Goal: Task Accomplishment & Management: Manage account settings

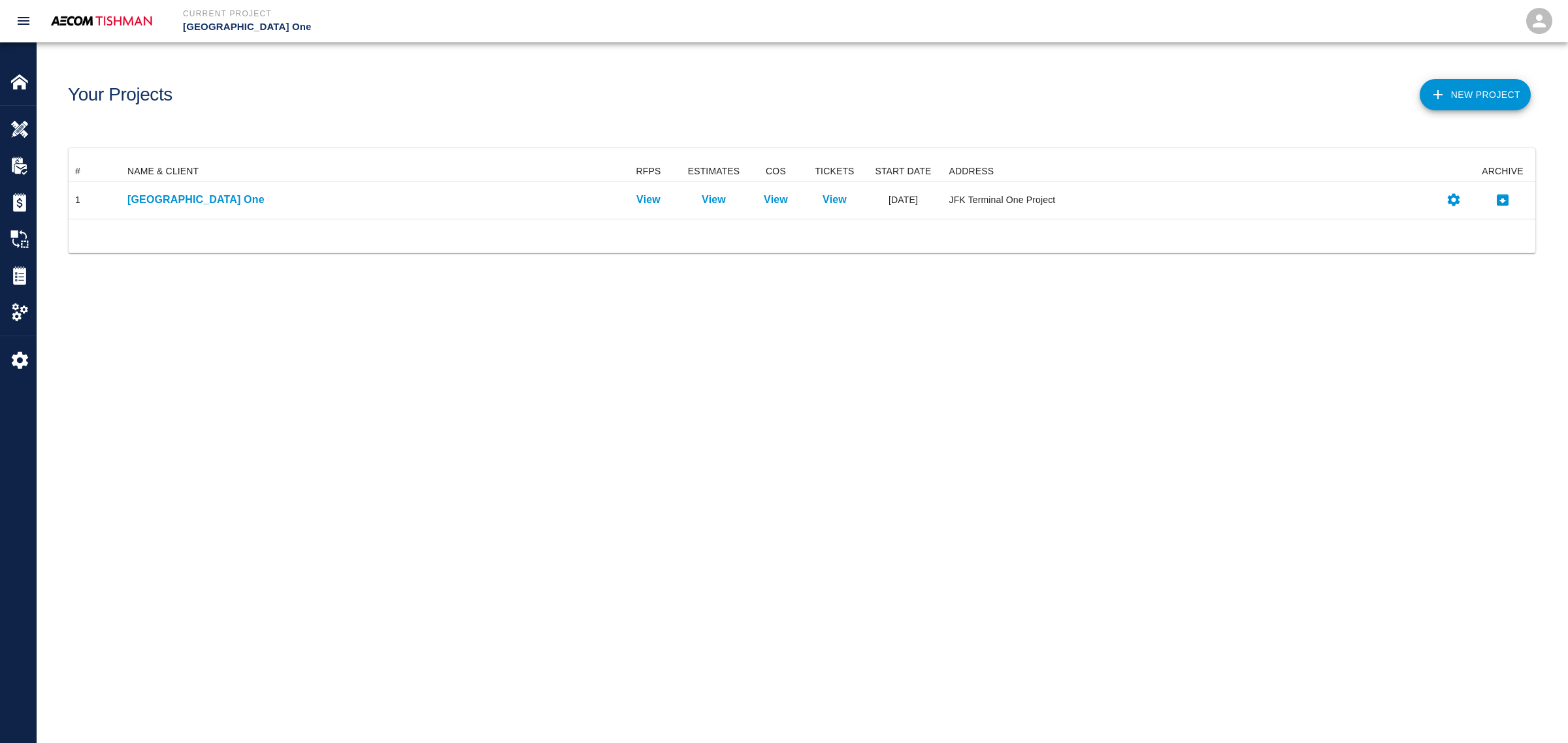
click at [165, 200] on p "[GEOGRAPHIC_DATA] One" at bounding box center [368, 200] width 482 height 16
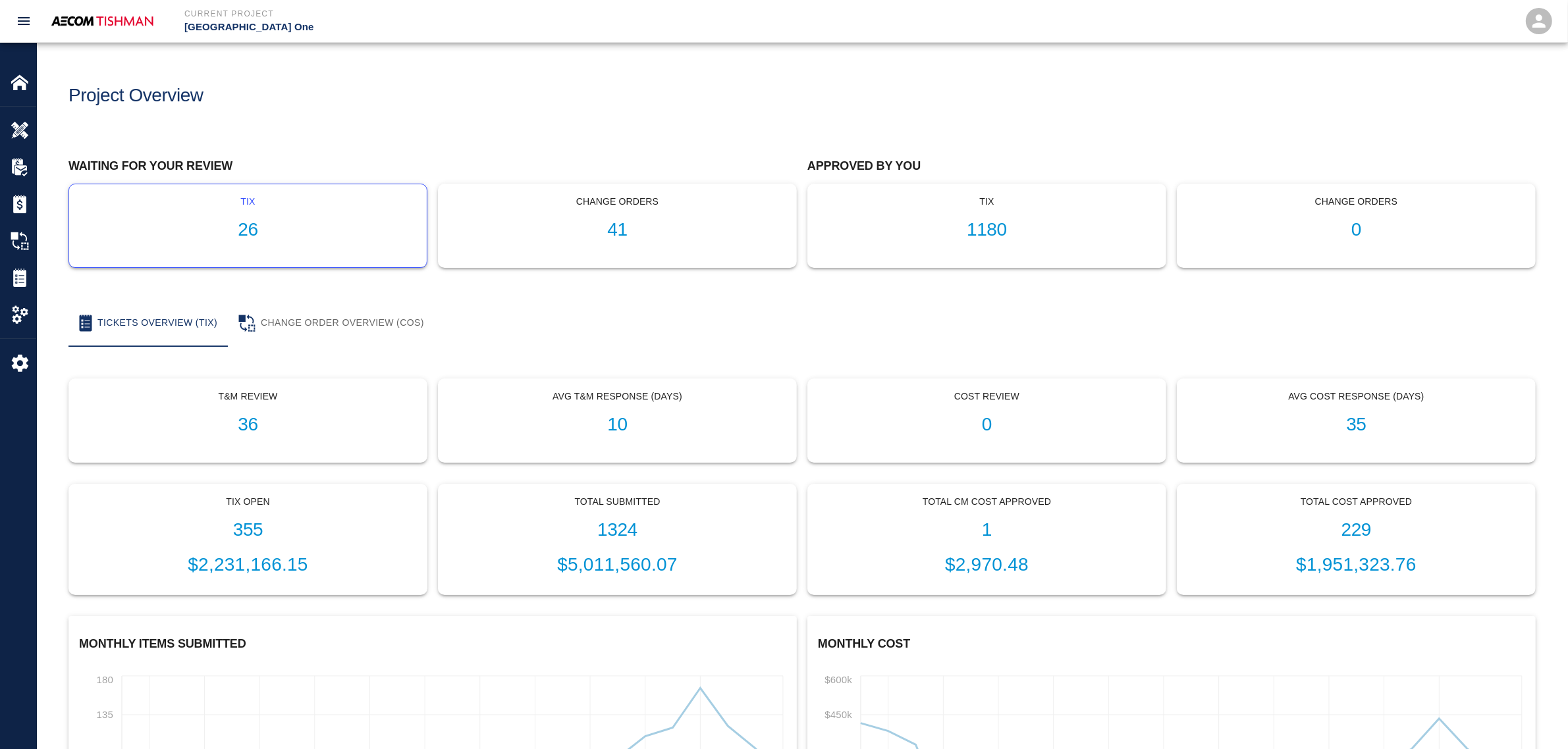
click at [234, 215] on div "tix 26" at bounding box center [248, 225] width 357 height 83
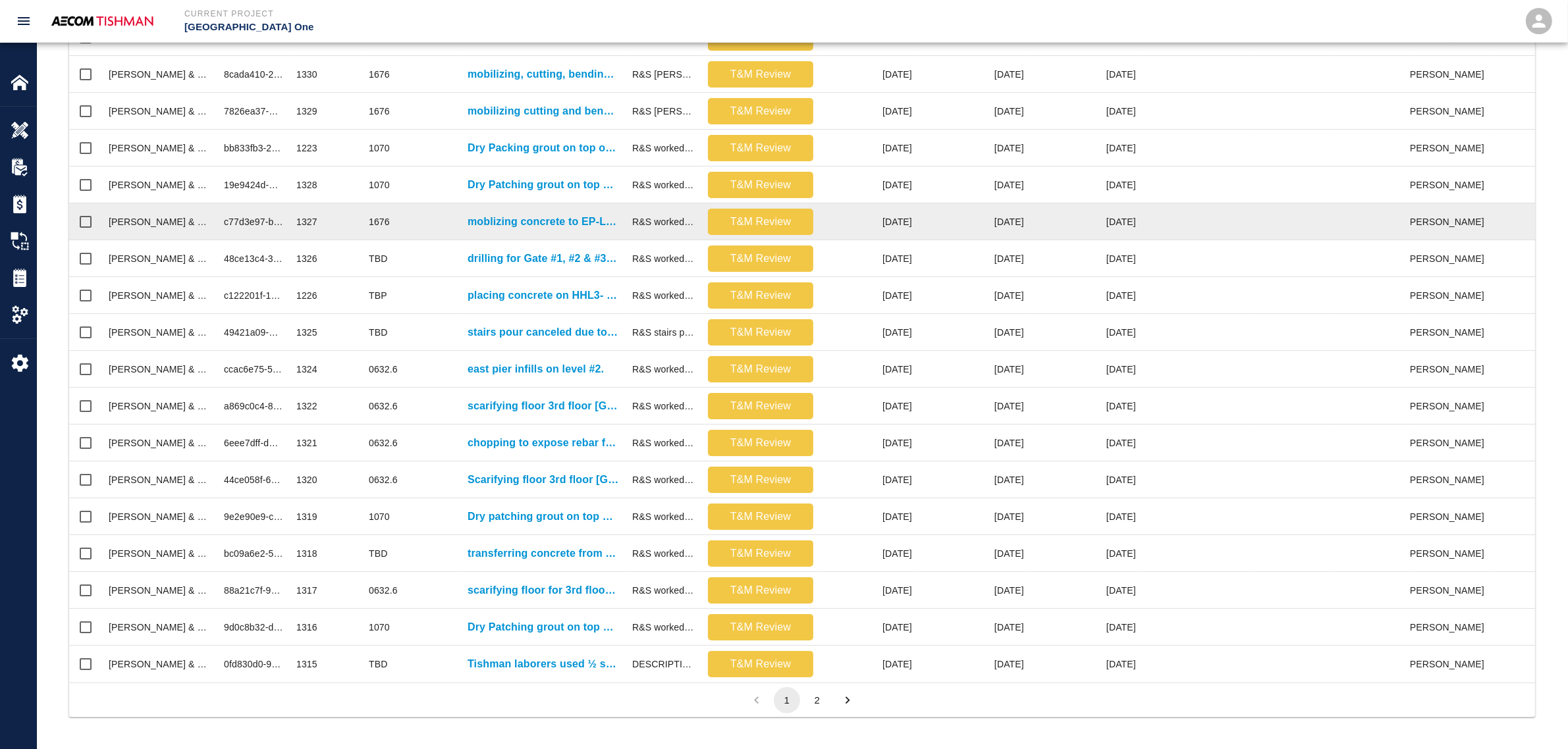
scroll to position [426, 0]
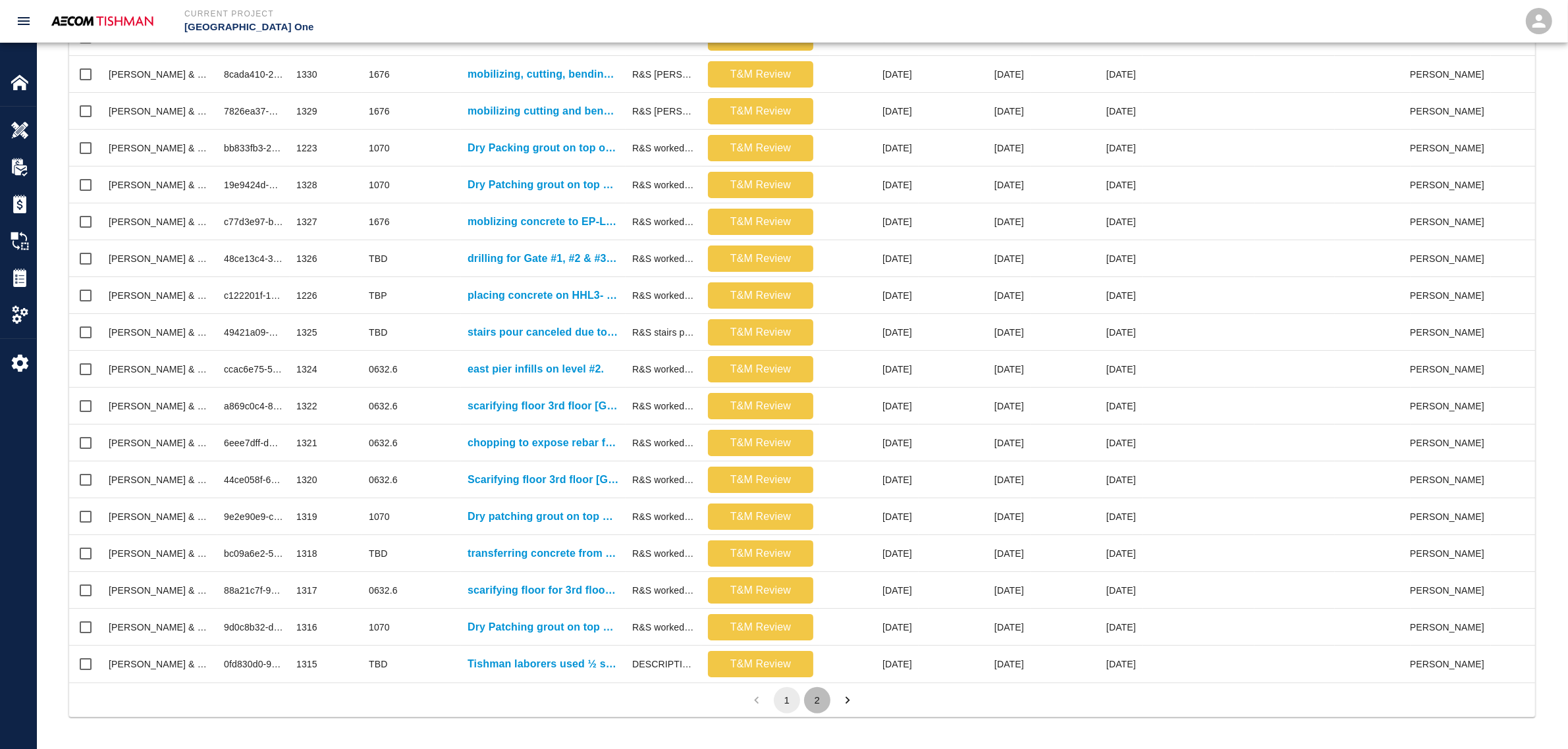
click at [810, 690] on button "2" at bounding box center [817, 700] width 26 height 26
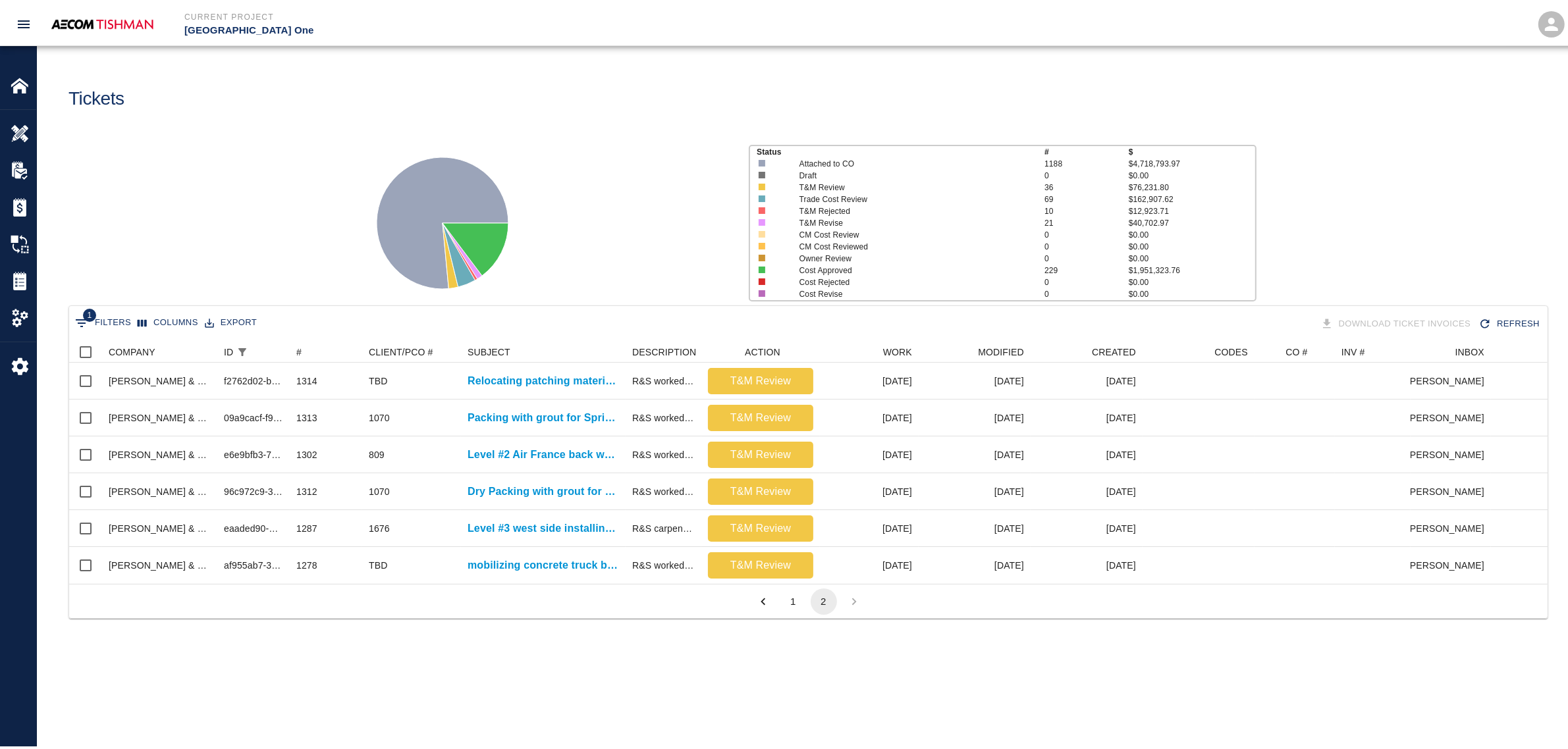
scroll to position [13, 13]
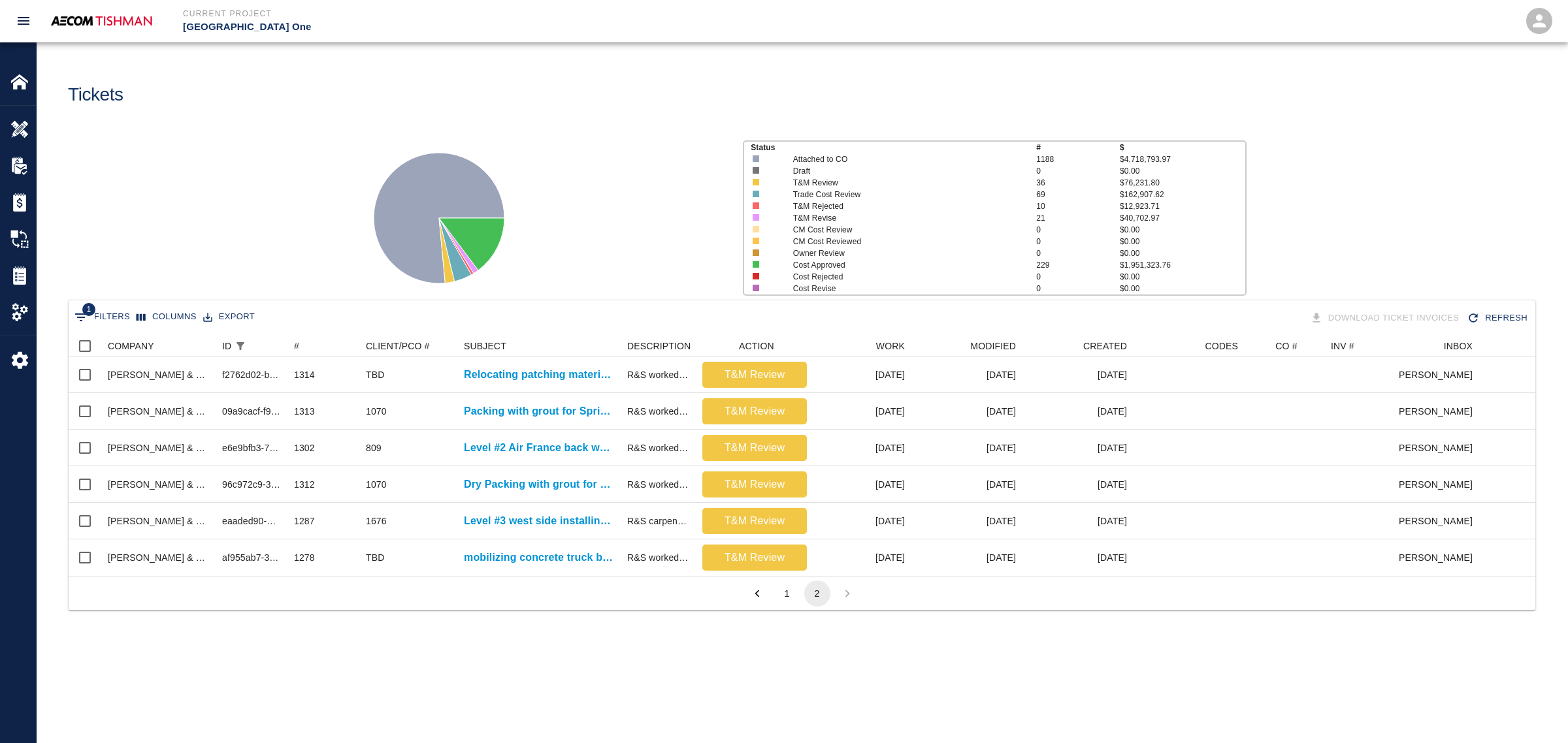
click at [787, 603] on button "1" at bounding box center [787, 594] width 26 height 26
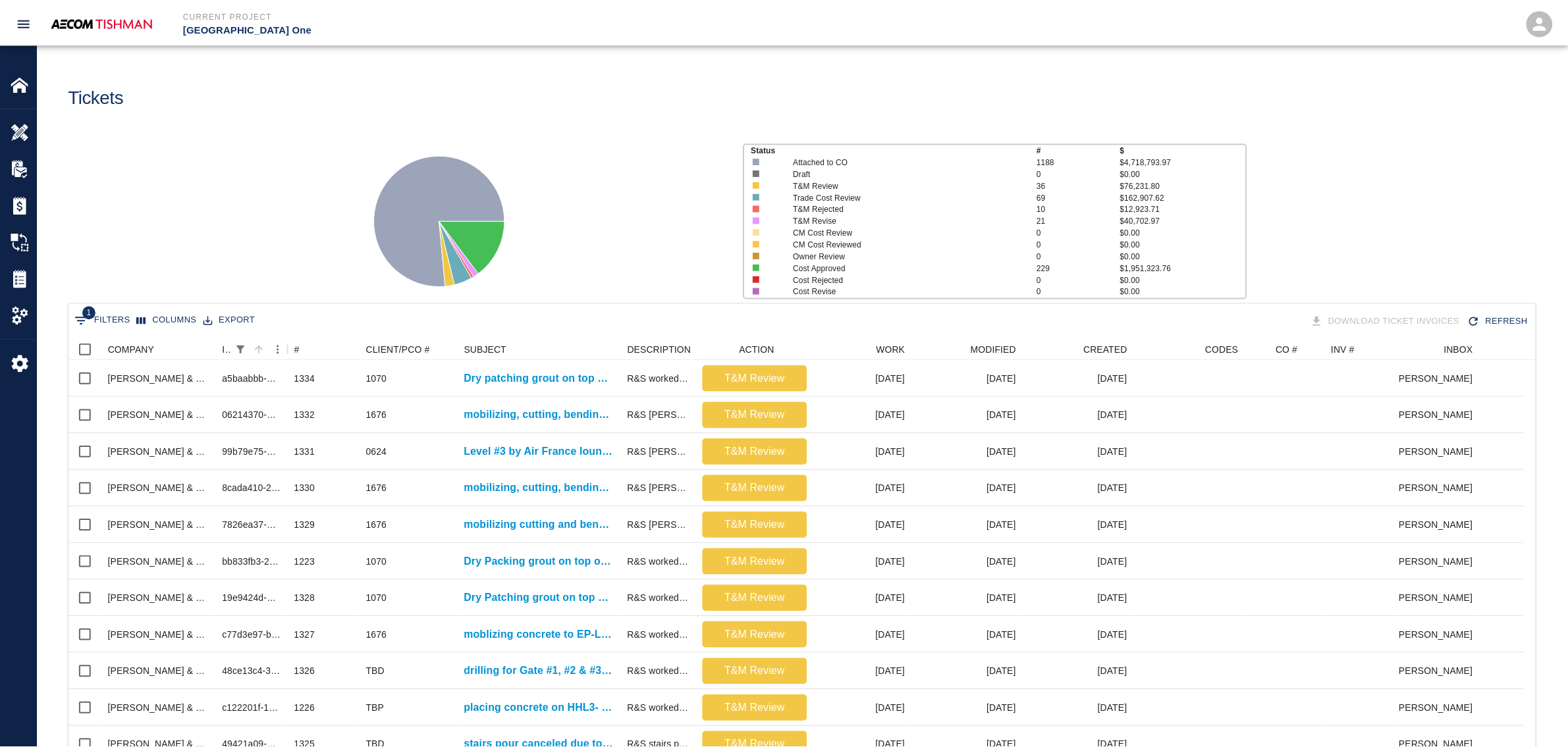
scroll to position [758, 1453]
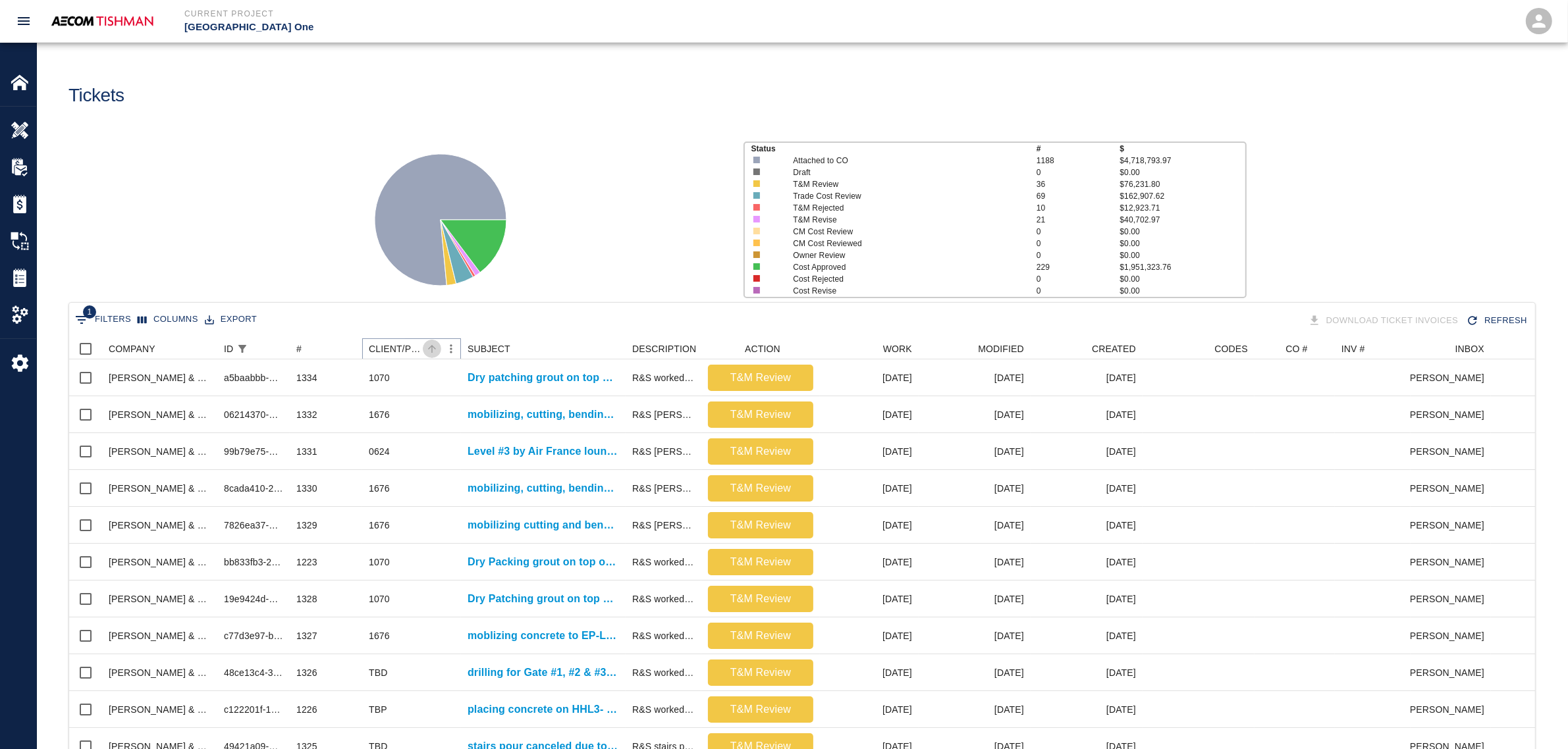
click at [434, 347] on icon "Sort" at bounding box center [432, 348] width 12 height 12
click at [427, 347] on icon "Sort" at bounding box center [432, 348] width 12 height 12
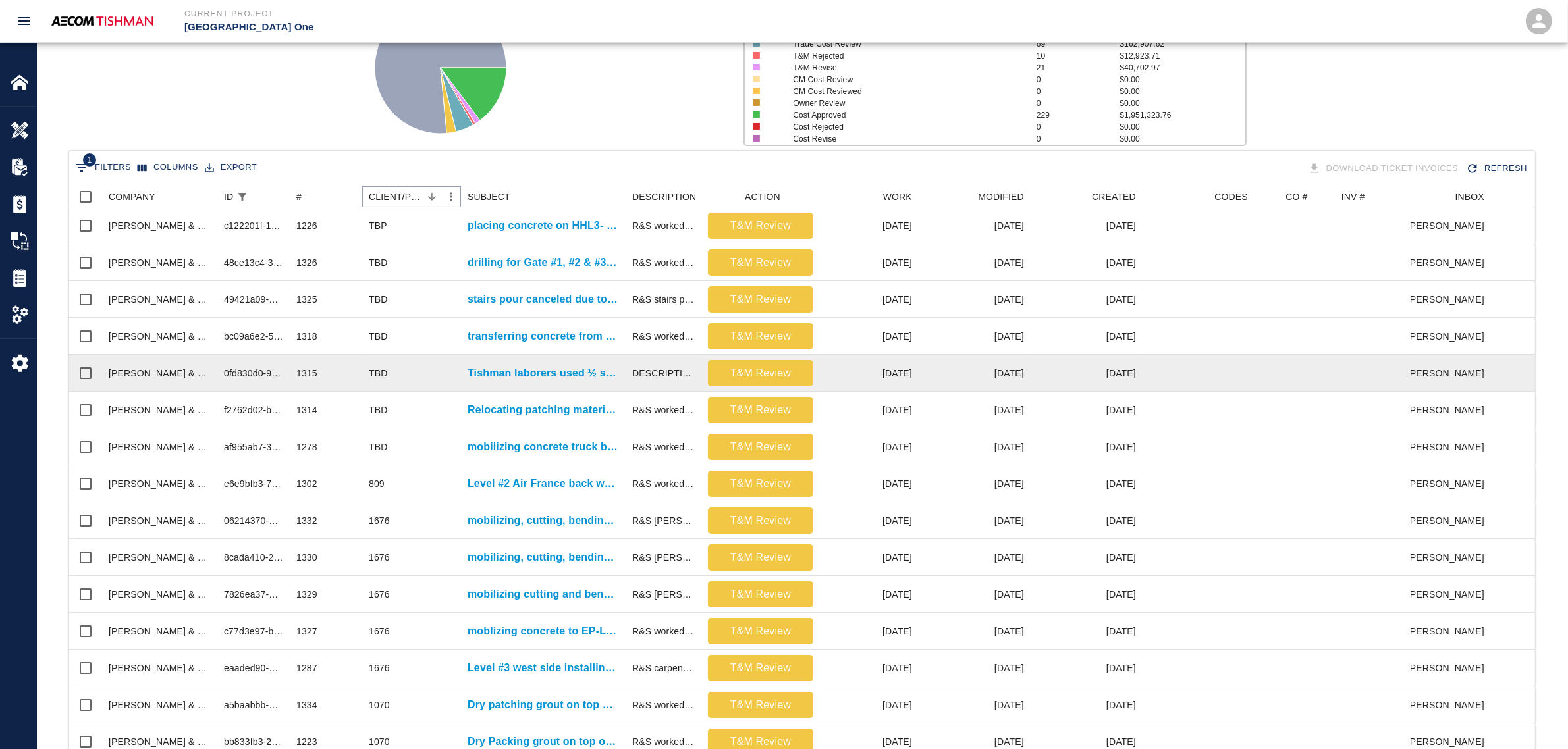
scroll to position [0, 0]
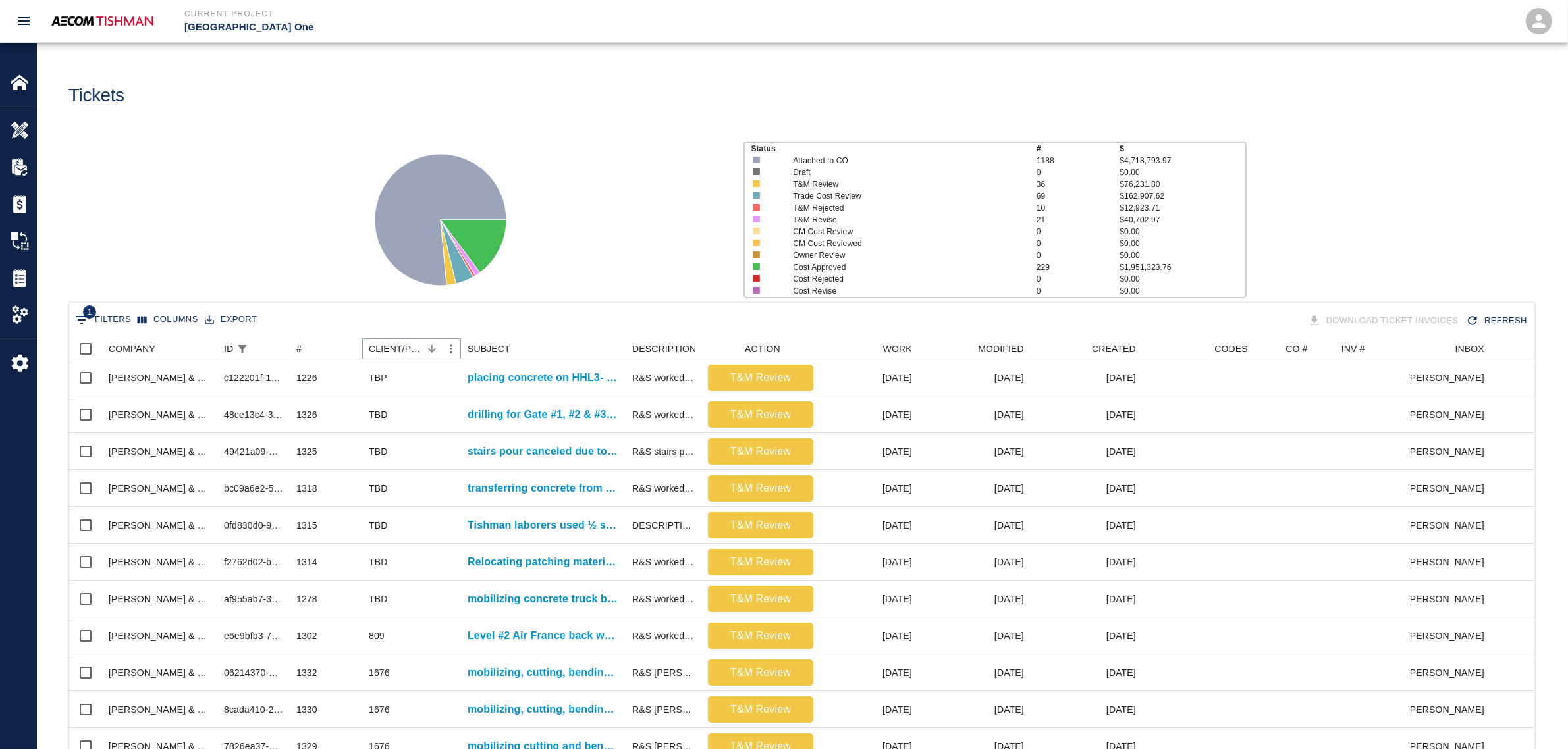
click at [439, 350] on button "Sort" at bounding box center [432, 348] width 19 height 19
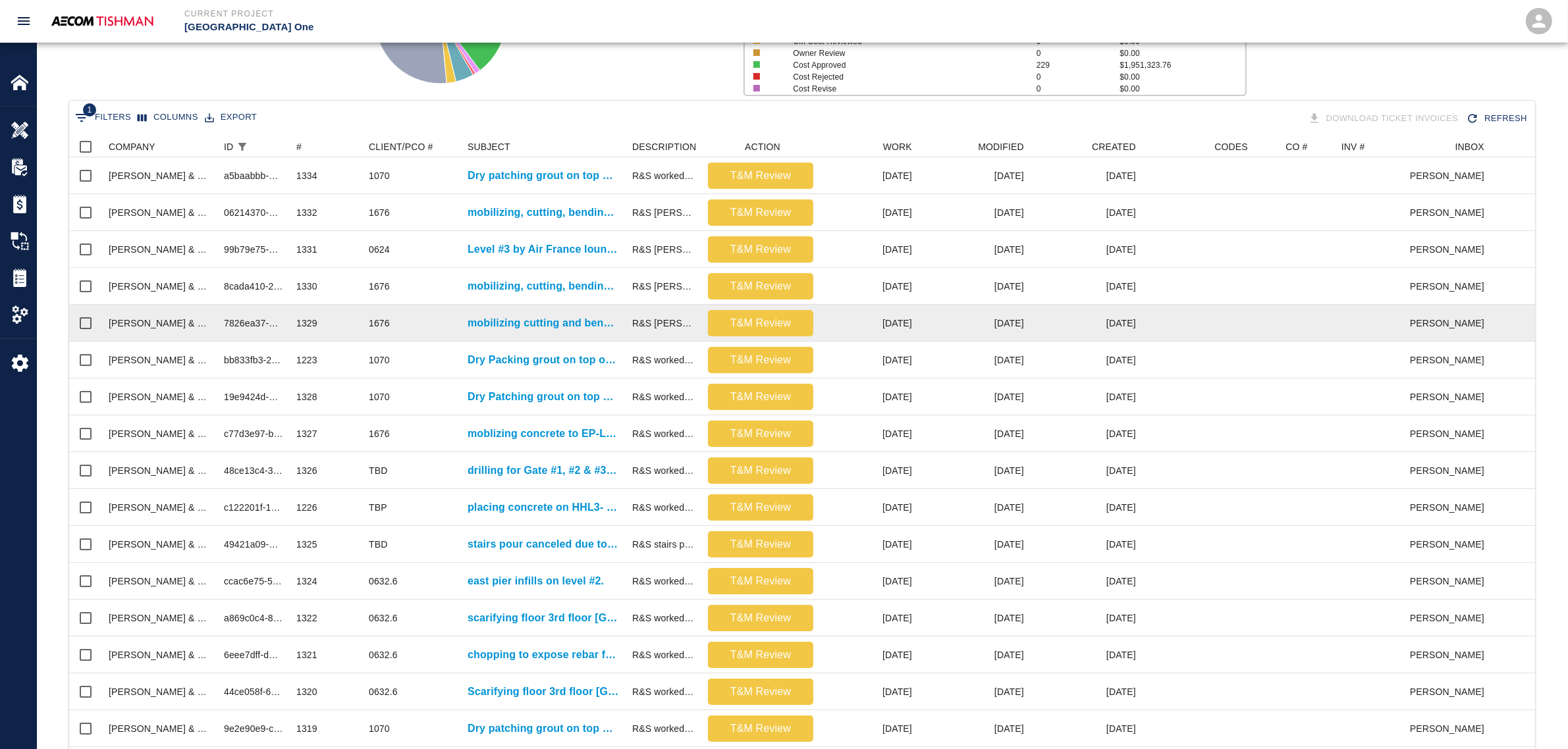
scroll to position [179, 0]
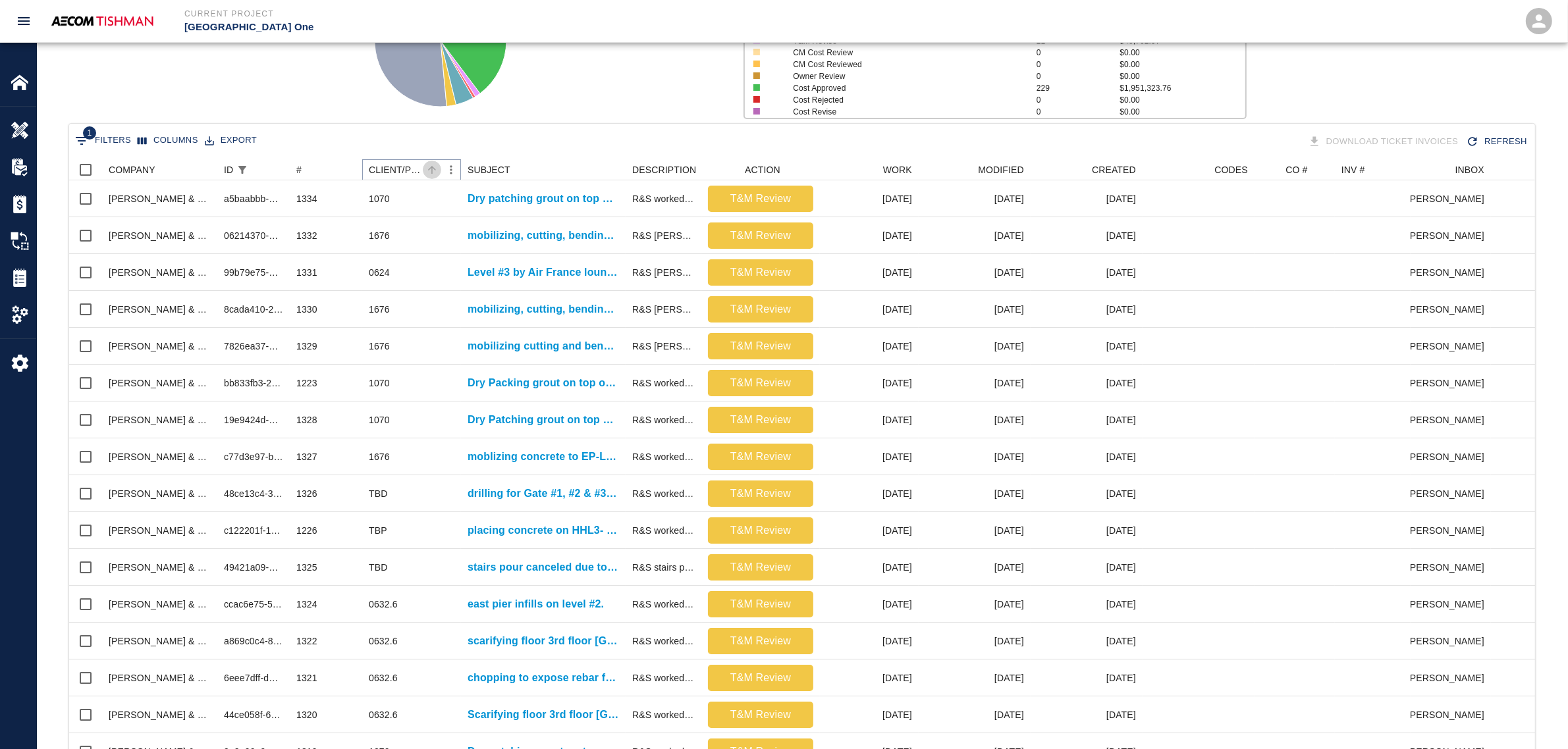
click at [432, 168] on icon "Sort" at bounding box center [432, 169] width 8 height 8
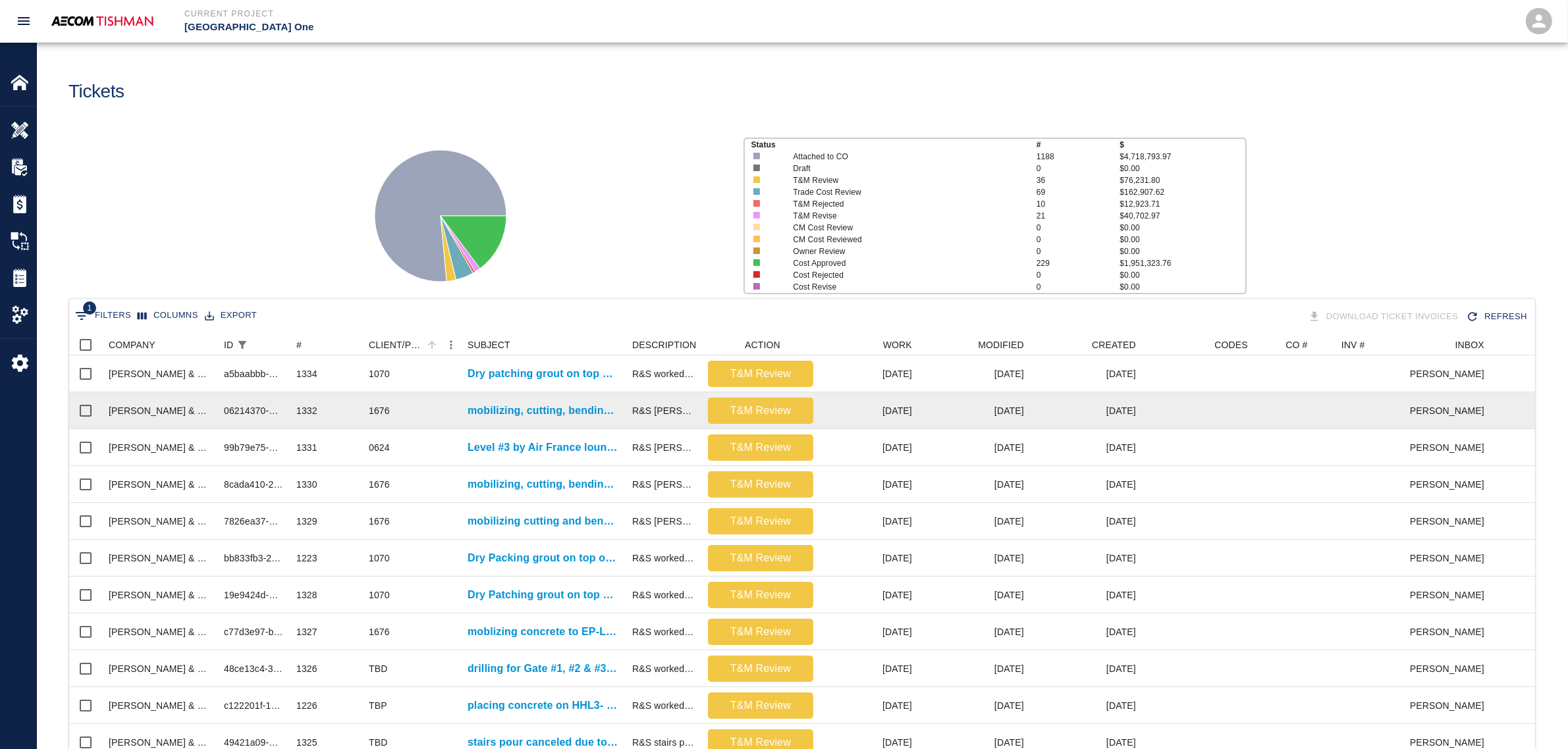
scroll to position [0, 0]
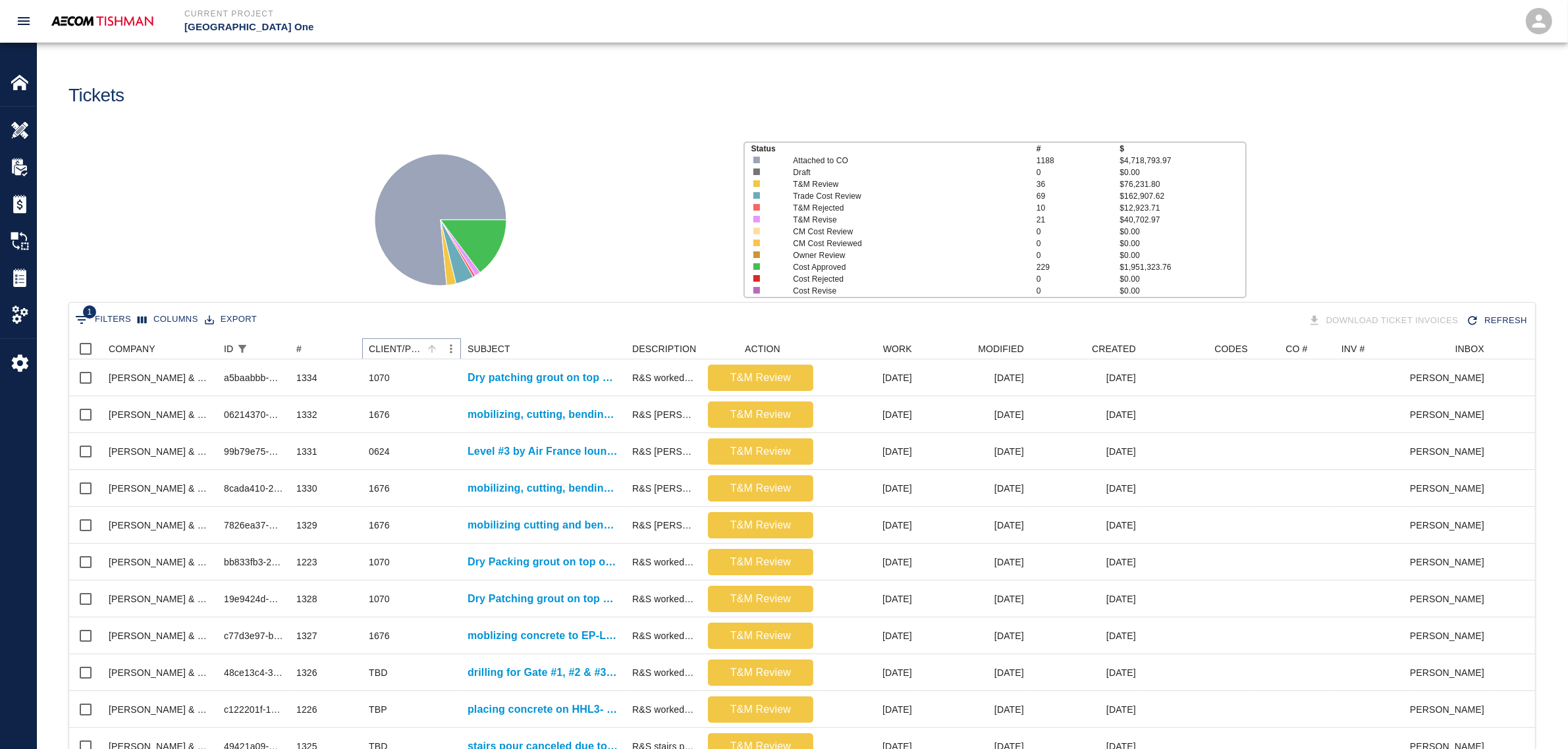
click at [428, 346] on icon "Sort" at bounding box center [432, 348] width 12 height 12
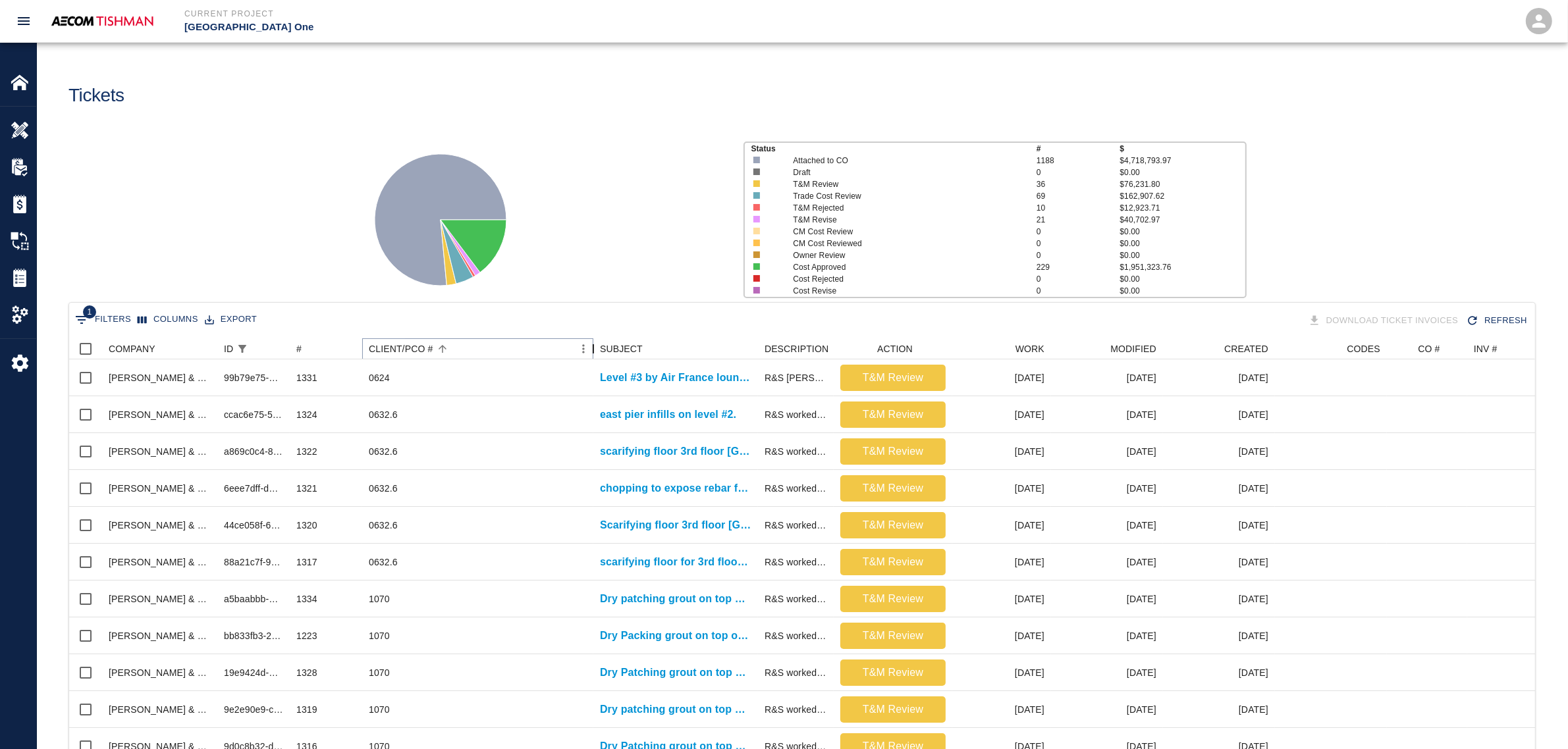
drag, startPoint x: 465, startPoint y: 349, endPoint x: 598, endPoint y: 354, distance: 133.1
click at [598, 354] on div "CLIENT/PCO #" at bounding box center [593, 348] width 16 height 21
click at [425, 348] on div "CLIENT/PCO #" at bounding box center [401, 348] width 65 height 21
click at [426, 346] on div "CLIENT/PCO #" at bounding box center [401, 348] width 65 height 21
click at [597, 350] on icon "Menu" at bounding box center [603, 348] width 13 height 13
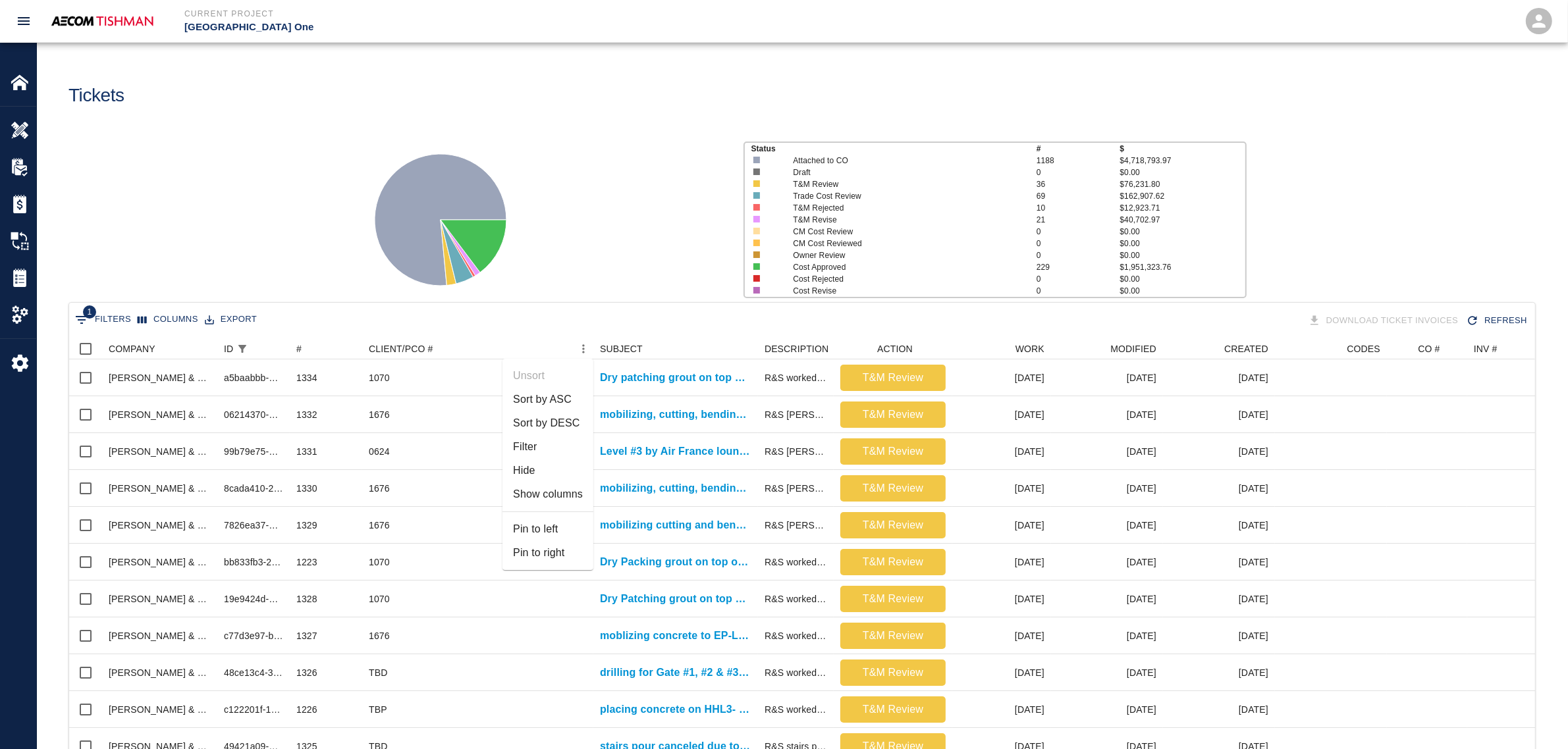
click at [561, 399] on li "Sort by ASC" at bounding box center [548, 399] width 91 height 23
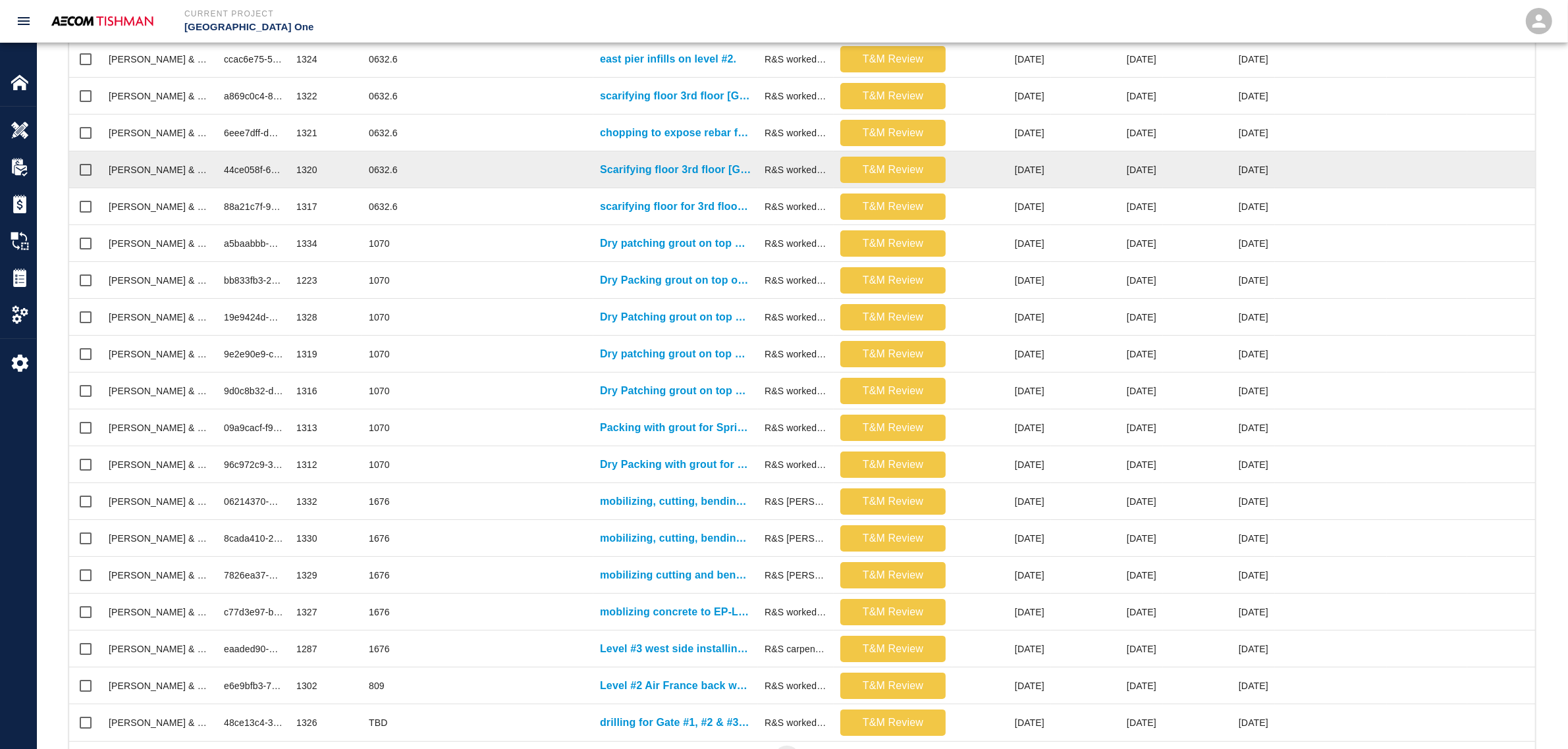
scroll to position [426, 0]
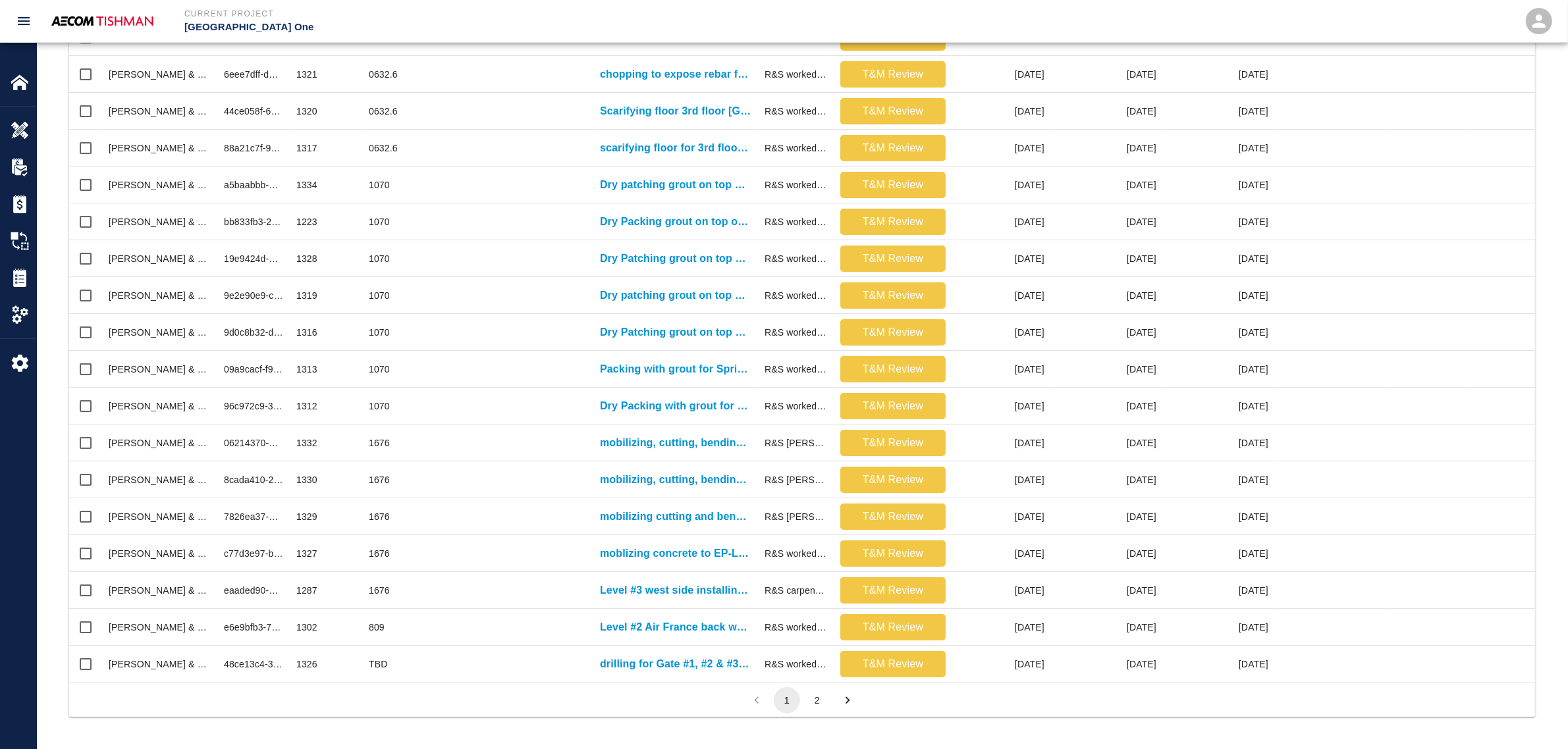
click at [815, 702] on button "2" at bounding box center [817, 700] width 26 height 26
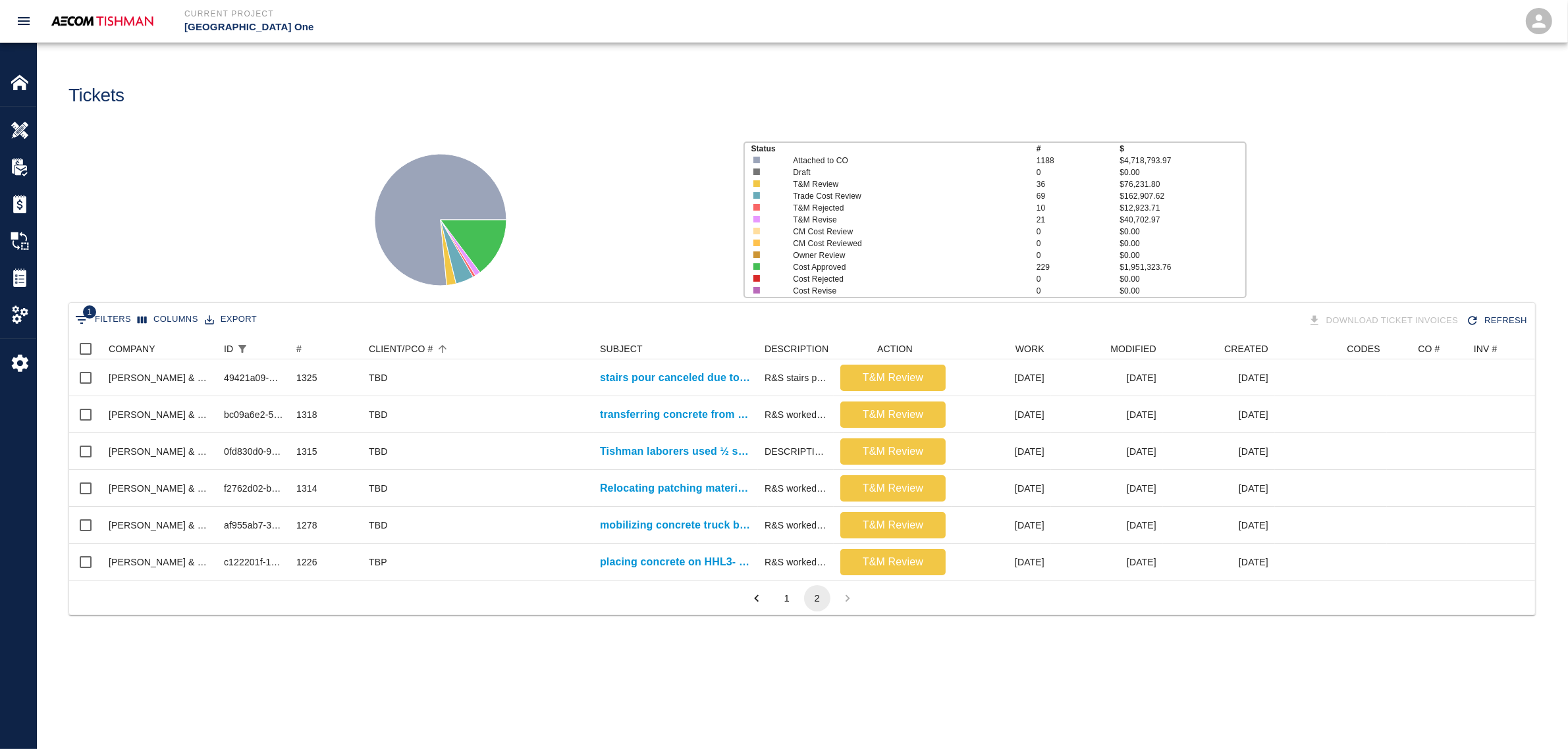
scroll to position [13, 13]
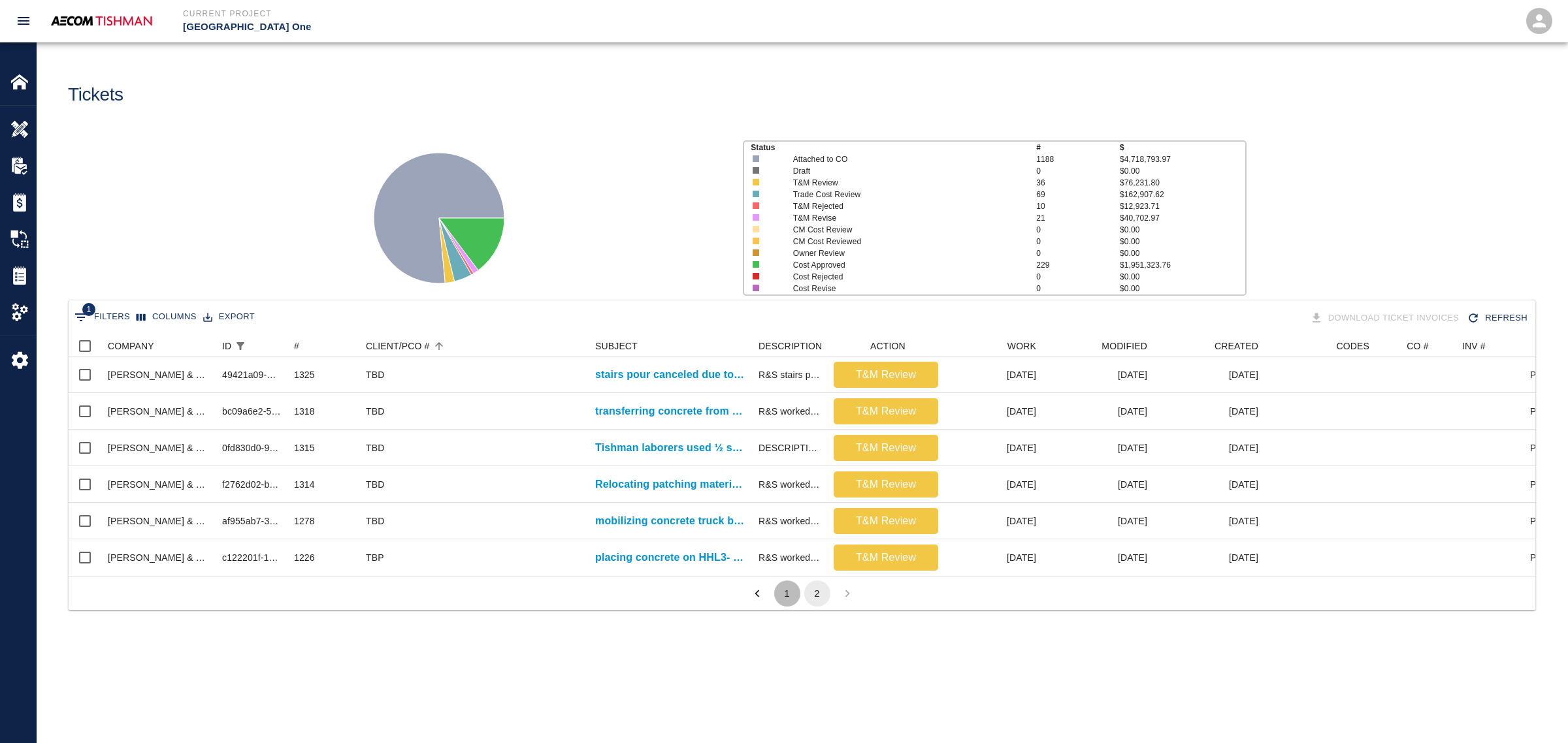
click at [785, 599] on button "1" at bounding box center [787, 594] width 26 height 26
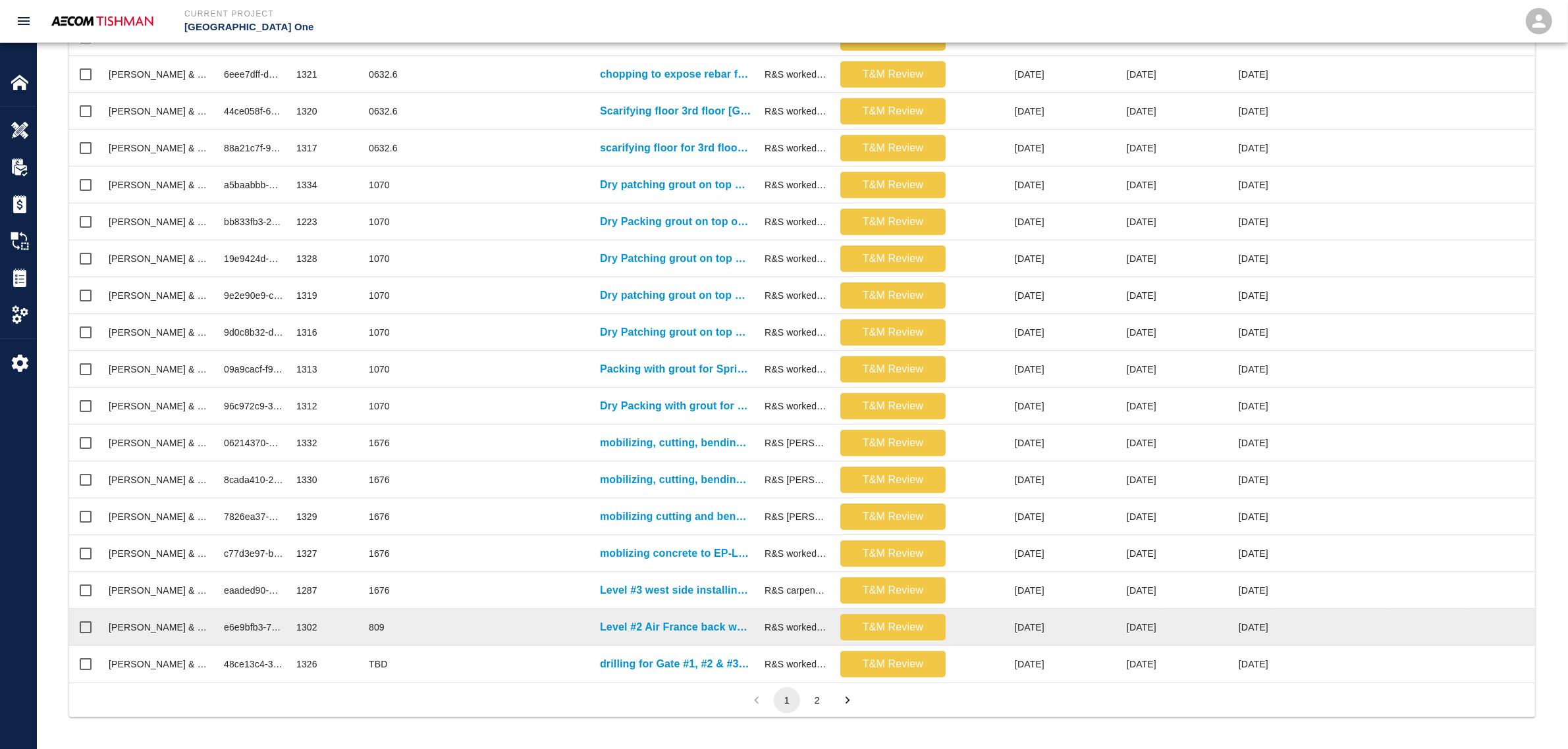
scroll to position [0, 0]
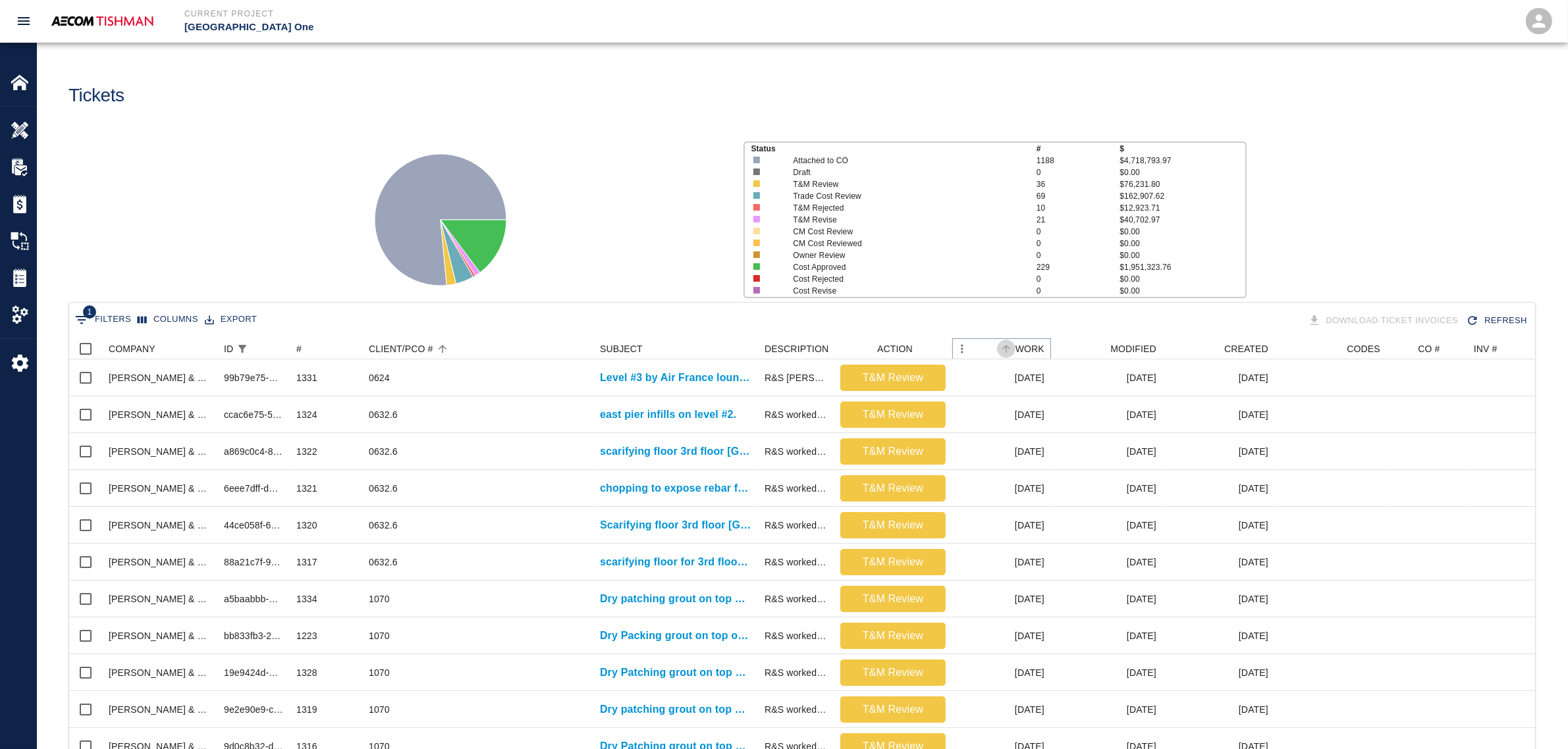
click at [1008, 341] on button "Sort" at bounding box center [1006, 348] width 19 height 19
click at [1004, 346] on icon "Sort" at bounding box center [1006, 348] width 12 height 12
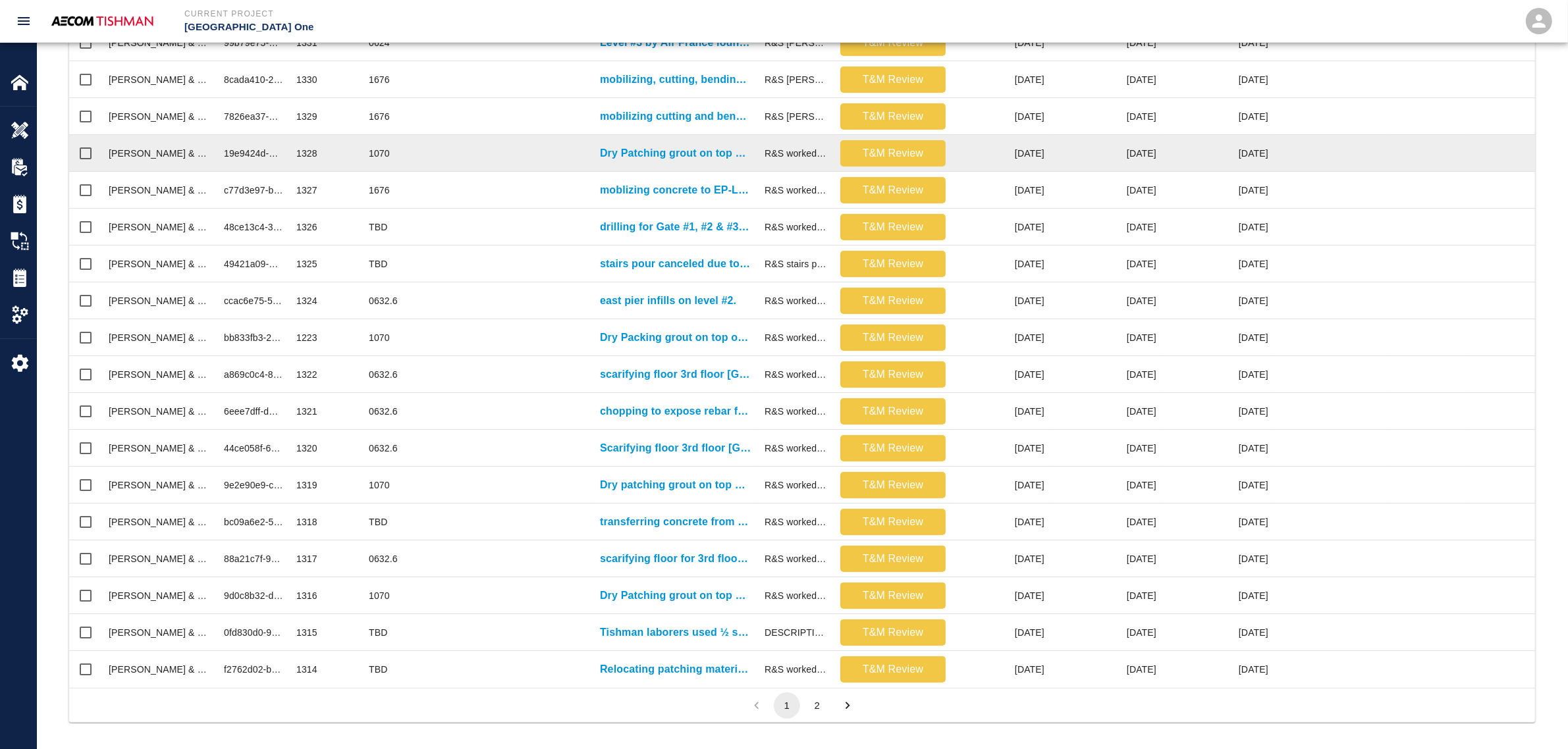
scroll to position [426, 0]
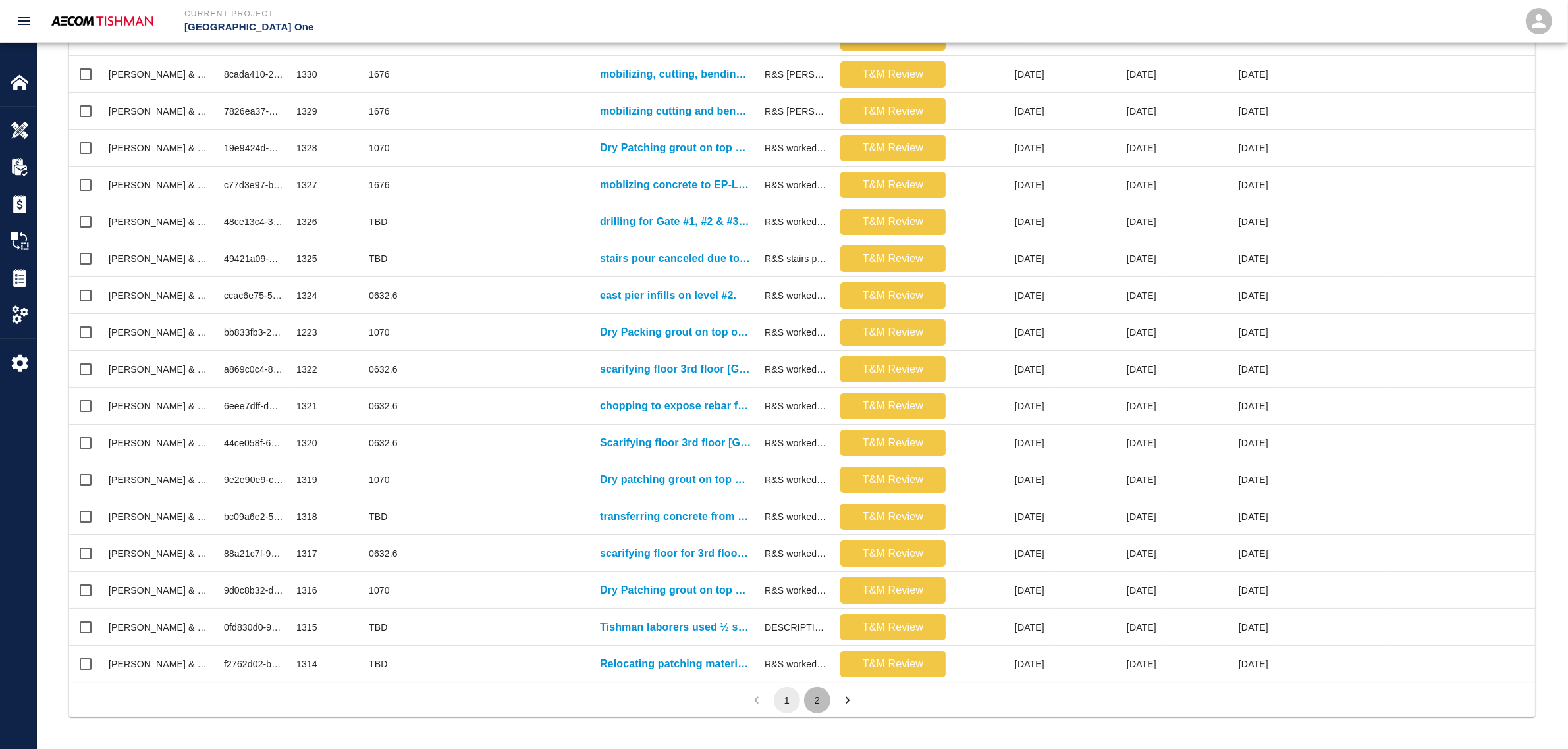
click at [815, 706] on button "2" at bounding box center [817, 700] width 26 height 26
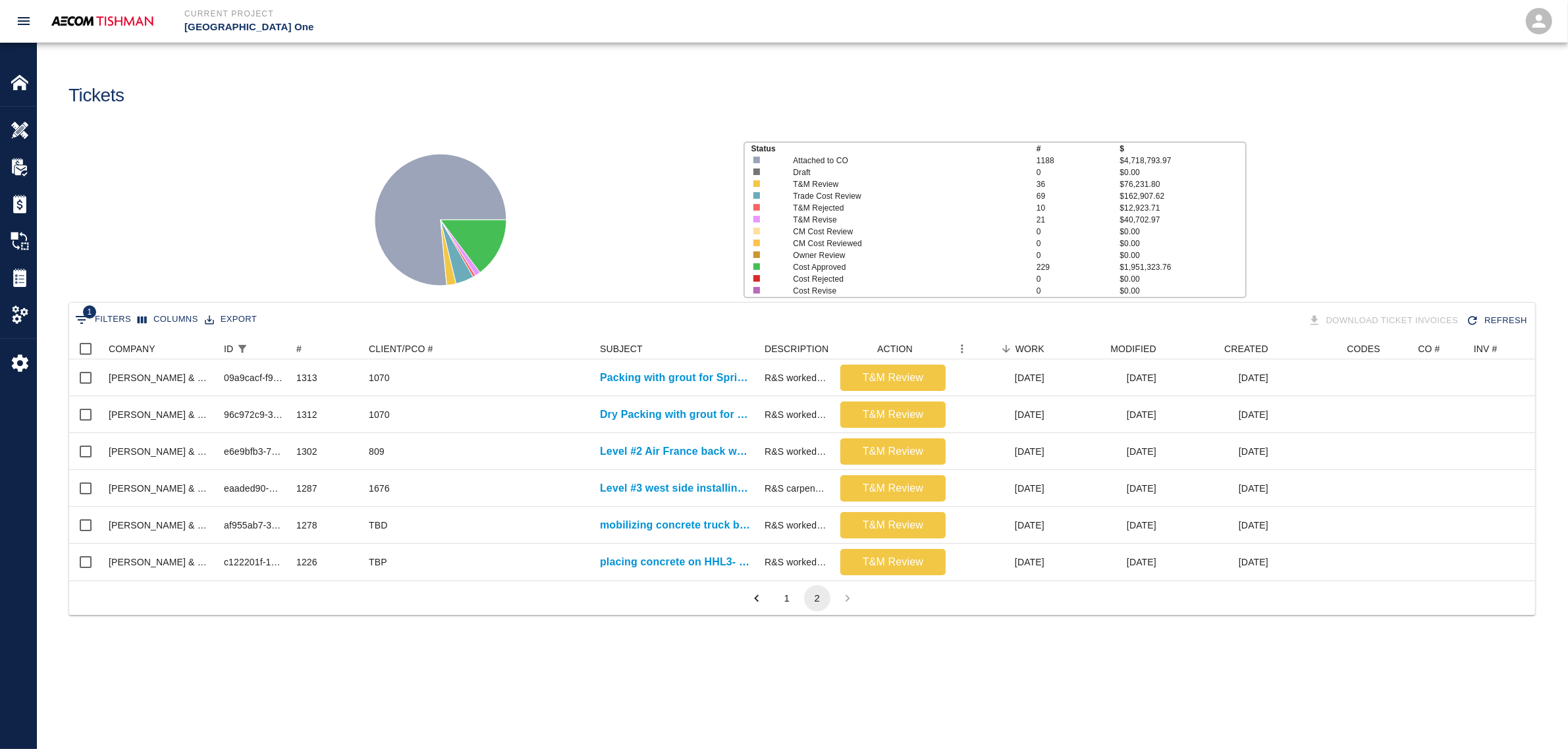
scroll to position [13, 13]
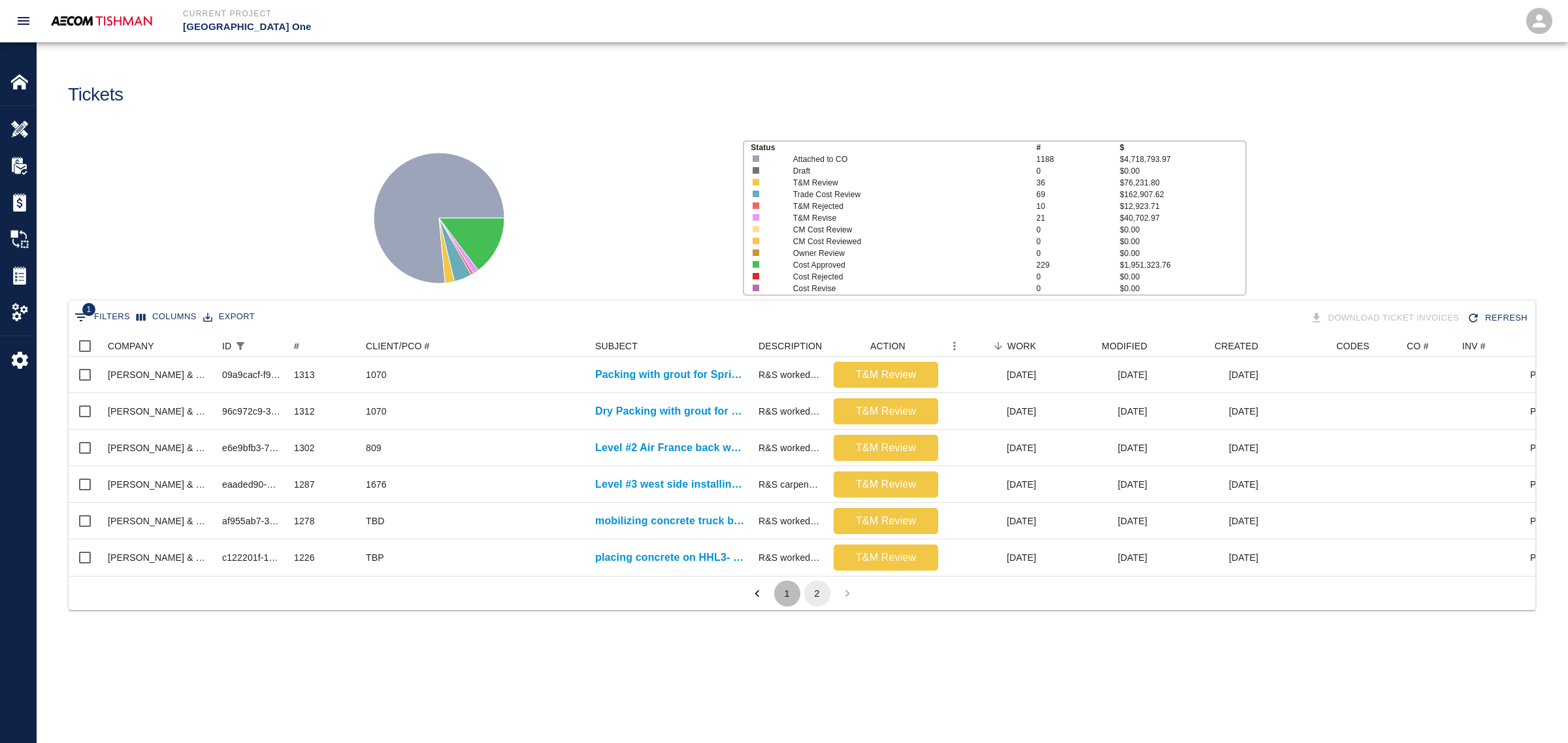
click at [795, 606] on button "1" at bounding box center [787, 594] width 26 height 26
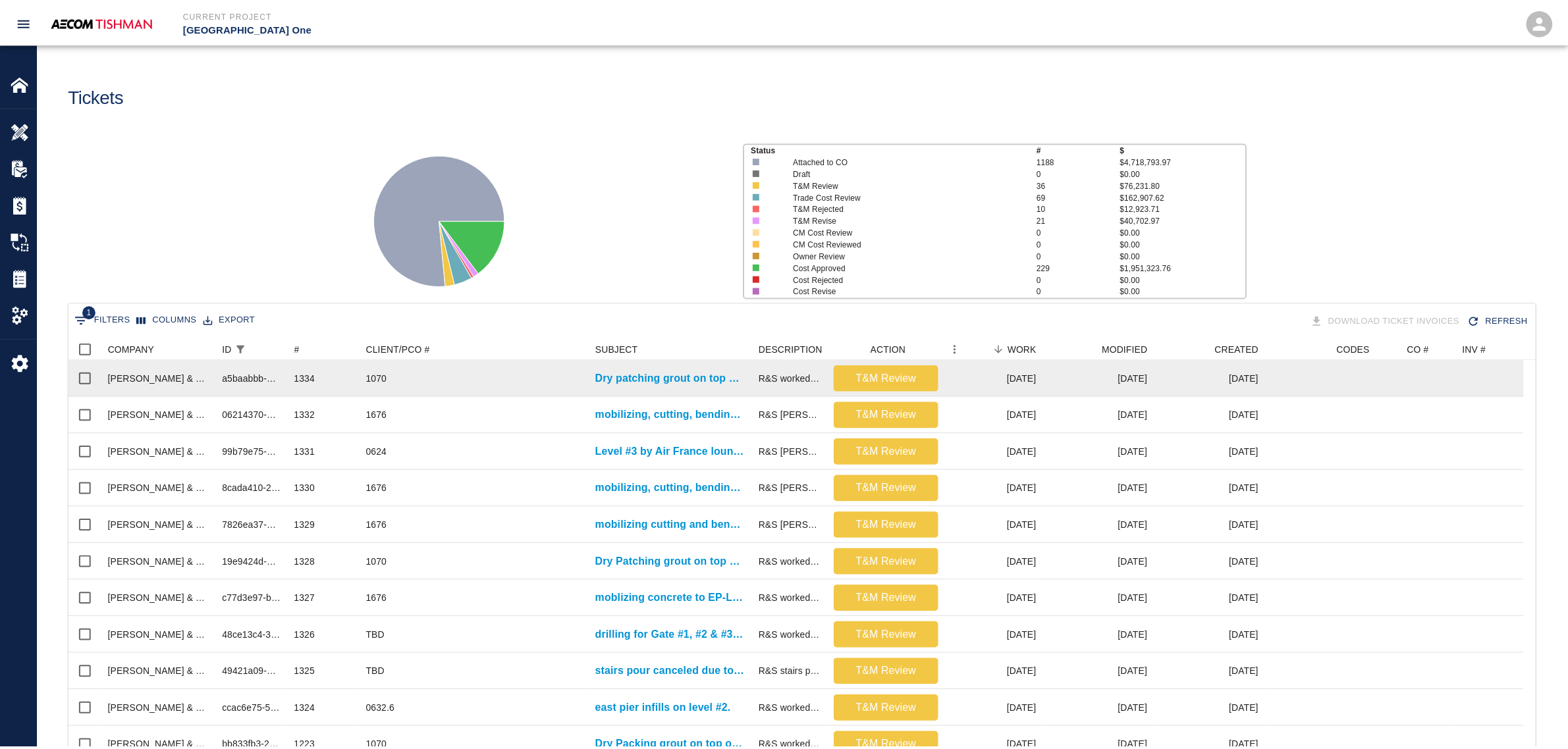
scroll to position [758, 1453]
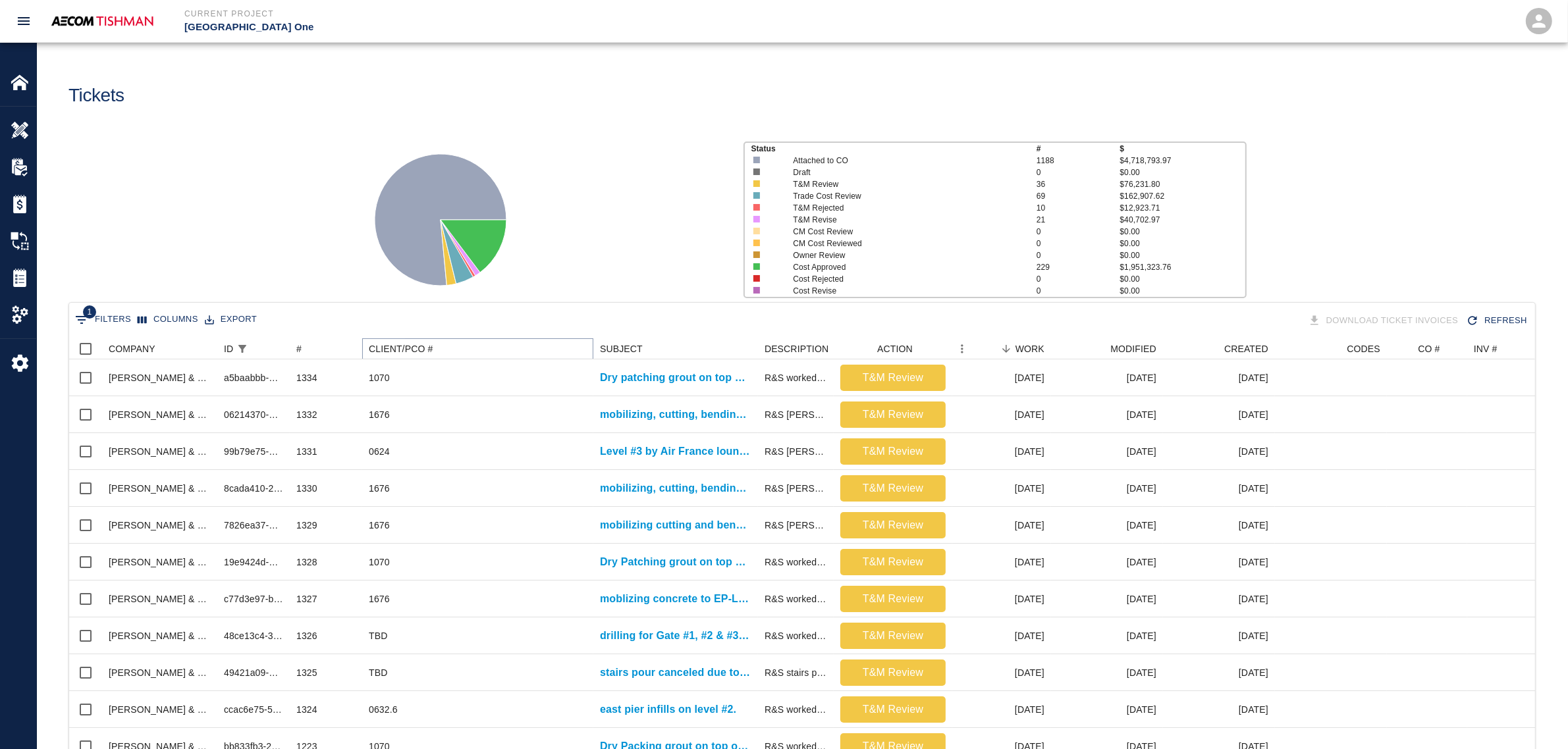
click at [437, 346] on icon "Sort" at bounding box center [442, 348] width 12 height 12
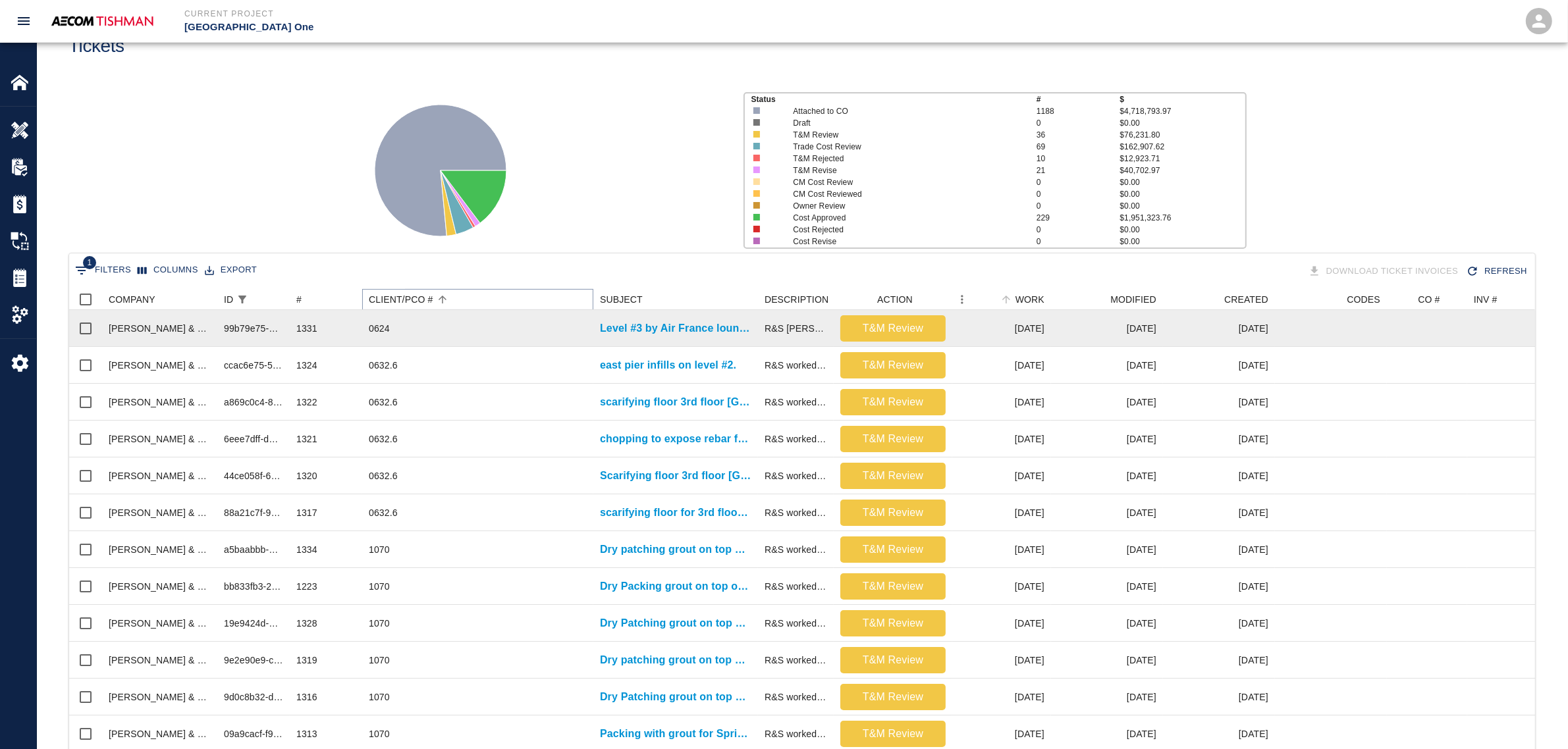
scroll to position [0, 0]
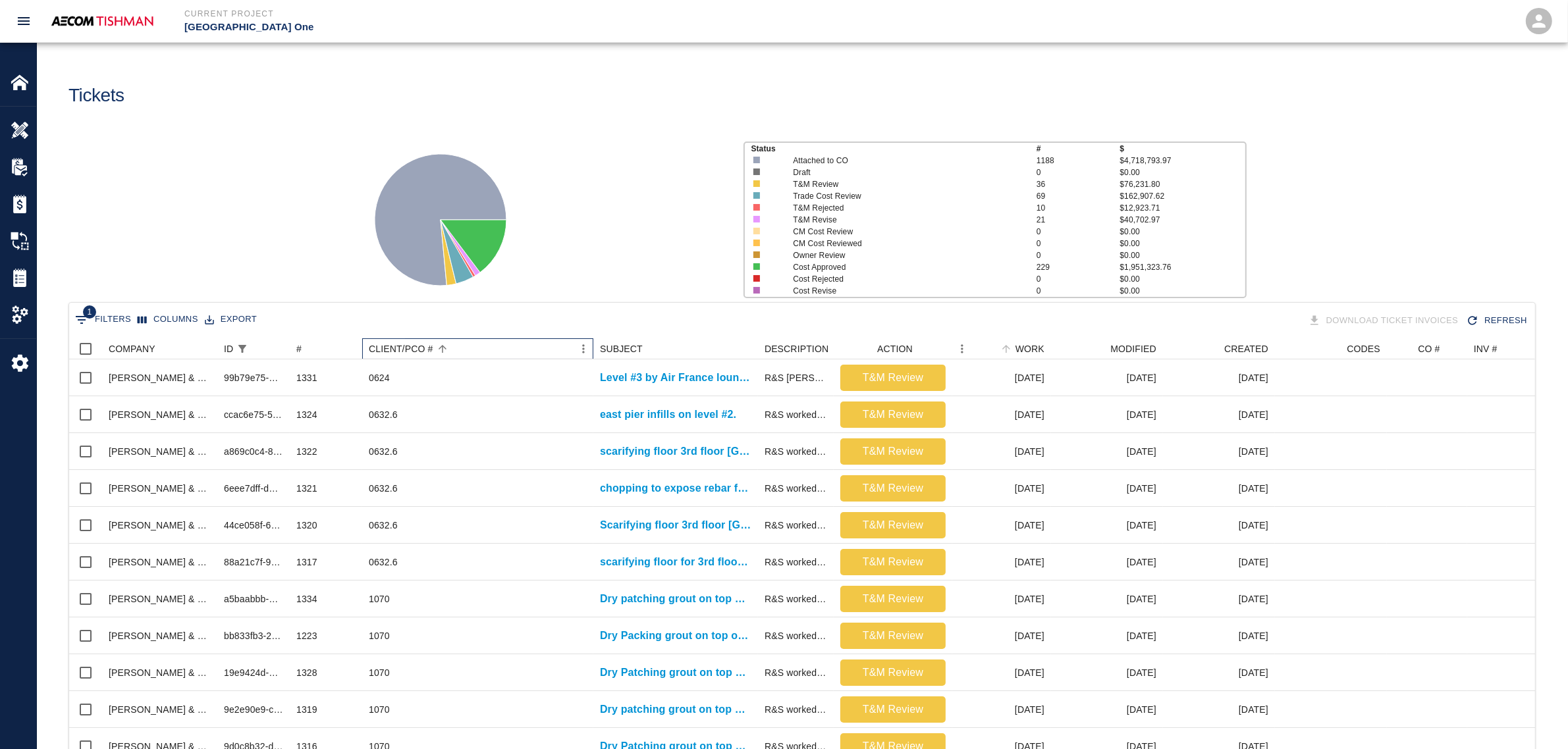
click at [432, 348] on div "CLIENT/PCO #" at bounding box center [401, 348] width 65 height 21
click at [431, 346] on div "CLIENT/PCO #" at bounding box center [401, 348] width 65 height 21
click at [426, 346] on div "CLIENT/PCO #" at bounding box center [401, 348] width 65 height 21
click at [443, 346] on icon "Sort" at bounding box center [442, 348] width 8 height 8
click at [425, 347] on div "CLIENT/PCO #" at bounding box center [401, 348] width 65 height 21
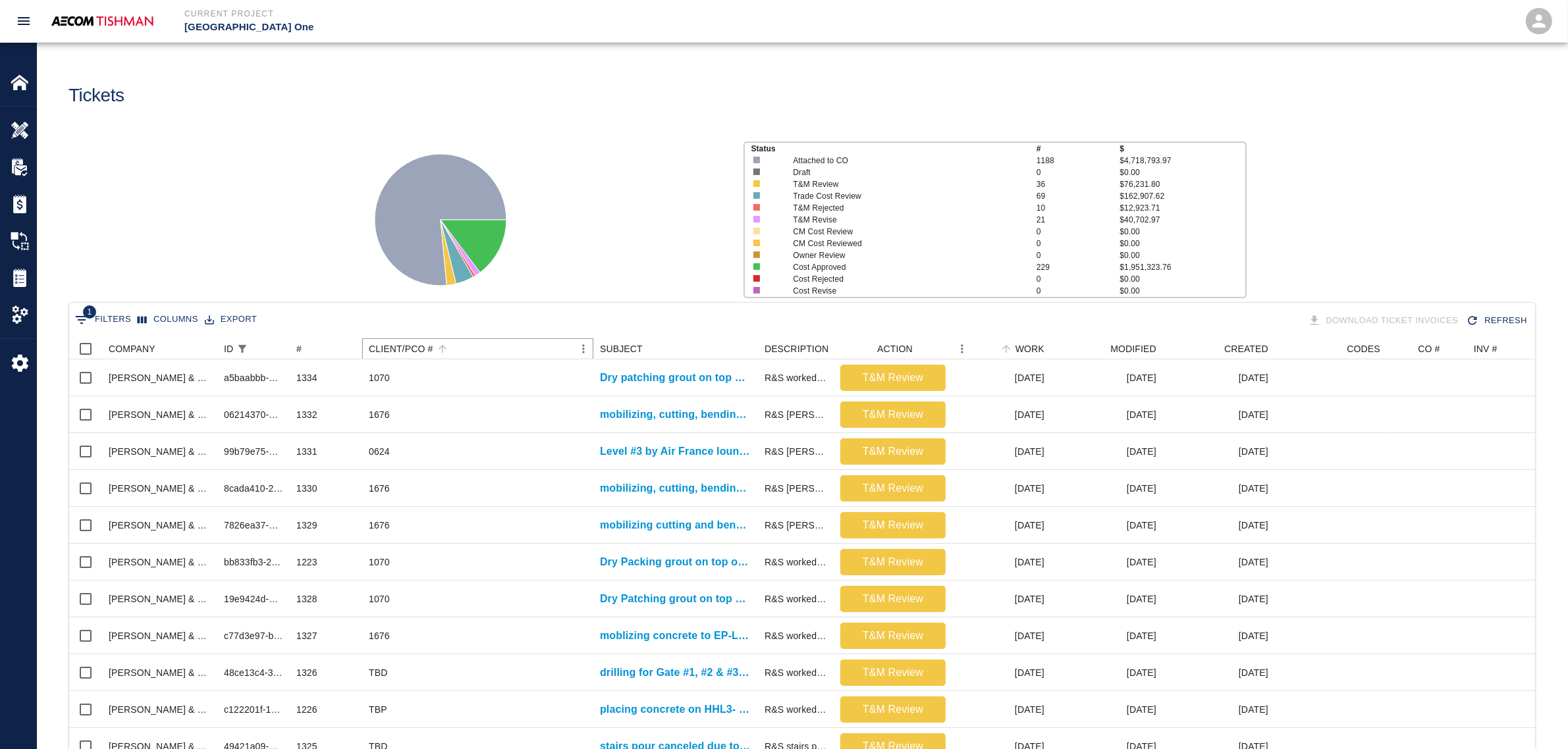
click at [578, 349] on icon "Menu" at bounding box center [583, 348] width 13 height 13
click at [555, 418] on li "Sort by DESC" at bounding box center [548, 423] width 91 height 23
click at [582, 346] on icon "Menu" at bounding box center [583, 348] width 13 height 13
click at [564, 400] on li "Sort by ASC" at bounding box center [548, 399] width 91 height 23
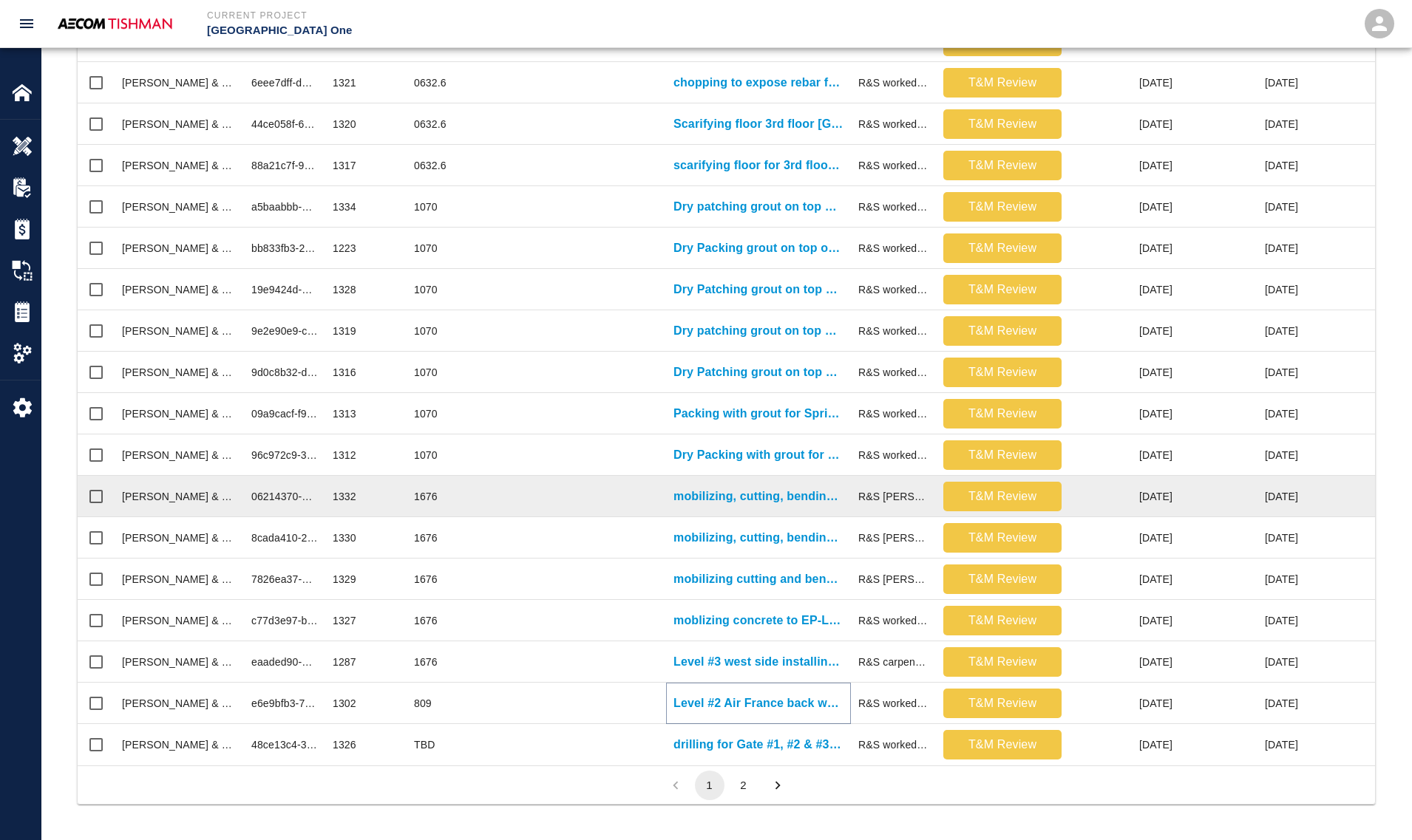
scroll to position [851, 1282]
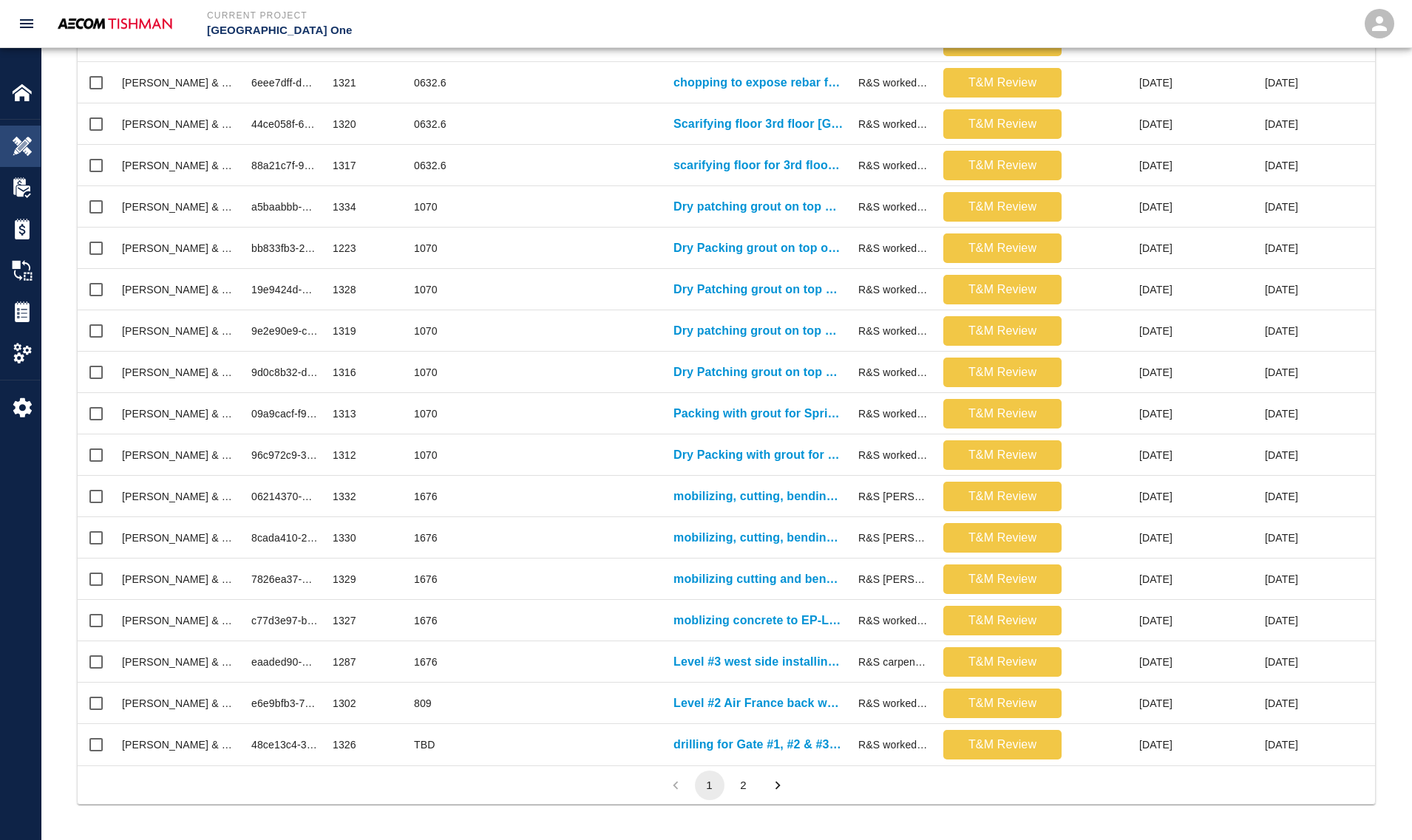
click at [25, 151] on img at bounding box center [22, 146] width 21 height 21
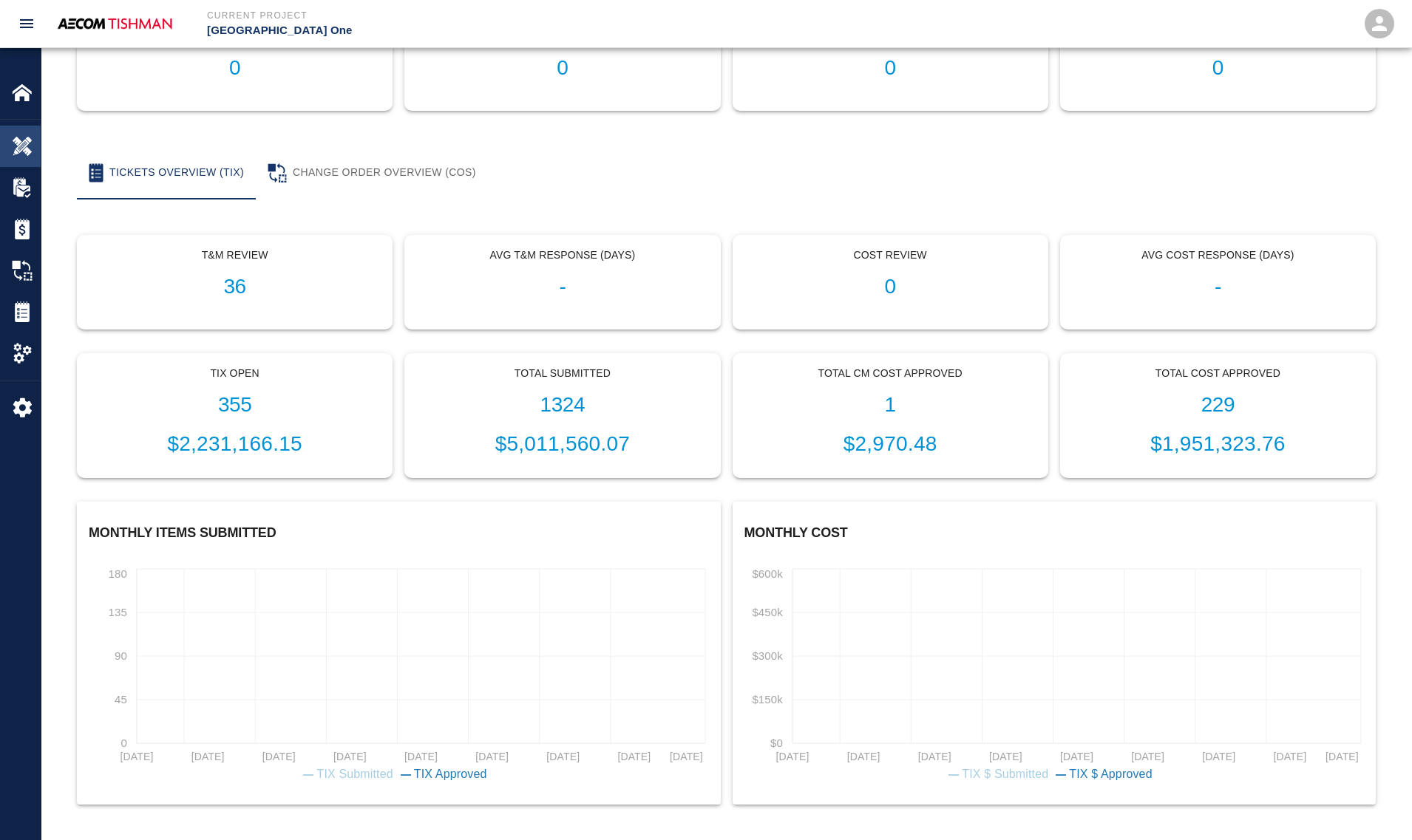
scroll to position [190, 0]
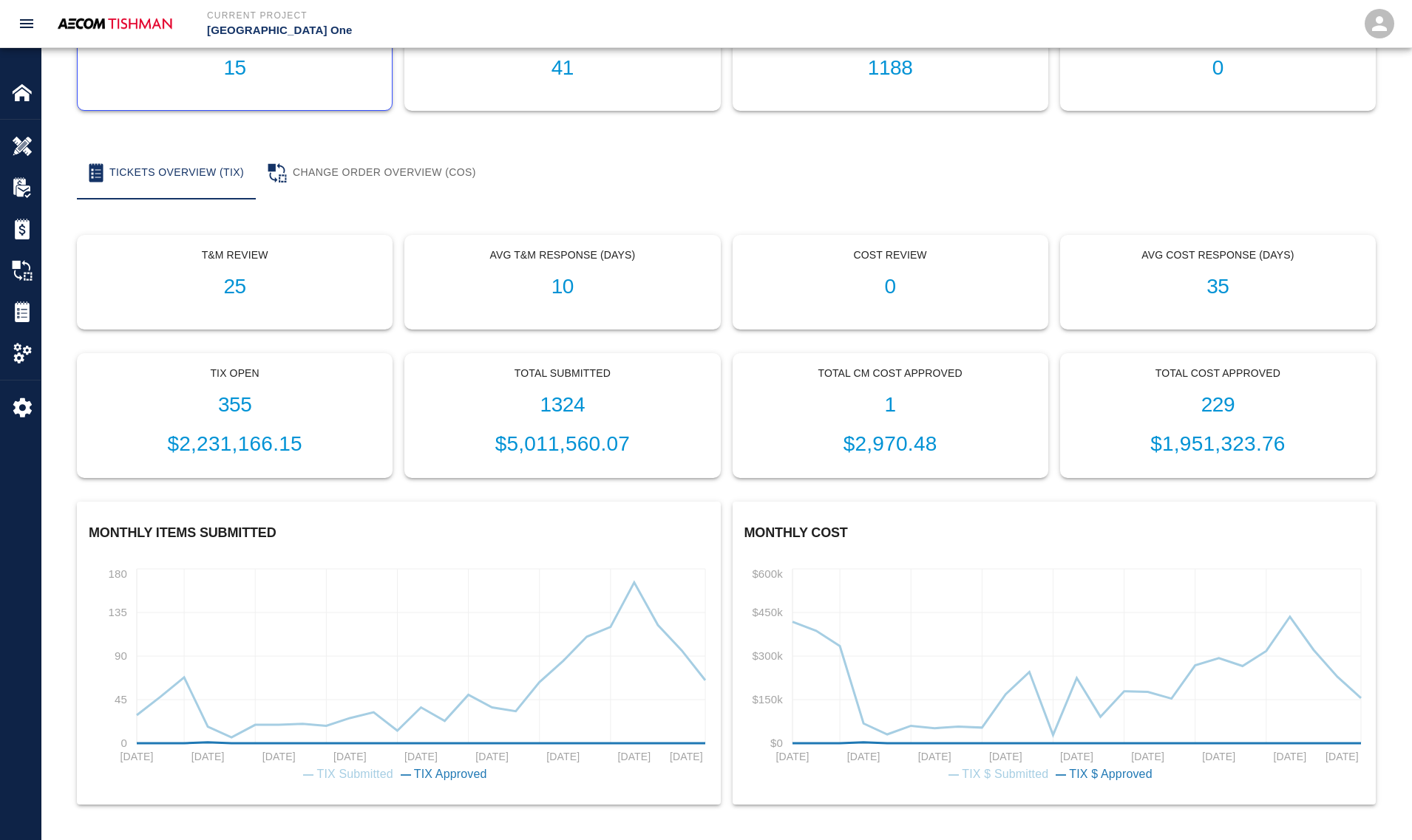
click at [221, 73] on h1 "15" at bounding box center [235, 69] width 290 height 25
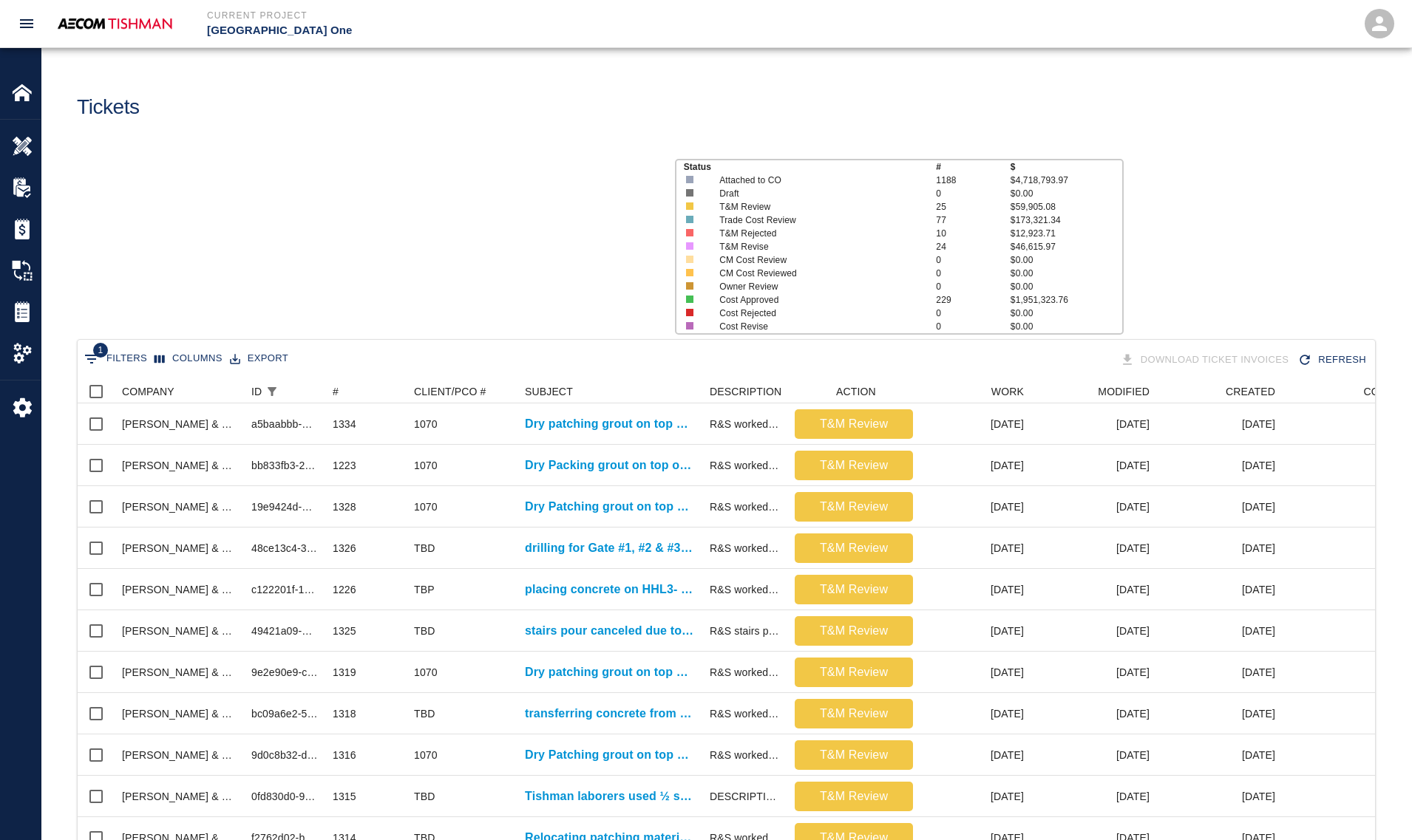
scroll to position [643, 1282]
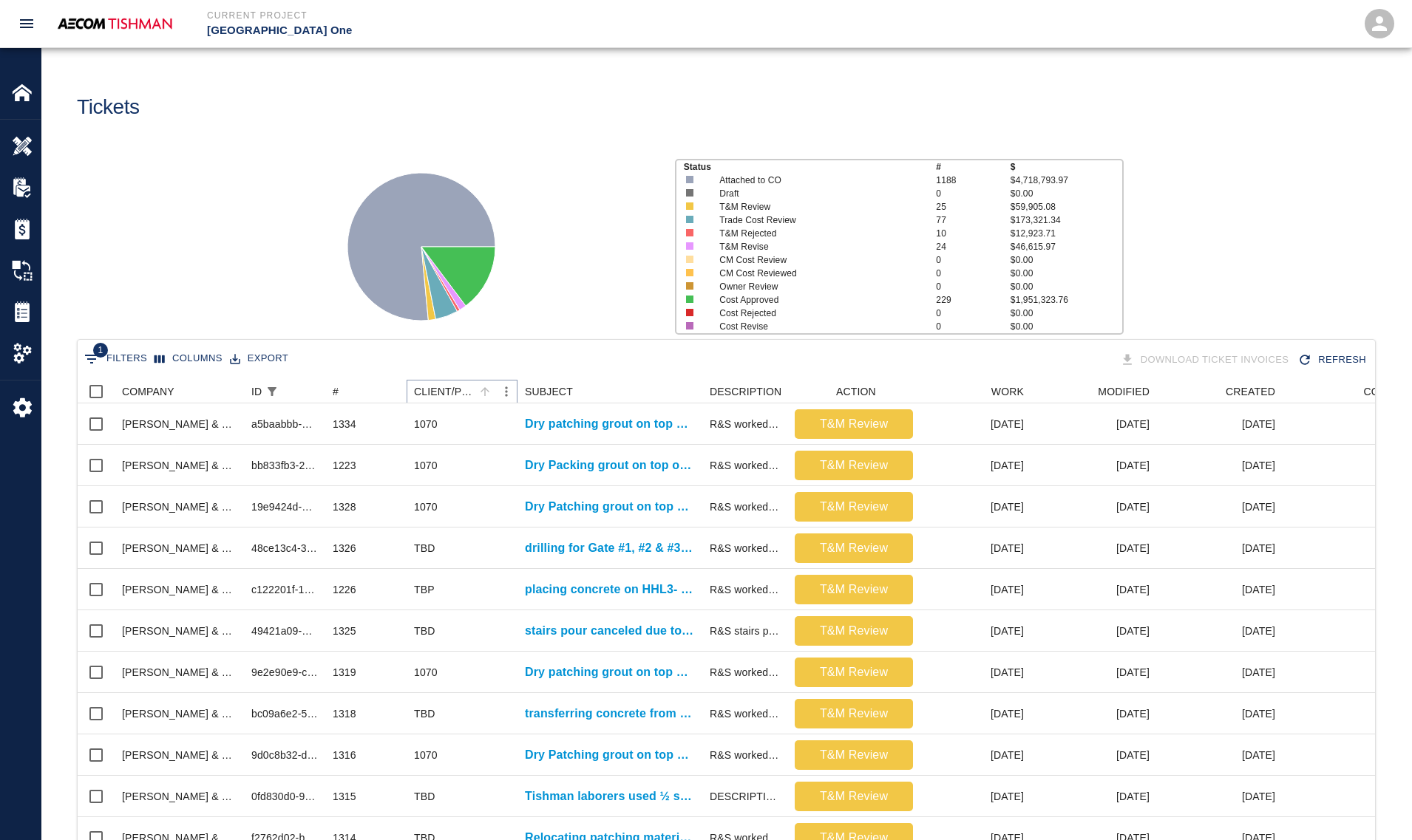
click at [481, 394] on icon "Sort" at bounding box center [485, 391] width 13 height 13
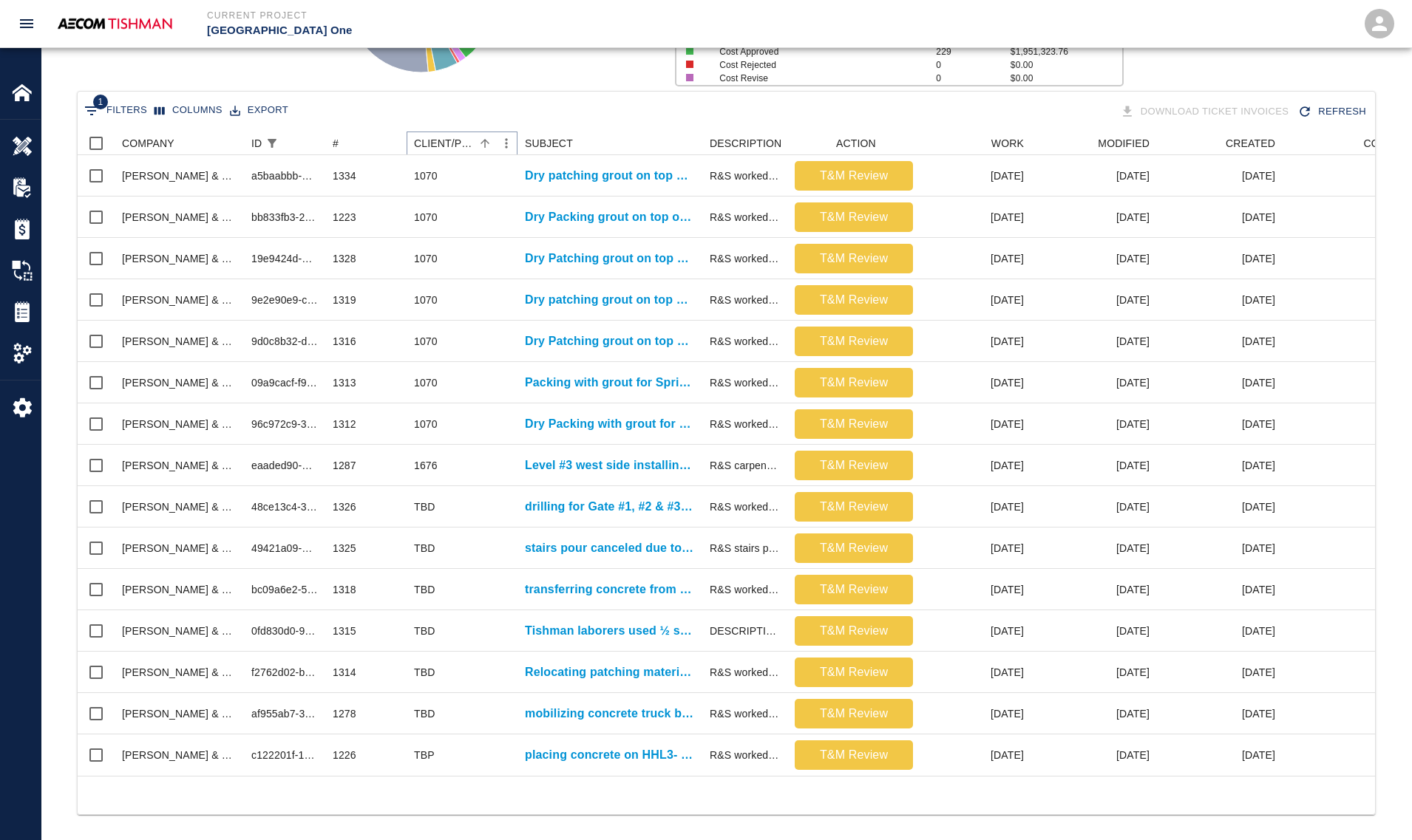
scroll to position [272, 0]
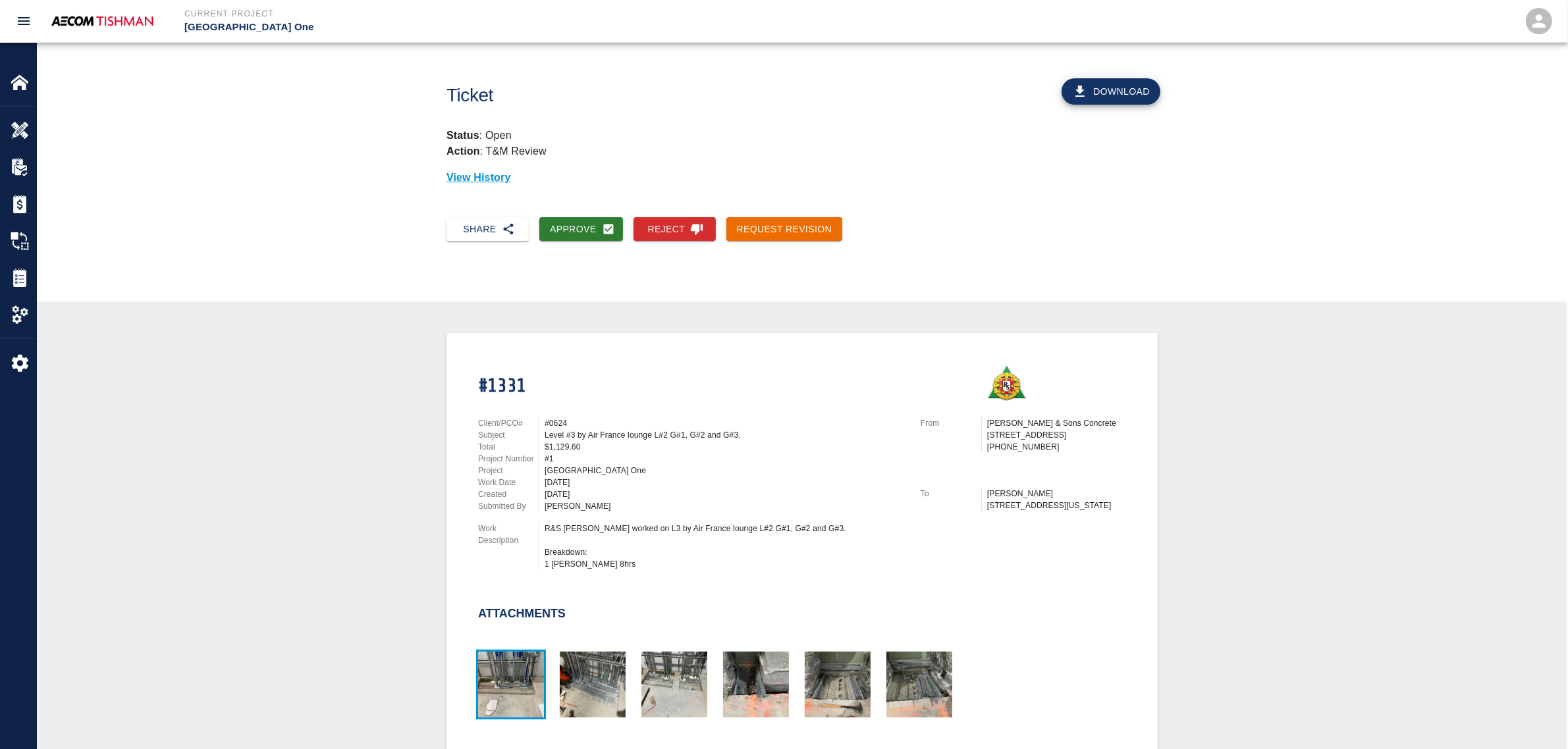
click at [527, 666] on img "button" at bounding box center [511, 684] width 66 height 66
click at [661, 673] on img "button" at bounding box center [674, 684] width 66 height 66
click at [865, 686] on img "button" at bounding box center [838, 684] width 66 height 66
click at [923, 676] on img "button" at bounding box center [919, 684] width 66 height 66
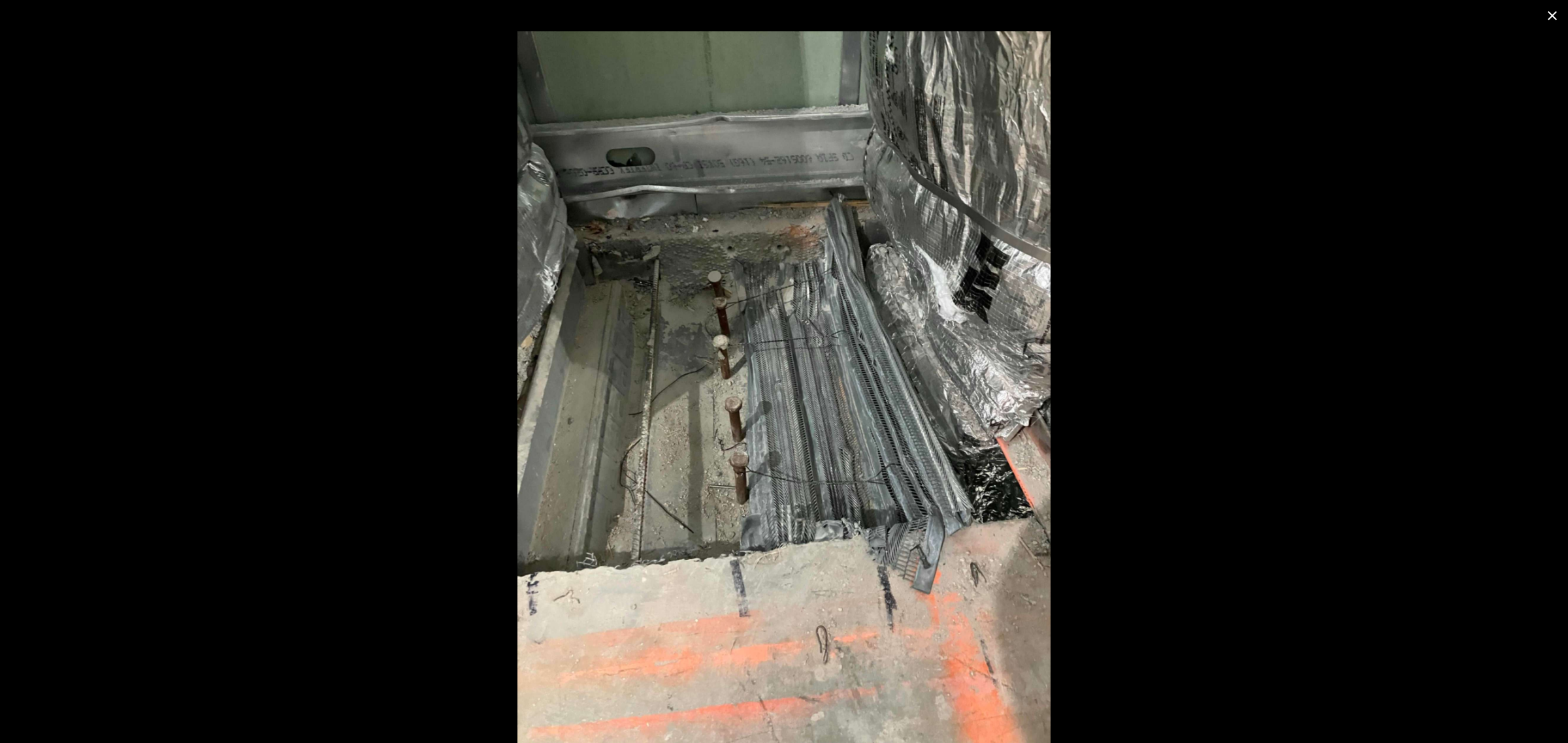
click at [364, 513] on div at bounding box center [784, 387] width 1568 height 712
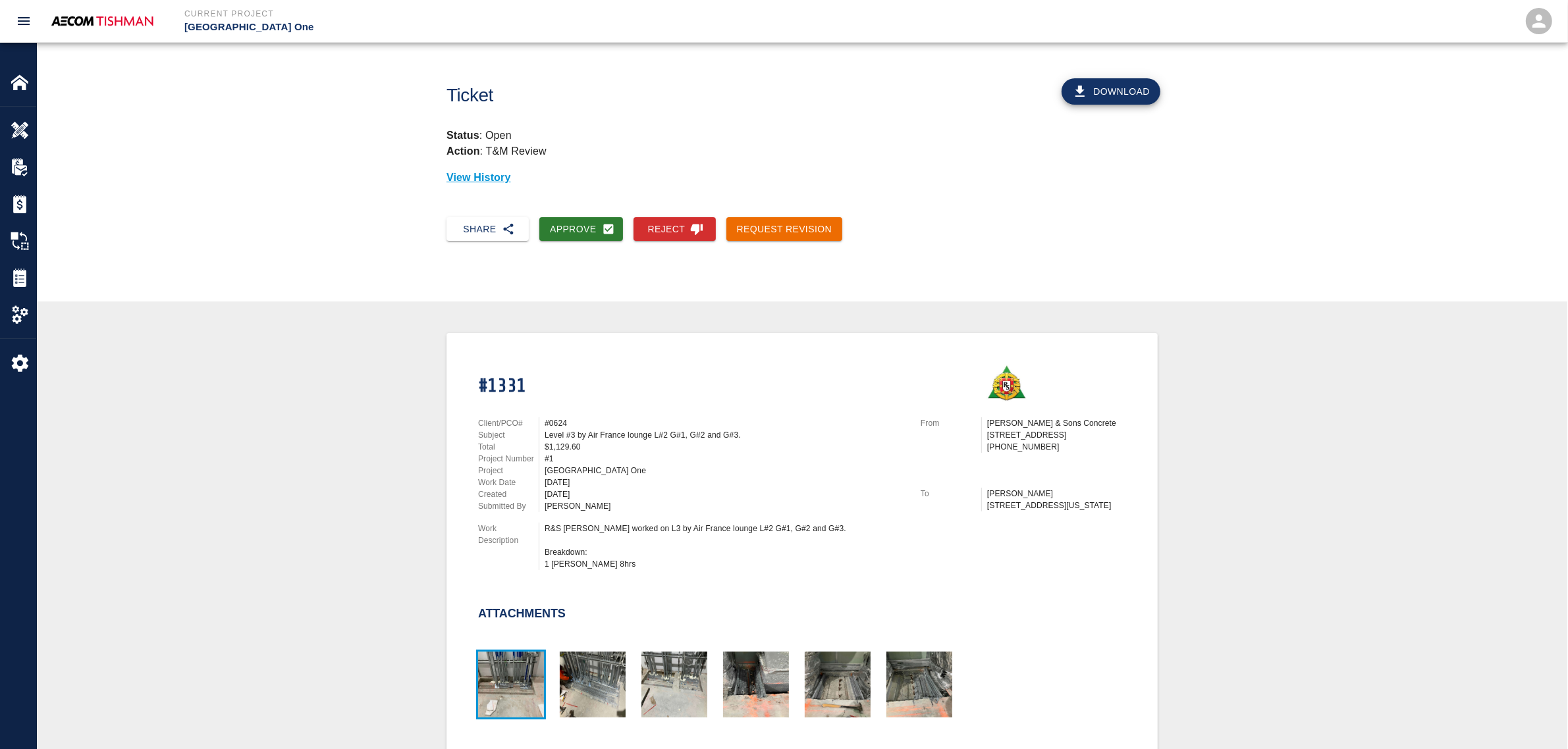
click at [532, 679] on img "button" at bounding box center [511, 684] width 66 height 66
click at [577, 708] on img "button" at bounding box center [593, 684] width 66 height 66
click at [594, 212] on div "Approve" at bounding box center [575, 224] width 94 height 35
click at [600, 217] on button "Approve" at bounding box center [582, 229] width 84 height 24
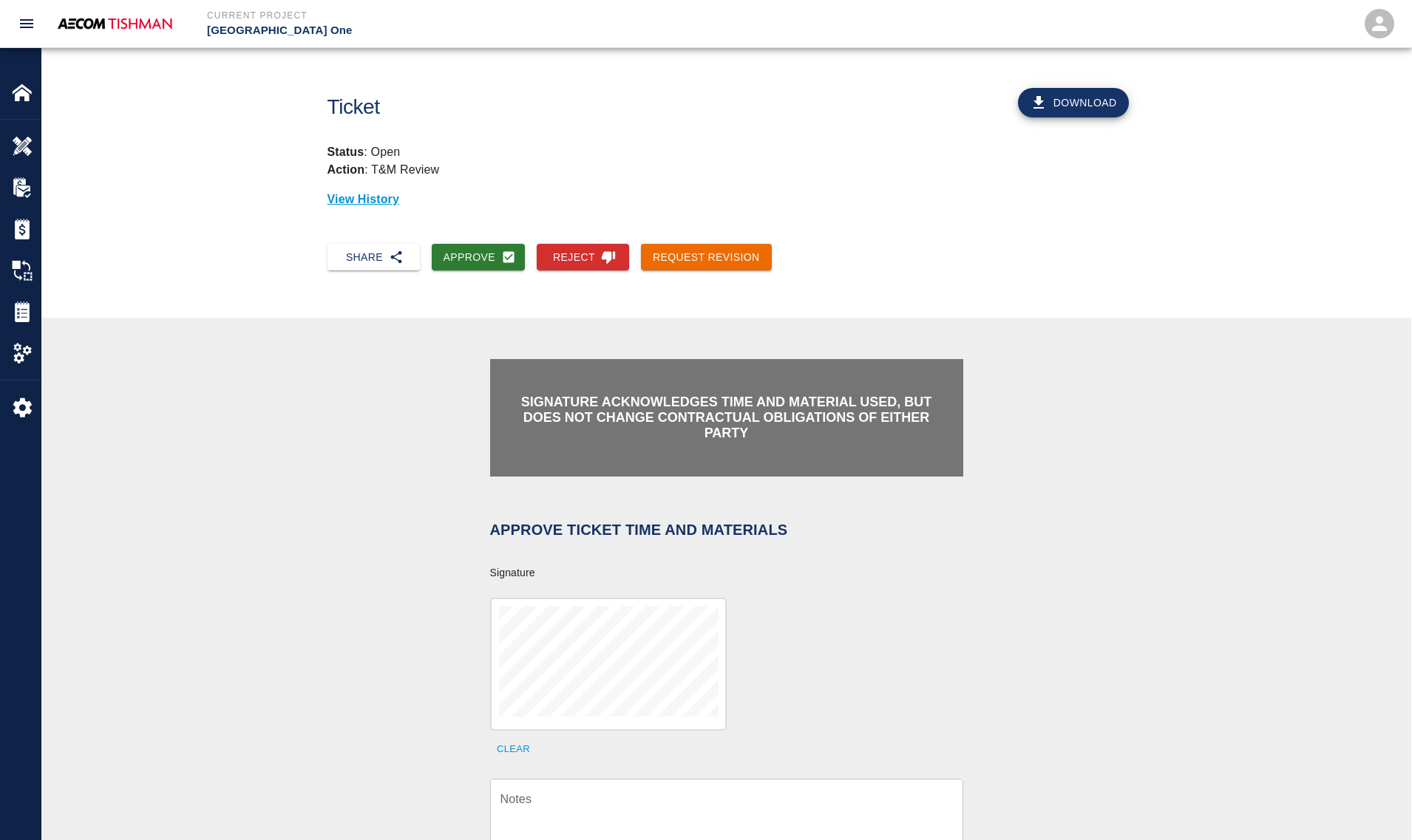
click at [422, 625] on div "Signature acknowledges time and material used, but does not change contractual …" at bounding box center [726, 674] width 799 height 643
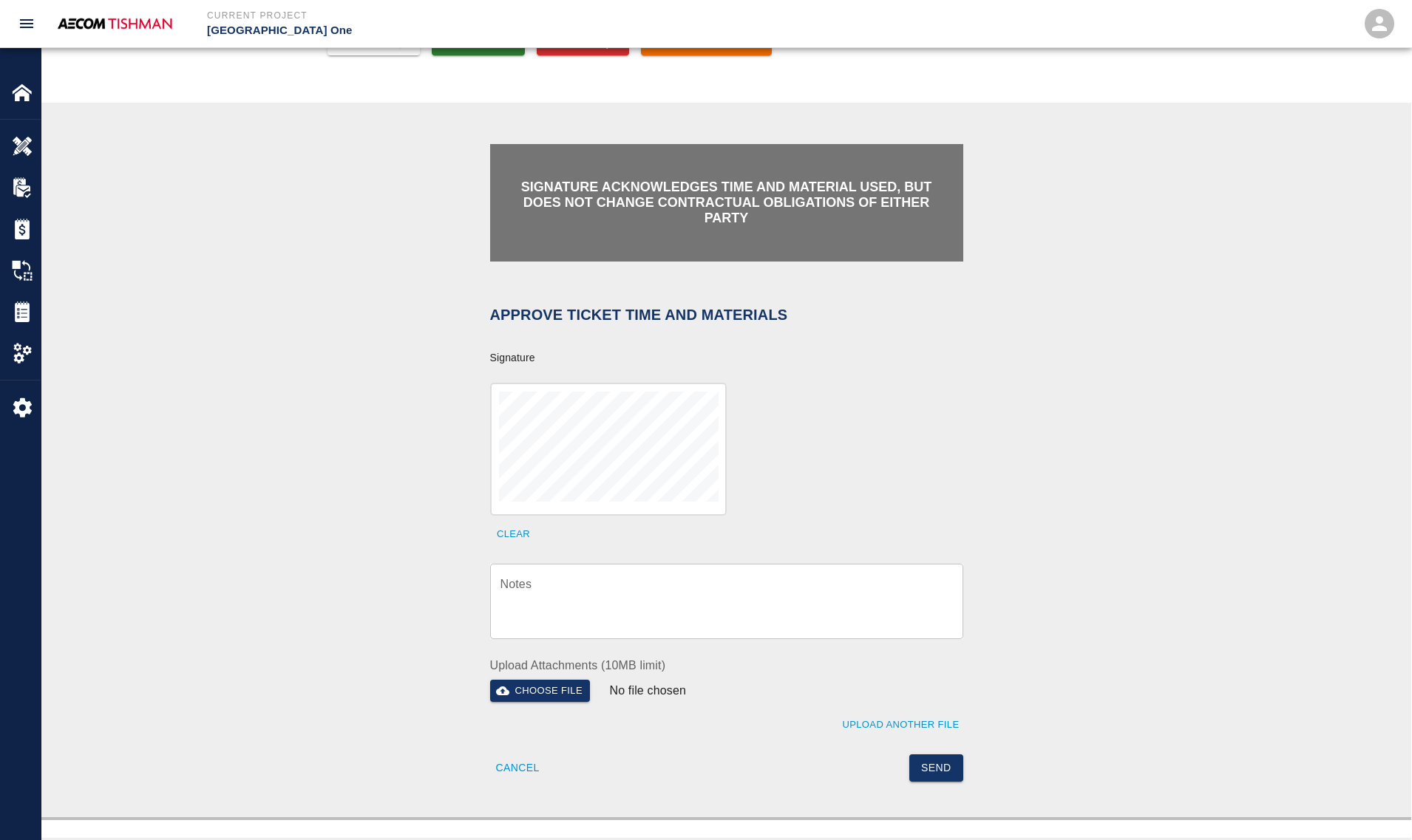
scroll to position [277, 0]
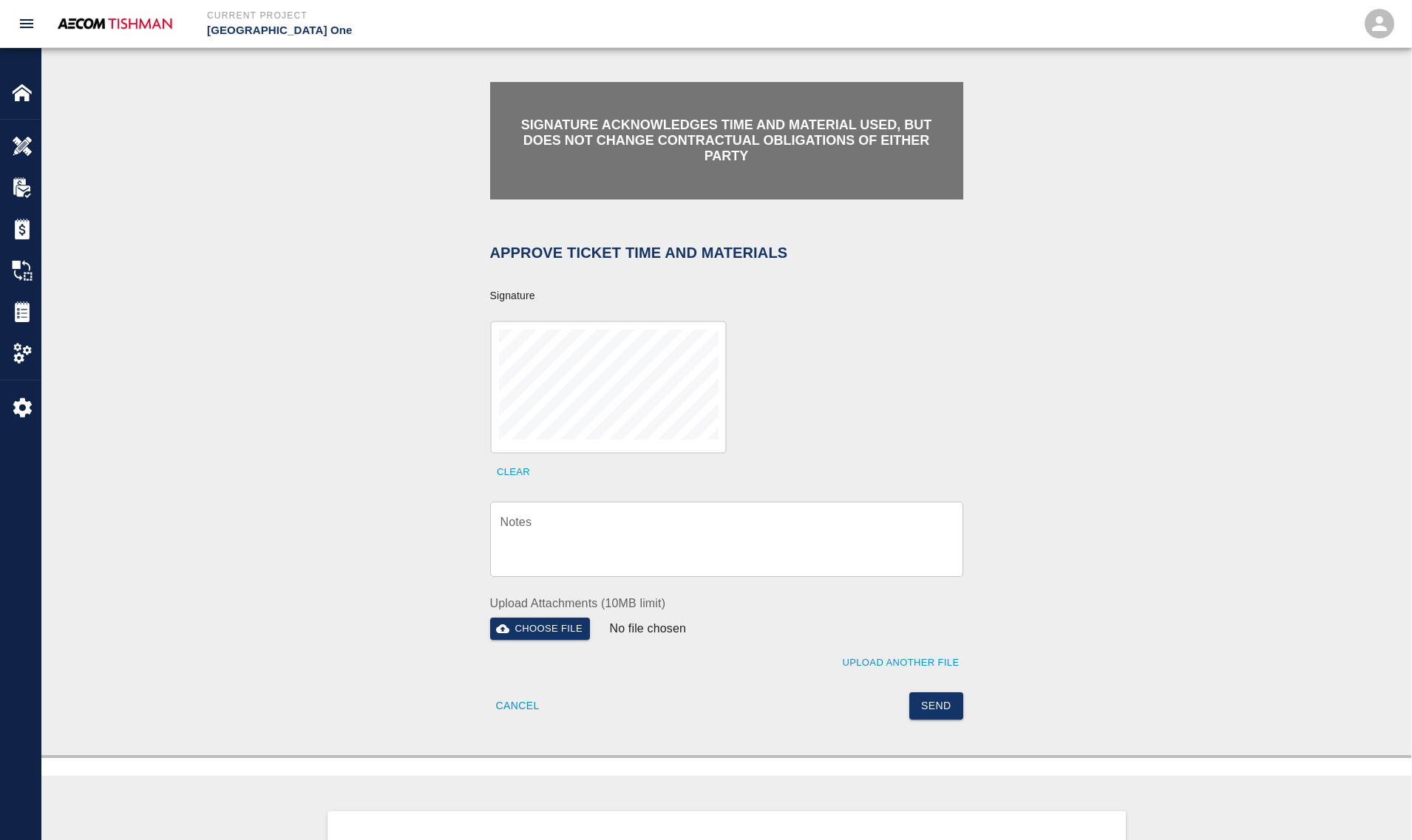
drag, startPoint x: 677, startPoint y: 525, endPoint x: 694, endPoint y: 545, distance: 26.2
click at [677, 525] on textarea "Notes" at bounding box center [726, 539] width 452 height 51
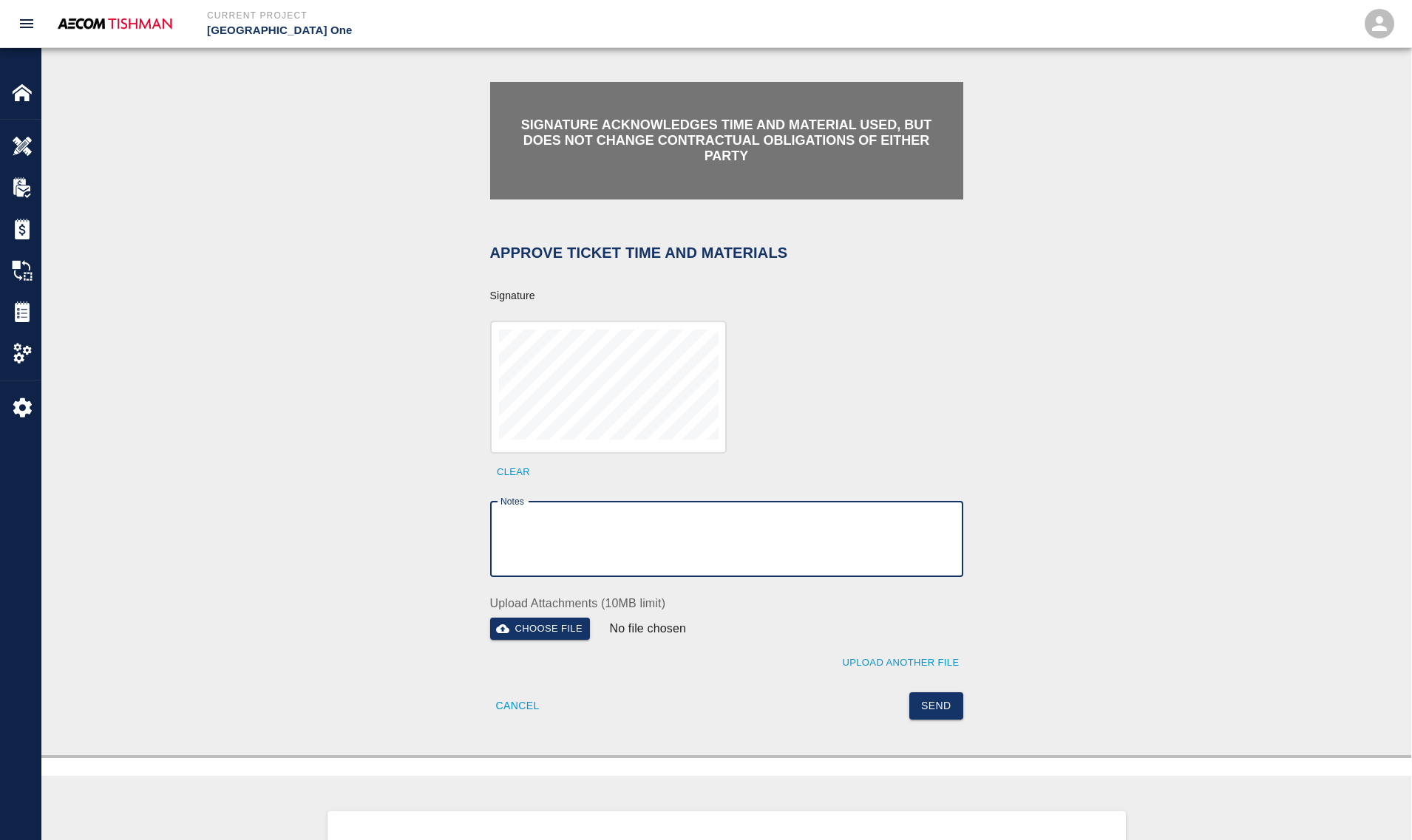
paste textarea "verification of time and material subject to contract review."
type textarea "verification of time and material subject to contract review."
click at [944, 703] on button "Send" at bounding box center [936, 706] width 54 height 27
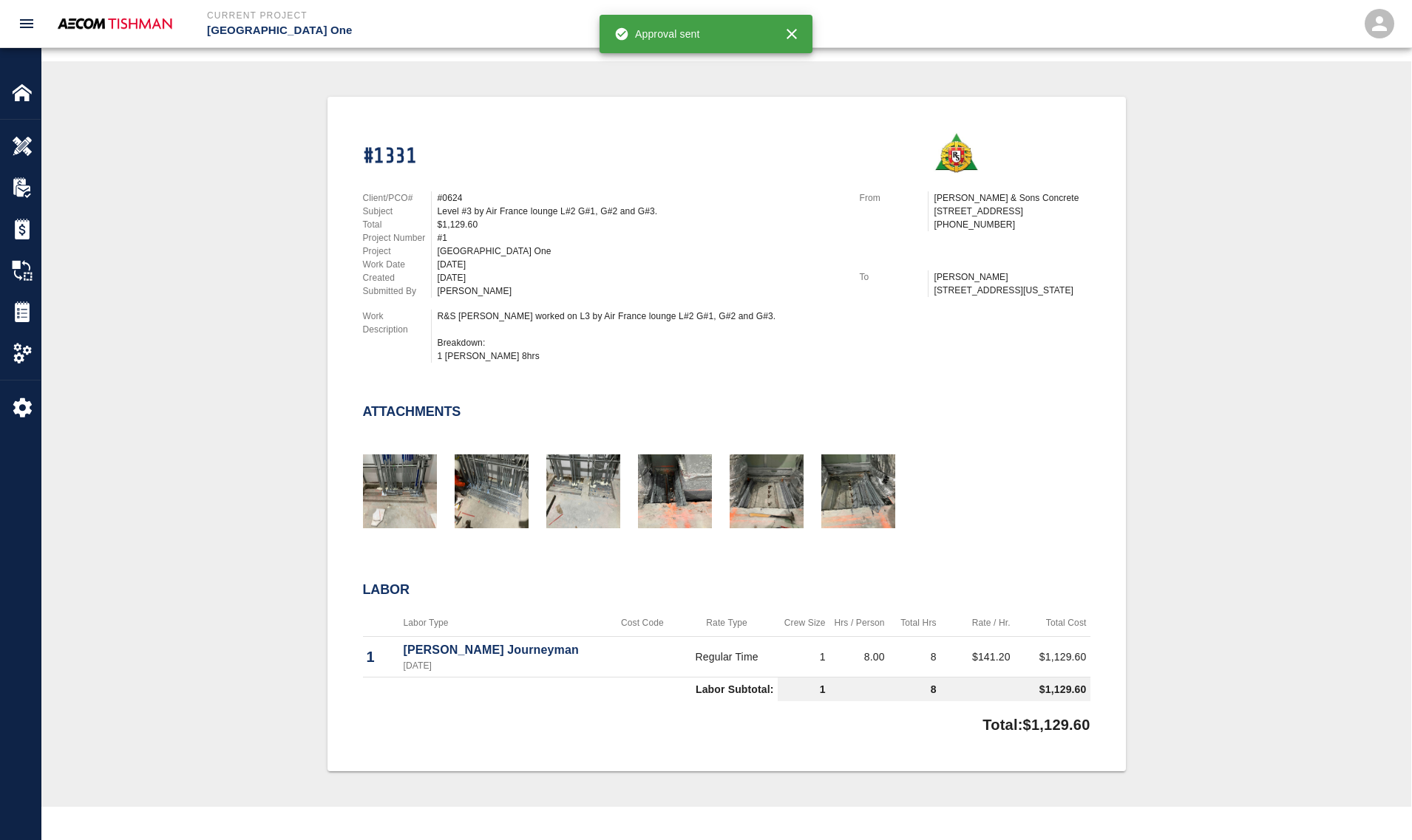
click at [308, 695] on div "#1331 Client/PCO# #0624 Subject Level #3 by Air France lounge L#2 G#1, G#2 and …" at bounding box center [726, 433] width 1299 height 675
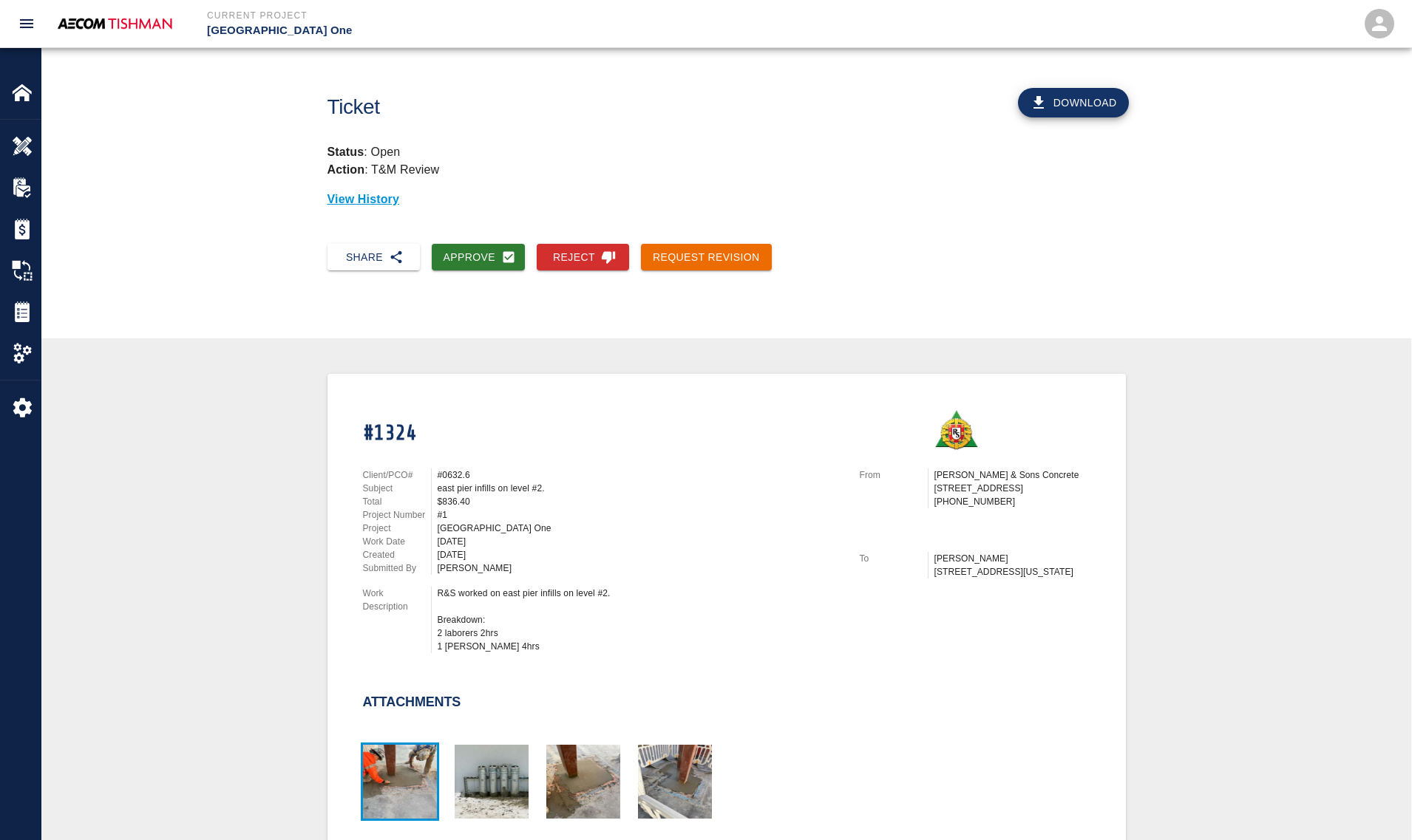
click at [377, 770] on img "button" at bounding box center [400, 782] width 74 height 74
click at [485, 266] on button "Approve" at bounding box center [478, 257] width 94 height 27
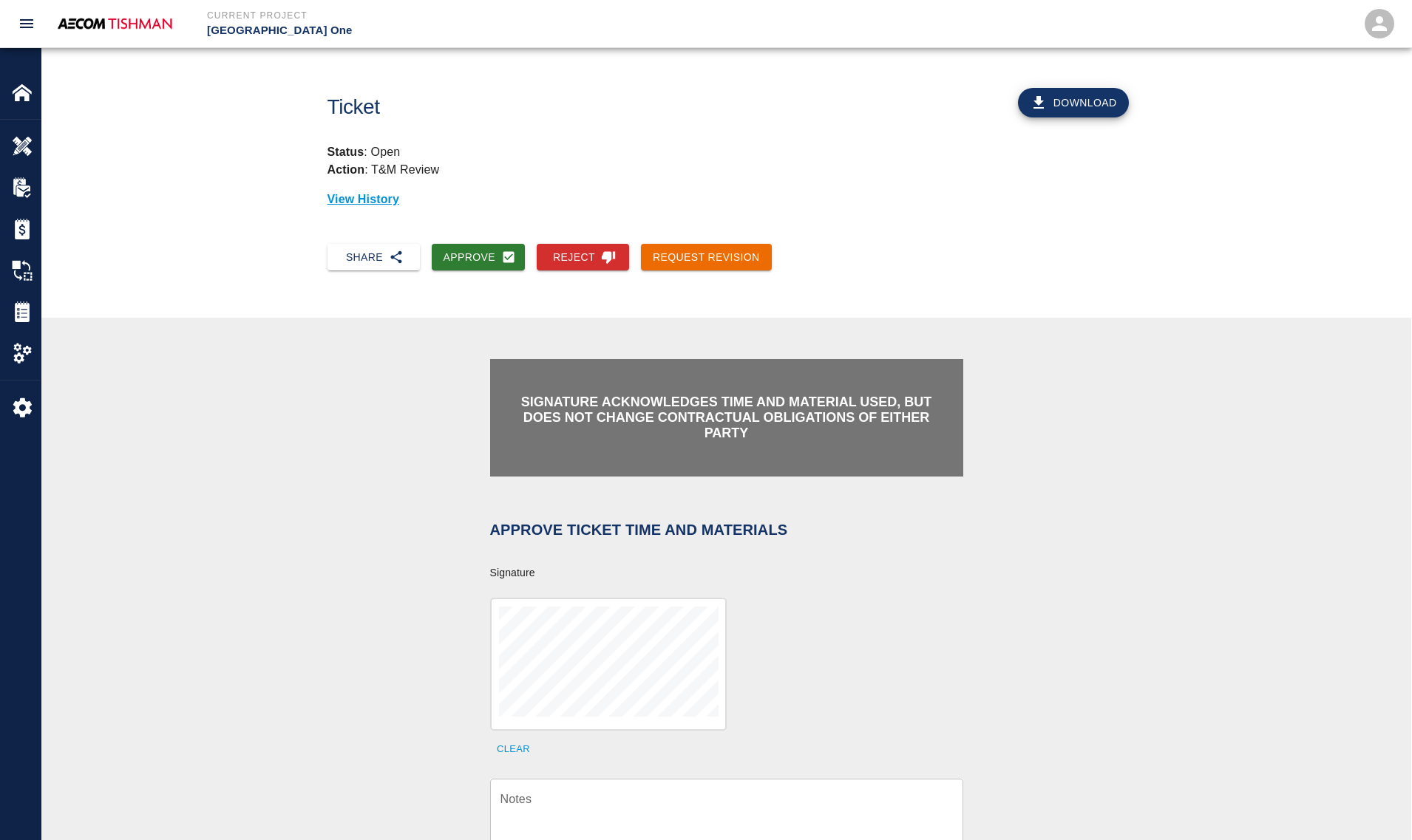
scroll to position [277, 0]
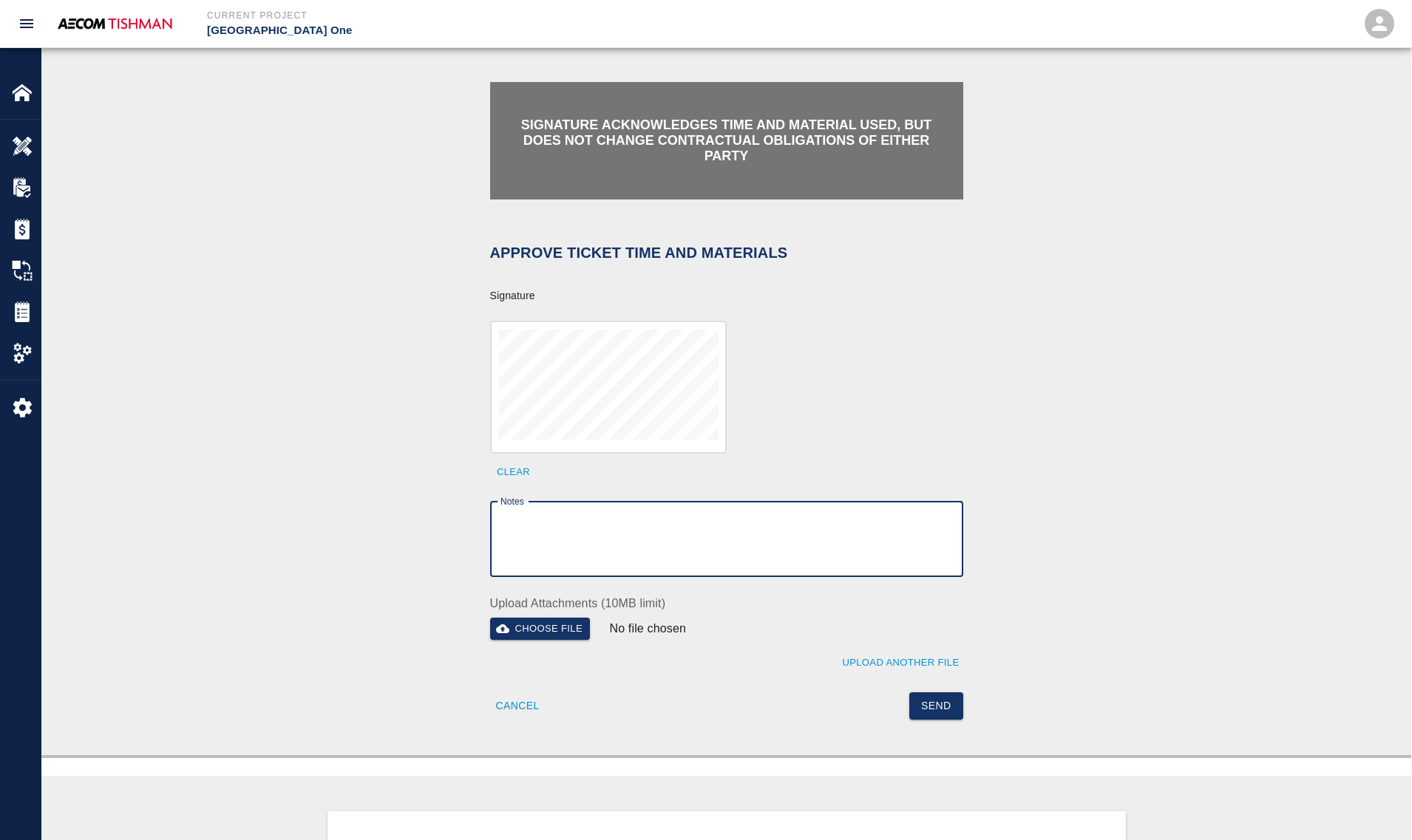
click at [610, 527] on textarea "Notes" at bounding box center [726, 539] width 452 height 51
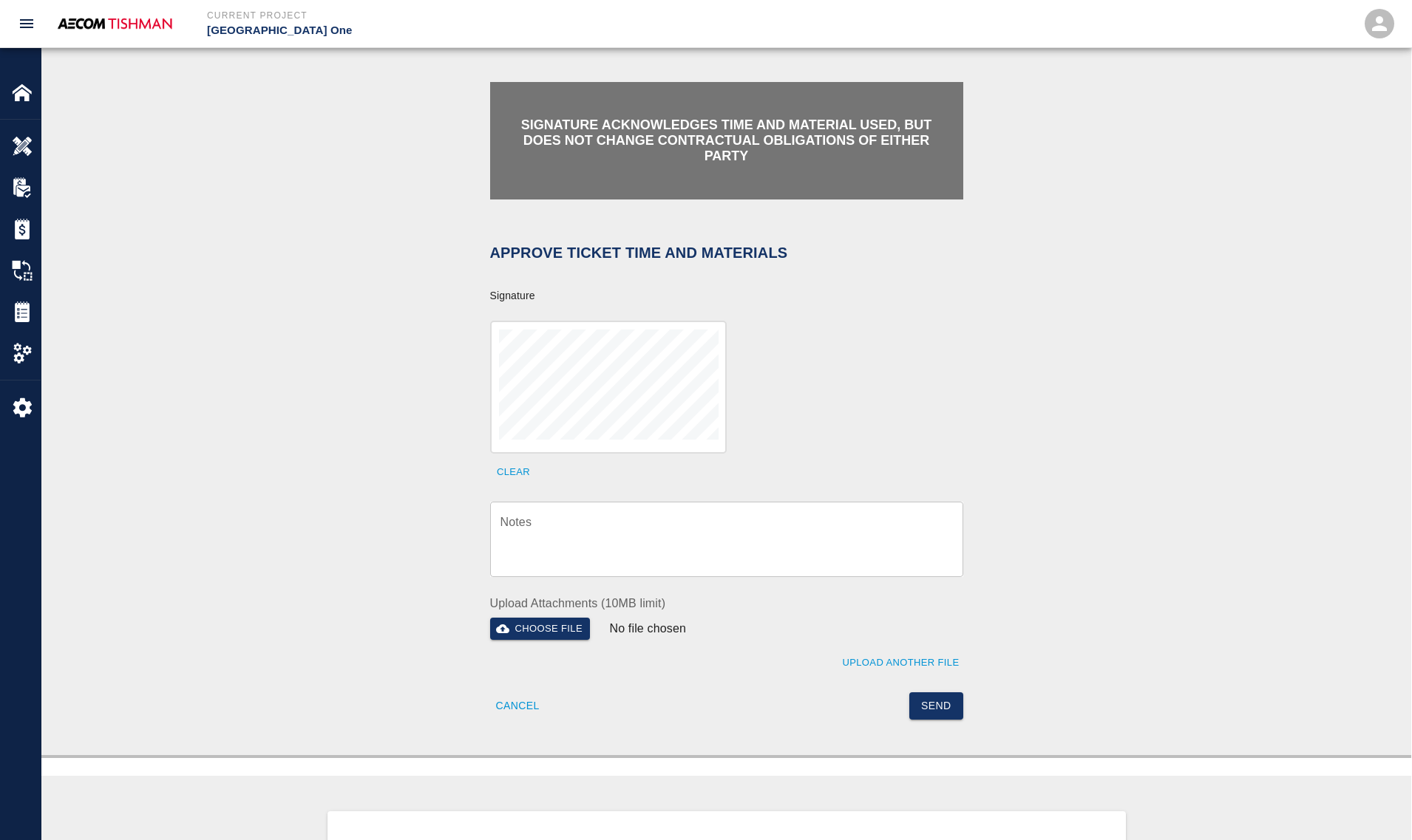
drag, startPoint x: 521, startPoint y: 552, endPoint x: 548, endPoint y: 535, distance: 31.9
click at [521, 552] on textarea "Notes" at bounding box center [726, 539] width 452 height 51
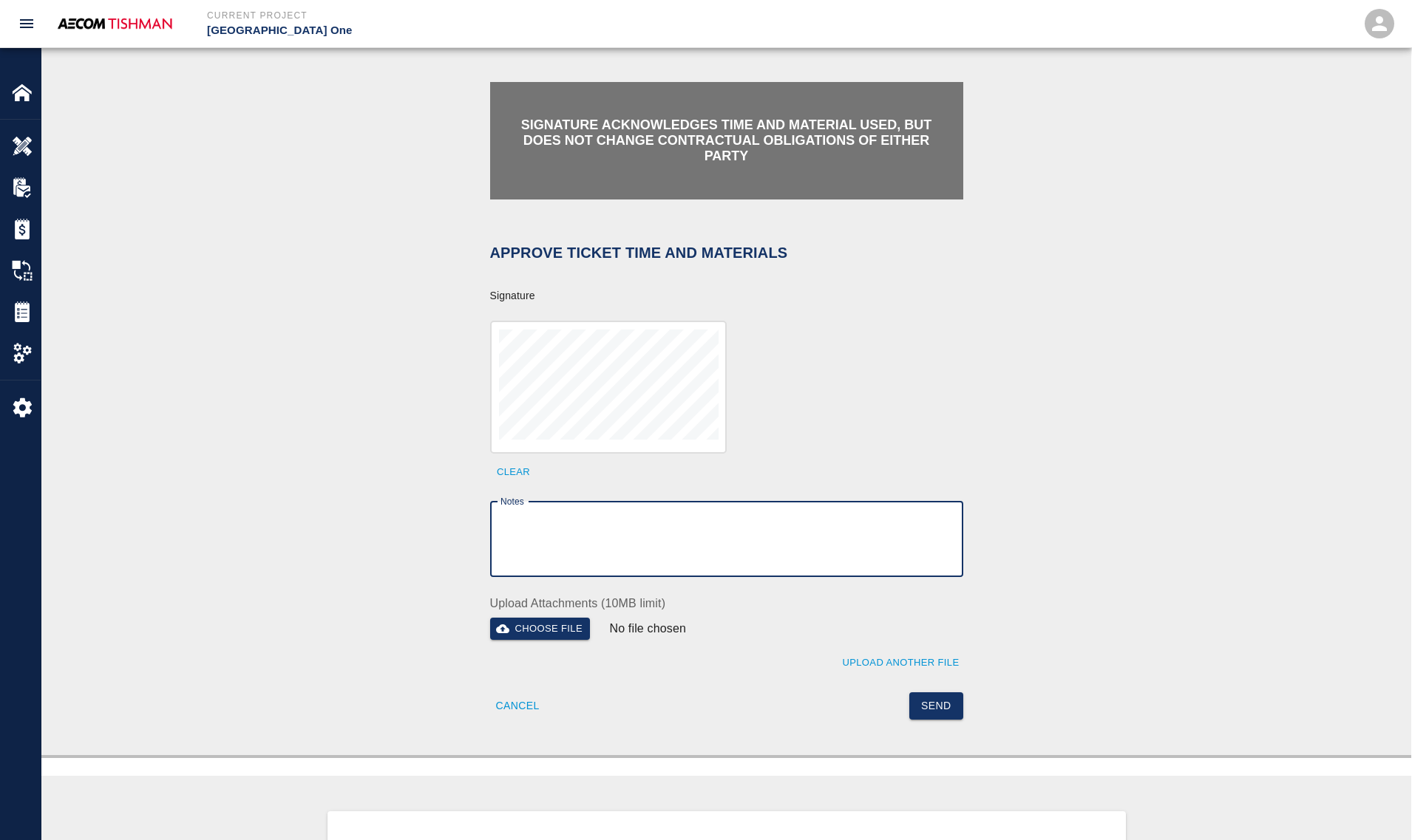
paste textarea "verification of time and material subject to contract review."
type textarea "verification of time and material subject to contract review."
click at [946, 704] on button "Send" at bounding box center [936, 706] width 54 height 27
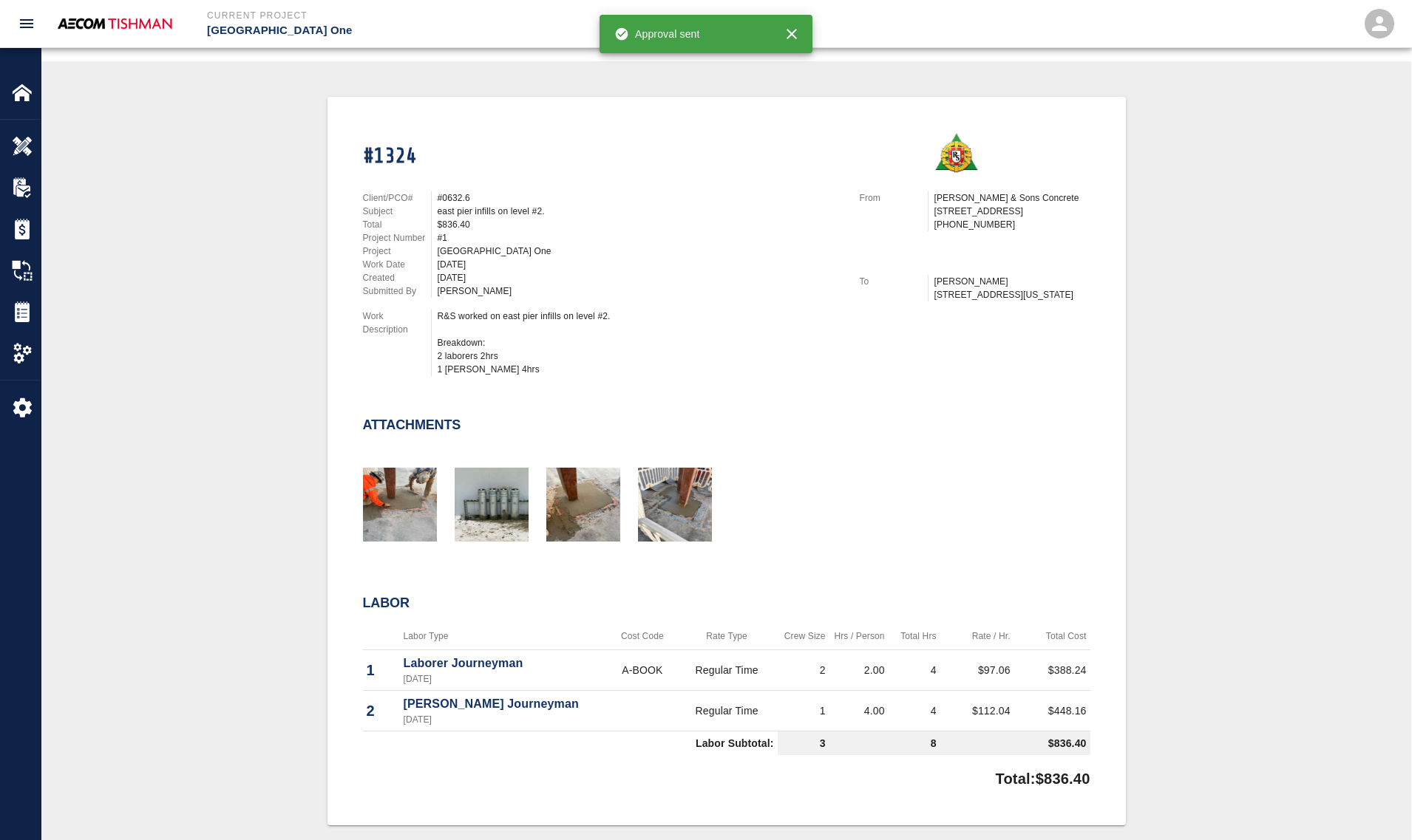
click at [242, 353] on div "#1324 Client/PCO# #0632.6 Subject east pier infills on level #2. Total $836.40 …" at bounding box center [726, 460] width 1299 height 728
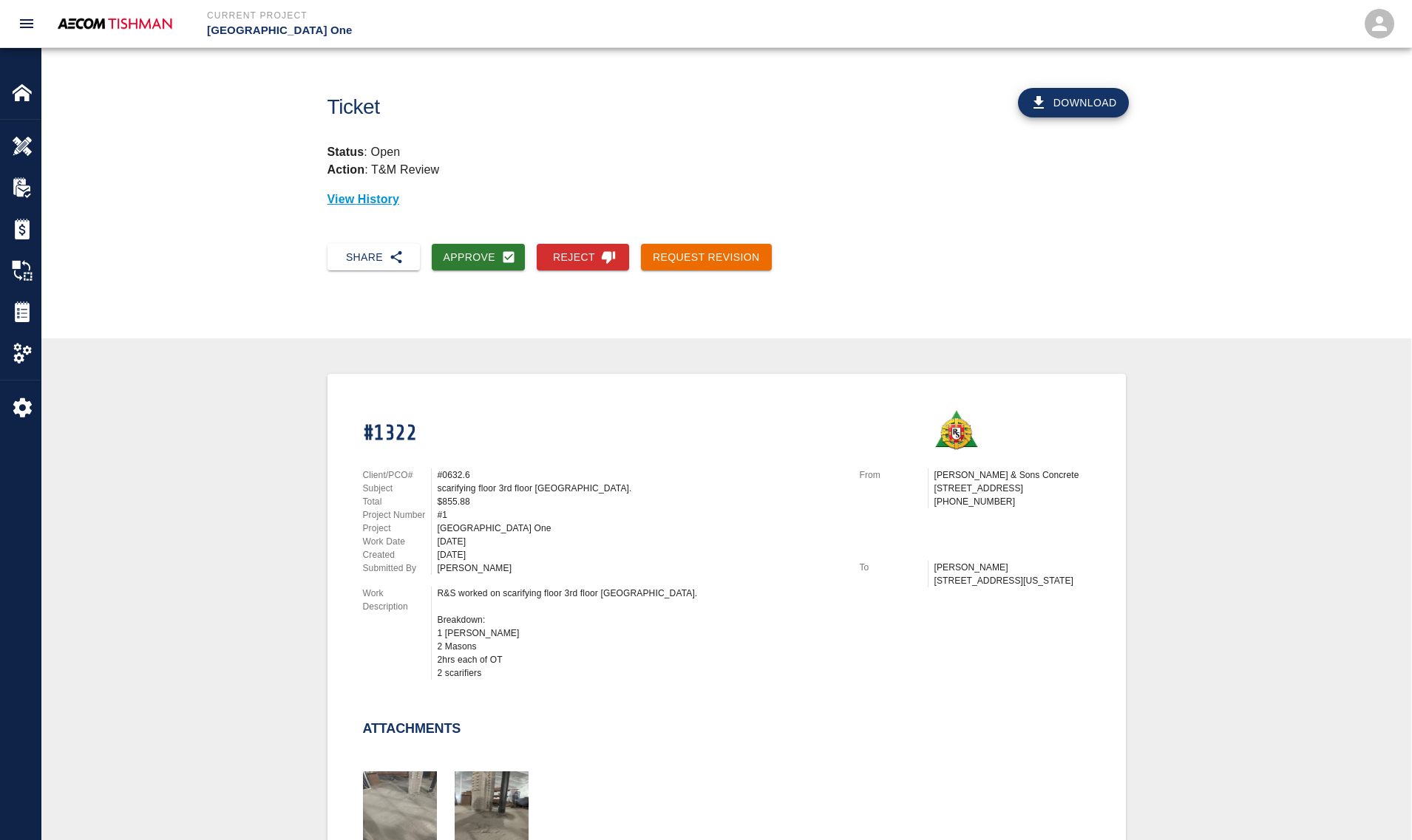
scroll to position [277, 0]
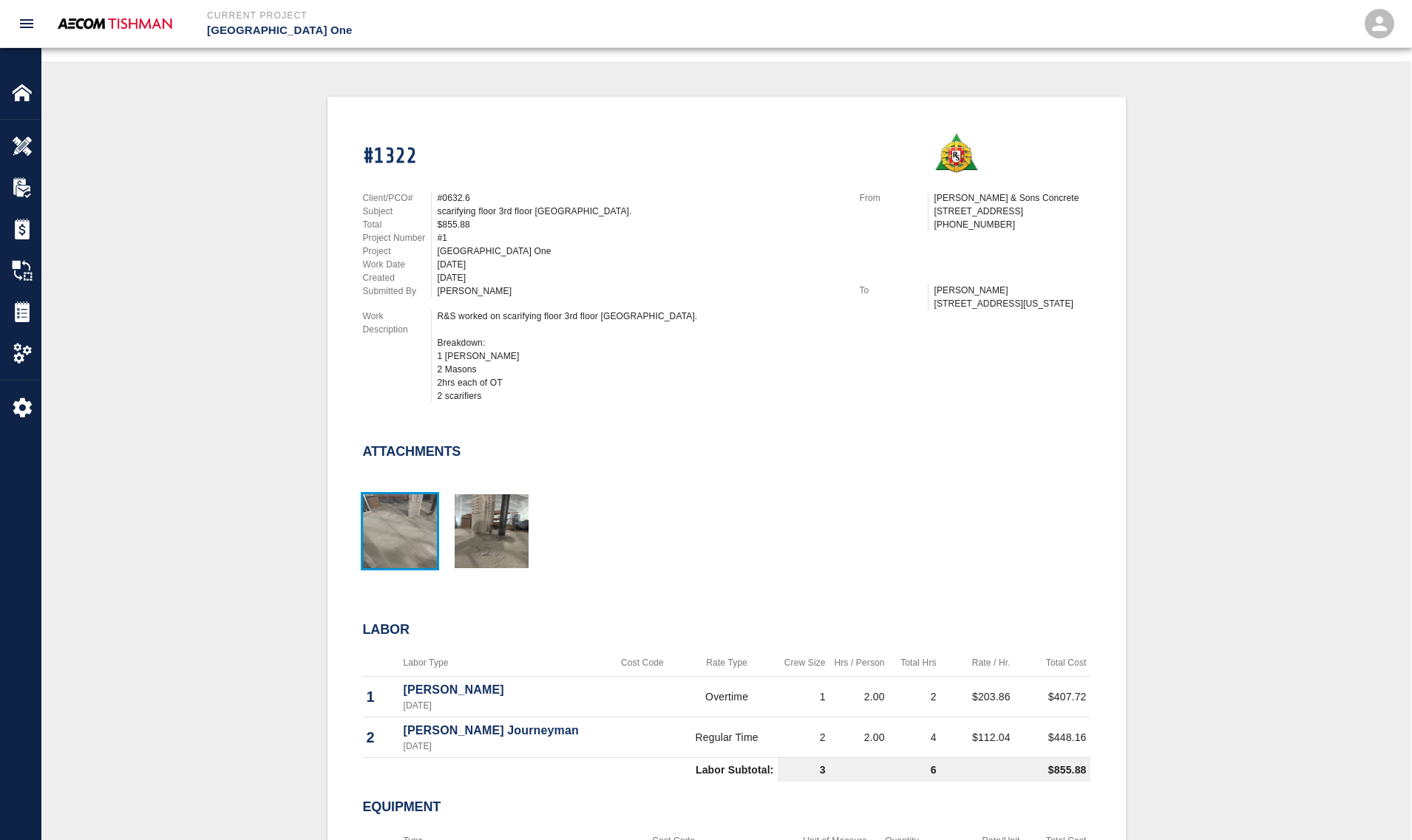
click at [400, 525] on img "button" at bounding box center [400, 531] width 74 height 74
click at [508, 530] on img "button" at bounding box center [491, 531] width 74 height 74
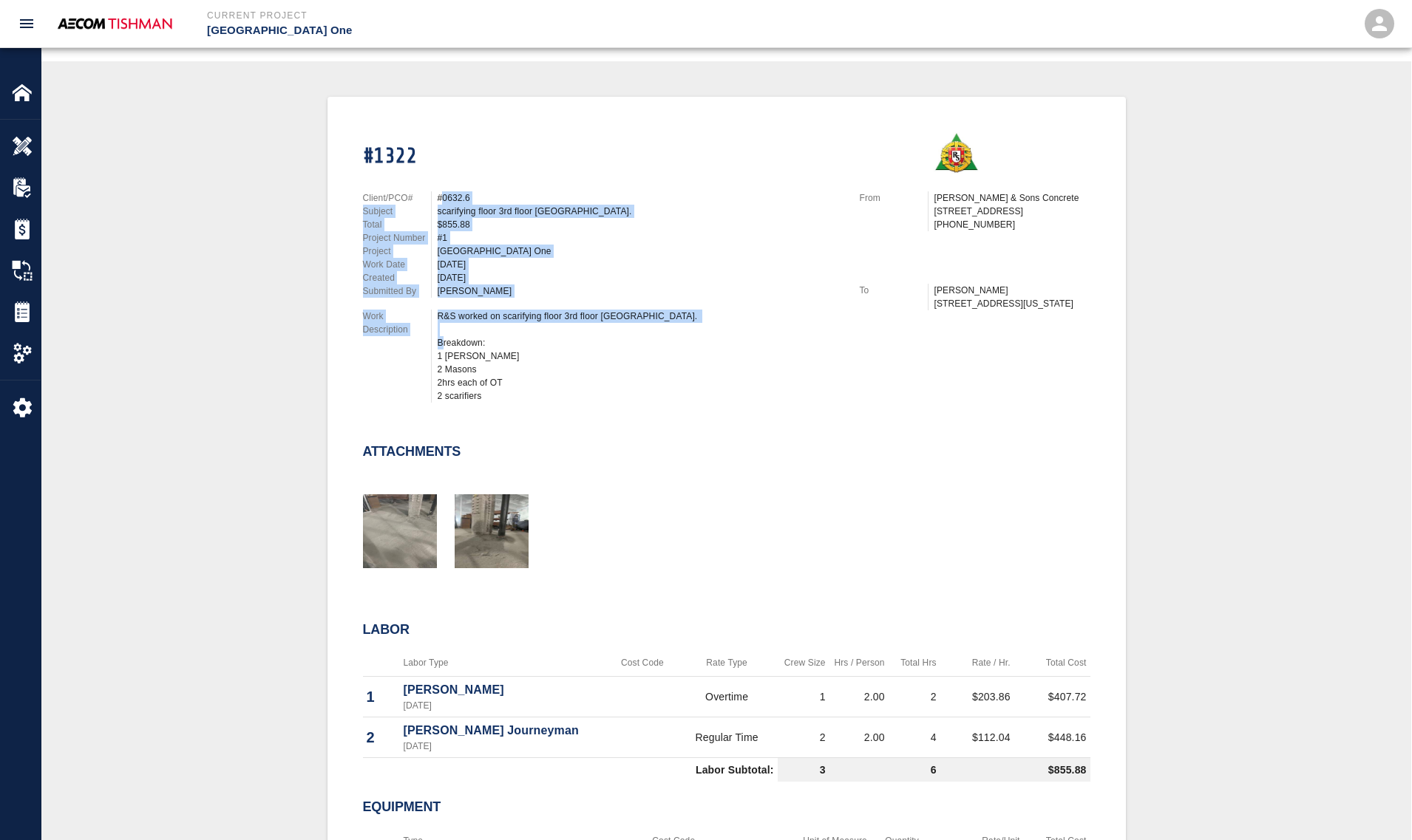
drag, startPoint x: 441, startPoint y: 197, endPoint x: 454, endPoint y: 340, distance: 143.6
click at [454, 340] on div "Client/PCO# #0632.6 Subject scarifying floor 3rd floor Air Korea east pier. Tot…" at bounding box center [593, 294] width 497 height 241
click at [454, 340] on div "R&S worked on scarifying floor 3rd floor Air Korea east pier. Breakdown: 1 Maso…" at bounding box center [640, 356] width 404 height 93
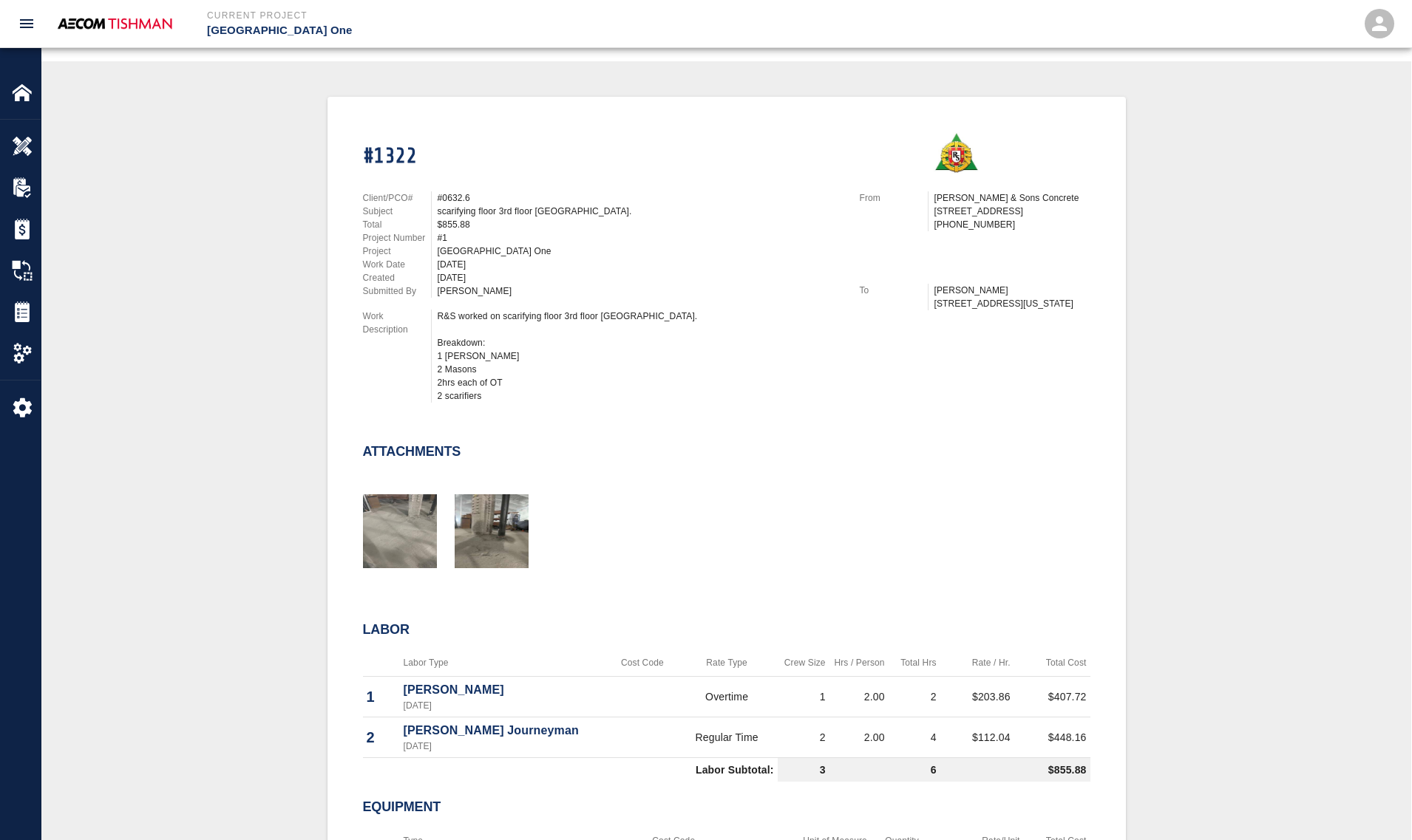
click at [246, 508] on div "#1322 Client/PCO# #0632.6 Subject scarifying floor 3rd floor Air Korea east pie…" at bounding box center [726, 538] width 1299 height 883
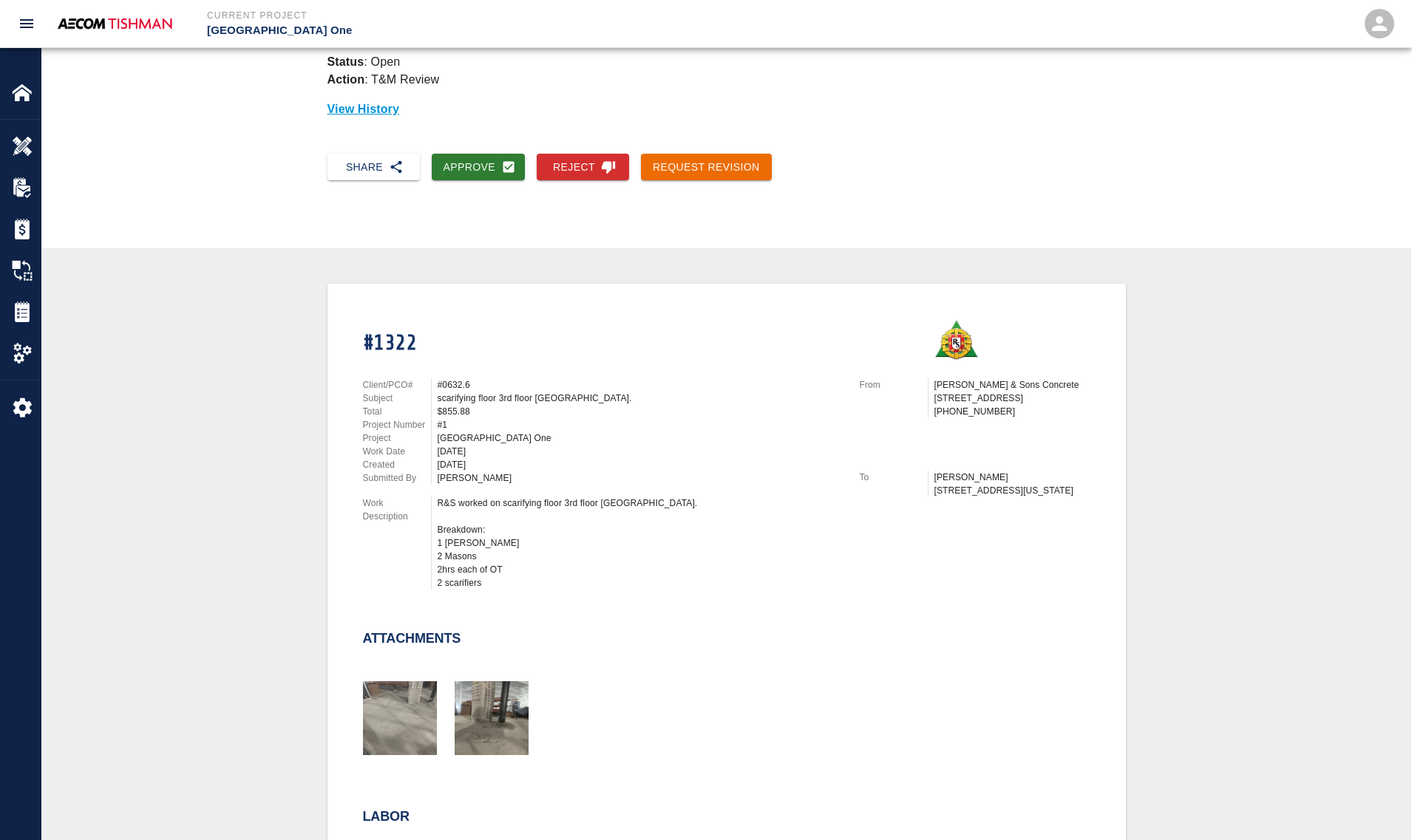
scroll to position [0, 0]
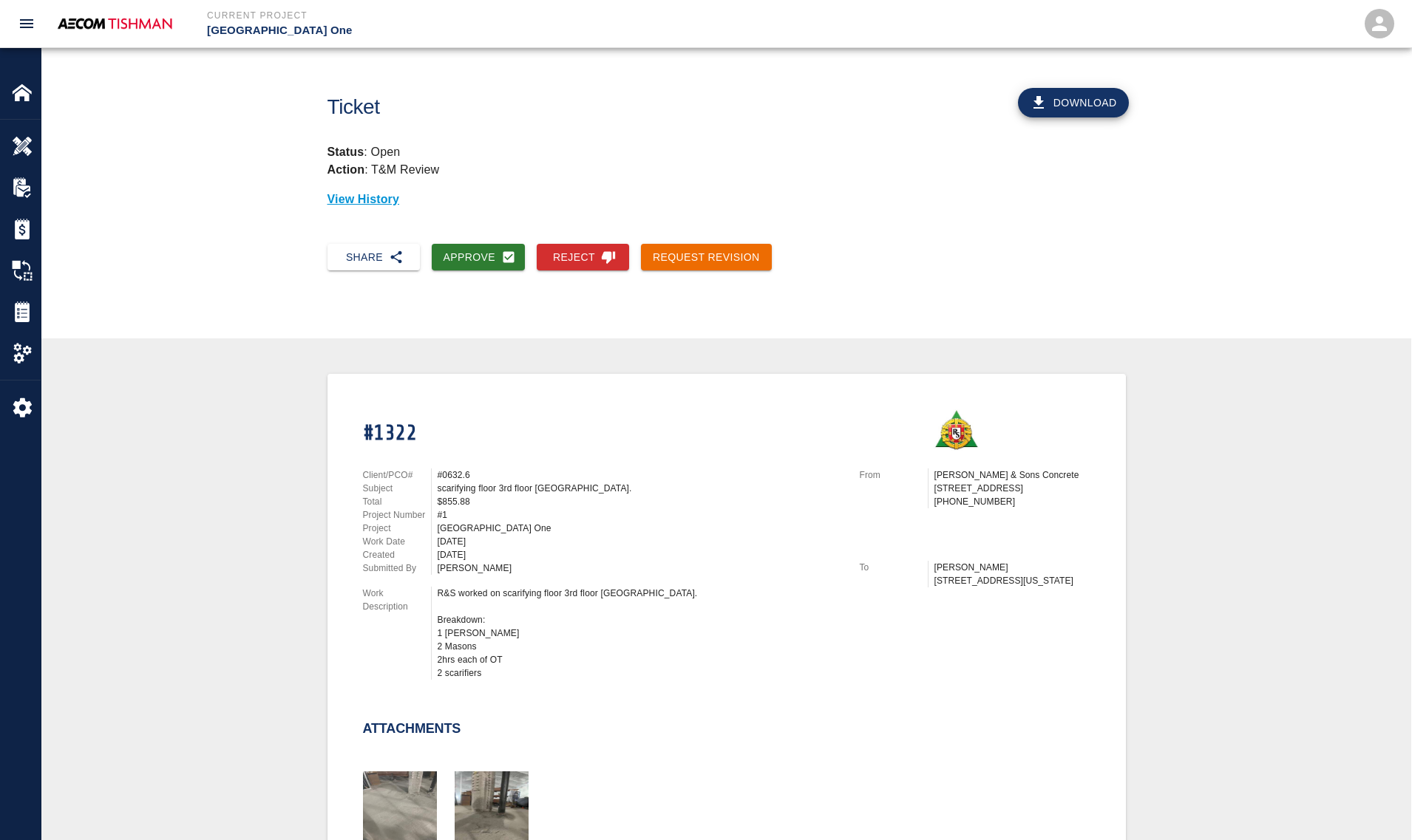
click at [474, 241] on div "Approve" at bounding box center [472, 251] width 106 height 39
click at [478, 253] on button "Approve" at bounding box center [478, 257] width 94 height 27
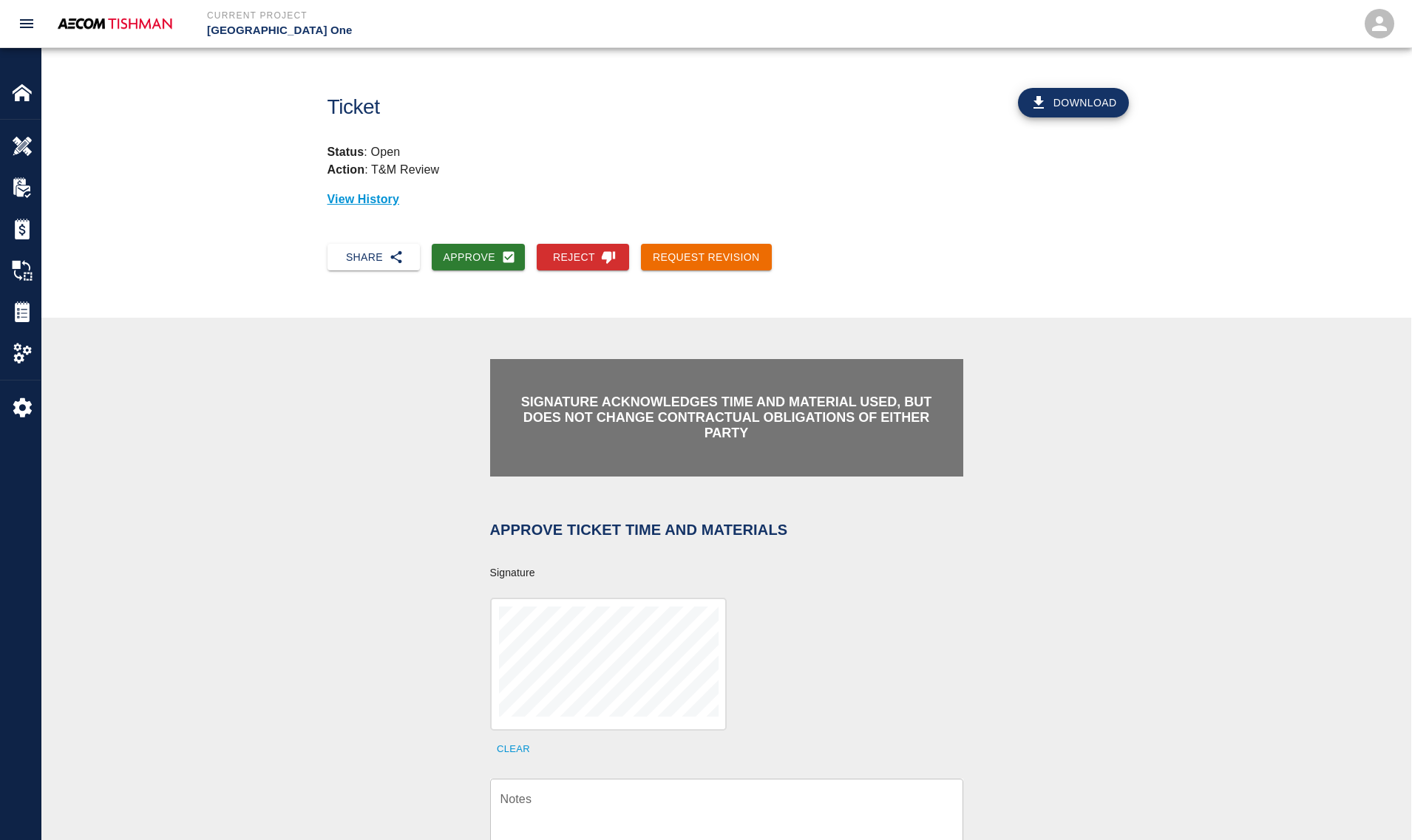
click at [595, 803] on textarea "Notes" at bounding box center [726, 816] width 452 height 51
paste textarea "verification of time and material subject to contract review."
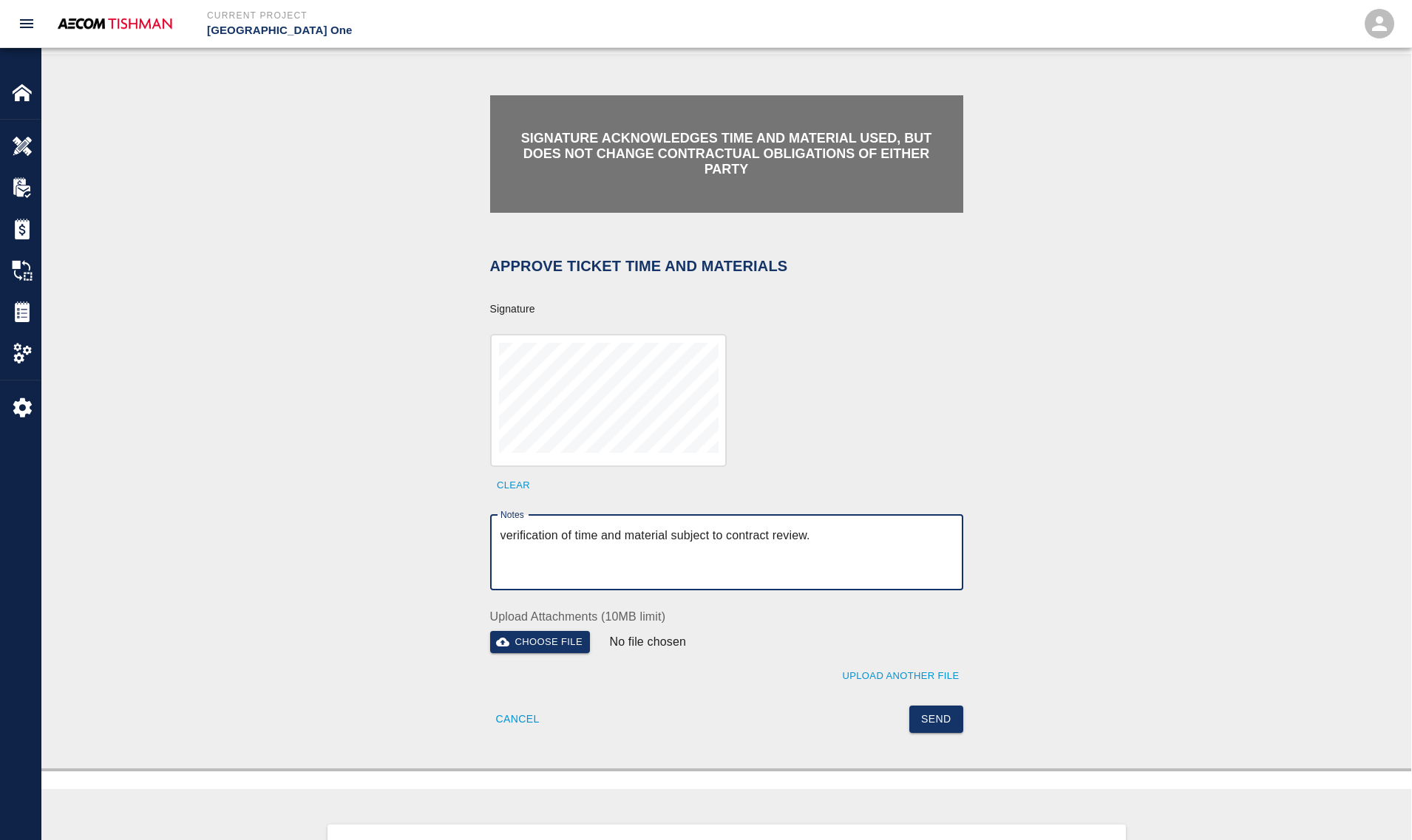
scroll to position [277, 0]
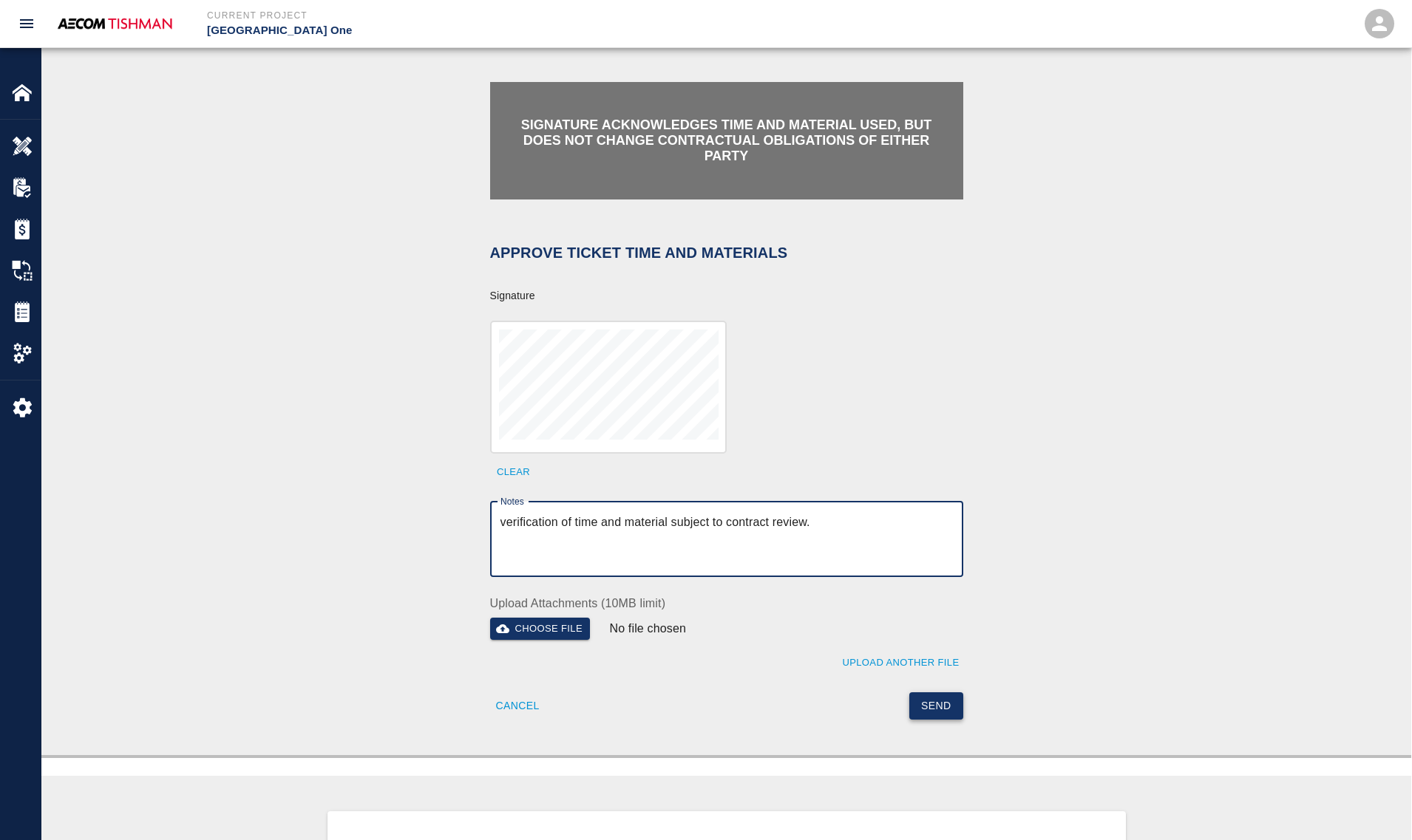
type textarea "verification of time and material subject to contract review."
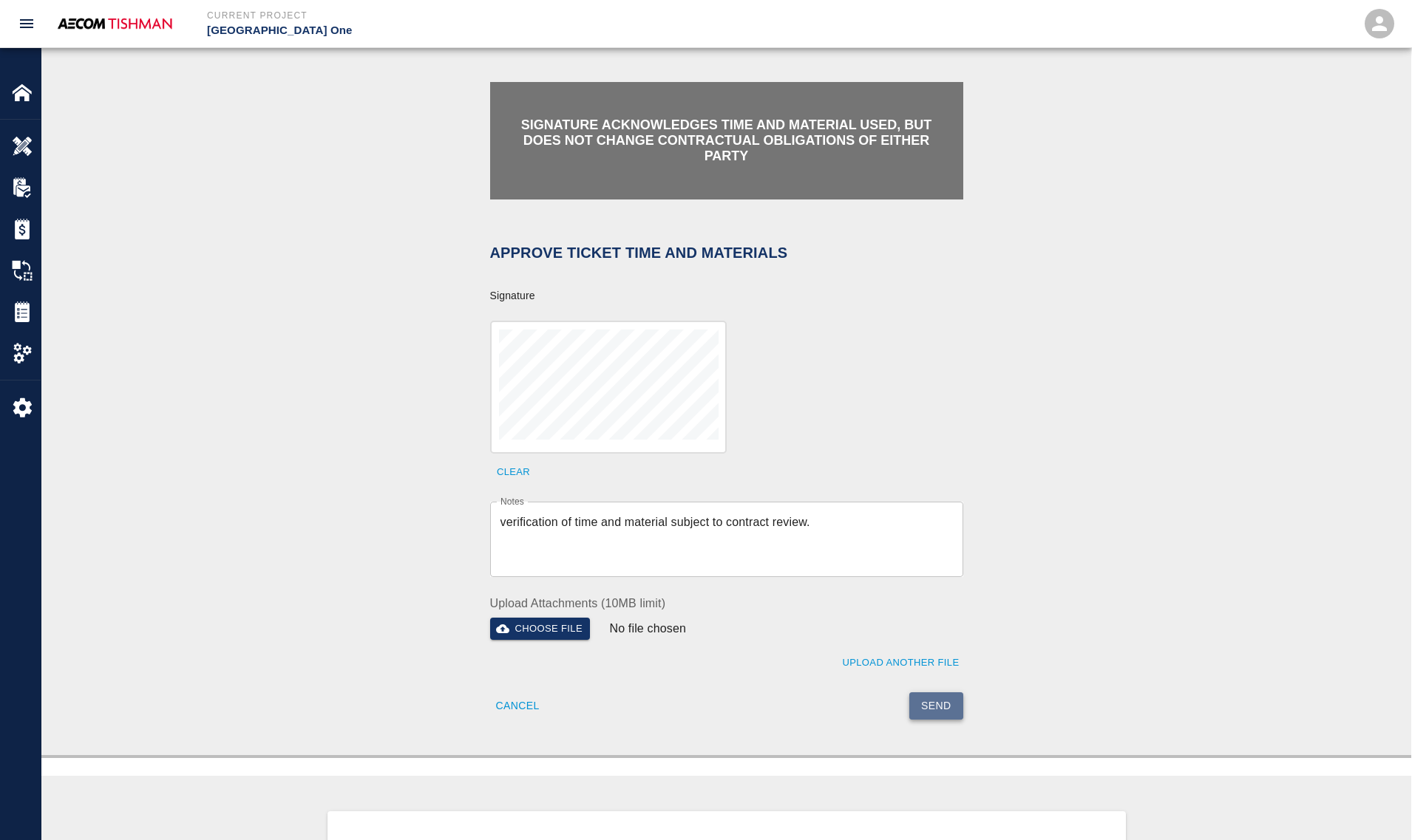
click at [928, 693] on button "Send" at bounding box center [936, 706] width 54 height 27
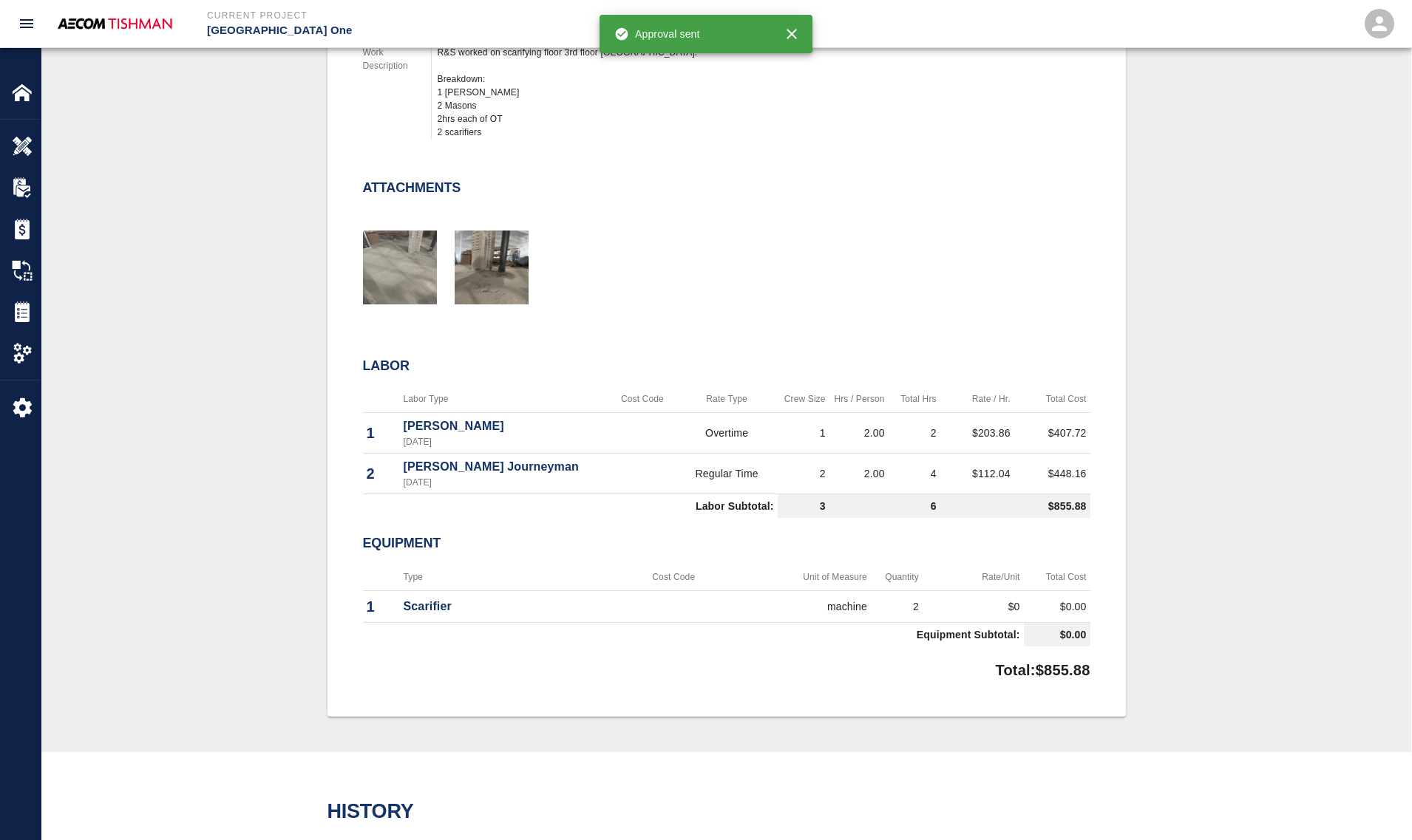
scroll to position [554, 0]
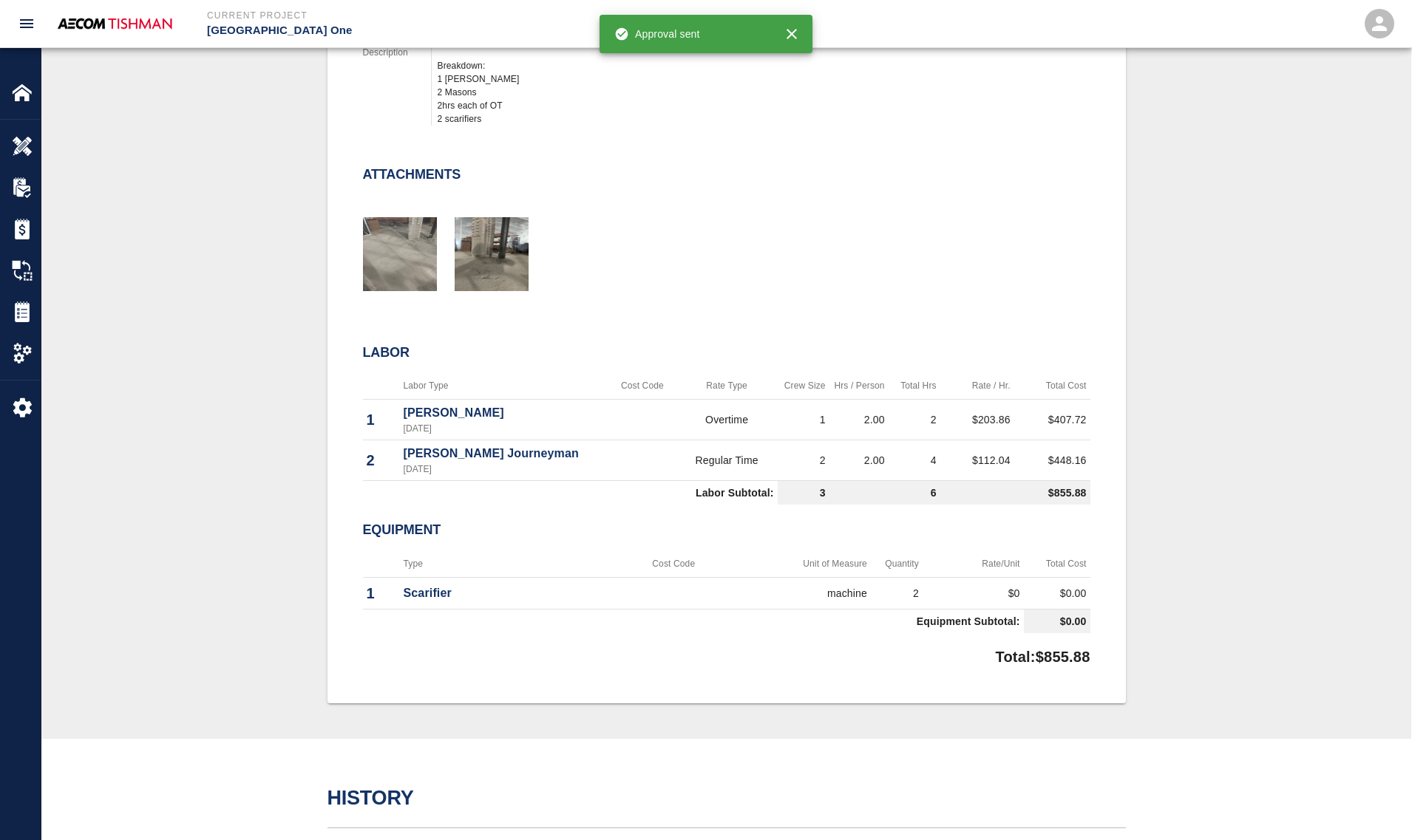
click at [324, 471] on div "#1322 Client/PCO# #0632.6 Subject scarifying floor 3rd floor Air Korea east pie…" at bounding box center [726, 261] width 1299 height 883
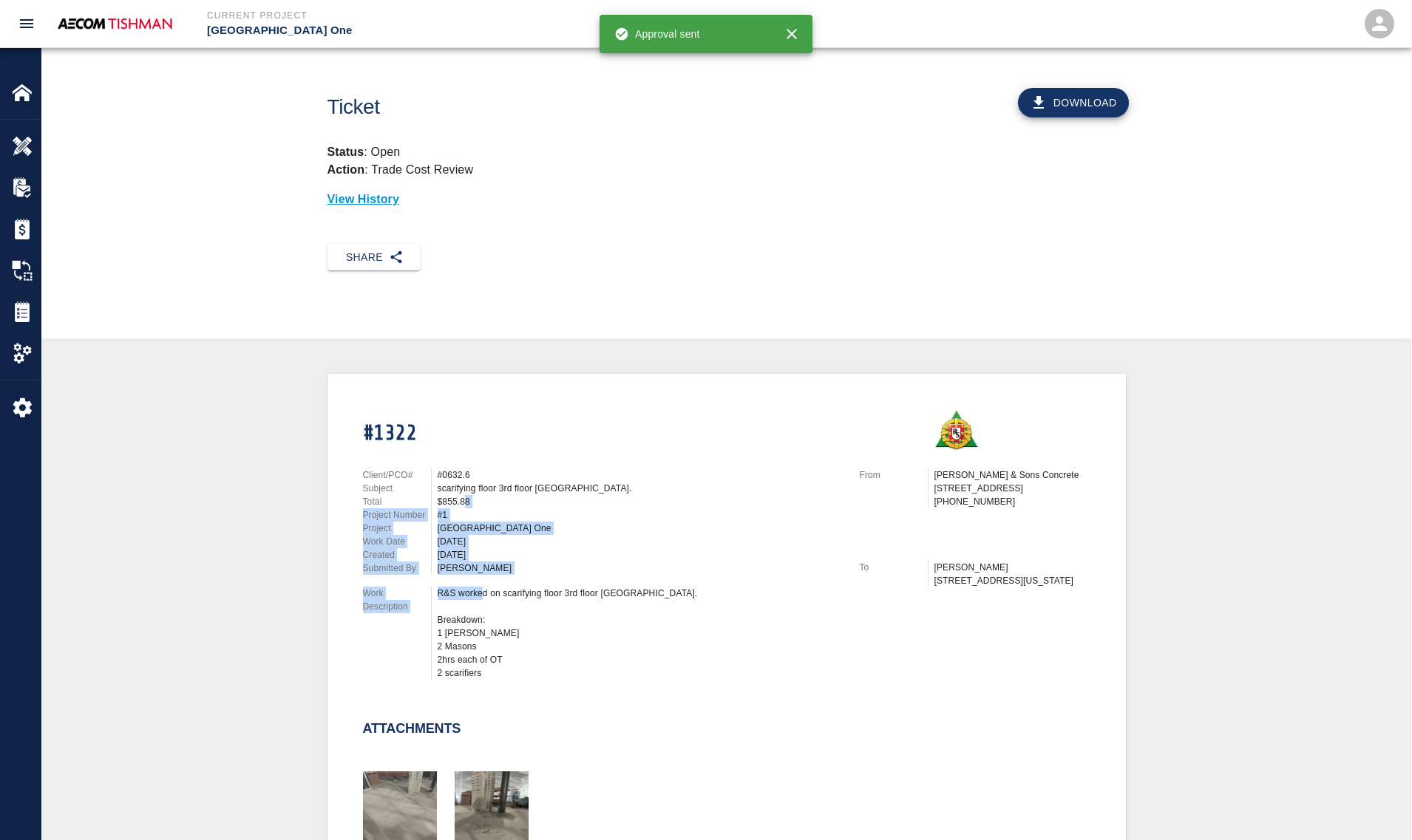
drag, startPoint x: 464, startPoint y: 504, endPoint x: 486, endPoint y: 629, distance: 126.9
click at [486, 629] on div "Client/PCO# #0632.6 Subject scarifying floor 3rd floor Air Korea east pier. Tot…" at bounding box center [593, 571] width 497 height 241
click at [486, 629] on div "R&S worked on scarifying floor 3rd floor Air Korea east pier. Breakdown: 1 Maso…" at bounding box center [640, 633] width 404 height 93
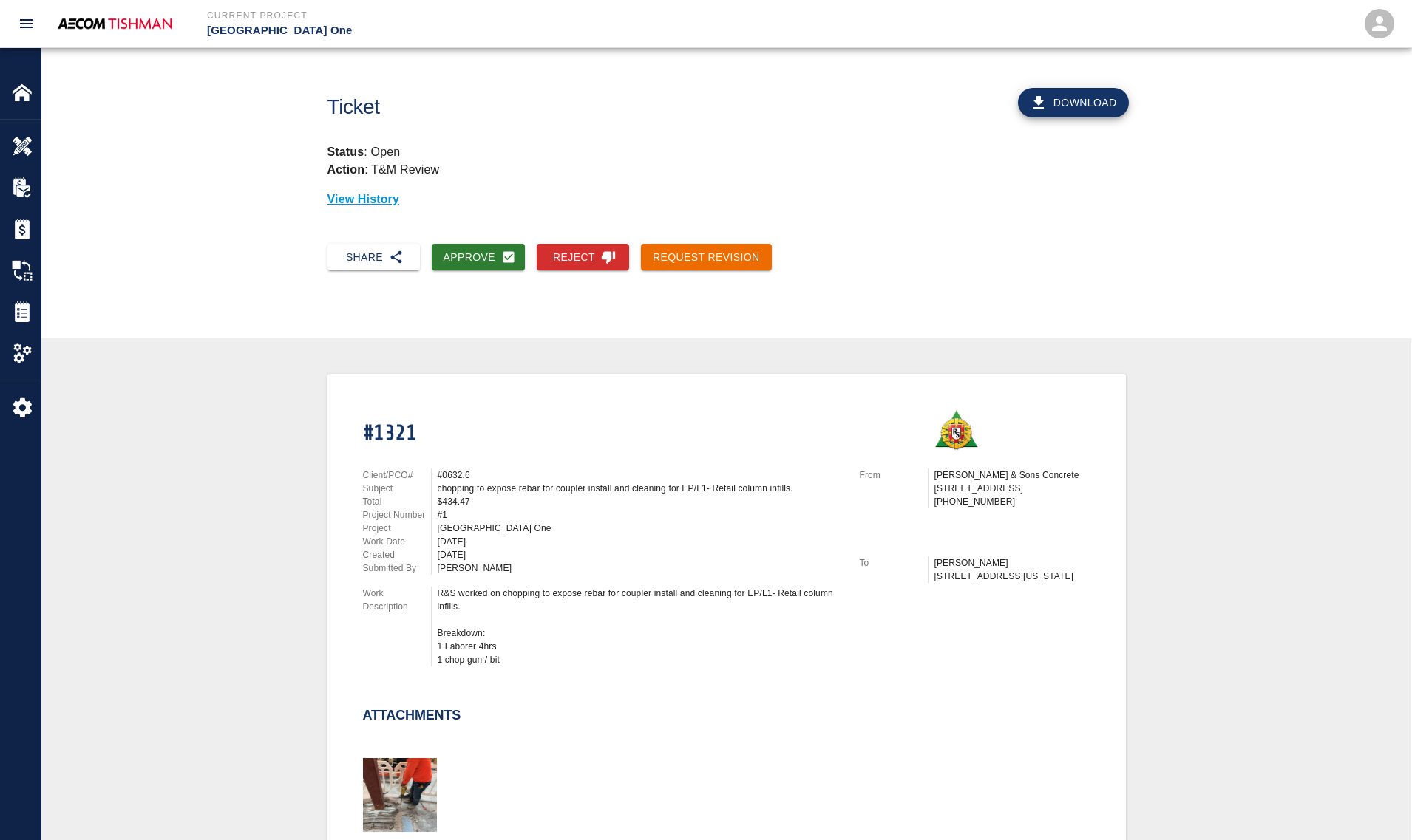
scroll to position [277, 0]
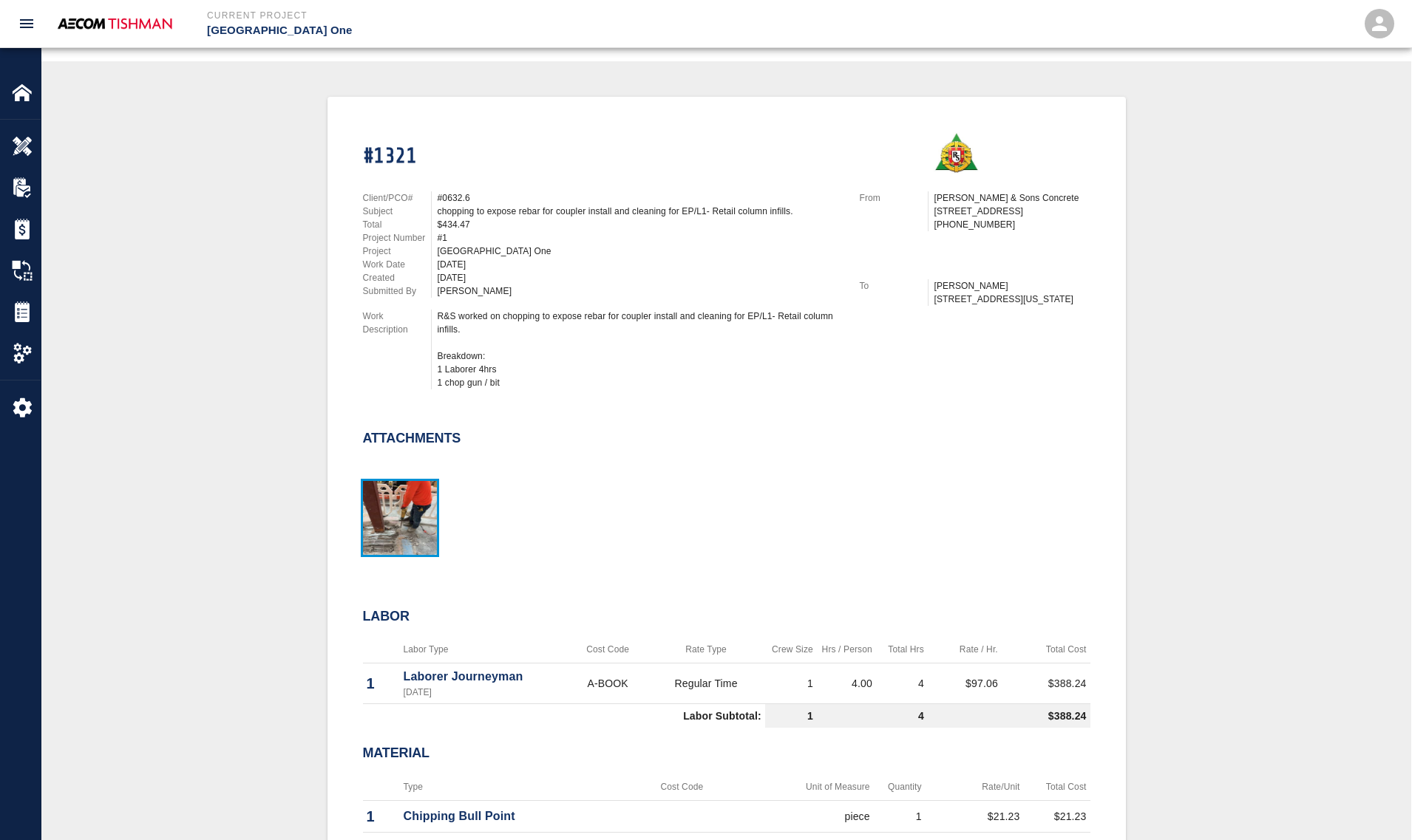
click at [397, 535] on img "button" at bounding box center [400, 518] width 74 height 74
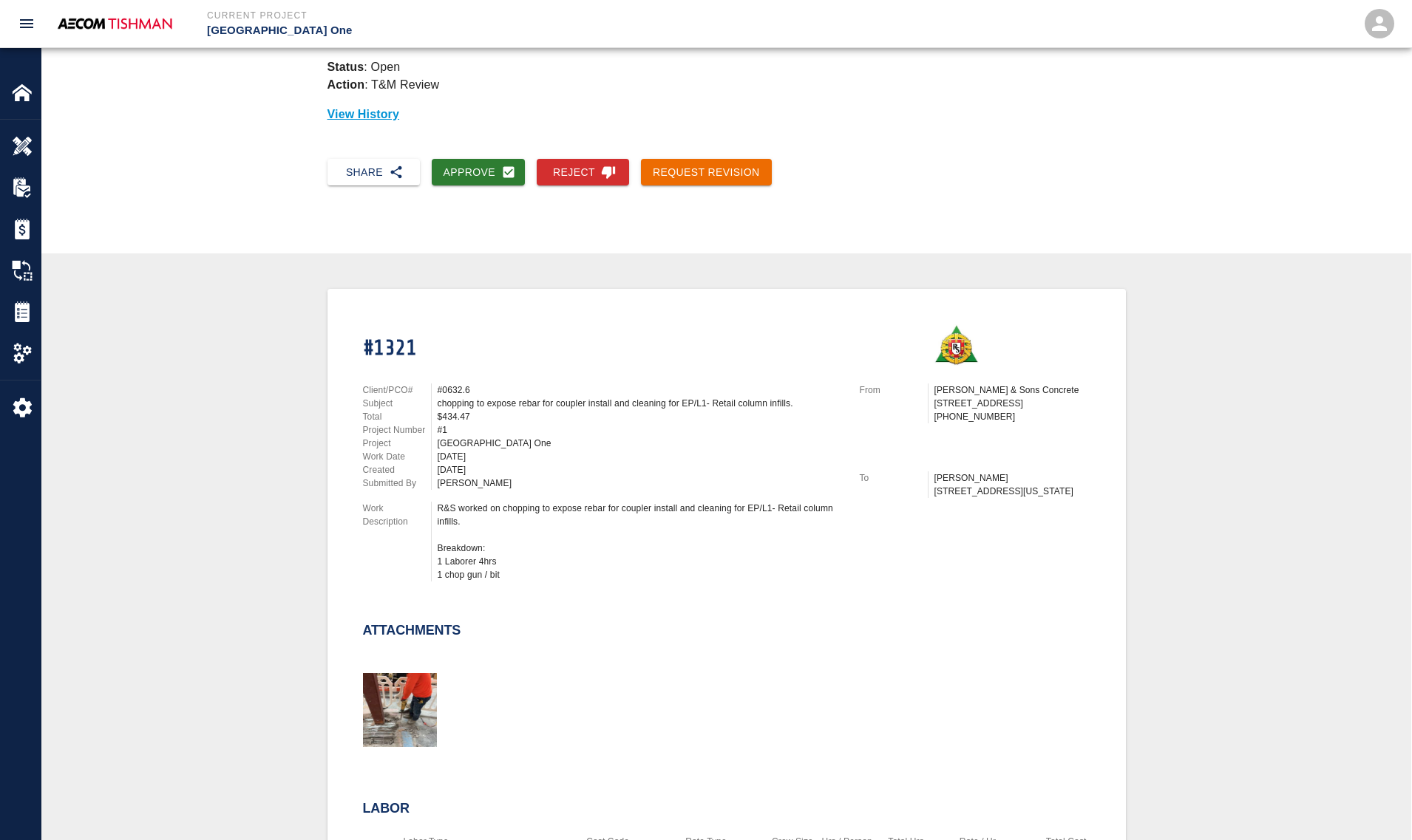
scroll to position [0, 0]
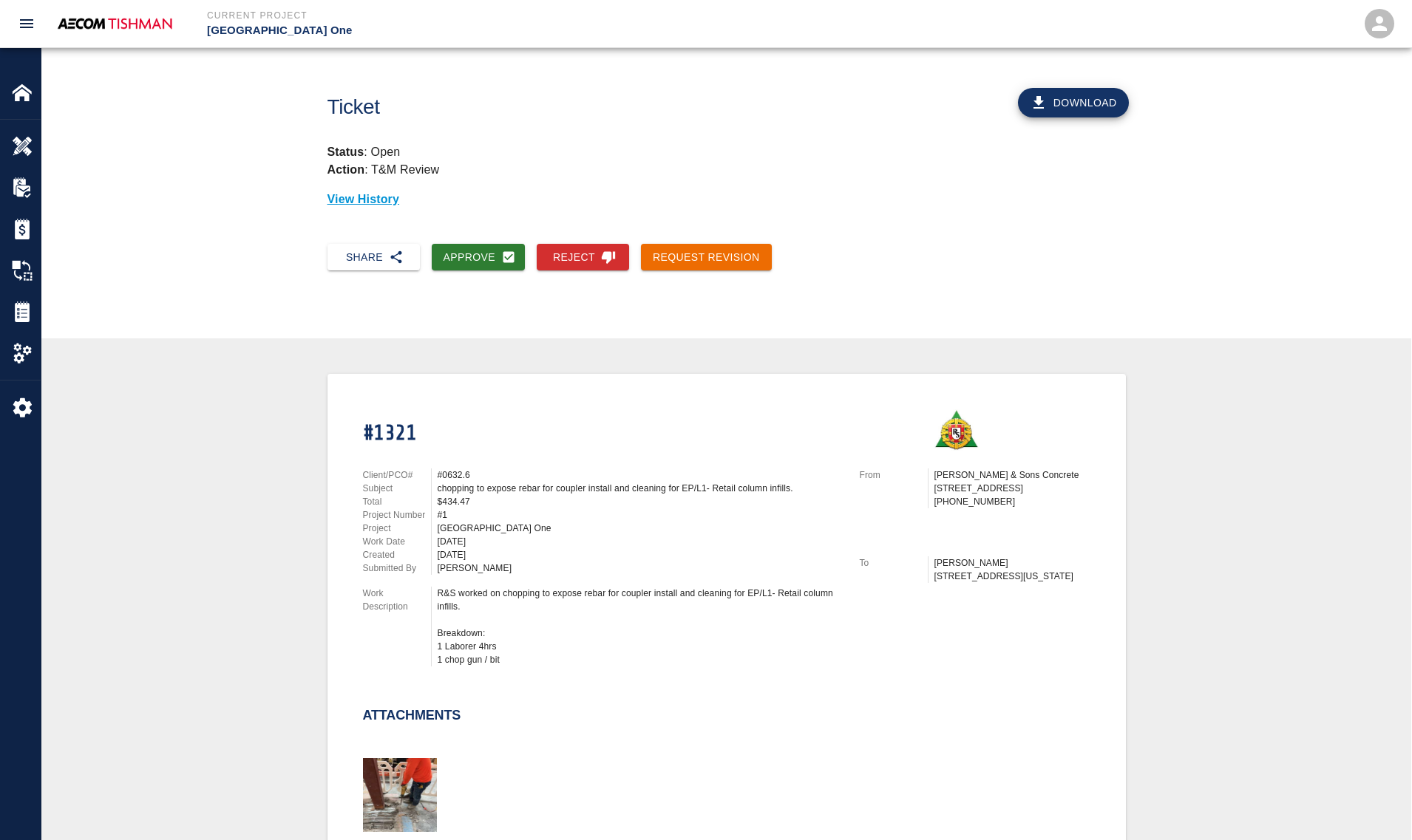
drag, startPoint x: 499, startPoint y: 257, endPoint x: 498, endPoint y: 312, distance: 55.0
click at [499, 257] on button "Approve" at bounding box center [478, 257] width 94 height 27
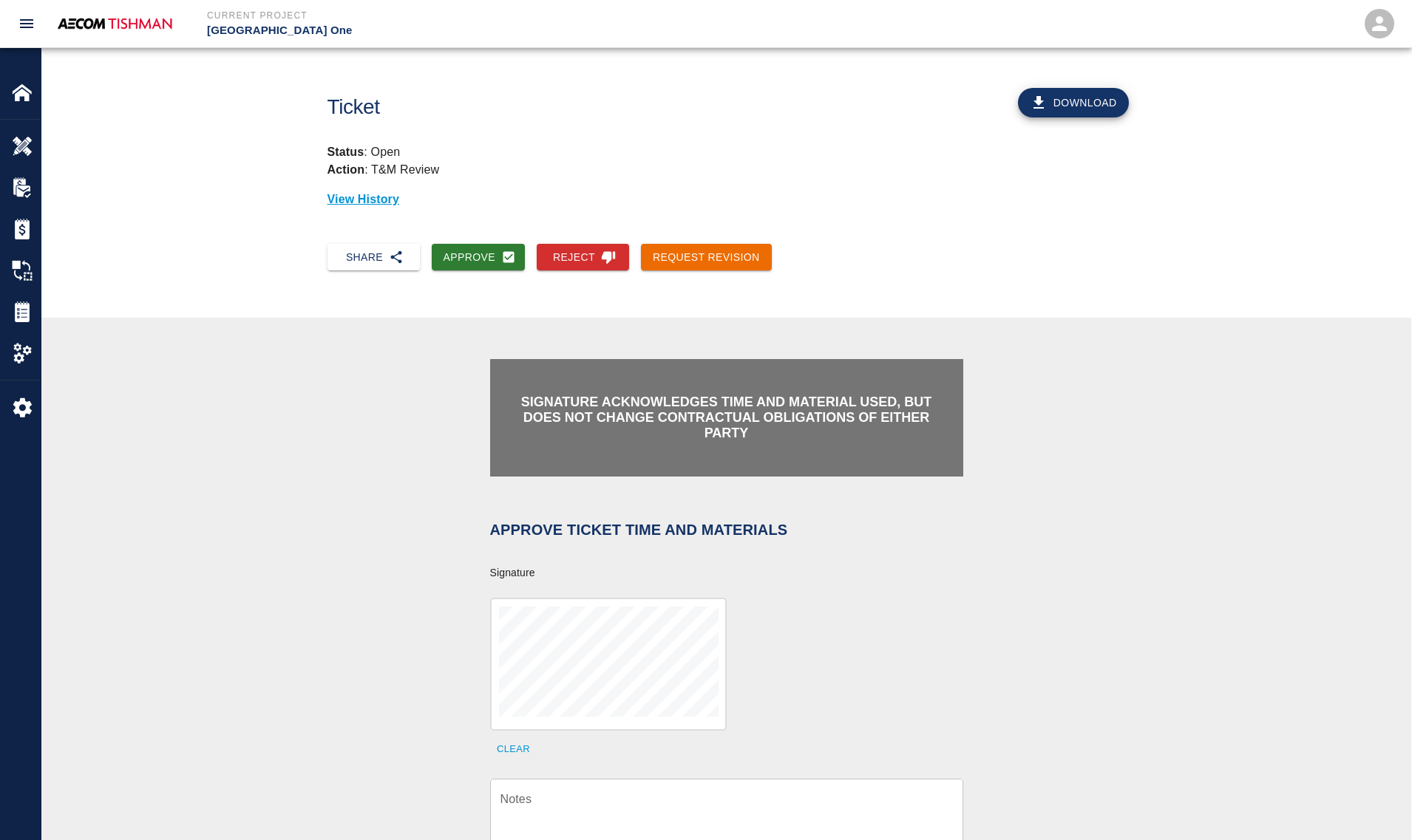
click at [579, 797] on textarea "Notes" at bounding box center [726, 816] width 452 height 51
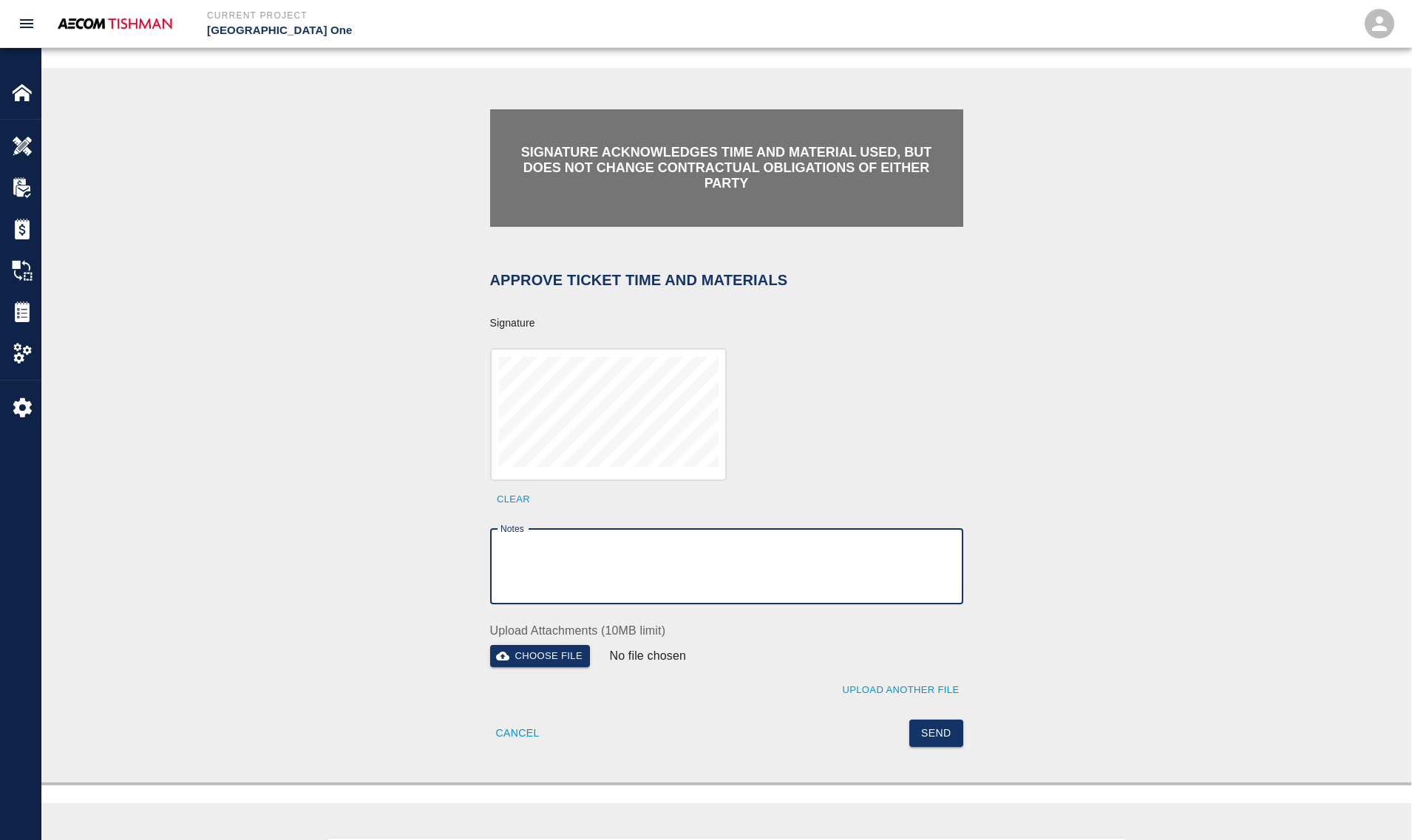
scroll to position [277, 0]
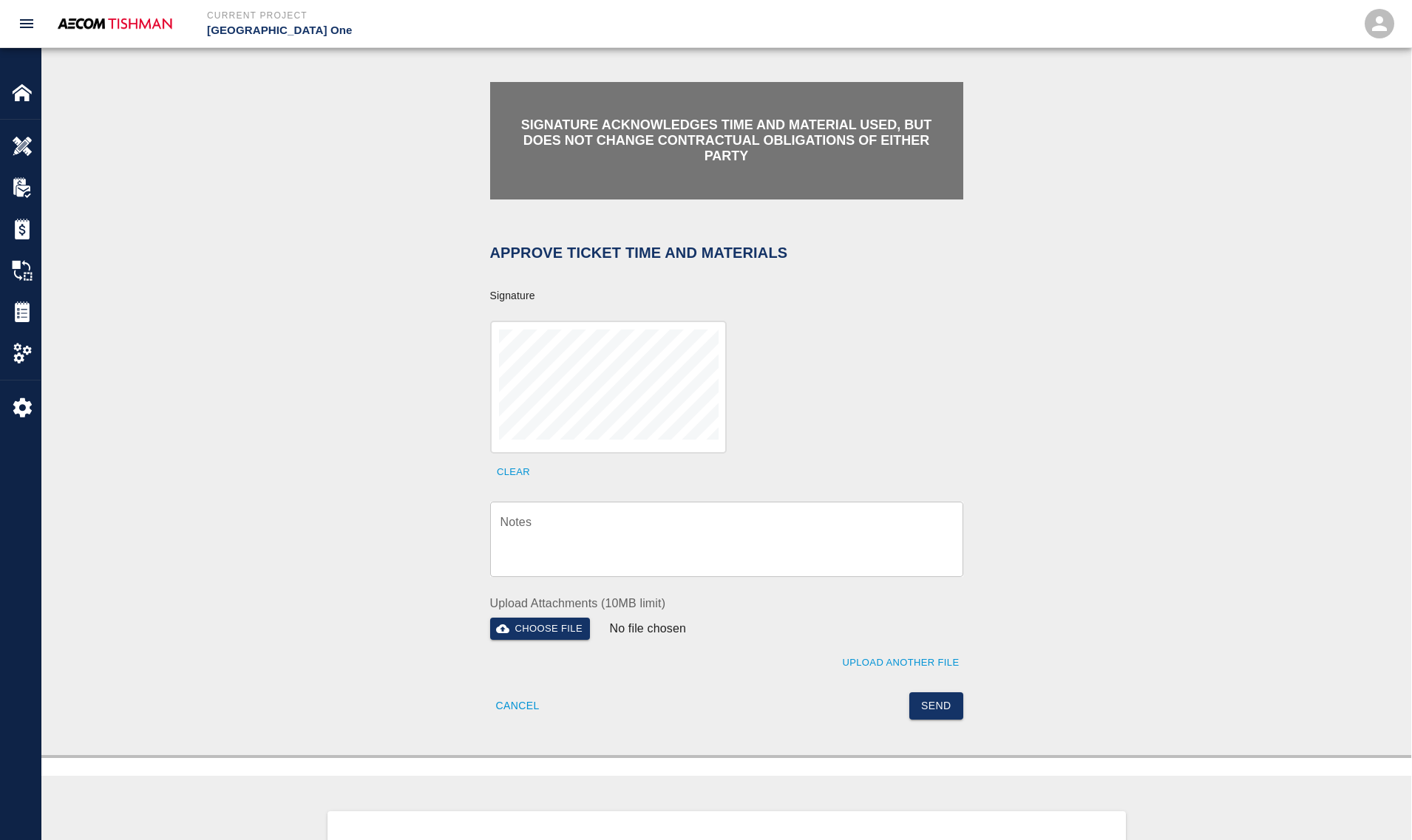
drag, startPoint x: 677, startPoint y: 540, endPoint x: 703, endPoint y: 589, distance: 55.5
click at [677, 540] on textarea "Notes" at bounding box center [726, 539] width 452 height 51
paste textarea "verification of time and material subject to contract review."
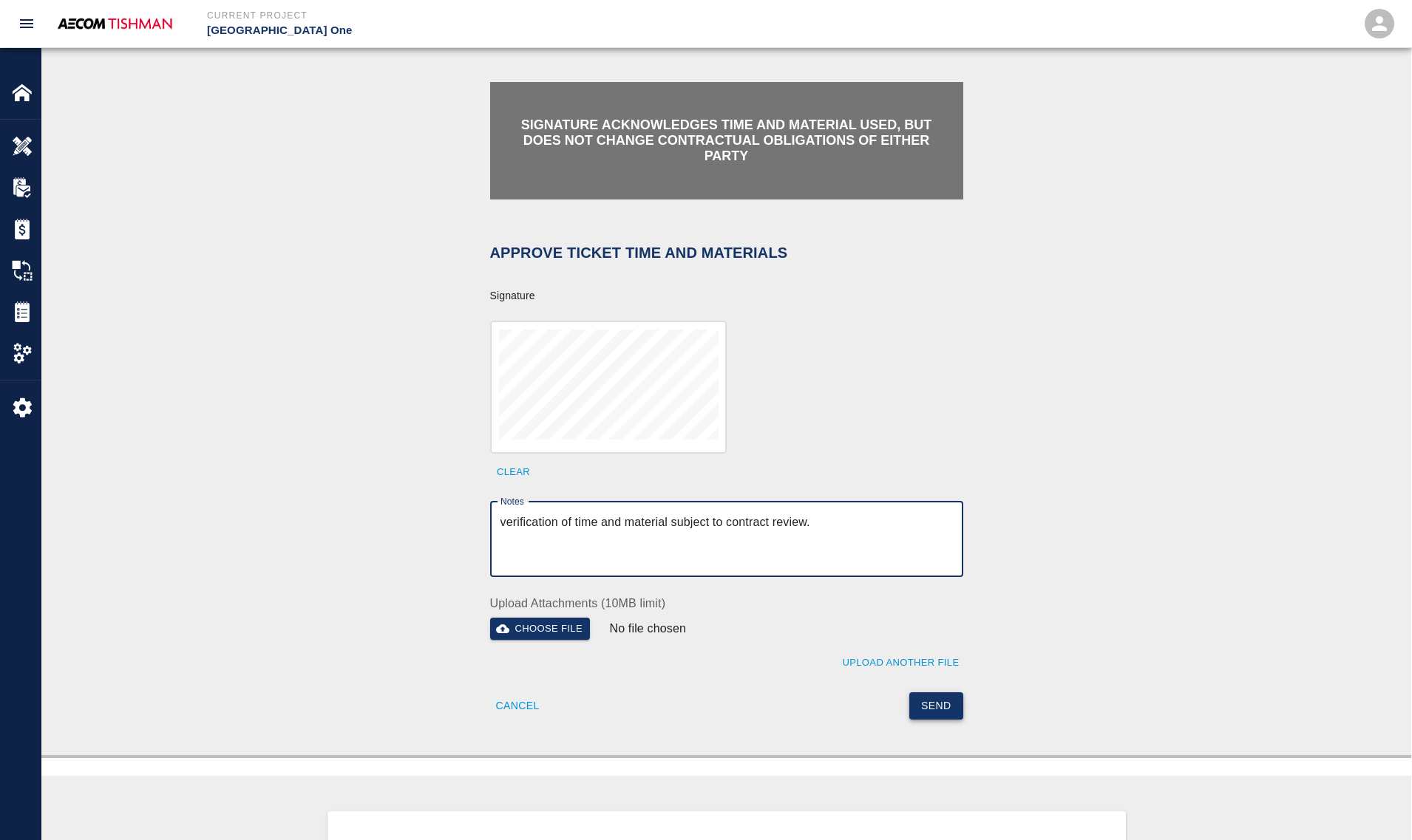
type textarea "verification of time and material subject to contract review."
click at [922, 706] on button "Send" at bounding box center [936, 706] width 54 height 27
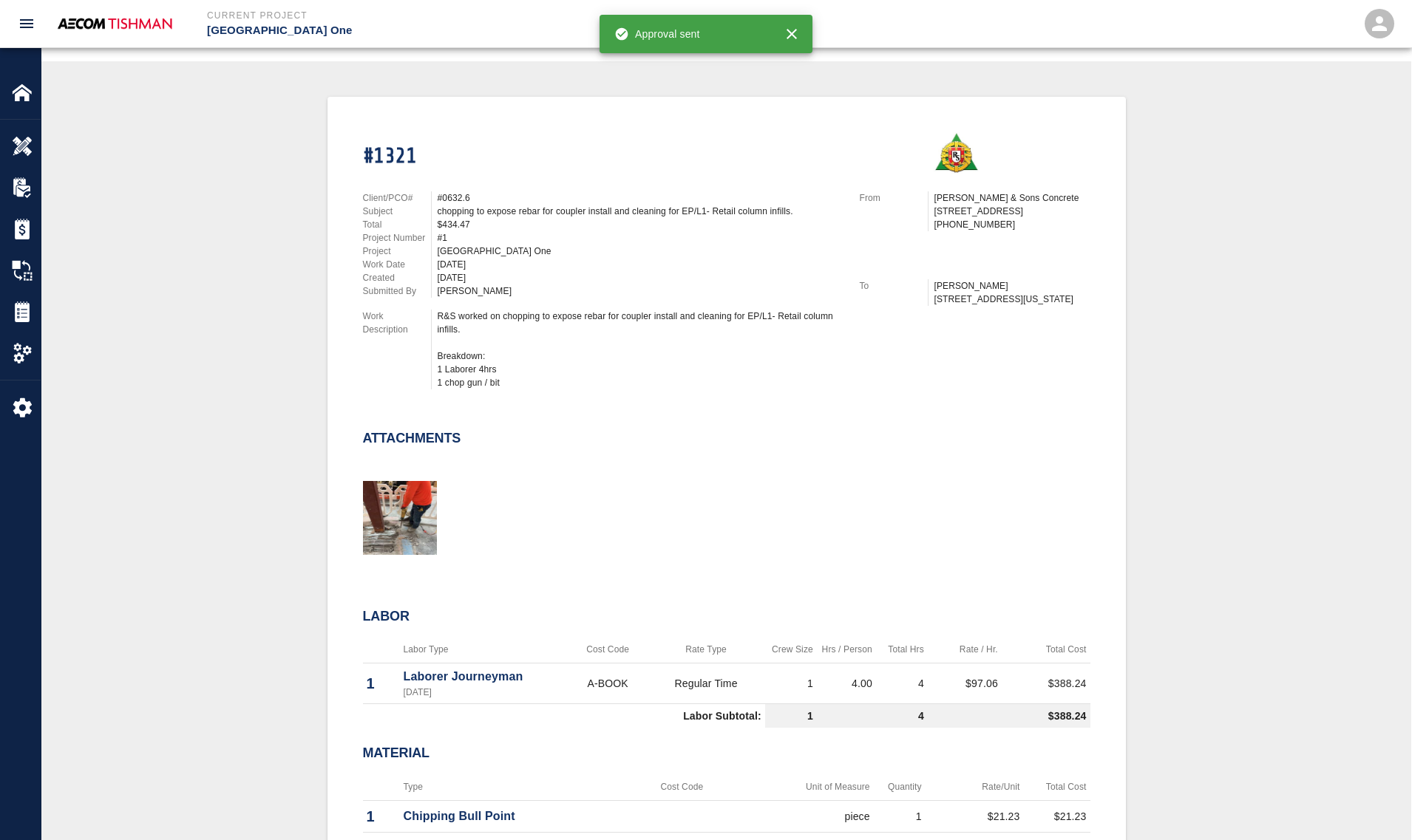
click at [266, 332] on div "#1321 Client/PCO# #0632.6 Subject chopping to expose rebar for coupler install …" at bounding box center [726, 527] width 1299 height 861
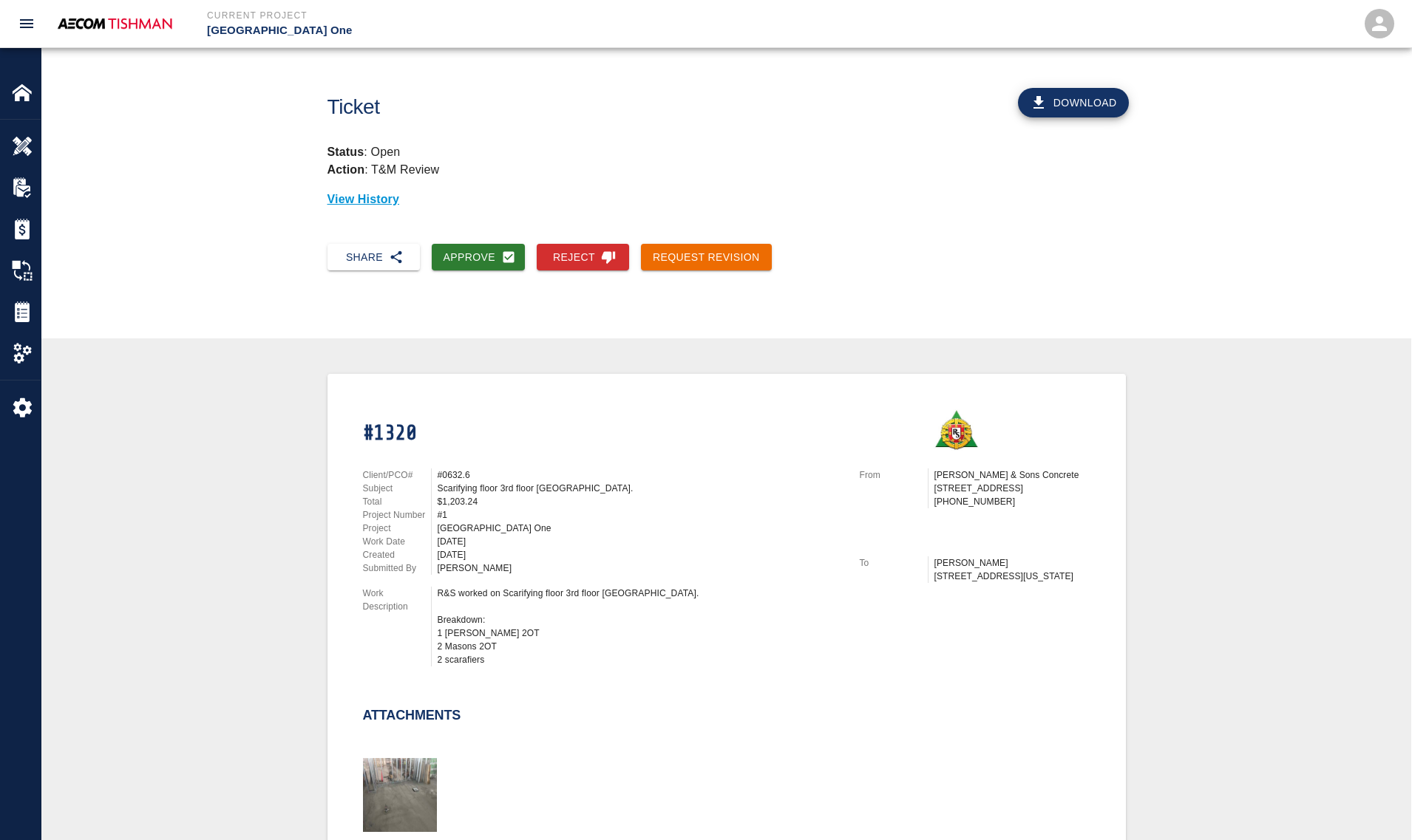
drag, startPoint x: 485, startPoint y: 258, endPoint x: 552, endPoint y: 543, distance: 292.8
click at [485, 258] on button "Approve" at bounding box center [478, 257] width 94 height 27
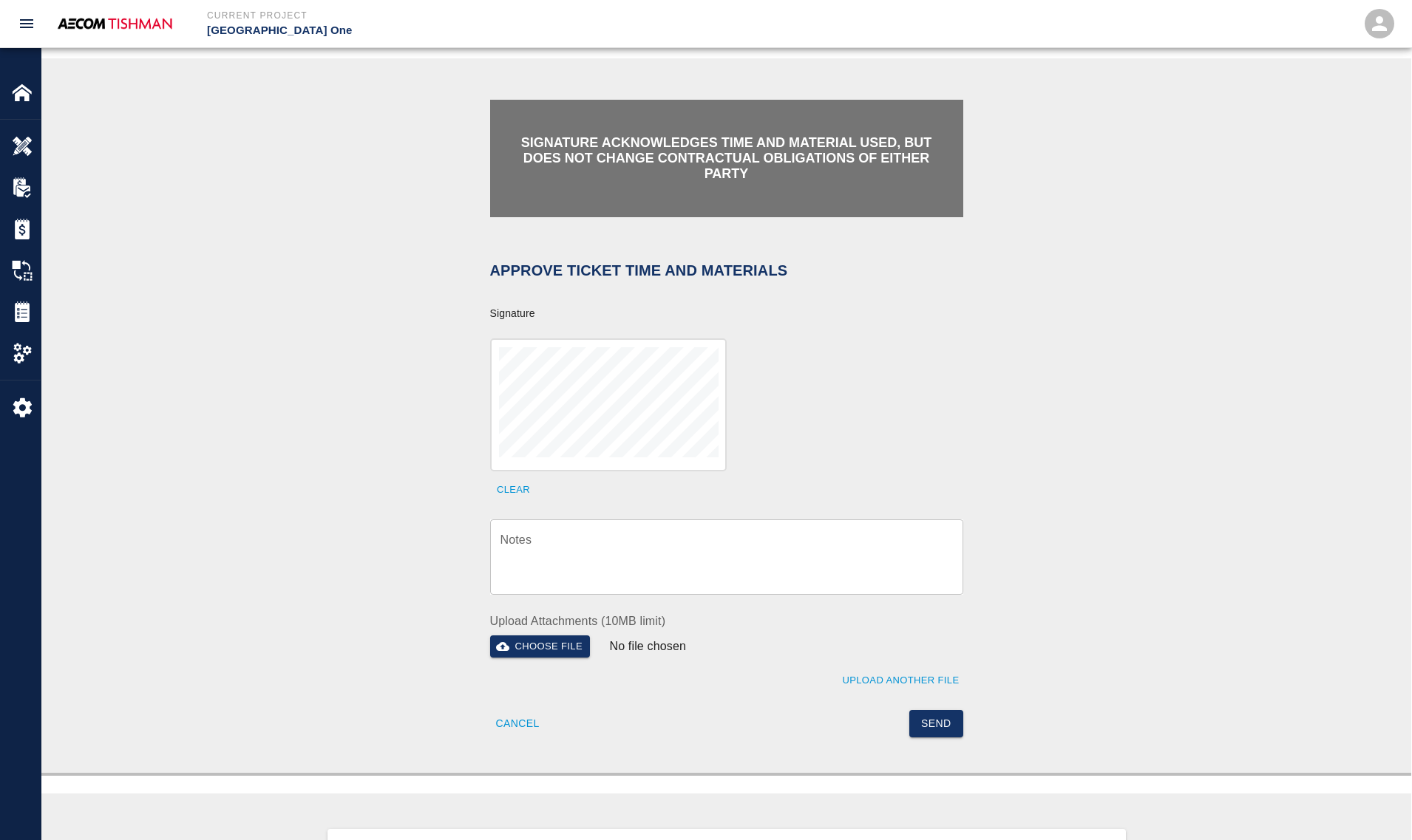
scroll to position [277, 0]
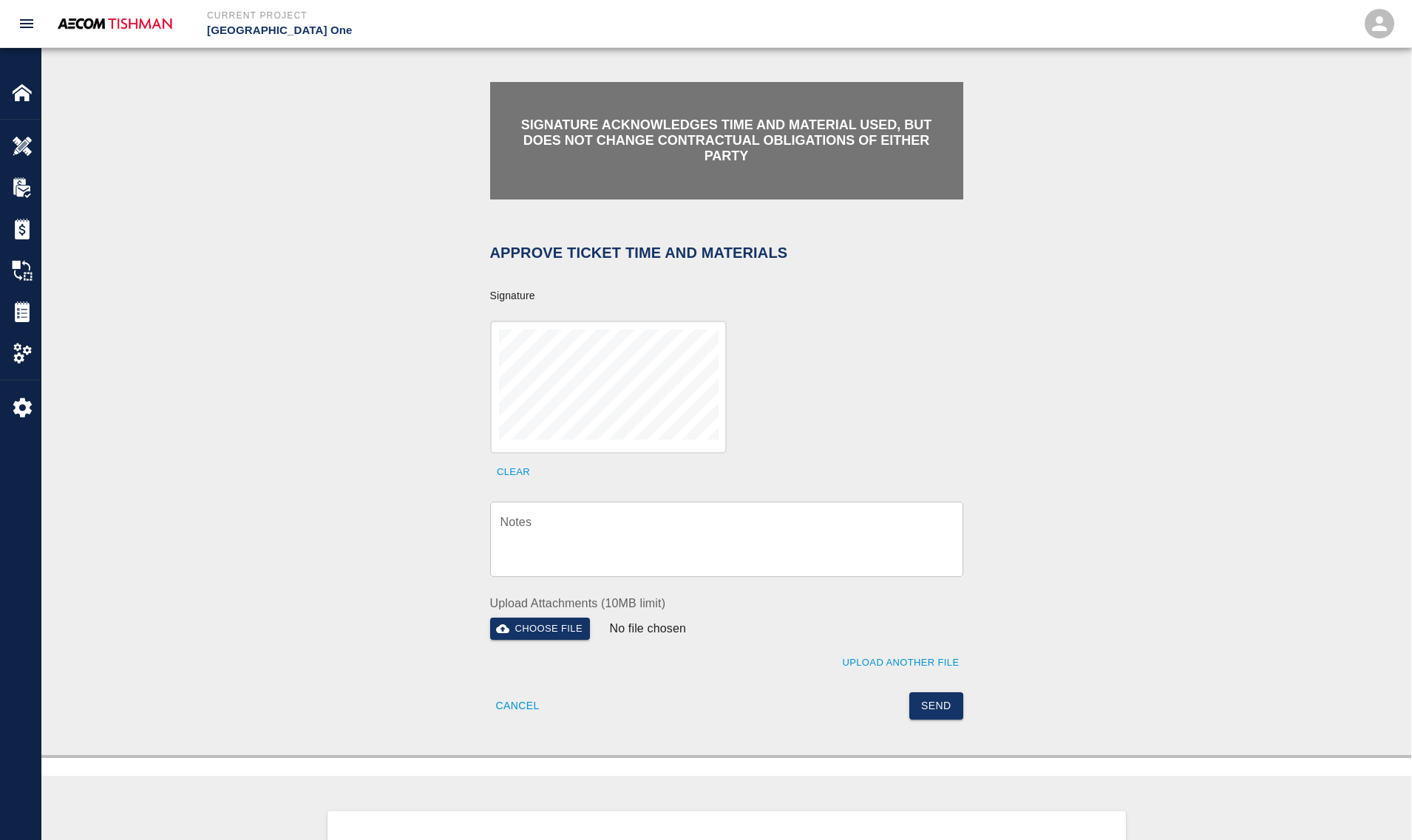
click at [614, 530] on textarea "Notes" at bounding box center [726, 539] width 452 height 51
click at [750, 528] on textarea "Notes" at bounding box center [726, 539] width 452 height 51
paste textarea "verification of time and material subject to contract review."
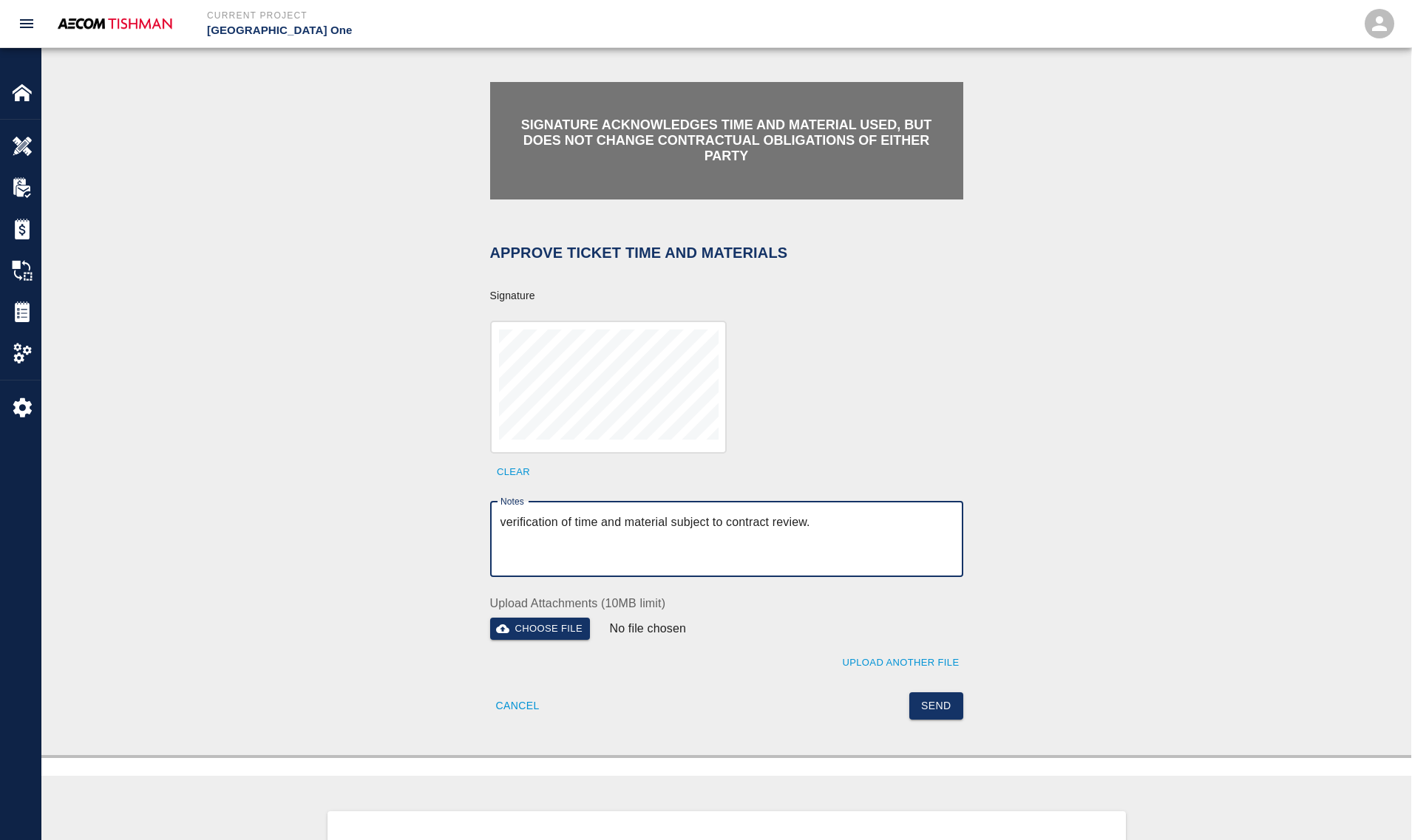
type textarea "verification of time and material subject to contract review."
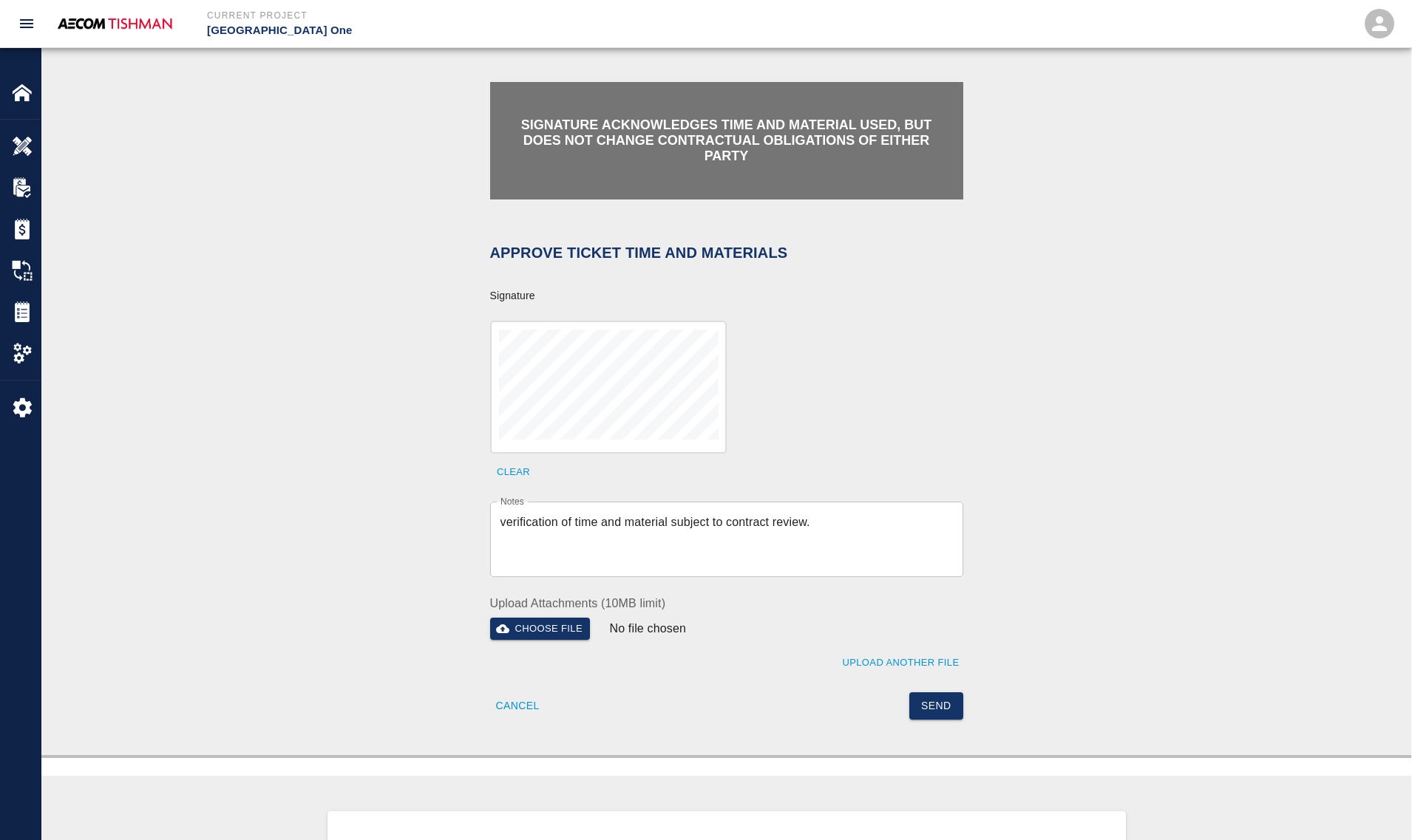
click at [954, 732] on div "Signature acknowledges time and material used, but does not change contractual …" at bounding box center [726, 397] width 1370 height 713
click at [939, 707] on button "Send" at bounding box center [936, 706] width 54 height 27
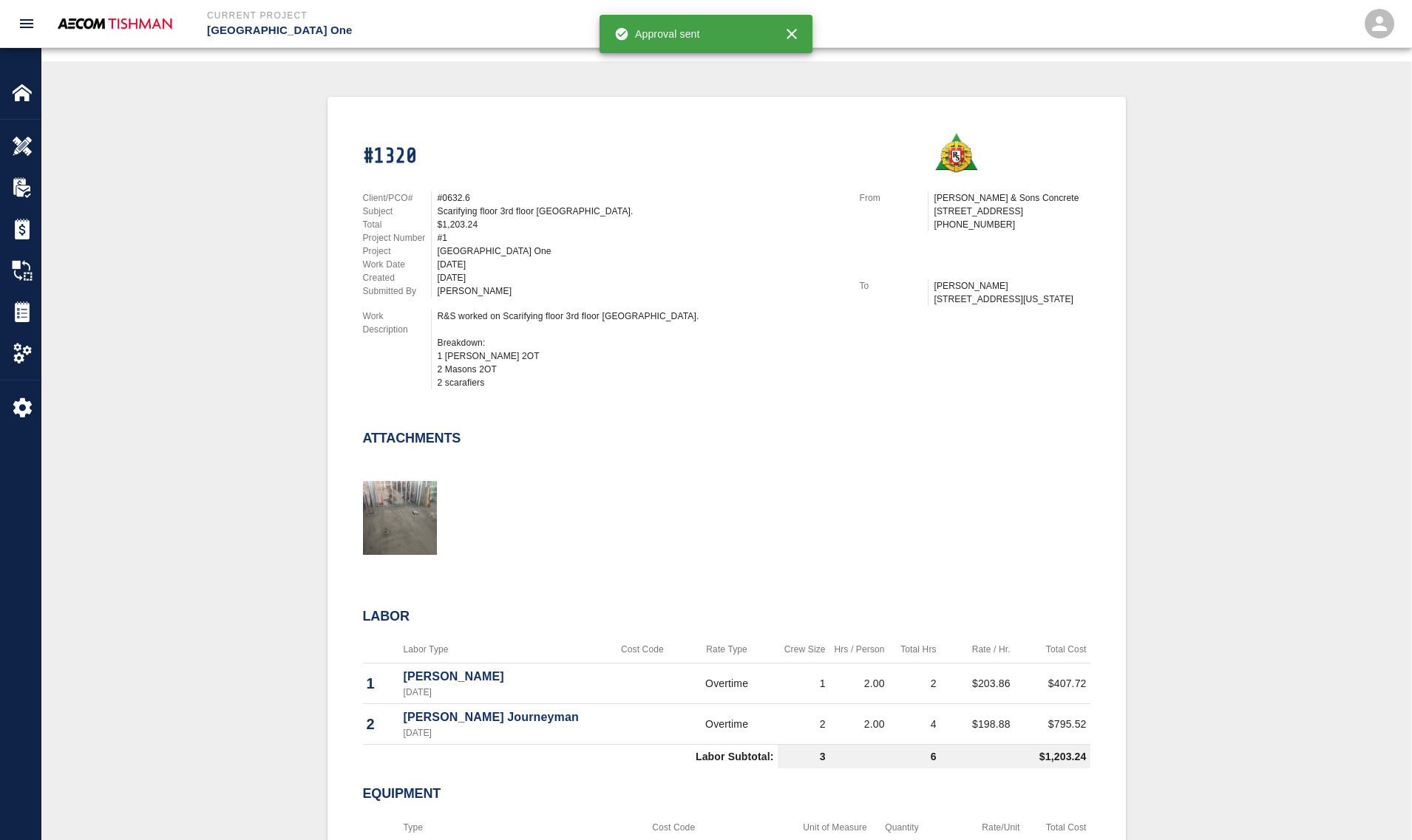
click at [278, 308] on div "#1320 Client/PCO# #0632.6 Subject Scarifying floor 3rd floor [GEOGRAPHIC_DATA].…" at bounding box center [726, 531] width 1299 height 869
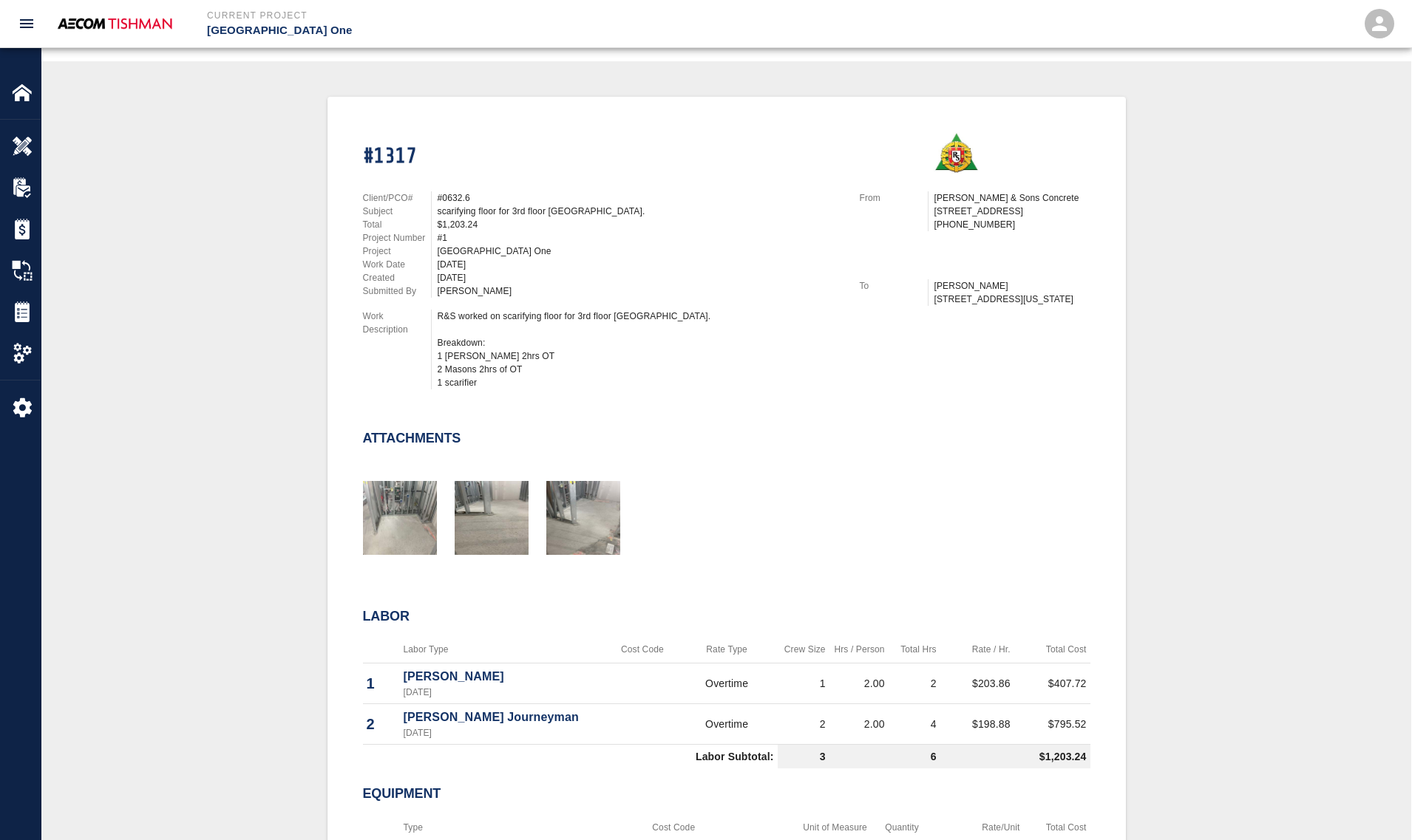
scroll to position [554, 0]
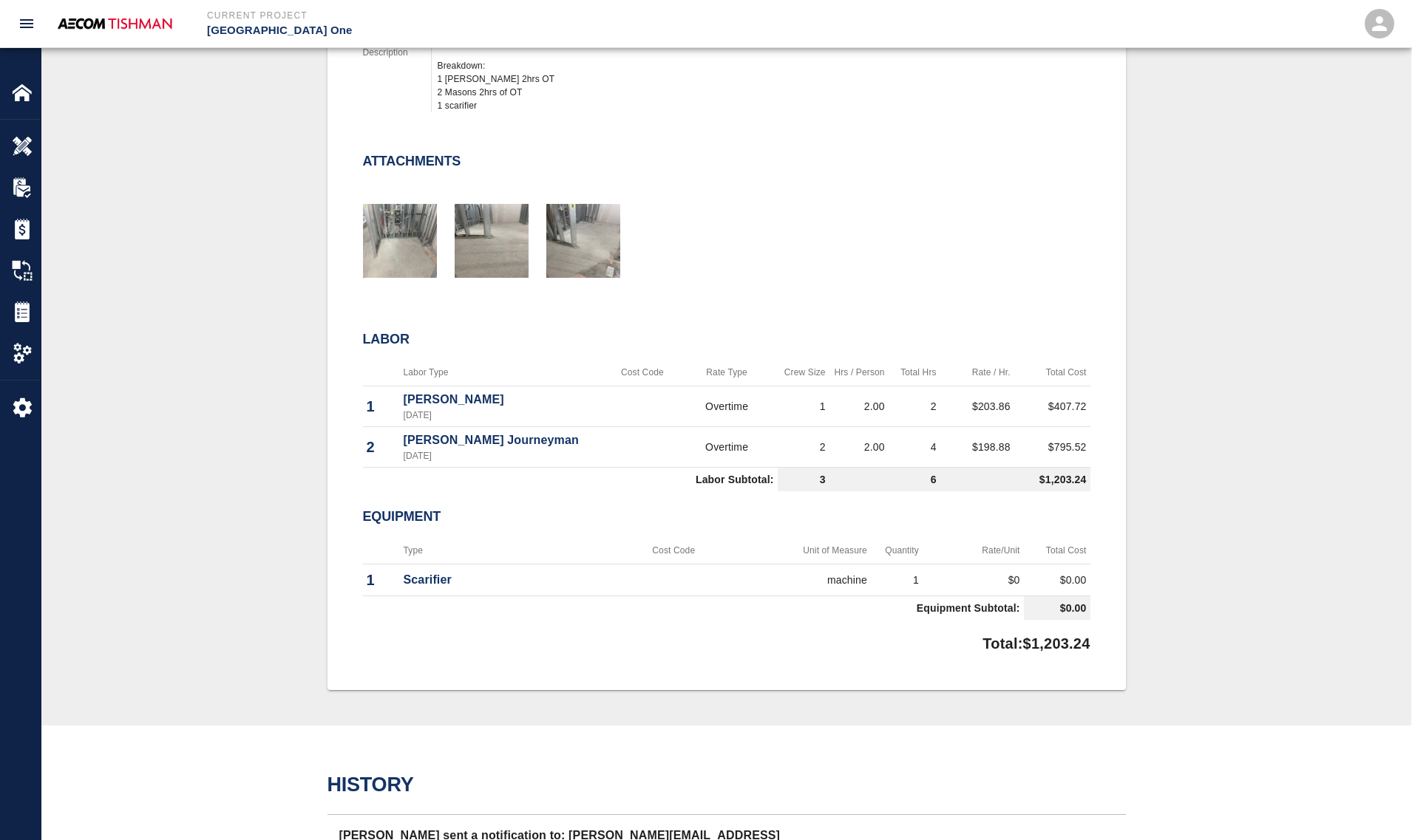
click at [512, 599] on td "Equipment Subtotal:" at bounding box center [693, 608] width 660 height 25
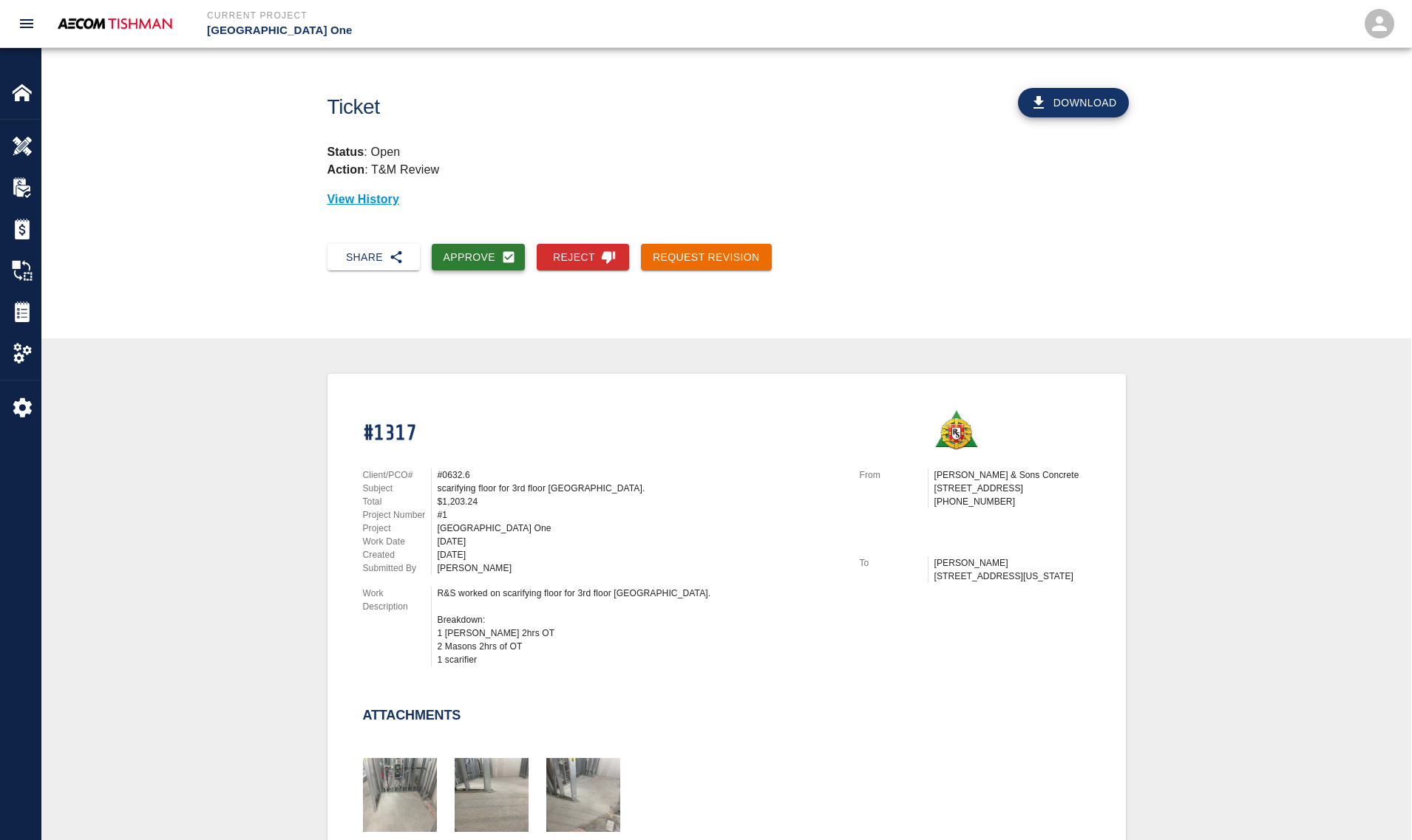
click at [485, 257] on button "Approve" at bounding box center [478, 257] width 94 height 27
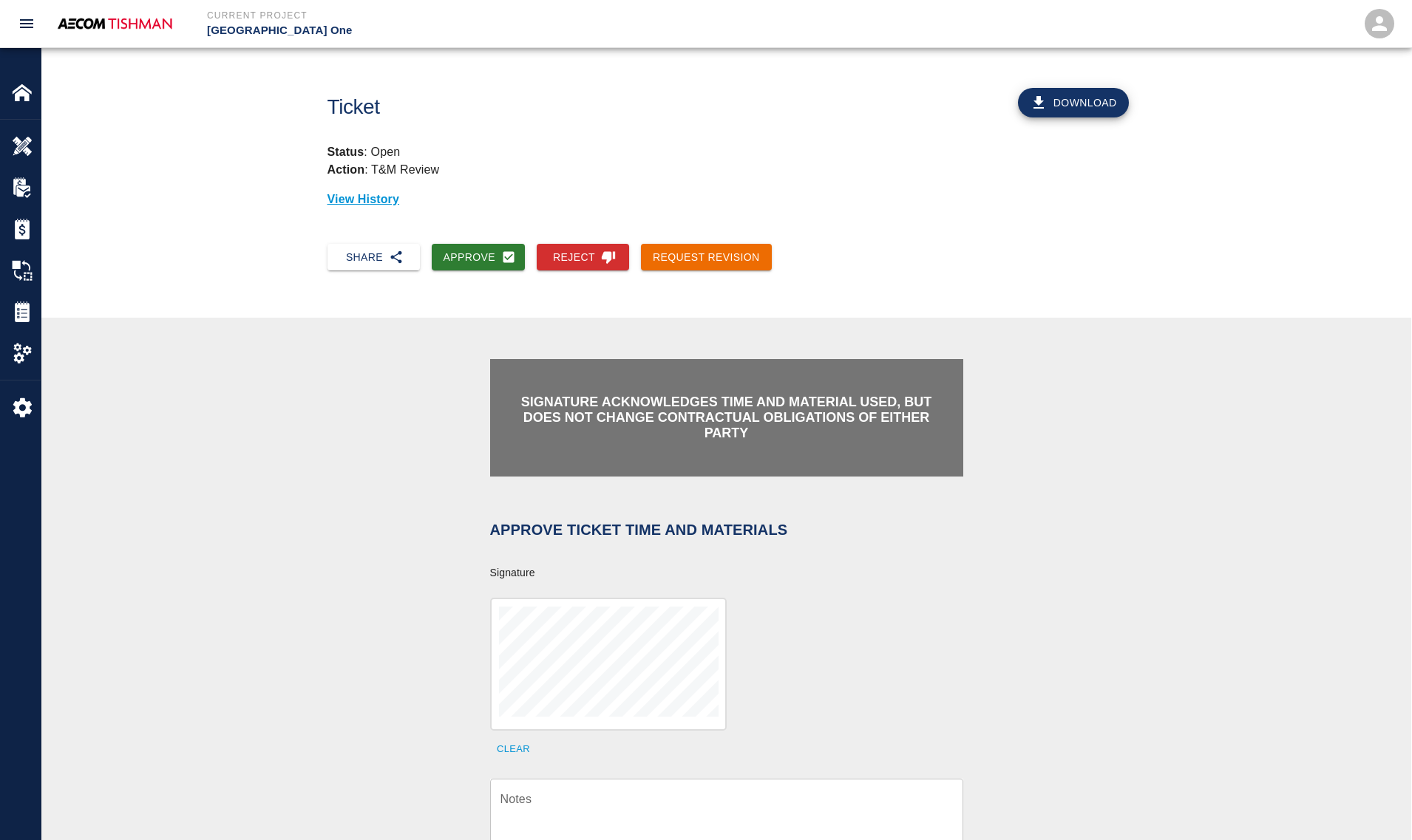
click at [616, 794] on textarea "Notes" at bounding box center [726, 816] width 452 height 51
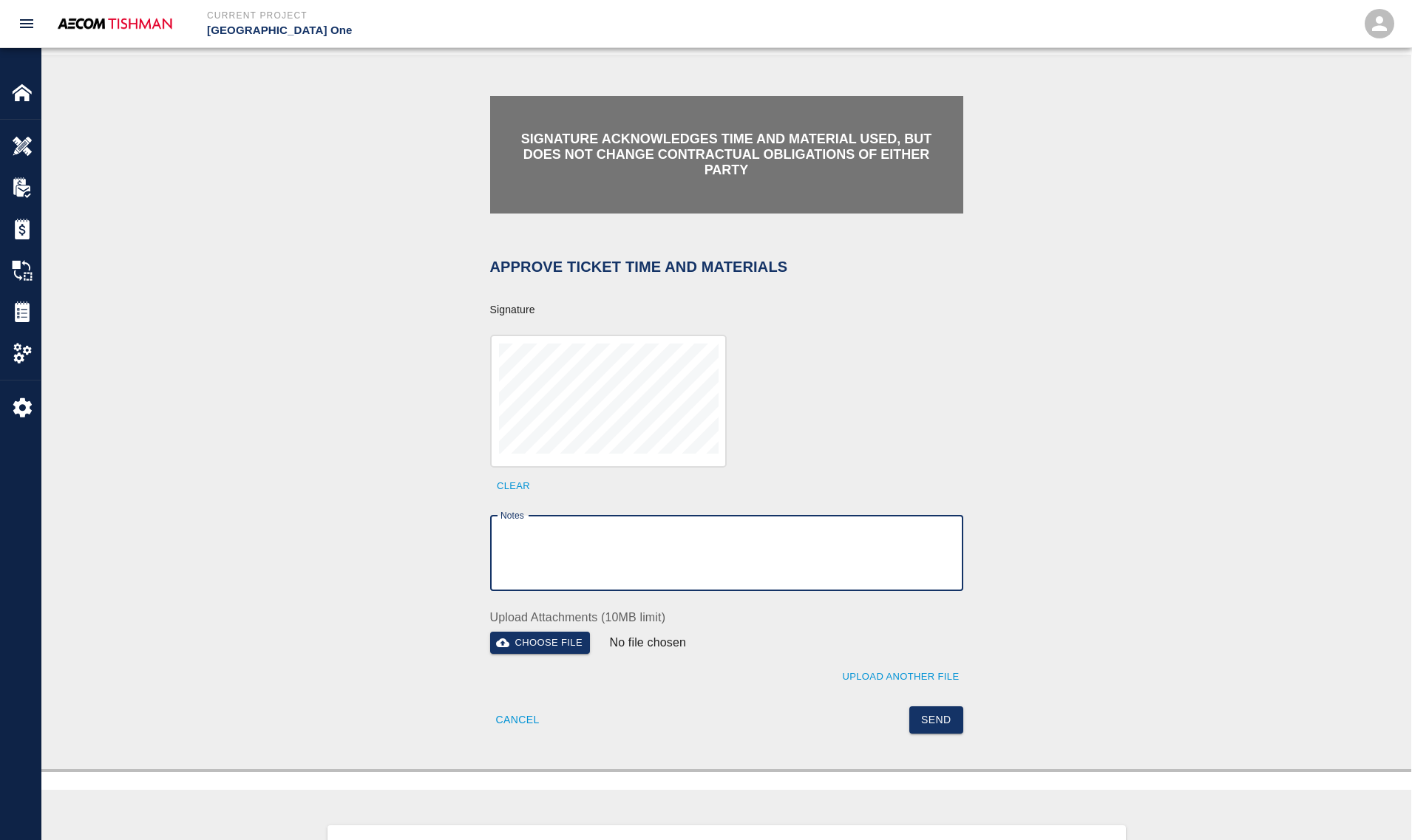
scroll to position [277, 0]
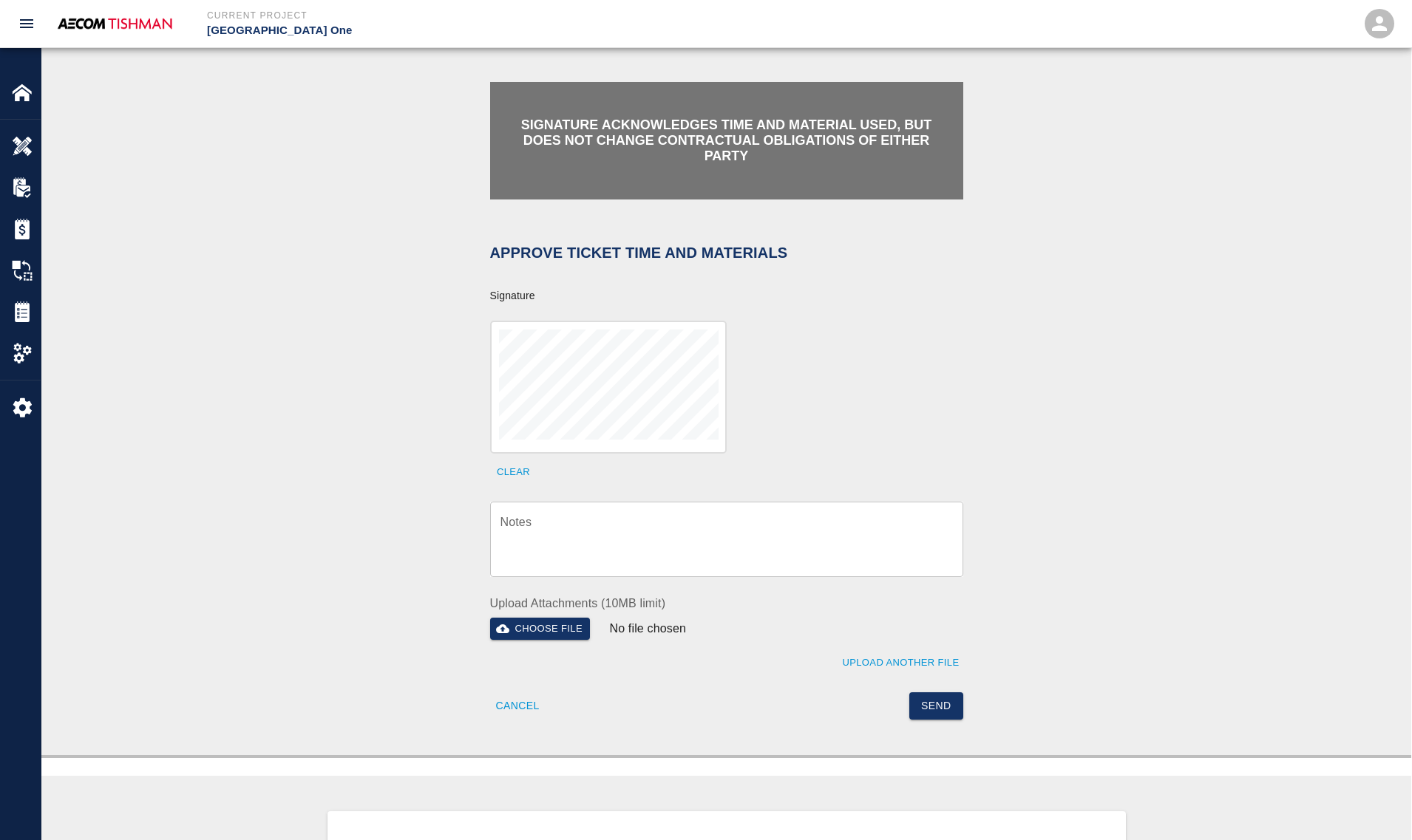
drag, startPoint x: 681, startPoint y: 533, endPoint x: 747, endPoint y: 622, distance: 110.8
click at [681, 533] on textarea "Notes" at bounding box center [726, 539] width 452 height 51
paste textarea "verification of time and material subject to contract review."
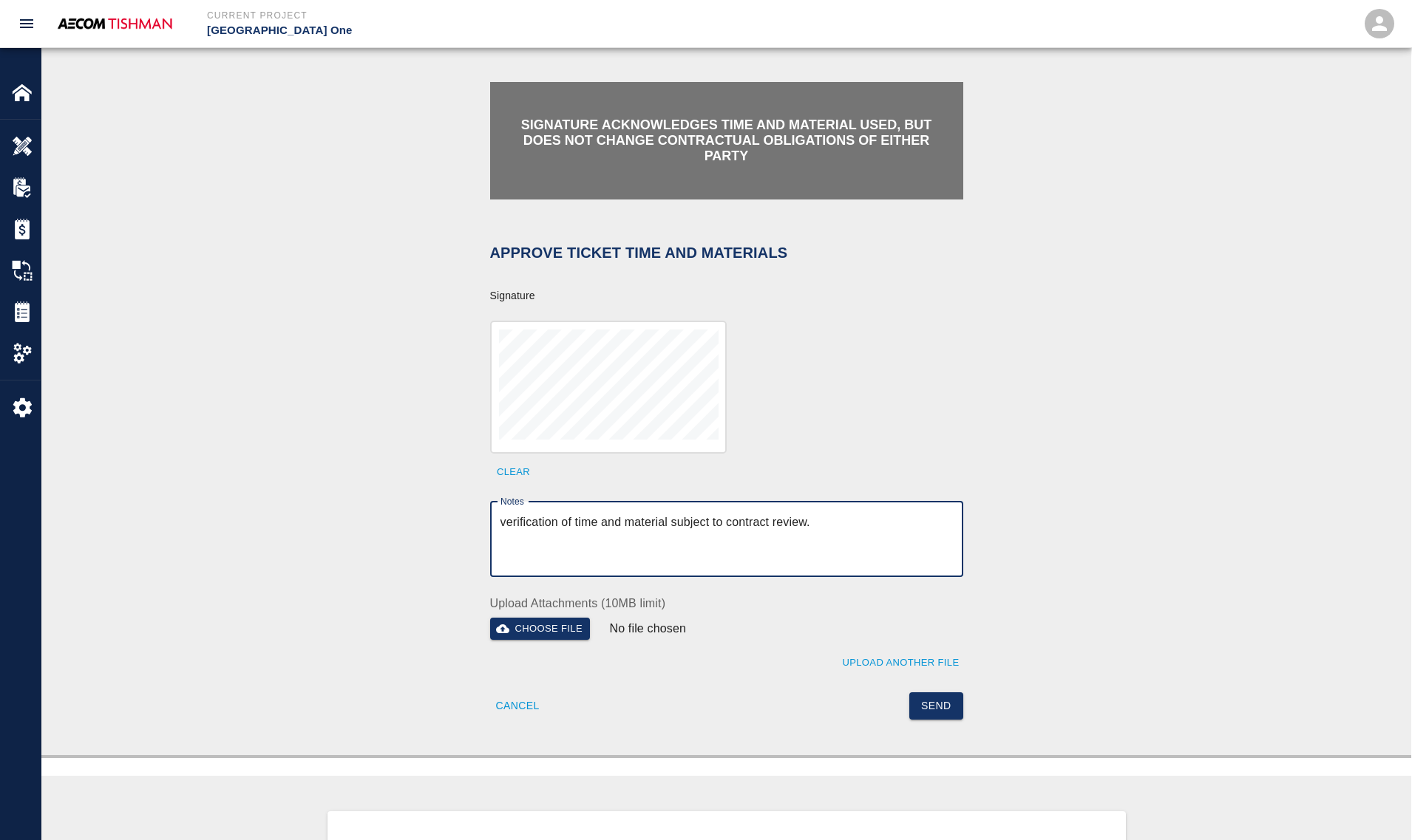
type textarea "verification of time and material subject to contract review."
click at [947, 720] on div "Signature acknowledges time and material used, but does not change contractual …" at bounding box center [726, 397] width 1370 height 713
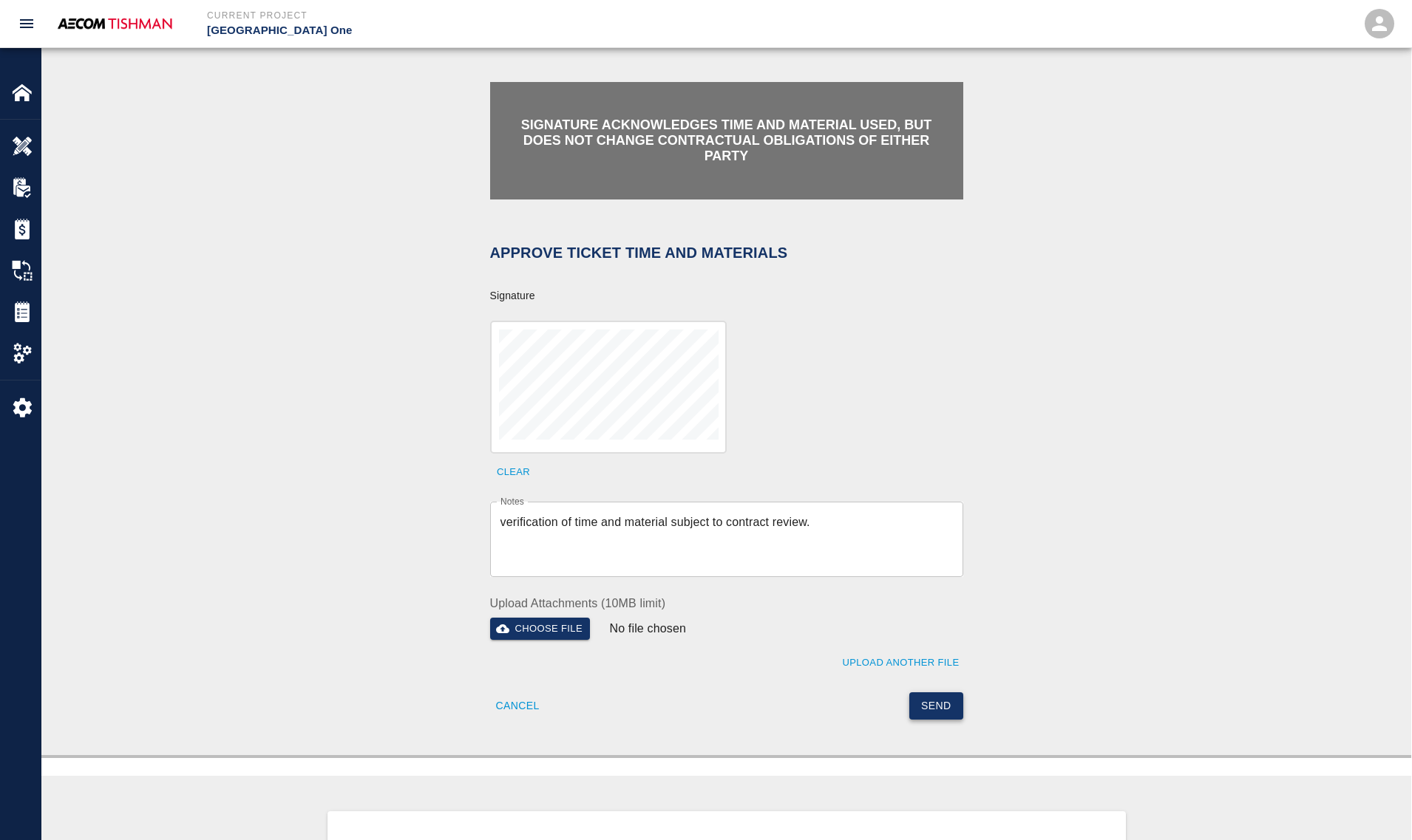
click at [934, 695] on button "Send" at bounding box center [936, 706] width 54 height 27
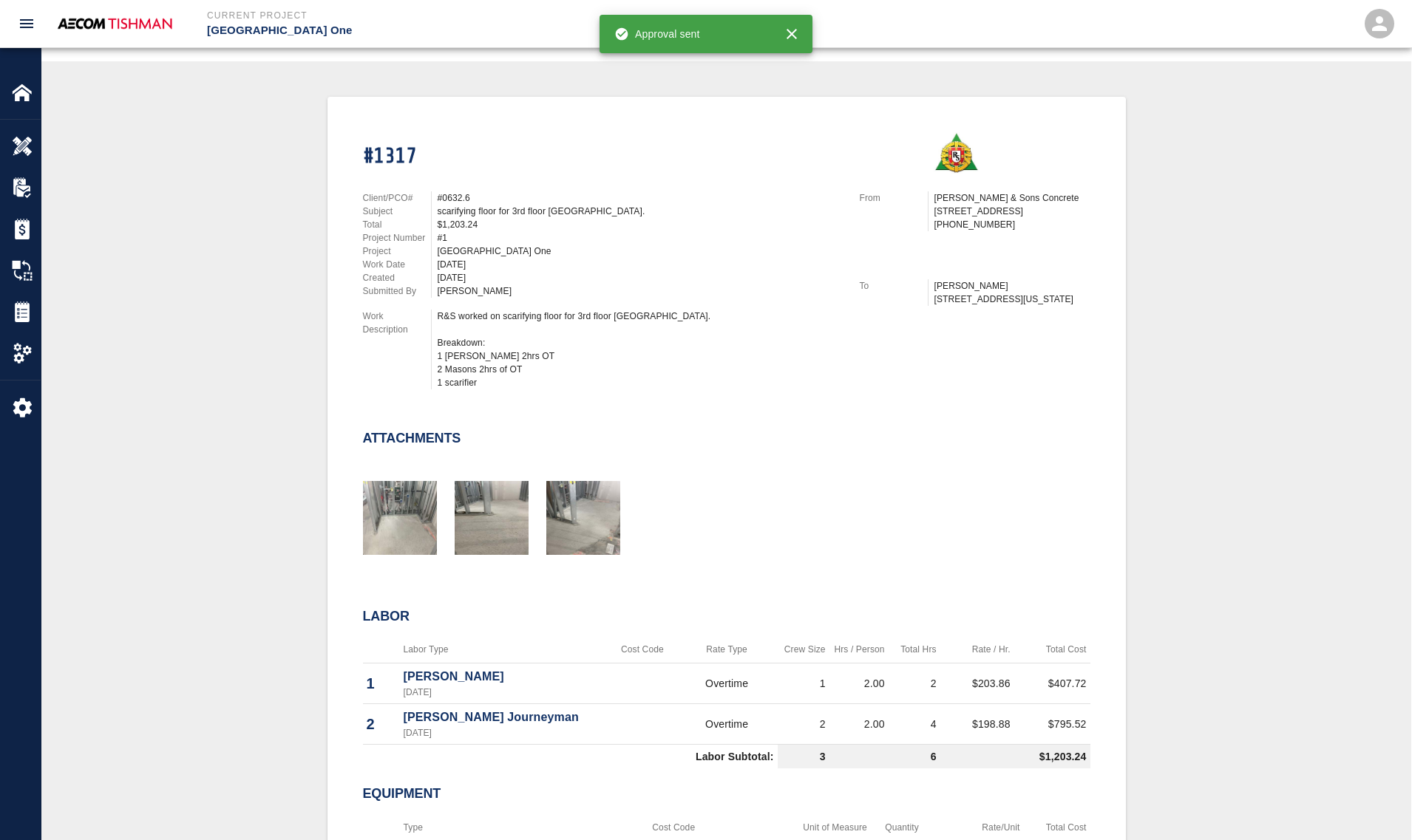
click at [205, 420] on div "#1317 Client/PCO# #0632.6 Subject scarifying floor for 3rd floor Air Korea east…" at bounding box center [726, 531] width 1299 height 869
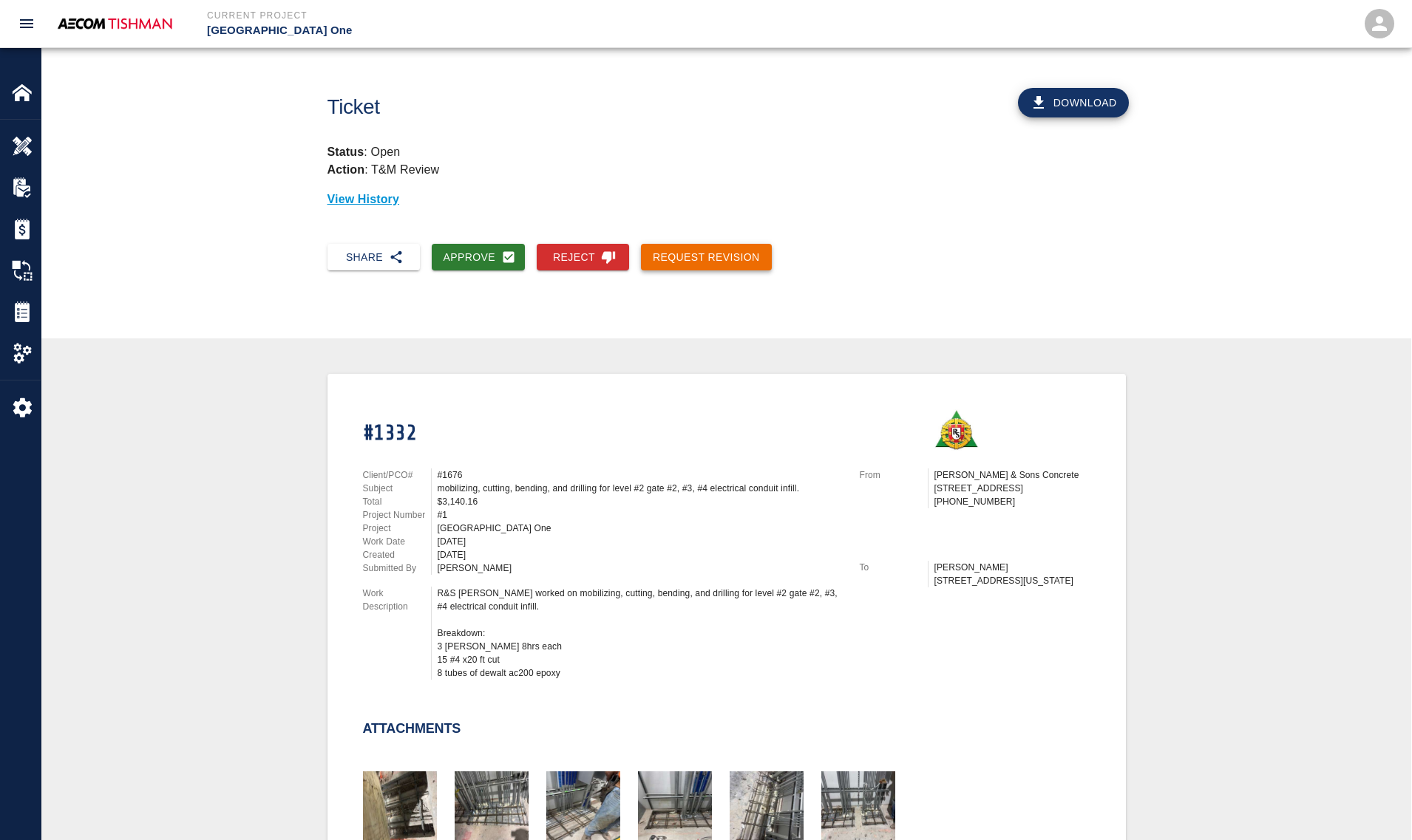
click at [690, 253] on button "Request Revision" at bounding box center [706, 257] width 131 height 27
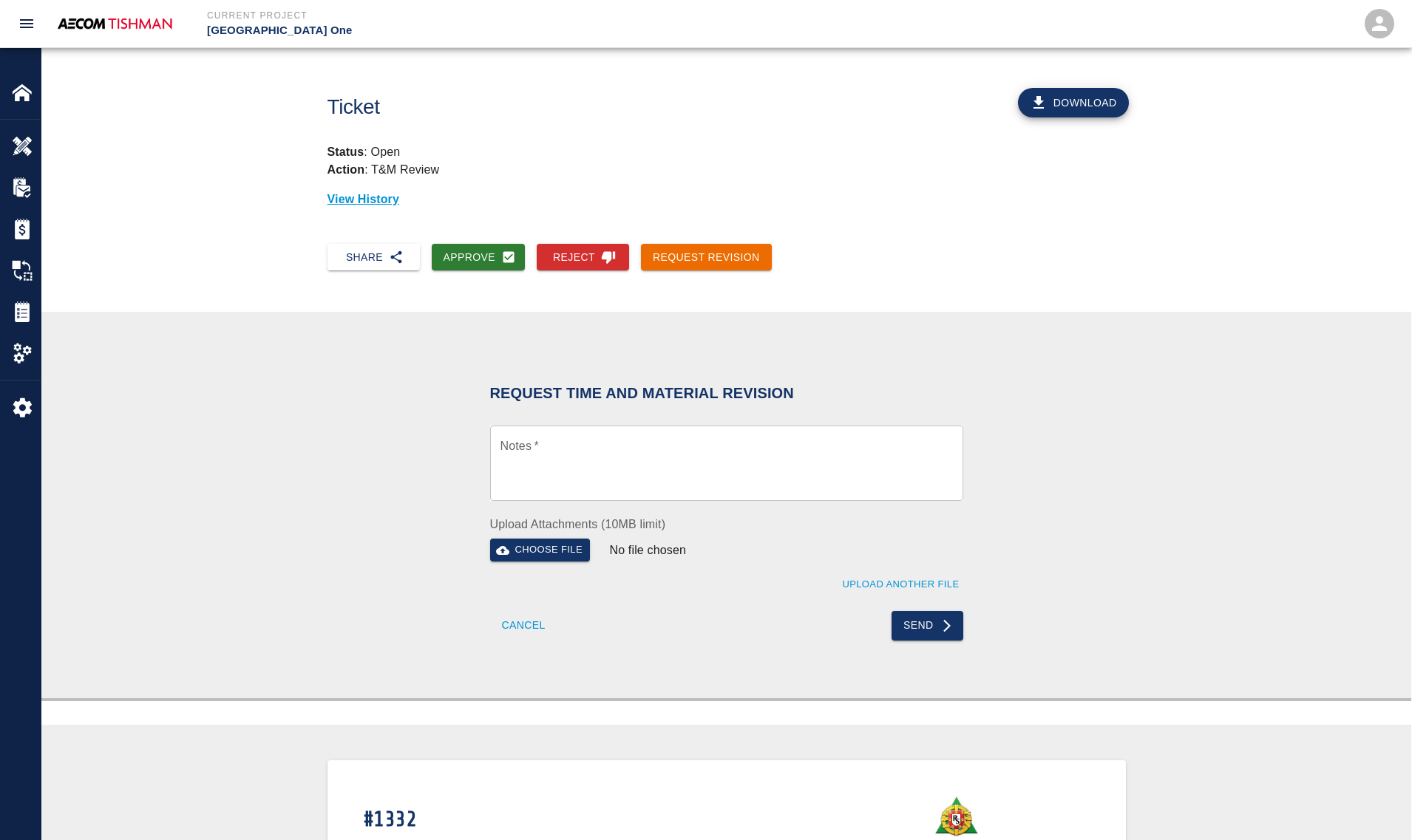
click at [644, 467] on textarea "Notes   *" at bounding box center [726, 464] width 452 height 51
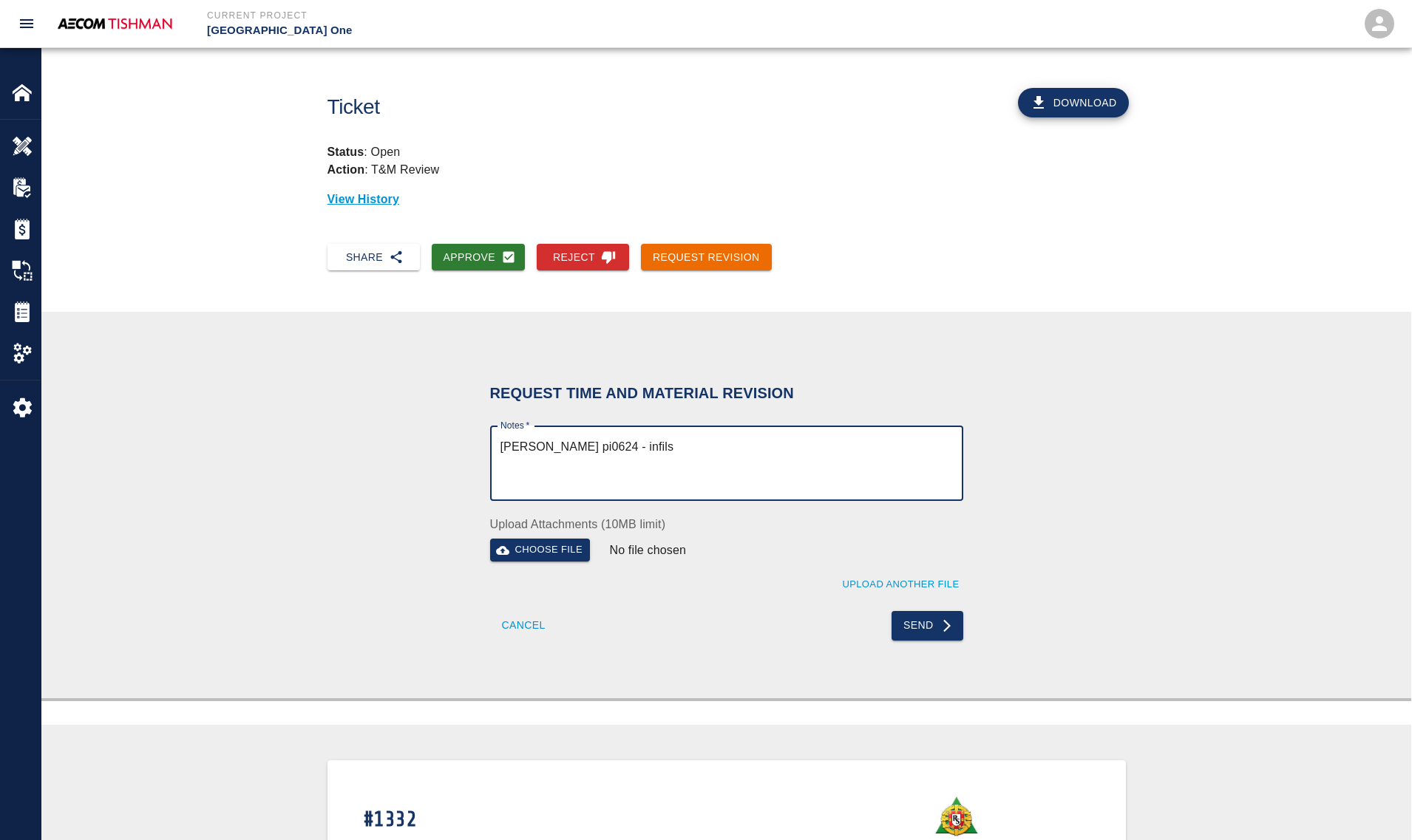
click at [552, 445] on textarea "chang eto pi0624 - infils" at bounding box center [726, 464] width 452 height 51
type textarea "change to pi0624 - infils"
click at [930, 624] on button "Send" at bounding box center [927, 626] width 72 height 29
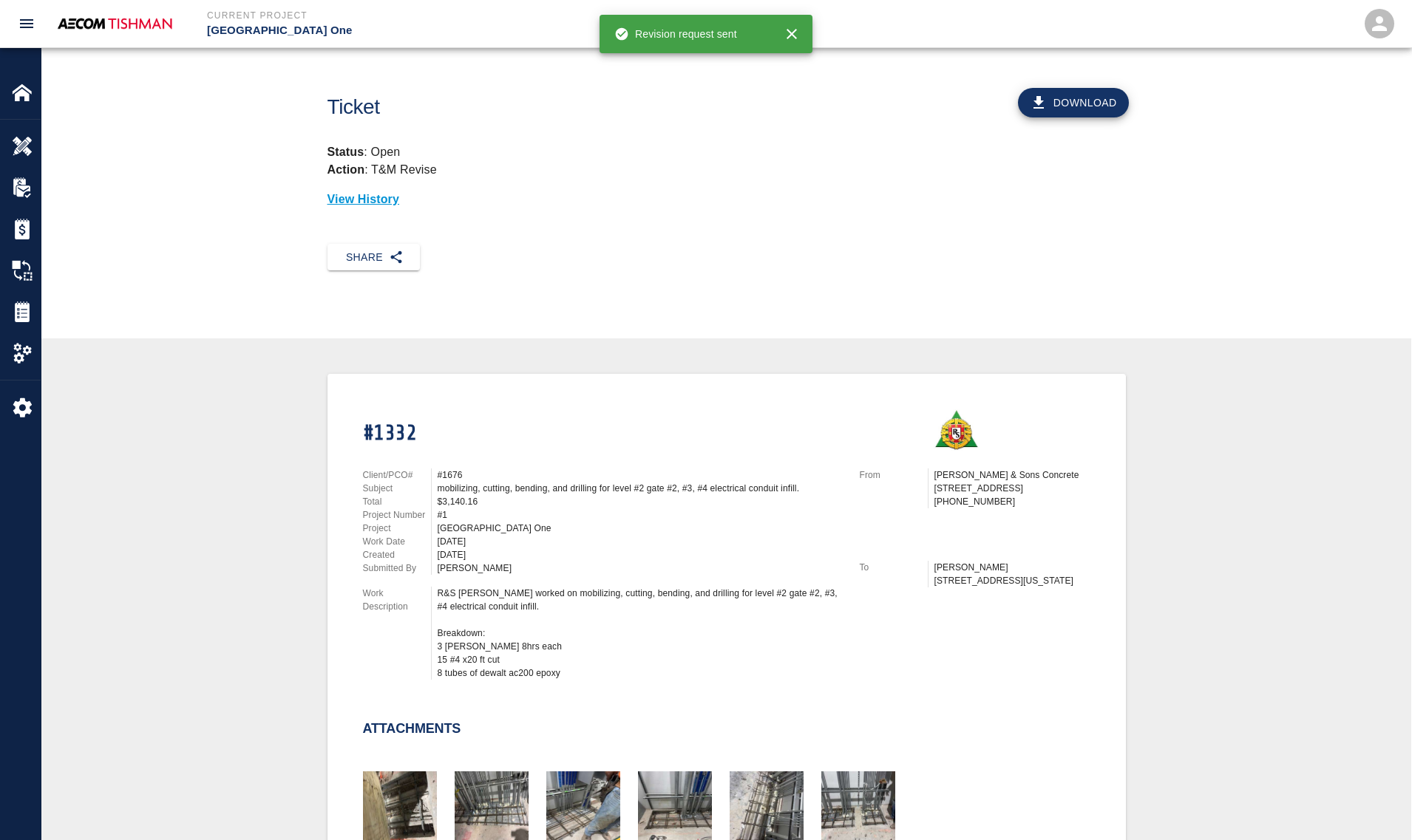
click at [248, 475] on div "#1332 Client/PCO# #1676 Subject mobilizing, cutting, bending, and drilling for …" at bounding box center [726, 811] width 1299 height 874
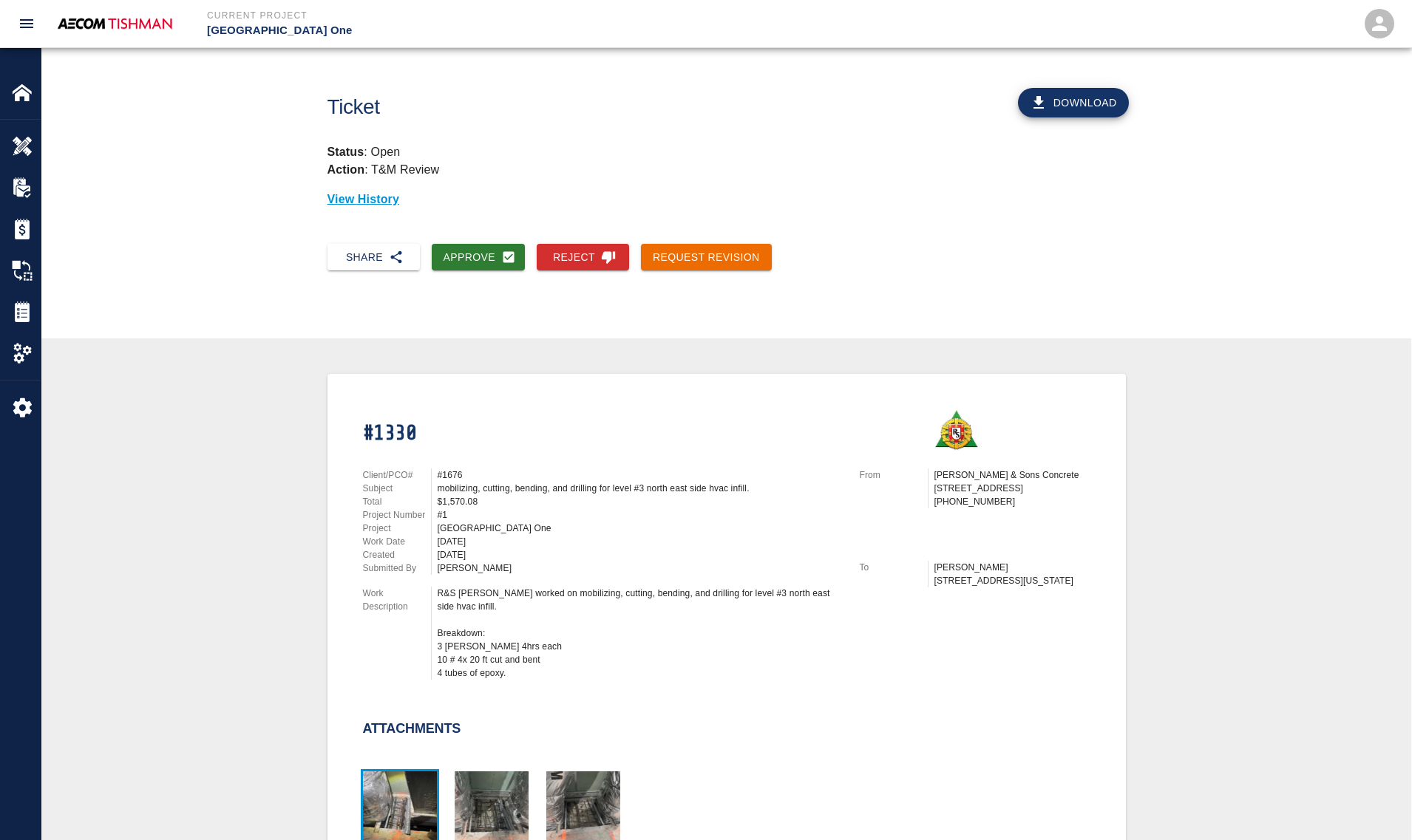
click at [397, 796] on img "button" at bounding box center [400, 808] width 74 height 74
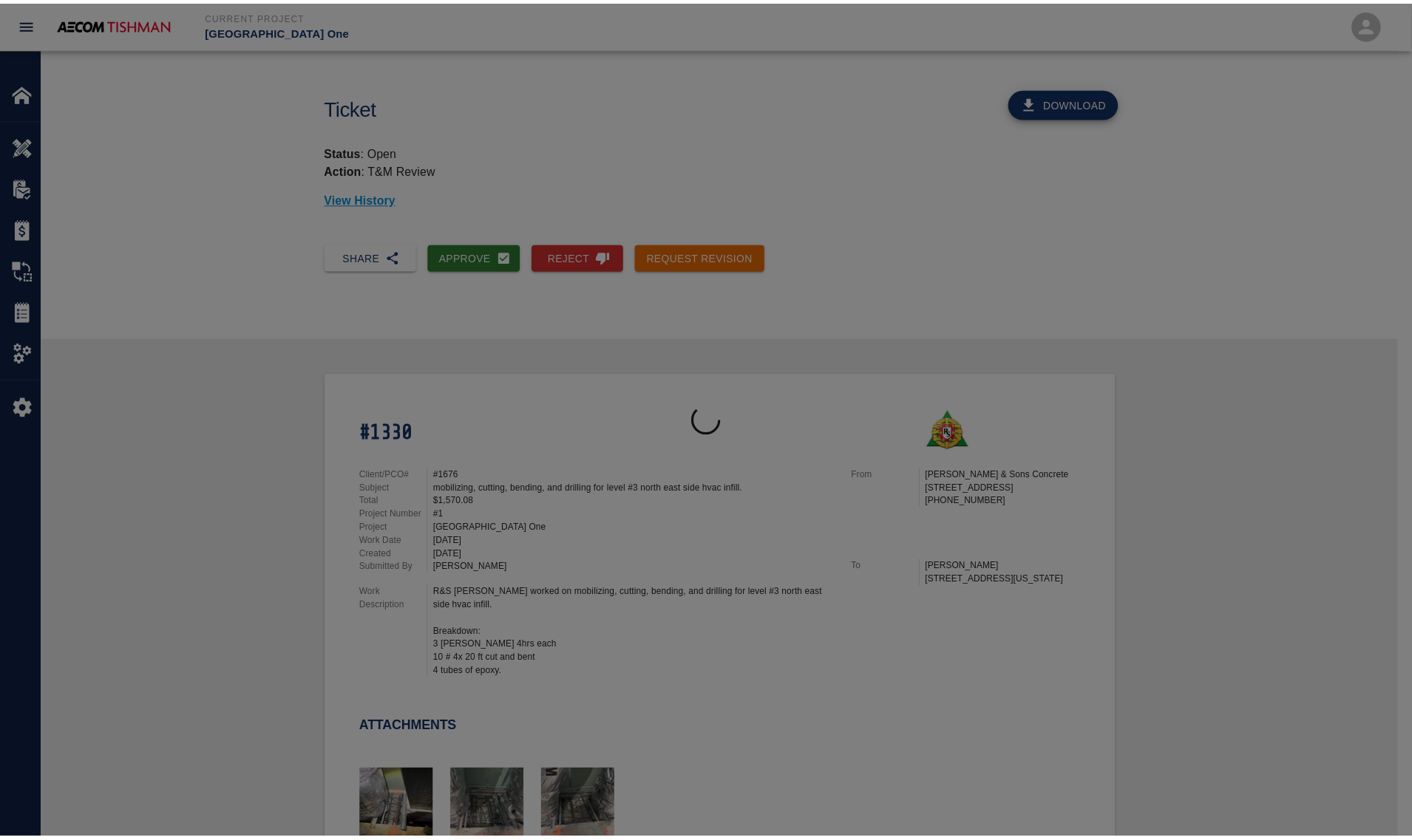
scroll to position [5, 0]
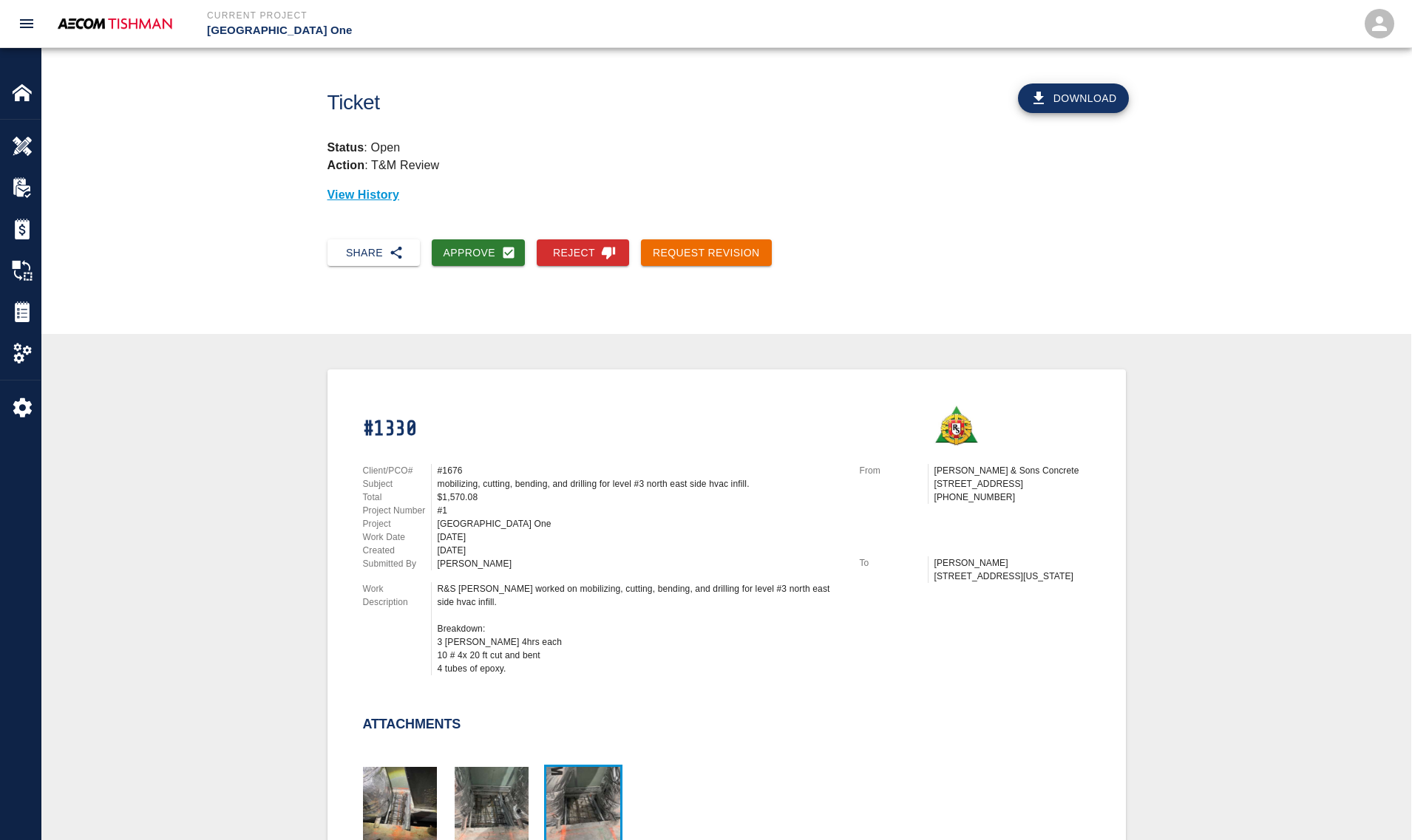
click at [567, 781] on img "button" at bounding box center [583, 804] width 74 height 74
click at [688, 245] on button "Request Revision" at bounding box center [706, 252] width 131 height 27
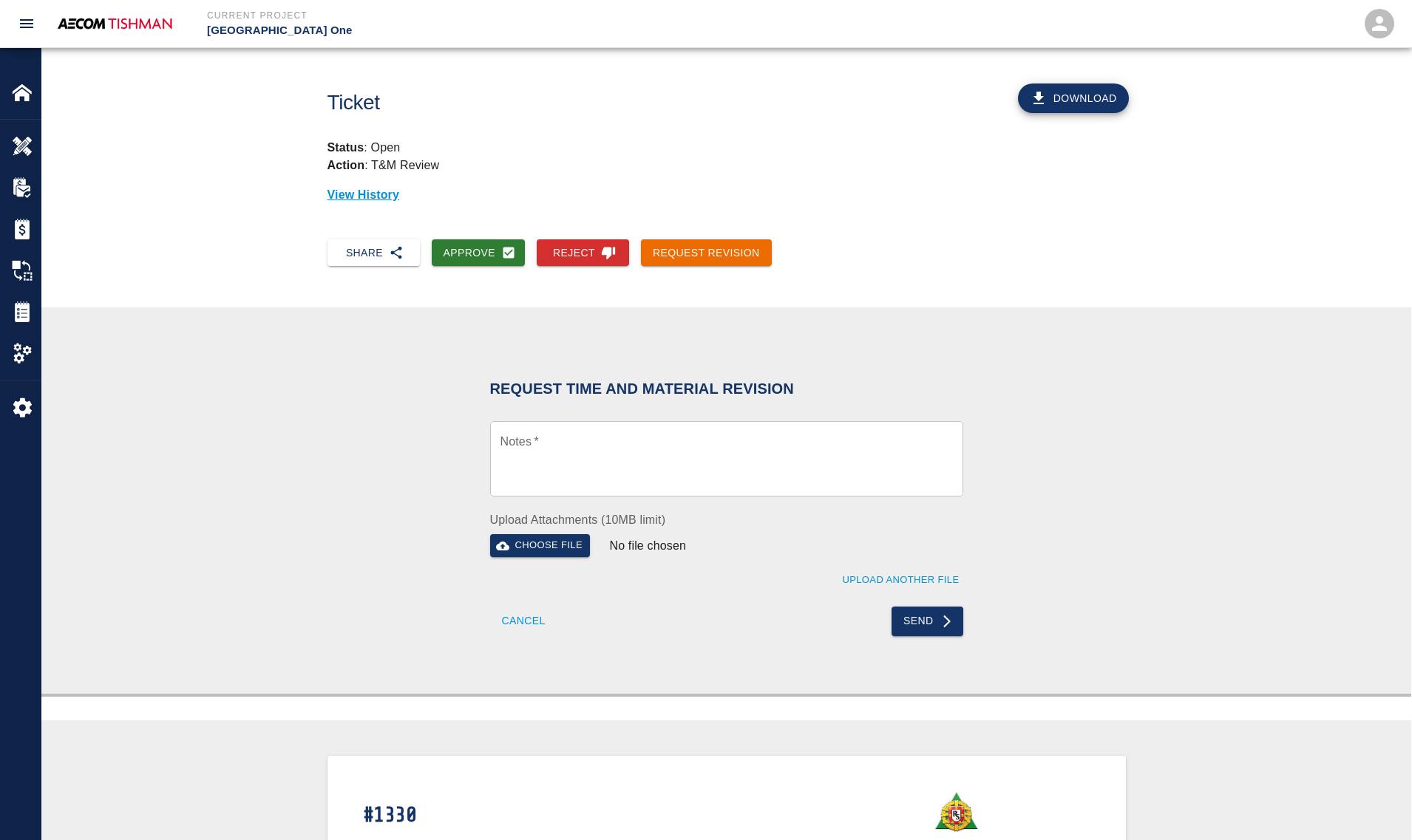
click at [560, 451] on textarea "Notes   *" at bounding box center [726, 459] width 452 height 51
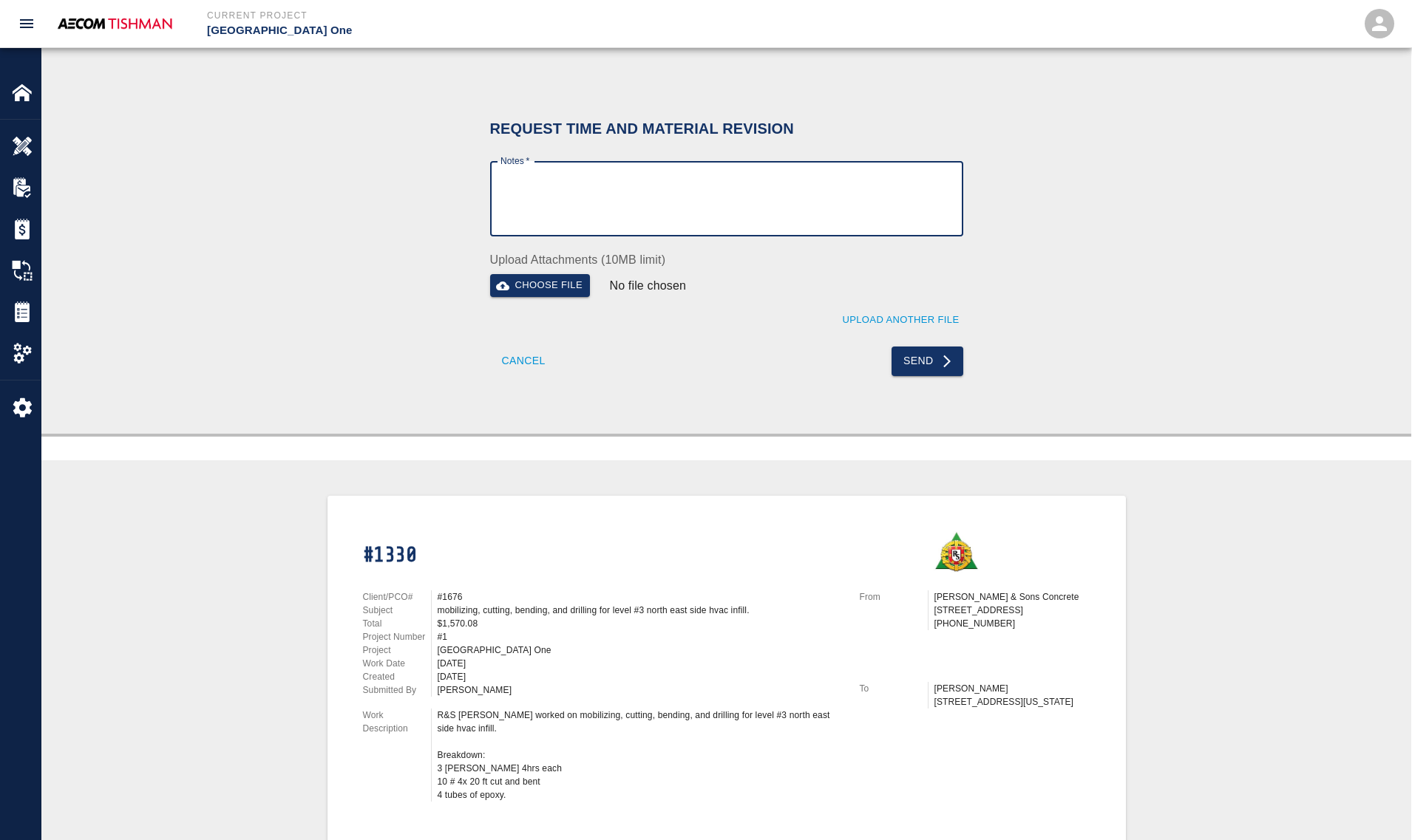
scroll to position [282, 0]
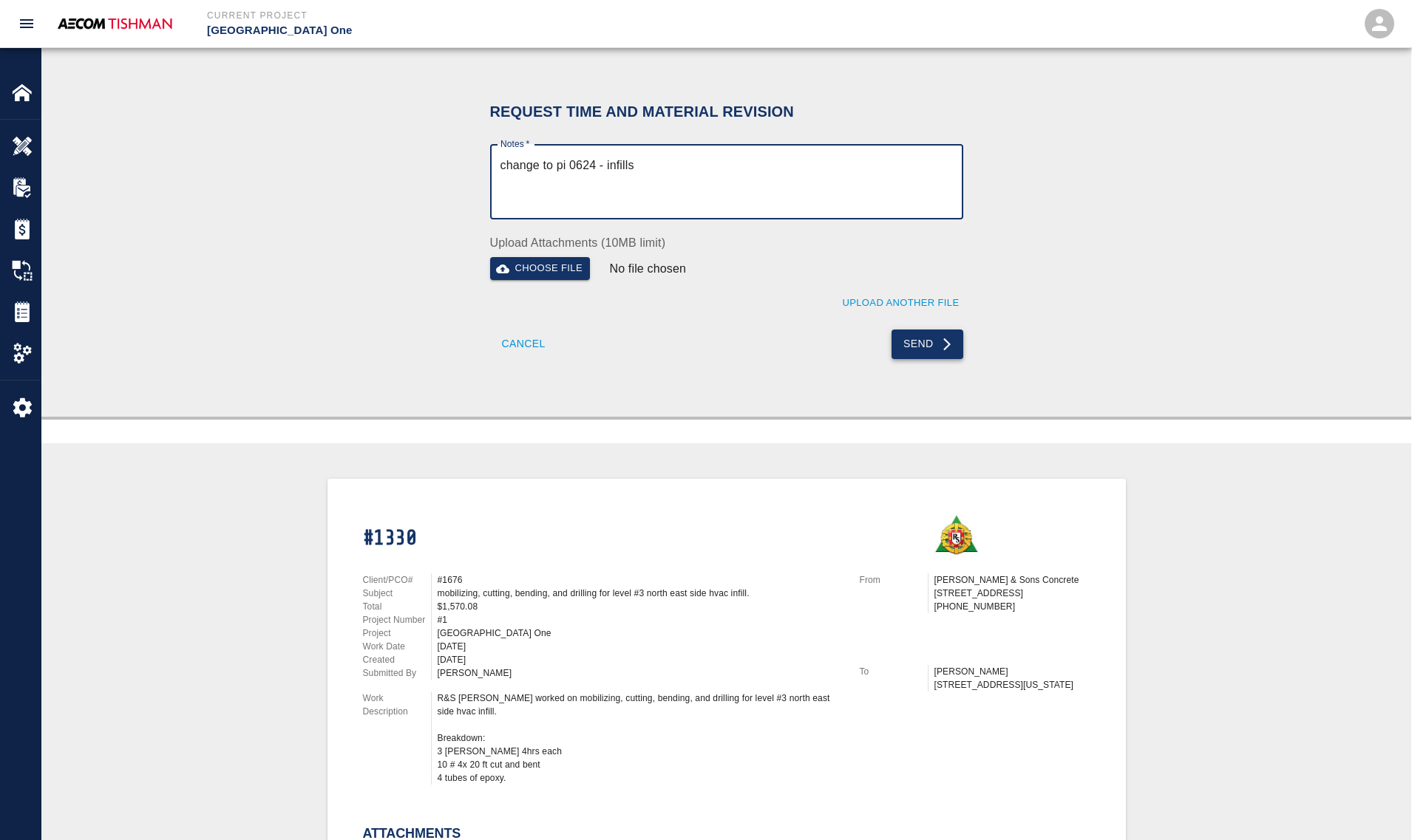
type textarea "change to pi 0624 - infills"
click at [935, 342] on button "Send" at bounding box center [927, 344] width 72 height 29
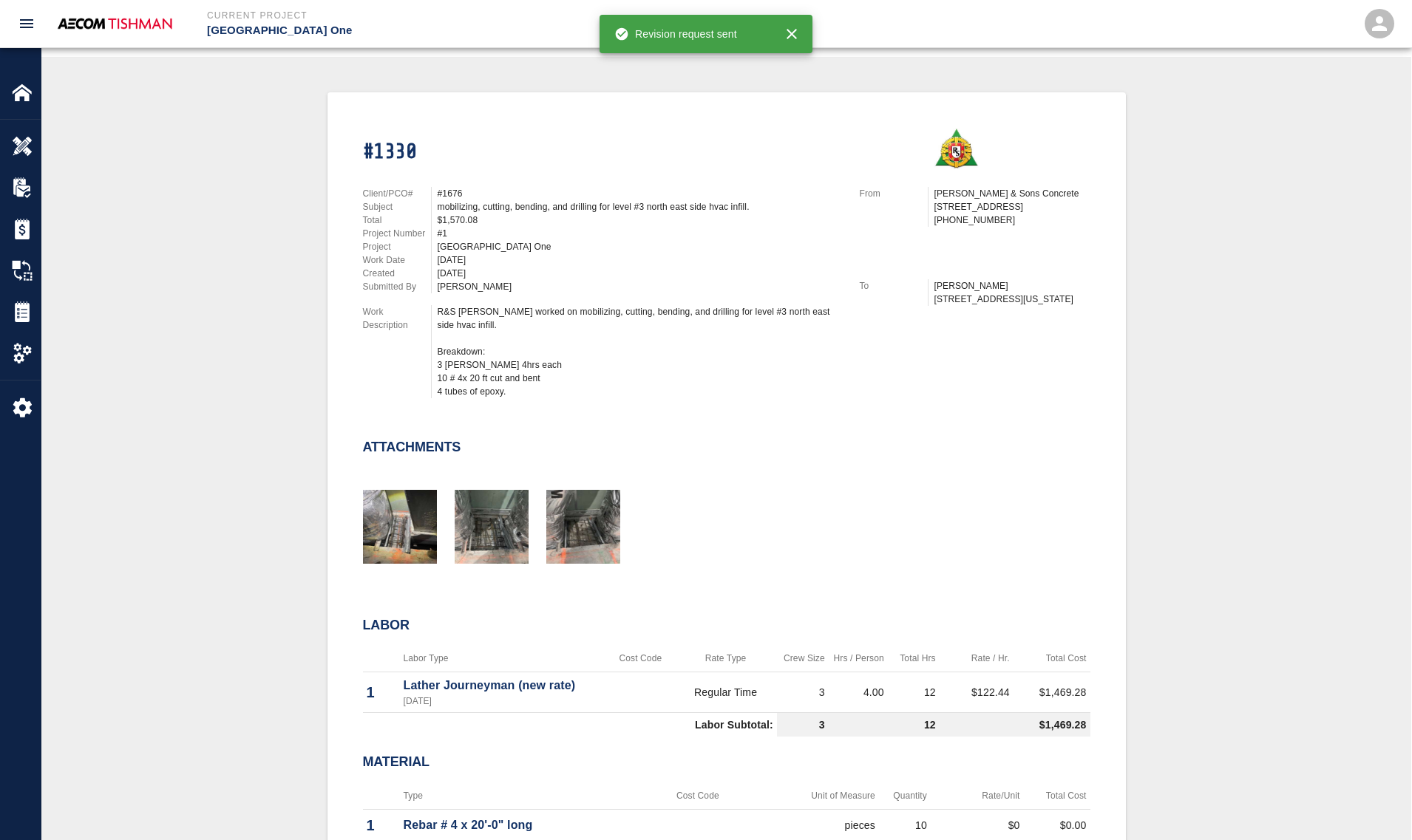
click at [300, 369] on div "#1330 Client/PCO# #1676 Subject mobilizing, cutting, bending, and drilling for …" at bounding box center [726, 529] width 1299 height 874
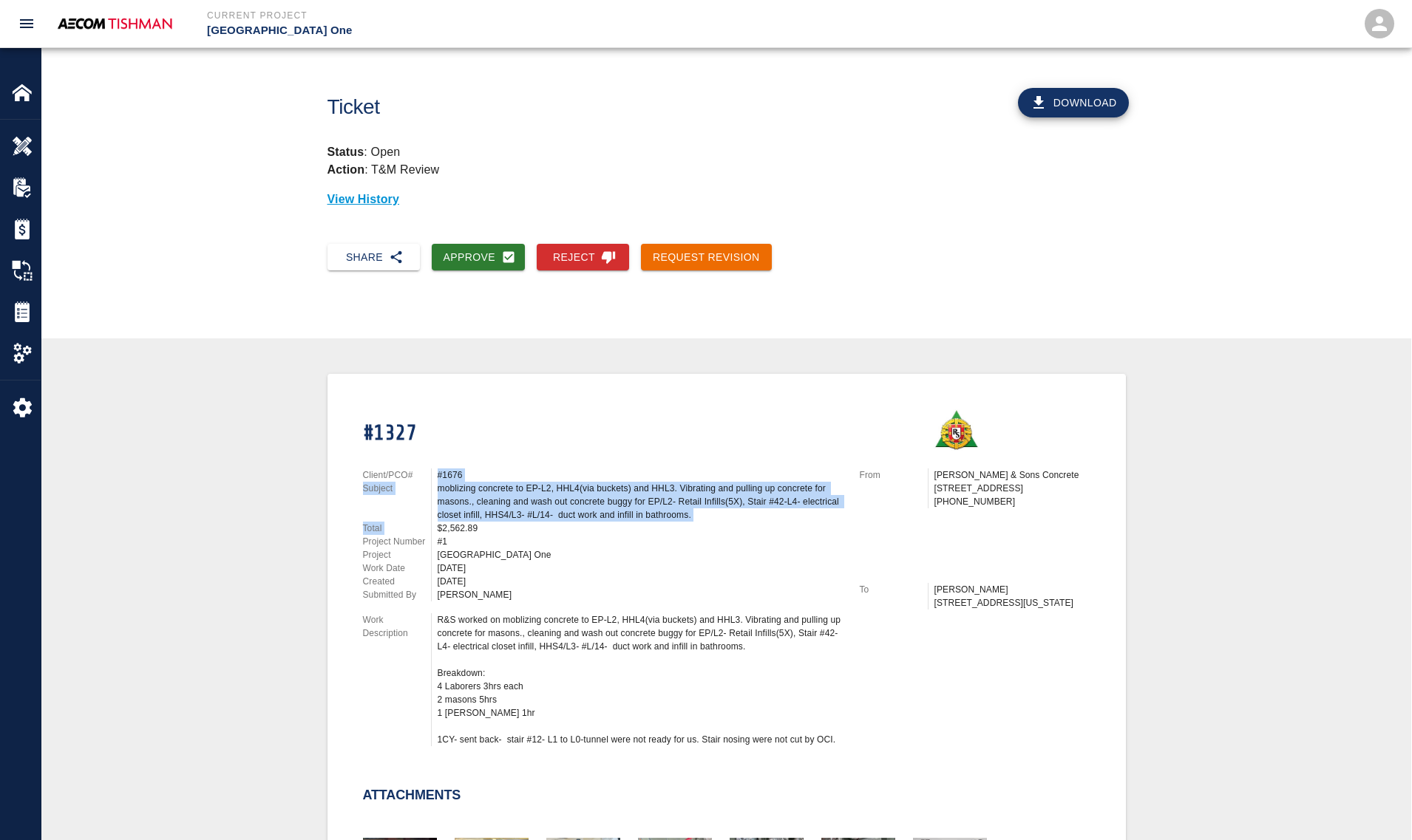
drag, startPoint x: 429, startPoint y: 466, endPoint x: 438, endPoint y: 535, distance: 69.6
click at [438, 534] on div "Client/PCO# #1676 Subject moblizing concrete to EP-L2, HHL4(via buckets) and HH…" at bounding box center [602, 535] width 479 height 133
click at [438, 535] on div "#1" at bounding box center [640, 541] width 404 height 13
drag, startPoint x: 468, startPoint y: 518, endPoint x: 502, endPoint y: 654, distance: 140.2
click at [500, 643] on div "Client/PCO# #1676 Subject moblizing concrete to EP-L2, HHL4(via buckets) and HH…" at bounding box center [593, 604] width 497 height 307
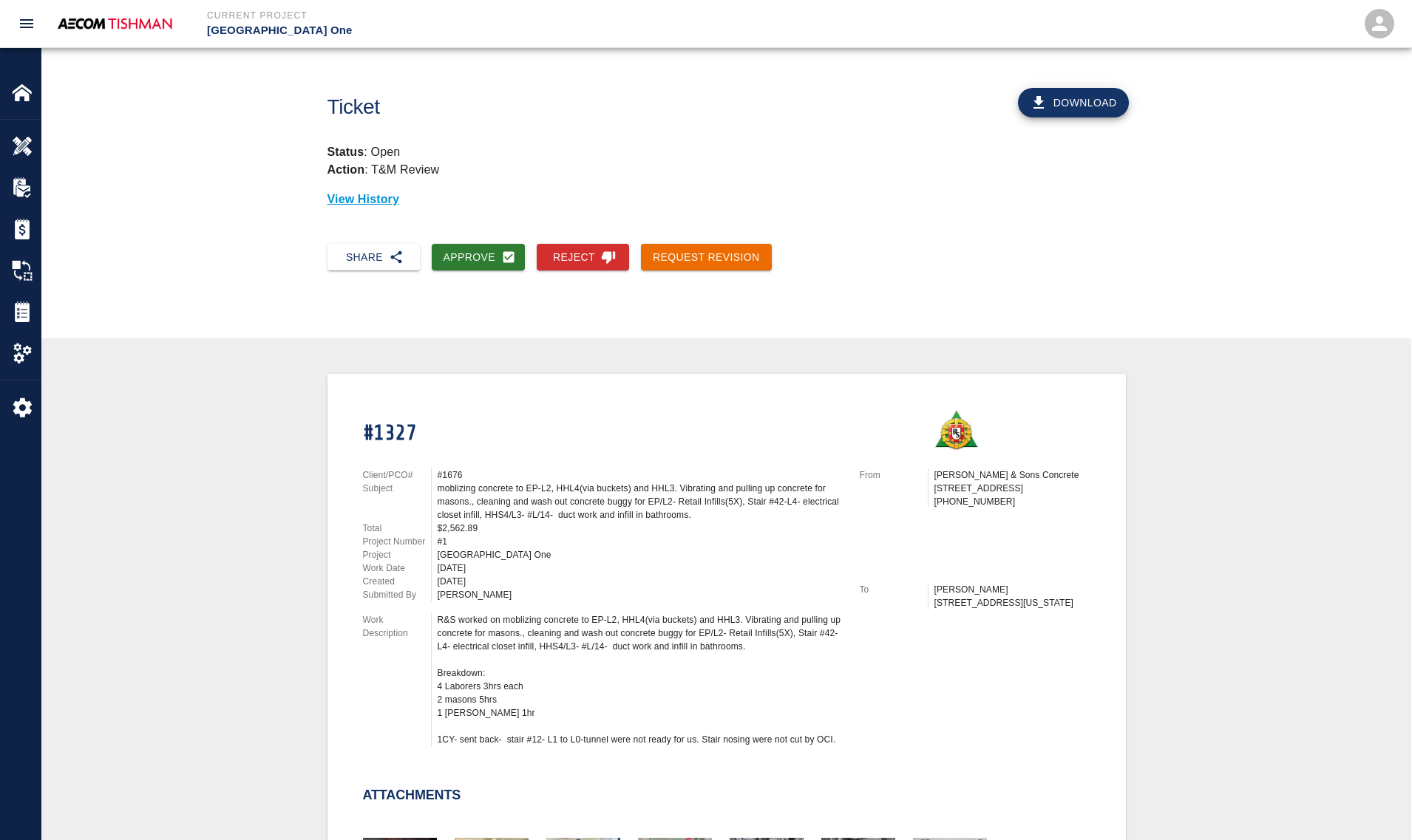
click at [502, 654] on div "R&S worked on moblizing concrete to EP-L2, HHL4(via buckets) and HHL3. Vibratin…" at bounding box center [640, 680] width 404 height 133
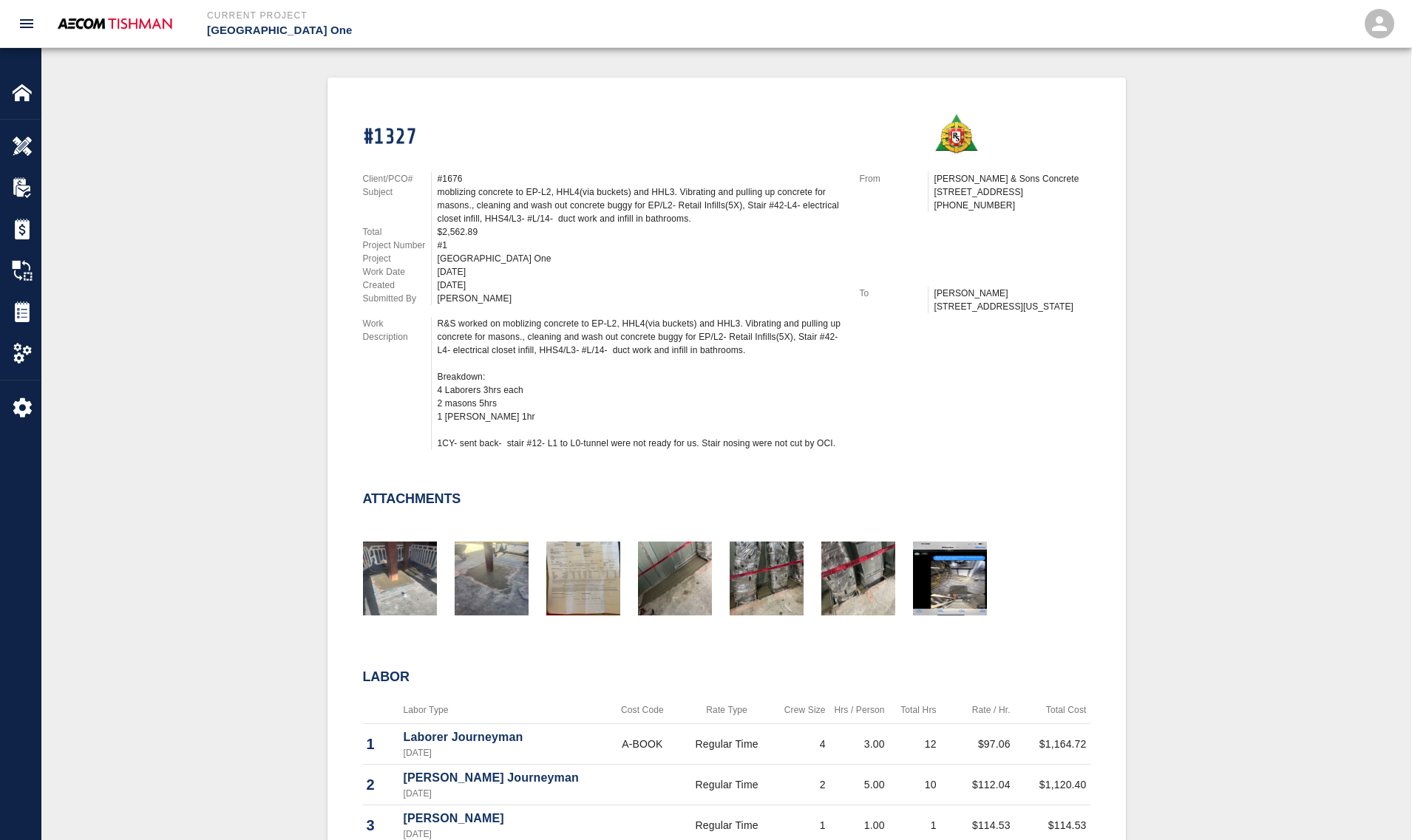
scroll to position [277, 0]
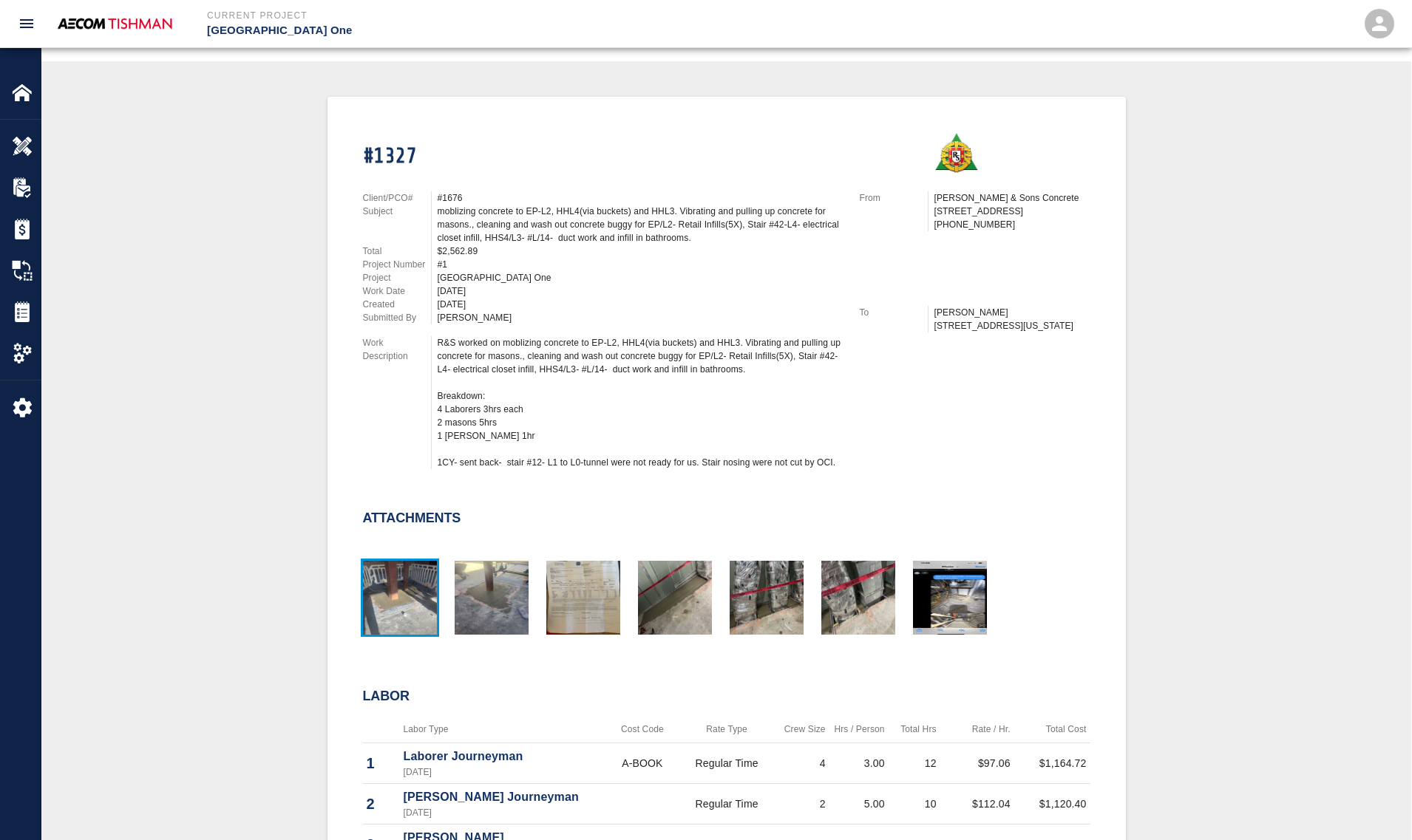
click at [396, 604] on img "button" at bounding box center [400, 598] width 74 height 74
click at [575, 599] on img "button" at bounding box center [583, 598] width 74 height 74
click at [664, 592] on img "button" at bounding box center [675, 598] width 74 height 74
click at [835, 582] on img "button" at bounding box center [858, 598] width 74 height 74
click at [957, 606] on img "button" at bounding box center [950, 598] width 74 height 74
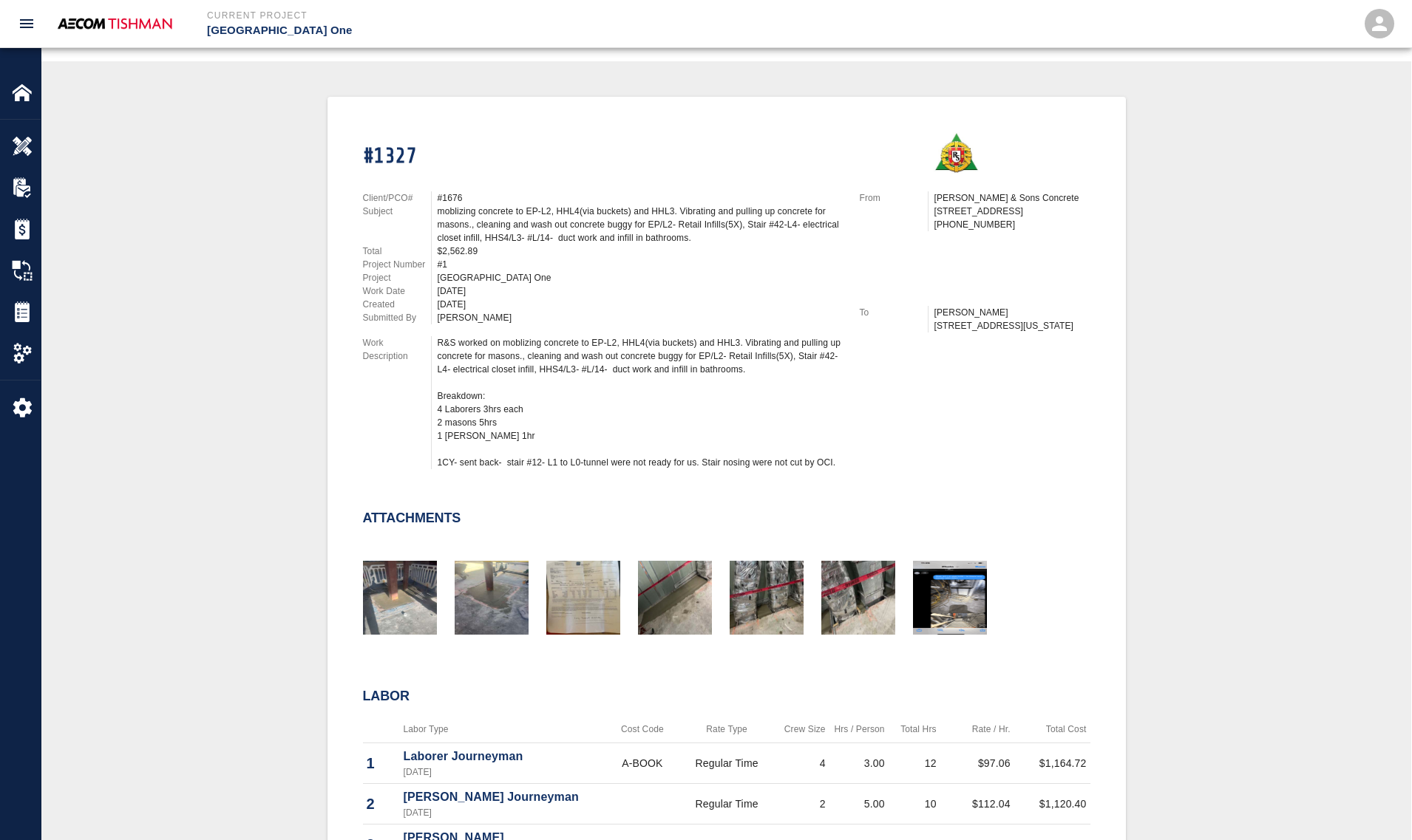
drag, startPoint x: 522, startPoint y: 219, endPoint x: 605, endPoint y: 310, distance: 123.2
click at [535, 225] on div "Client/PCO# #1676 Subject moblizing concrete to EP-L2, HHL4(via buckets) and HH…" at bounding box center [602, 258] width 479 height 133
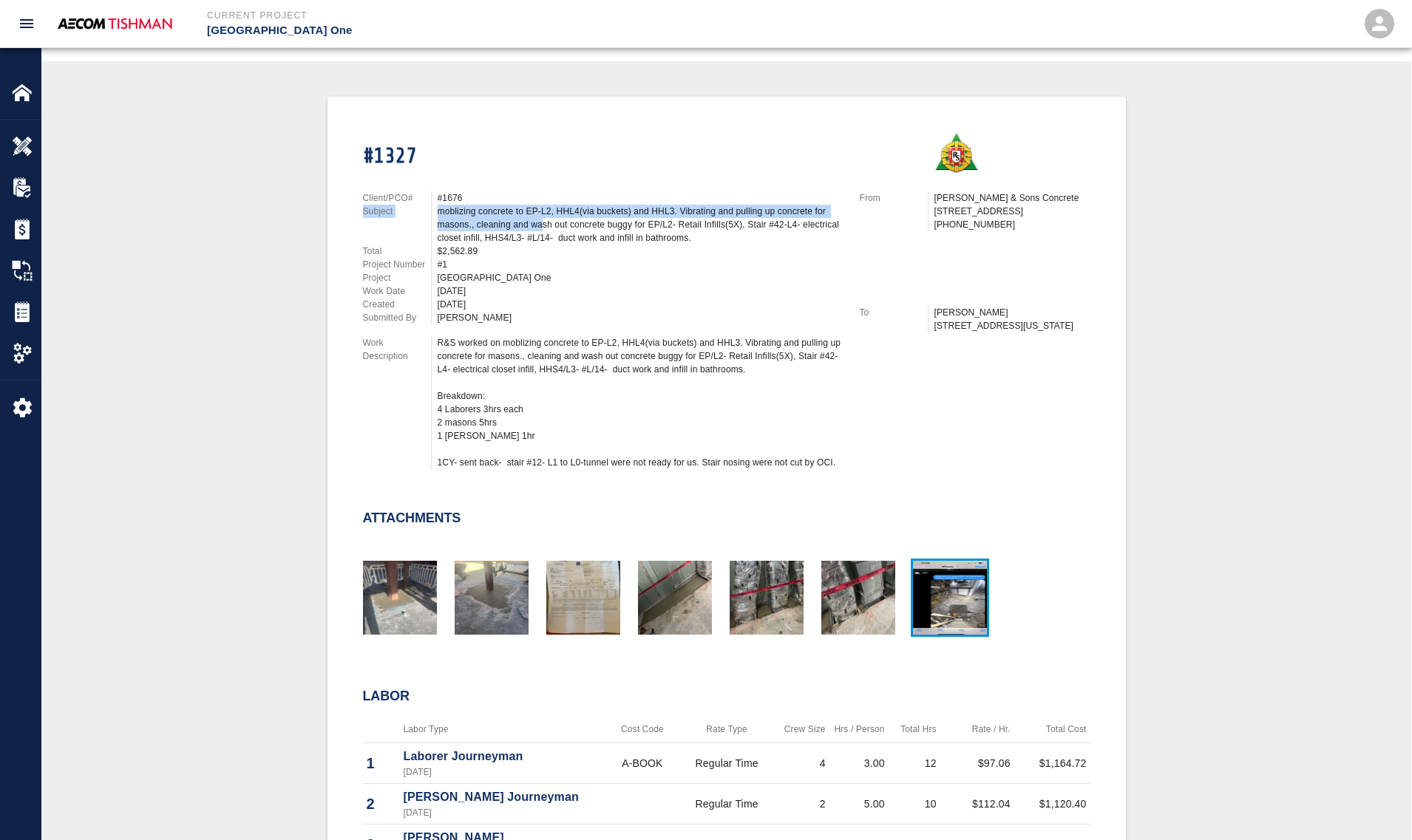
click at [935, 592] on img "button" at bounding box center [950, 598] width 74 height 74
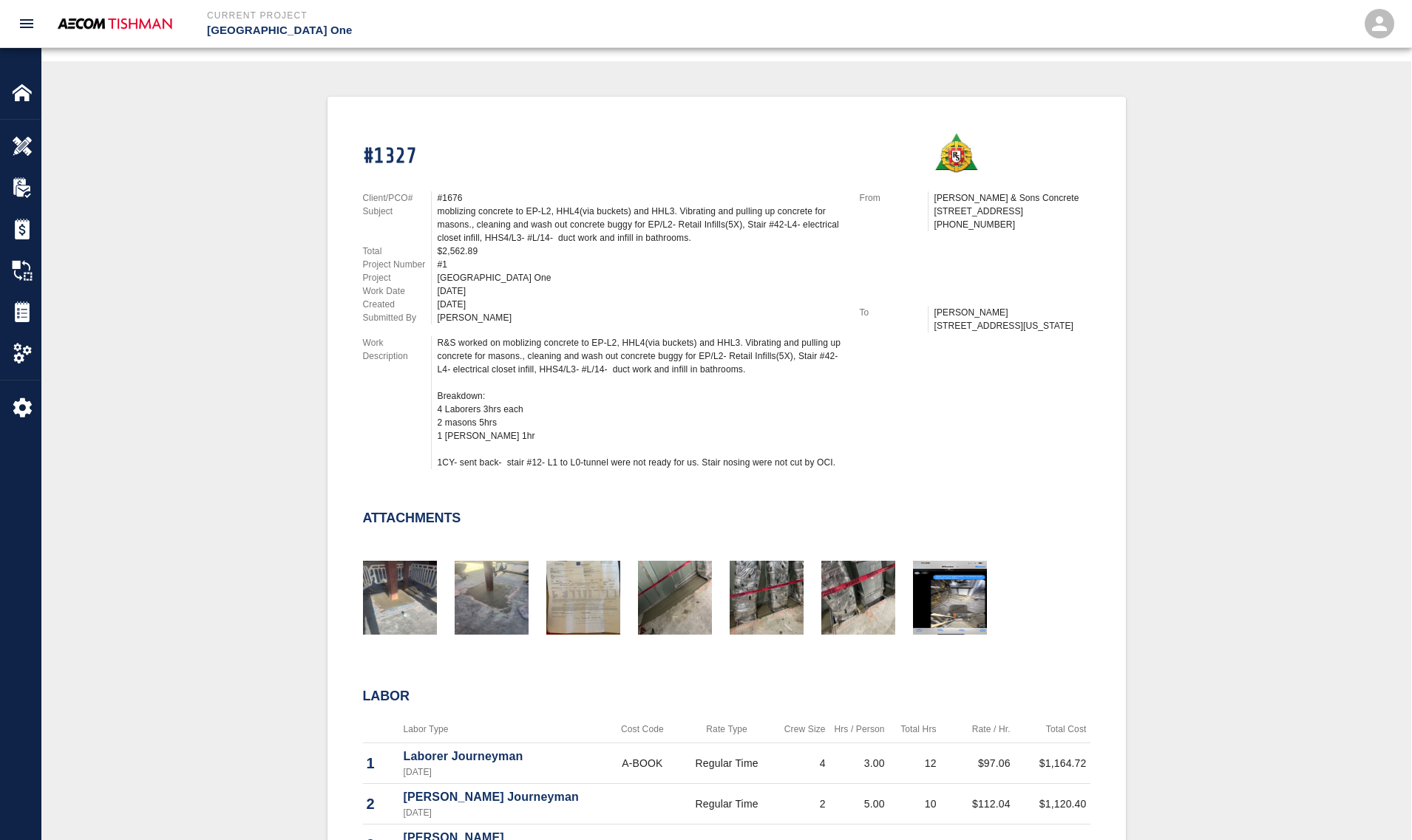
click at [274, 482] on div "#1327 Client/PCO# #1676 Subject moblizing concrete to EP-L2, HHL4(via buckets) …" at bounding box center [726, 592] width 1299 height 990
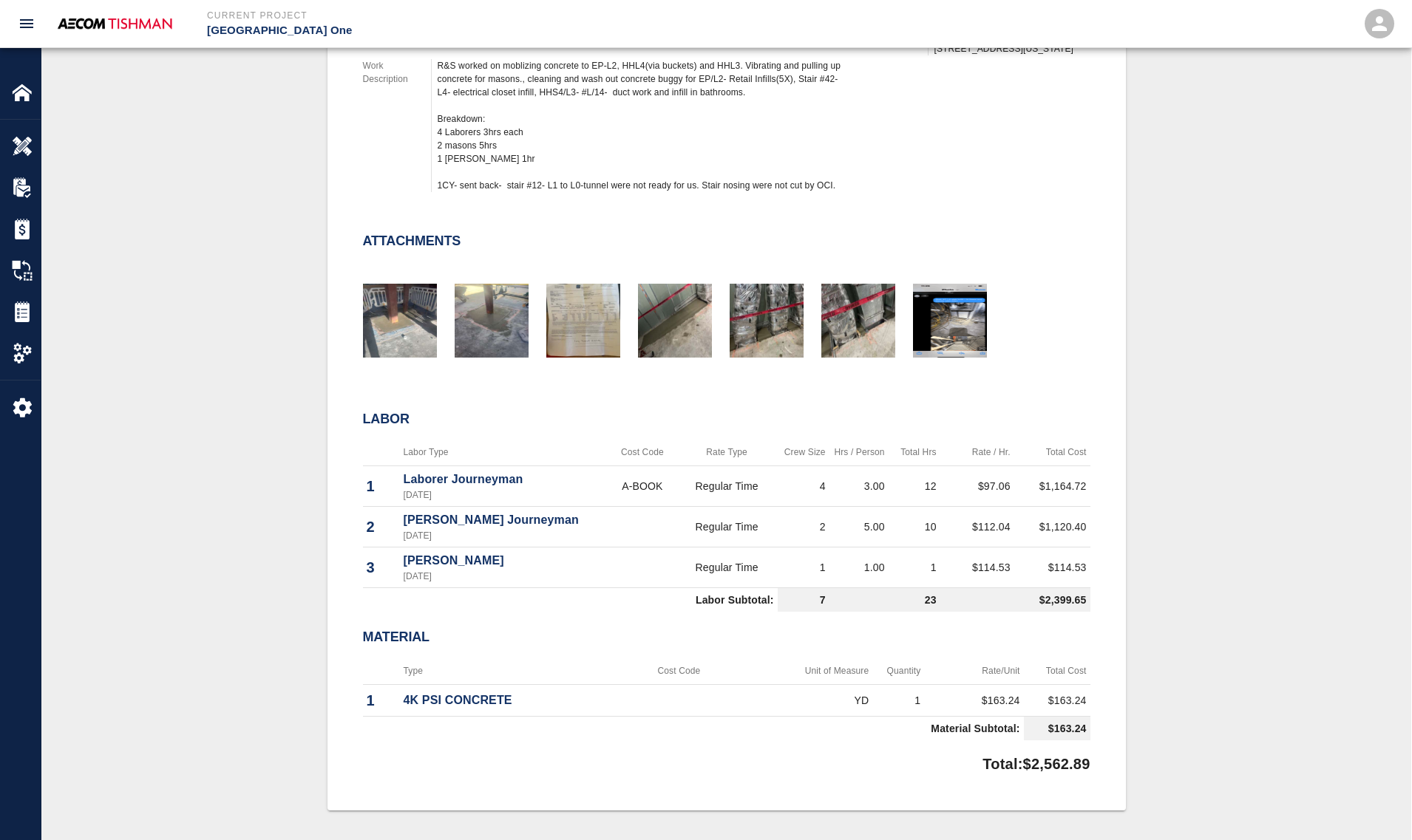
scroll to position [0, 0]
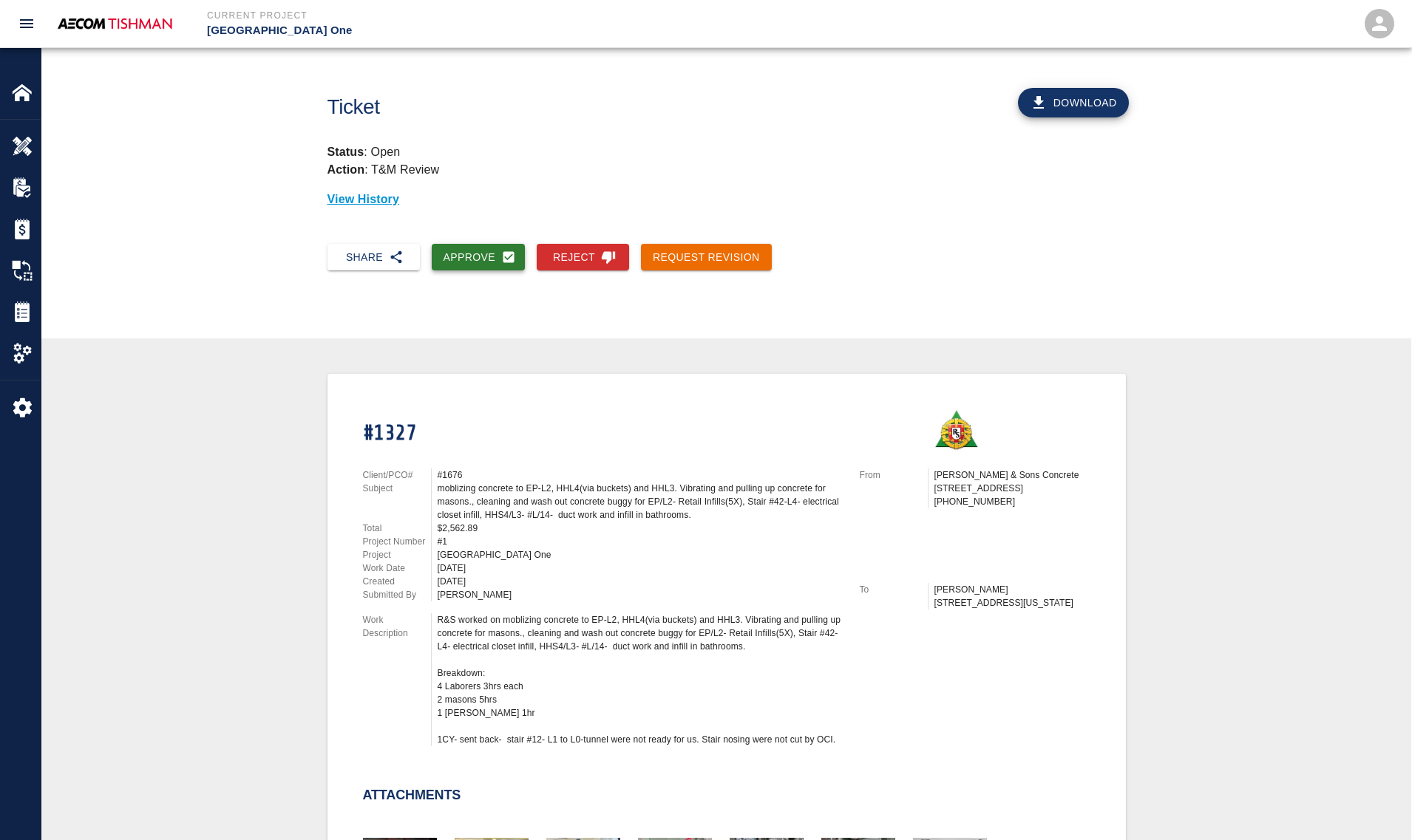
drag, startPoint x: 494, startPoint y: 279, endPoint x: 486, endPoint y: 257, distance: 23.4
click at [492, 275] on div "Share Approve Reject Request Revision" at bounding box center [726, 269] width 1370 height 75
click at [486, 257] on button "Approve" at bounding box center [478, 257] width 94 height 27
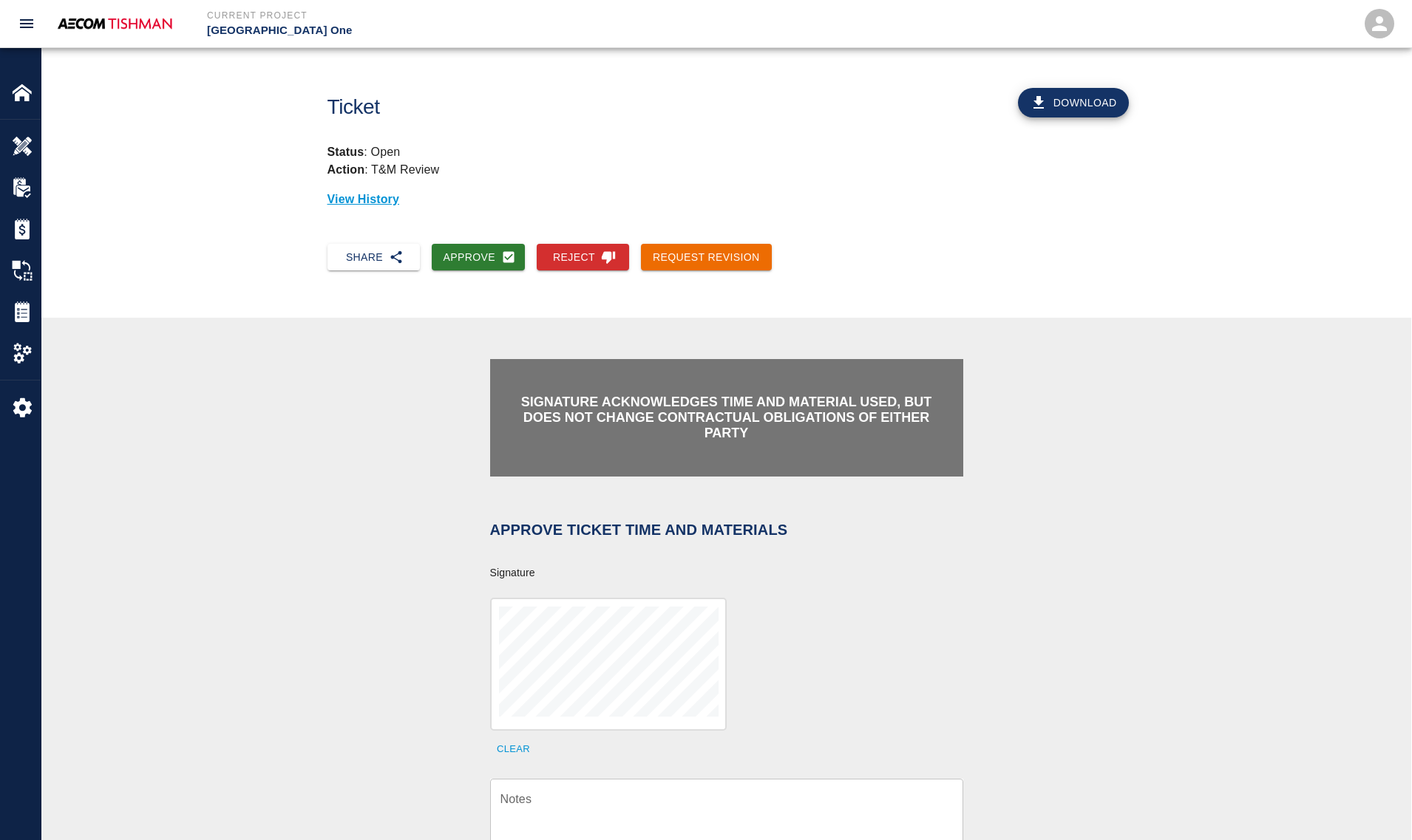
click at [674, 803] on textarea "Notes" at bounding box center [726, 816] width 452 height 51
paste textarea "verification of time and material subject to contract review."
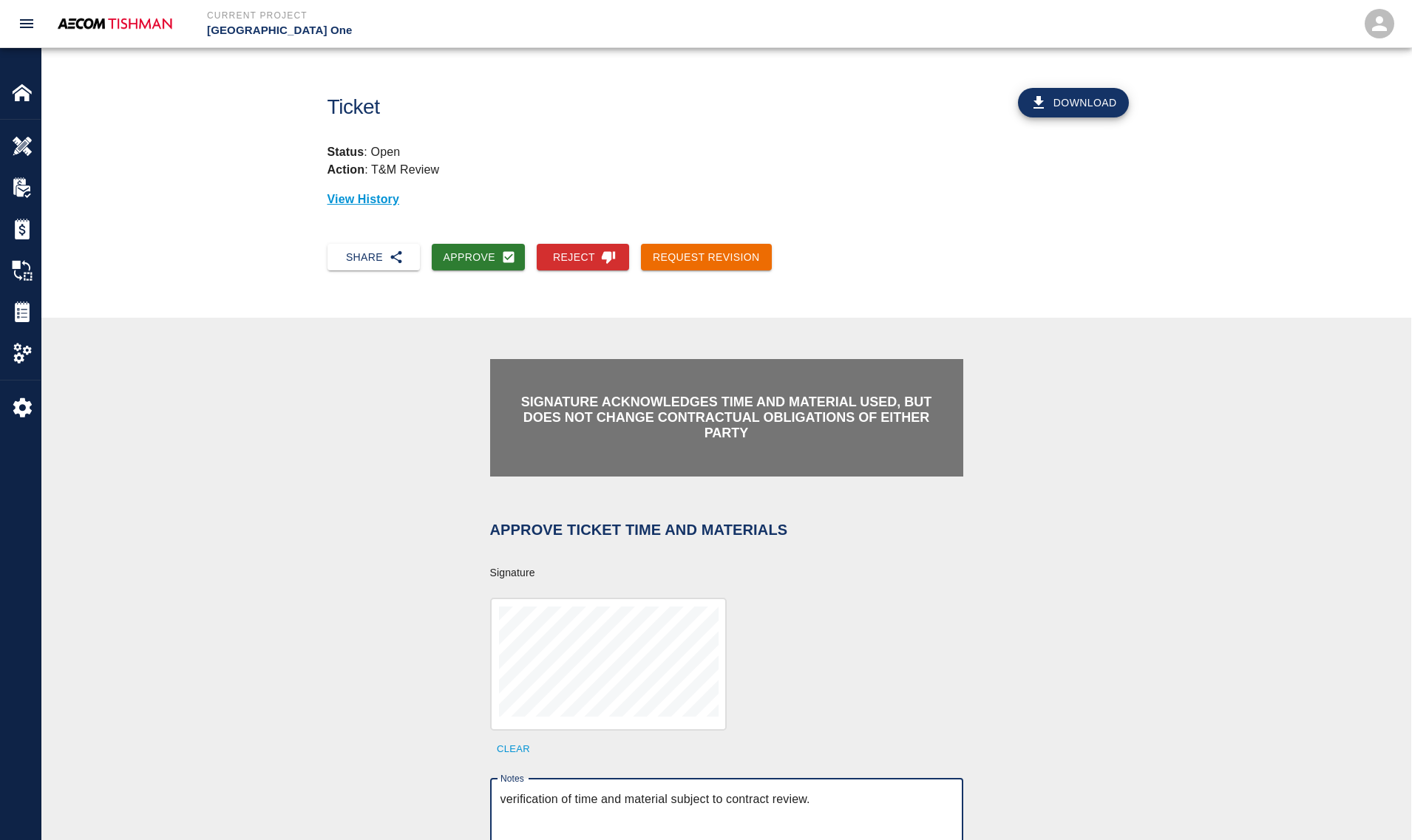
scroll to position [554, 0]
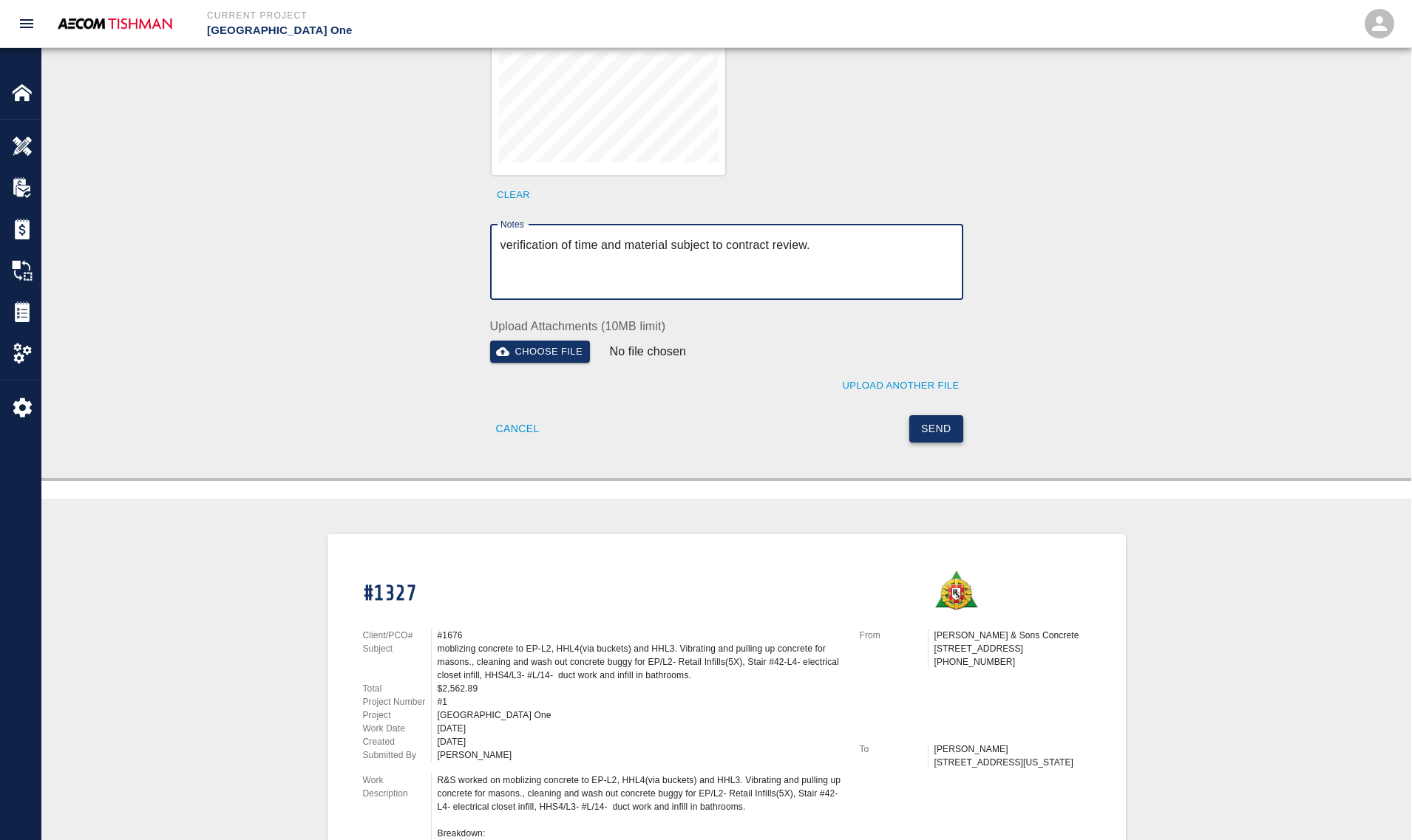
type textarea "verification of time and material subject to contract review."
click at [950, 432] on button "Send" at bounding box center [936, 428] width 54 height 27
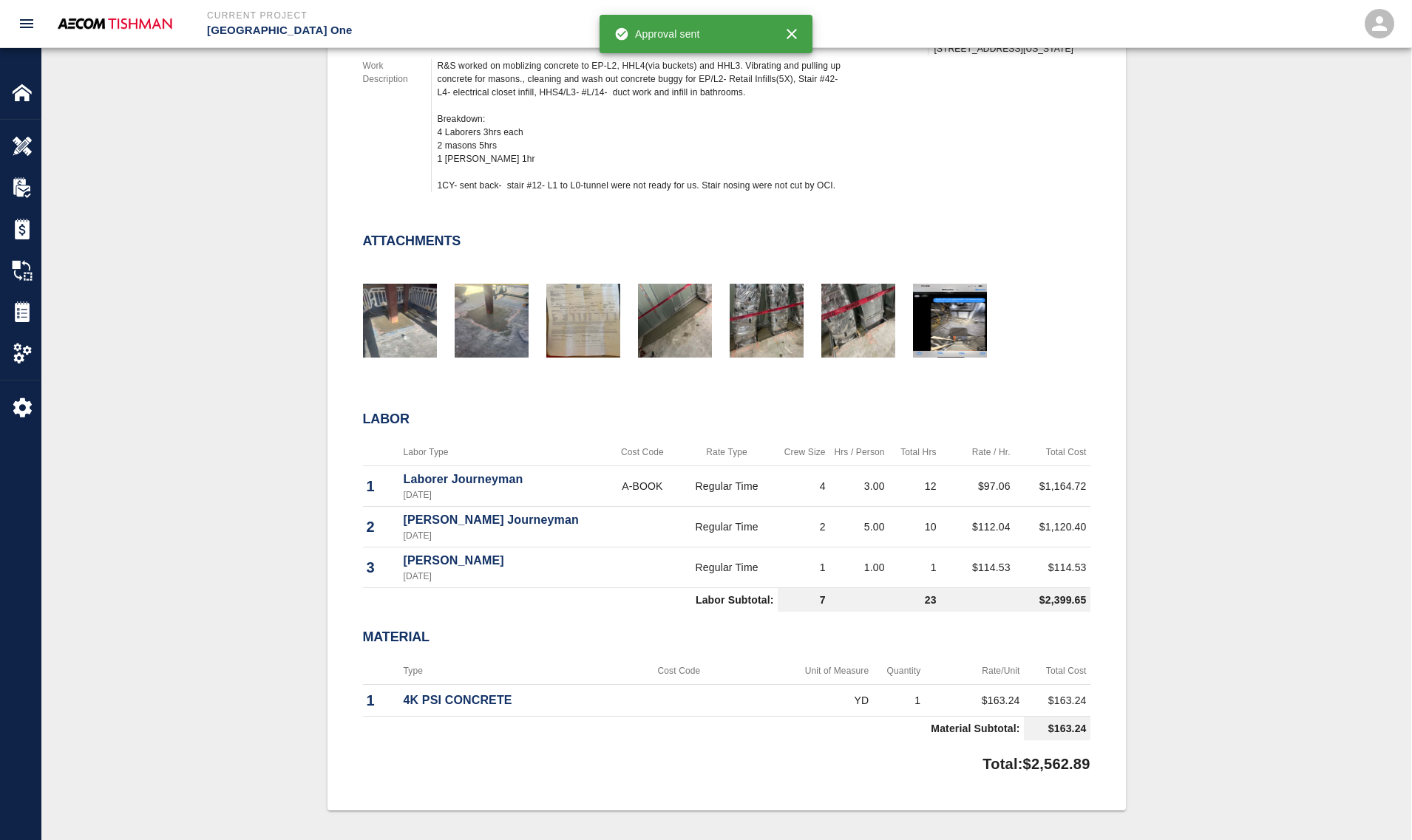
click at [224, 499] on div "#1327 Client/PCO# #1676 Subject moblizing concrete to EP-L2, HHL4(via buckets) …" at bounding box center [726, 315] width 1299 height 990
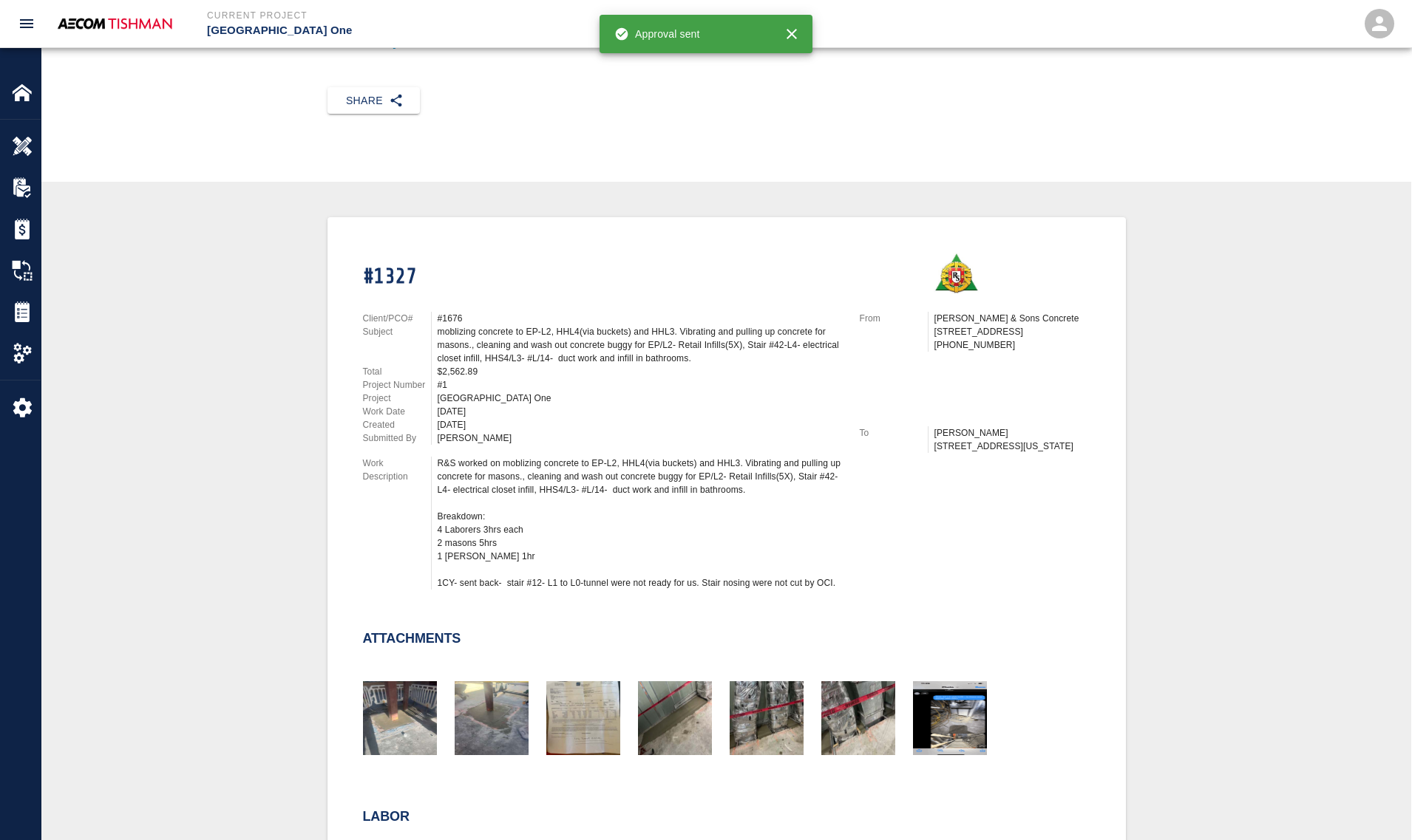
scroll to position [0, 0]
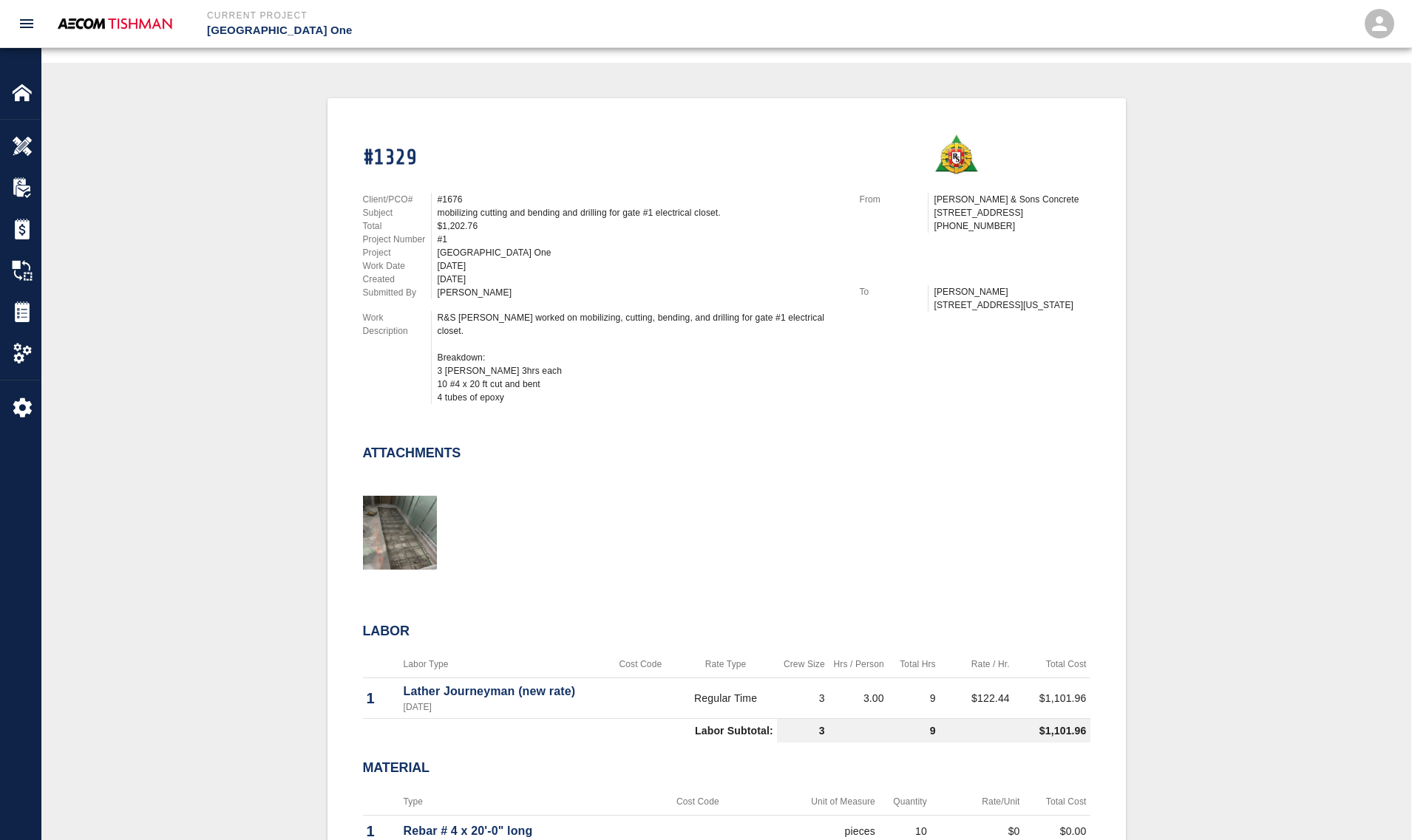
scroll to position [277, 0]
click at [425, 512] on img "button" at bounding box center [400, 531] width 74 height 74
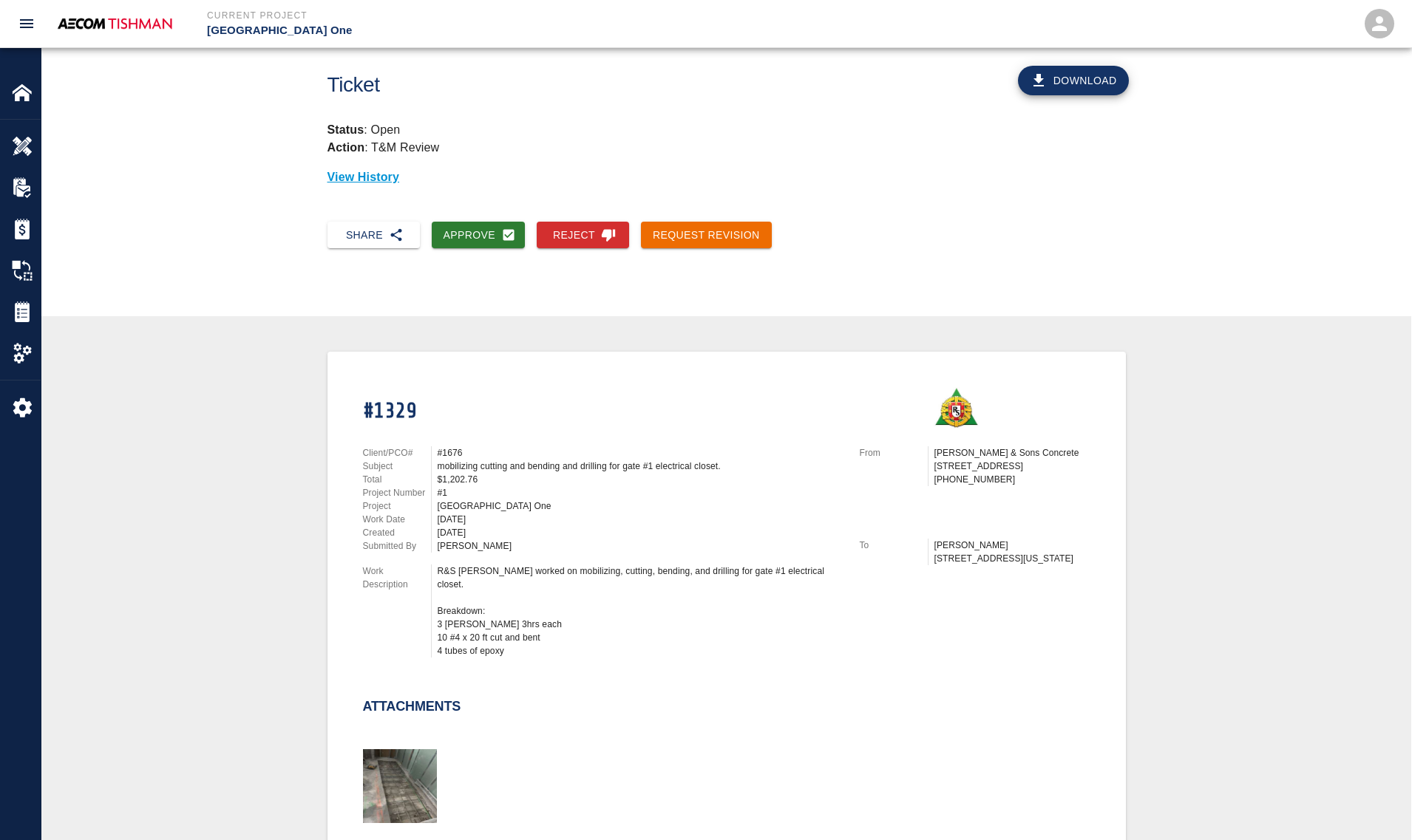
scroll to position [0, 0]
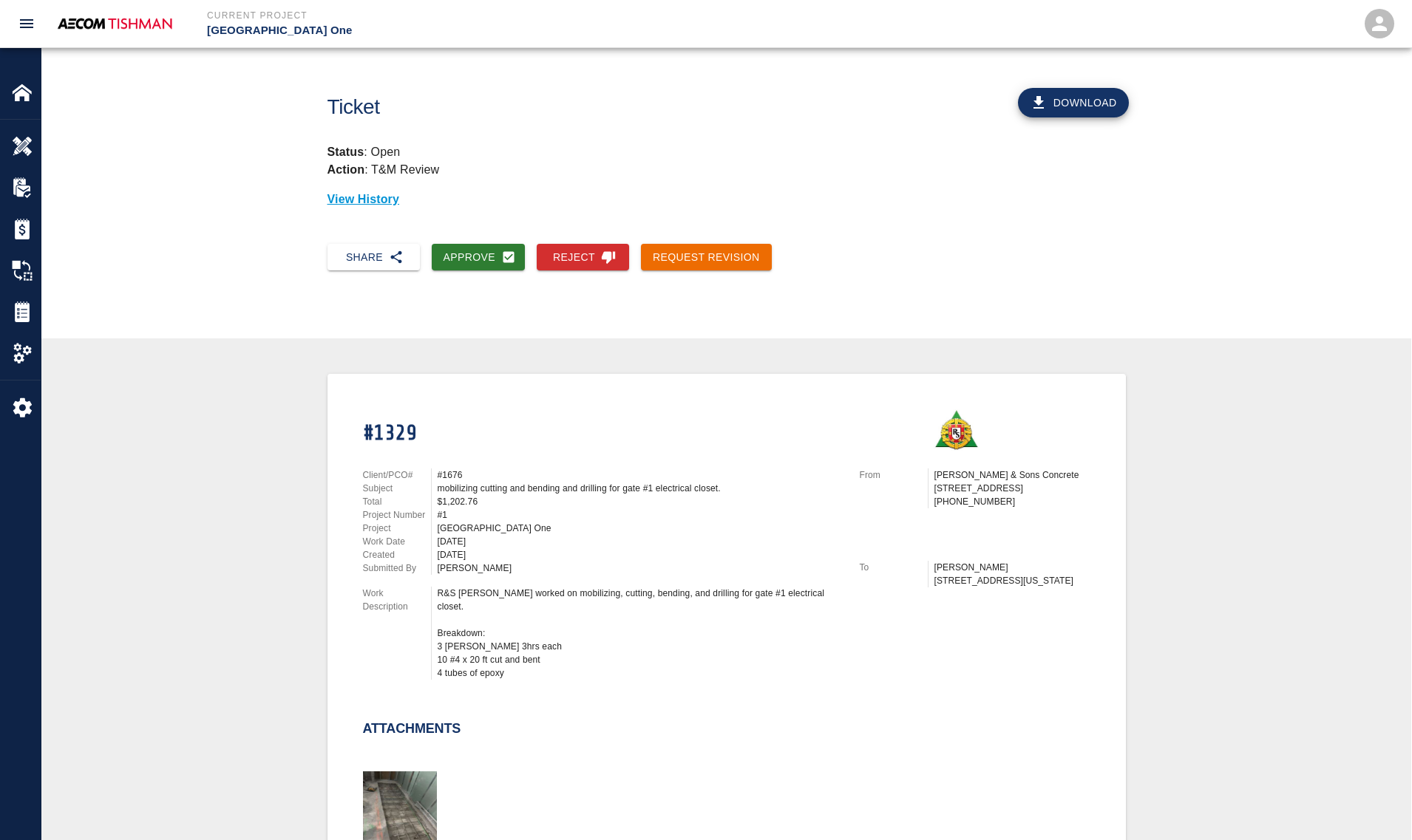
click at [681, 241] on div "Request Revision" at bounding box center [700, 251] width 143 height 39
click at [680, 250] on button "Request Revision" at bounding box center [706, 257] width 131 height 27
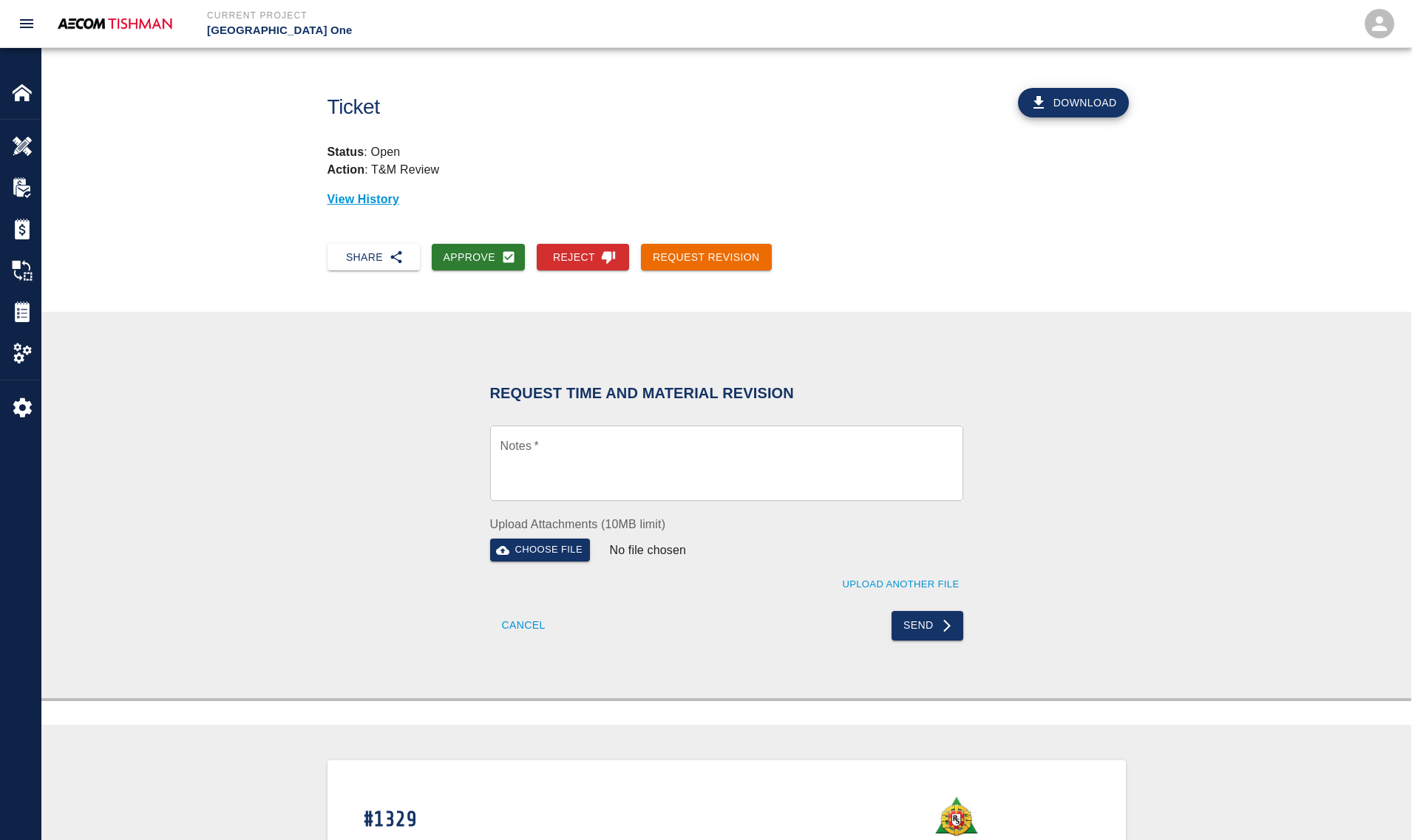
click at [597, 438] on textarea "Notes   *" at bounding box center [726, 464] width 452 height 51
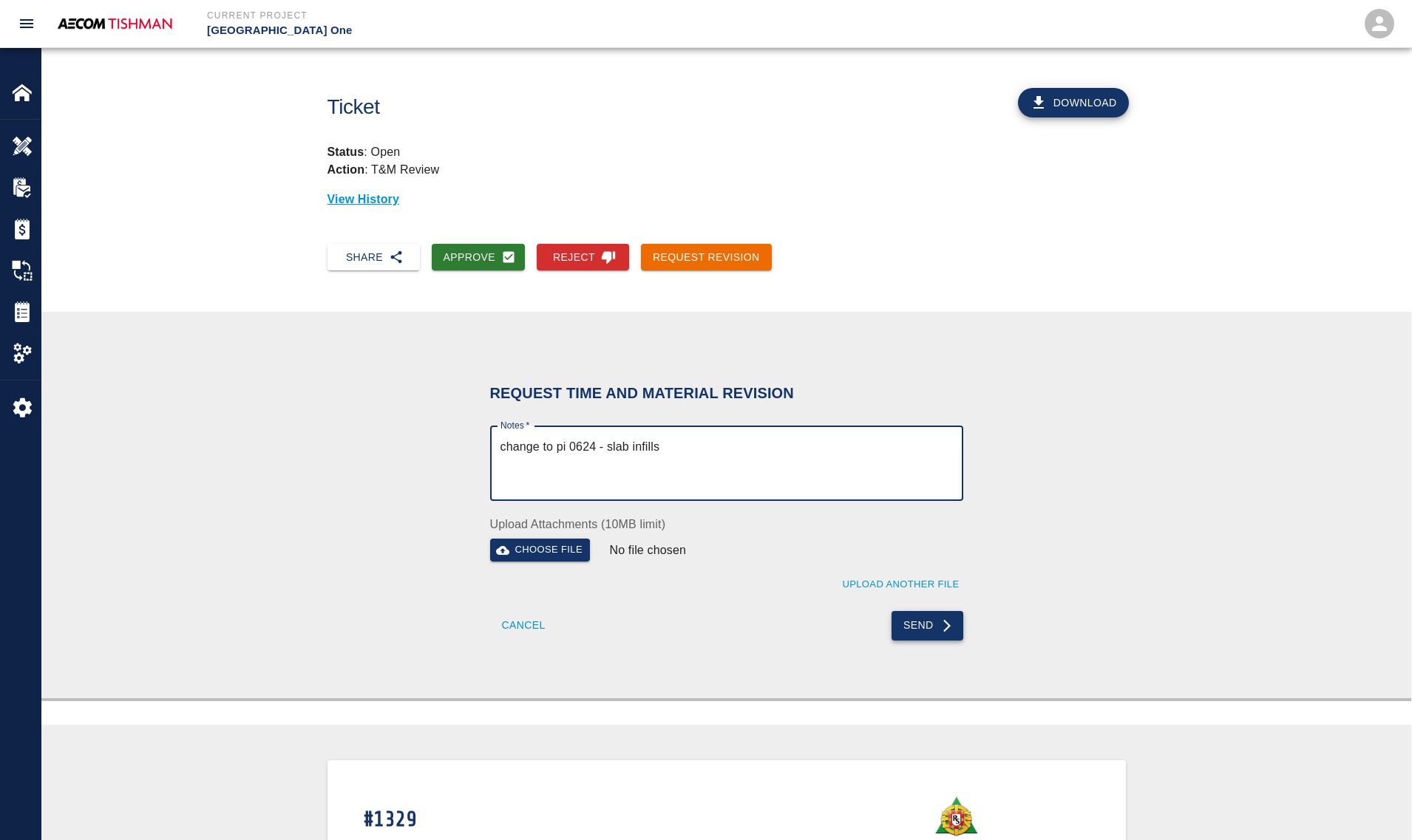
type textarea "change to pi 0624 - slab infills"
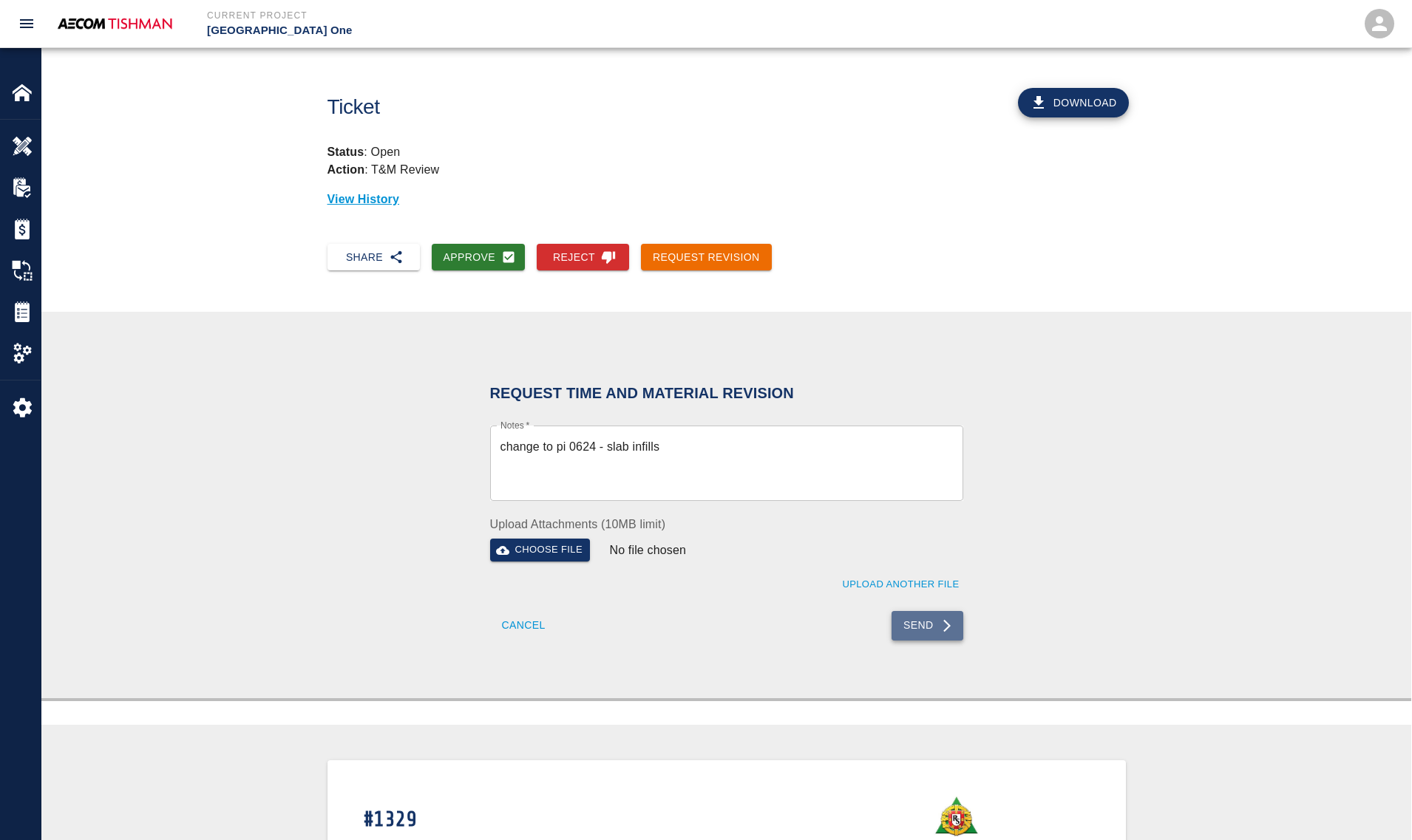
click at [925, 625] on button "Send" at bounding box center [927, 626] width 72 height 29
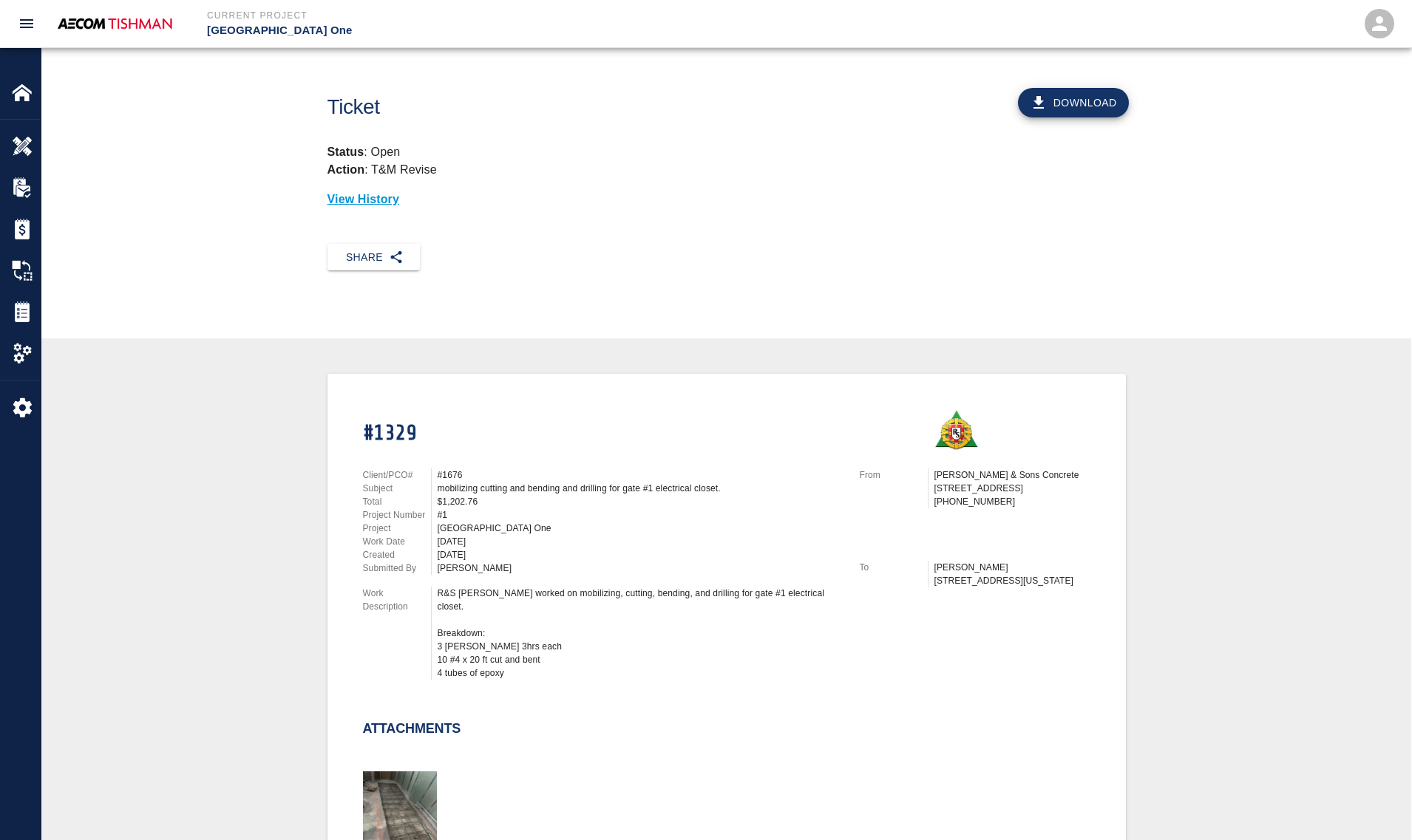
click at [569, 498] on div "$1,202.76" at bounding box center [640, 501] width 404 height 13
click at [474, 482] on div "mobilizing cutting and bending and drilling for gate #1 electrical closet." at bounding box center [640, 488] width 404 height 13
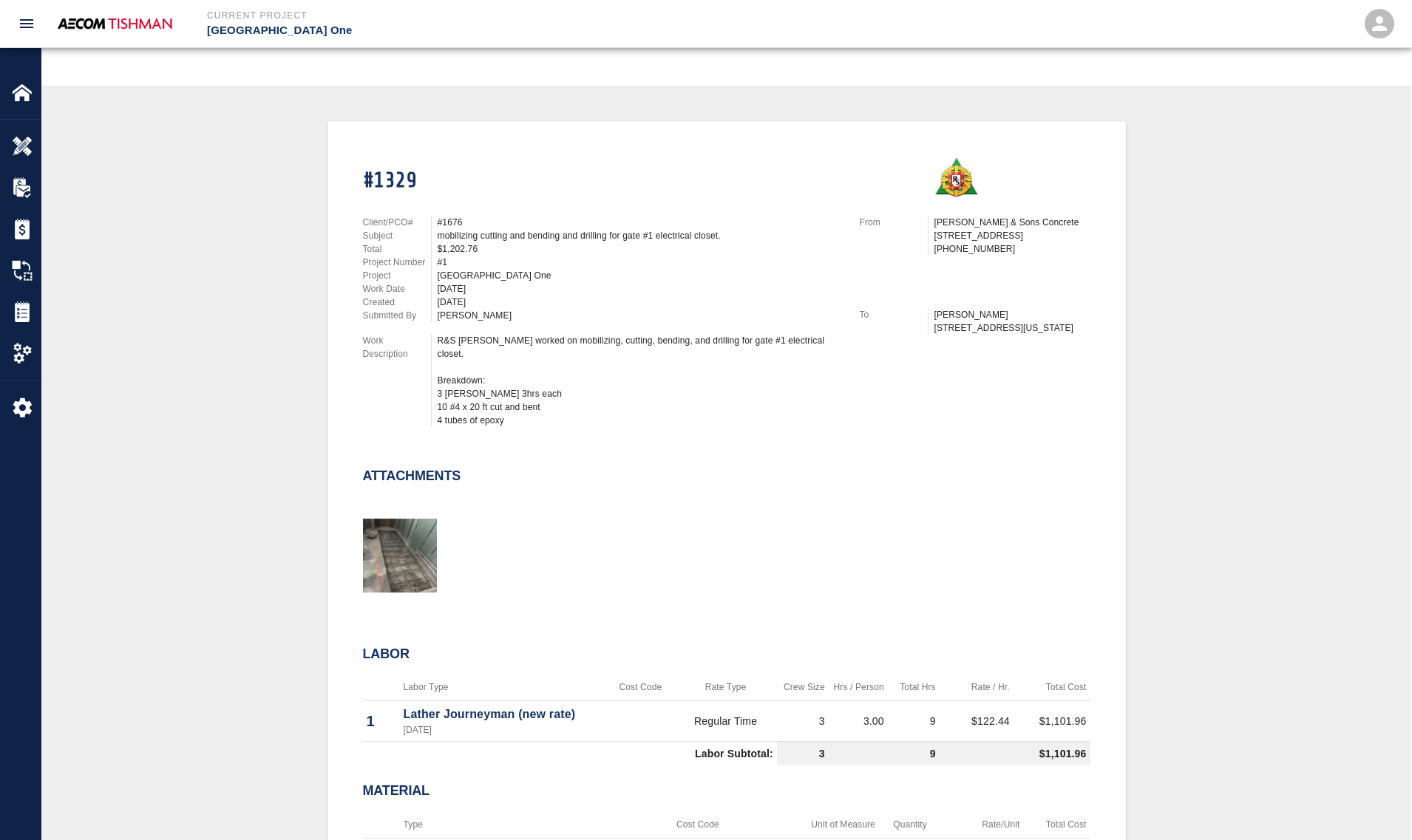
scroll to position [277, 0]
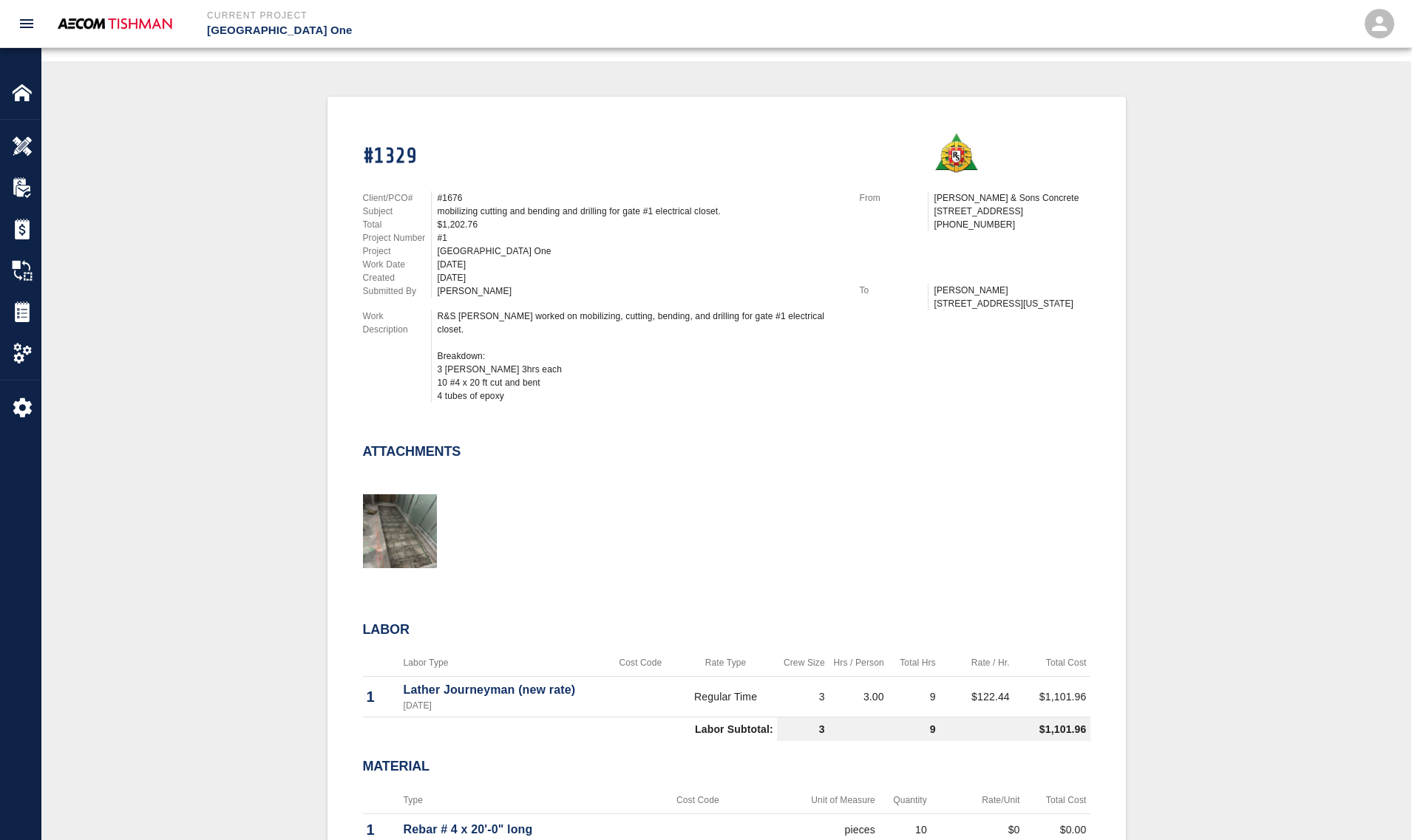
click at [596, 366] on div "R&S lathers worked on mobilizing, cutting, bending, and drilling for gate #1 el…" at bounding box center [640, 356] width 404 height 93
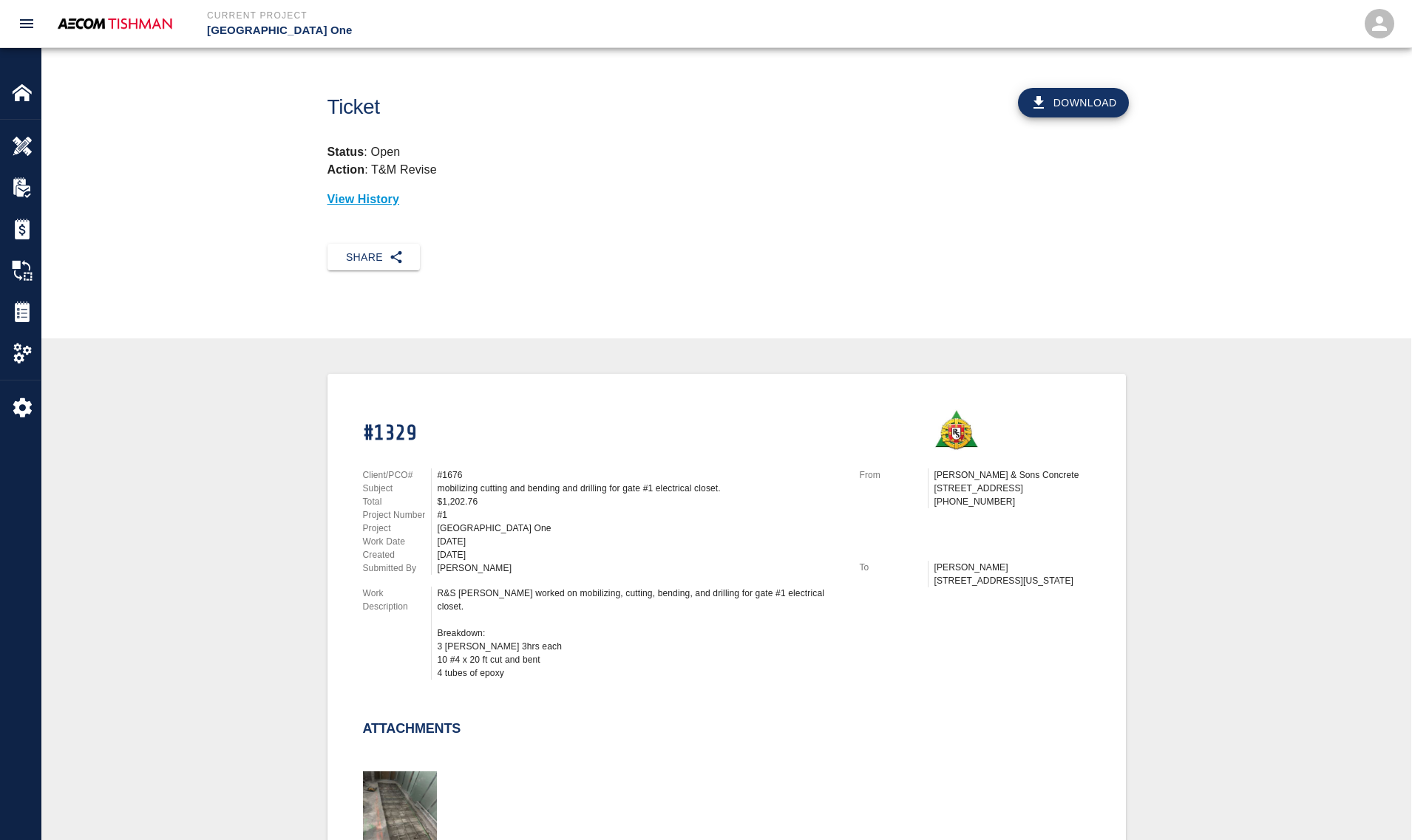
click at [552, 502] on div "$1,202.76" at bounding box center [640, 501] width 404 height 13
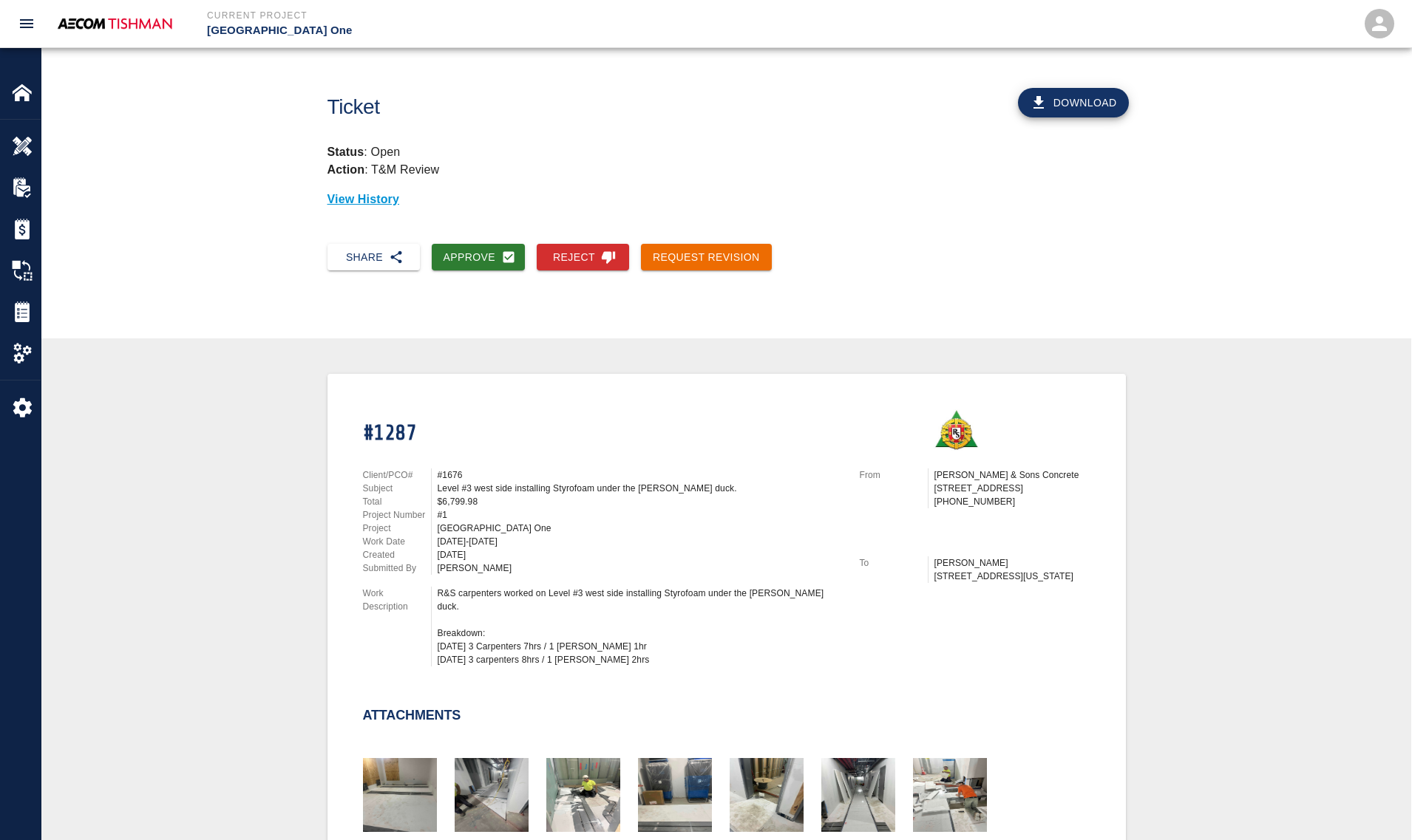
scroll to position [277, 0]
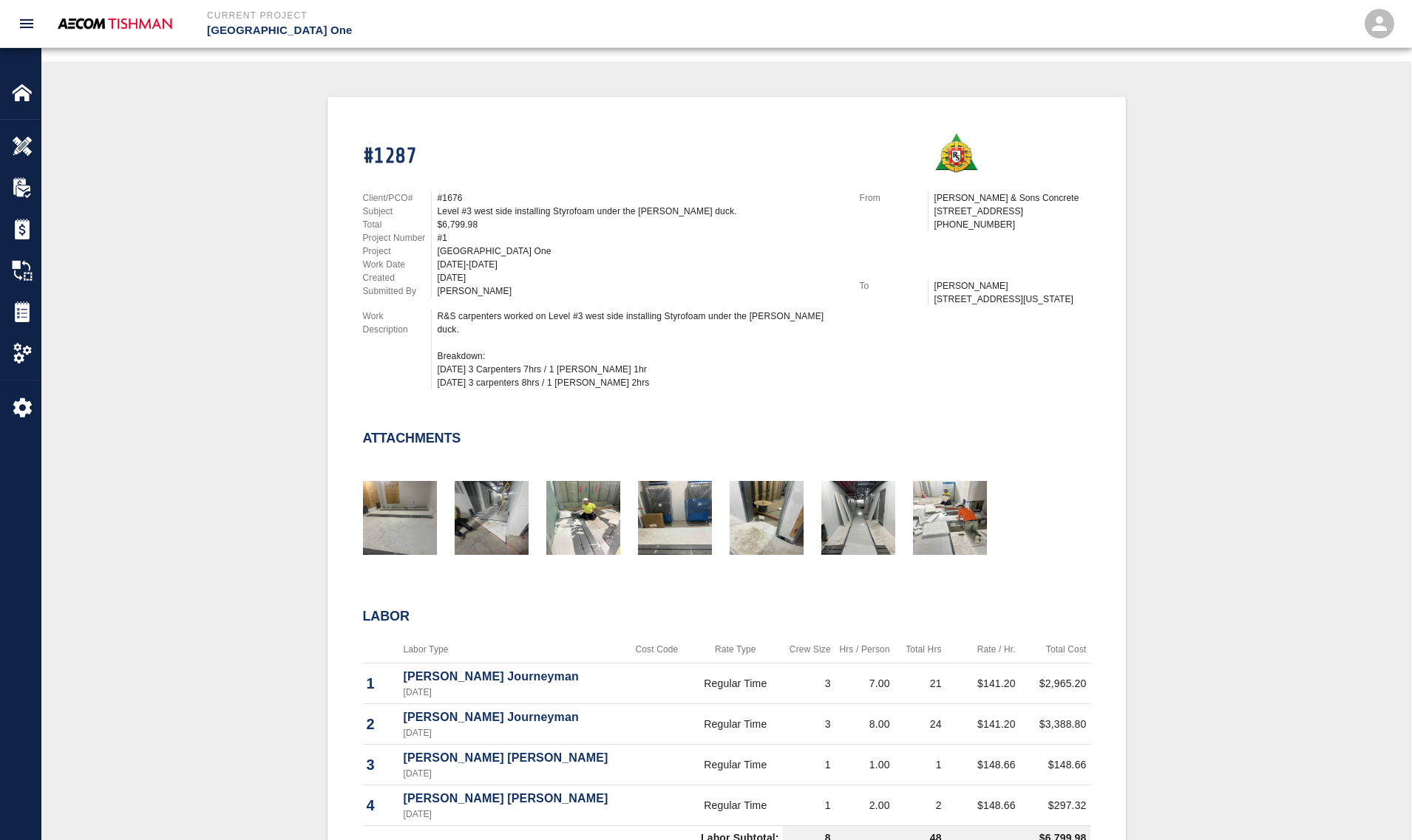
click at [274, 451] on div "#1287 Client/PCO# #1676 Subject Level #3 west side installing Styrofoam under t…" at bounding box center [726, 508] width 1299 height 823
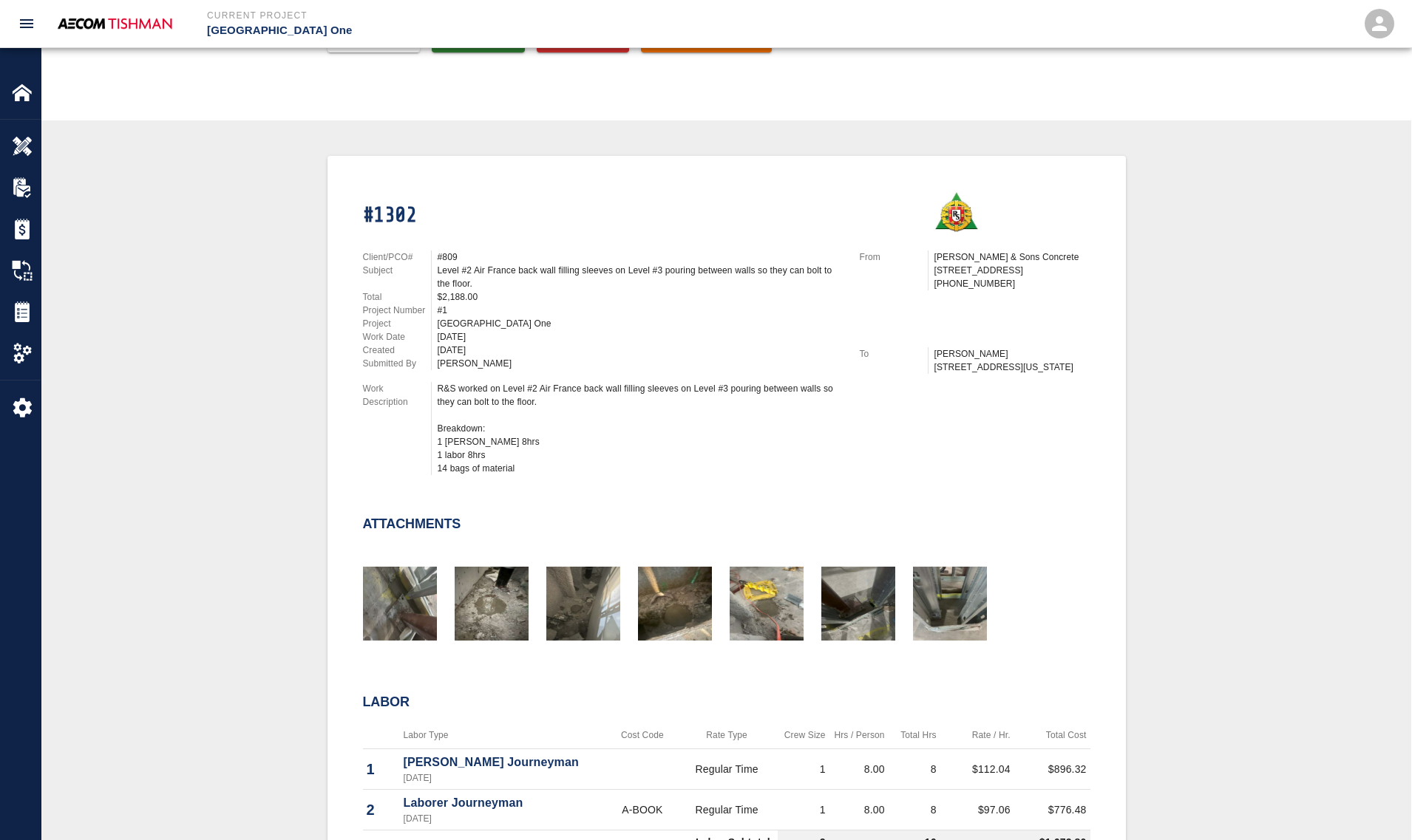
scroll to position [277, 0]
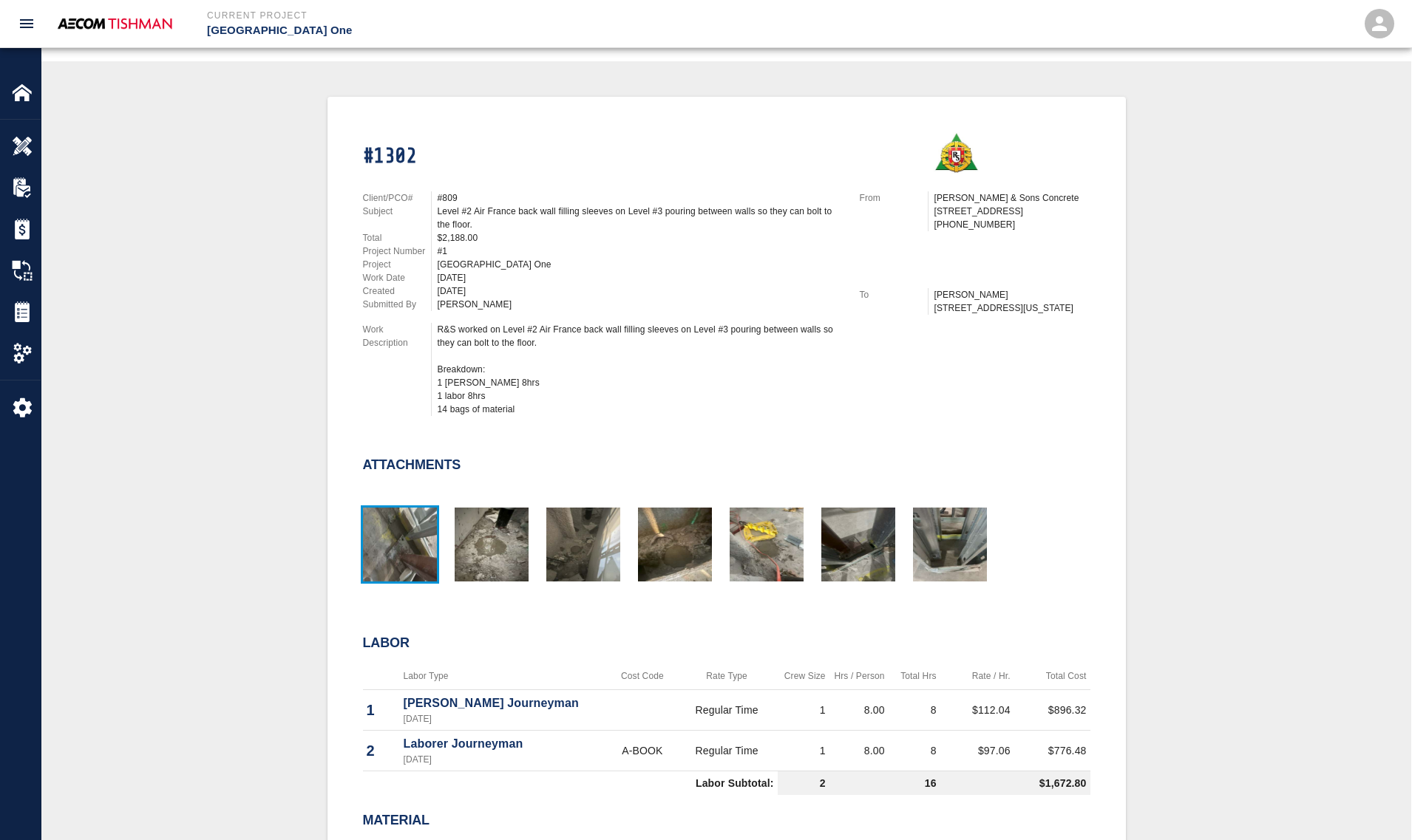
click at [427, 569] on img "button" at bounding box center [400, 545] width 74 height 74
click at [617, 548] on img "button" at bounding box center [583, 545] width 74 height 74
click at [671, 537] on img "button" at bounding box center [675, 545] width 74 height 74
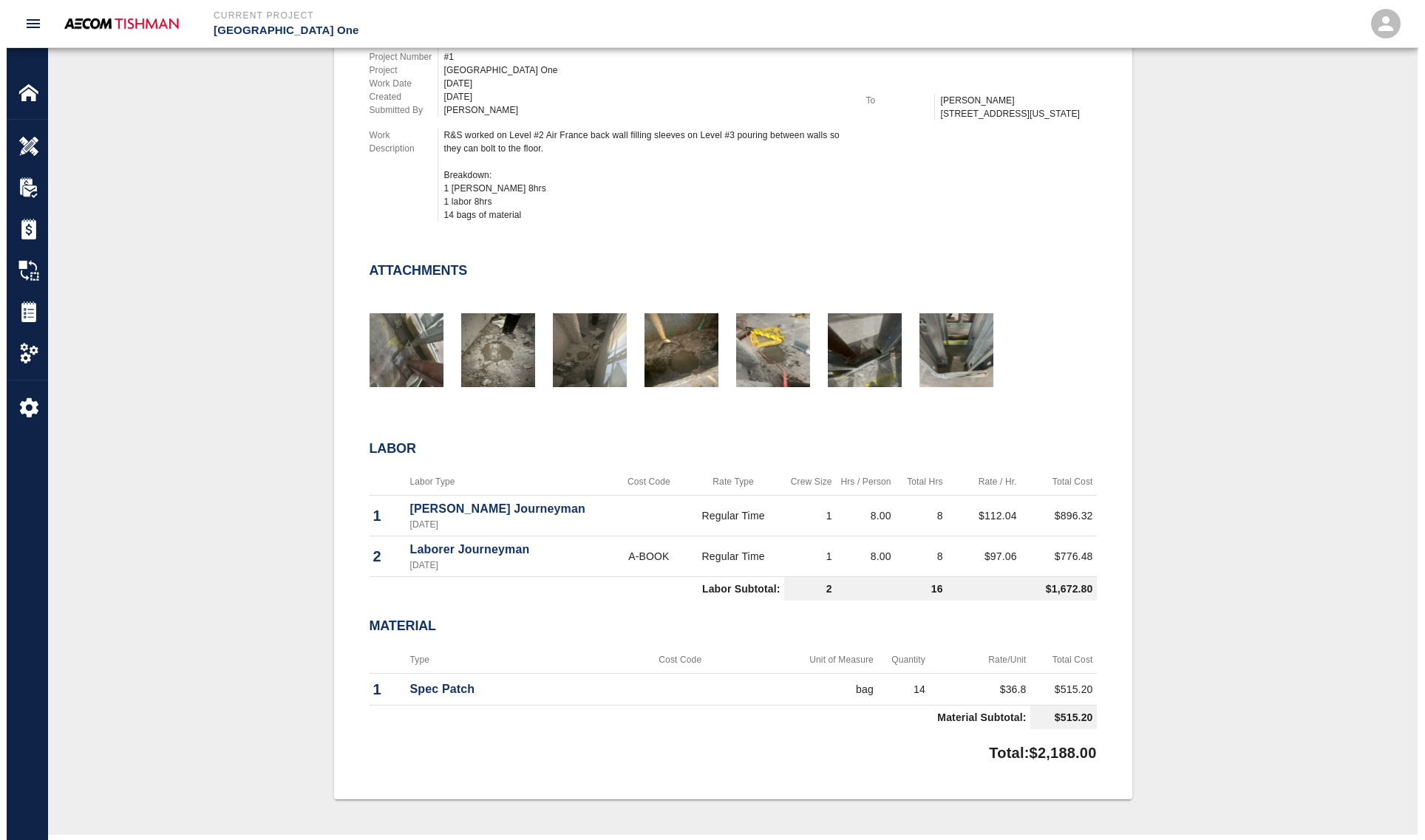
scroll to position [474, 0]
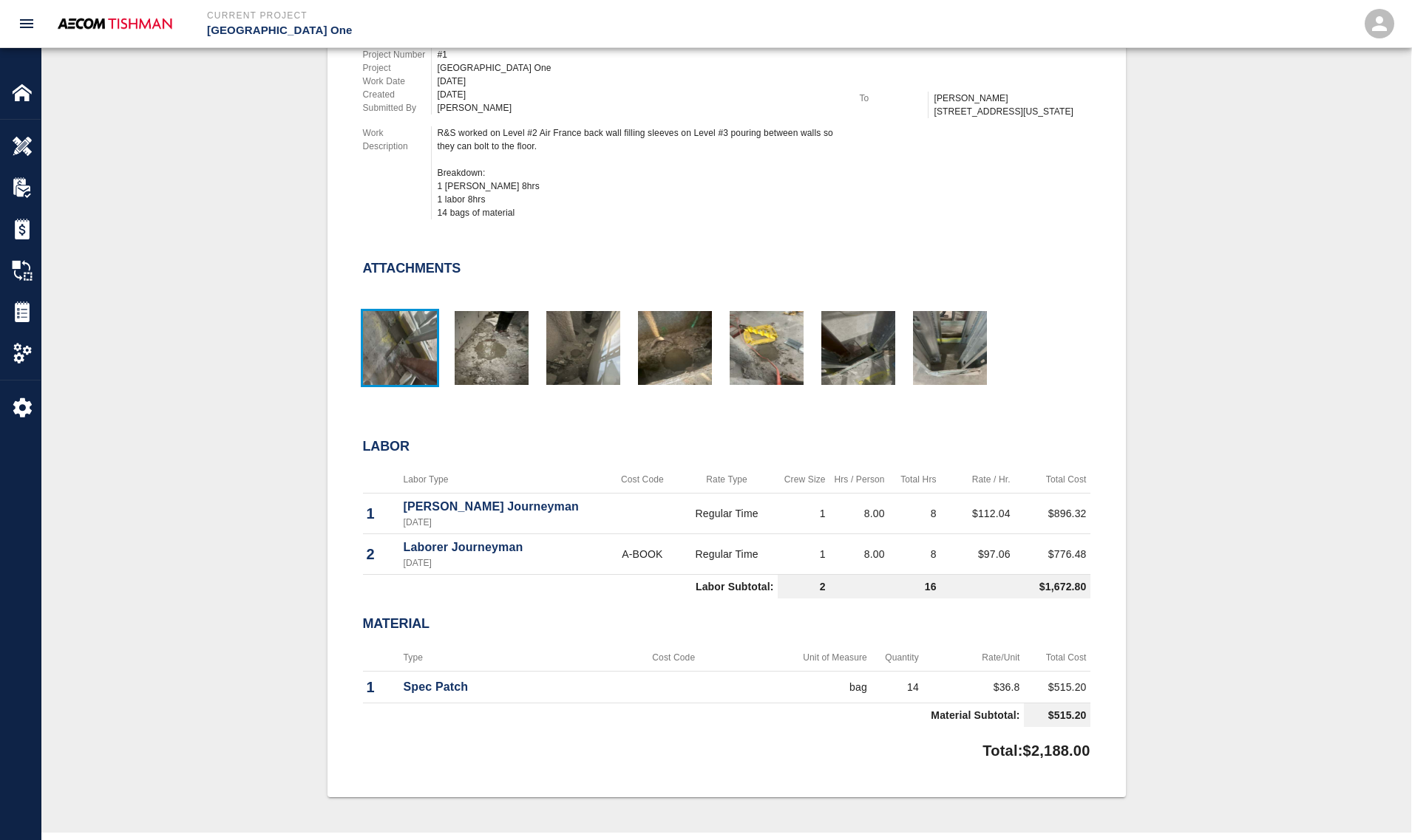
click at [382, 324] on img "button" at bounding box center [400, 348] width 74 height 74
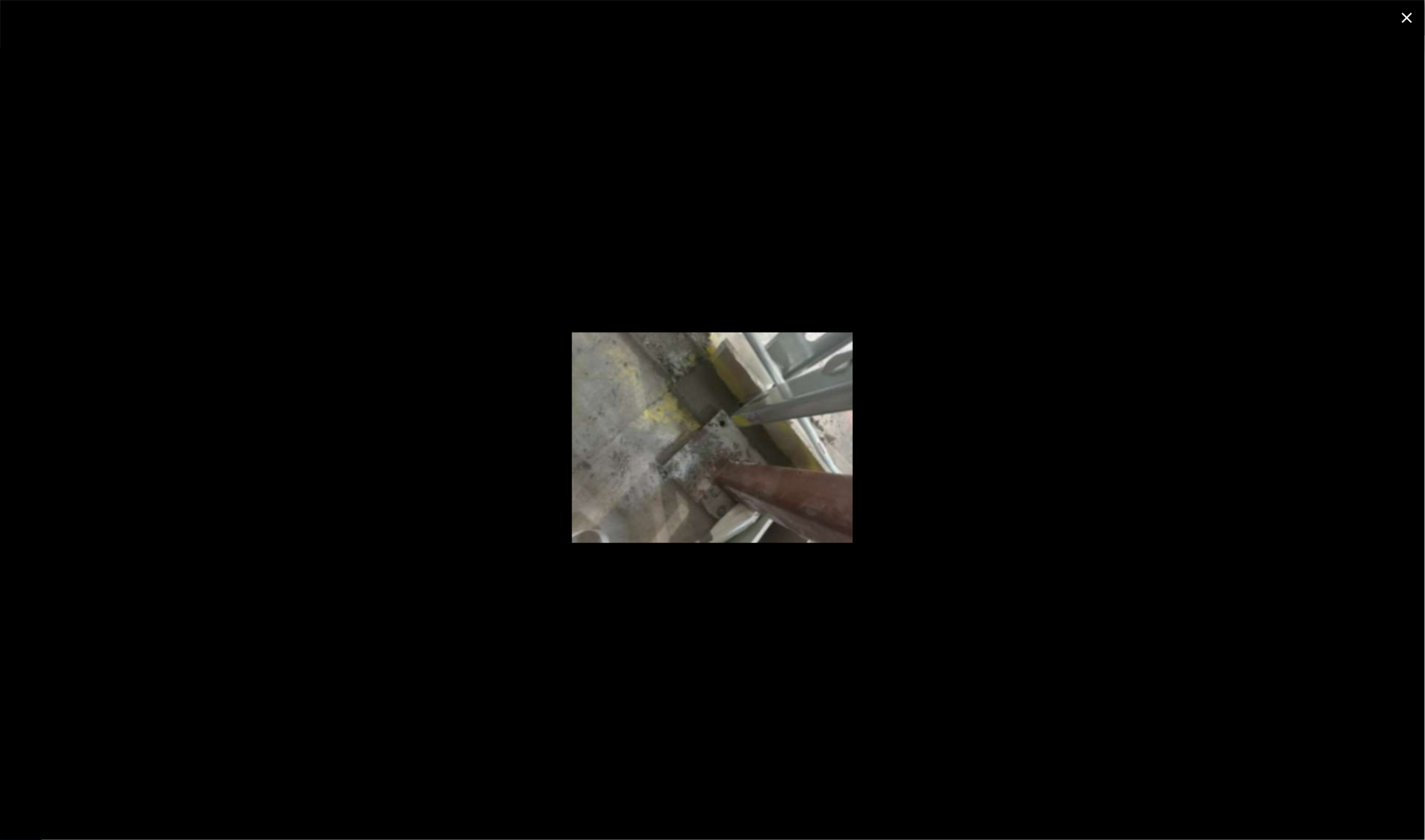
click at [347, 332] on div at bounding box center [712, 437] width 1425 height 805
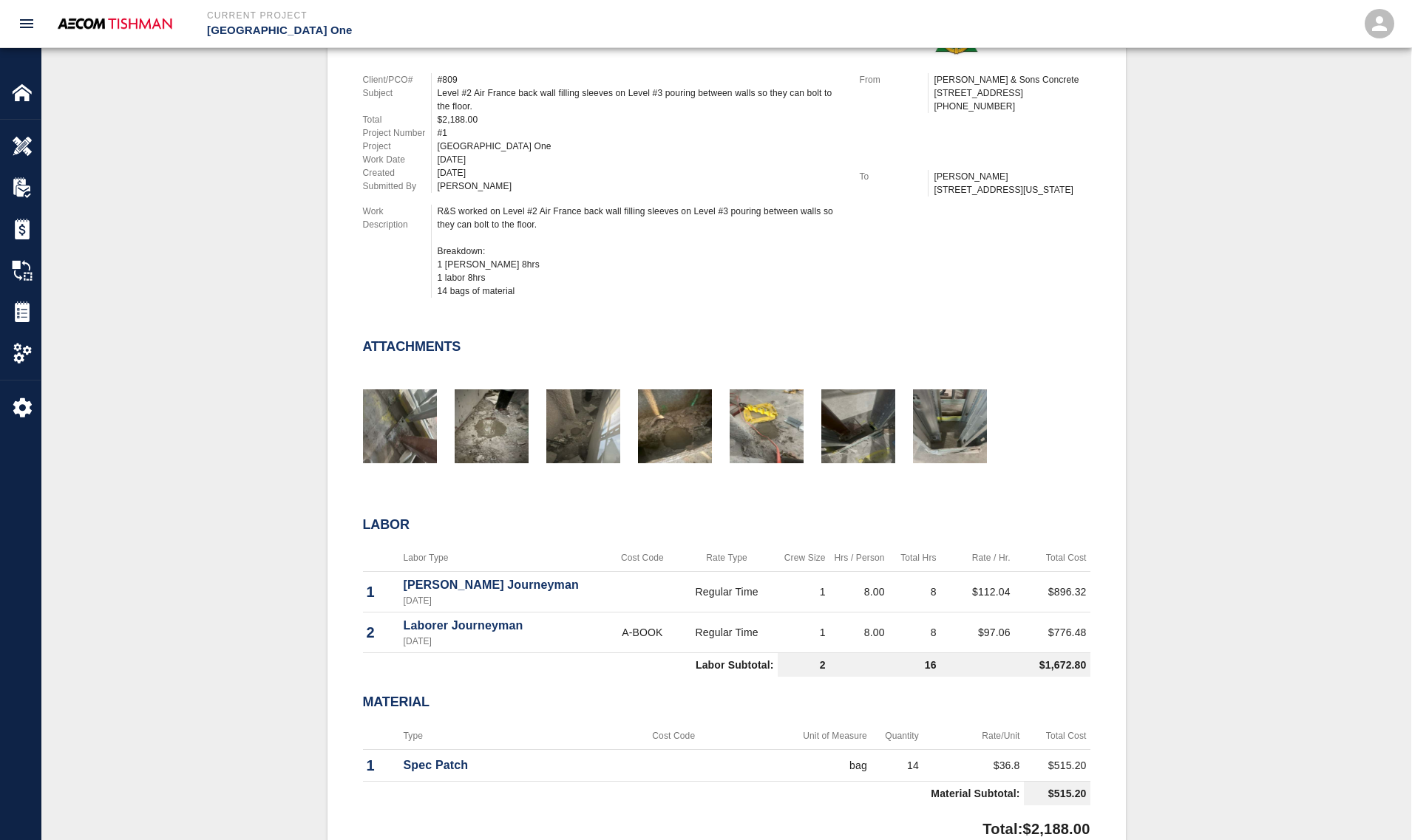
scroll to position [0, 0]
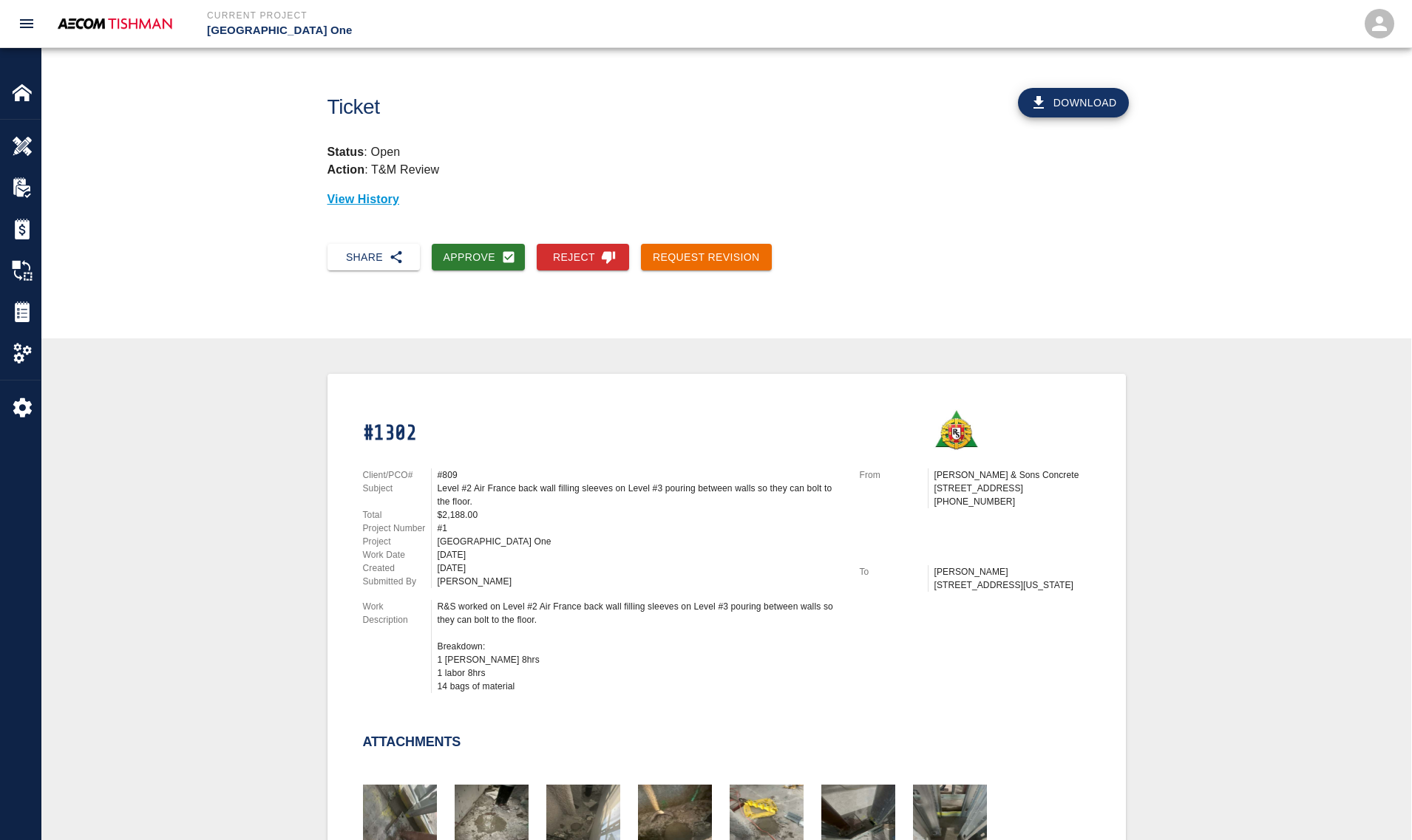
click at [451, 263] on button "Approve" at bounding box center [478, 257] width 94 height 27
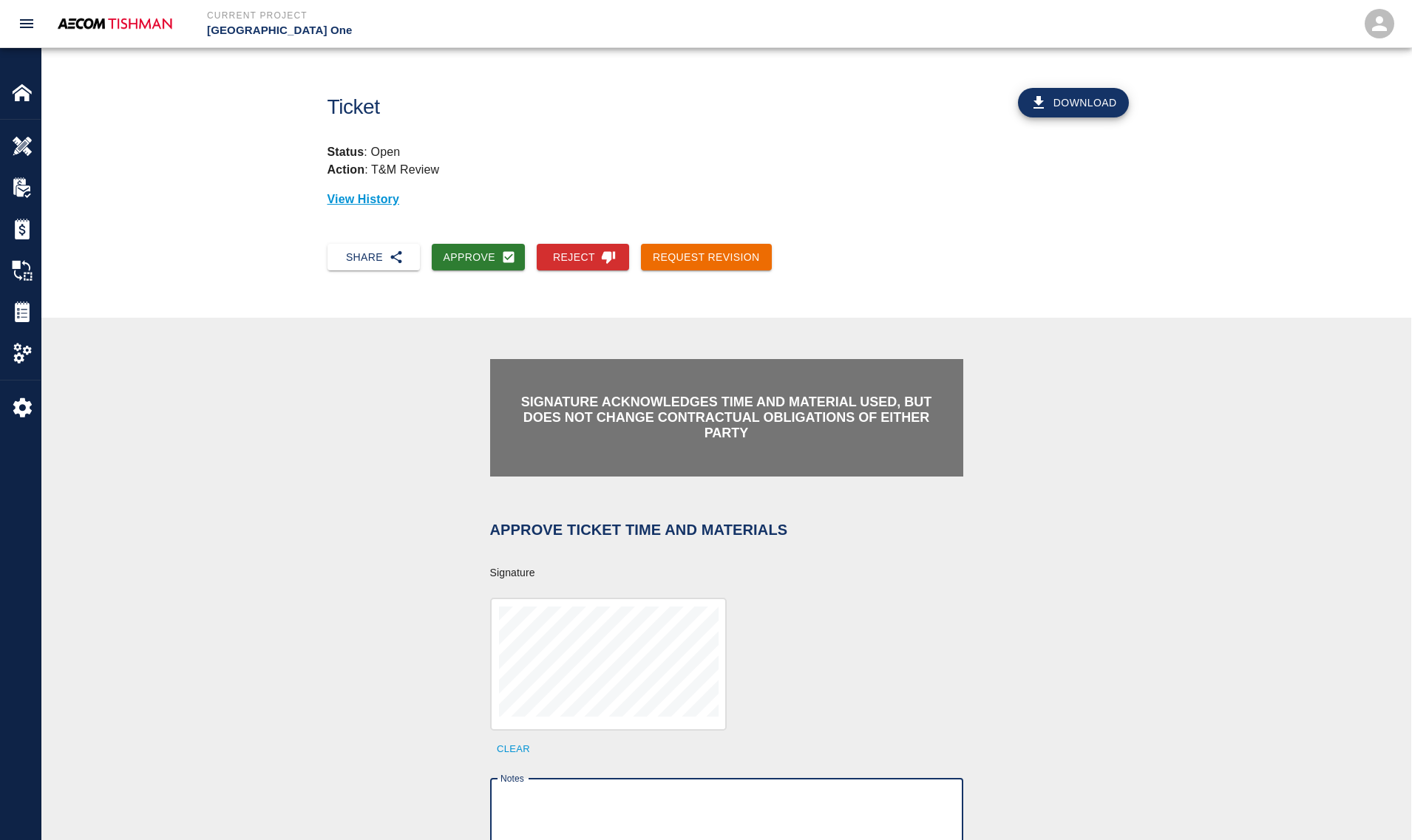
click at [603, 795] on textarea "Notes" at bounding box center [726, 816] width 452 height 51
paste textarea "verification of time and material subject to contract review."
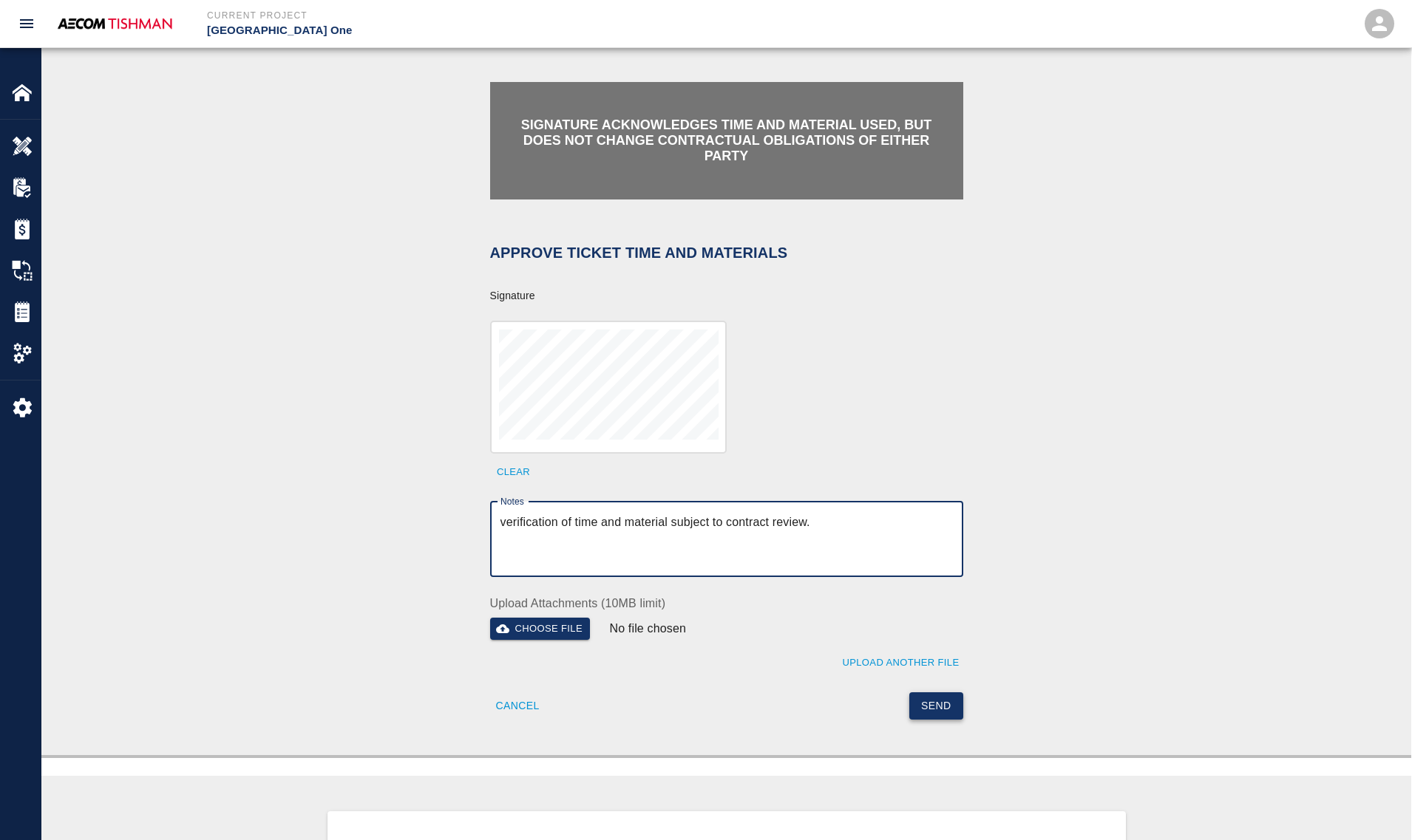
type textarea "verification of time and material subject to contract review."
click at [921, 693] on button "Send" at bounding box center [936, 706] width 54 height 27
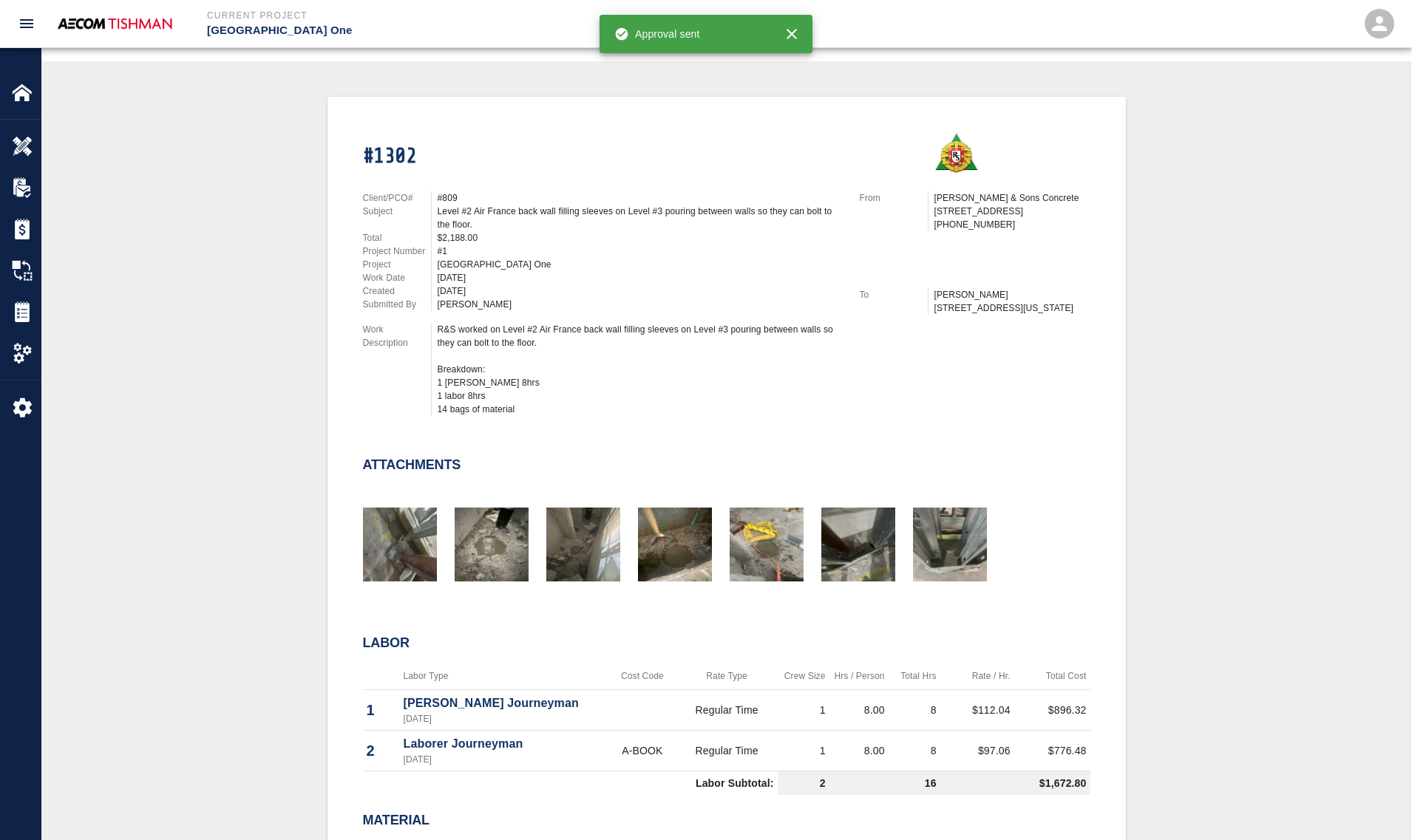
click at [296, 469] on div "#1302 Client/PCO# #809 Subject Level #2 Air France back wall filling sleeves on…" at bounding box center [726, 545] width 1299 height 896
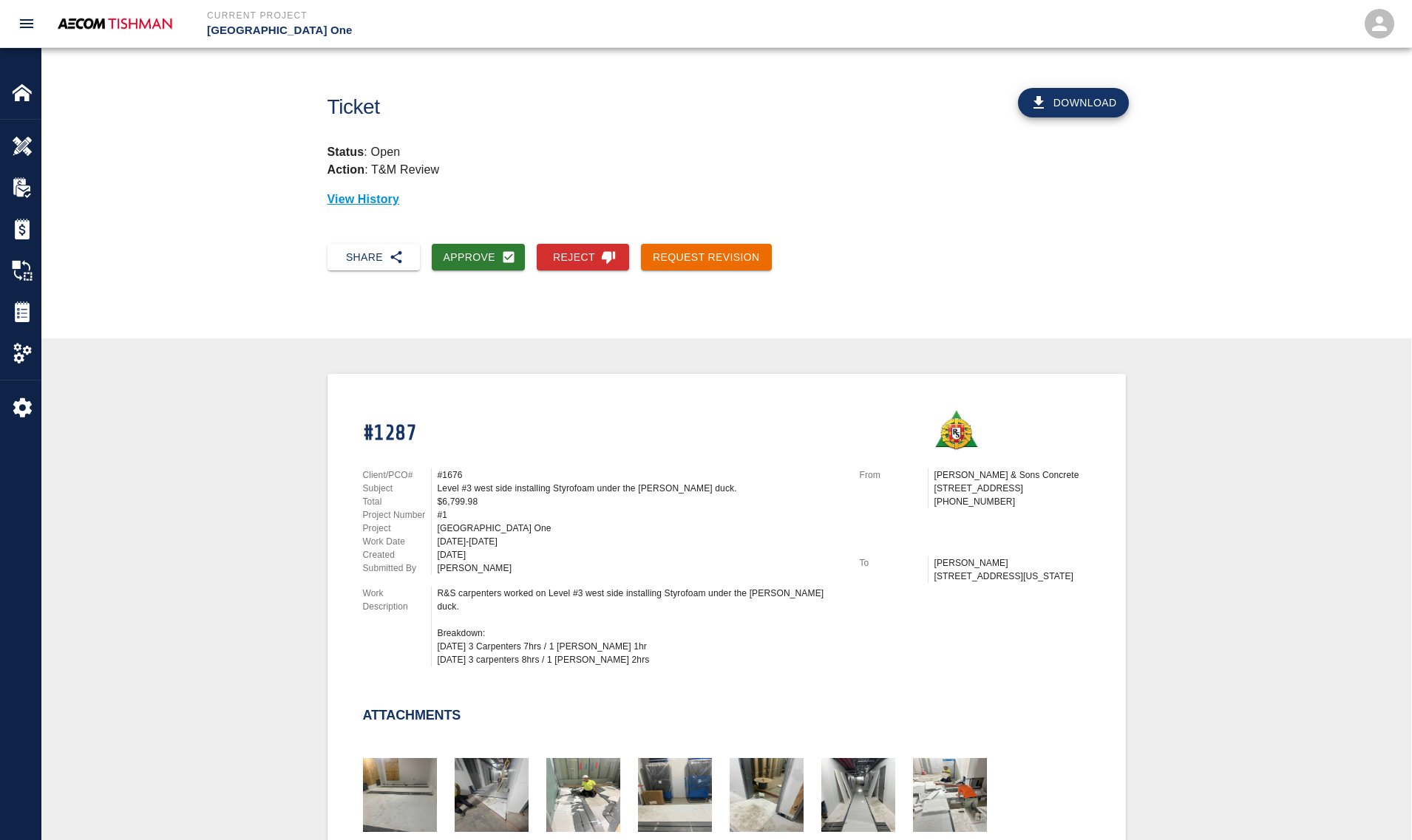
scroll to position [277, 0]
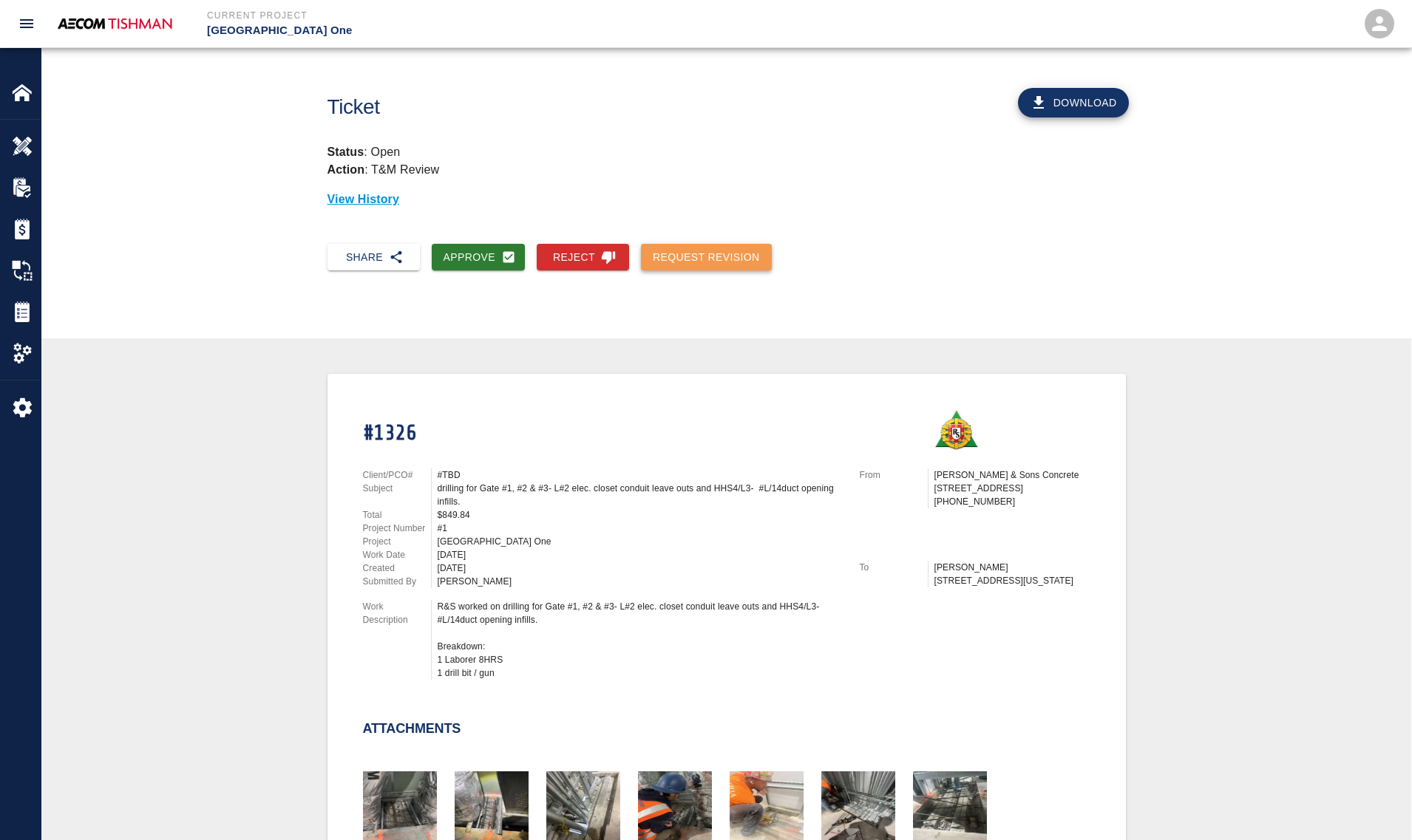
click at [697, 262] on button "Request Revision" at bounding box center [706, 257] width 131 height 27
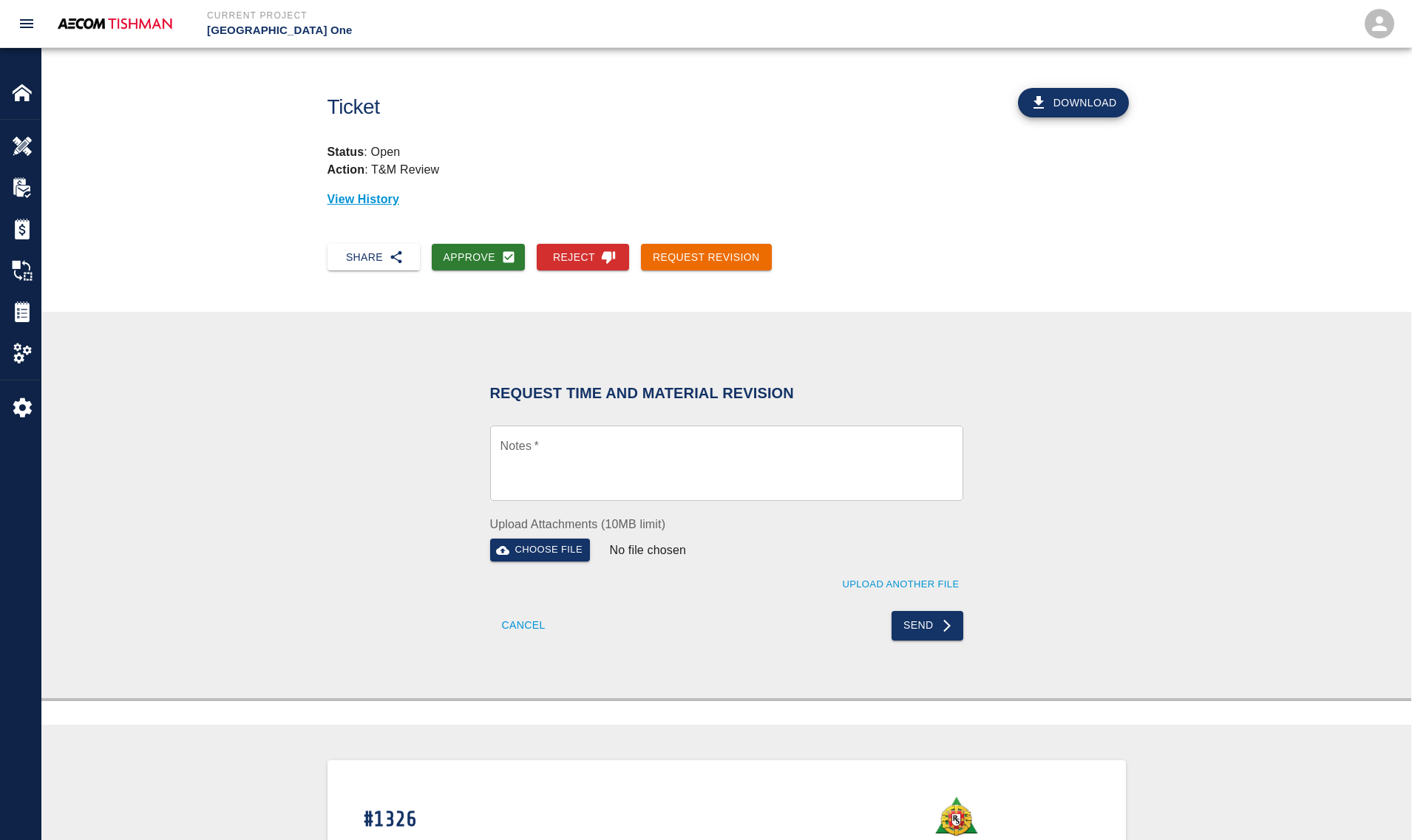
click at [651, 438] on textarea "Notes   *" at bounding box center [726, 464] width 452 height 51
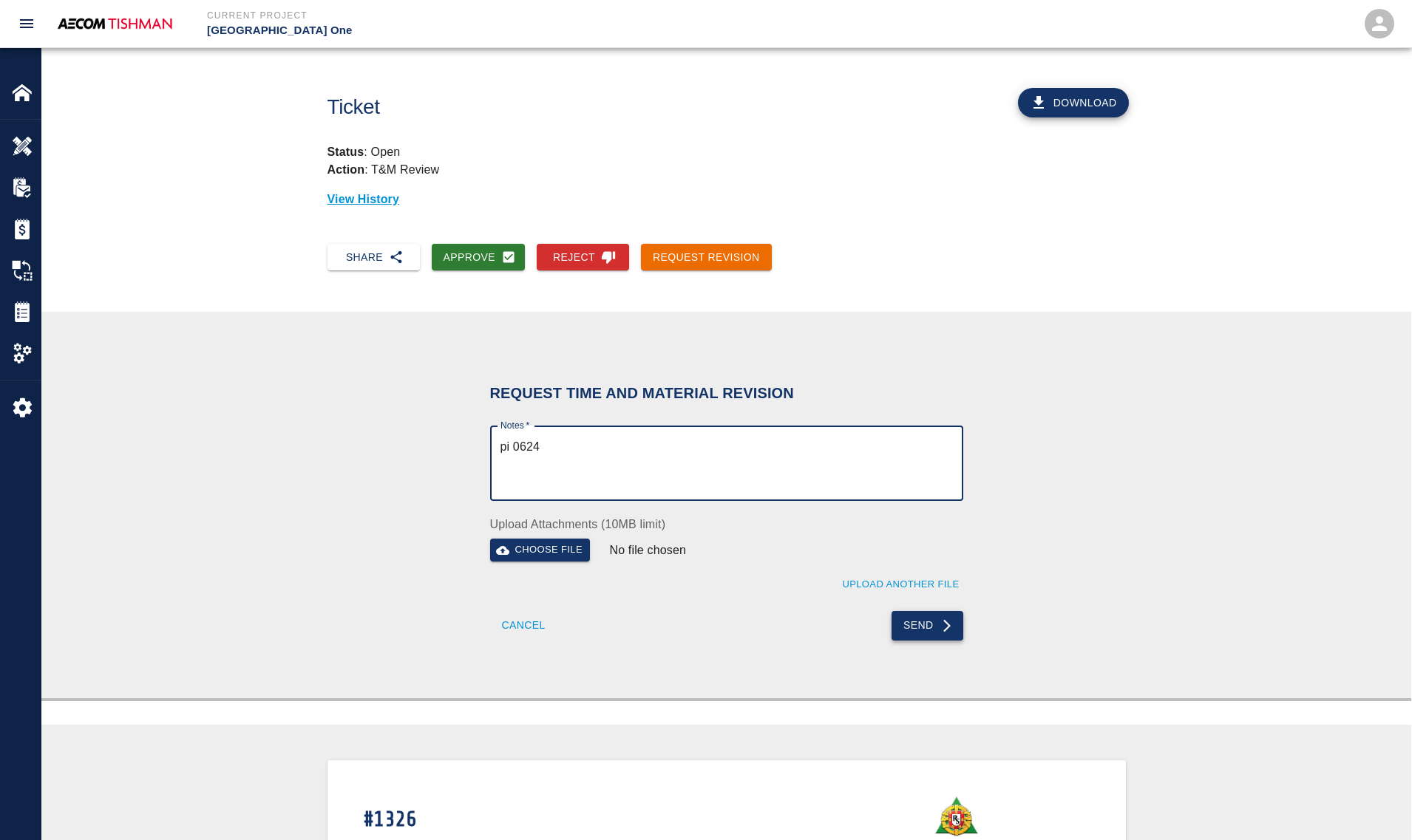
type textarea "pi 0624"
click at [918, 637] on button "Send" at bounding box center [927, 626] width 72 height 29
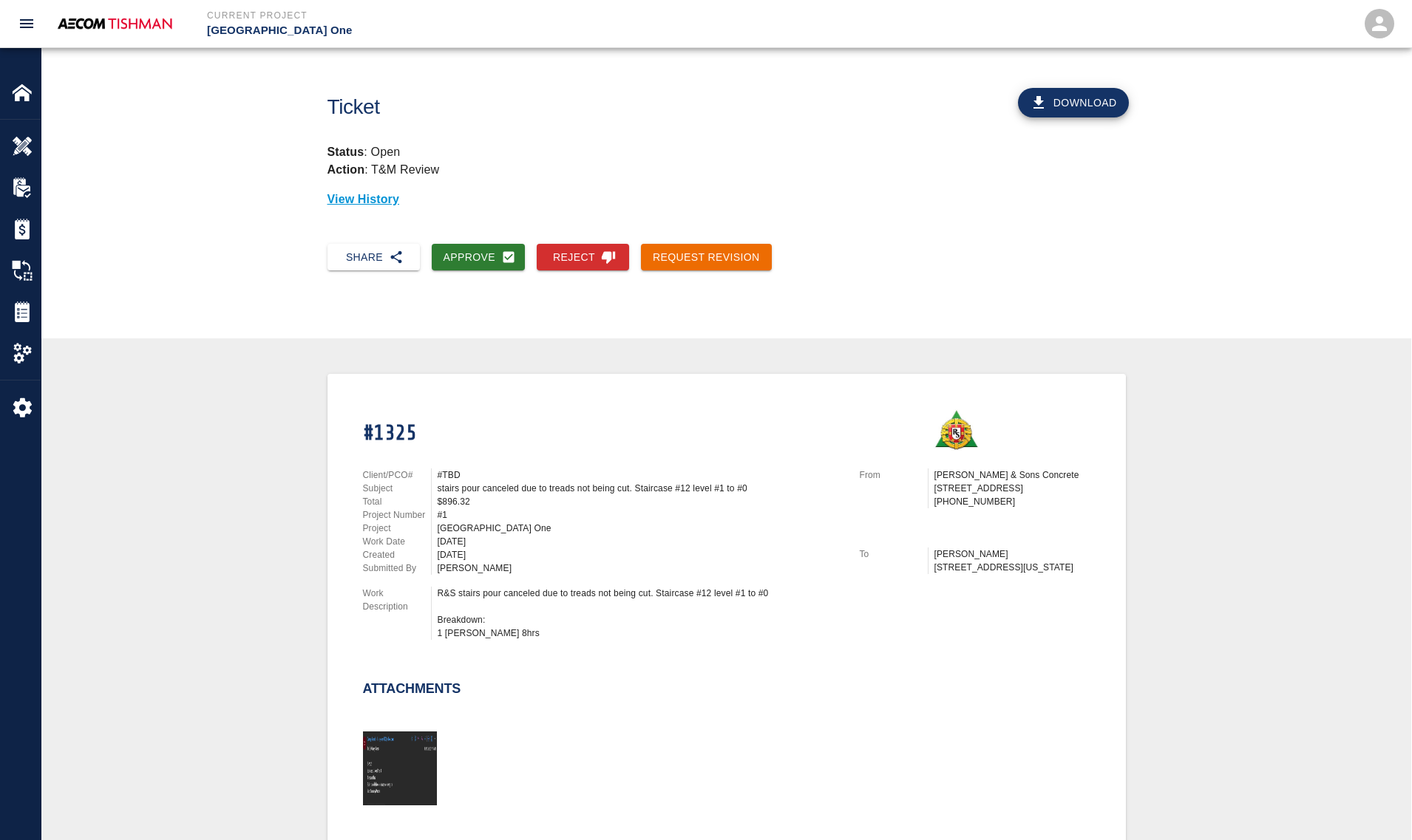
scroll to position [277, 0]
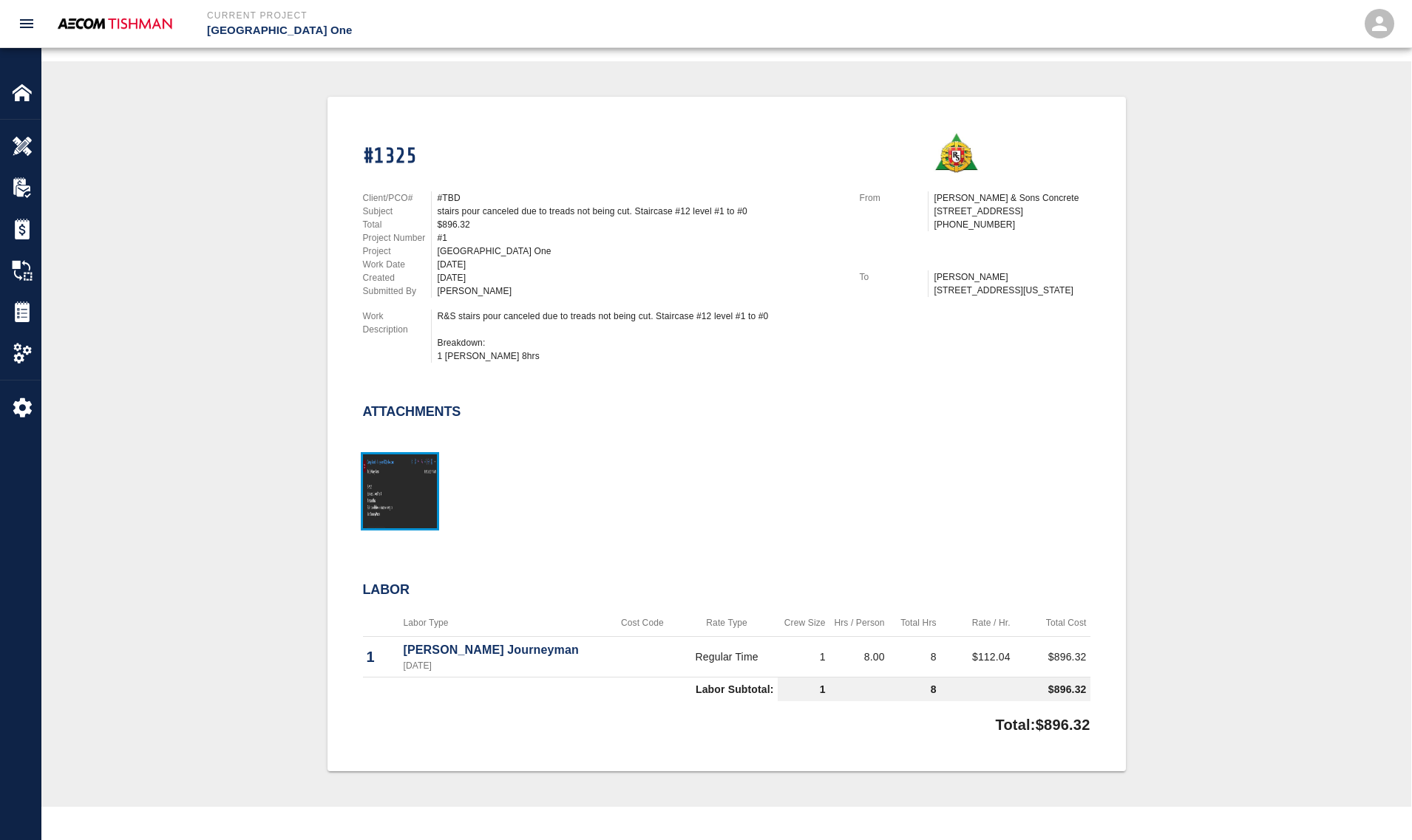
click at [399, 510] on img "button" at bounding box center [400, 491] width 74 height 74
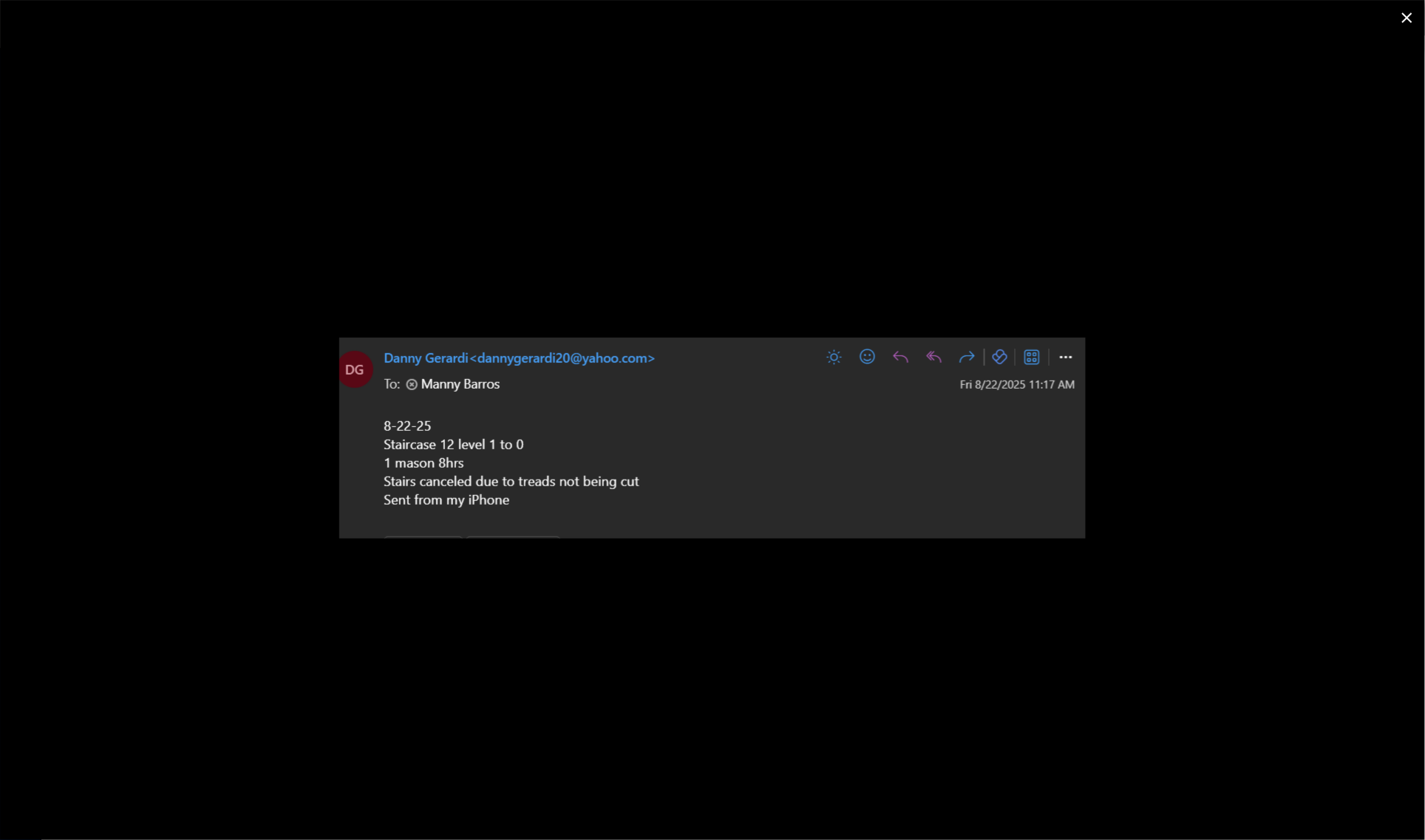
click at [316, 501] on div at bounding box center [712, 437] width 1425 height 805
click at [198, 544] on div at bounding box center [712, 437] width 1425 height 805
click at [1406, 21] on icon "close" at bounding box center [1406, 17] width 18 height 18
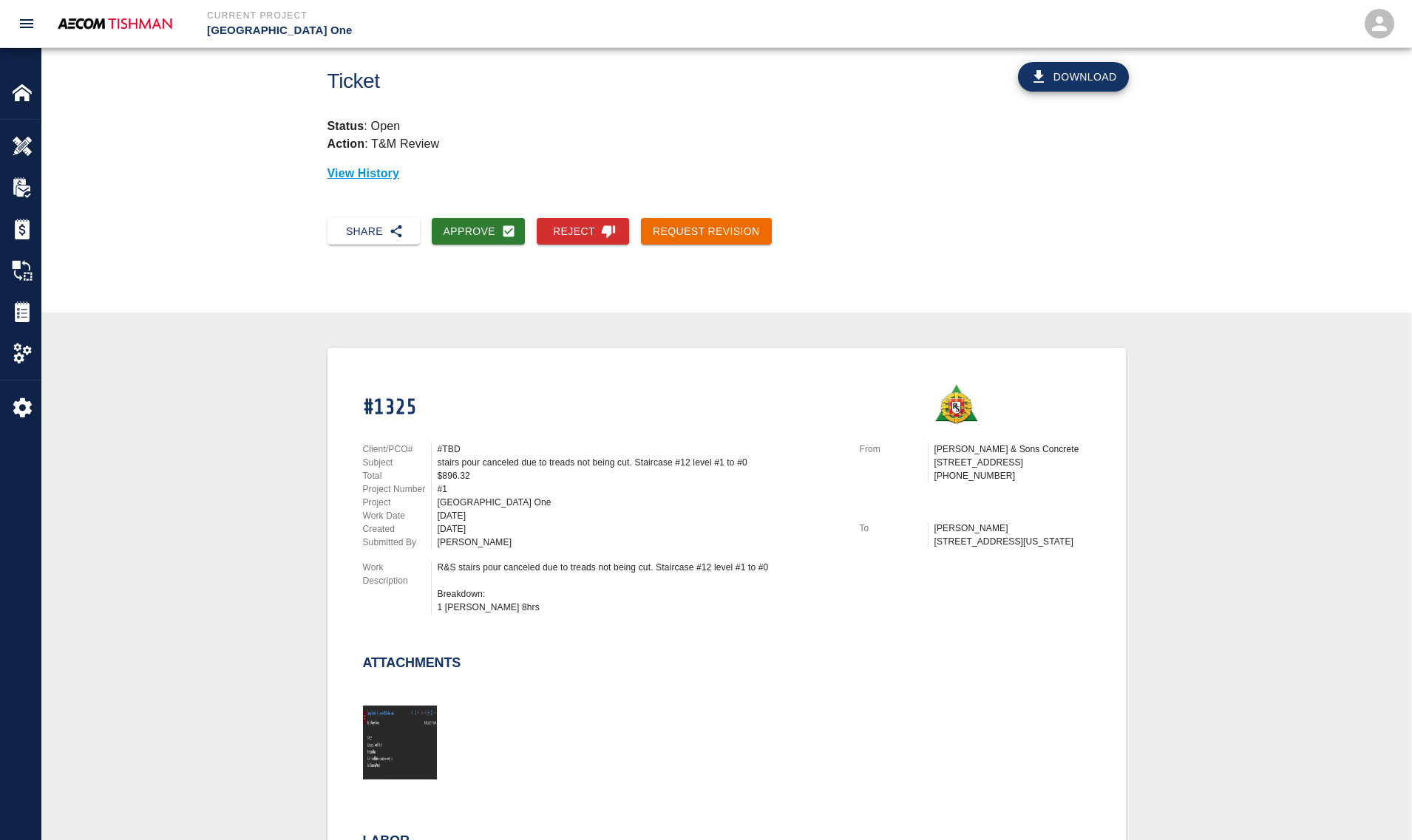
scroll to position [0, 0]
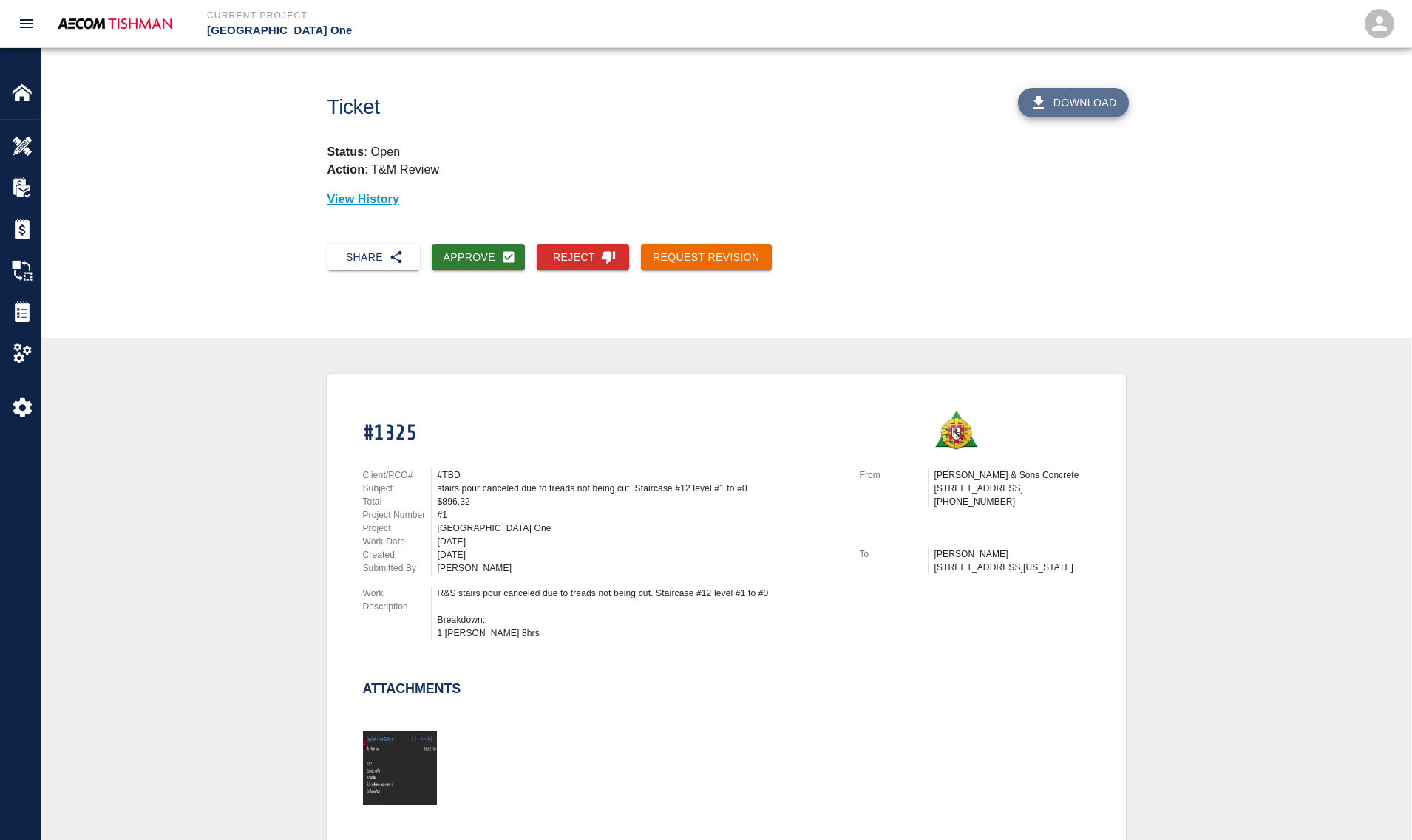
click at [1045, 95] on icon "button" at bounding box center [1038, 103] width 18 height 18
drag, startPoint x: 477, startPoint y: 484, endPoint x: 548, endPoint y: 492, distance: 71.4
click at [544, 492] on div "Client/PCO# #TBD Subject stairs pour canceled due to treads not being cut. Stai…" at bounding box center [602, 521] width 479 height 106
click at [548, 495] on div "$896.32" at bounding box center [640, 501] width 404 height 13
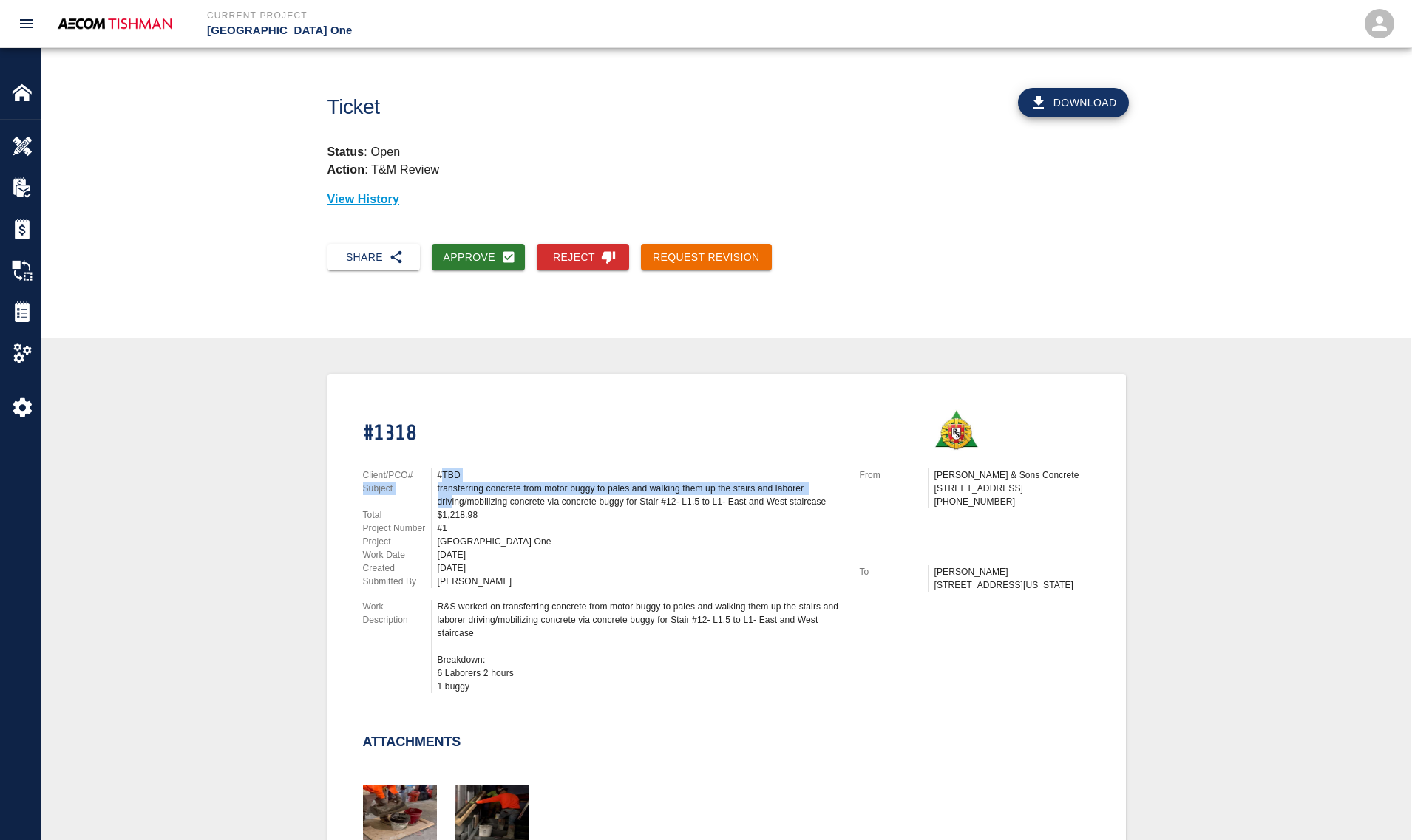
drag, startPoint x: 441, startPoint y: 467, endPoint x: 449, endPoint y: 493, distance: 27.2
click at [449, 493] on div "Client/PCO# #TBD Subject transferring concrete from motor buggy to pales and wa…" at bounding box center [602, 528] width 479 height 120
click at [455, 502] on div "transferring concrete from motor buggy to pales and walking them up the stairs …" at bounding box center [640, 495] width 404 height 26
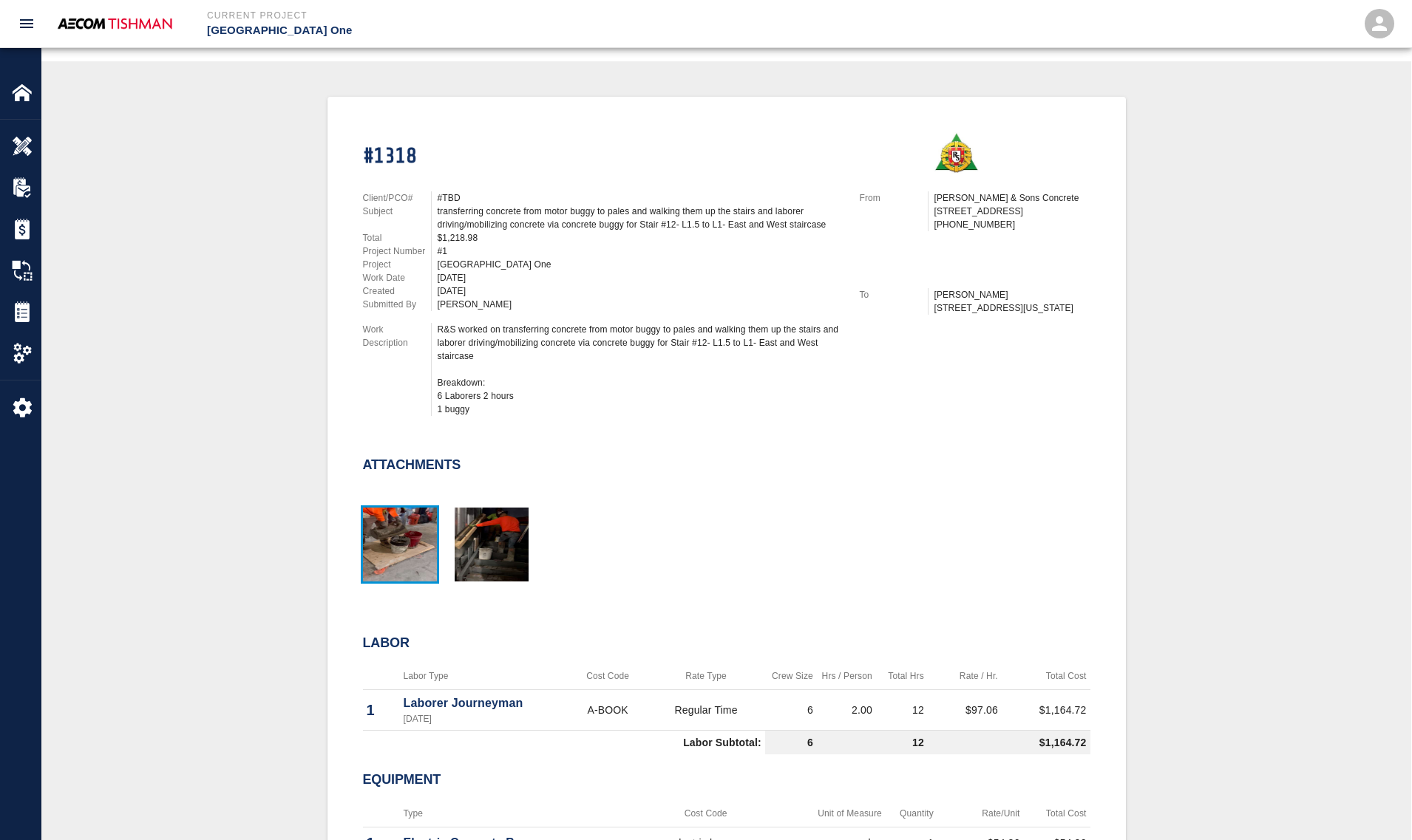
click at [404, 532] on img "button" at bounding box center [400, 545] width 74 height 74
click at [496, 540] on img "button" at bounding box center [491, 545] width 74 height 74
drag, startPoint x: 451, startPoint y: 329, endPoint x: 532, endPoint y: 337, distance: 81.4
click at [527, 337] on div "R&S worked on transferring concrete from motor buggy to pales and walking them …" at bounding box center [640, 369] width 404 height 93
click at [536, 337] on div "R&S worked on transferring concrete from motor buggy to pales and walking them …" at bounding box center [640, 369] width 404 height 93
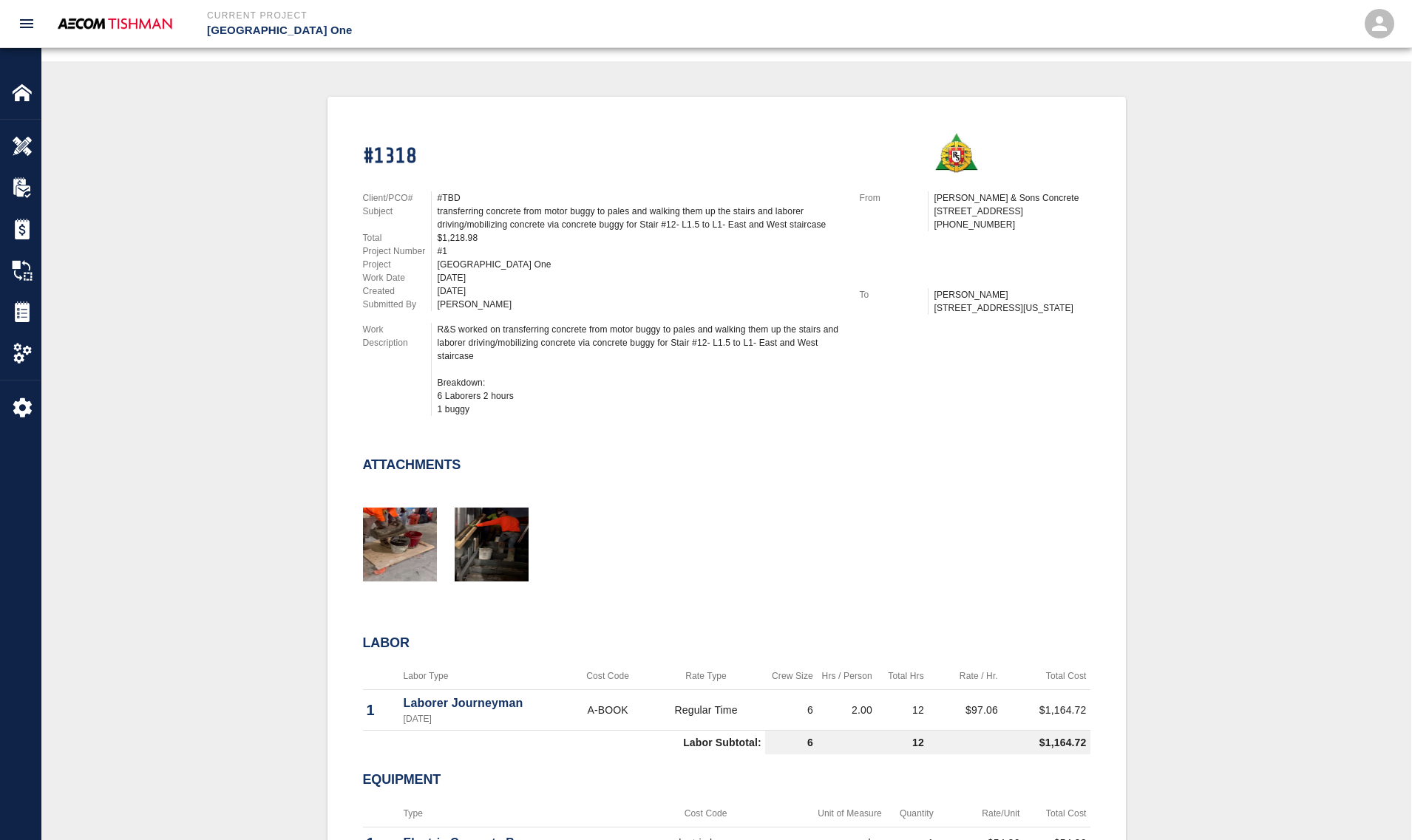
scroll to position [0, 0]
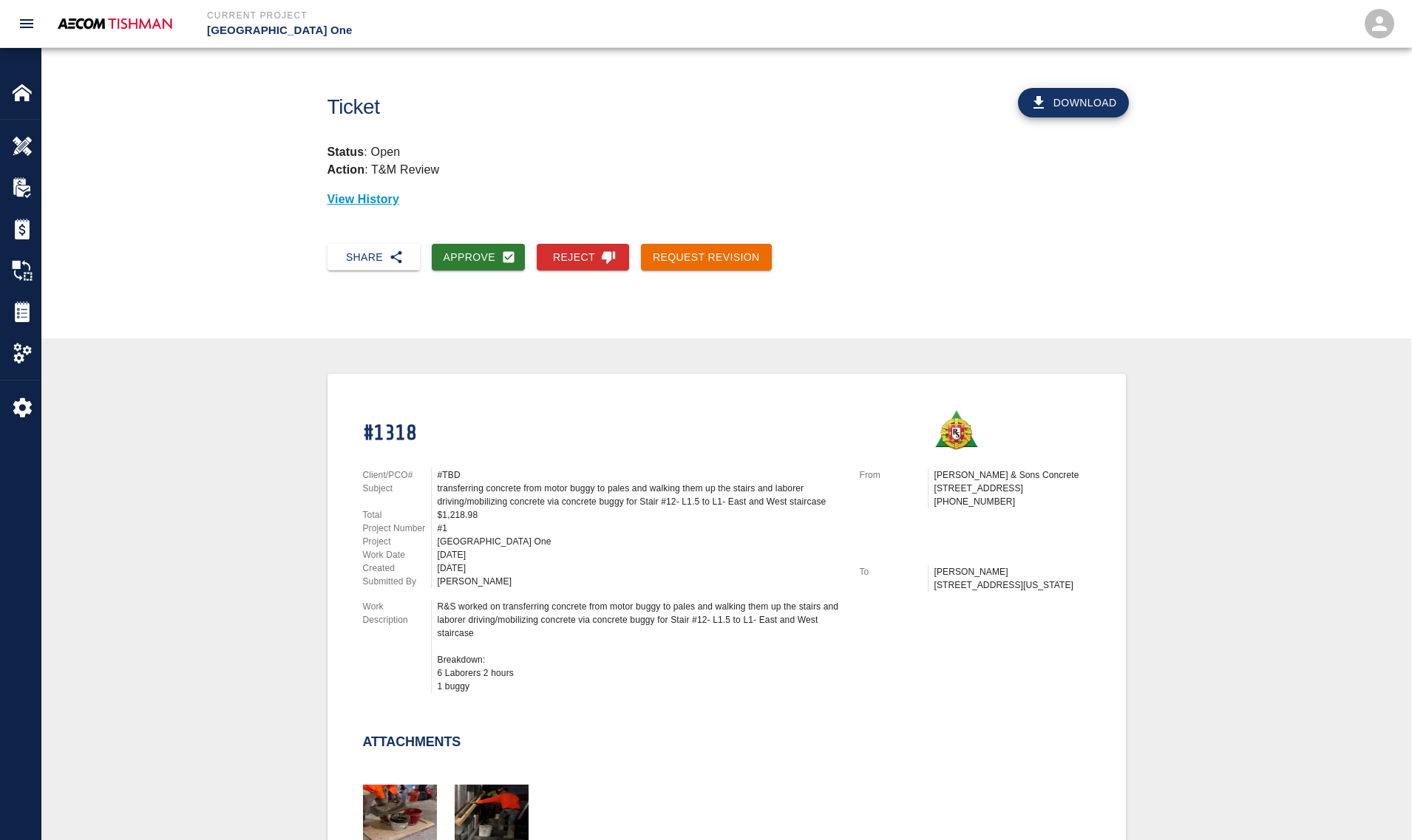
click at [711, 244] on button "Request Revision" at bounding box center [706, 257] width 131 height 27
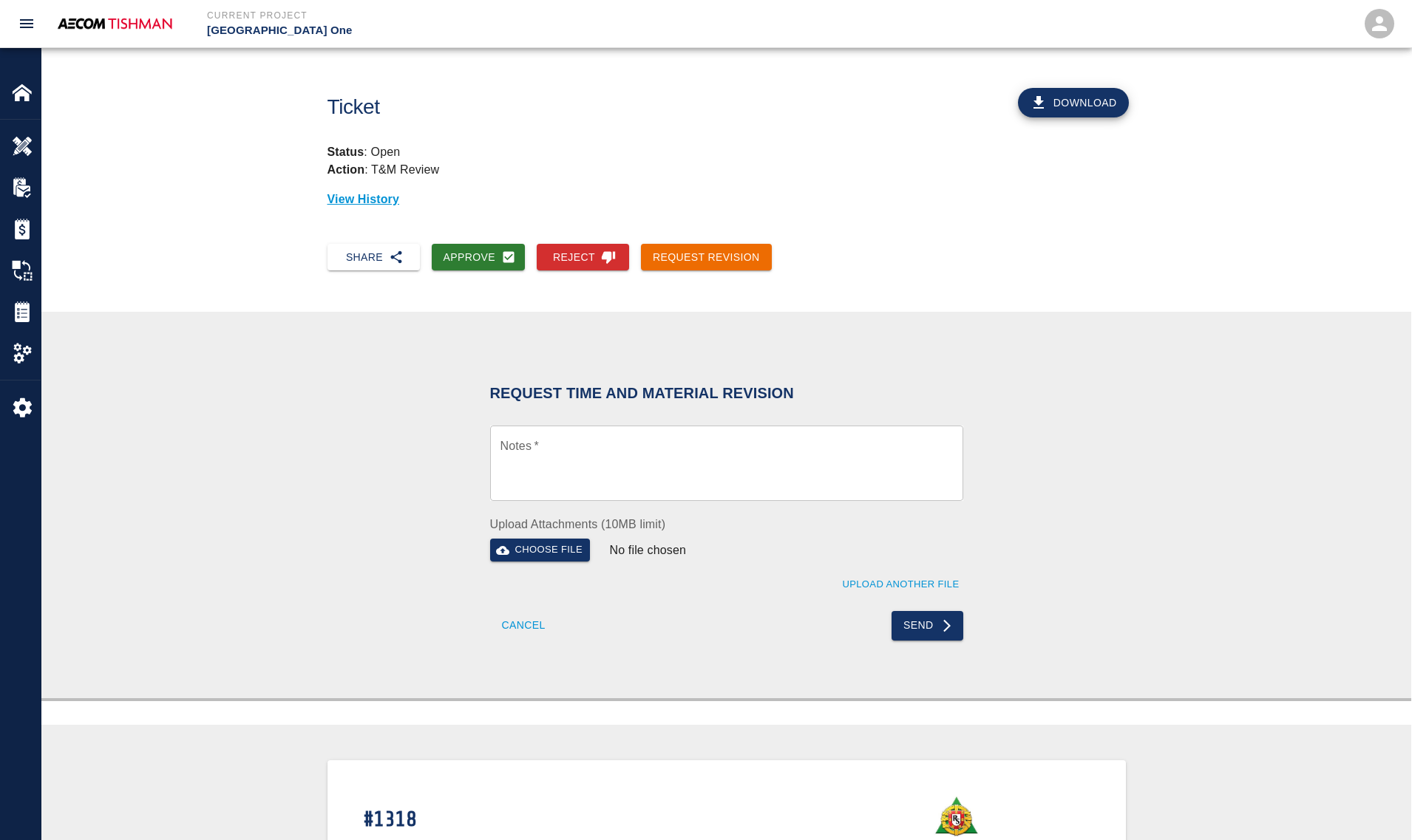
scroll to position [277, 0]
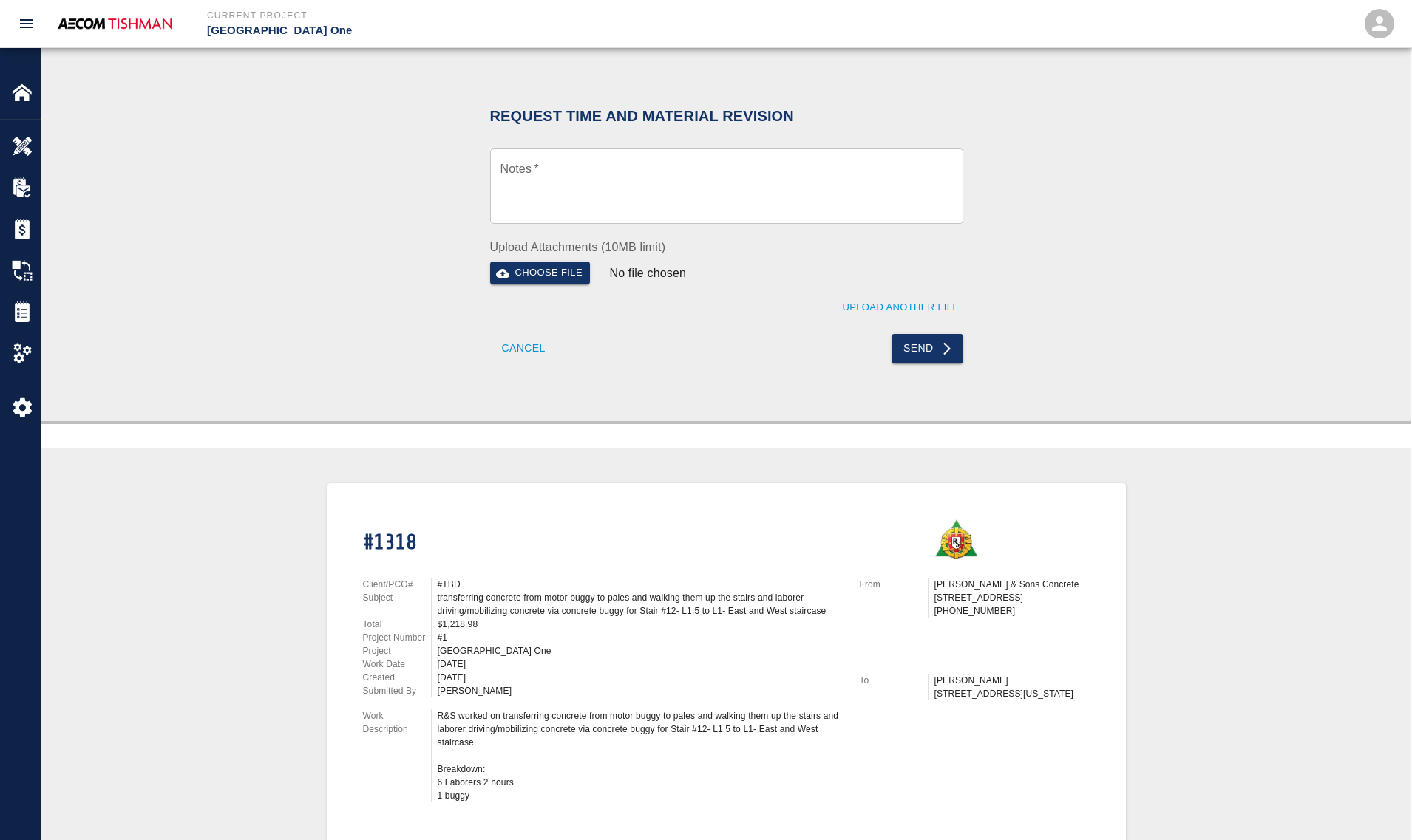
click at [579, 187] on textarea "Notes   *" at bounding box center [726, 187] width 452 height 51
type textarea "c"
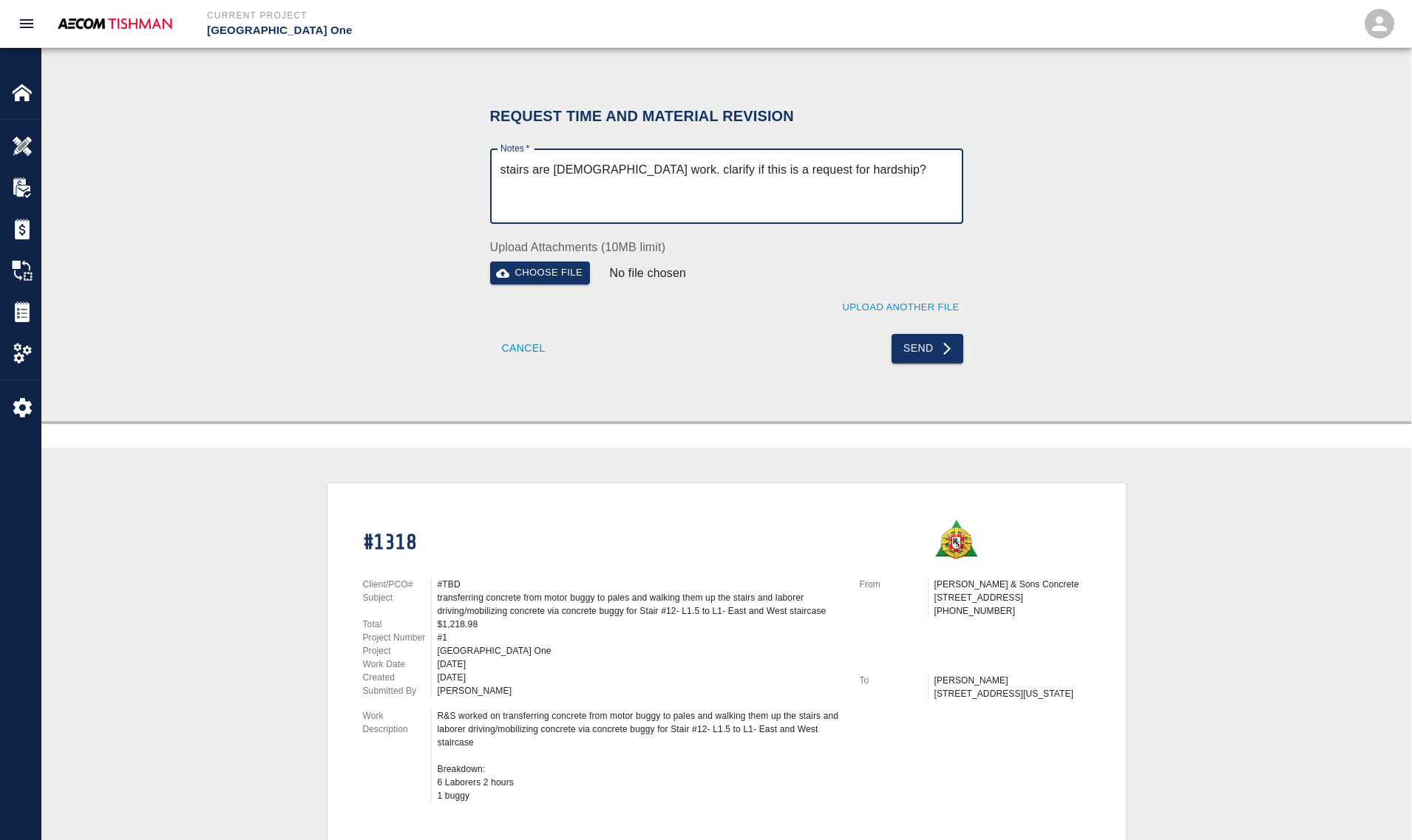
click at [661, 167] on textarea "stairs are contract work. clarify if this is a request for hardship?" at bounding box center [726, 187] width 452 height 51
type textarea "stairs are contract work. clarify: if this is a request for hardship?"
click at [932, 349] on button "Send" at bounding box center [927, 349] width 72 height 29
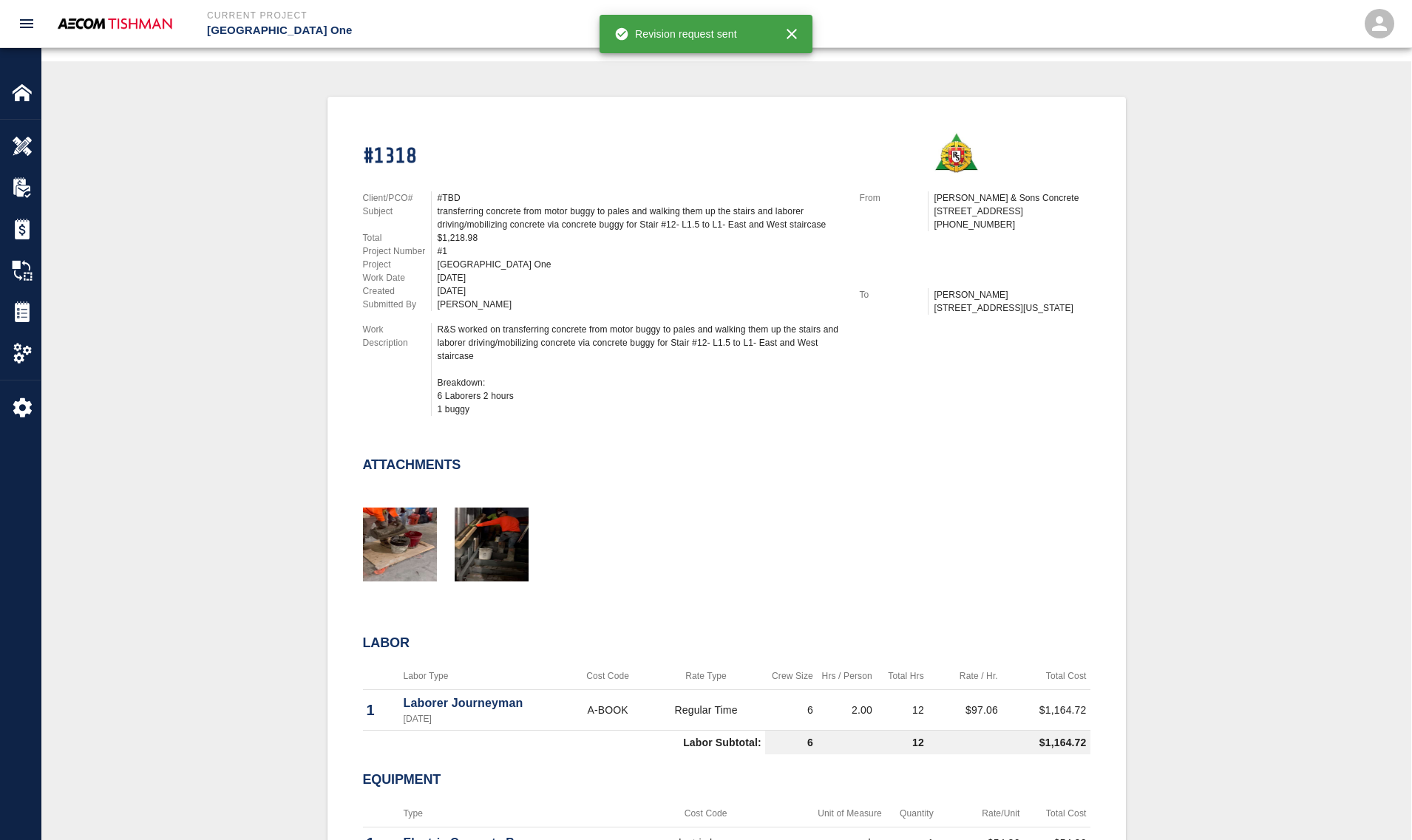
click at [282, 326] on div "#1318 Client/PCO# #TBD Subject transferring concrete from motor buggy to pales …" at bounding box center [726, 524] width 1299 height 855
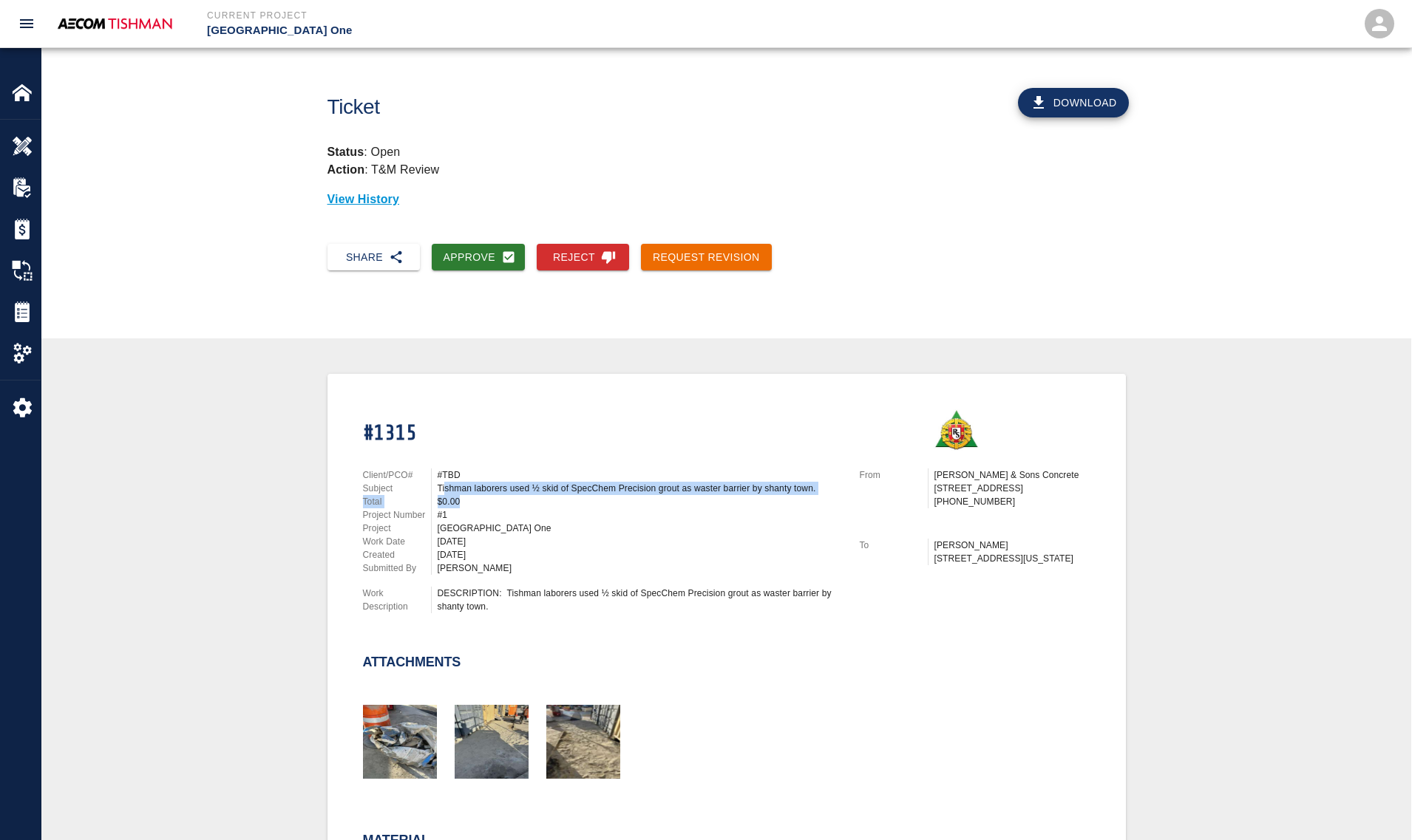
drag, startPoint x: 446, startPoint y: 484, endPoint x: 530, endPoint y: 496, distance: 84.9
click at [529, 496] on div "Client/PCO# #TBD Subject Tishman laborers used ½ skid of SpecChem Precision gro…" at bounding box center [602, 521] width 479 height 106
click at [530, 496] on div "$0.00" at bounding box center [640, 501] width 404 height 13
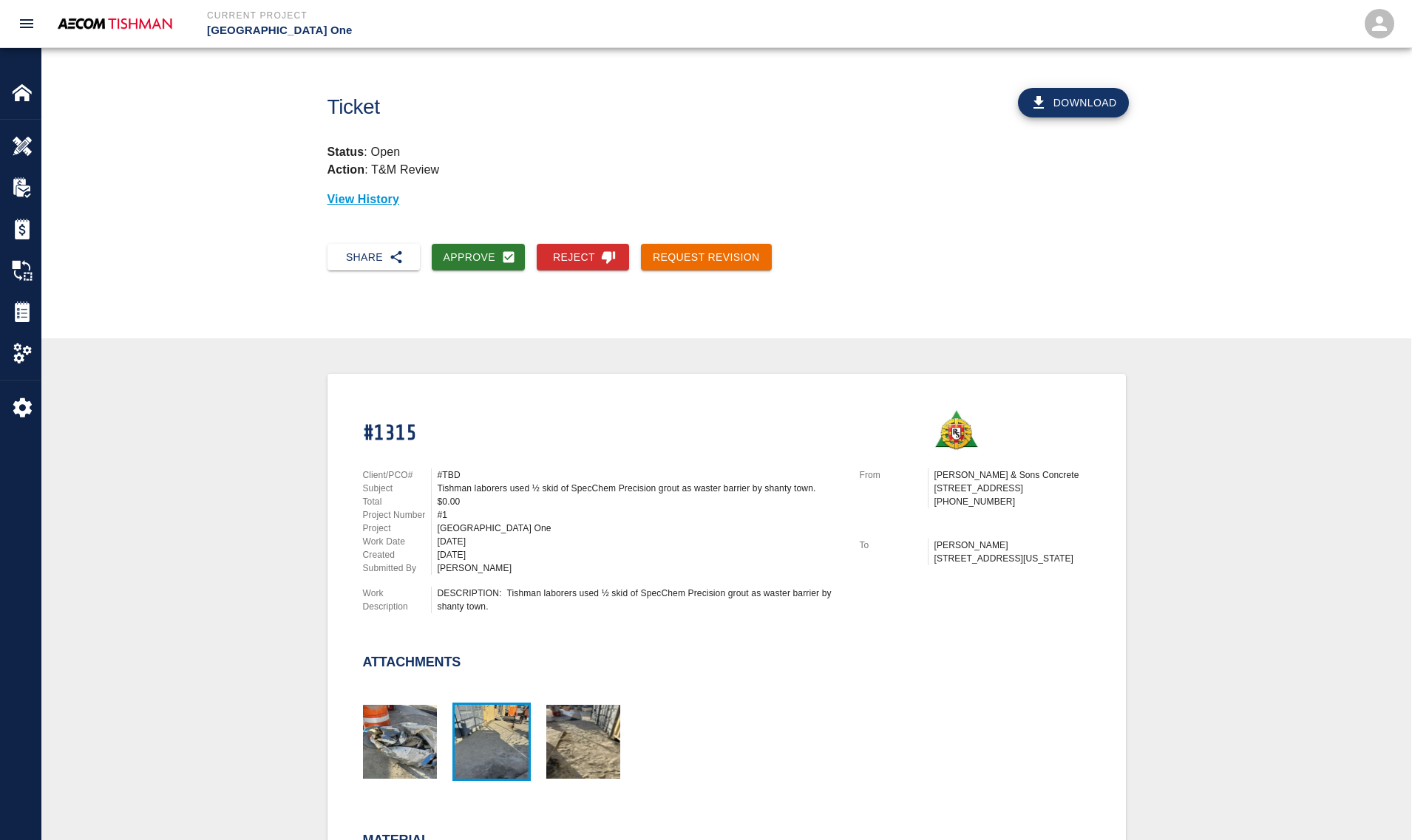
click at [498, 737] on img "button" at bounding box center [491, 742] width 74 height 74
click at [405, 731] on img "button" at bounding box center [400, 742] width 74 height 74
click at [649, 717] on div at bounding box center [718, 724] width 745 height 119
click at [608, 721] on img "button" at bounding box center [583, 742] width 74 height 74
click at [410, 758] on img "button" at bounding box center [400, 742] width 74 height 74
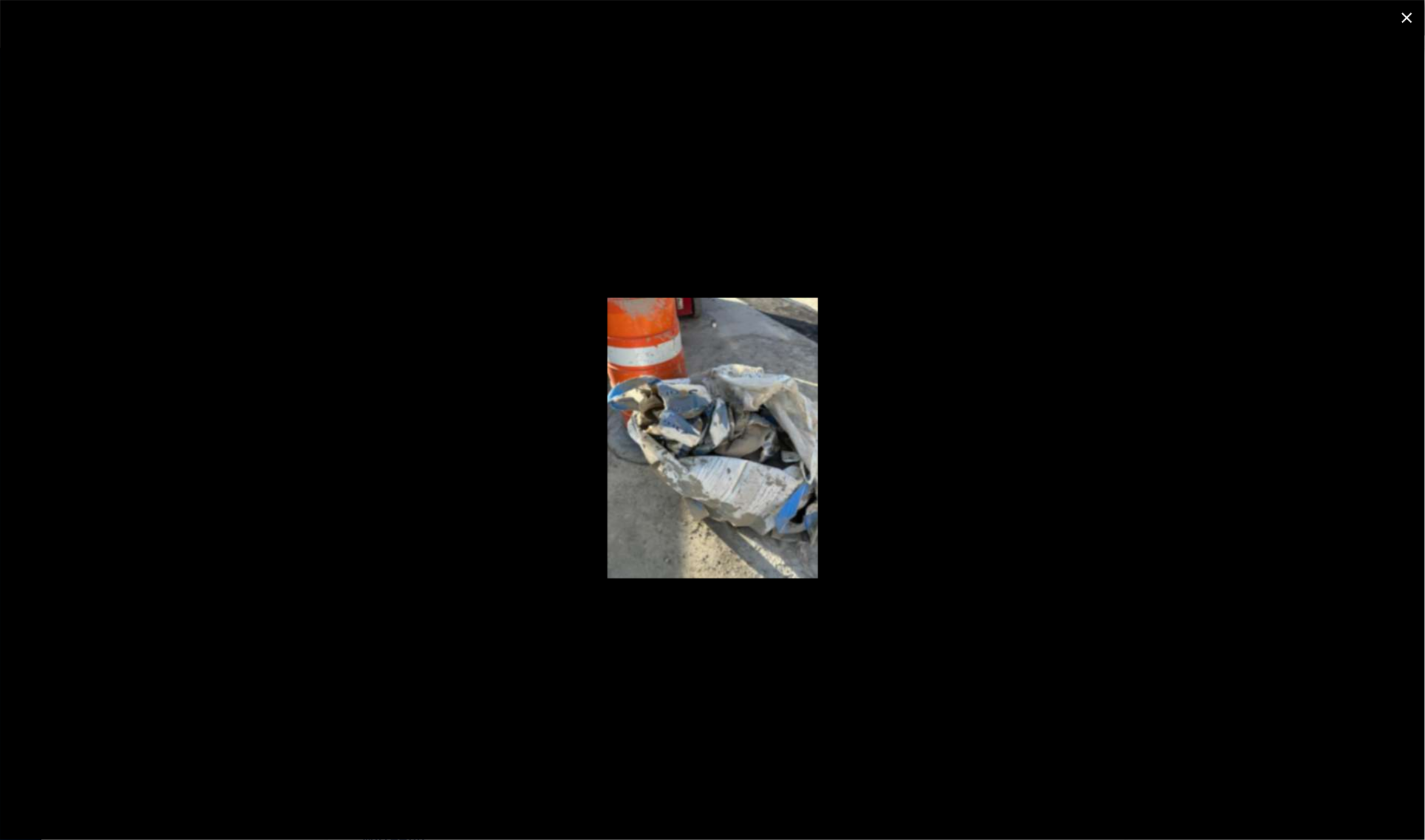
click at [320, 514] on div at bounding box center [712, 437] width 1425 height 805
click at [1403, 12] on icon "close" at bounding box center [1406, 17] width 18 height 18
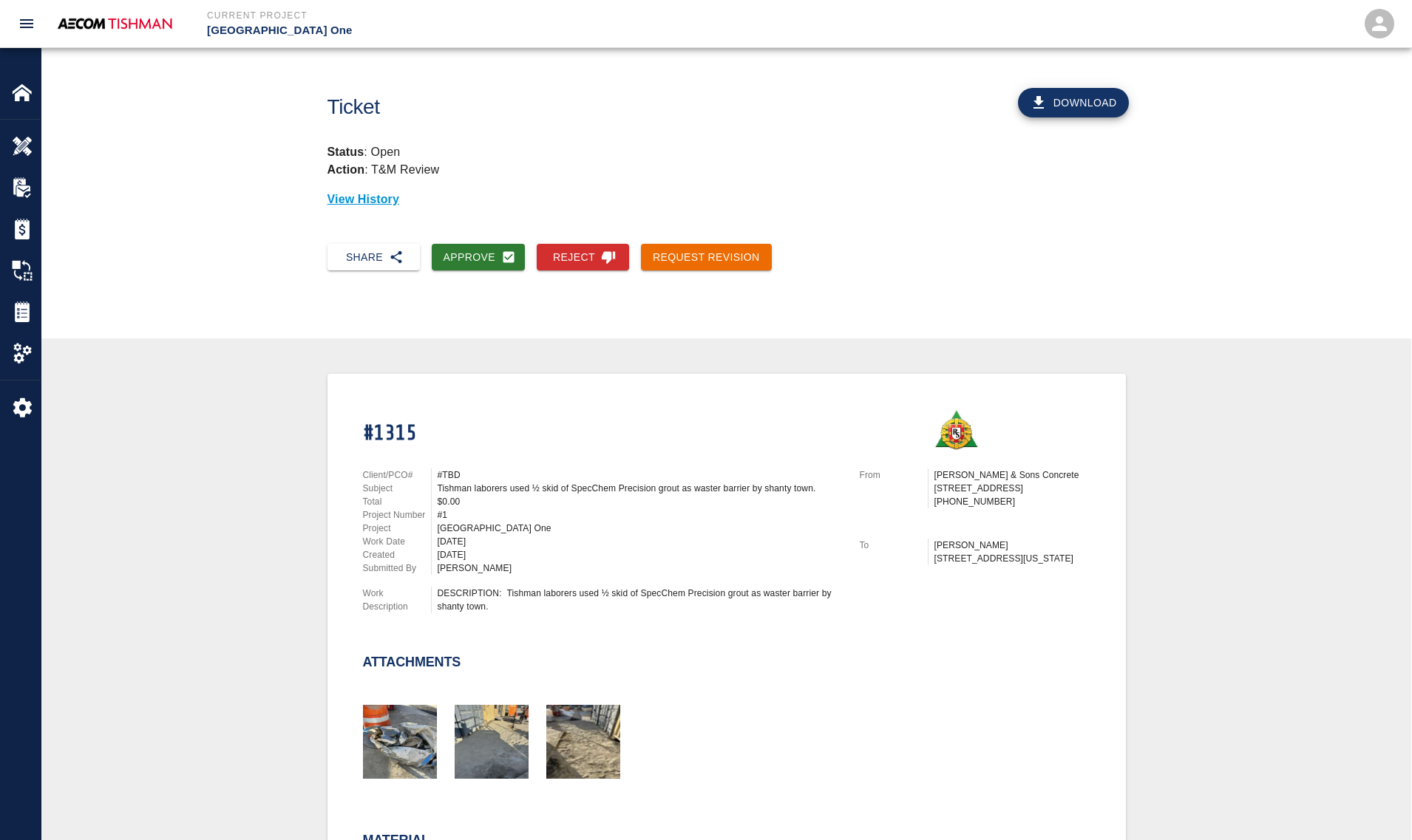
drag, startPoint x: 488, startPoint y: 478, endPoint x: 595, endPoint y: 477, distance: 107.0
click at [595, 477] on div "#TBD" at bounding box center [640, 474] width 404 height 13
drag, startPoint x: 571, startPoint y: 493, endPoint x: 671, endPoint y: 495, distance: 100.0
click at [671, 495] on div "$0.00" at bounding box center [640, 501] width 404 height 13
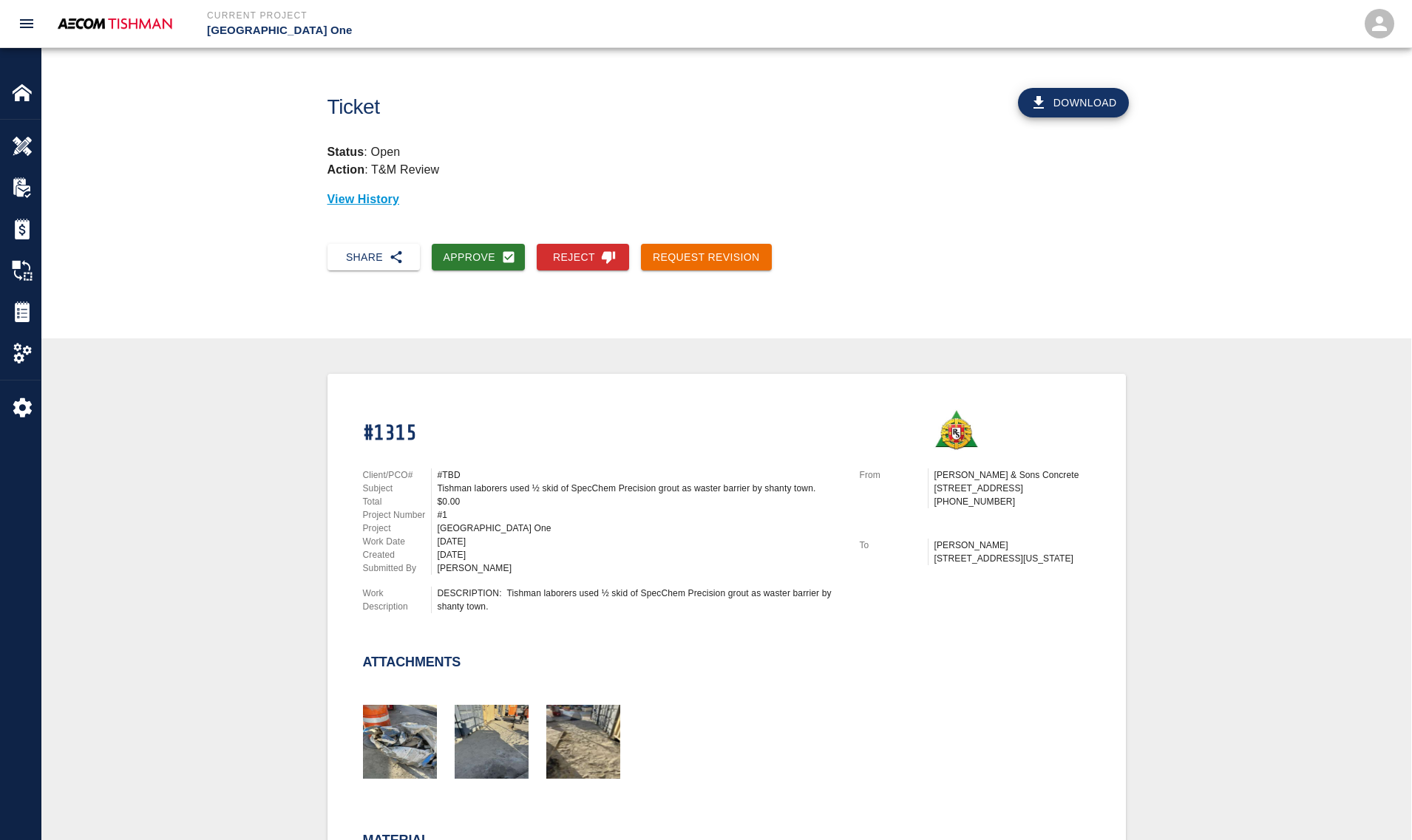
click at [671, 495] on div "$0.00" at bounding box center [640, 501] width 404 height 13
drag, startPoint x: 738, startPoint y: 592, endPoint x: 659, endPoint y: 592, distance: 79.0
click at [660, 592] on div "DESCRIPTION: Tishman laborers used ½ skid of SpecChem Precision grout as waster…" at bounding box center [640, 600] width 404 height 26
click at [657, 592] on div "DESCRIPTION: Tishman laborers used ½ skid of SpecChem Precision grout as waster…" at bounding box center [640, 600] width 404 height 26
drag, startPoint x: 400, startPoint y: 748, endPoint x: 212, endPoint y: 599, distance: 239.9
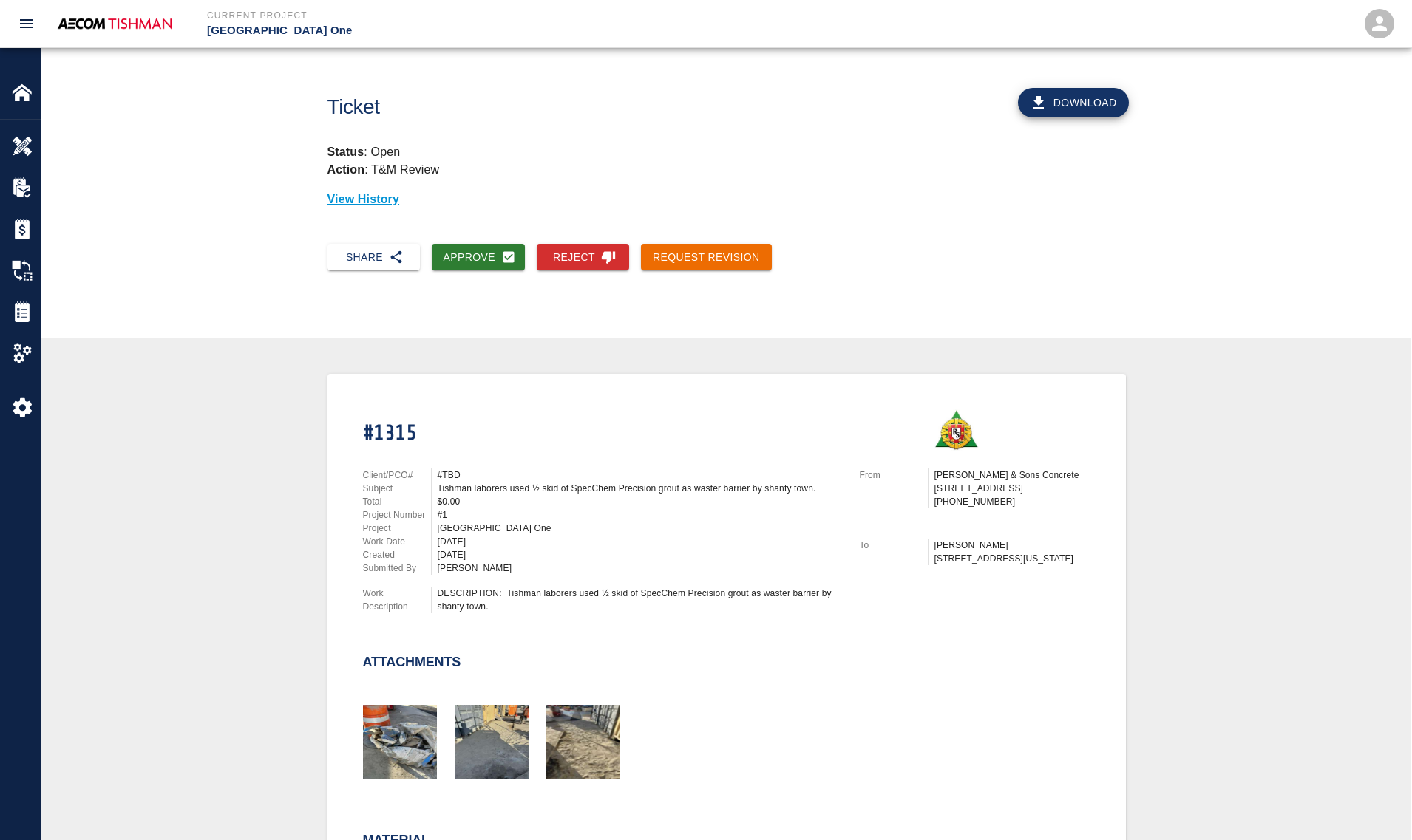
click at [212, 599] on div "#1315 Client/PCO# #TBD Subject Tishman laborers used ½ skid of SpecChem Precisi…" at bounding box center [726, 693] width 1299 height 639
click at [662, 249] on button "Request Revision" at bounding box center [706, 257] width 131 height 27
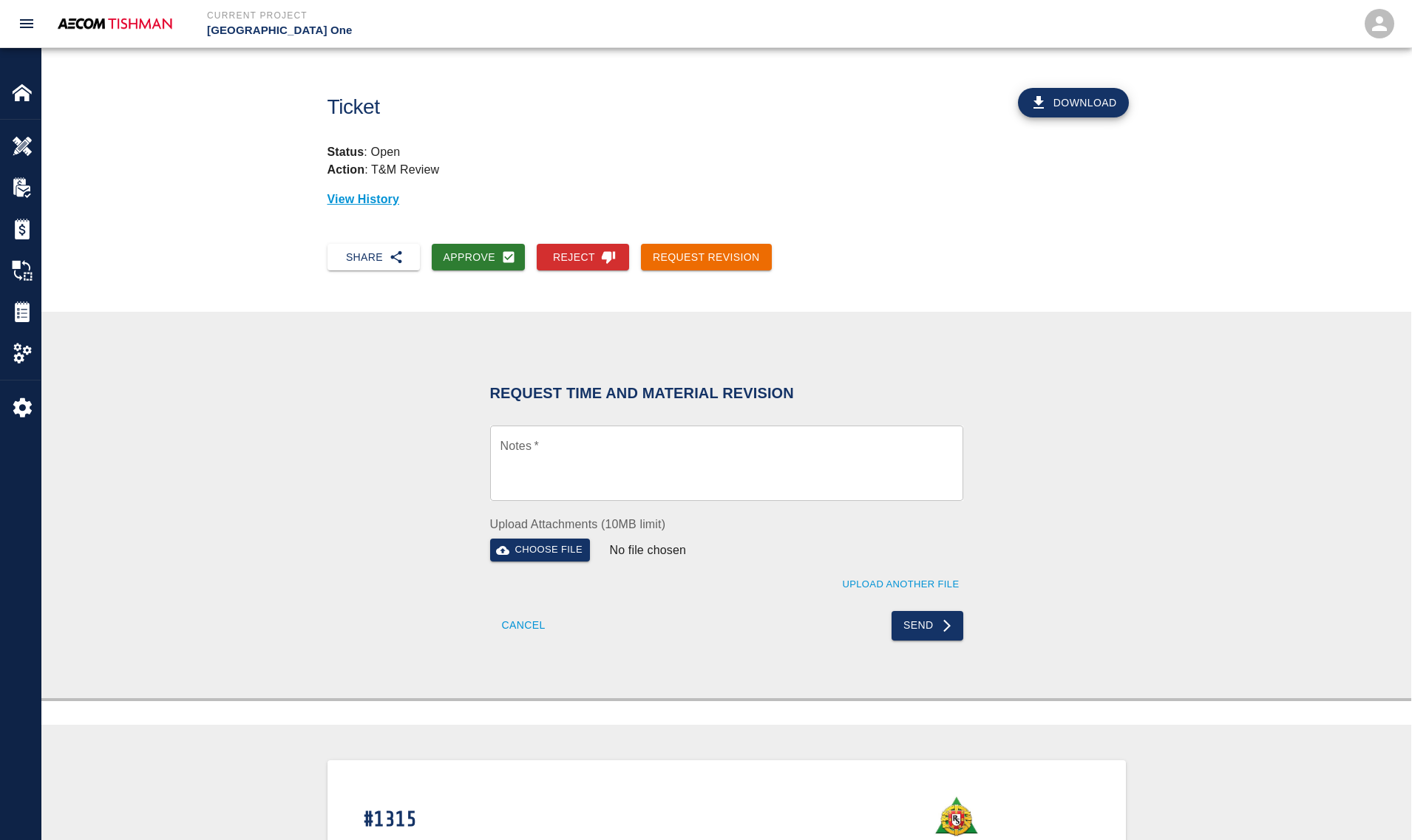
click at [666, 459] on textarea "Notes   *" at bounding box center [726, 464] width 452 height 51
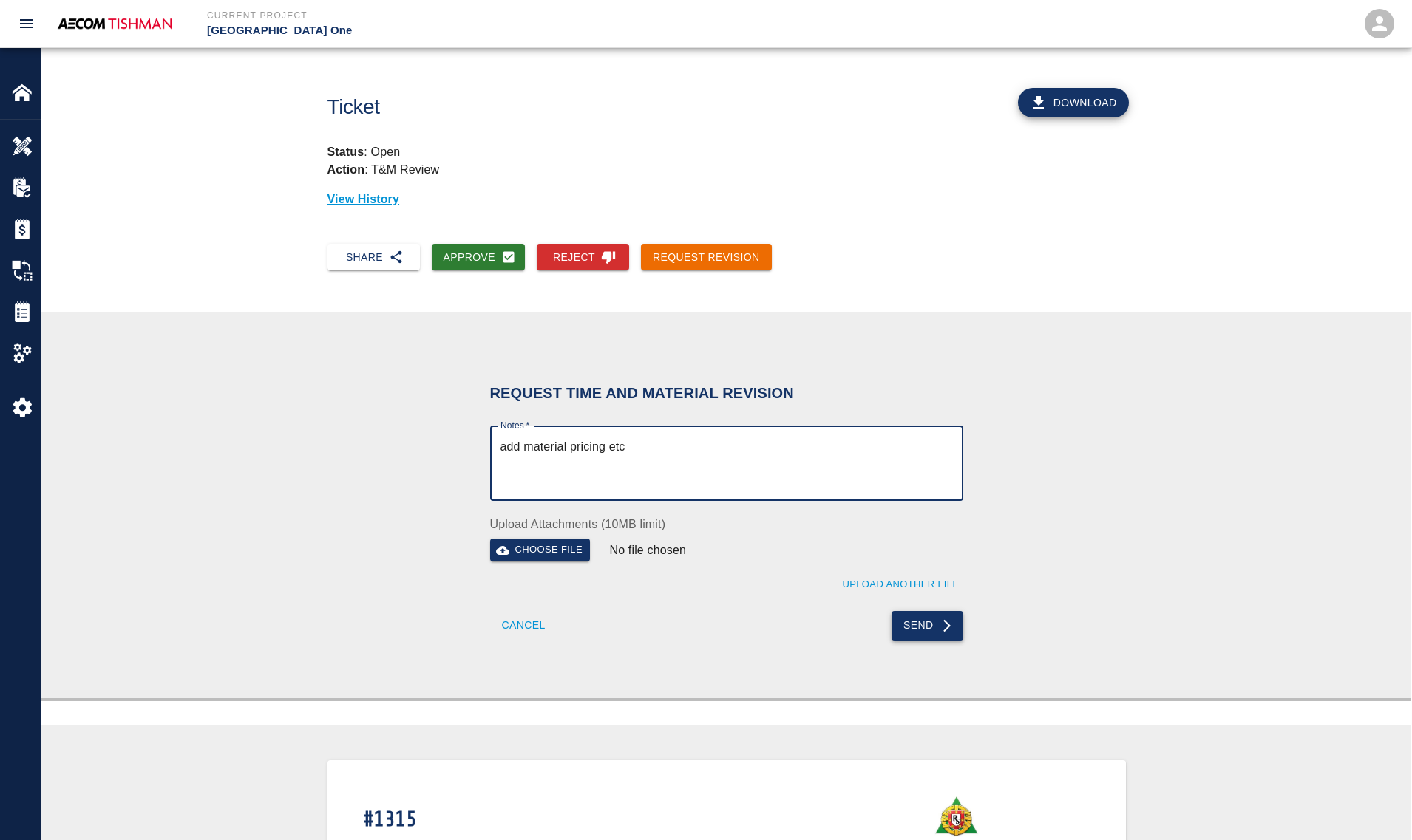
type textarea "add material pricing etc"
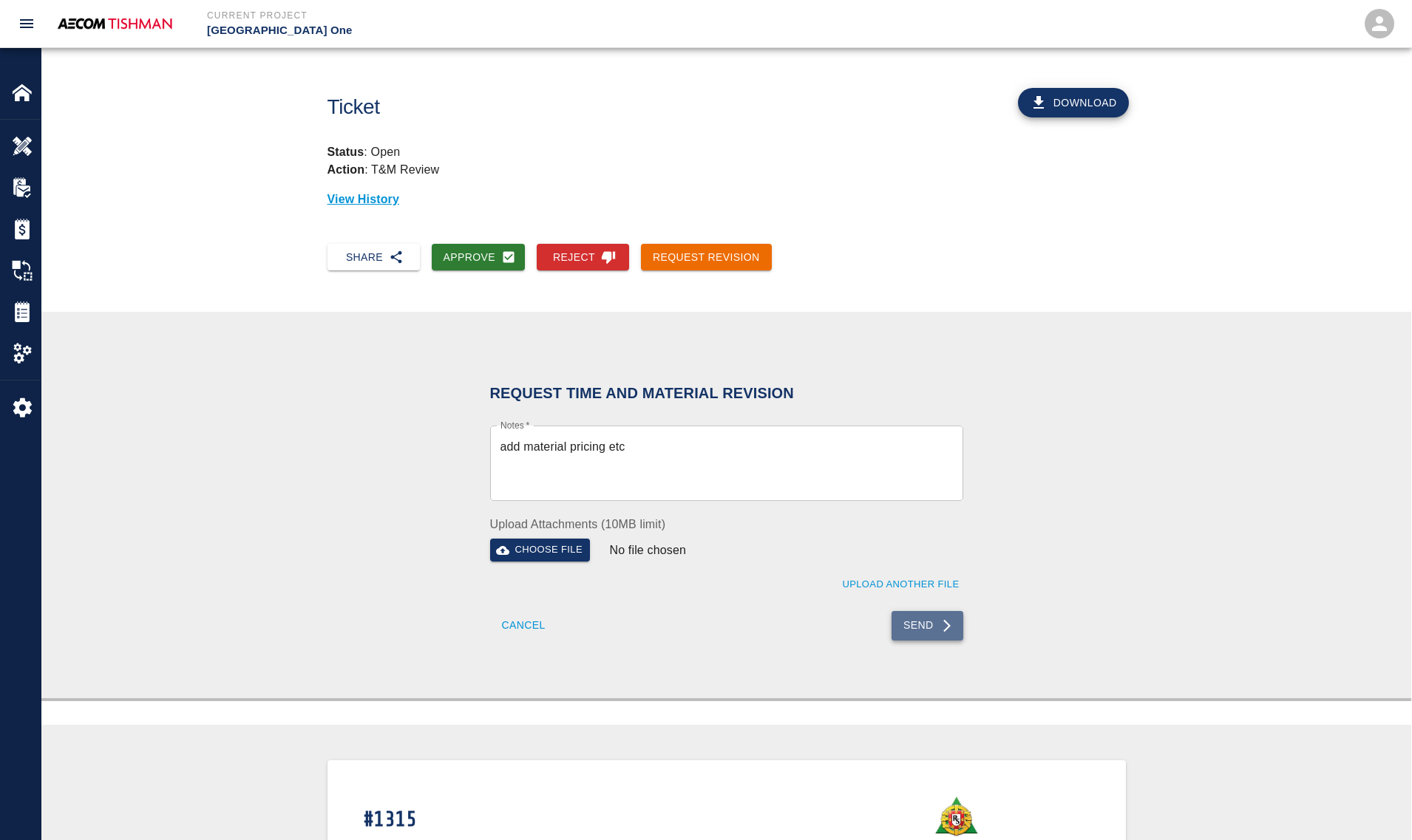
click at [932, 636] on button "Send" at bounding box center [927, 626] width 72 height 29
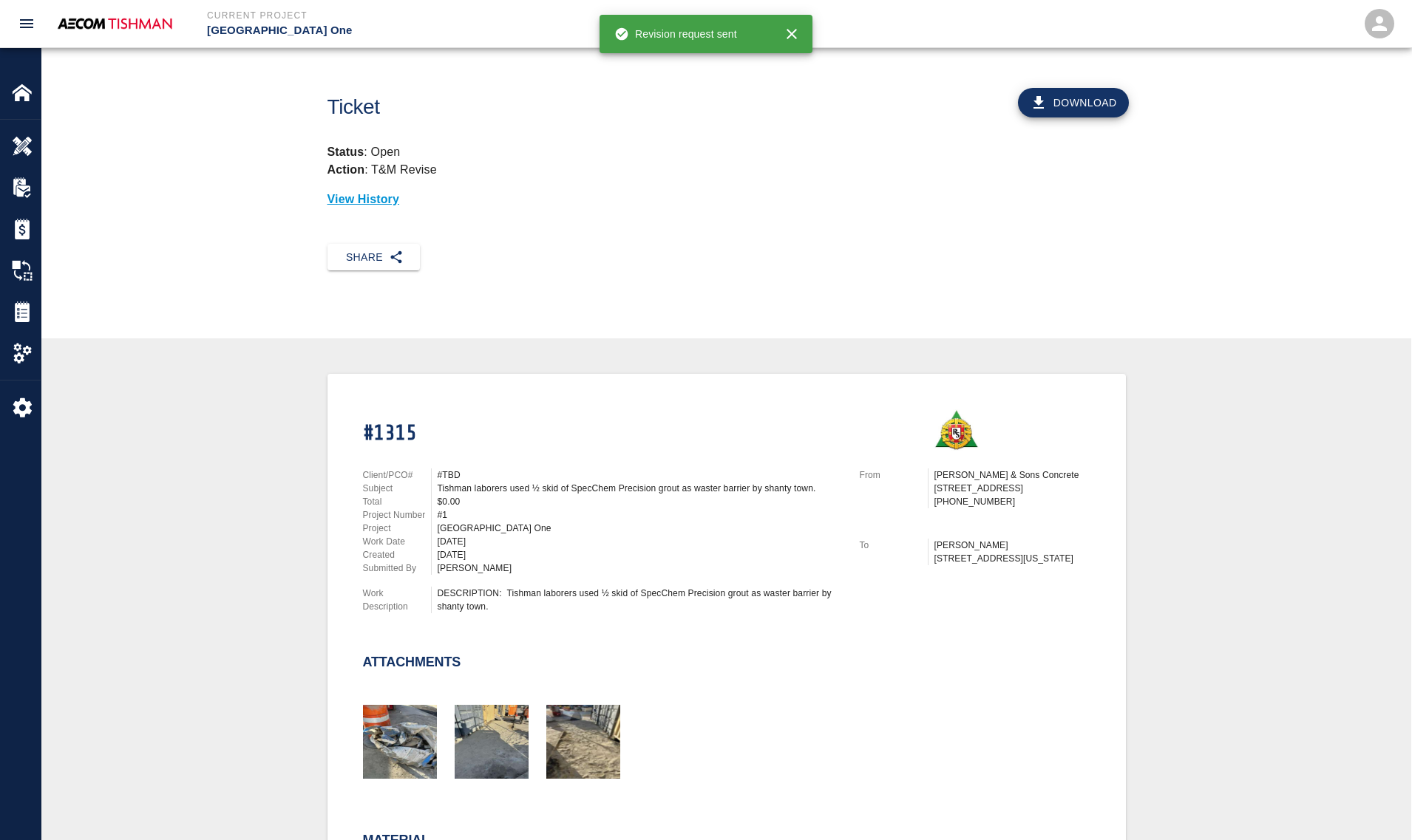
click at [300, 481] on div "#1315 Client/PCO# #TBD Subject Tishman laborers used ½ skid of SpecChem Precisi…" at bounding box center [726, 693] width 1299 height 639
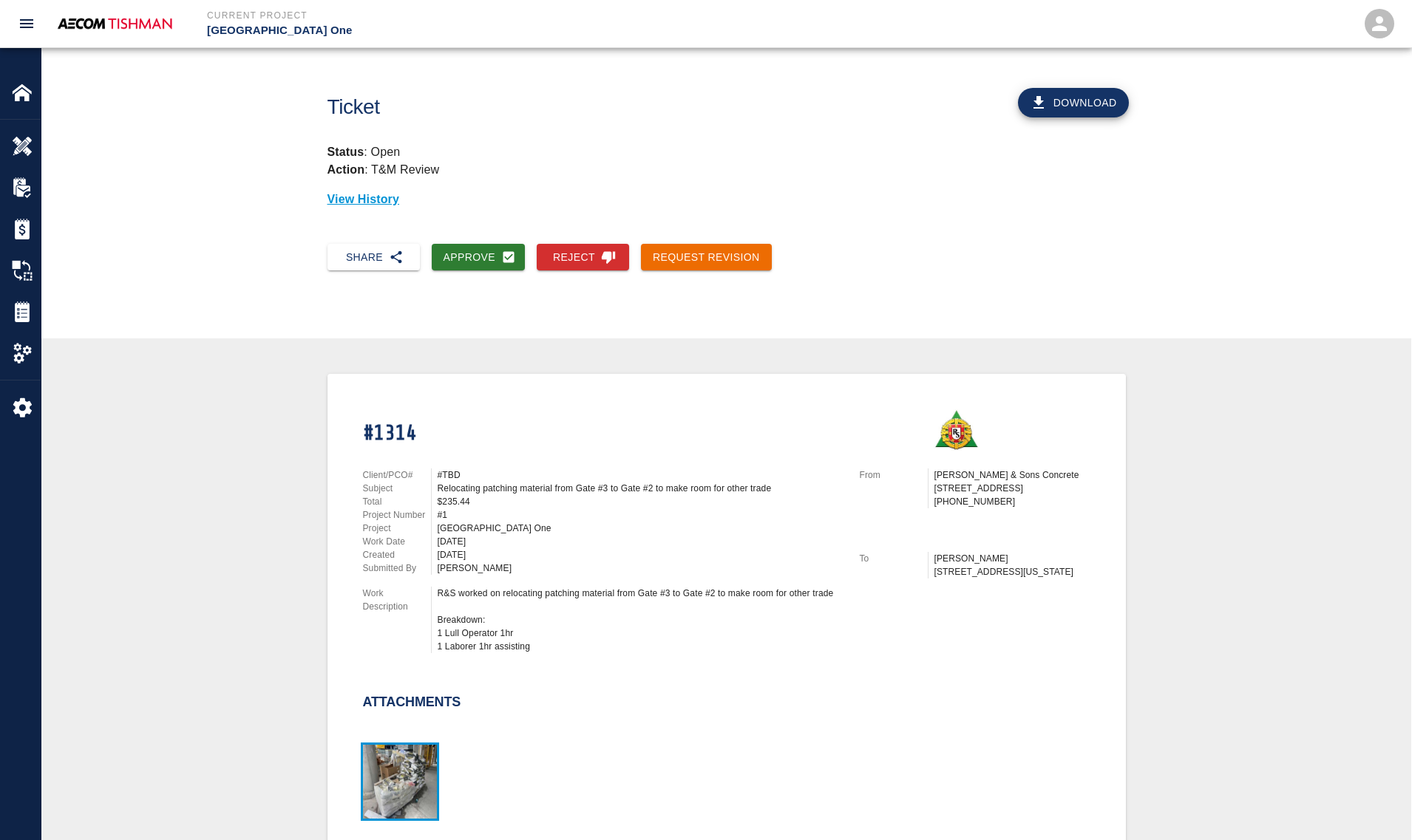
click at [417, 747] on img "button" at bounding box center [400, 782] width 74 height 74
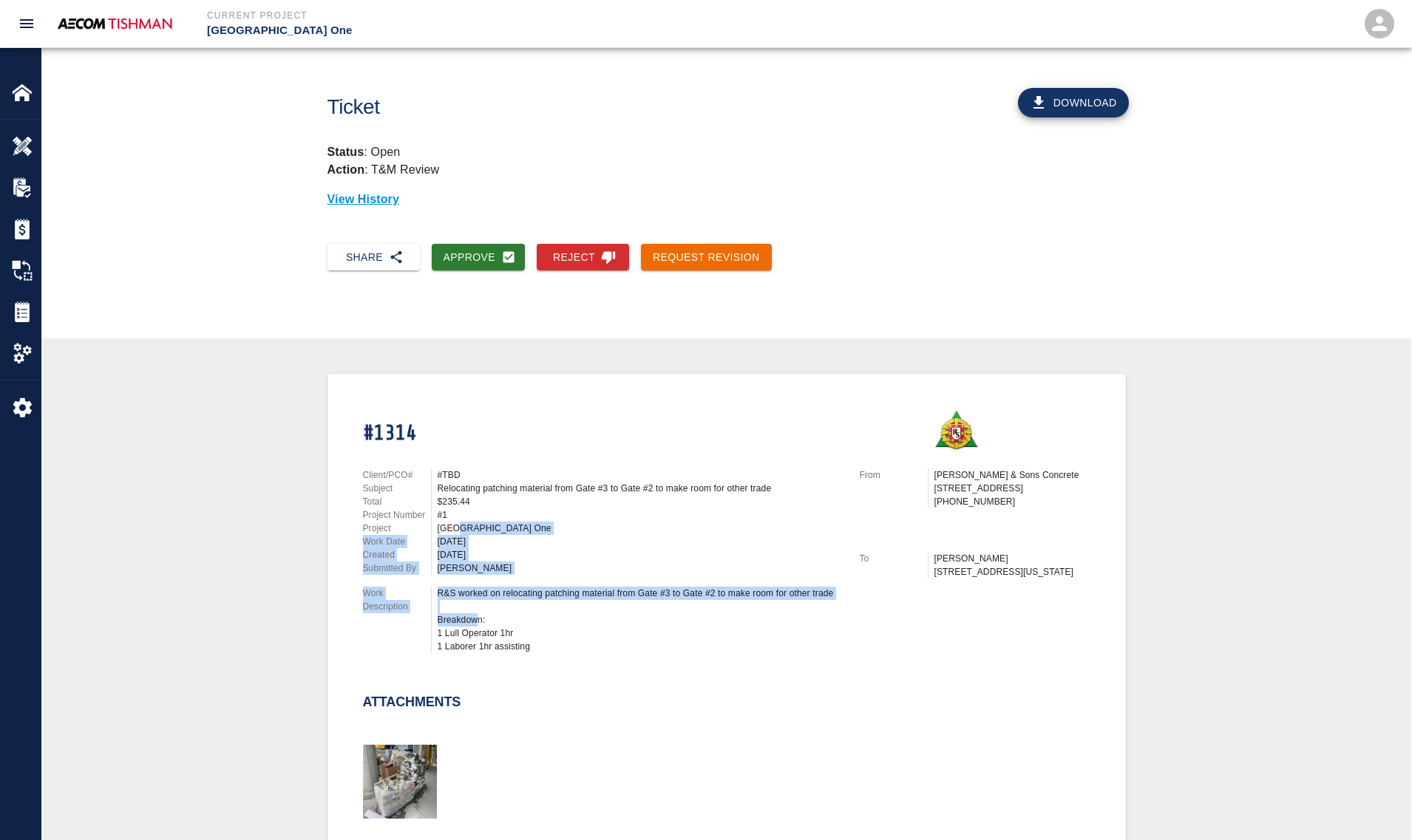
drag, startPoint x: 455, startPoint y: 531, endPoint x: 478, endPoint y: 618, distance: 90.0
click at [478, 618] on div "Client/PCO# #TBD Subject Relocating patching material from Gate #3 to Gate #2 t…" at bounding box center [593, 558] width 497 height 214
click at [478, 618] on div "R&S worked on relocating patching material from Gate #3 to Gate #2 to make room…" at bounding box center [640, 620] width 404 height 66
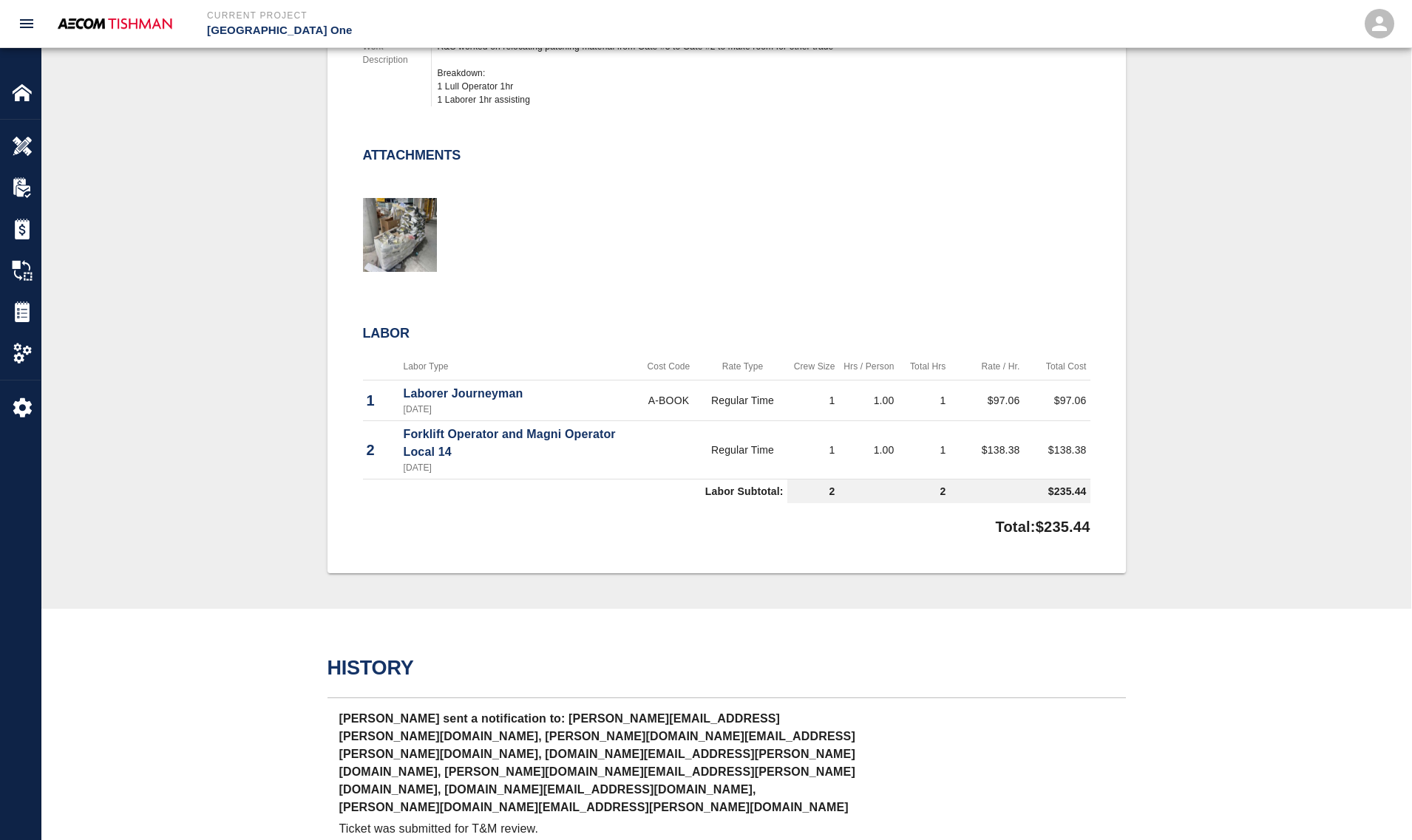
scroll to position [554, 0]
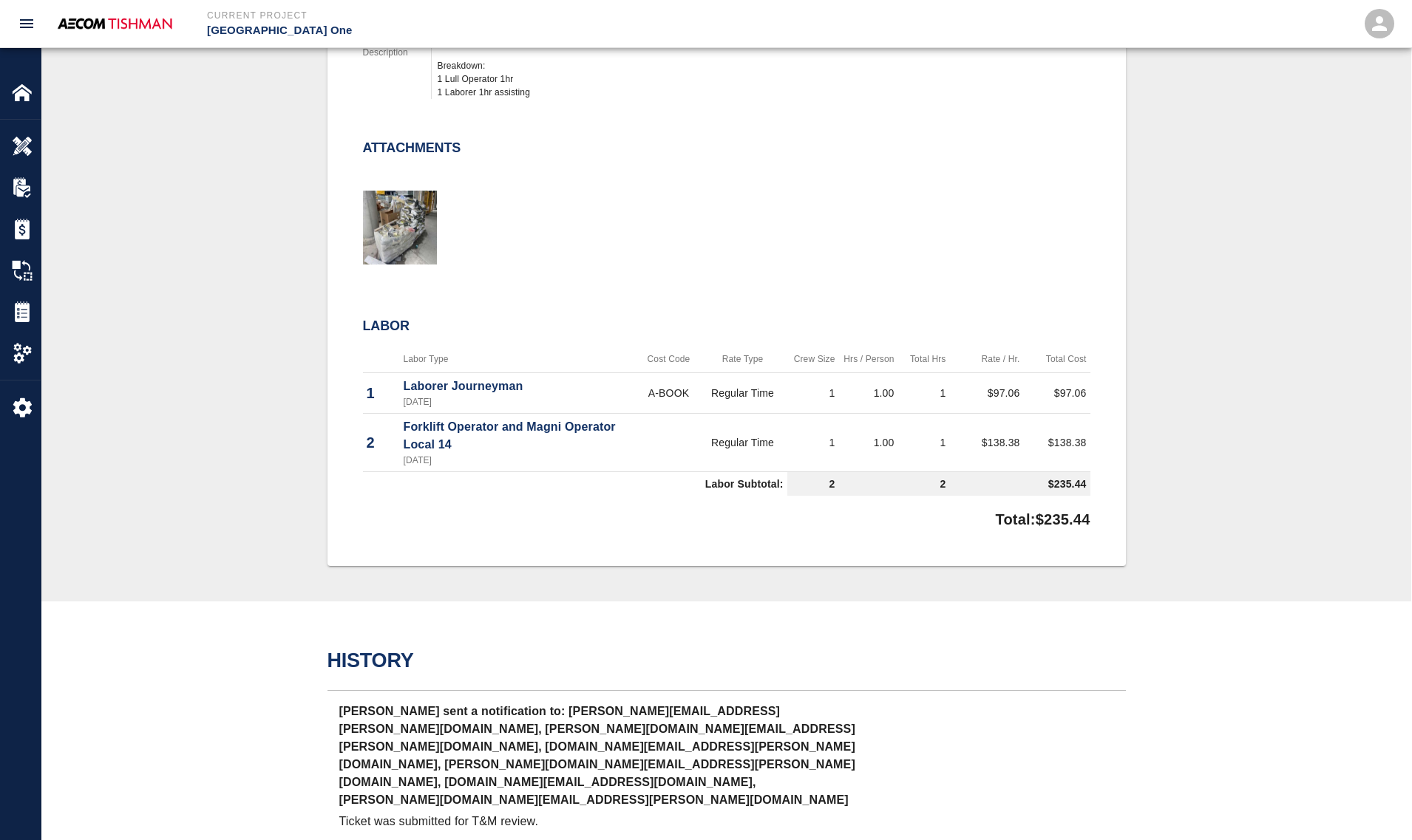
click at [355, 223] on div at bounding box center [390, 221] width 92 height 96
click at [408, 224] on img "button" at bounding box center [400, 228] width 74 height 74
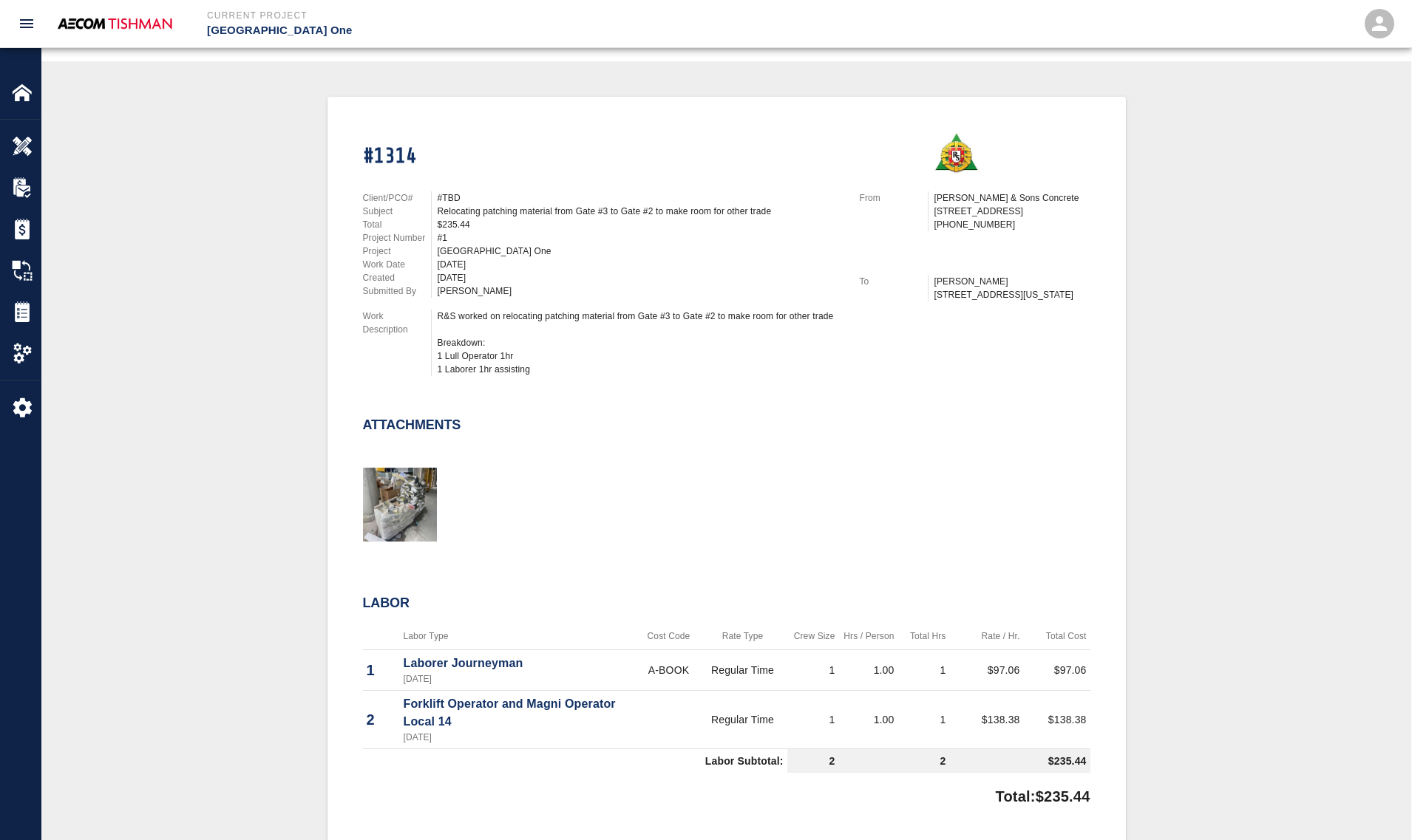
scroll to position [0, 0]
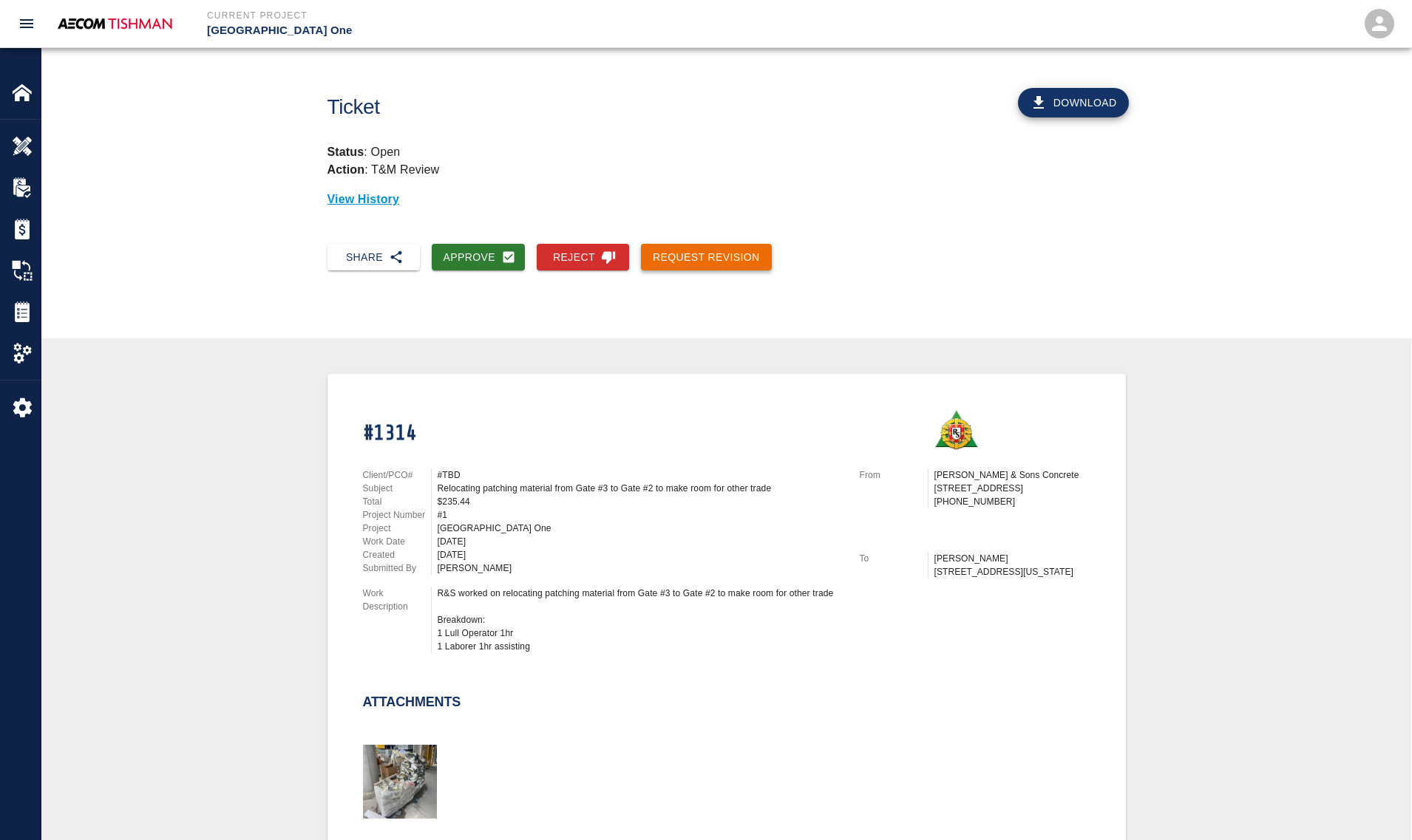
click at [713, 256] on button "Request Revision" at bounding box center [706, 257] width 131 height 27
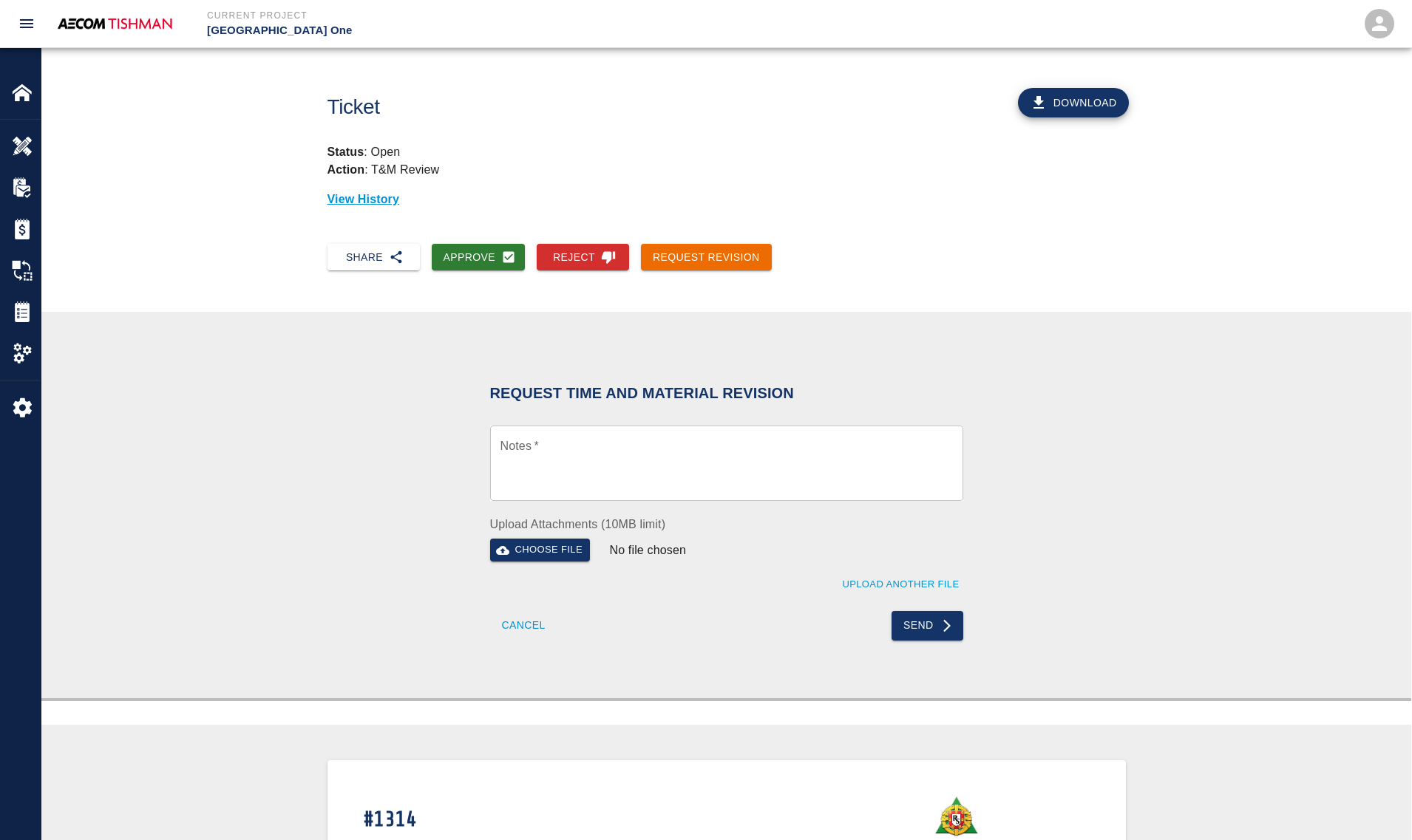
click at [628, 442] on textarea "Notes   *" at bounding box center [726, 464] width 452 height 51
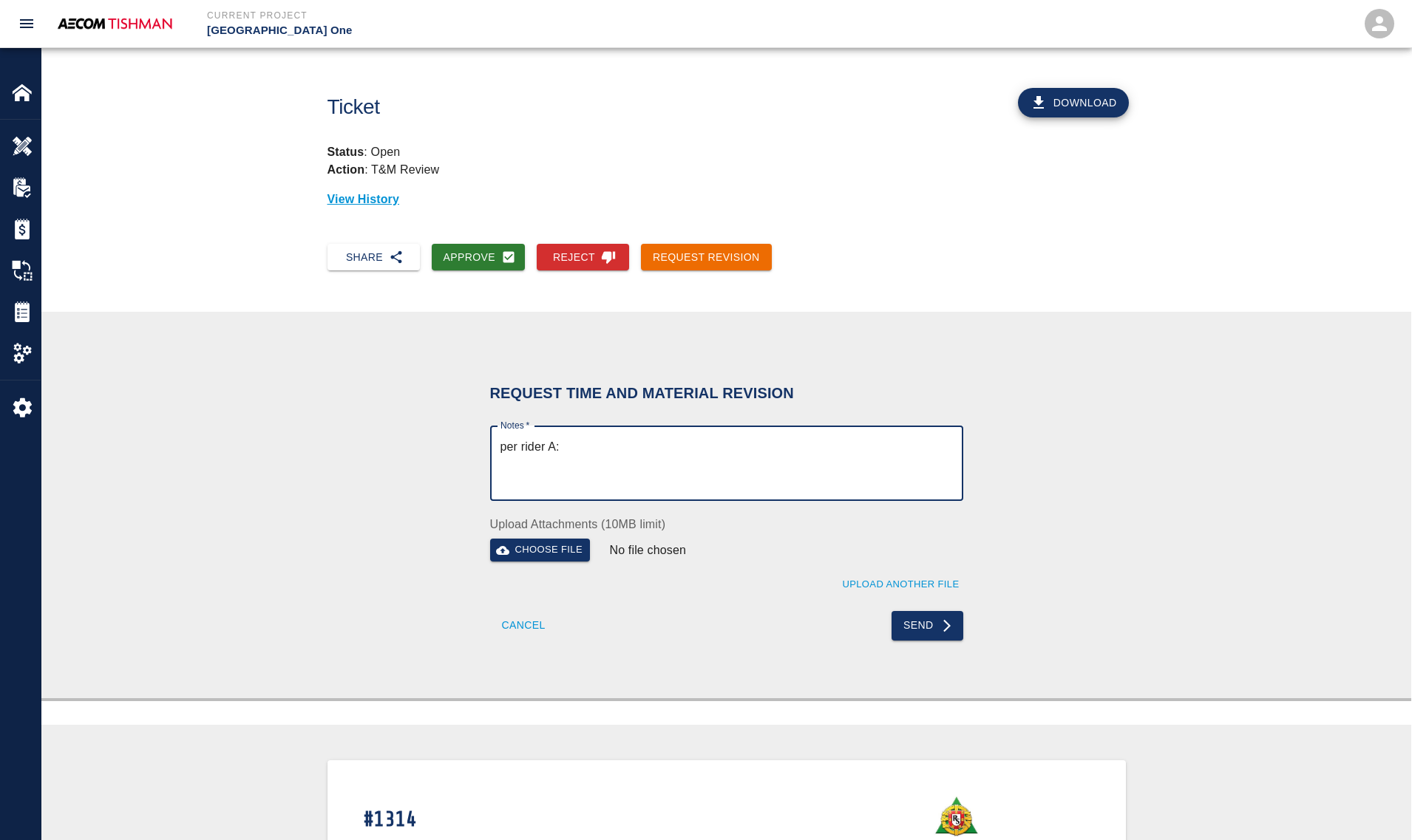
paste textarea "14. On-Site Storage of Equipment and Materials a. This Subcontractor must take …"
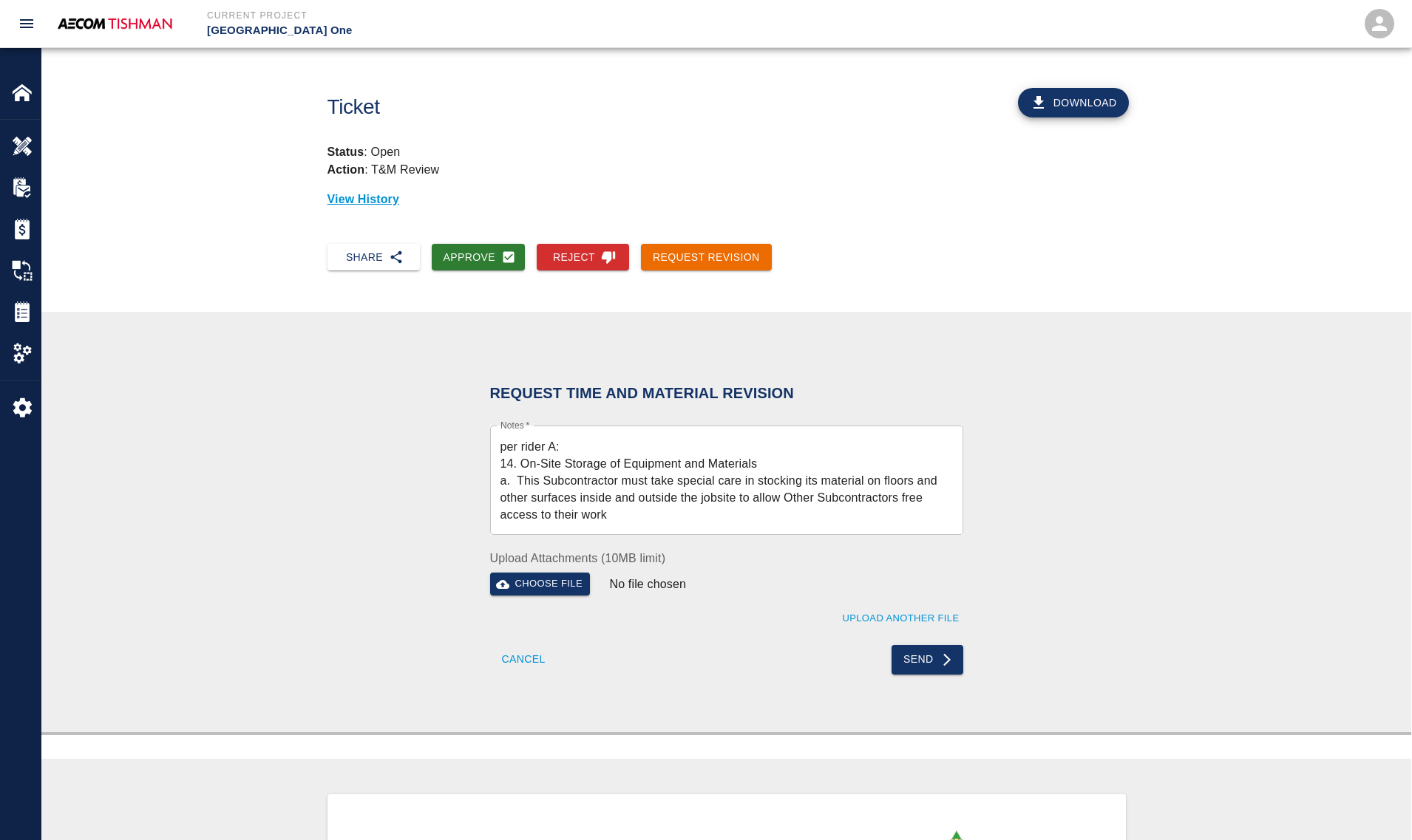
click at [490, 445] on div "per rider A: 14. On-Site Storage of Equipment and Materials a. This Subcontract…" at bounding box center [726, 481] width 473 height 110
click at [499, 444] on div "per rider A: 14. On-Site Storage of Equipment and Materials a. This Subcontract…" at bounding box center [726, 481] width 473 height 110
click at [501, 447] on textarea "per rider A: 14. On-Site Storage of Equipment and Materials a. This Subcontract…" at bounding box center [726, 481] width 452 height 85
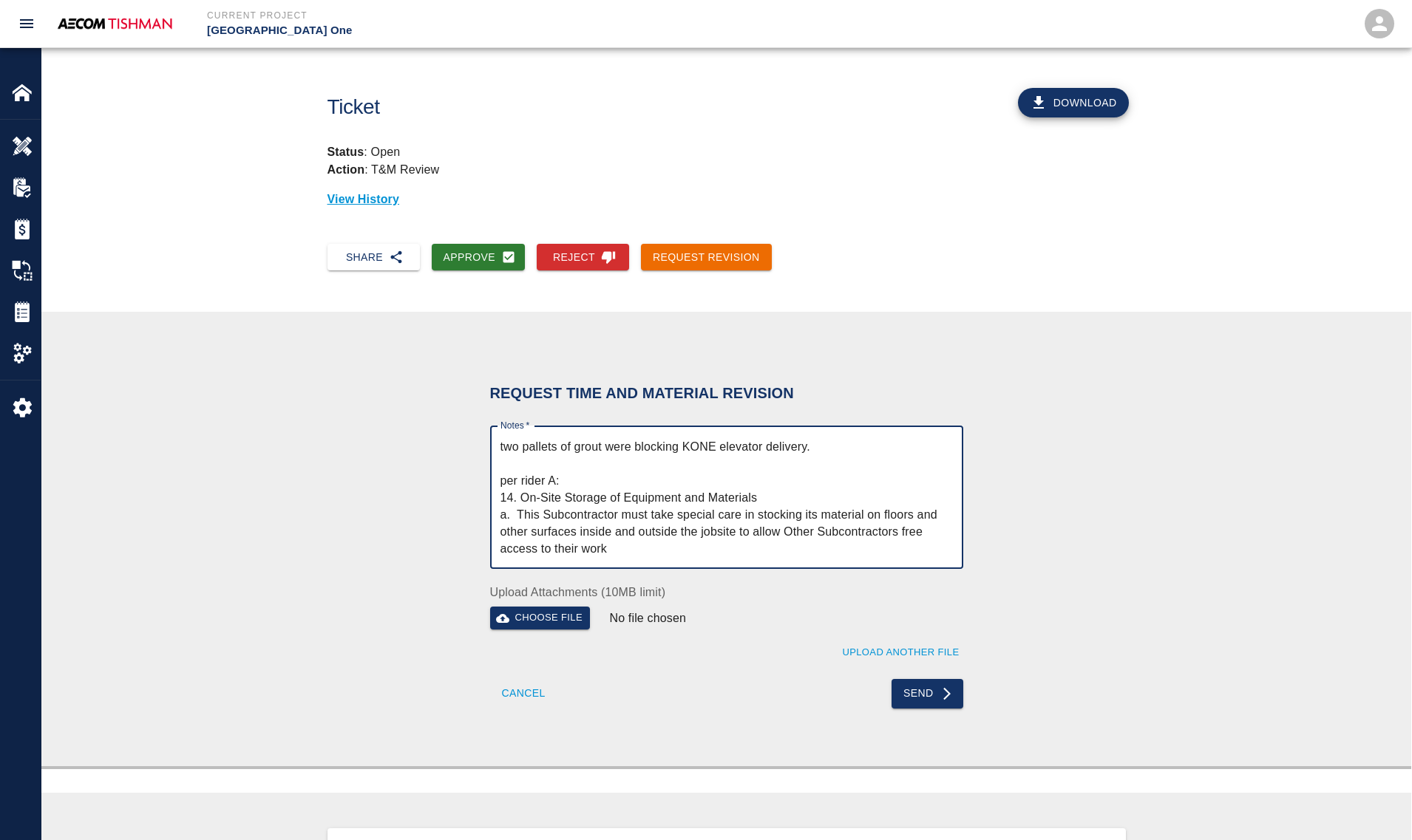
click at [867, 447] on textarea "two pallets of grout were blocking KONE elevator delivery. per rider A: 14. On-…" at bounding box center [726, 498] width 452 height 119
click at [603, 447] on textarea "two pallets of grout were blocking KONE elevator delivery. per rider A: 14. On-…" at bounding box center [726, 498] width 452 height 119
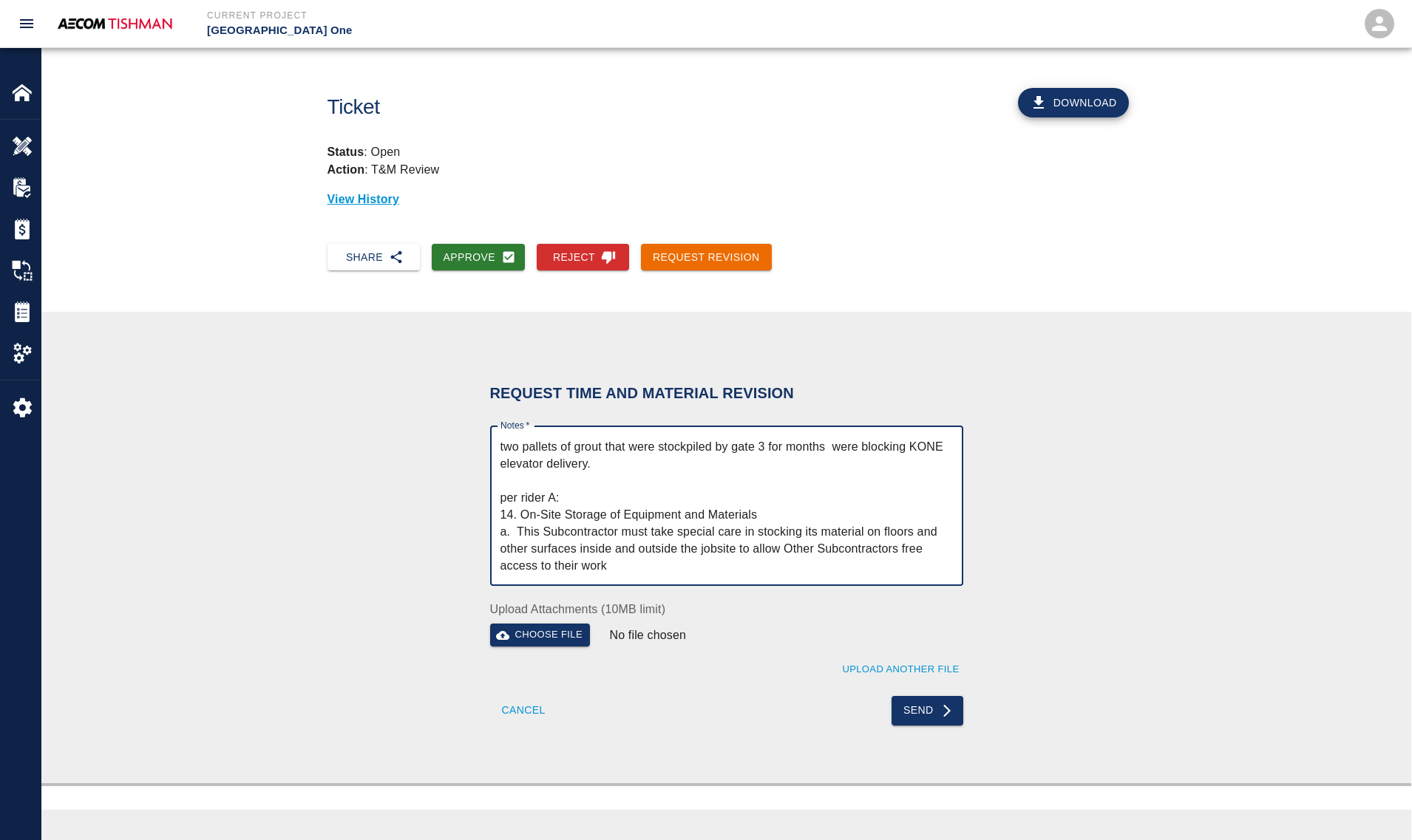
click at [616, 463] on textarea "two pallets of grout that were stockpiled by gate 3 for months were blocking KO…" at bounding box center [726, 506] width 452 height 136
click at [603, 499] on textarea "two pallets of grout that were stockpiled by gate 3 for months were blocking KO…" at bounding box center [726, 506] width 452 height 136
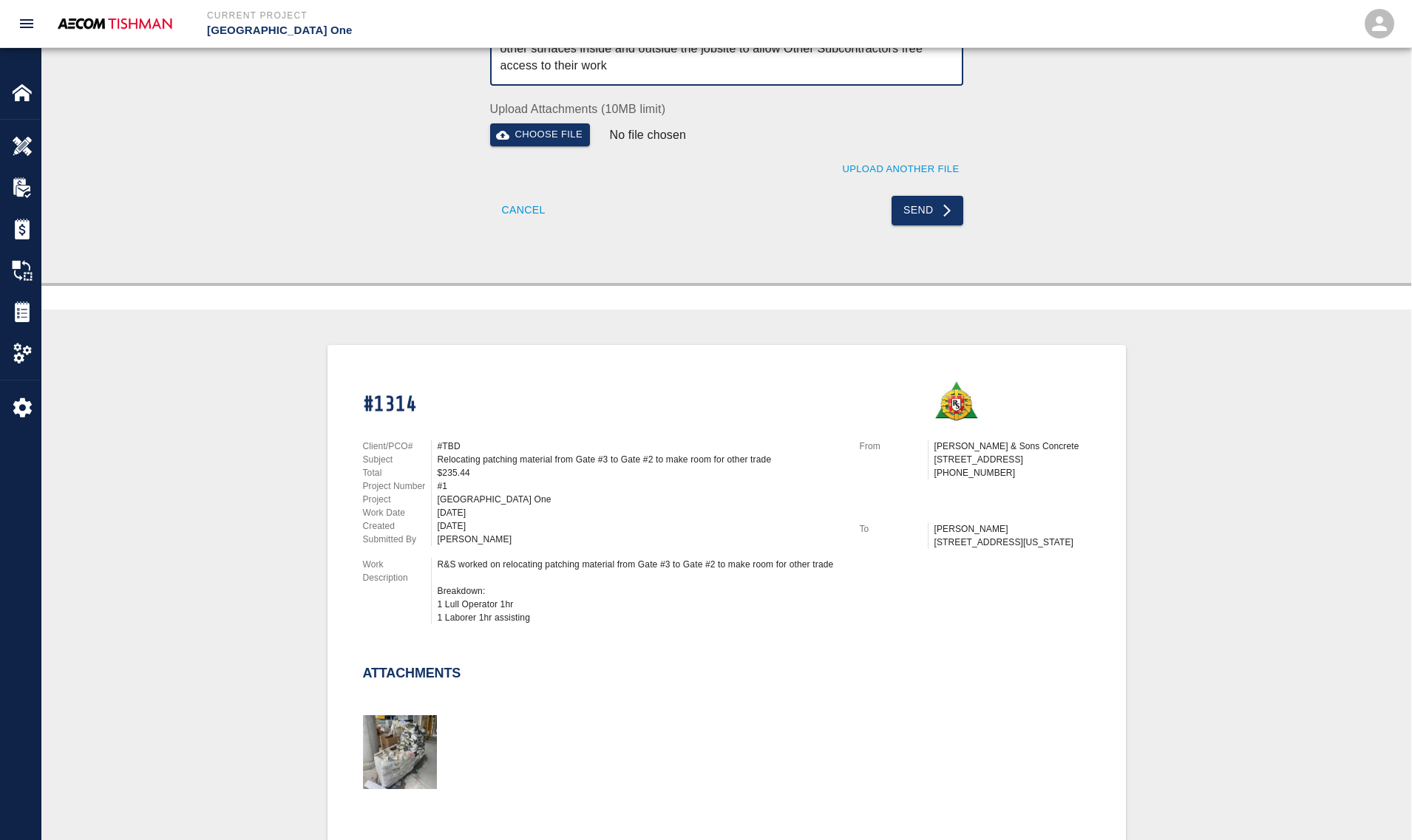
scroll to position [554, 0]
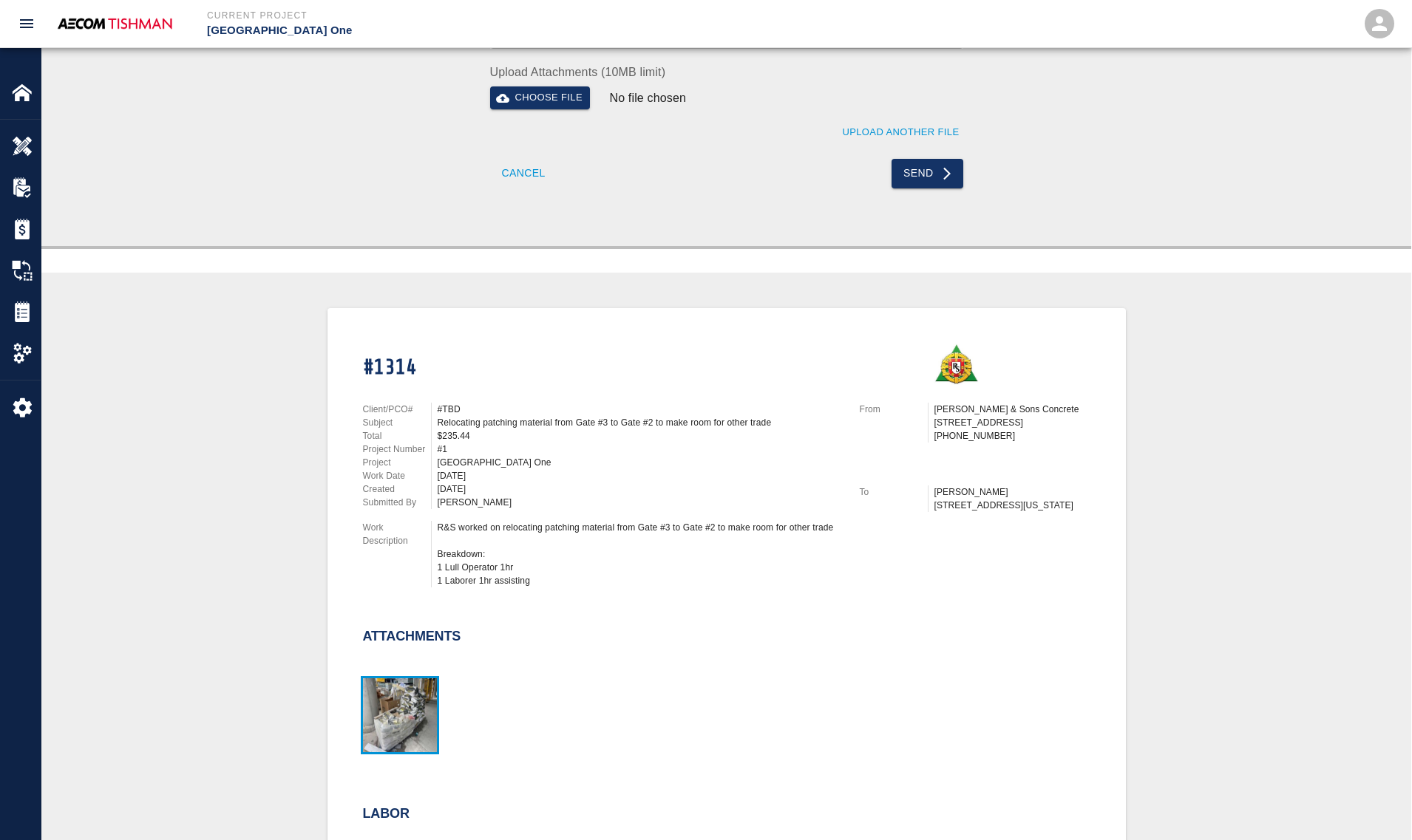
click at [395, 704] on img "button" at bounding box center [400, 715] width 74 height 74
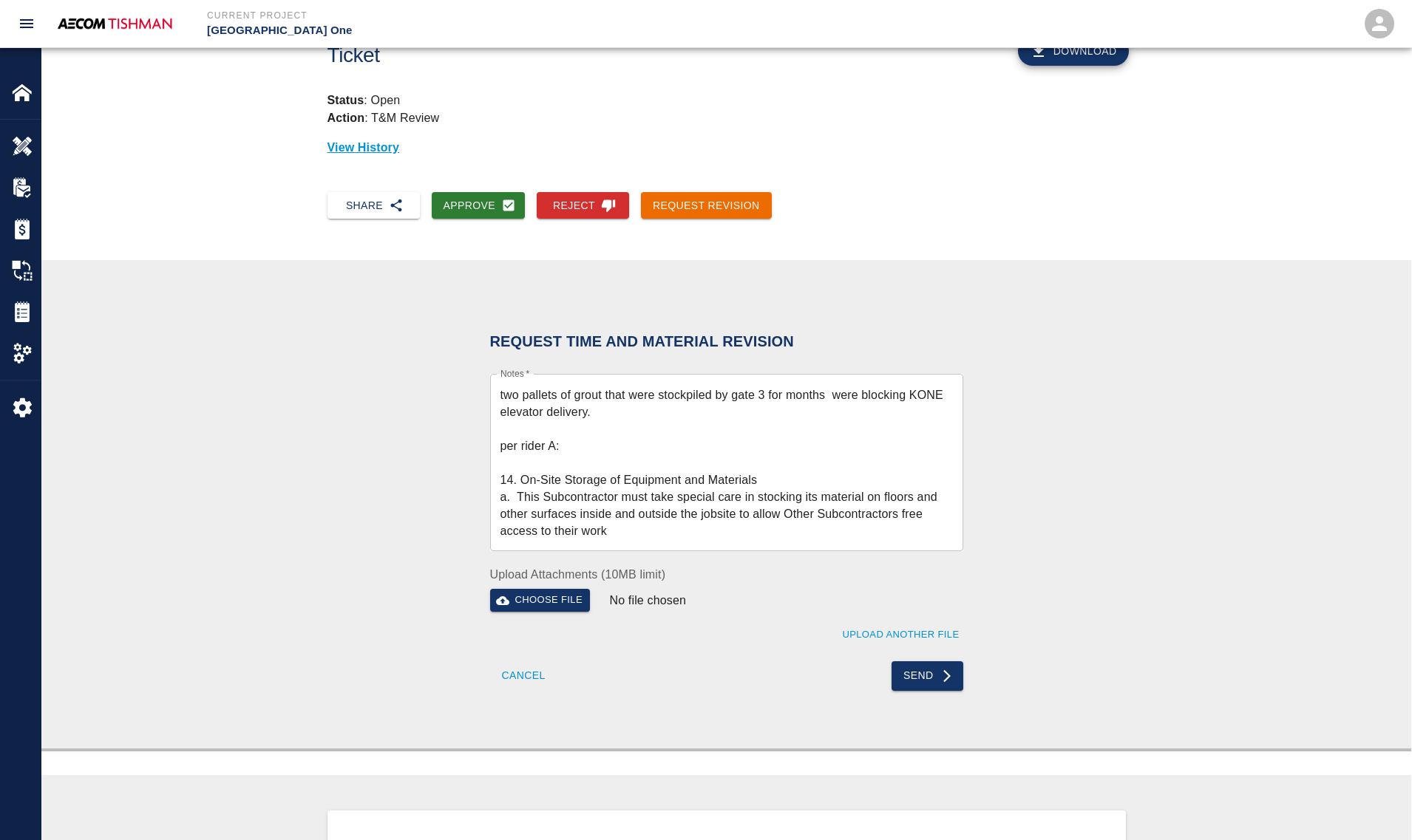
scroll to position [0, 0]
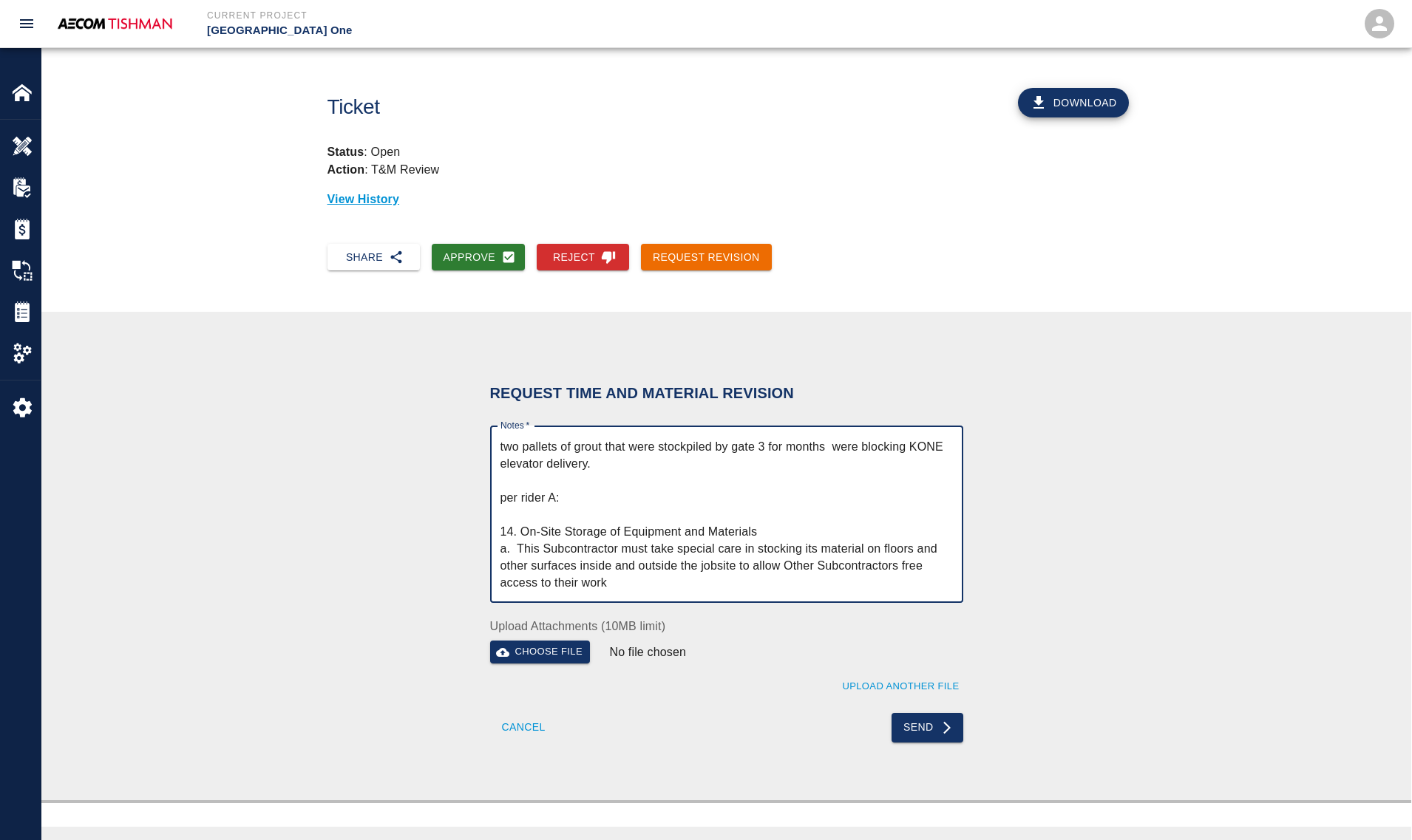
drag, startPoint x: 522, startPoint y: 444, endPoint x: 451, endPoint y: 427, distance: 73.0
click at [451, 427] on div "Request Time and Material Revision Notes   * two pallets of grout that were sto…" at bounding box center [726, 555] width 799 height 417
click at [791, 465] on textarea "two pallets of grout that were stockpiled by gate 3 for months were blocking KO…" at bounding box center [726, 514] width 452 height 153
click at [832, 444] on textarea "two pallets of grout that were stockpiled by gate 3 for months were blocking KO…" at bounding box center [726, 514] width 452 height 153
click at [644, 568] on textarea "two pallets of grout that were stockpiled by gate 3 for months were blocking KO…" at bounding box center [726, 514] width 452 height 153
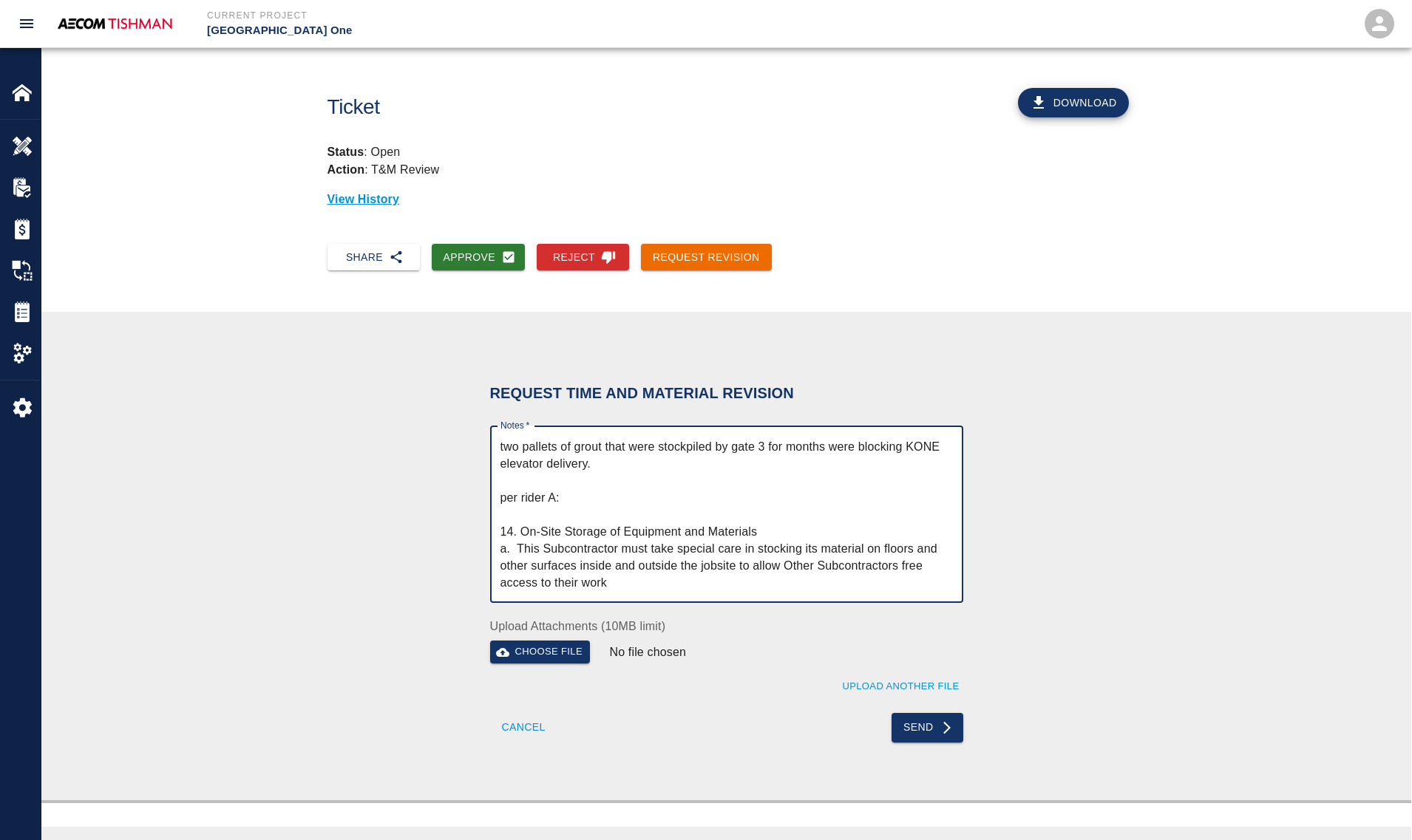
click at [644, 577] on textarea "two pallets of grout that were stockpiled by gate 3 for months were blocking KO…" at bounding box center [726, 514] width 452 height 153
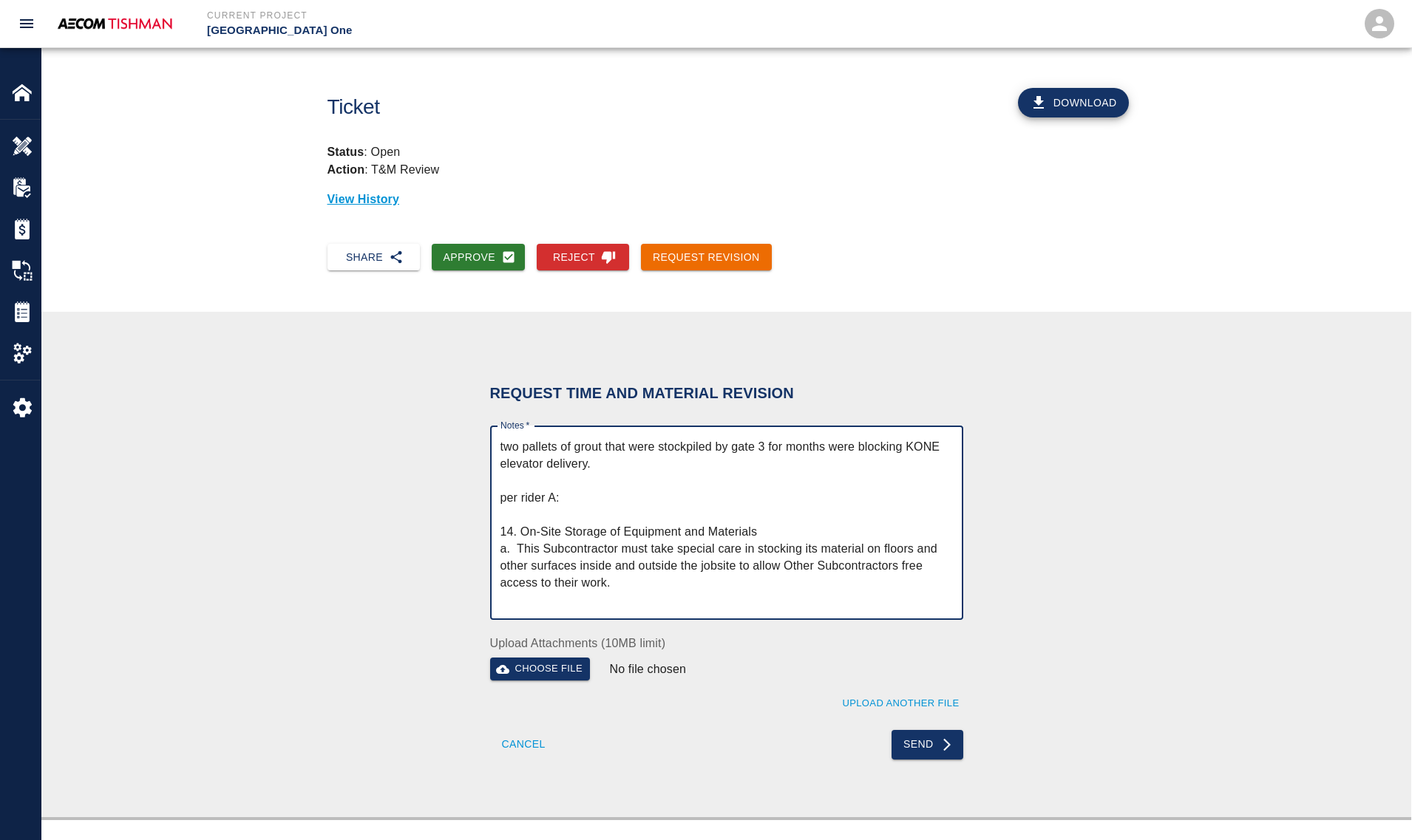
scroll to position [15, 0]
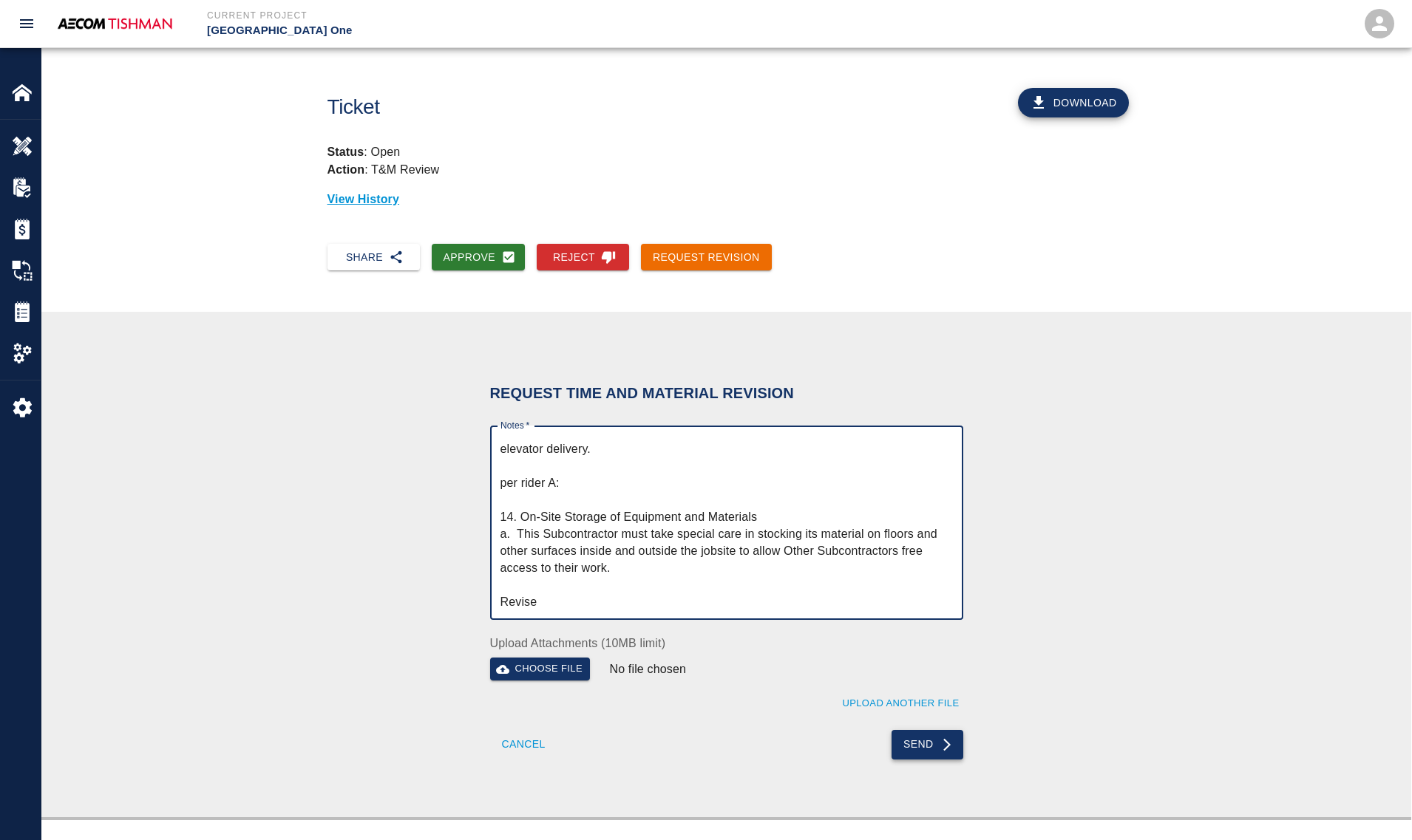
type textarea "two pallets of grout that were stockpiled by gate 3 for months were blocking KO…"
click at [921, 731] on button "Send" at bounding box center [927, 744] width 72 height 29
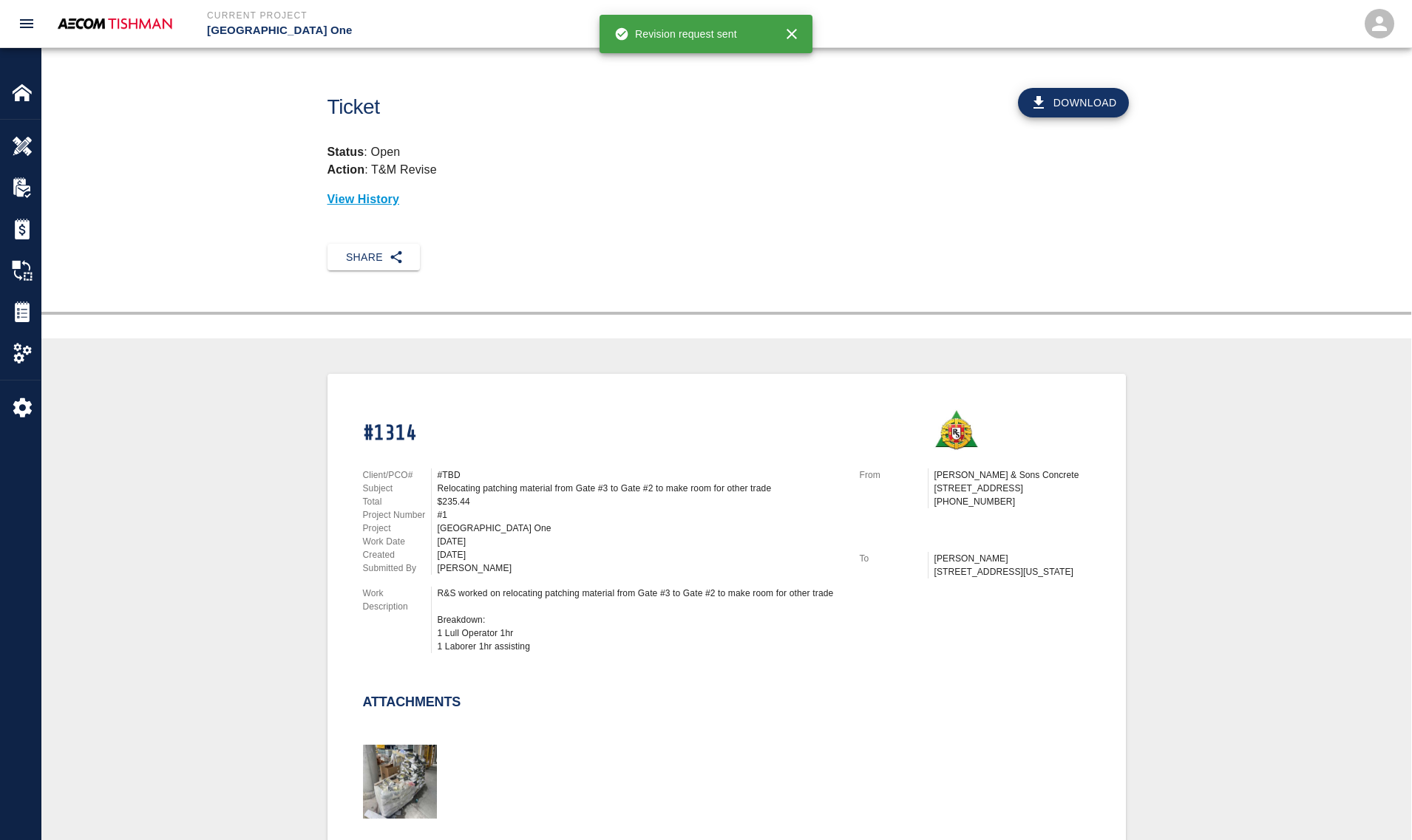
scroll to position [0, 0]
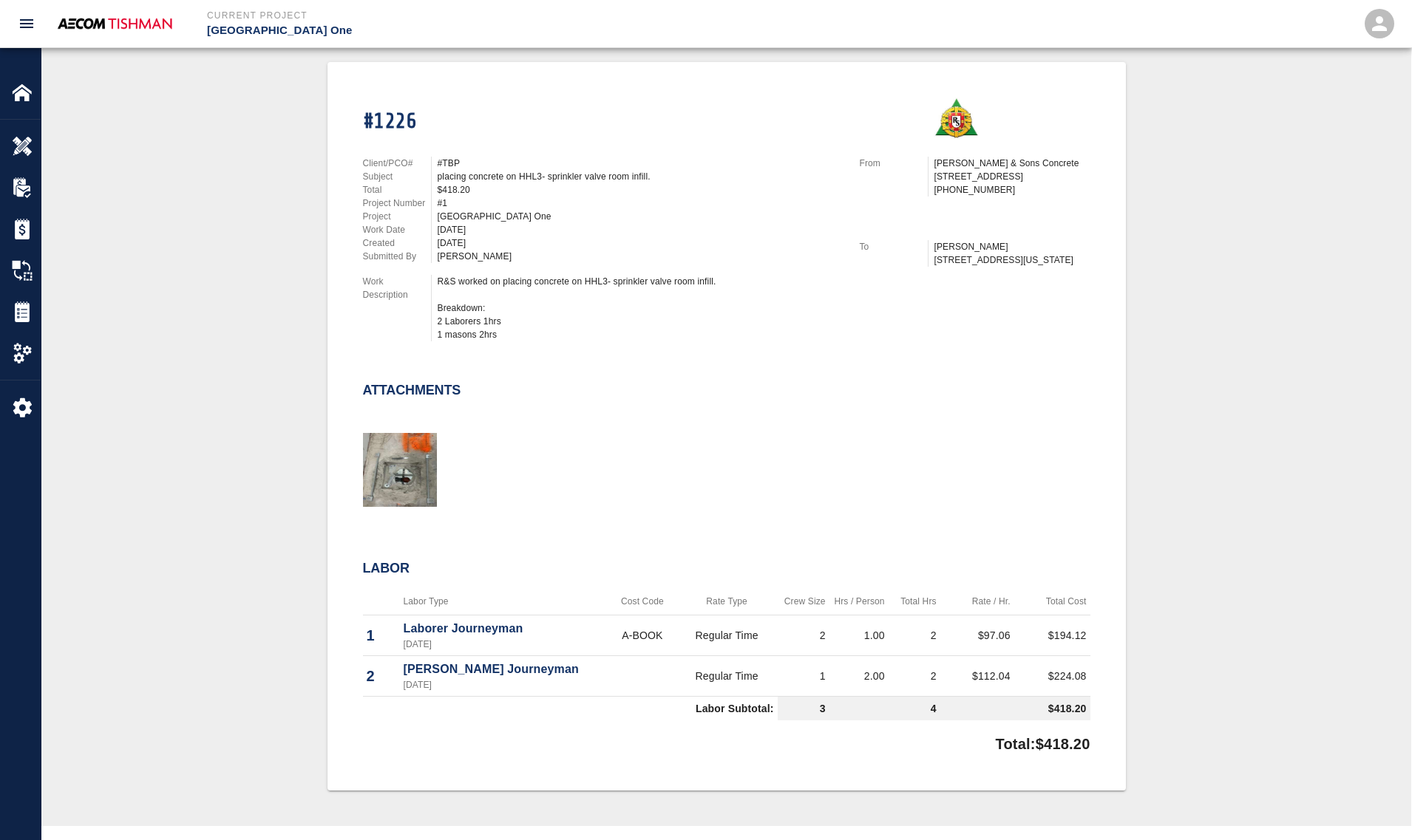
scroll to position [309, 0]
drag, startPoint x: 186, startPoint y: 596, endPoint x: 337, endPoint y: 464, distance: 200.6
click at [189, 593] on div "#1226 Client/PCO# #TBP Subject placing concrete on HHL3- sprinkler valve room i…" at bounding box center [726, 429] width 1299 height 728
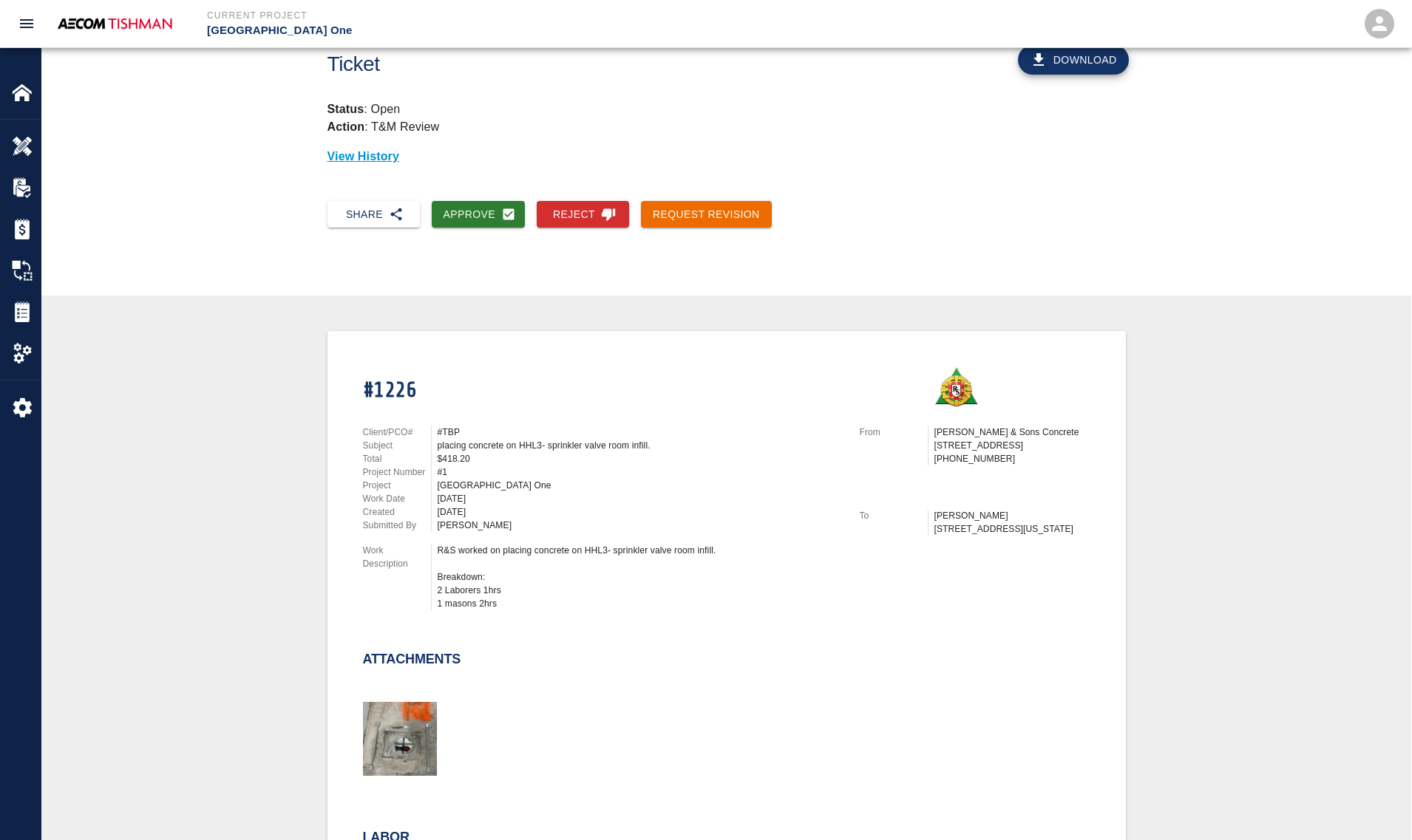
scroll to position [0, 0]
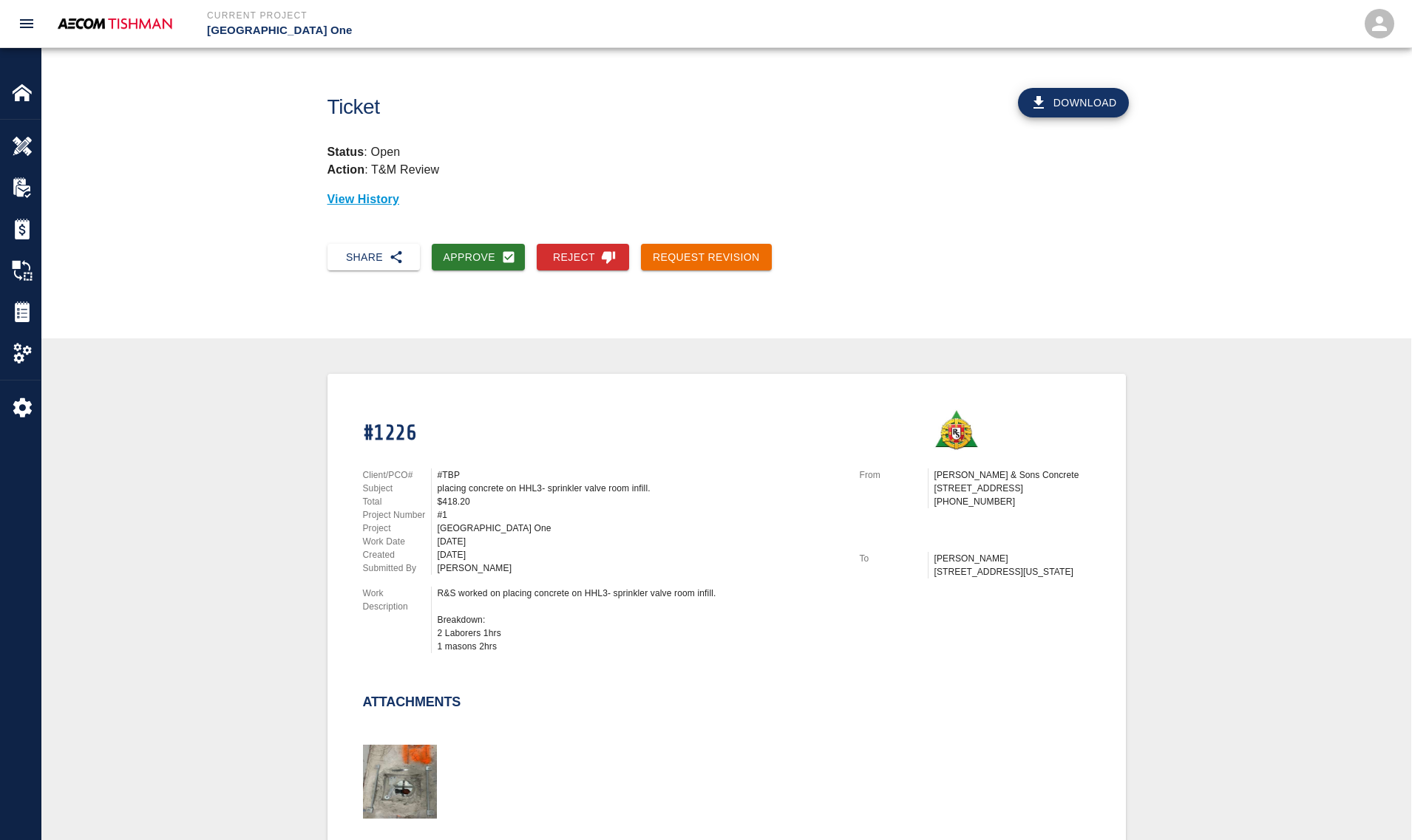
click at [510, 254] on icon "button" at bounding box center [508, 257] width 11 height 11
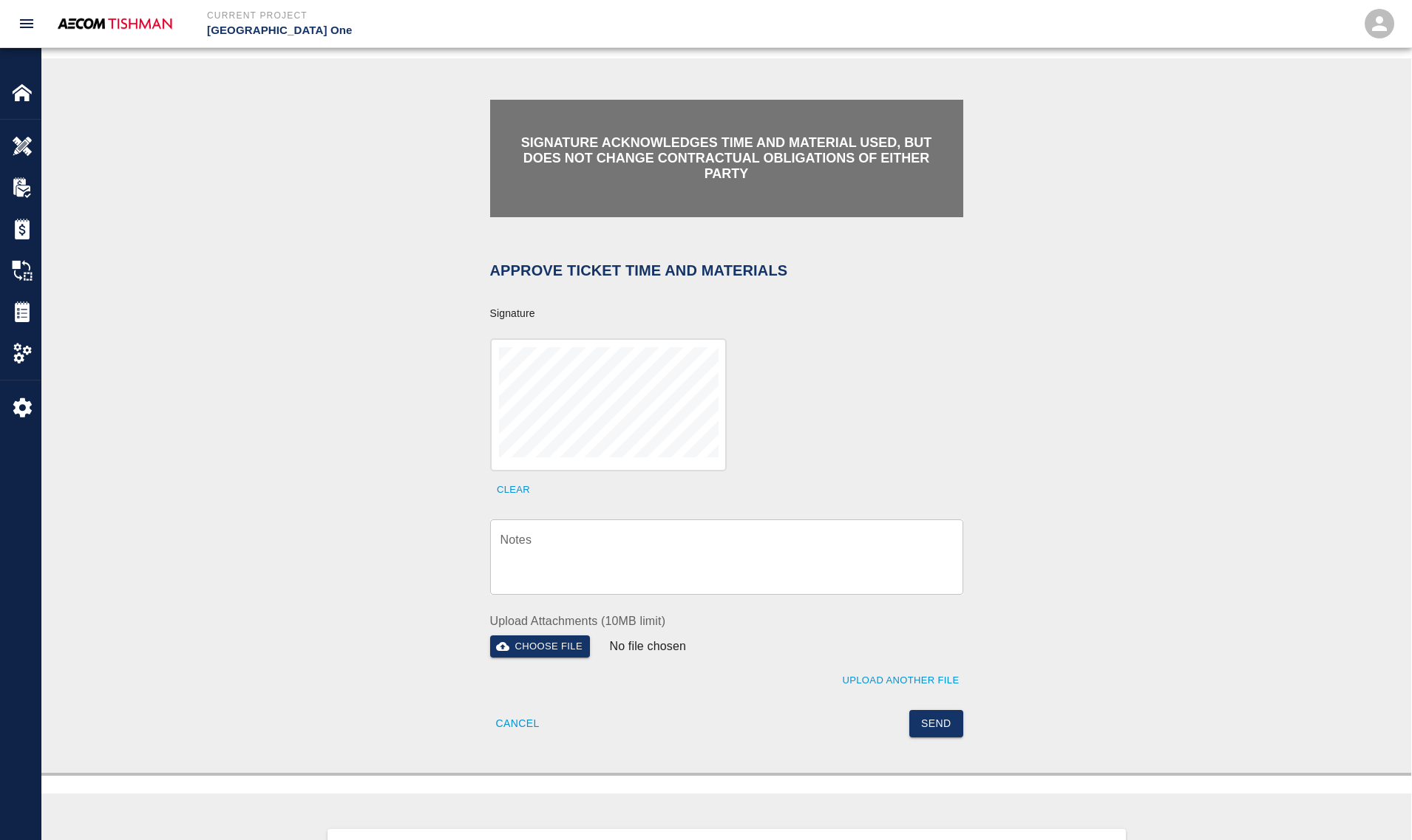
scroll to position [277, 0]
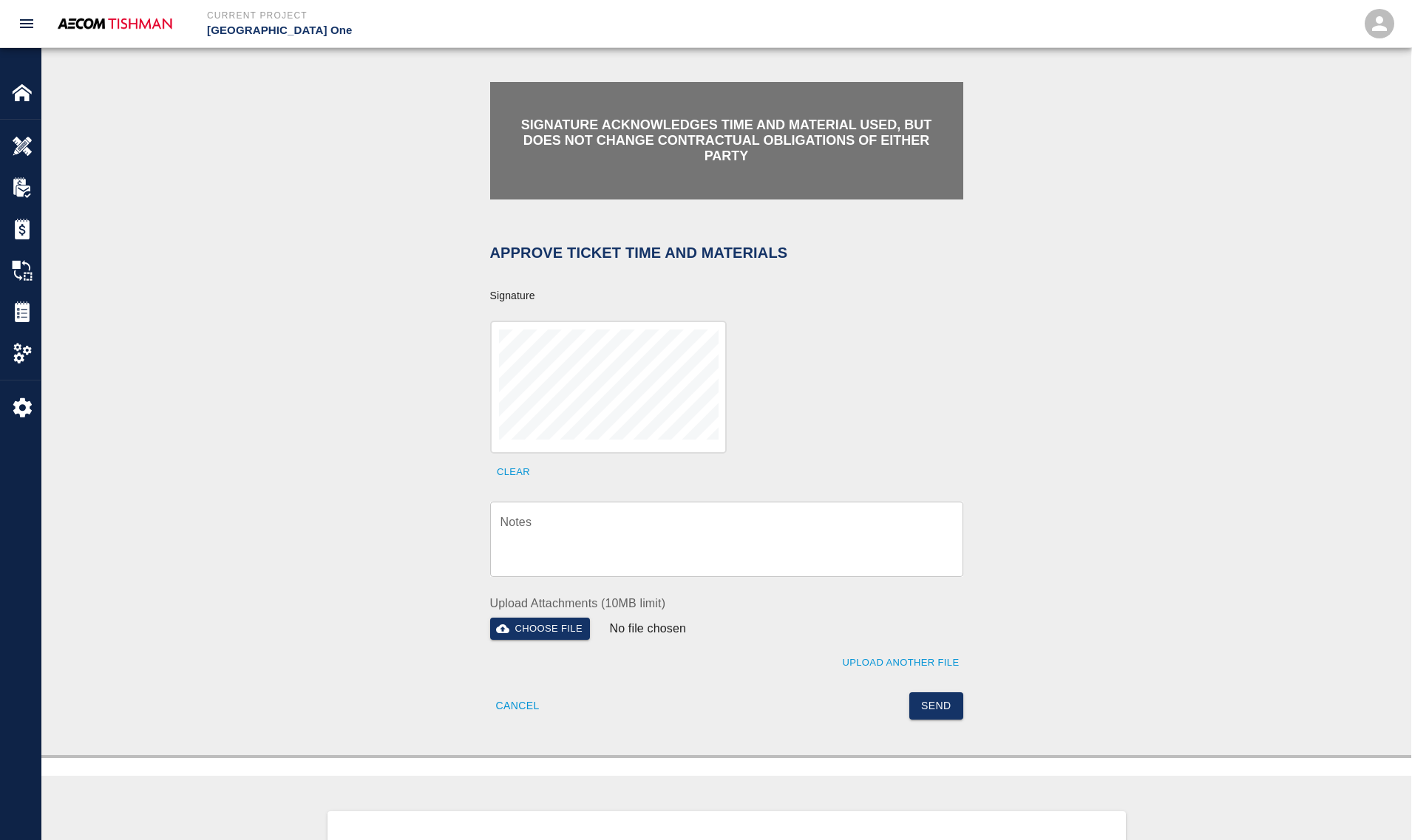
click at [625, 545] on textarea "Notes" at bounding box center [726, 539] width 452 height 51
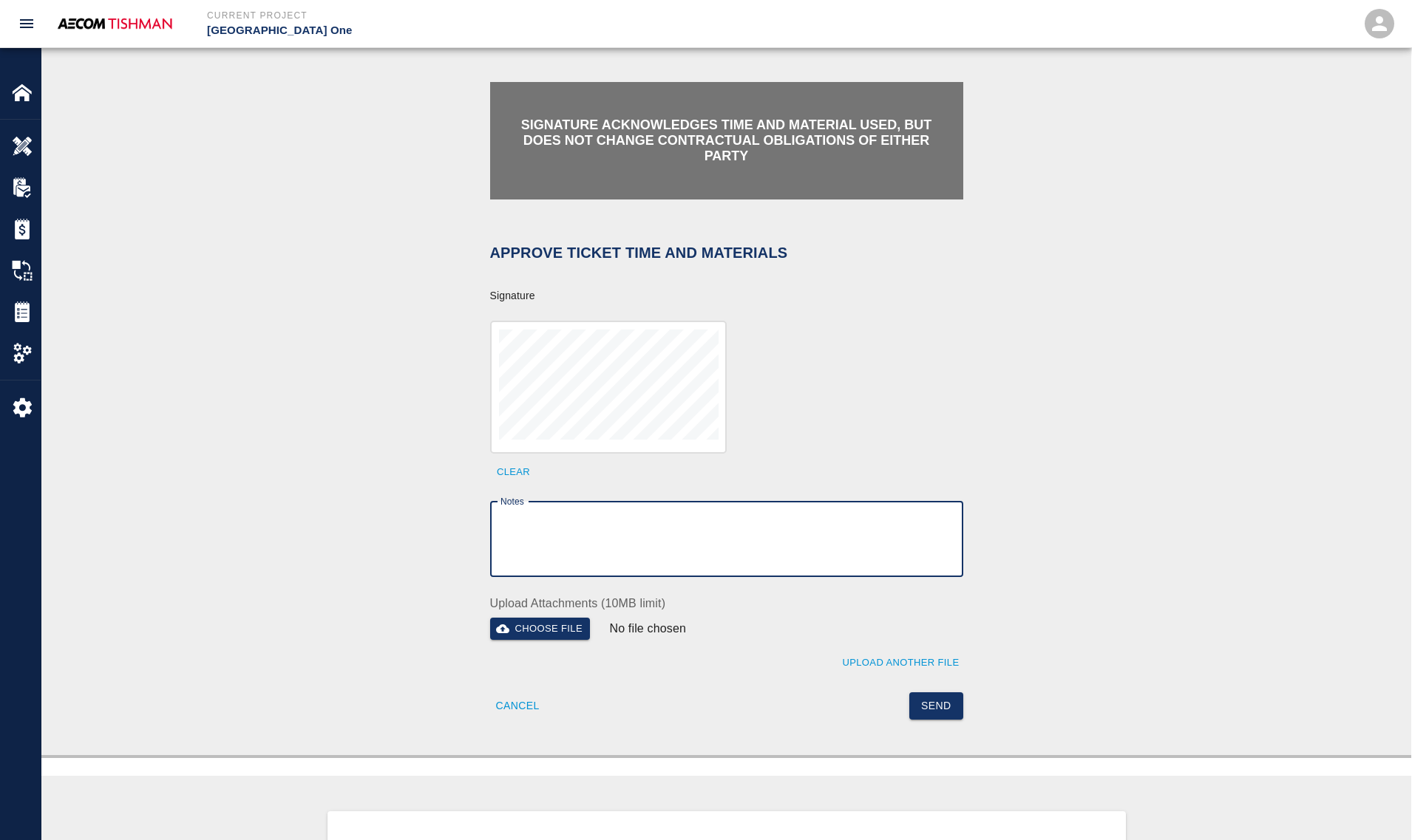
paste textarea "verification of time and material subject to contract review."
type textarea "verification of time and material subject to contract review."
click at [931, 697] on button "Send" at bounding box center [936, 706] width 54 height 27
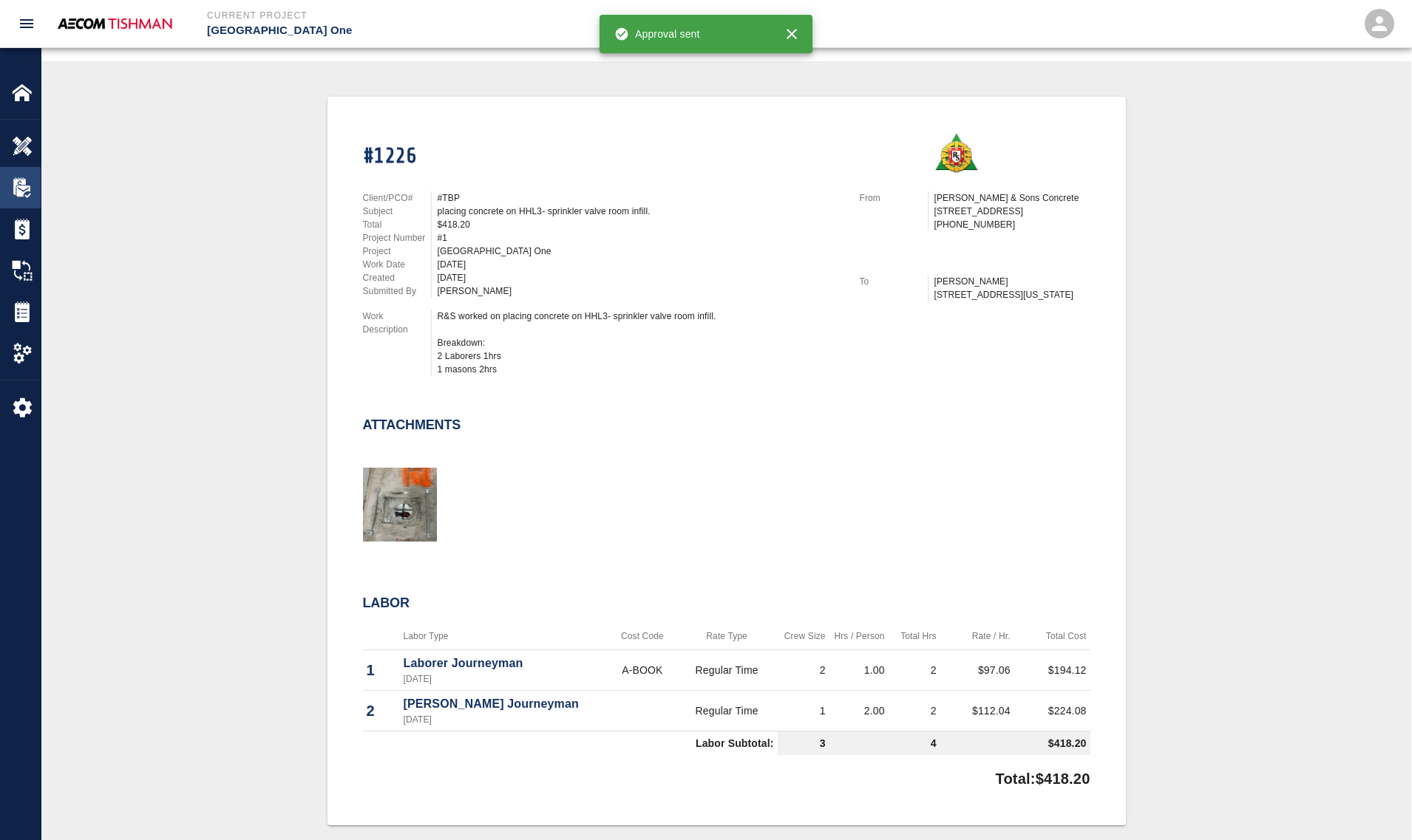
click at [19, 144] on img at bounding box center [22, 146] width 21 height 21
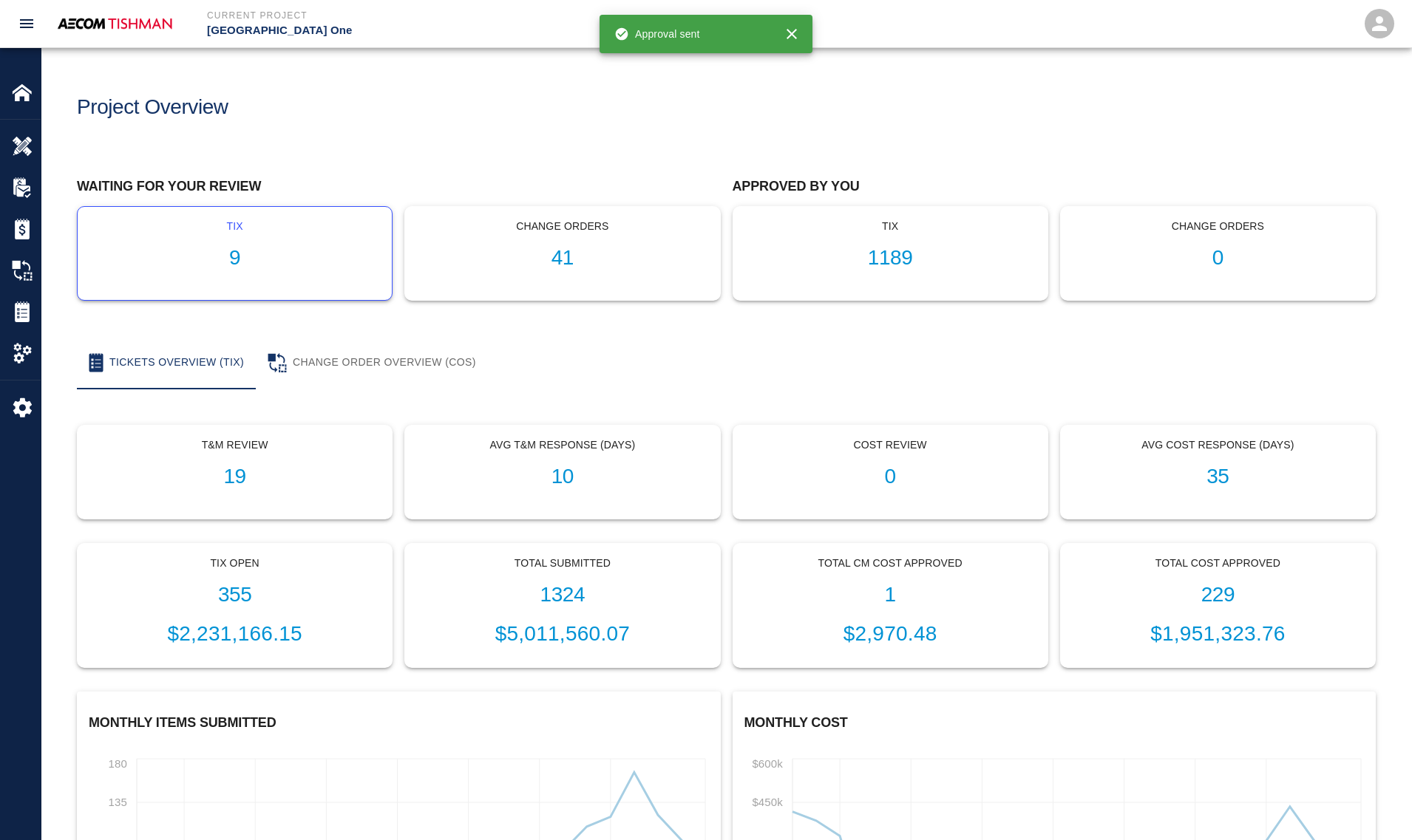
click at [234, 248] on h1 "9" at bounding box center [235, 258] width 290 height 25
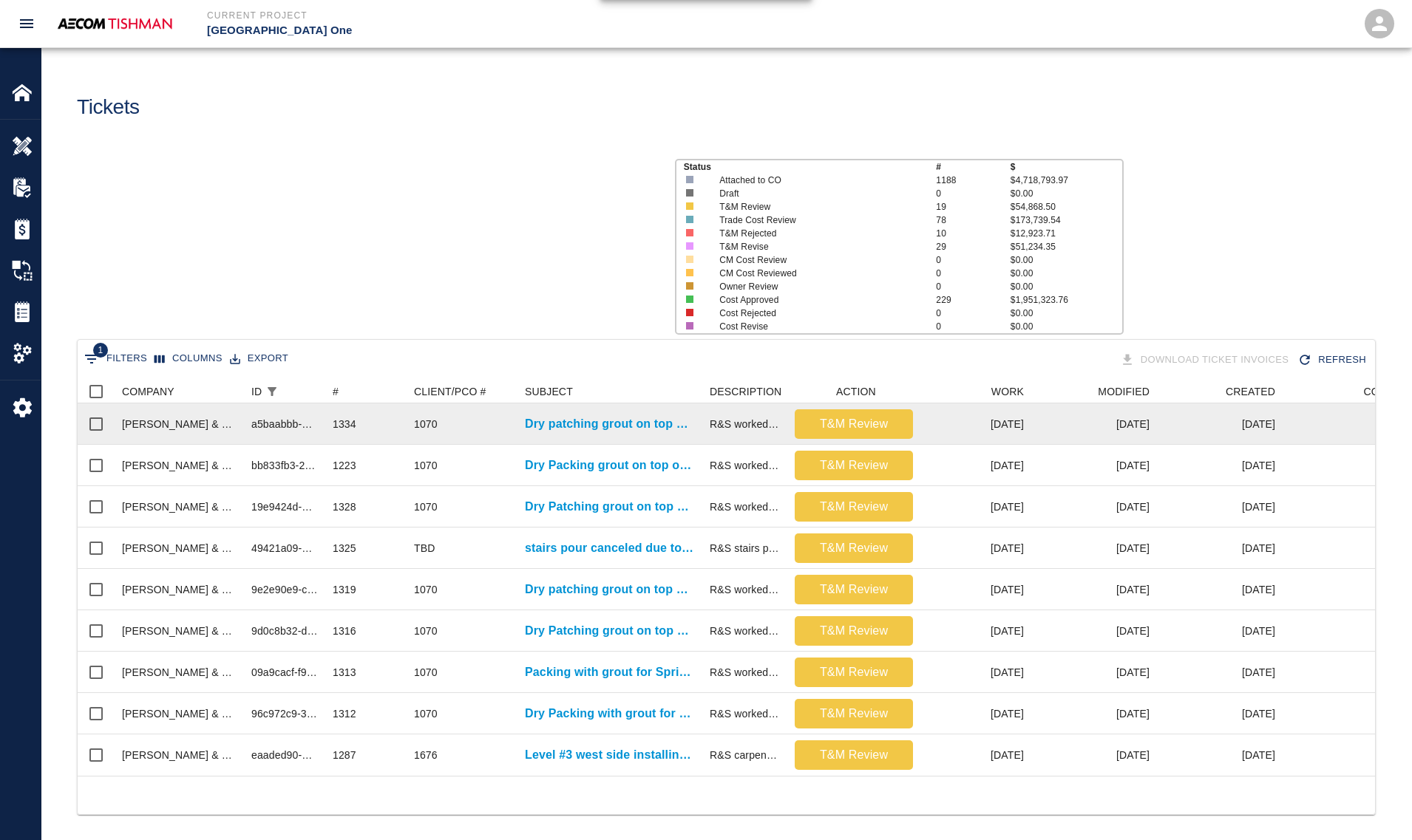
scroll to position [396, 1282]
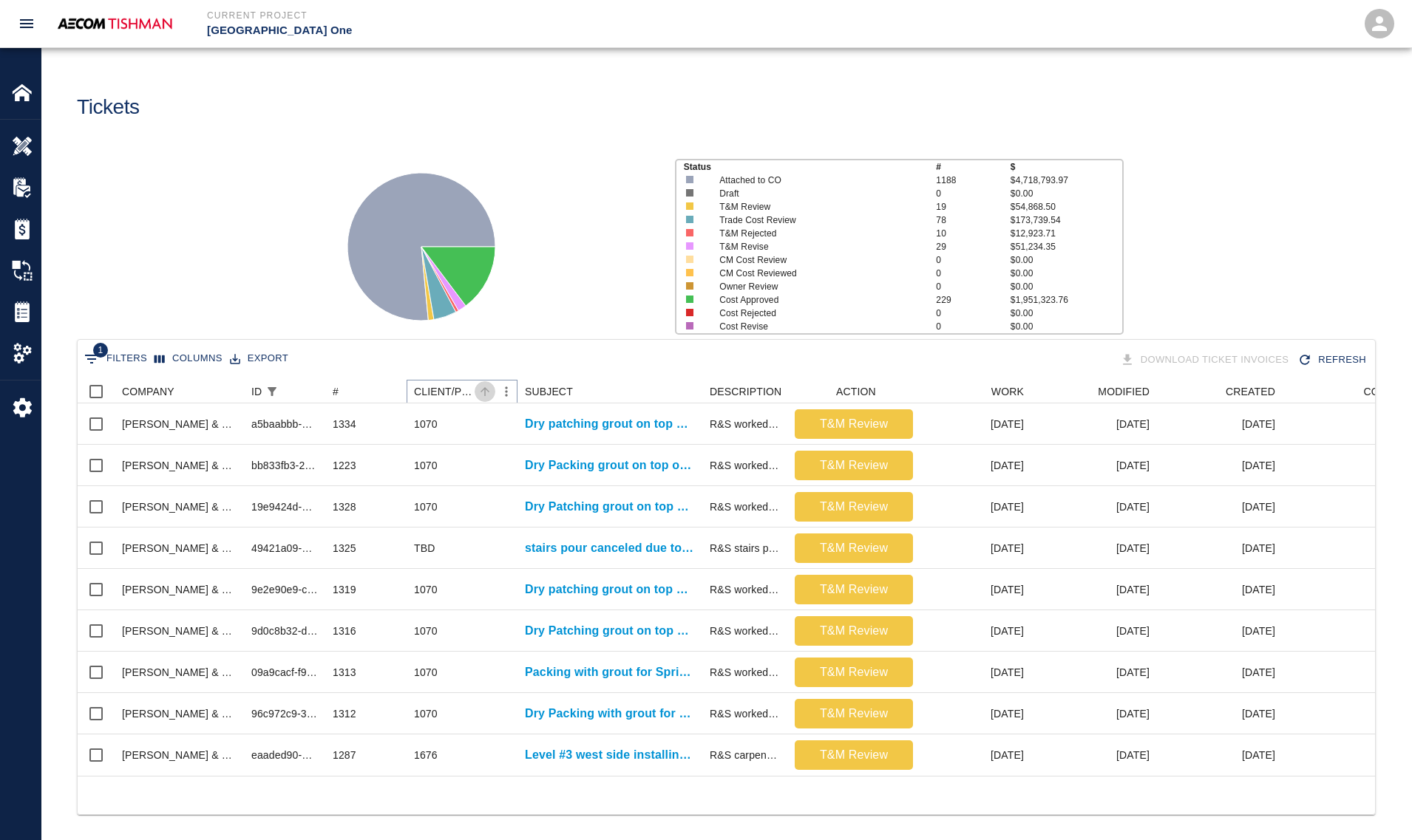
click at [485, 390] on icon "Sort" at bounding box center [485, 391] width 13 height 13
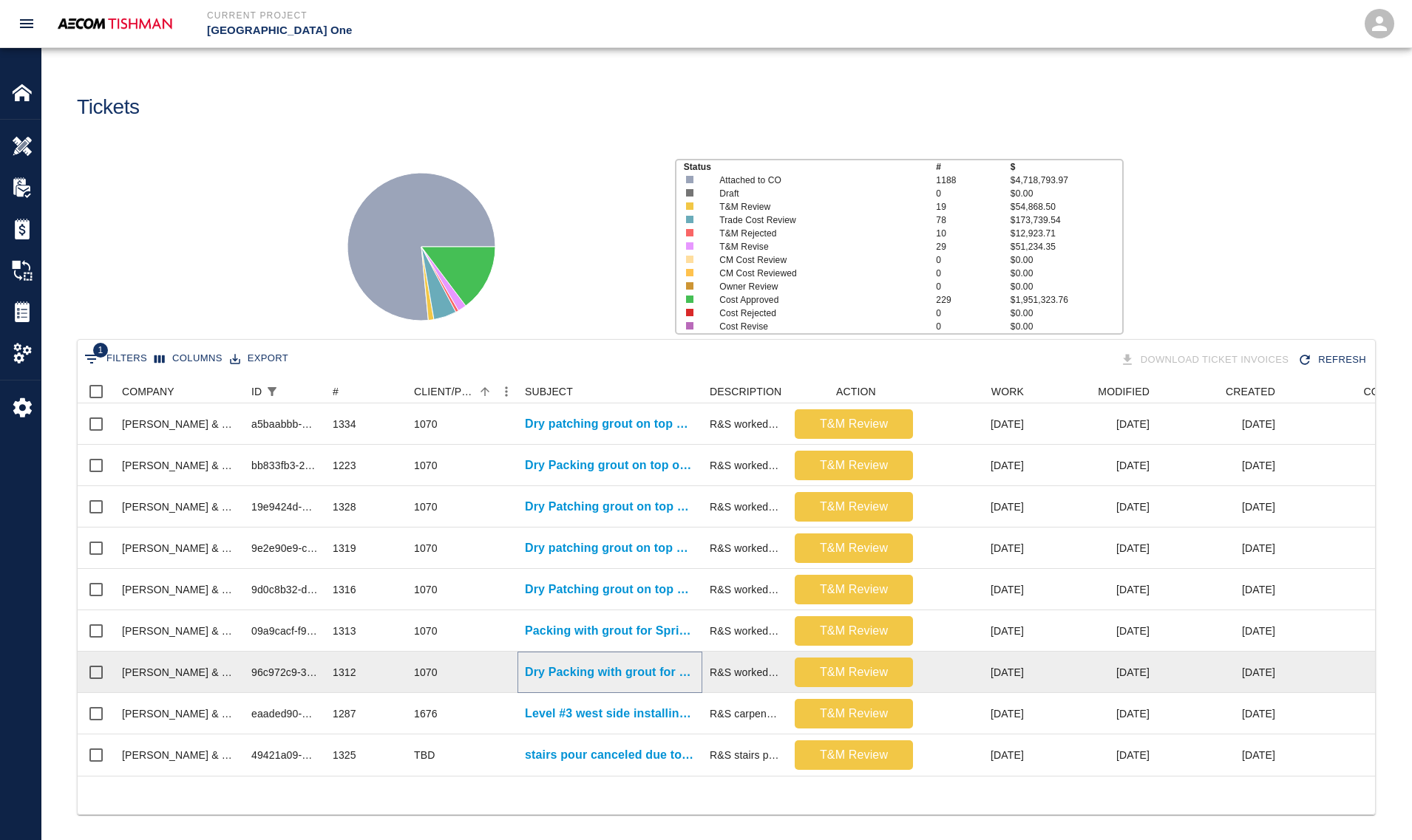
click at [551, 663] on p "Dry Packing with grout for E7/EH E5/EJ." at bounding box center [610, 672] width 170 height 18
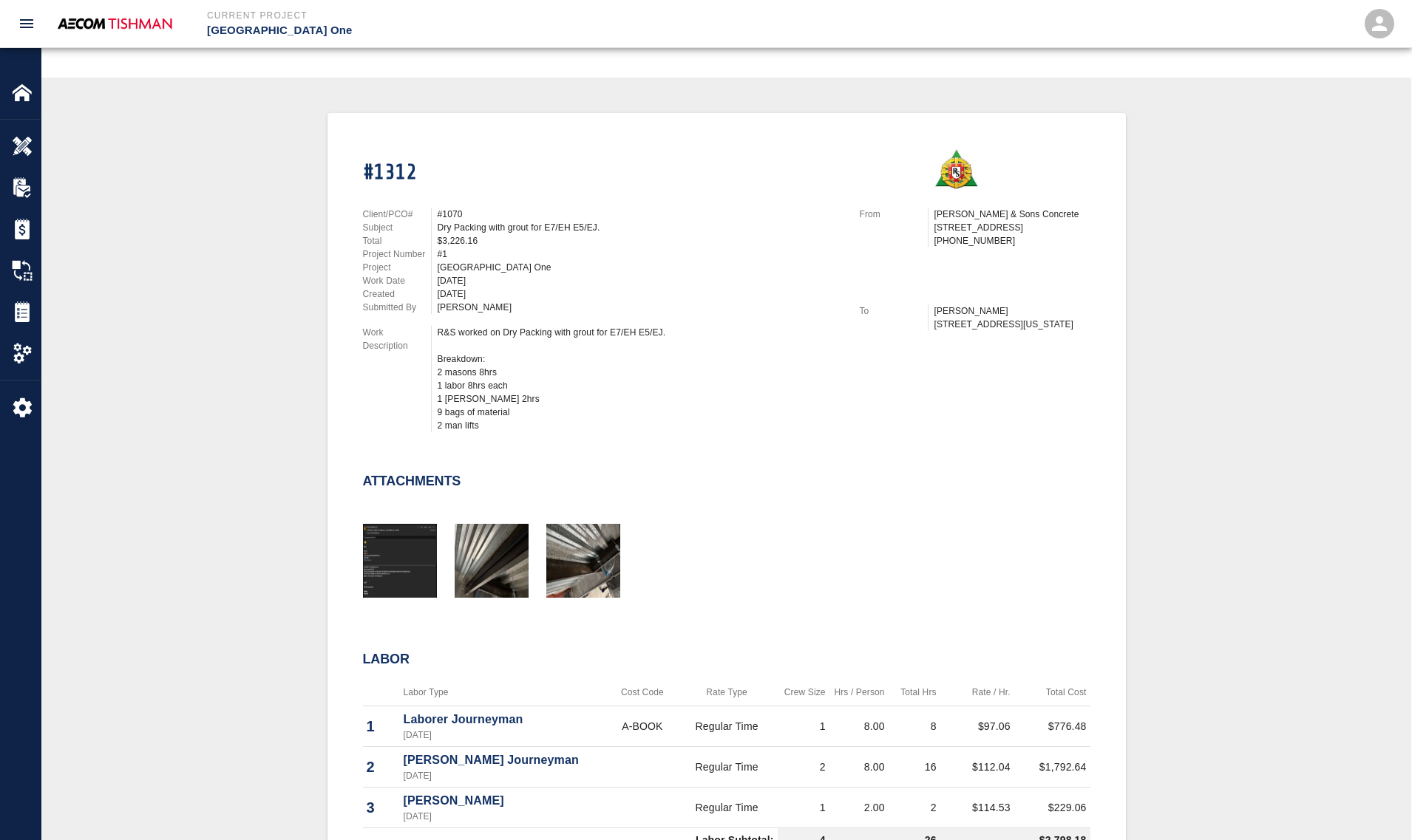
scroll to position [277, 0]
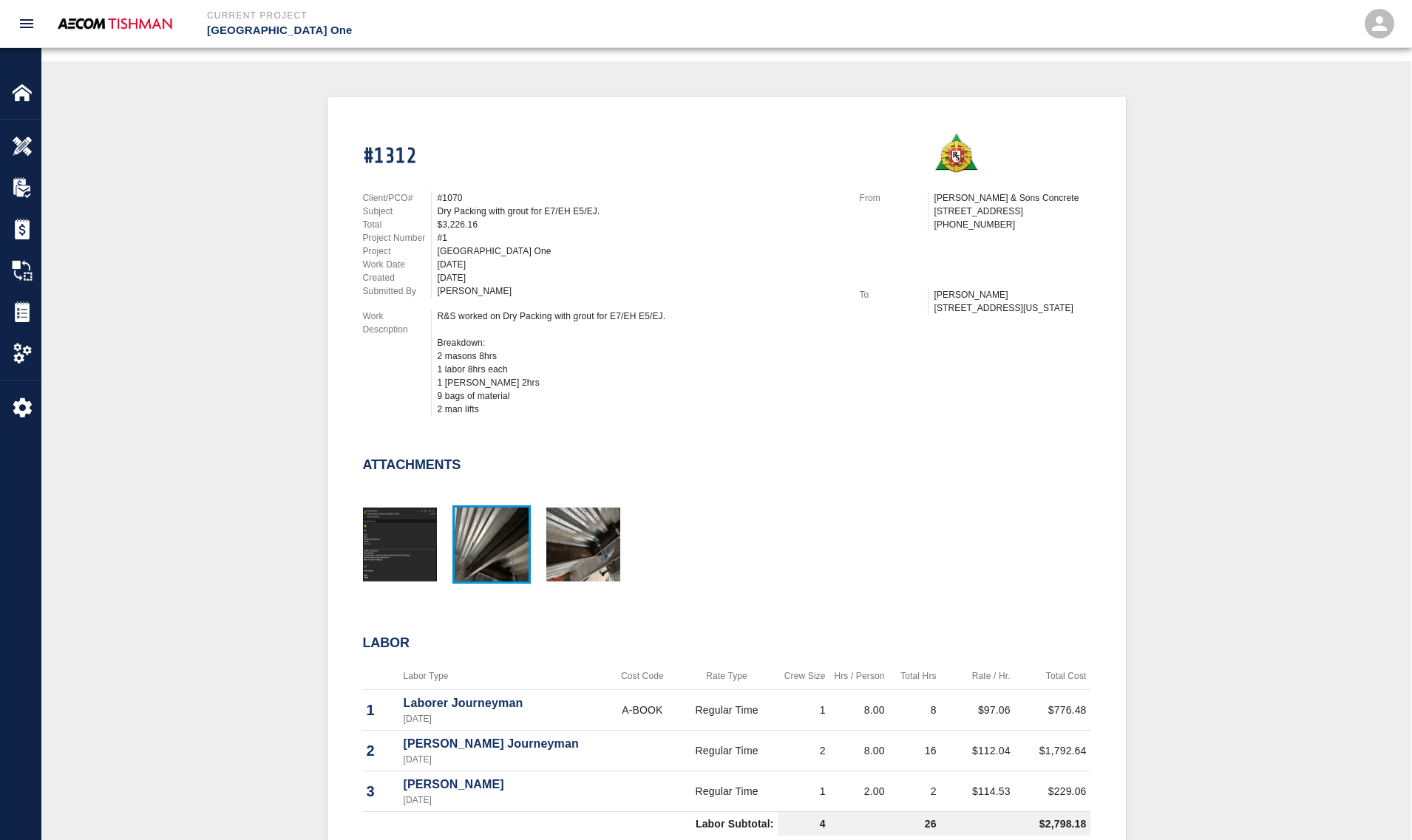
click at [482, 552] on img "button" at bounding box center [491, 545] width 74 height 74
click at [583, 552] on img "button" at bounding box center [583, 545] width 74 height 74
click at [164, 420] on div "#1312 Client/PCO# #1070 Subject Dry Packing with grout for E7/EH E5/EJ. Total $…" at bounding box center [726, 629] width 1299 height 1065
drag, startPoint x: 493, startPoint y: 319, endPoint x: 559, endPoint y: 318, distance: 66.0
click at [559, 318] on div "R&S worked on Dry Packing with grout for E7/EH E5/EJ. Breakdown: 2 masons 8hrs …" at bounding box center [640, 363] width 404 height 106
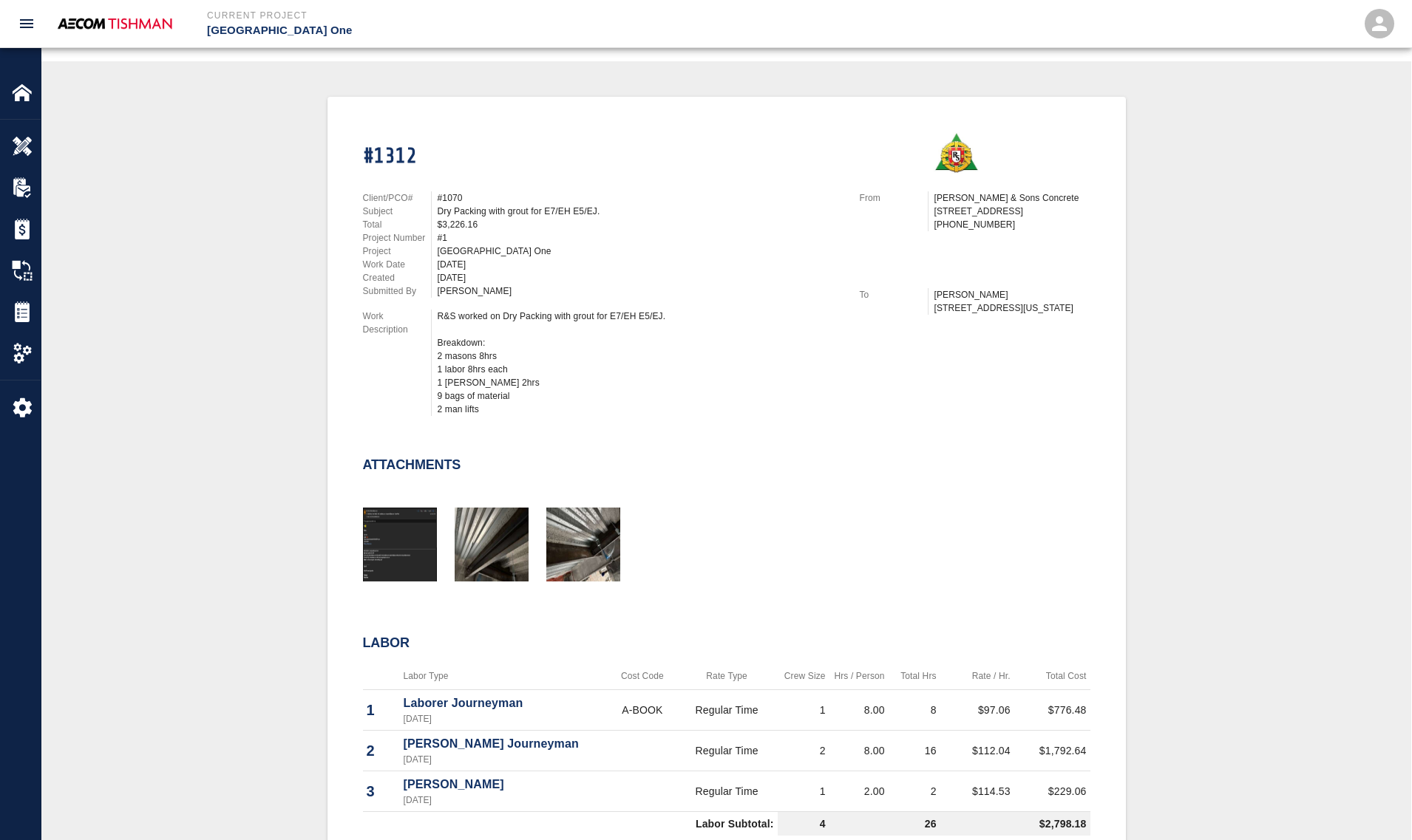
drag, startPoint x: 559, startPoint y: 318, endPoint x: 430, endPoint y: 327, distance: 129.3
click at [431, 326] on div "R&S worked on Dry Packing with grout for E7/EH E5/EJ. Breakdown: 2 masons 8hrs …" at bounding box center [636, 363] width 411 height 106
drag, startPoint x: 437, startPoint y: 308, endPoint x: 592, endPoint y: 308, distance: 155.0
click at [592, 309] on div "R&S worked on Dry Packing with grout for E7/EH E5/EJ. Breakdown: 2 masons 8hrs …" at bounding box center [640, 363] width 404 height 106
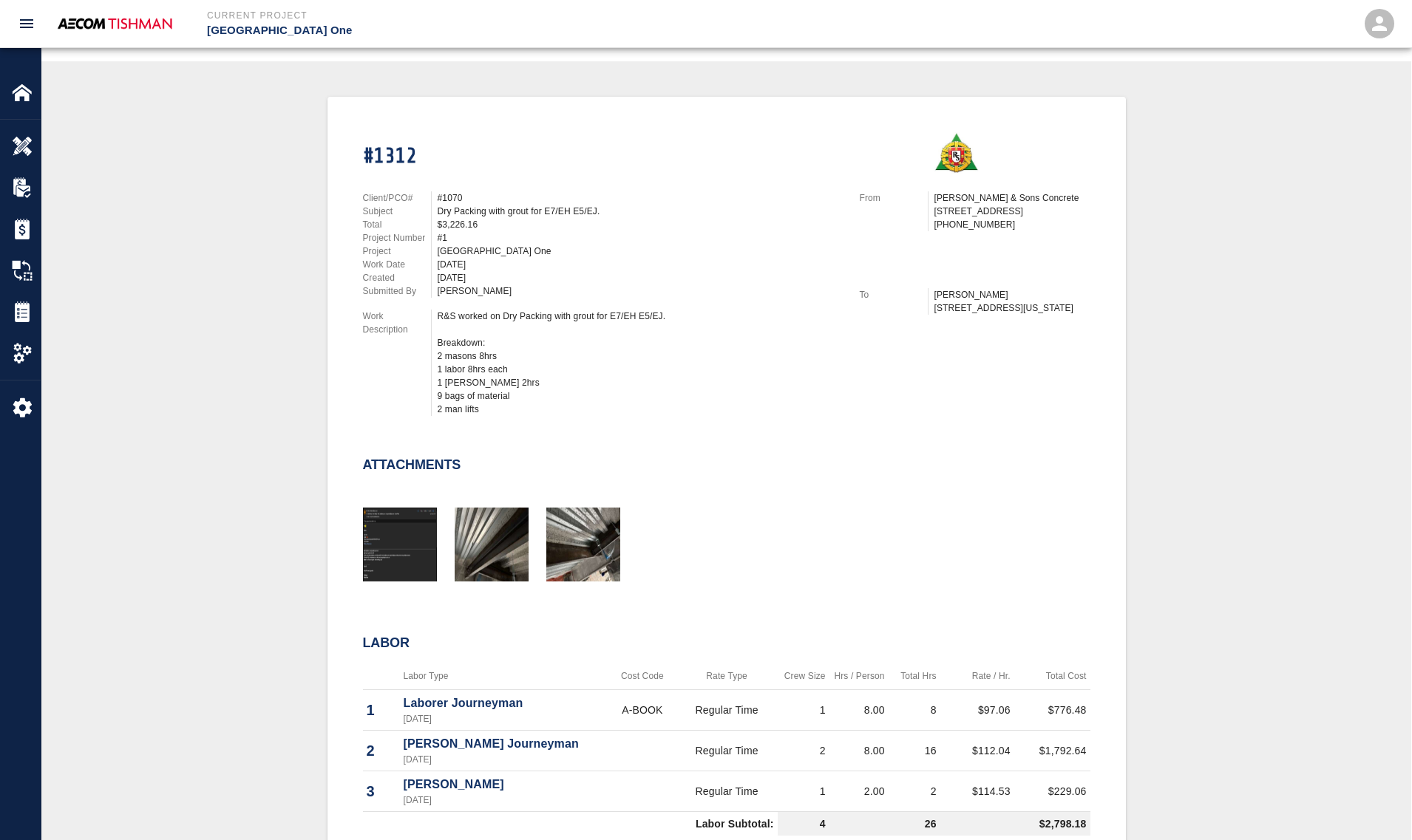
click at [543, 201] on div "#1070" at bounding box center [640, 197] width 404 height 13
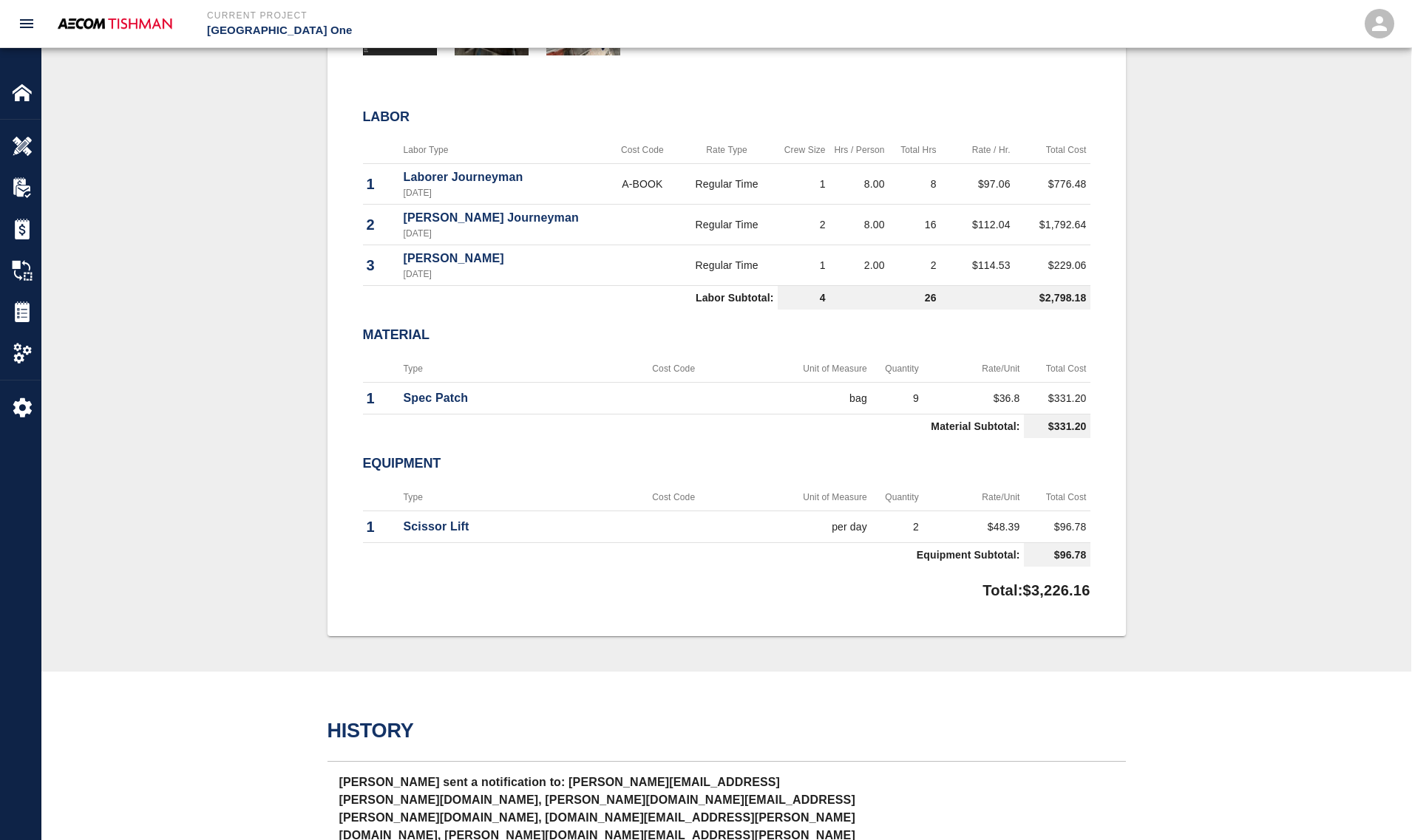
scroll to position [832, 0]
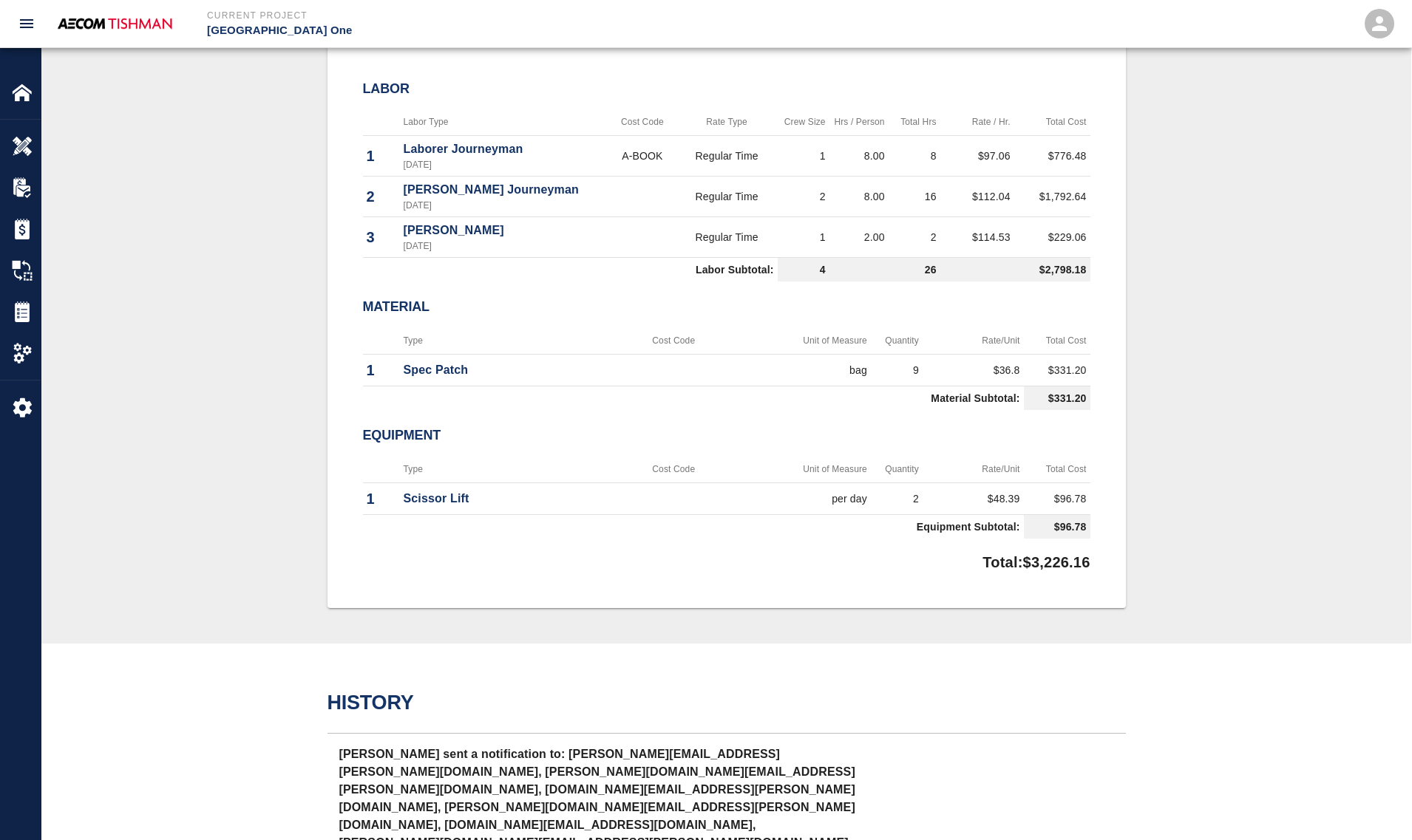
click at [534, 429] on h2 "Equipment" at bounding box center [726, 436] width 728 height 16
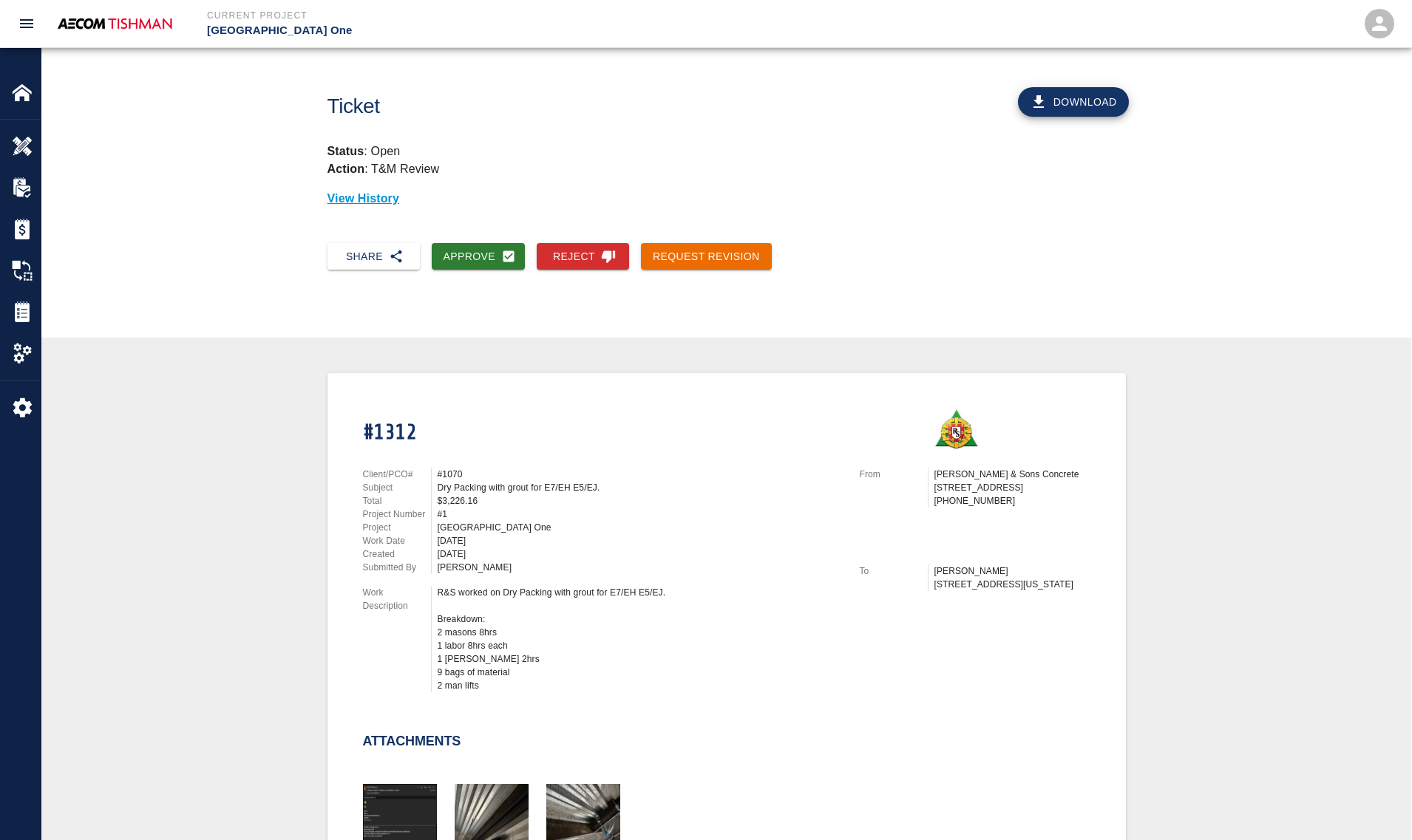
scroll to position [0, 0]
click at [455, 263] on button "Approve" at bounding box center [478, 257] width 94 height 27
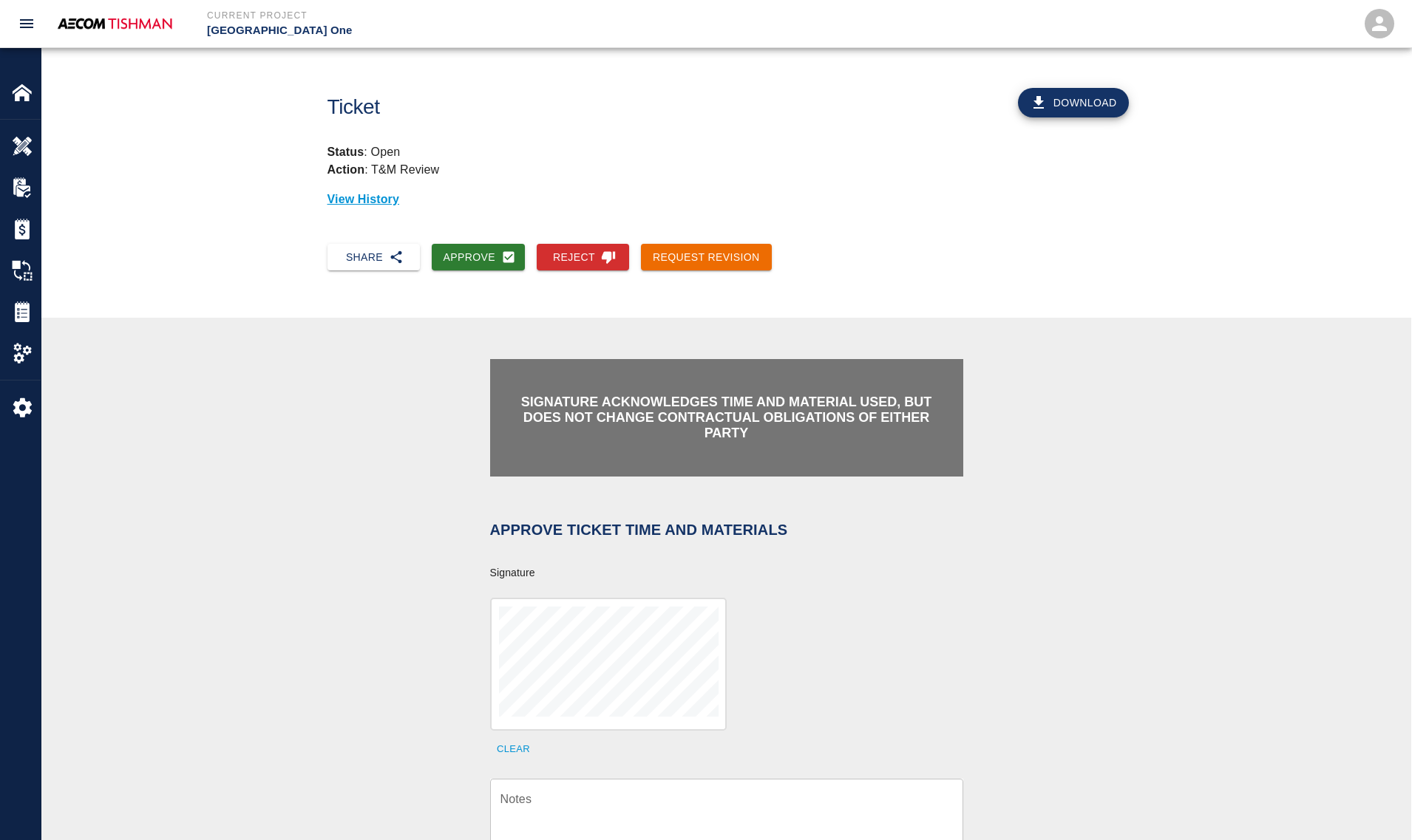
scroll to position [277, 0]
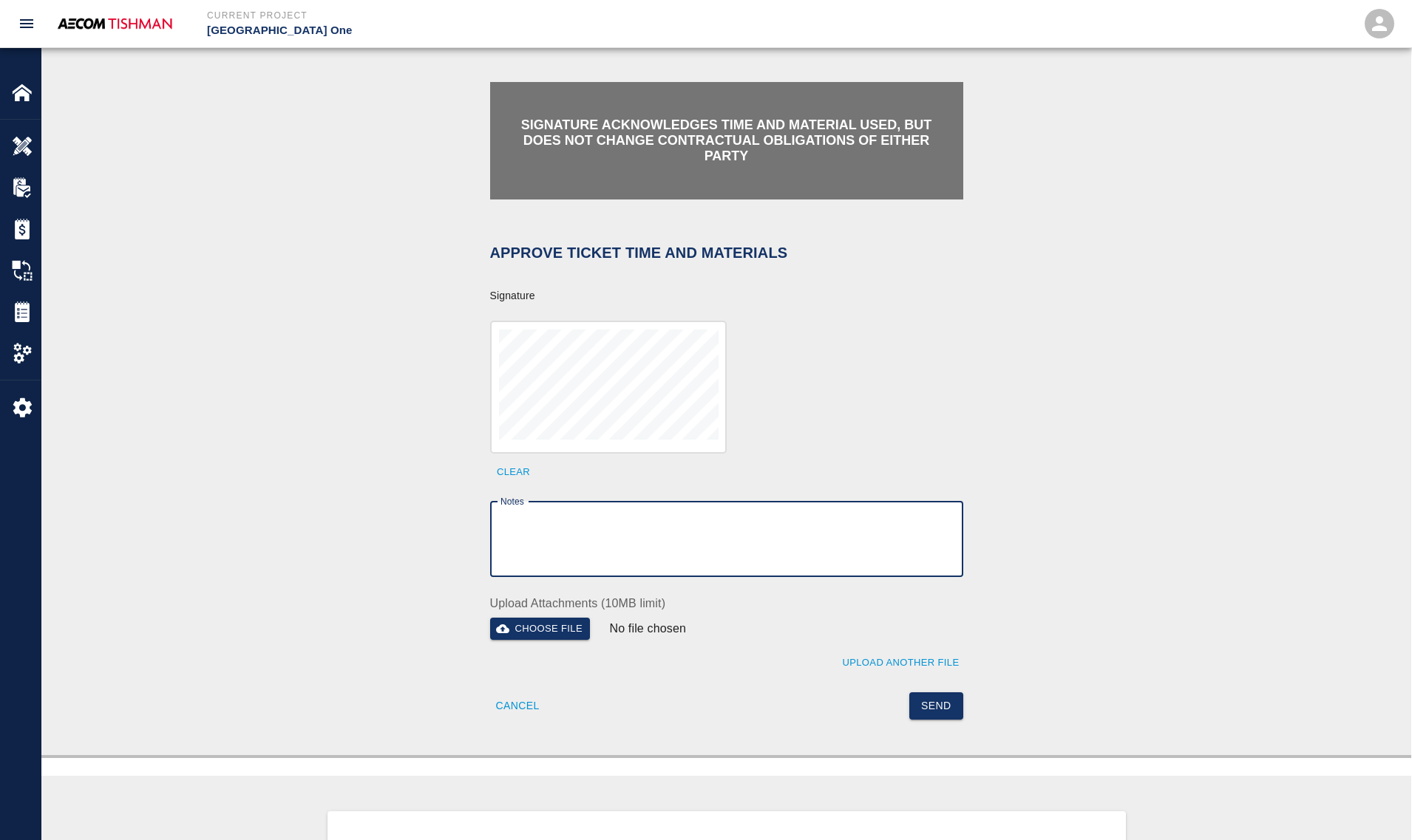
click at [686, 523] on textarea "Notes" at bounding box center [726, 539] width 452 height 51
paste textarea "verification of time and material subject to contract review."
type textarea "verification of time and material subject to contract review."
click at [937, 700] on button "Send" at bounding box center [936, 706] width 54 height 27
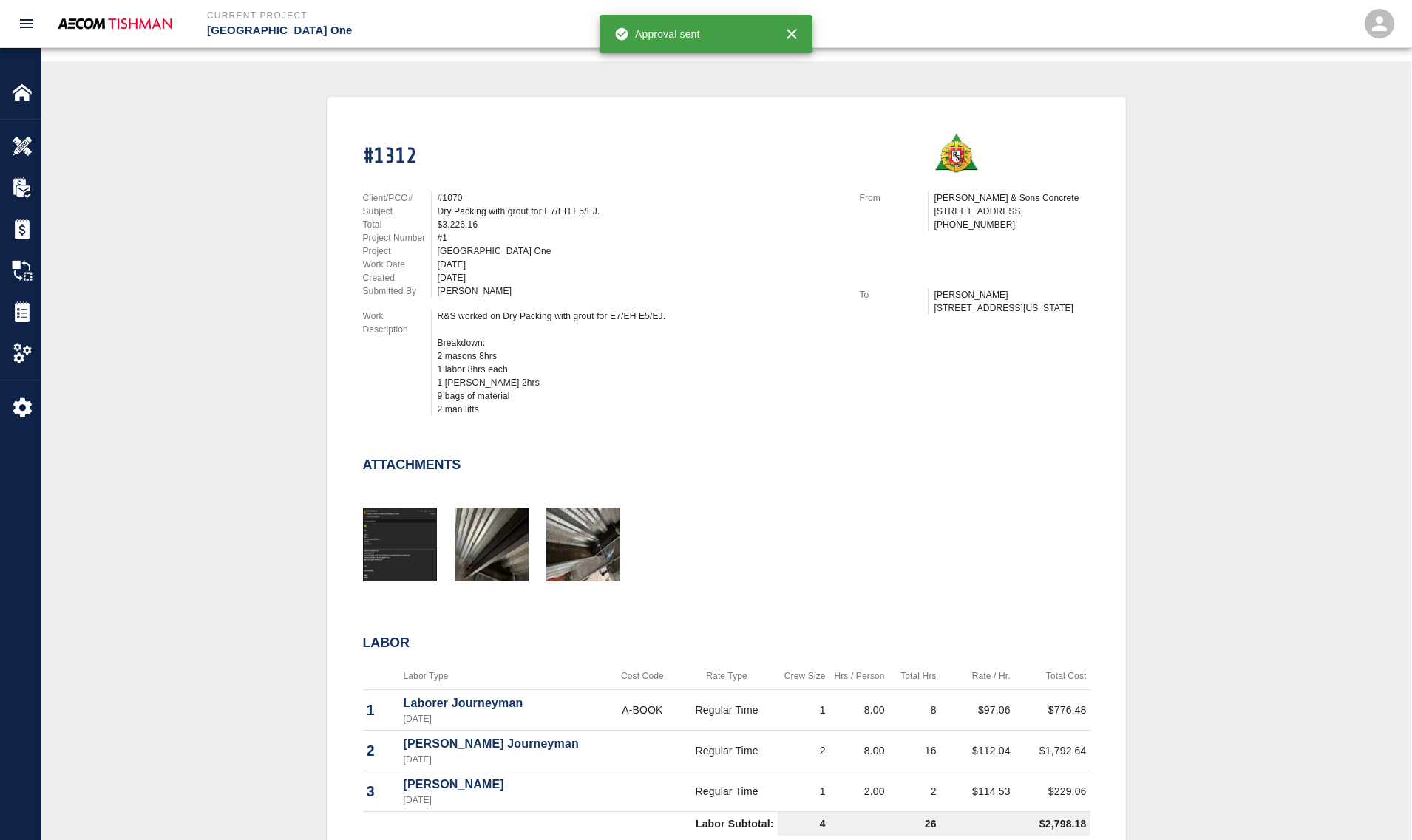
click at [459, 218] on div "$3,226.16" at bounding box center [640, 224] width 404 height 13
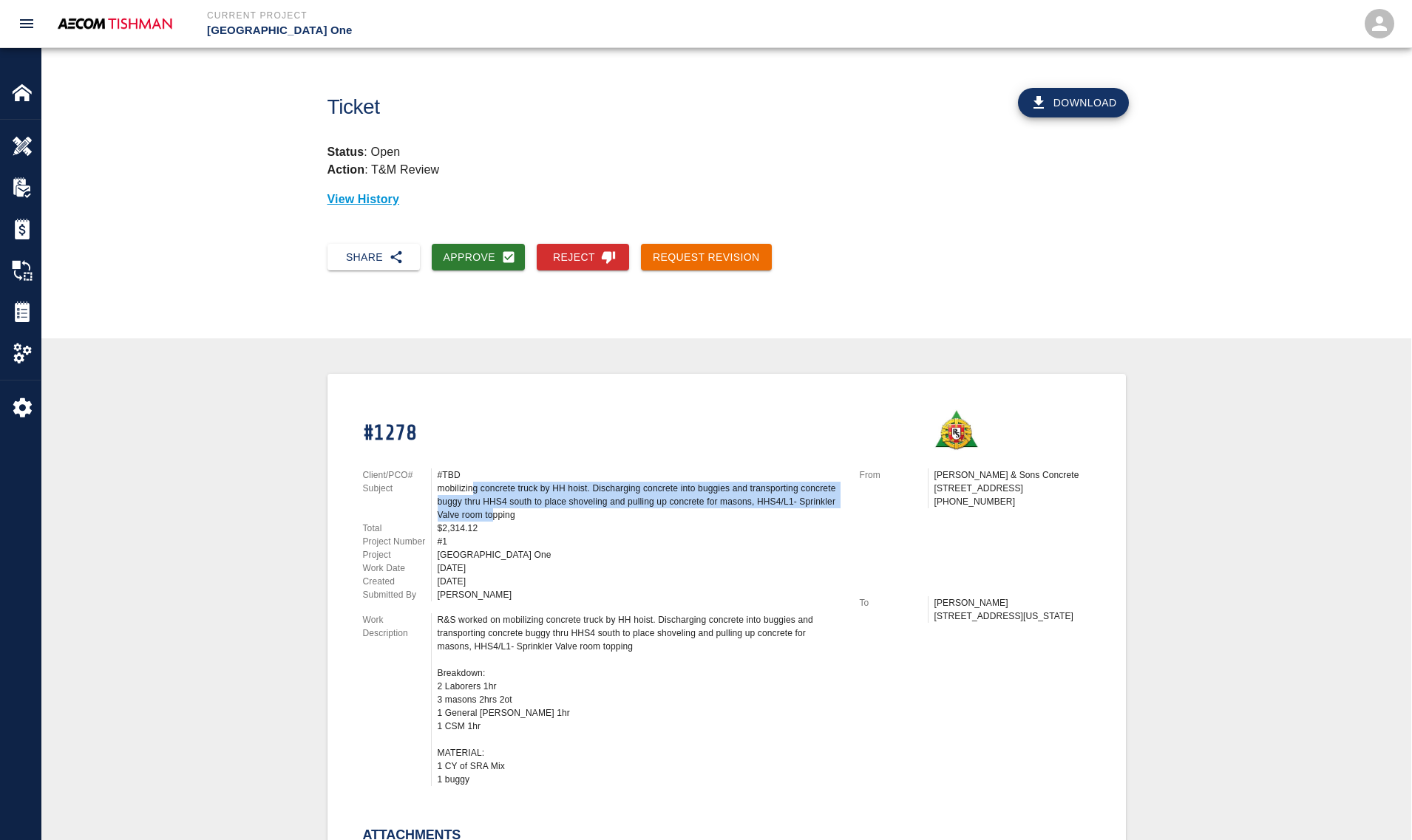
drag, startPoint x: 473, startPoint y: 485, endPoint x: 491, endPoint y: 518, distance: 37.6
click at [491, 518] on div "Client/PCO# #TBD Subject mobilizing concrete truck by HH hoist. Discharging con…" at bounding box center [602, 535] width 479 height 133
click at [491, 521] on div "$2,314.12" at bounding box center [640, 528] width 404 height 13
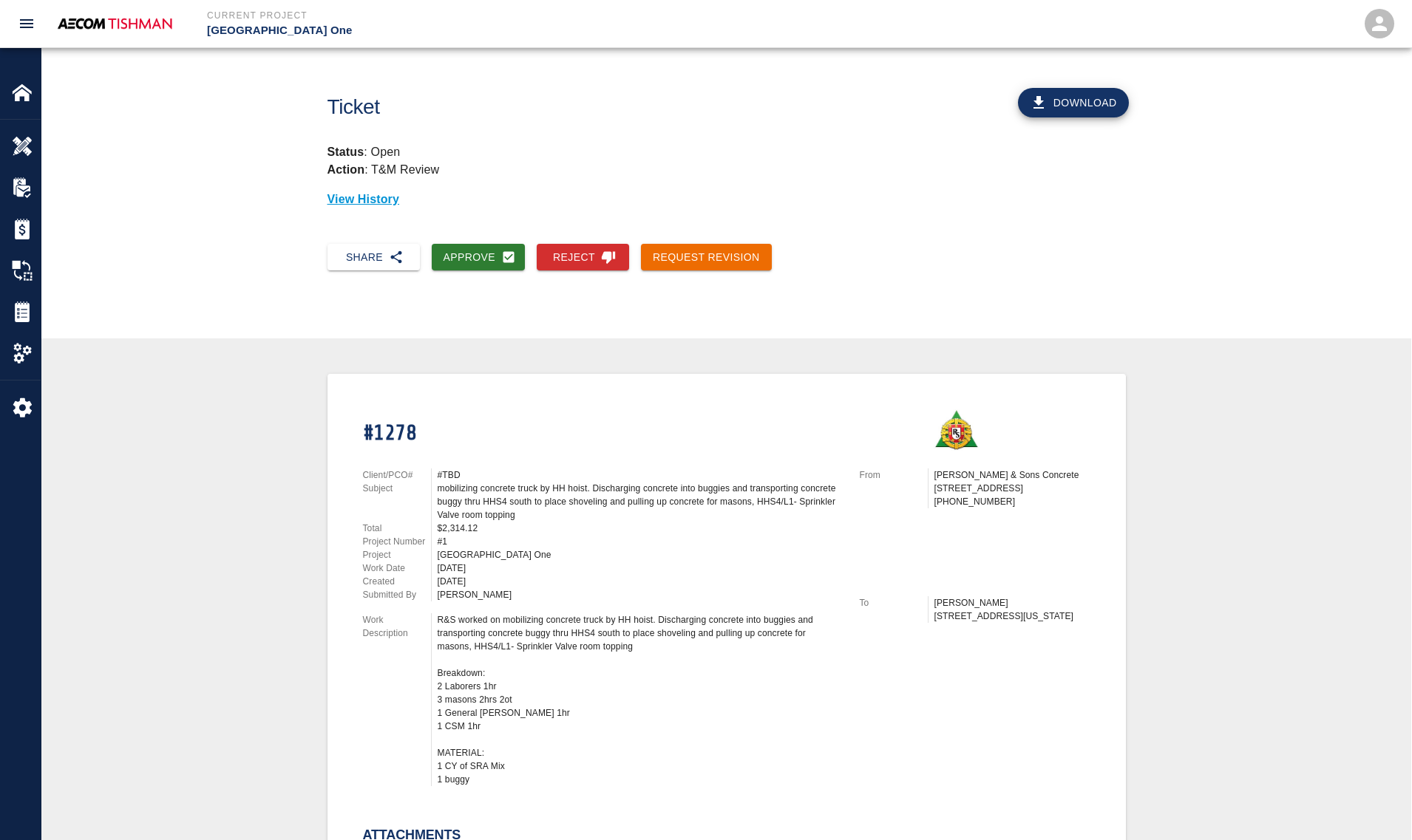
scroll to position [277, 0]
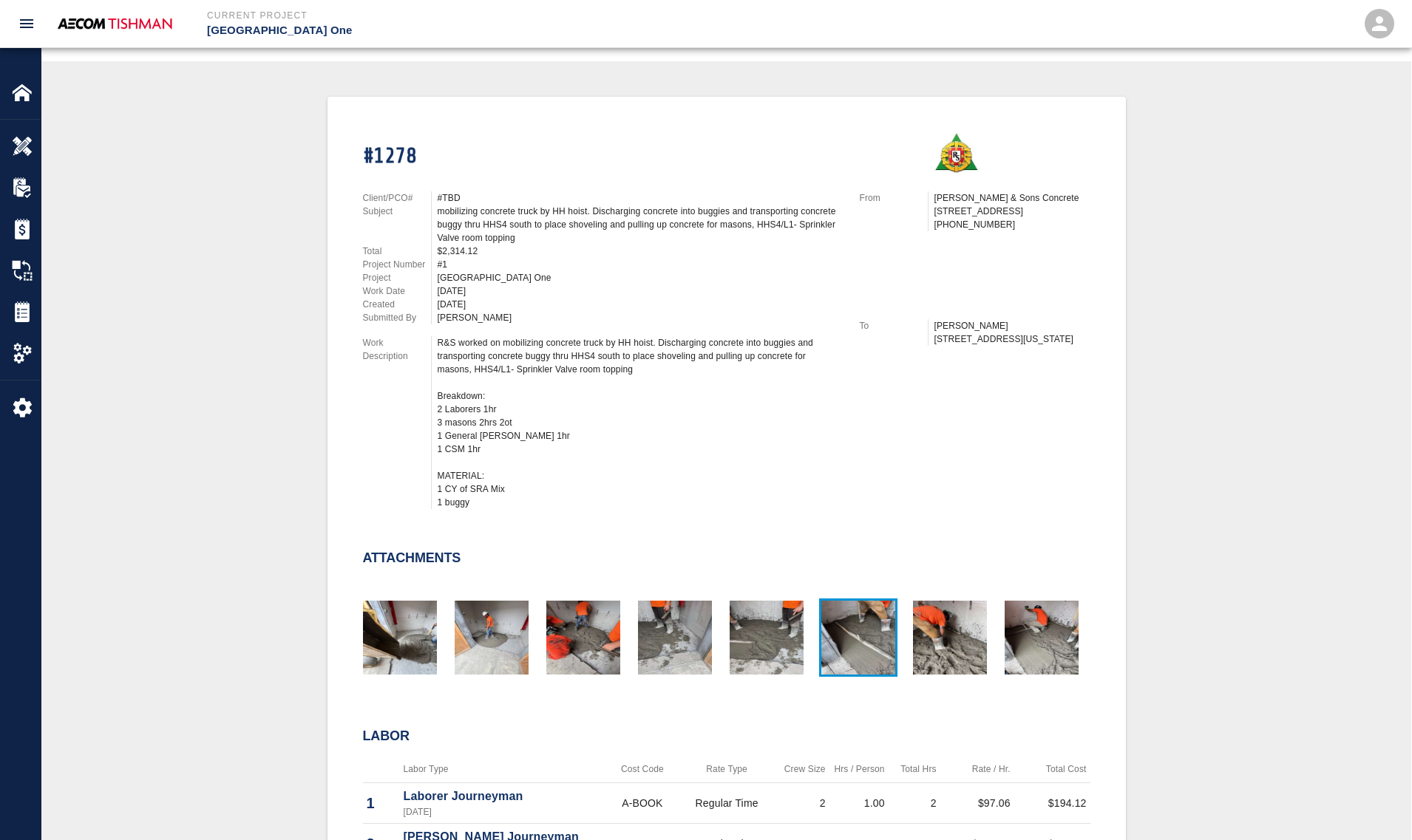
click at [843, 639] on img "button" at bounding box center [858, 638] width 74 height 74
click at [327, 503] on div "#1278 Client/PCO# #TBD Subject mobilizing concrete truck by HH hoist. Dischargi…" at bounding box center [726, 716] width 799 height 1240
click at [718, 761] on th "Rate Type" at bounding box center [726, 769] width 101 height 27
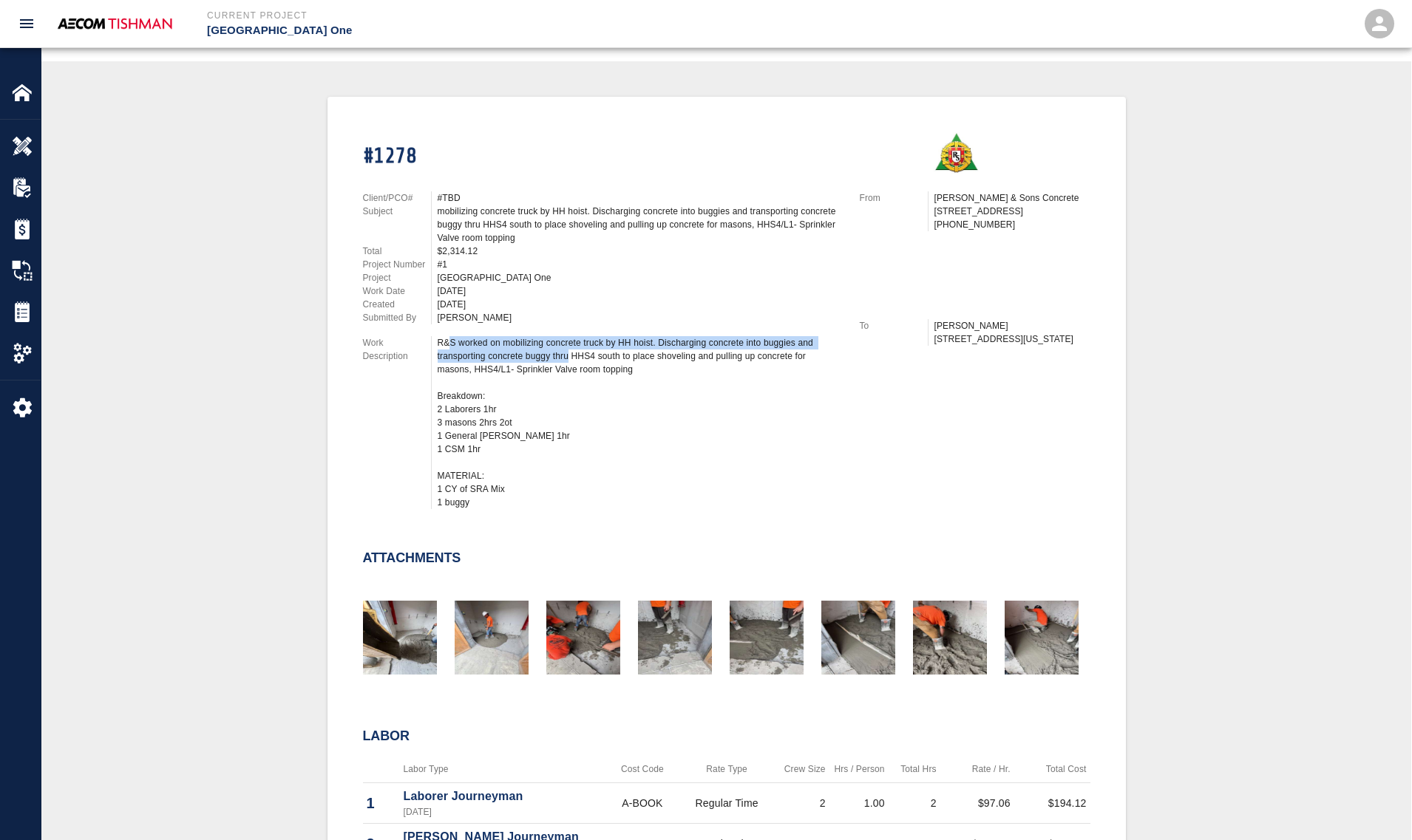
drag, startPoint x: 448, startPoint y: 339, endPoint x: 576, endPoint y: 353, distance: 128.8
click at [573, 353] on div "R&S worked on mobilizing concrete truck by HH hoist. Discharging concrete into …" at bounding box center [640, 423] width 404 height 173
click at [576, 353] on div "R&S worked on mobilizing concrete truck by HH hoist. Discharging concrete into …" at bounding box center [640, 423] width 404 height 173
drag, startPoint x: 494, startPoint y: 341, endPoint x: 569, endPoint y: 374, distance: 81.9
click at [569, 374] on div "R&S worked on mobilizing concrete truck by HH hoist. Discharging concrete into …" at bounding box center [640, 423] width 404 height 173
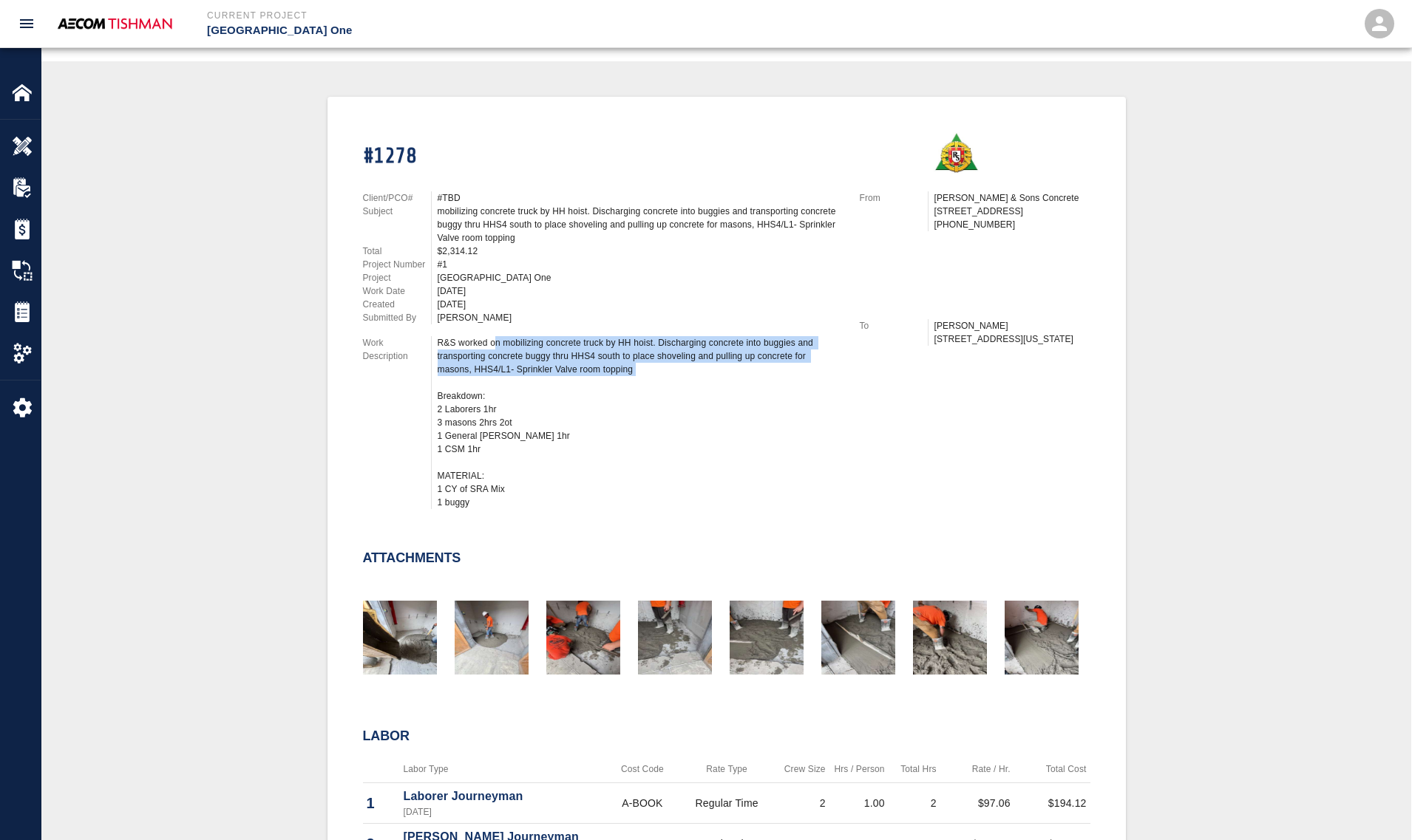
click at [569, 374] on div "R&S worked on mobilizing concrete truck by HH hoist. Discharging concrete into …" at bounding box center [640, 423] width 404 height 173
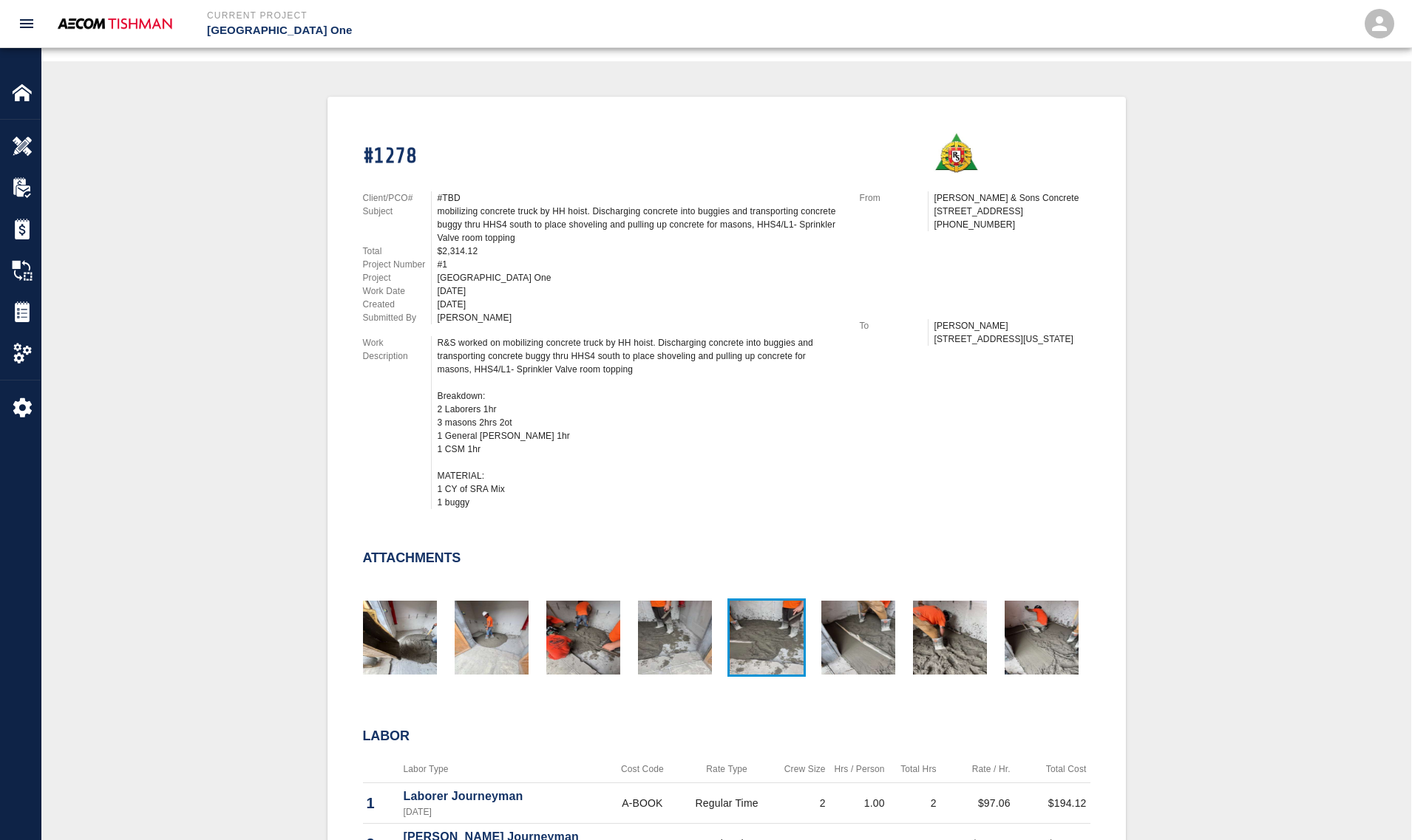
click at [735, 636] on img "button" at bounding box center [766, 638] width 74 height 74
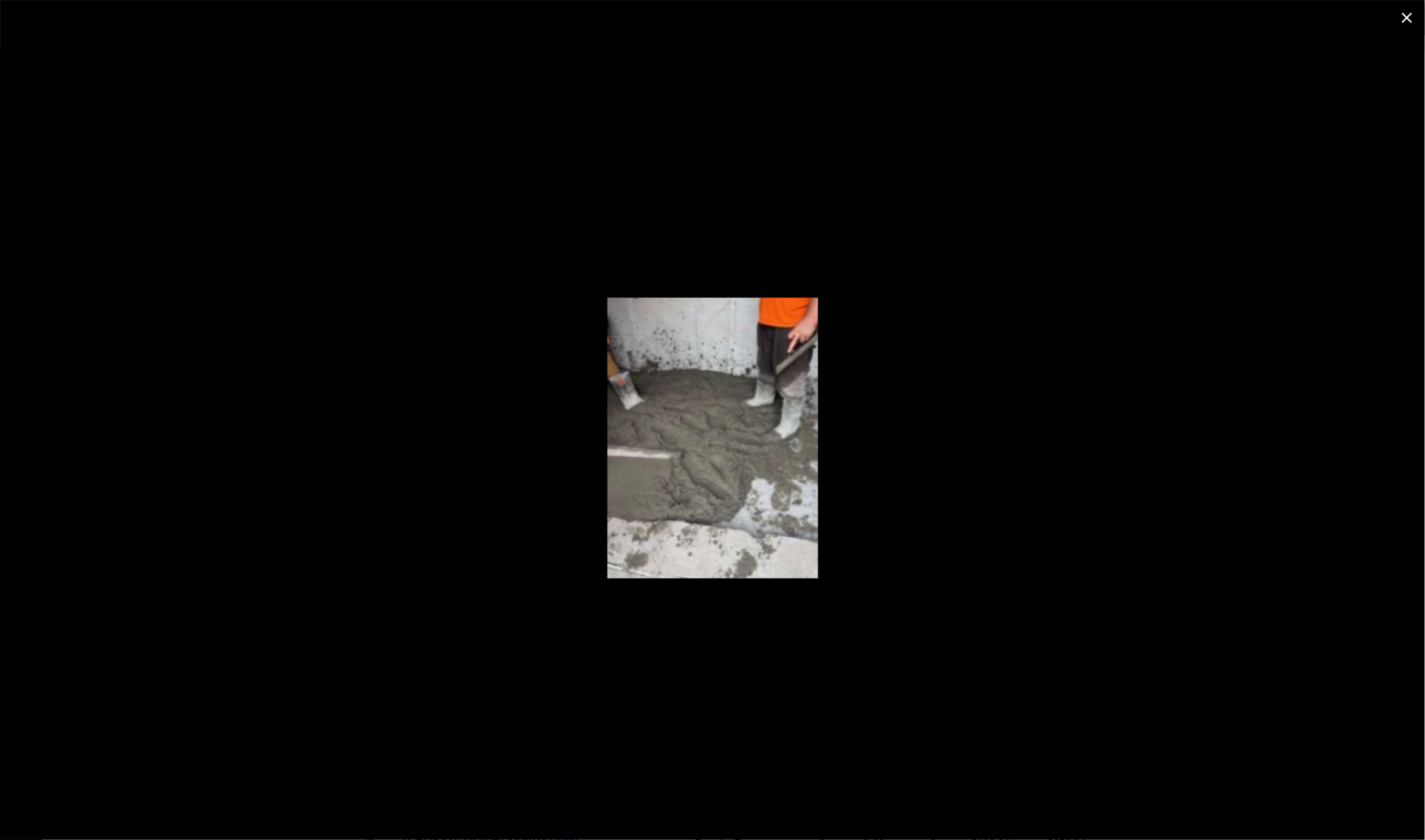
click at [379, 502] on div at bounding box center [712, 437] width 1425 height 805
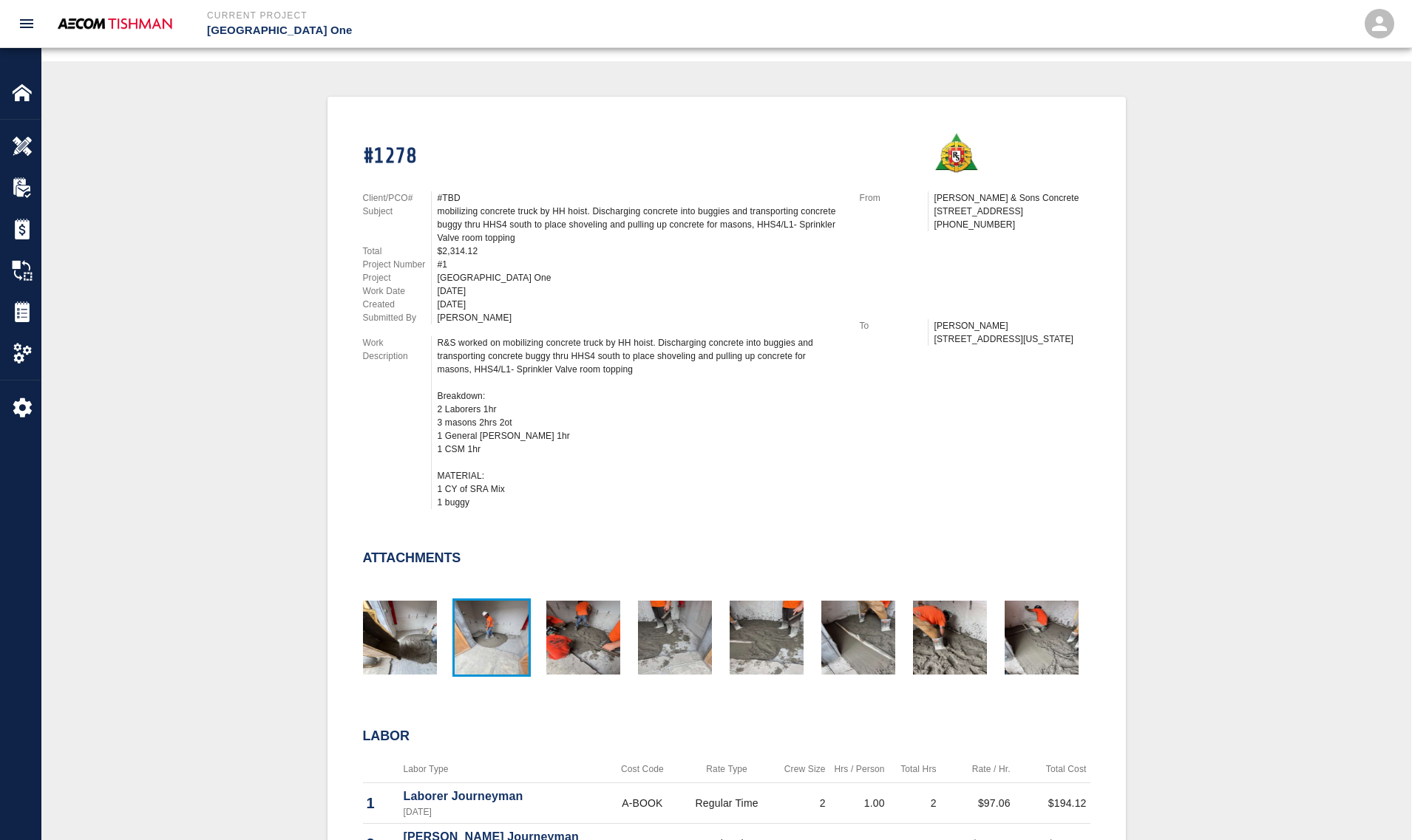
click at [493, 640] on img "button" at bounding box center [491, 638] width 74 height 74
click at [419, 638] on img "button" at bounding box center [400, 638] width 74 height 74
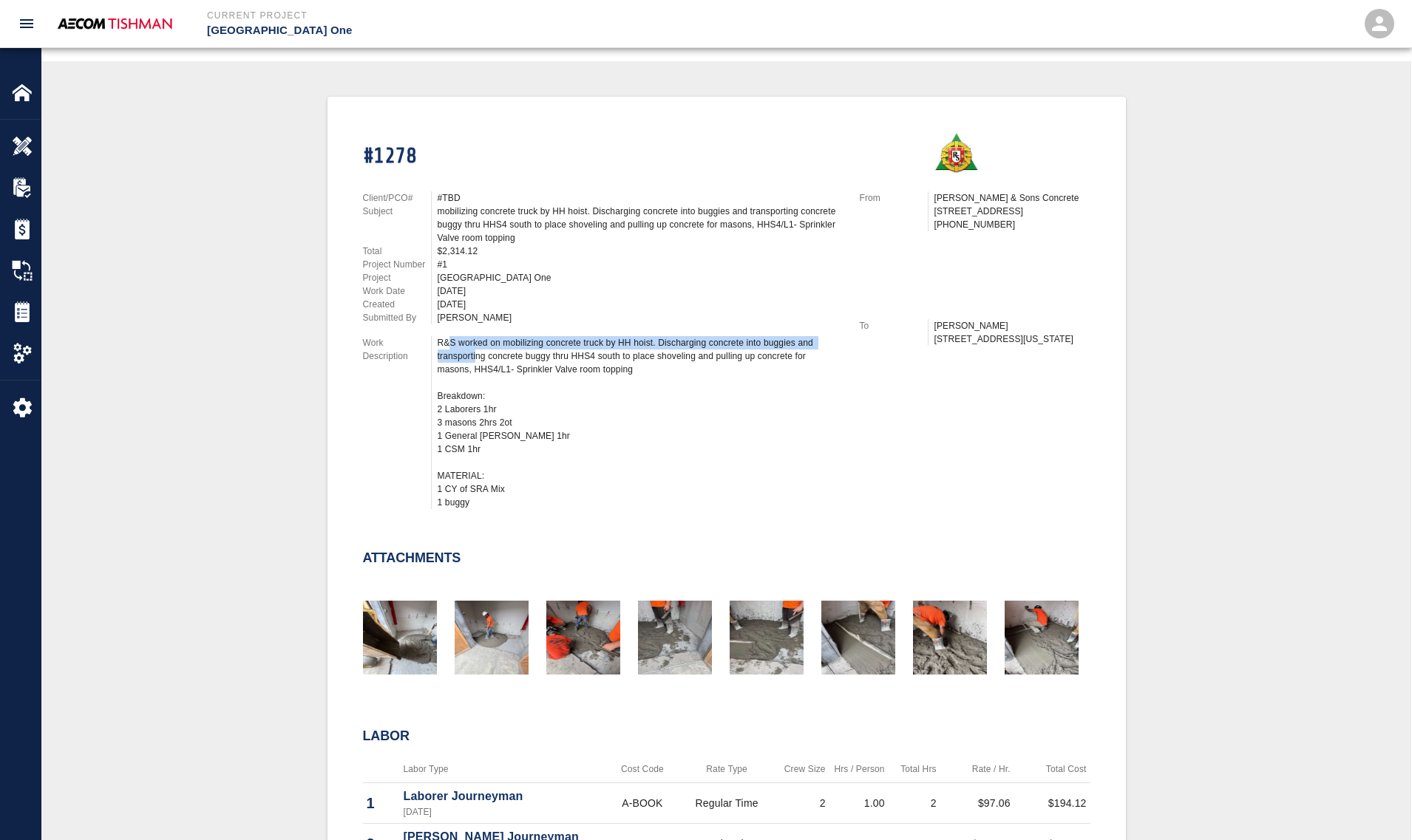
drag, startPoint x: 462, startPoint y: 349, endPoint x: 478, endPoint y: 359, distance: 18.9
click at [478, 359] on div "R&S worked on mobilizing concrete truck by HH hoist. Discharging concrete into …" at bounding box center [640, 423] width 404 height 173
drag, startPoint x: 469, startPoint y: 338, endPoint x: 538, endPoint y: 359, distance: 72.1
click at [538, 359] on div "R&S worked on mobilizing concrete truck by HH hoist. Discharging concrete into …" at bounding box center [640, 423] width 404 height 173
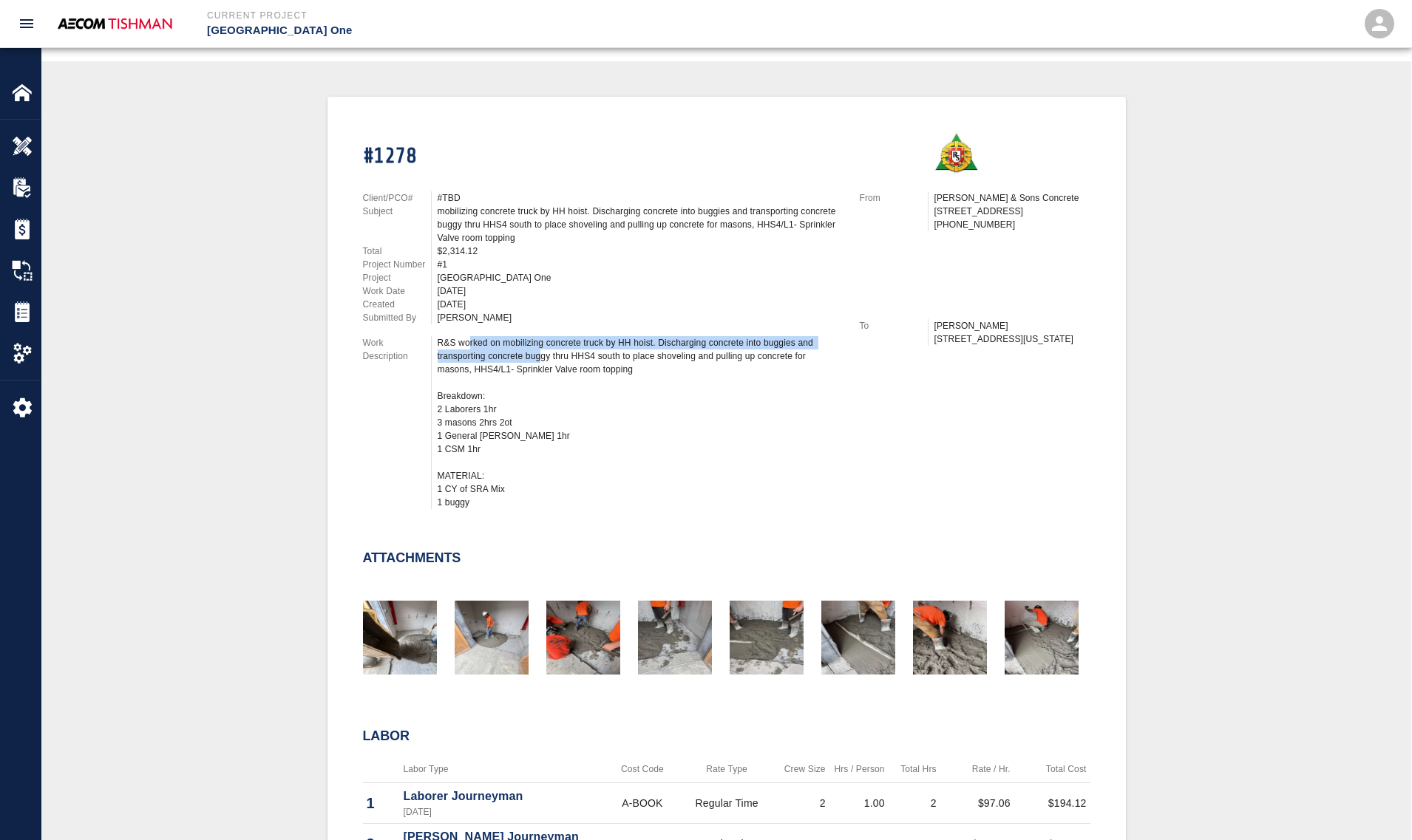
click at [538, 359] on div "R&S worked on mobilizing concrete truck by HH hoist. Discharging concrete into …" at bounding box center [640, 423] width 404 height 173
click at [702, 241] on div "mobilizing concrete truck by HH hoist. Discharging concrete into buggies and tr…" at bounding box center [640, 224] width 404 height 40
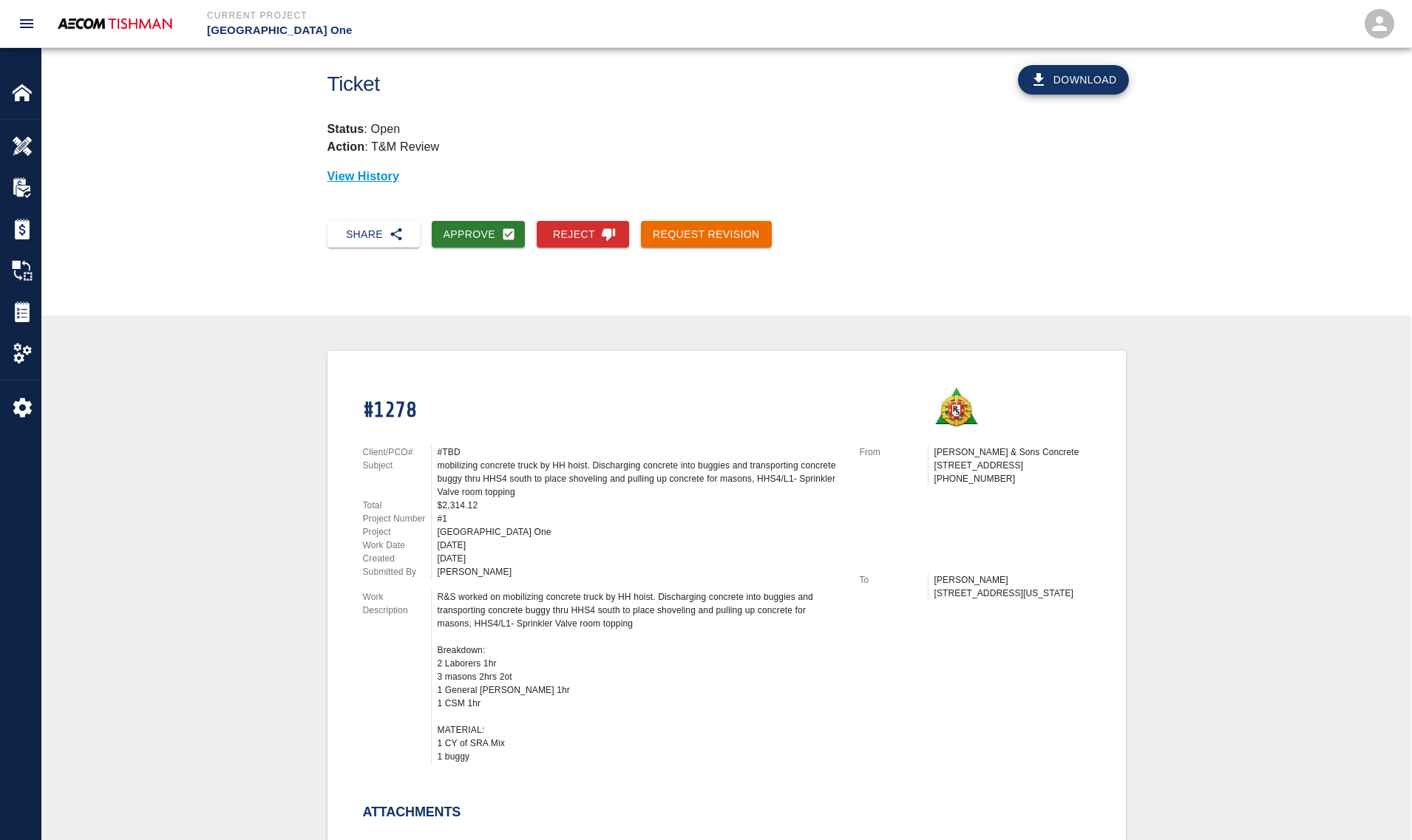
scroll to position [0, 0]
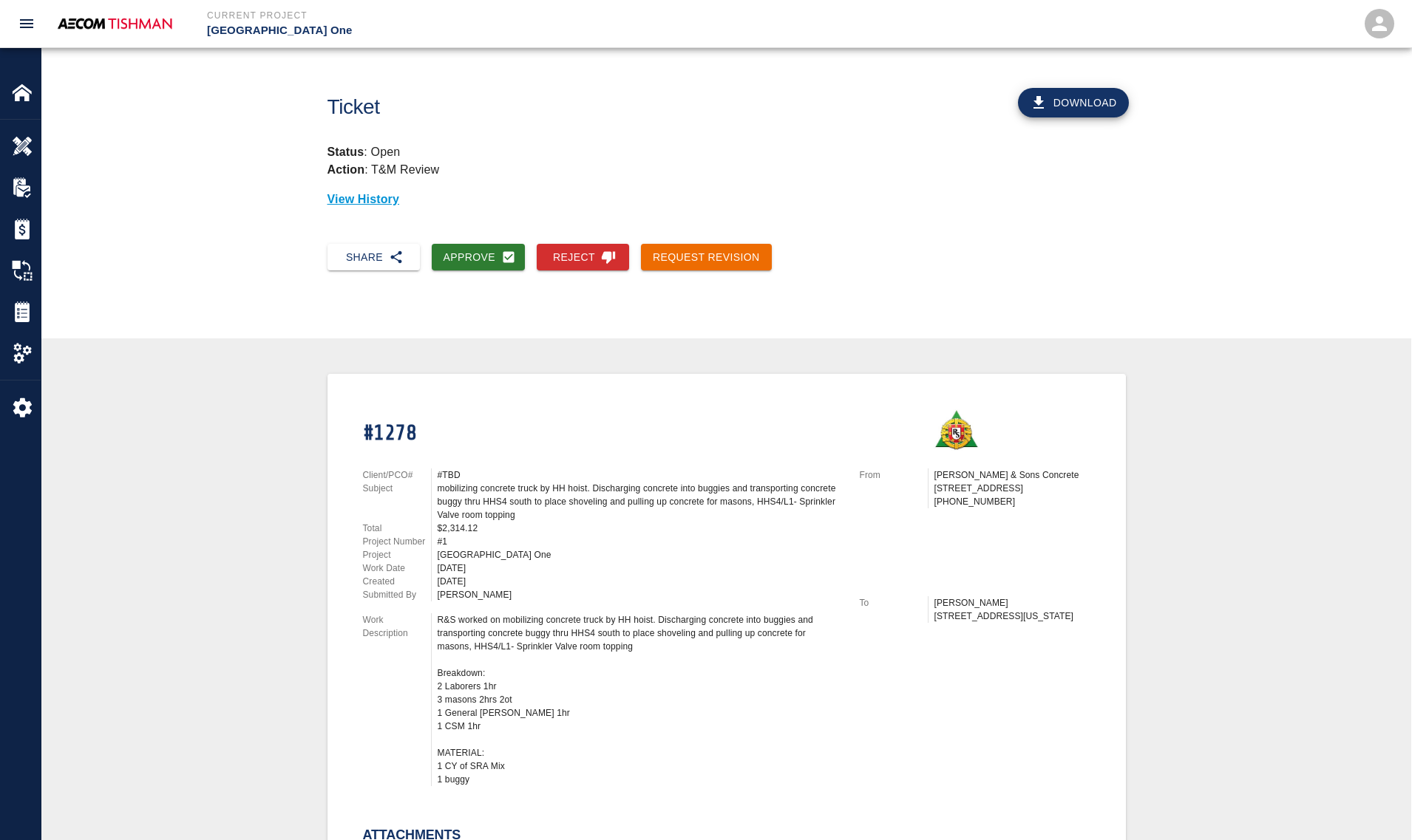
click at [1039, 95] on icon "button" at bounding box center [1038, 103] width 18 height 18
drag, startPoint x: 147, startPoint y: 432, endPoint x: 155, endPoint y: 433, distance: 8.1
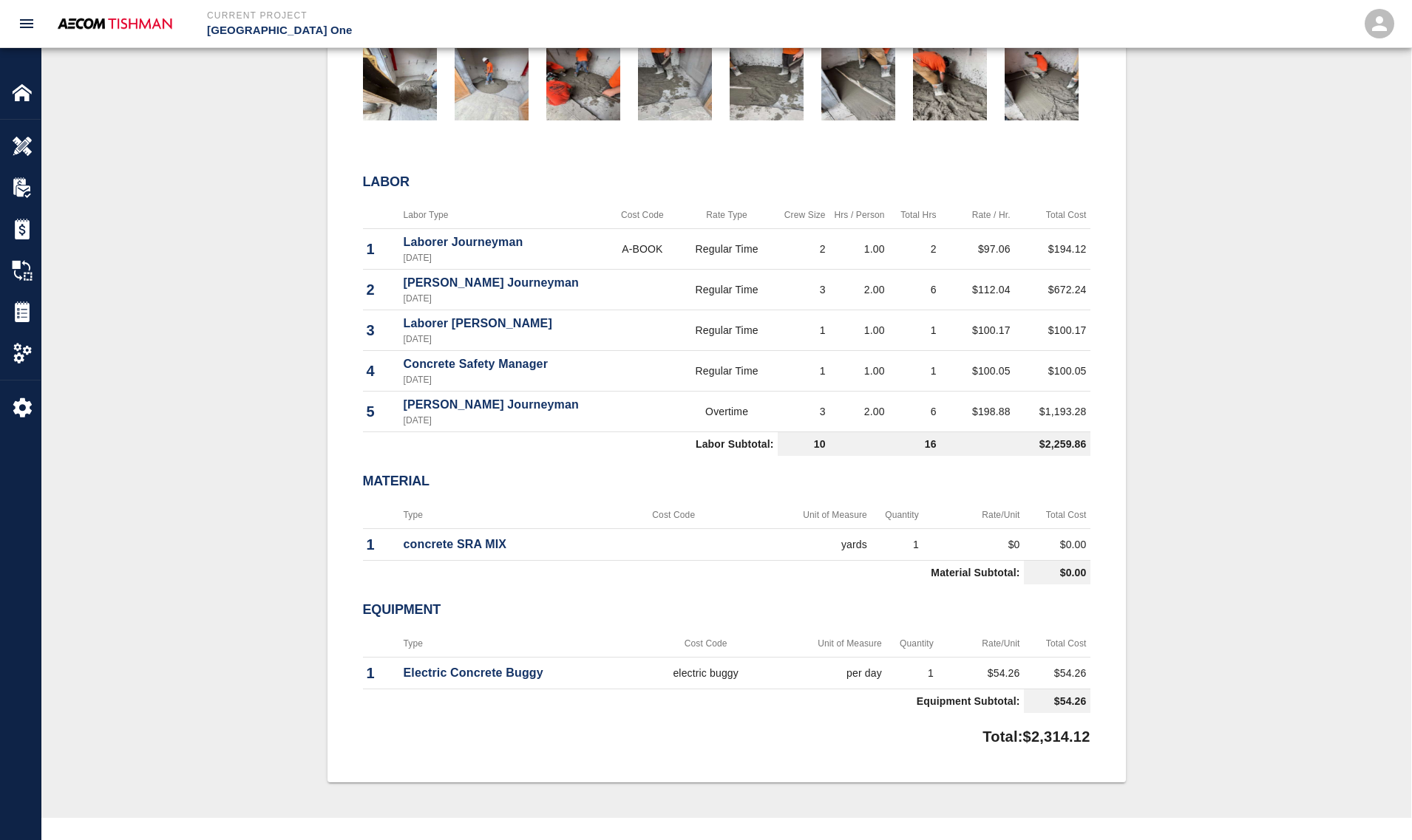
scroll to position [554, 0]
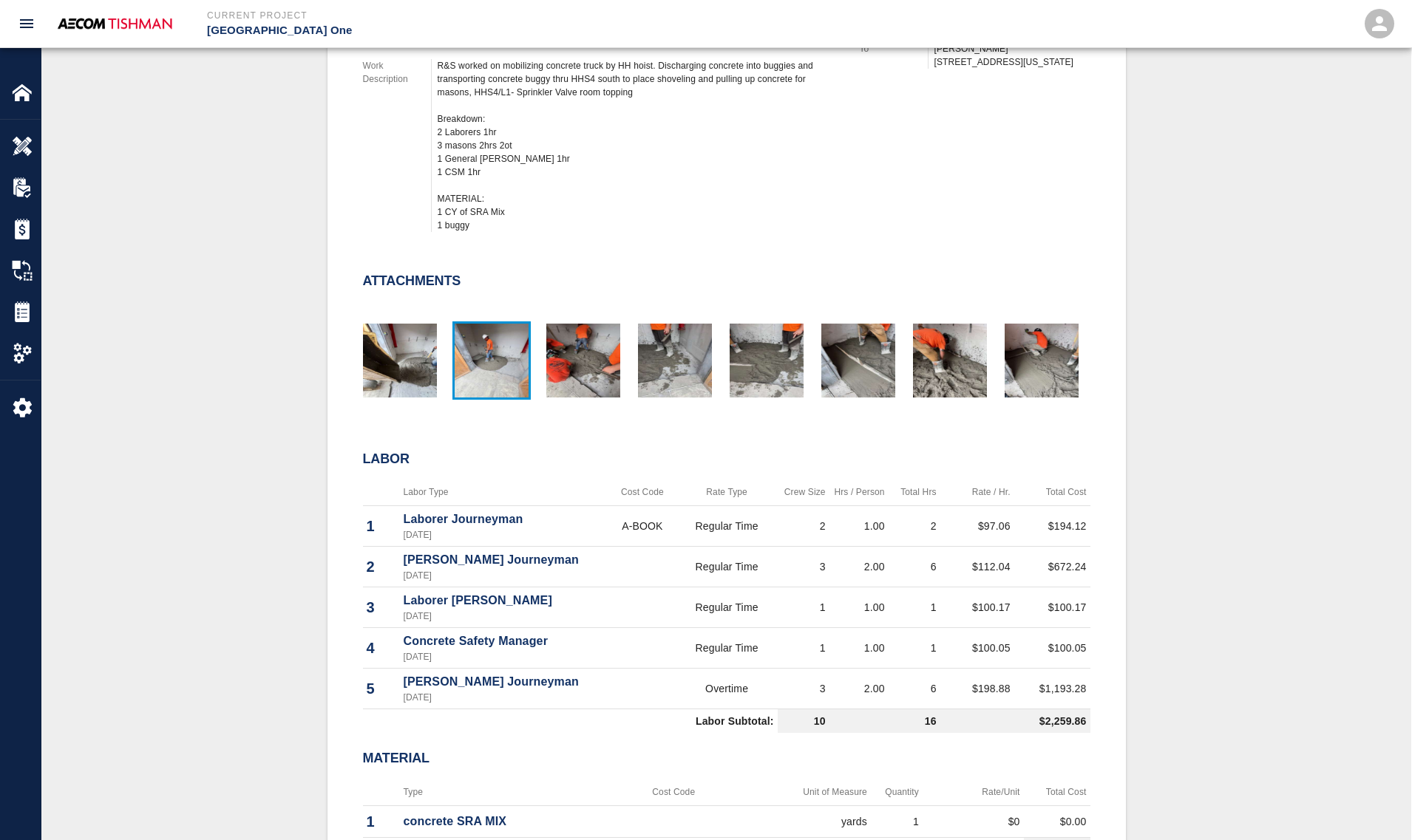
click at [484, 366] on img "button" at bounding box center [491, 361] width 74 height 74
click at [571, 270] on div "Attachments" at bounding box center [718, 323] width 745 height 159
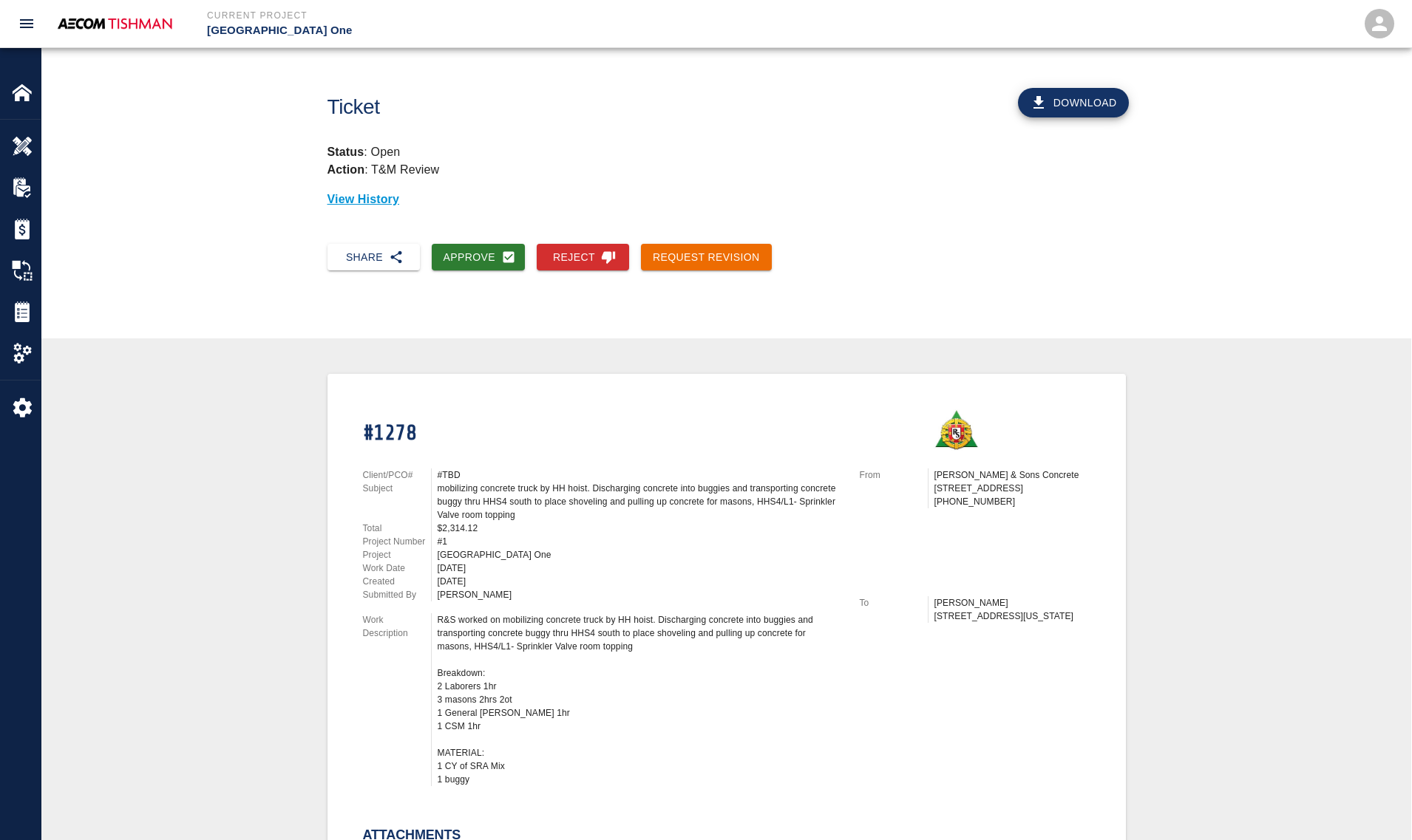
click at [718, 258] on button "Request Revision" at bounding box center [706, 257] width 131 height 27
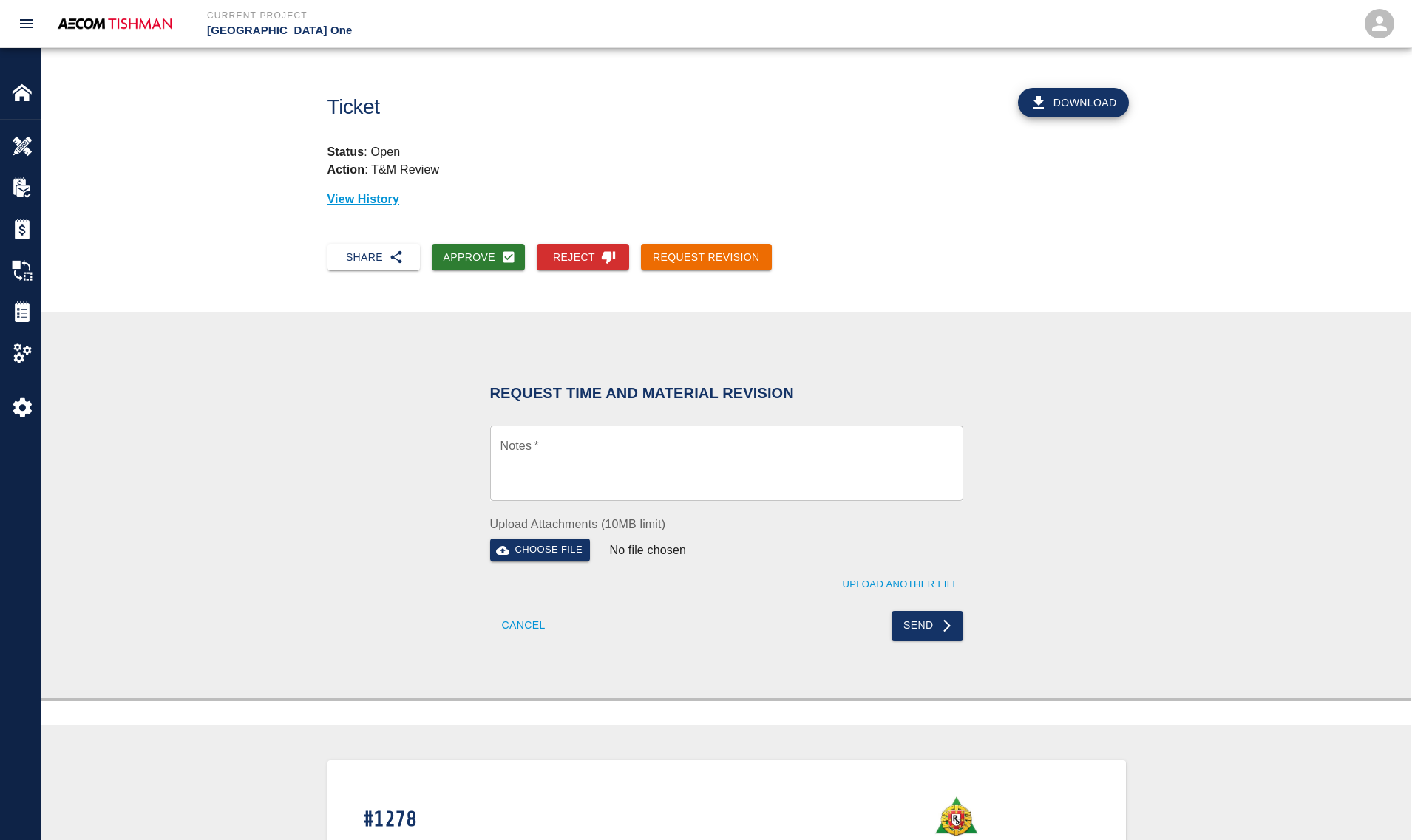
click at [599, 444] on textarea "Notes   *" at bounding box center [726, 464] width 452 height 51
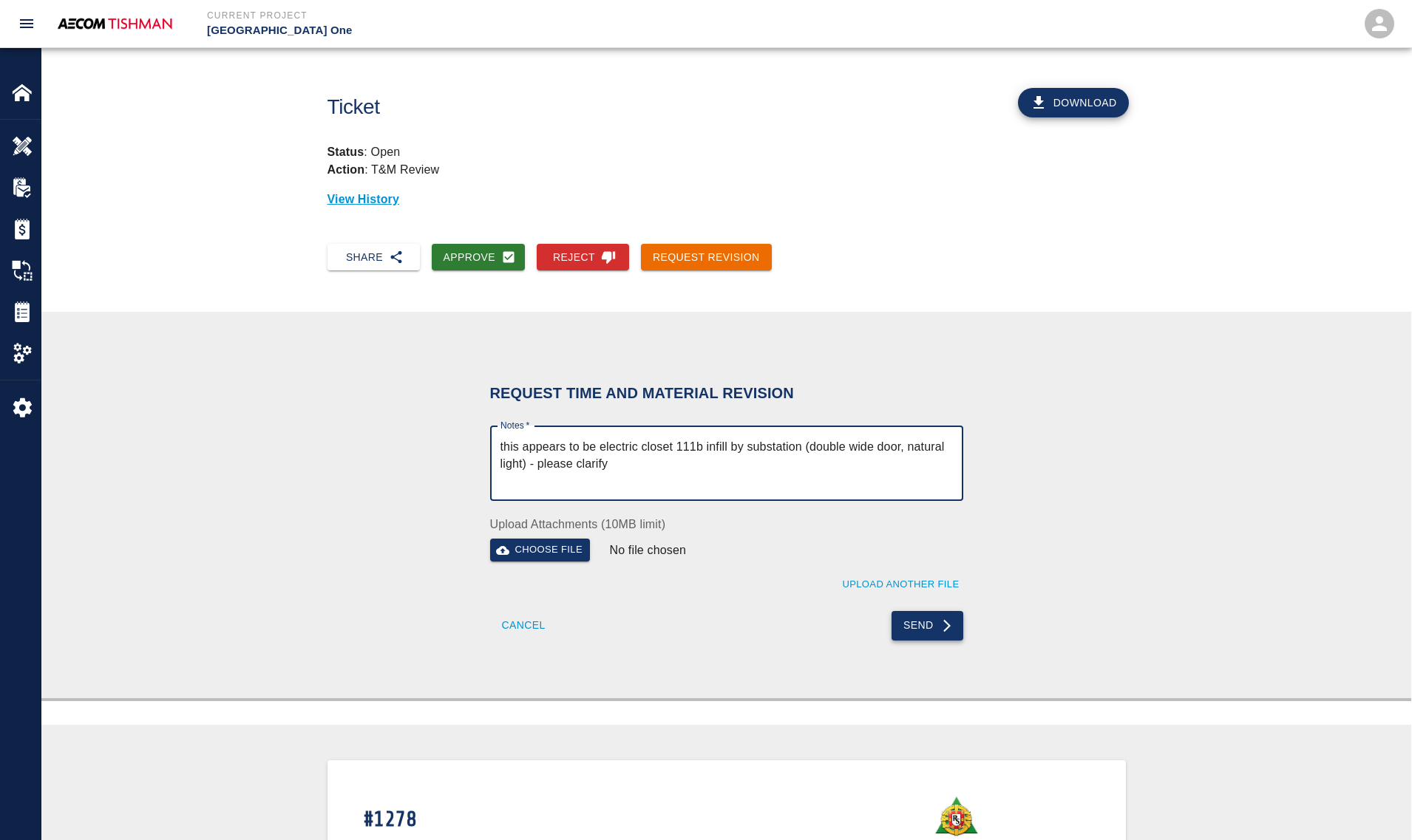
type textarea "this appears to be electric closet 111b infill by substation (double wide door,…"
click at [931, 630] on button "Send" at bounding box center [927, 626] width 72 height 29
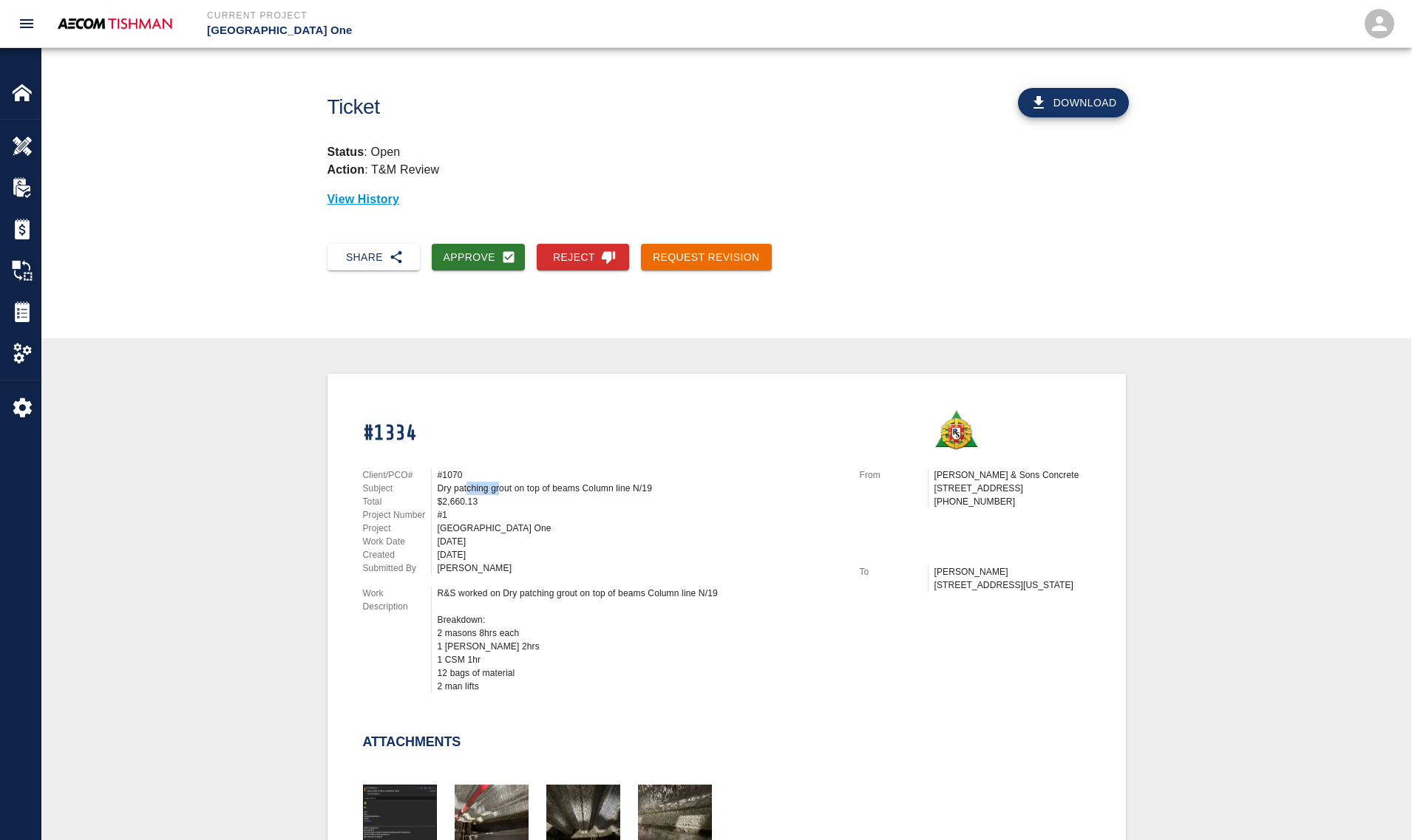
drag, startPoint x: 465, startPoint y: 489, endPoint x: 527, endPoint y: 484, distance: 62.2
click at [527, 484] on div "Dry patching grout on top of beams Column line N/19" at bounding box center [640, 488] width 404 height 13
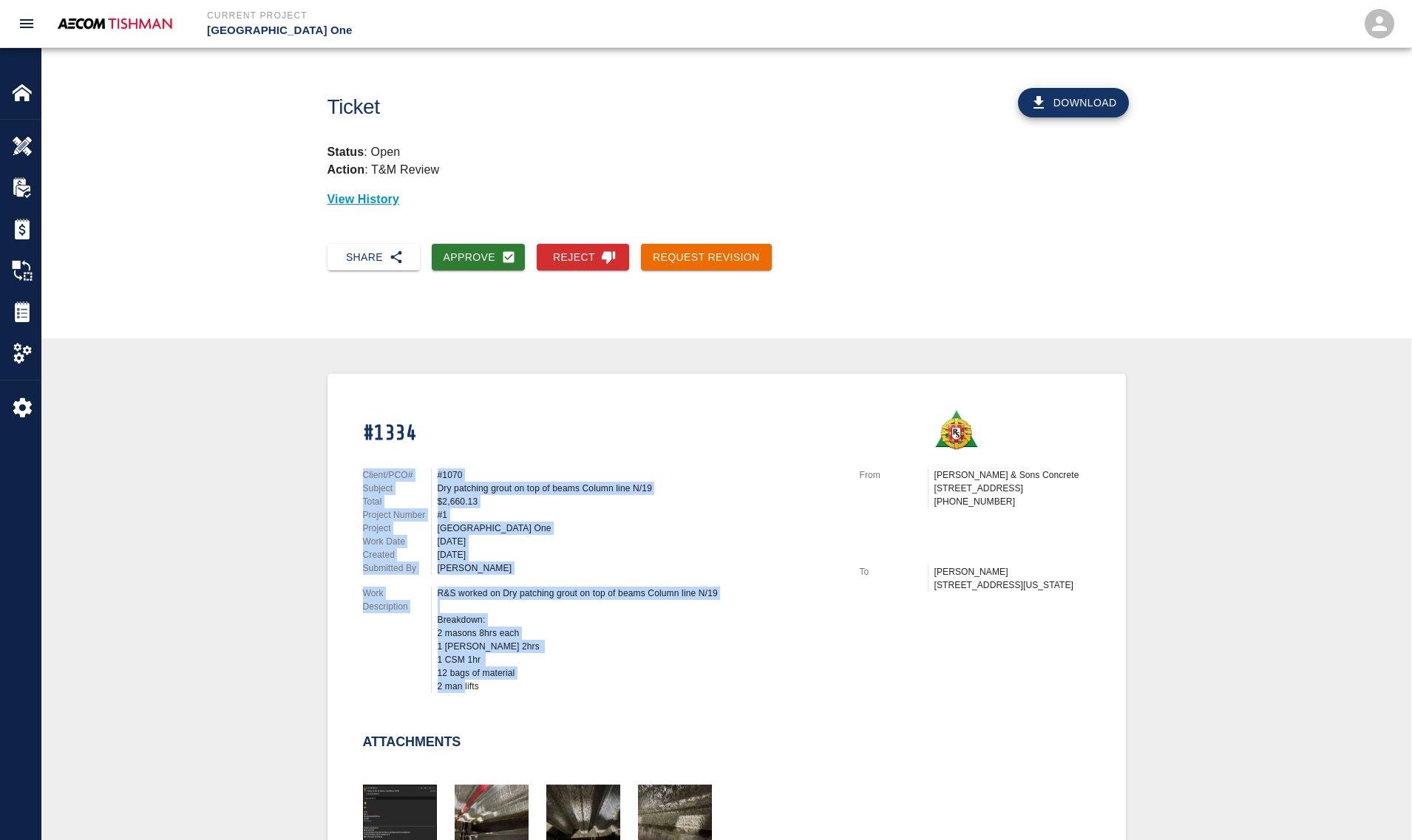
drag, startPoint x: 363, startPoint y: 467, endPoint x: 486, endPoint y: 680, distance: 246.0
click at [486, 680] on div "Client/PCO# #1070 Subject Dry patching grout on top of beams Column line N/19 T…" at bounding box center [593, 578] width 497 height 255
click at [455, 683] on div "R&S worked on Dry patching grout on top of beams Column line N/19 Breakdown: 2 …" at bounding box center [640, 640] width 404 height 106
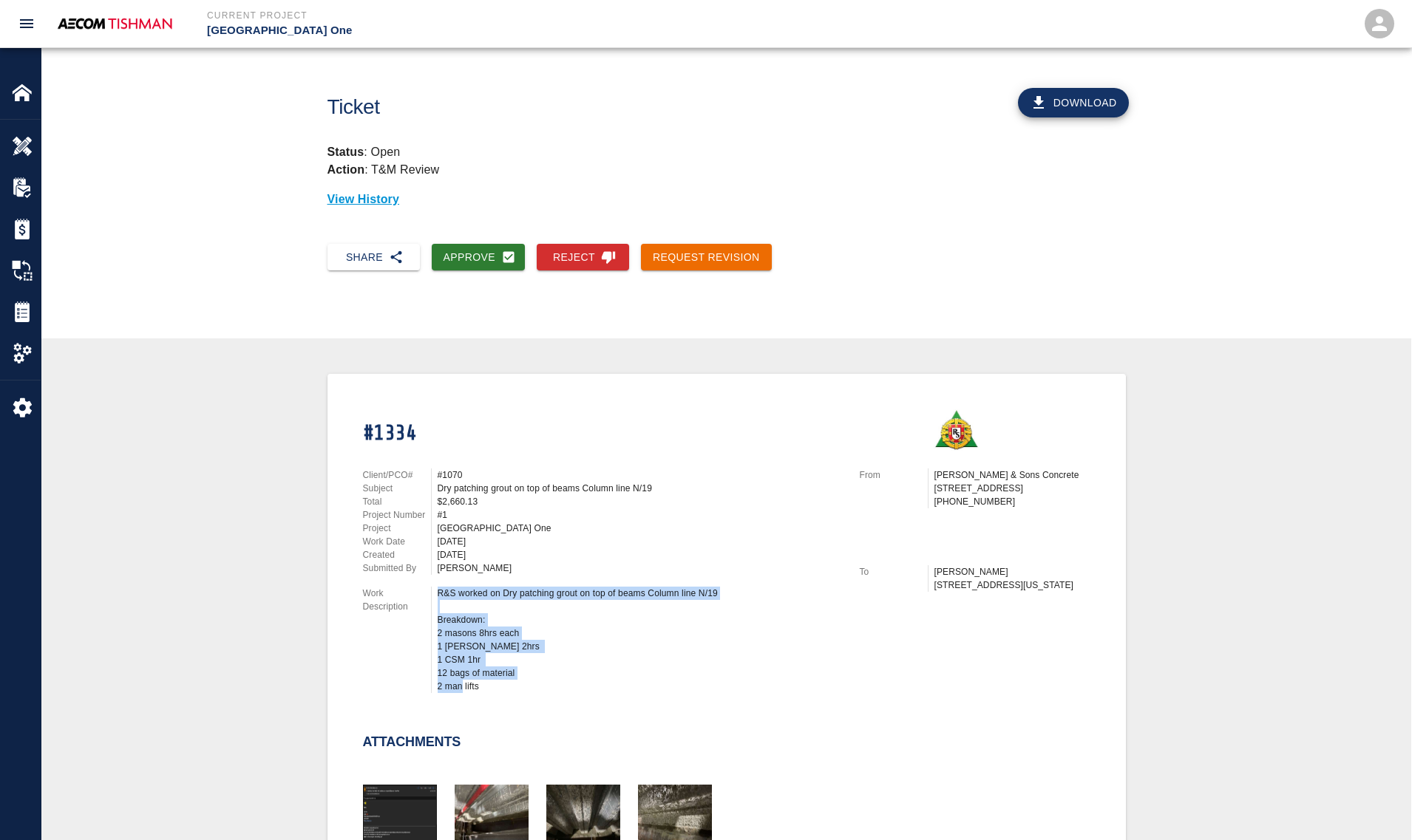
drag, startPoint x: 477, startPoint y: 684, endPoint x: 445, endPoint y: 592, distance: 97.4
click at [436, 592] on div "R&S worked on Dry patching grout on top of beams Column line N/19 Breakdown: 2 …" at bounding box center [636, 640] width 411 height 106
click at [448, 591] on div "R&S worked on Dry patching grout on top of beams Column line N/19 Breakdown: 2 …" at bounding box center [640, 640] width 404 height 106
drag, startPoint x: 437, startPoint y: 592, endPoint x: 481, endPoint y: 680, distance: 98.4
click at [481, 680] on div "R&S worked on Dry patching grout on top of beams Column line N/19 Breakdown: 2 …" at bounding box center [640, 640] width 404 height 106
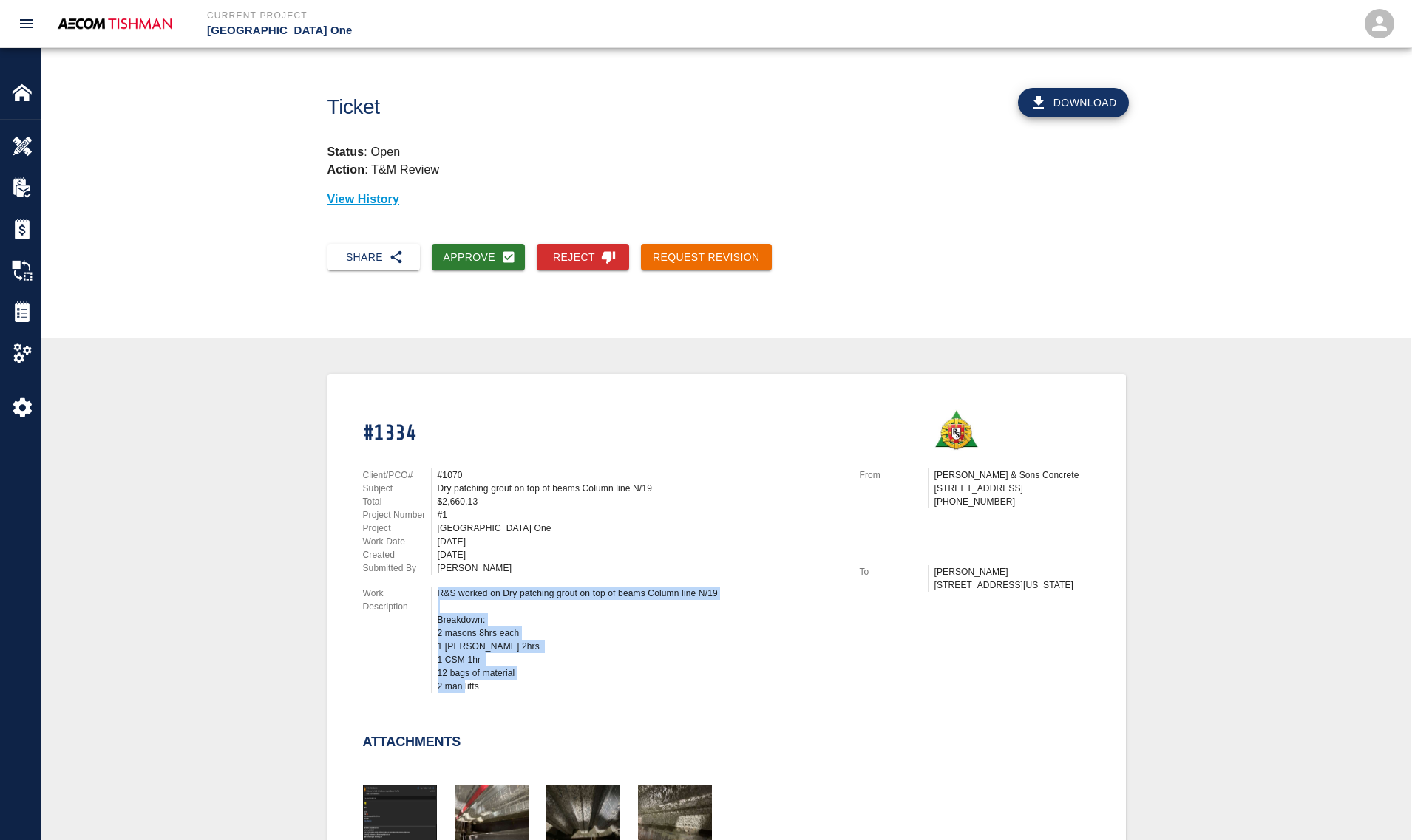
click at [473, 681] on div "R&S worked on Dry patching grout on top of beams Column line N/19 Breakdown: 2 …" at bounding box center [640, 640] width 404 height 106
drag, startPoint x: 484, startPoint y: 684, endPoint x: 433, endPoint y: 593, distance: 104.3
click at [433, 593] on div "R&S worked on Dry patching grout on top of beams Column line N/19 Breakdown: 2 …" at bounding box center [636, 640] width 411 height 106
click at [448, 592] on div "R&S worked on Dry patching grout on top of beams Column line N/19 Breakdown: 2 …" at bounding box center [640, 640] width 404 height 106
drag, startPoint x: 437, startPoint y: 589, endPoint x: 479, endPoint y: 687, distance: 106.6
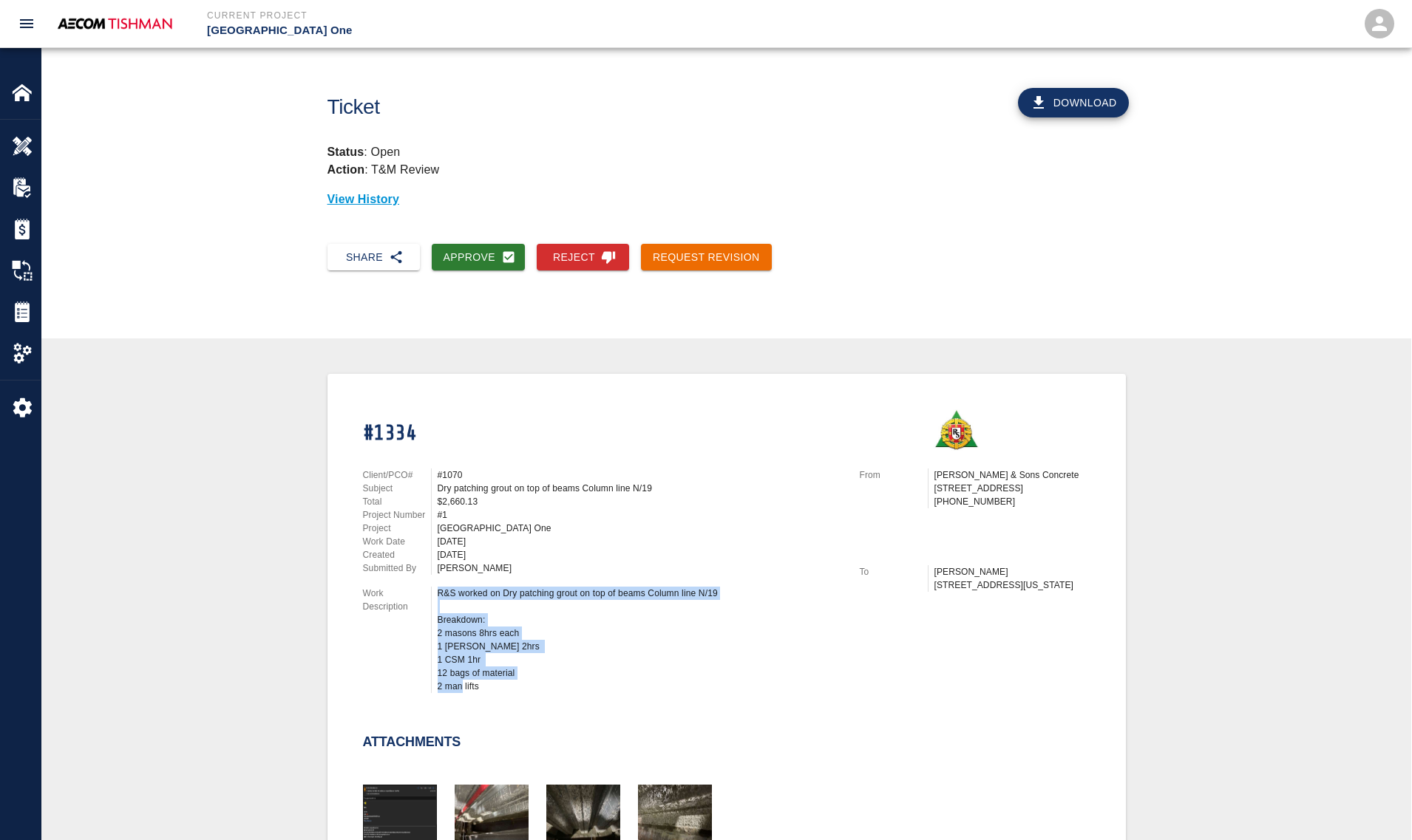
click at [479, 687] on div "R&S worked on Dry patching grout on top of beams Column line N/19 Breakdown: 2 …" at bounding box center [640, 640] width 404 height 106
click at [451, 683] on div "R&S worked on Dry patching grout on top of beams Column line N/19 Breakdown: 2 …" at bounding box center [640, 640] width 404 height 106
click at [449, 811] on div at bounding box center [482, 815] width 92 height 96
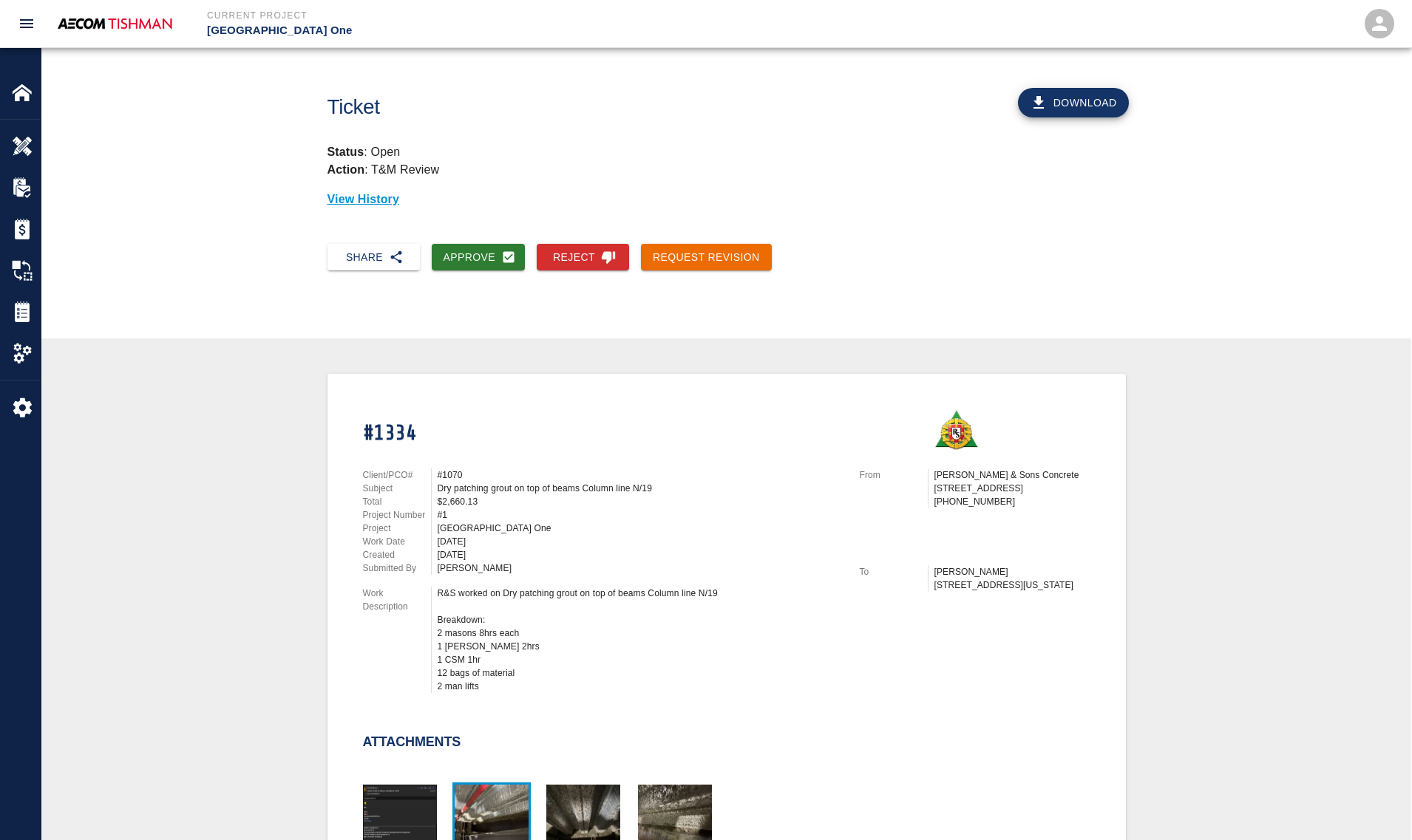
click at [486, 811] on img "button" at bounding box center [491, 821] width 74 height 74
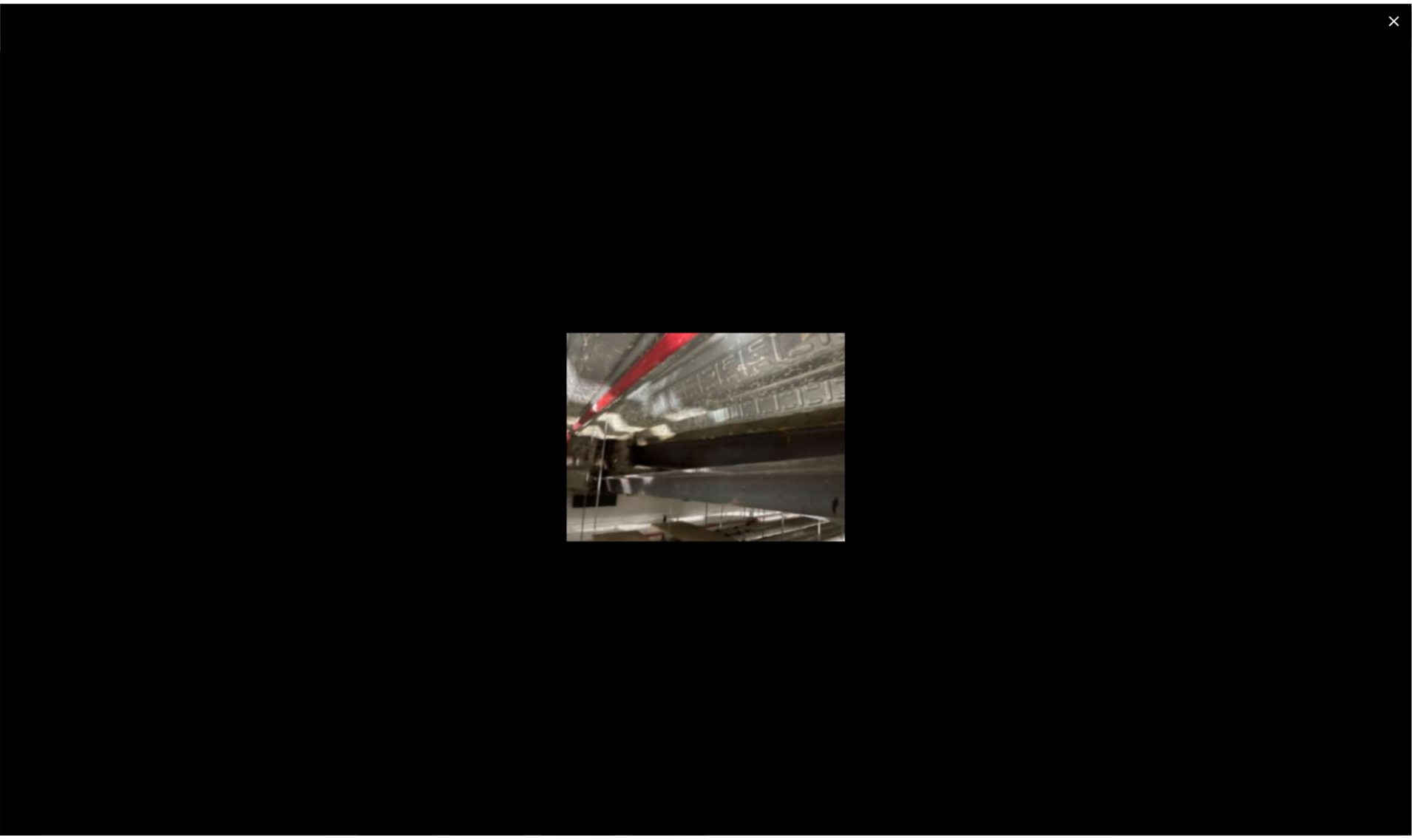
scroll to position [17, 0]
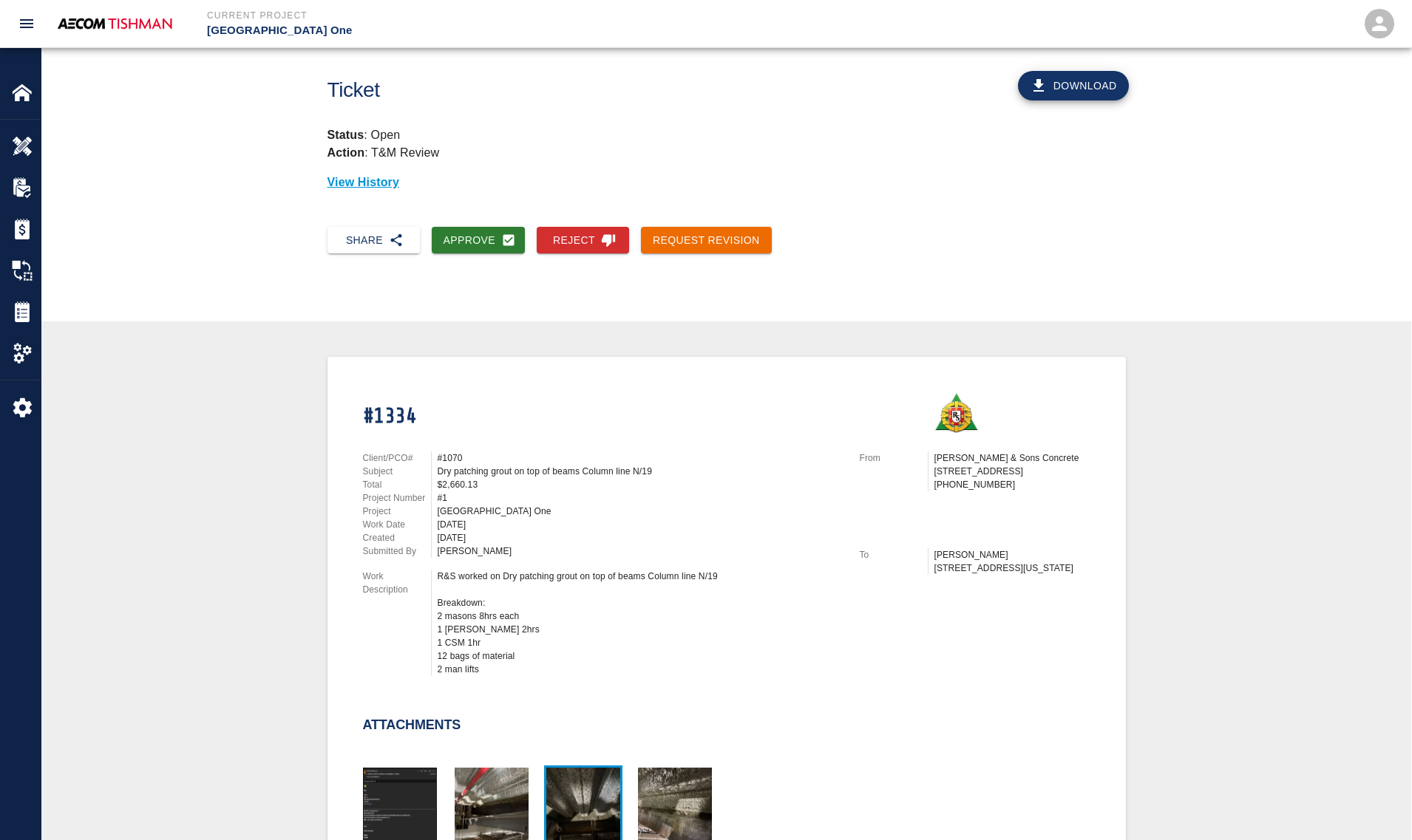
click at [592, 785] on img "button" at bounding box center [583, 805] width 74 height 74
click at [667, 788] on img "button" at bounding box center [675, 805] width 74 height 74
click at [392, 799] on img "button" at bounding box center [400, 805] width 74 height 74
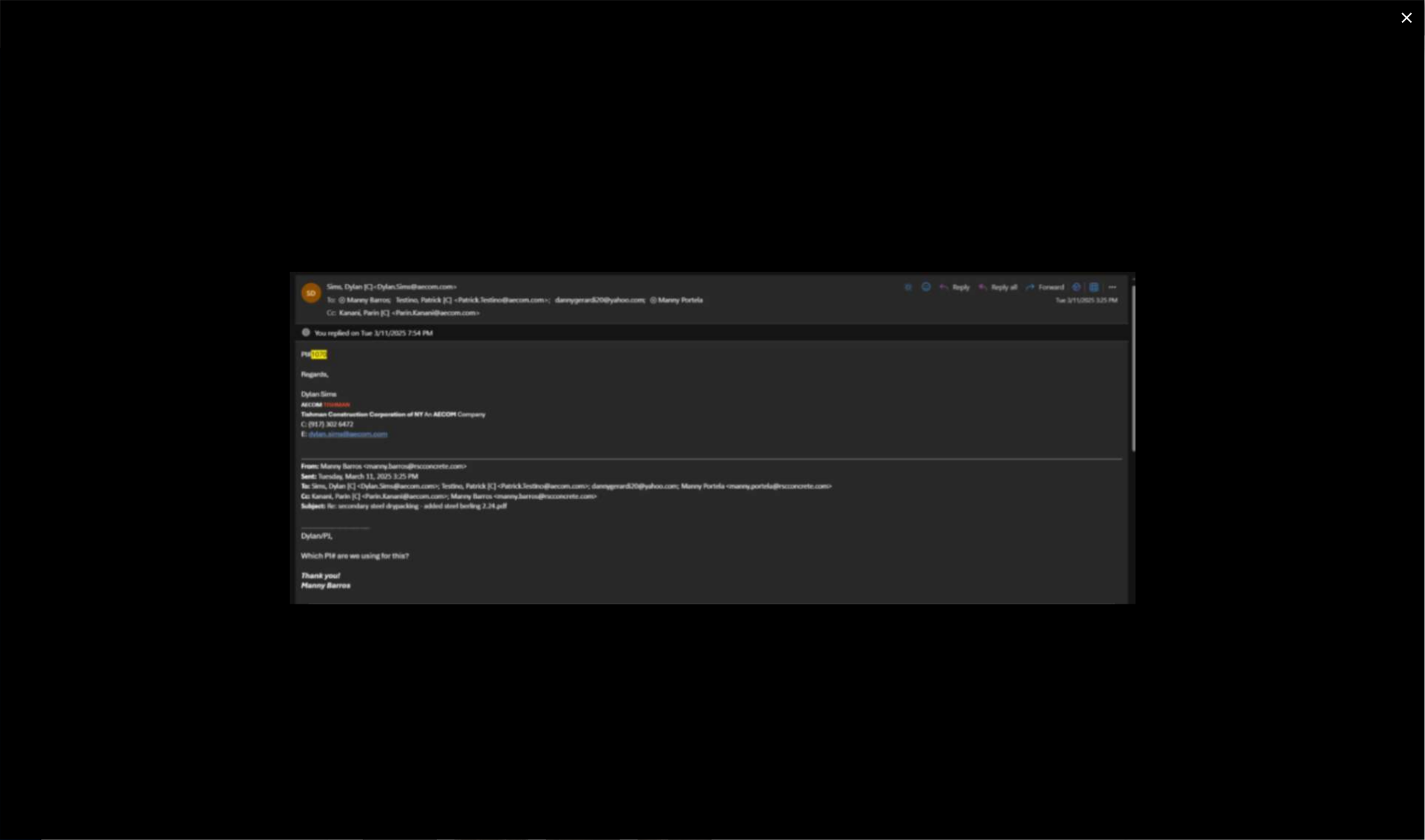
click at [190, 637] on div at bounding box center [712, 437] width 1425 height 805
click at [209, 530] on div at bounding box center [712, 437] width 1425 height 805
click at [1405, 12] on icon "close" at bounding box center [1406, 17] width 18 height 18
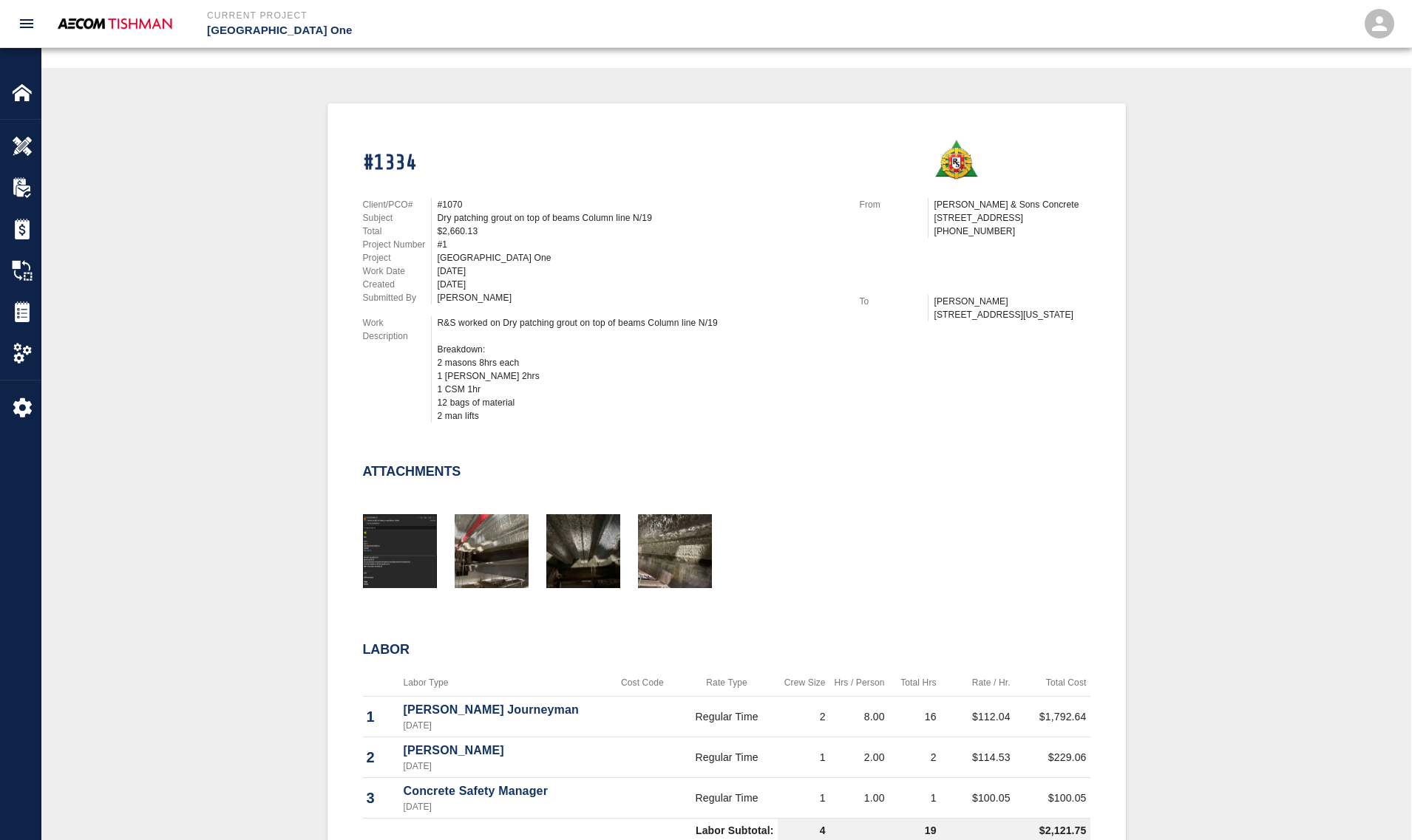
scroll to position [277, 0]
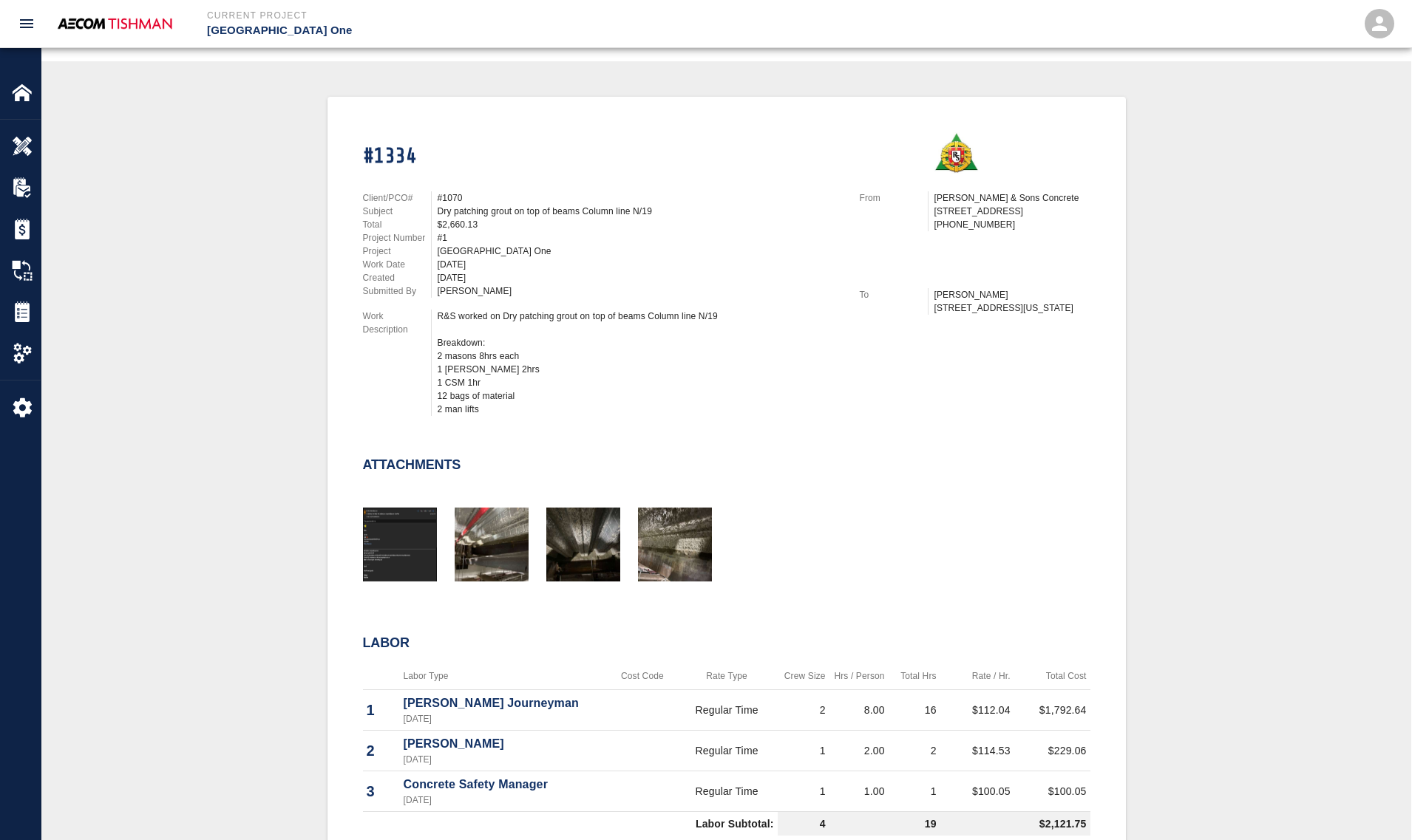
click at [440, 272] on div "08/29/2025" at bounding box center [640, 278] width 404 height 13
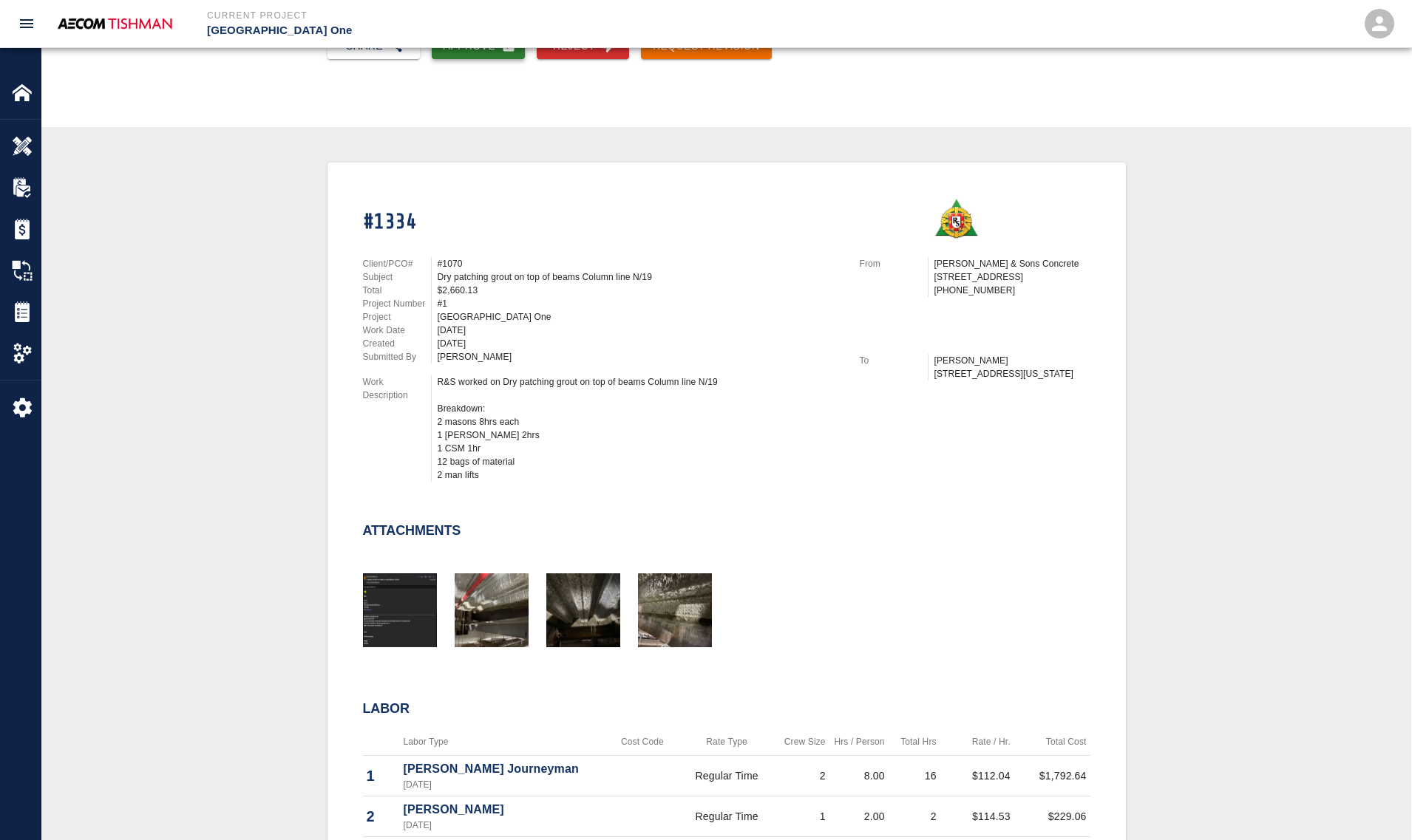
scroll to position [0, 0]
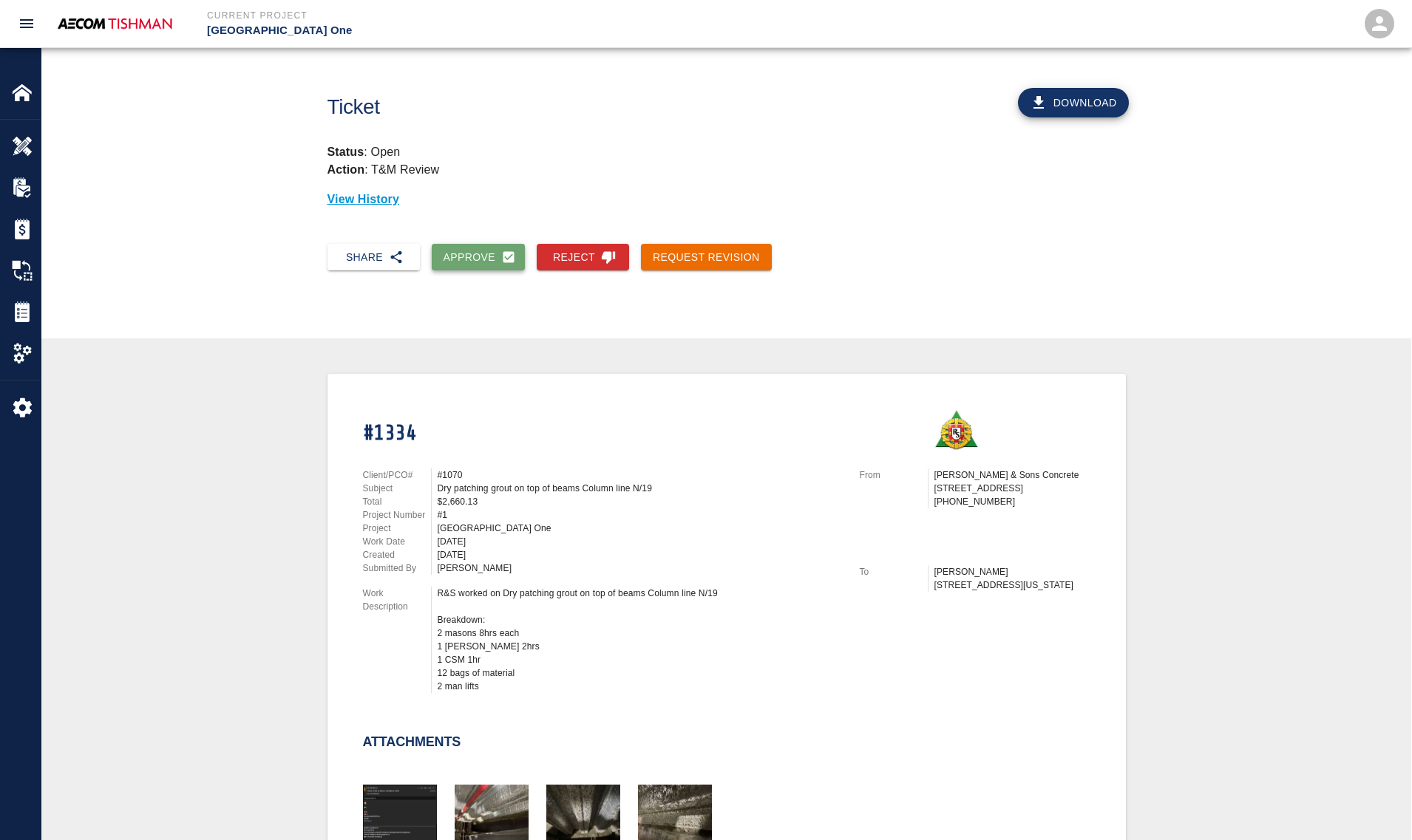
click at [459, 245] on button "Approve" at bounding box center [478, 257] width 94 height 27
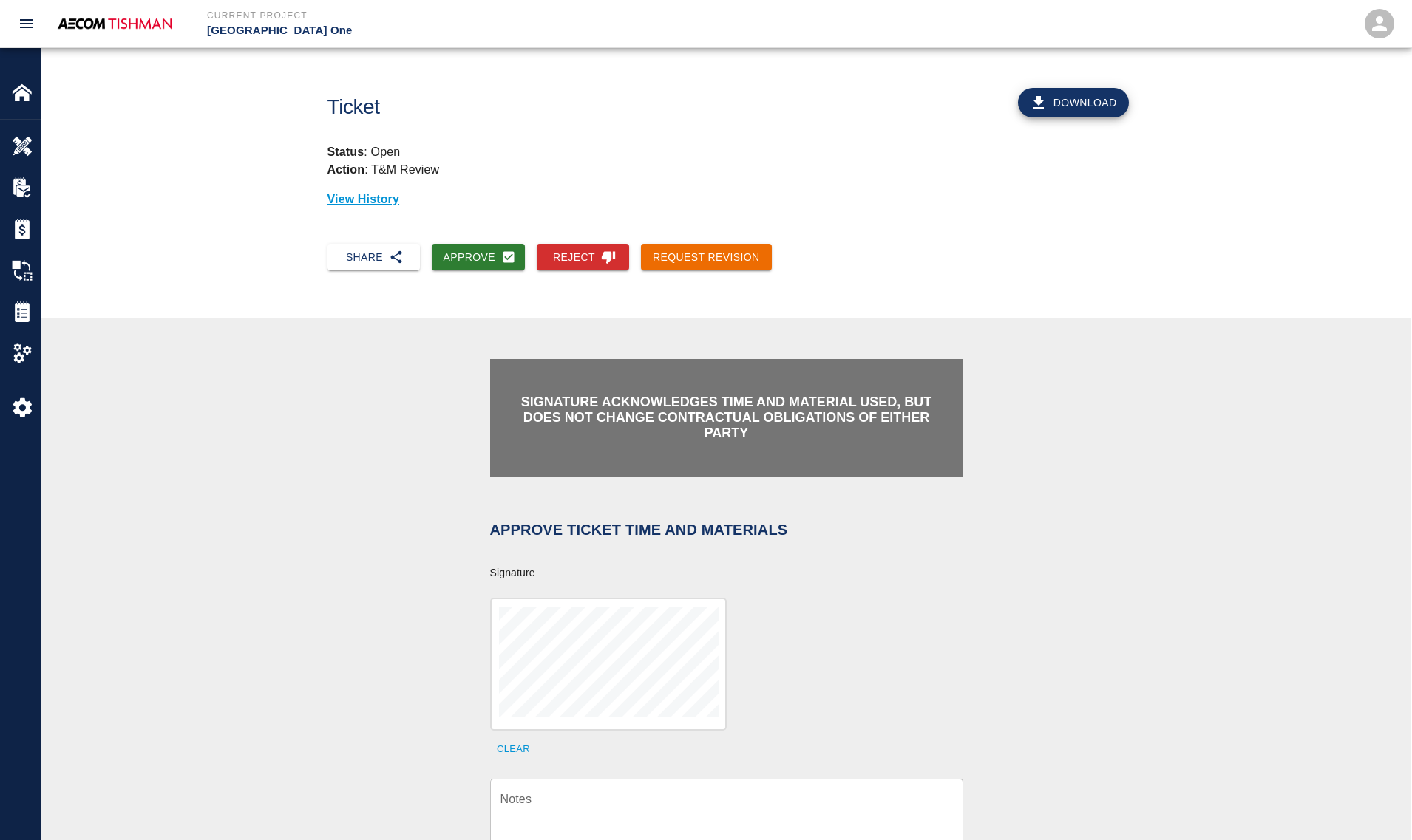
click at [586, 785] on div "x Notes" at bounding box center [726, 817] width 473 height 76
paste textarea "Ticket #926"
type textarea "Ticket #926"
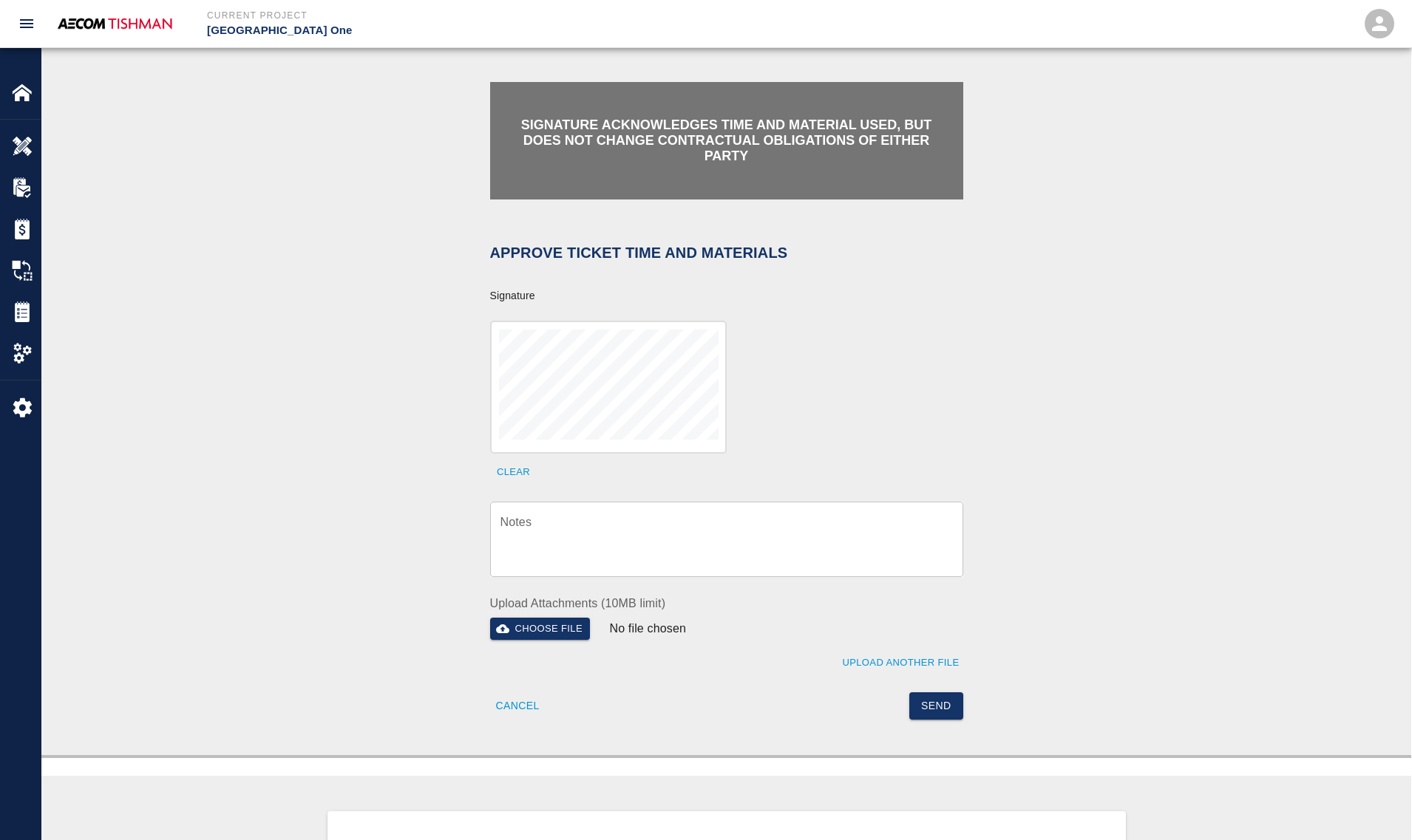
drag, startPoint x: 688, startPoint y: 576, endPoint x: 692, endPoint y: 540, distance: 36.2
click at [688, 577] on div "Upload Attachments (10MB limit) Choose file No file chosen Upload Another File" at bounding box center [718, 626] width 491 height 98
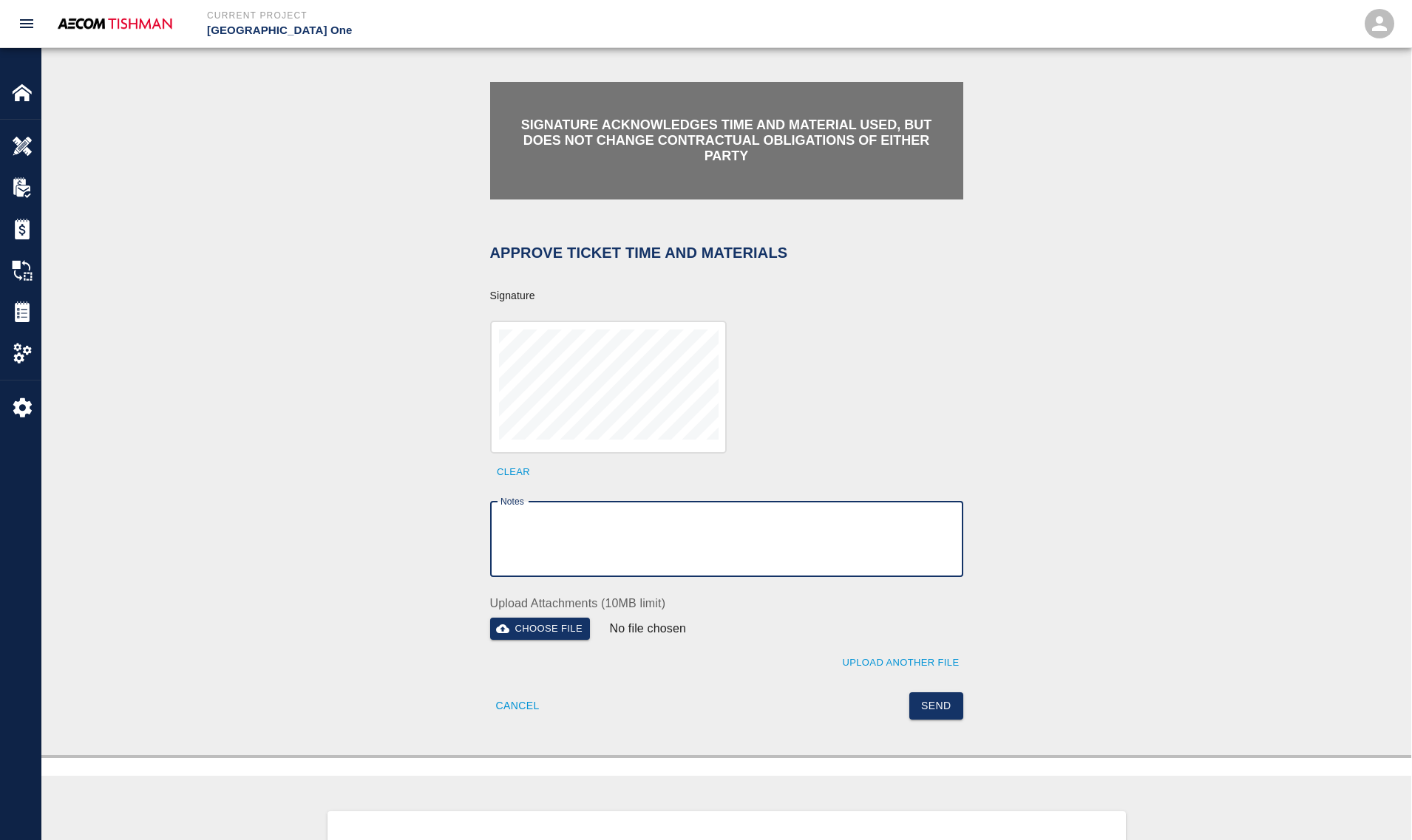
click at [692, 540] on textarea "Notes" at bounding box center [726, 539] width 452 height 51
paste textarea "verification of time and material subject to contract review."
type textarea "verification of time and material subject to contract review."
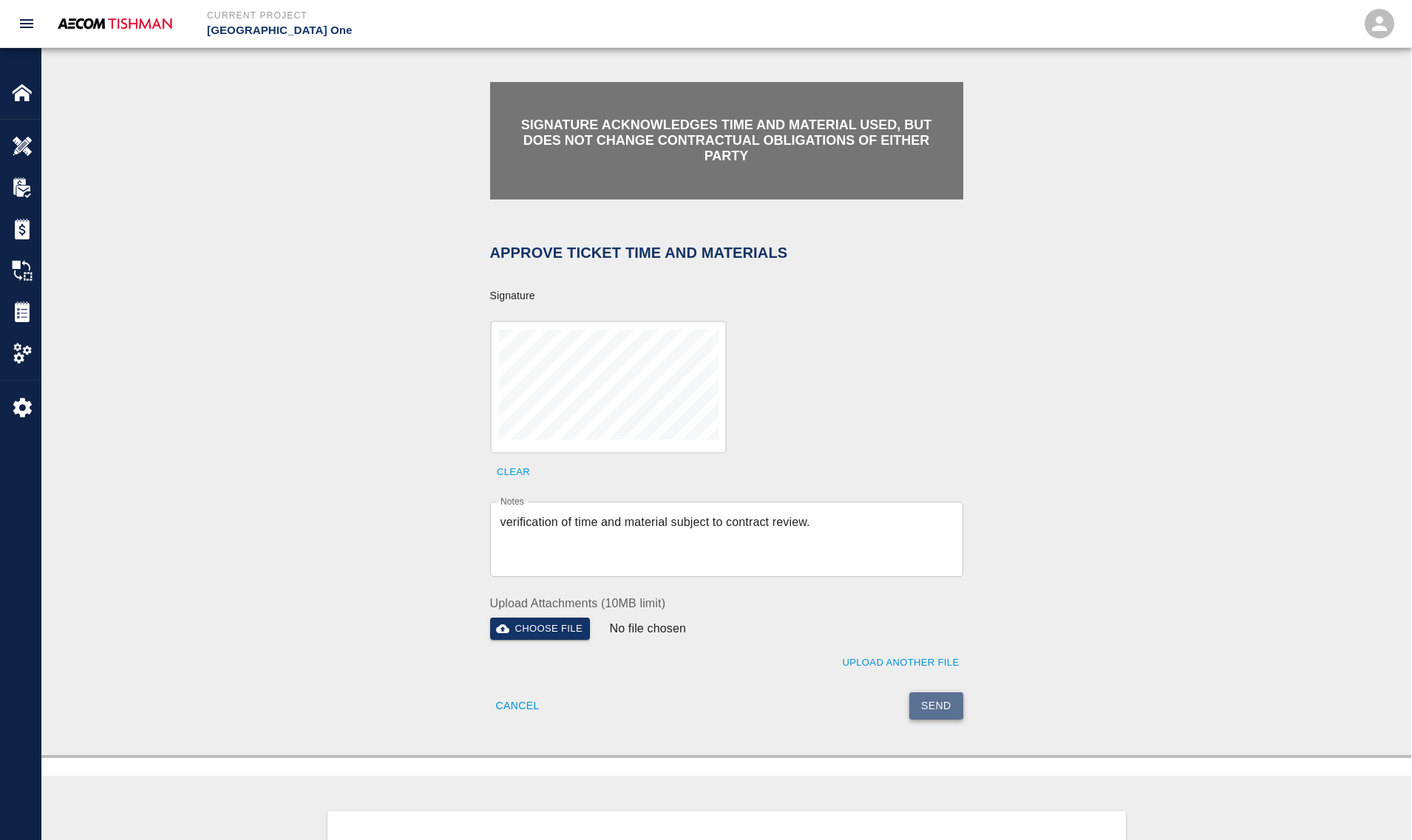
click at [928, 699] on button "Send" at bounding box center [936, 706] width 54 height 27
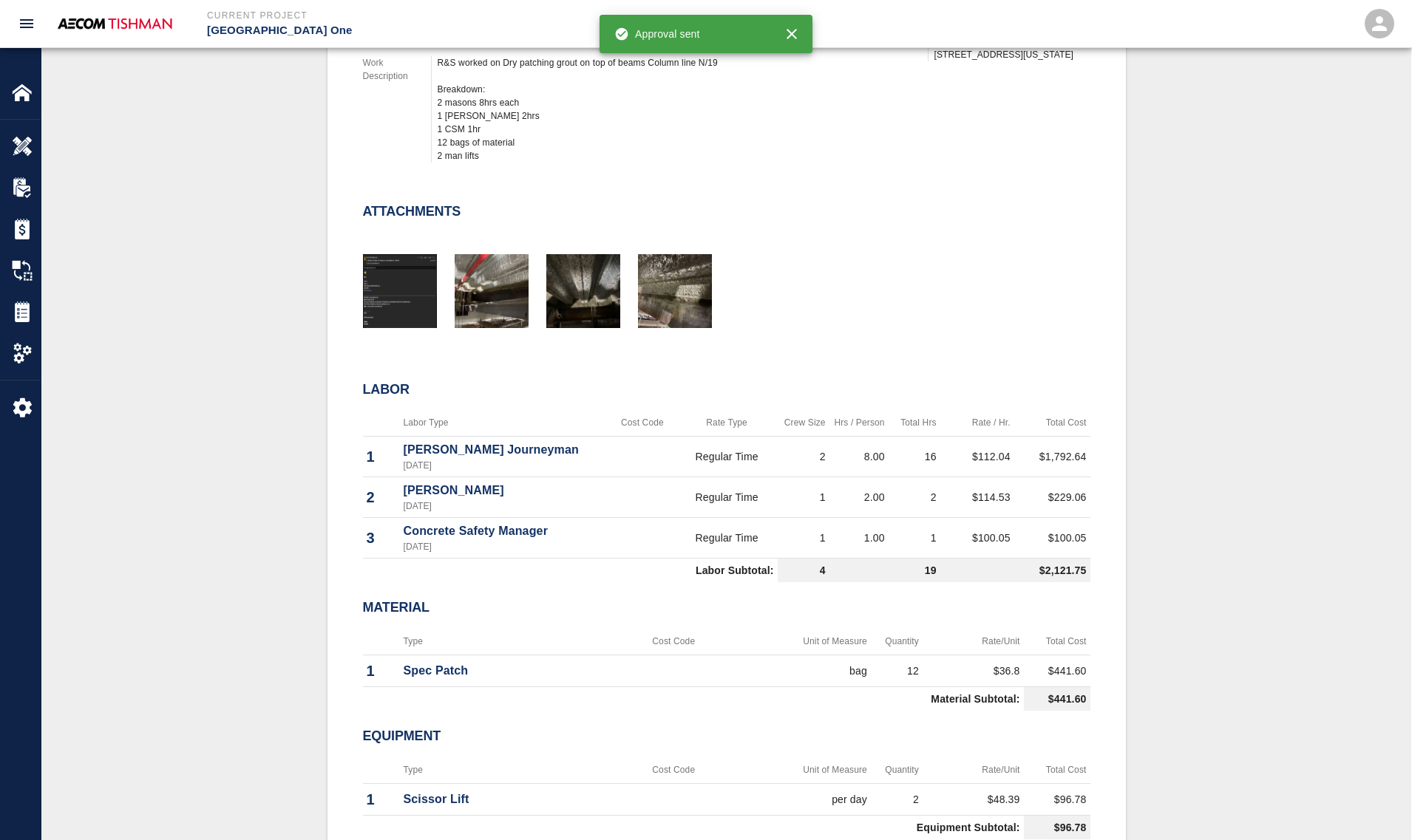
scroll to position [554, 0]
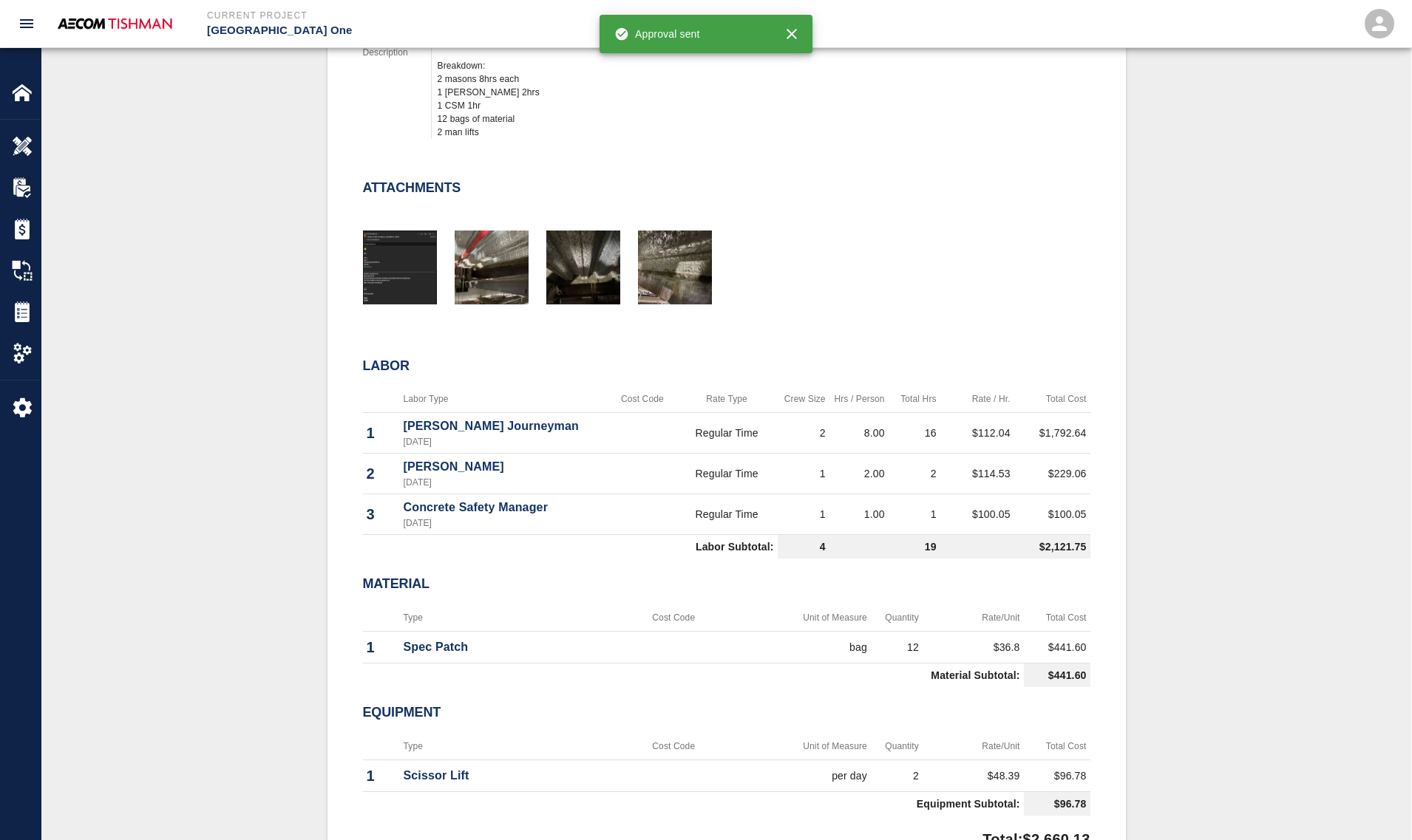
click at [228, 555] on div "#1334 Client/PCO# #1070 Subject Dry patching grout on top of beams Column line …" at bounding box center [726, 352] width 1299 height 1065
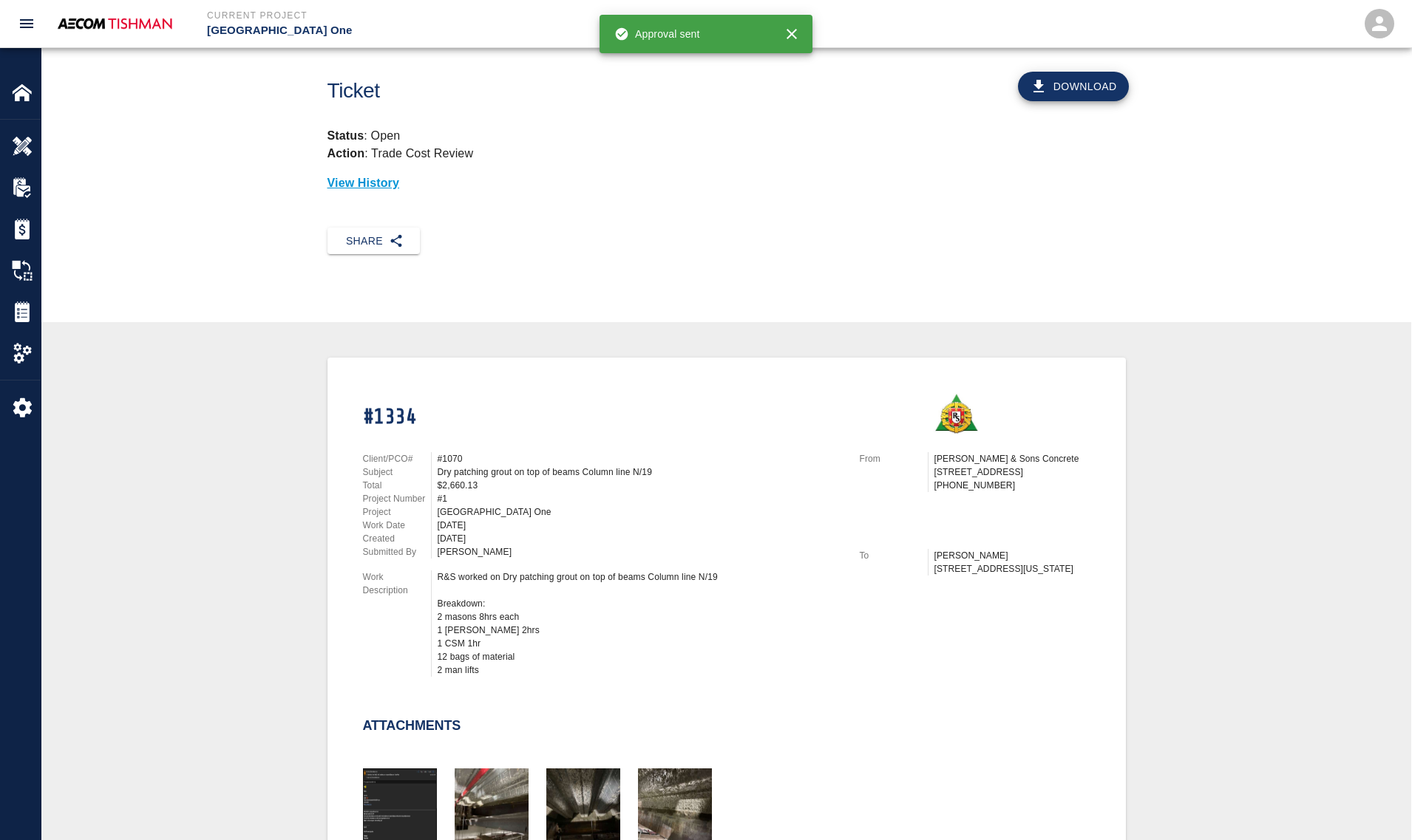
scroll to position [0, 0]
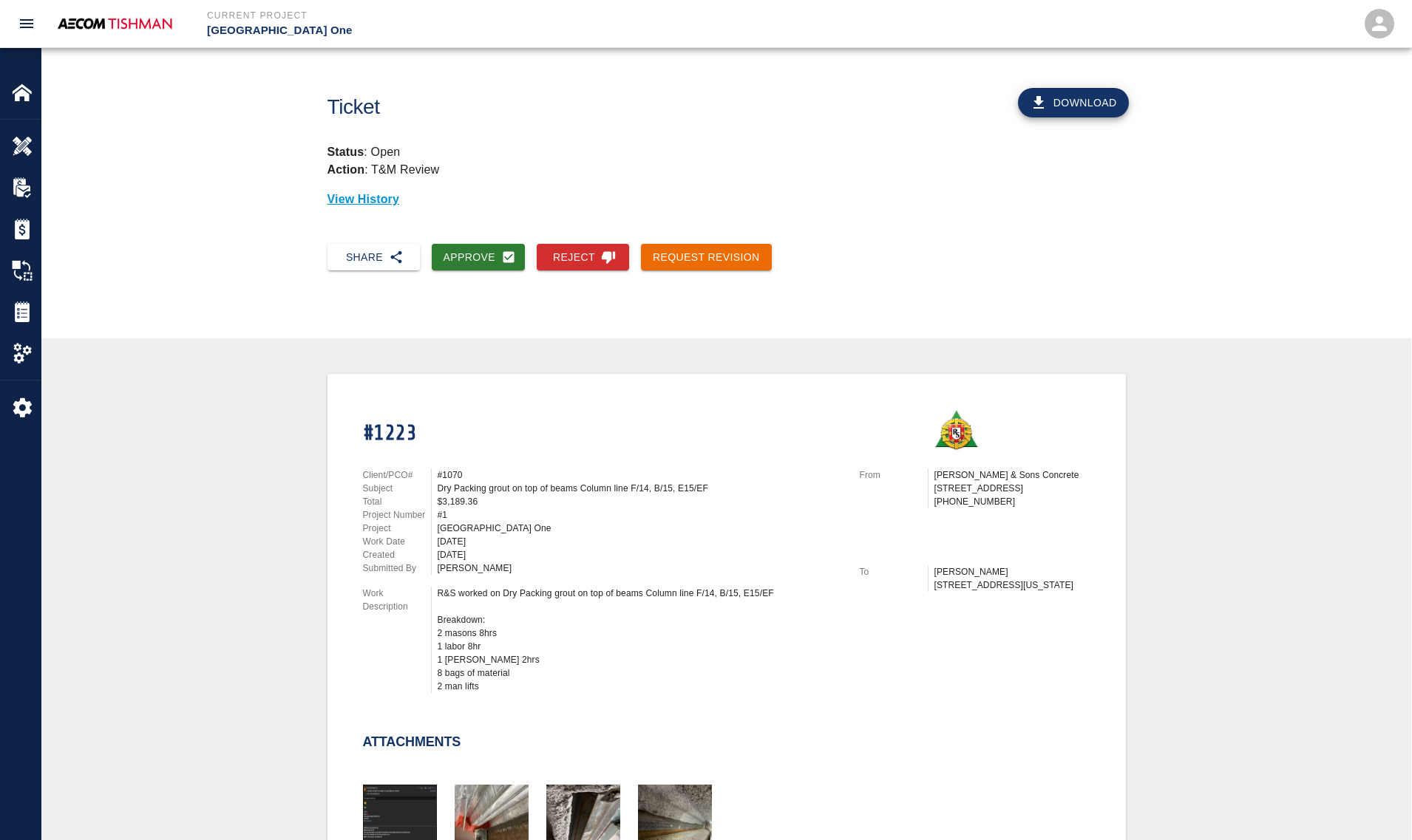
drag, startPoint x: 437, startPoint y: 479, endPoint x: 467, endPoint y: 533, distance: 61.8
click at [467, 533] on div "Client/PCO# #1070 Subject Dry Packing grout on top of beams Column line F/14, B…" at bounding box center [602, 521] width 479 height 106
click at [467, 535] on div "[DATE]" at bounding box center [640, 541] width 404 height 13
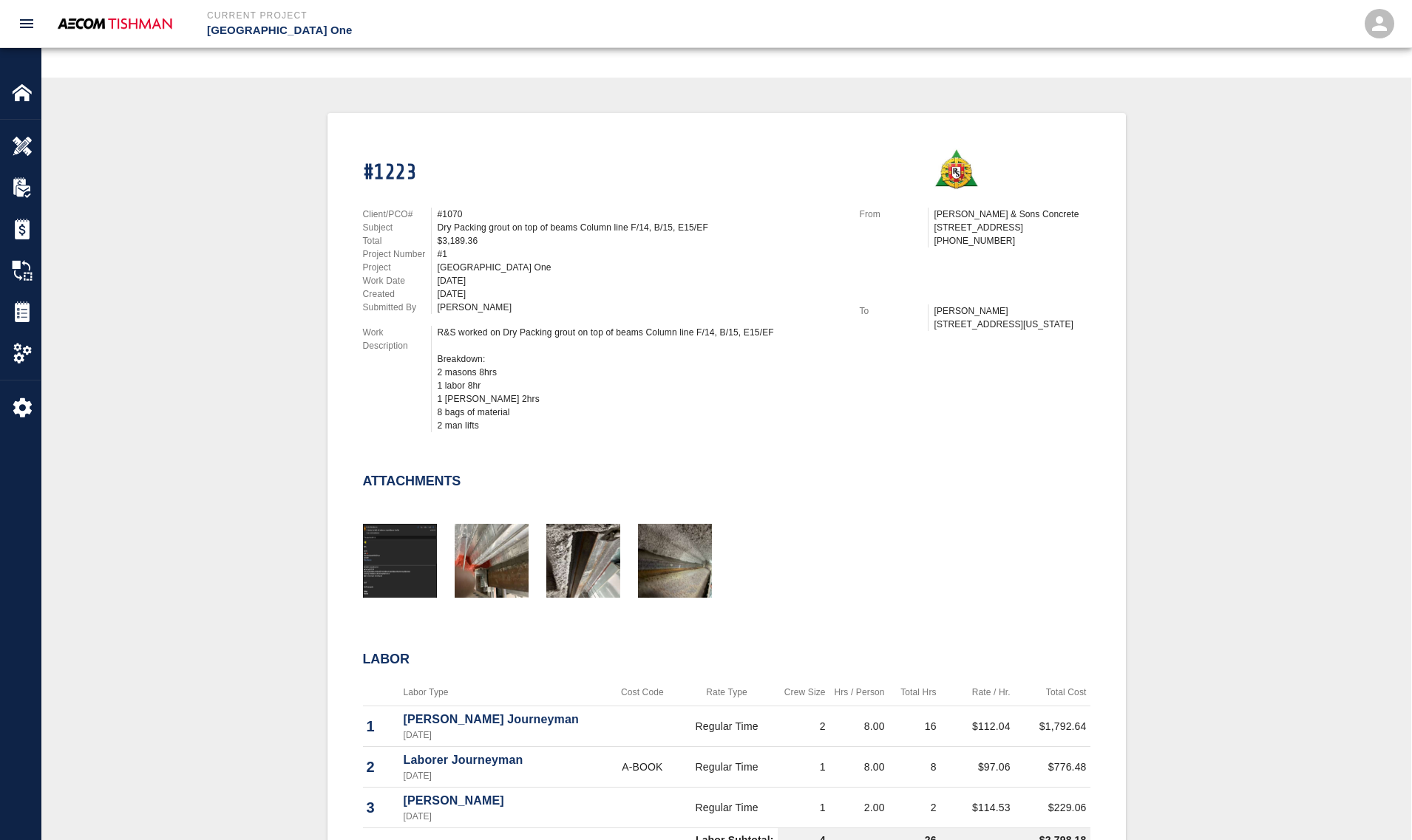
scroll to position [277, 0]
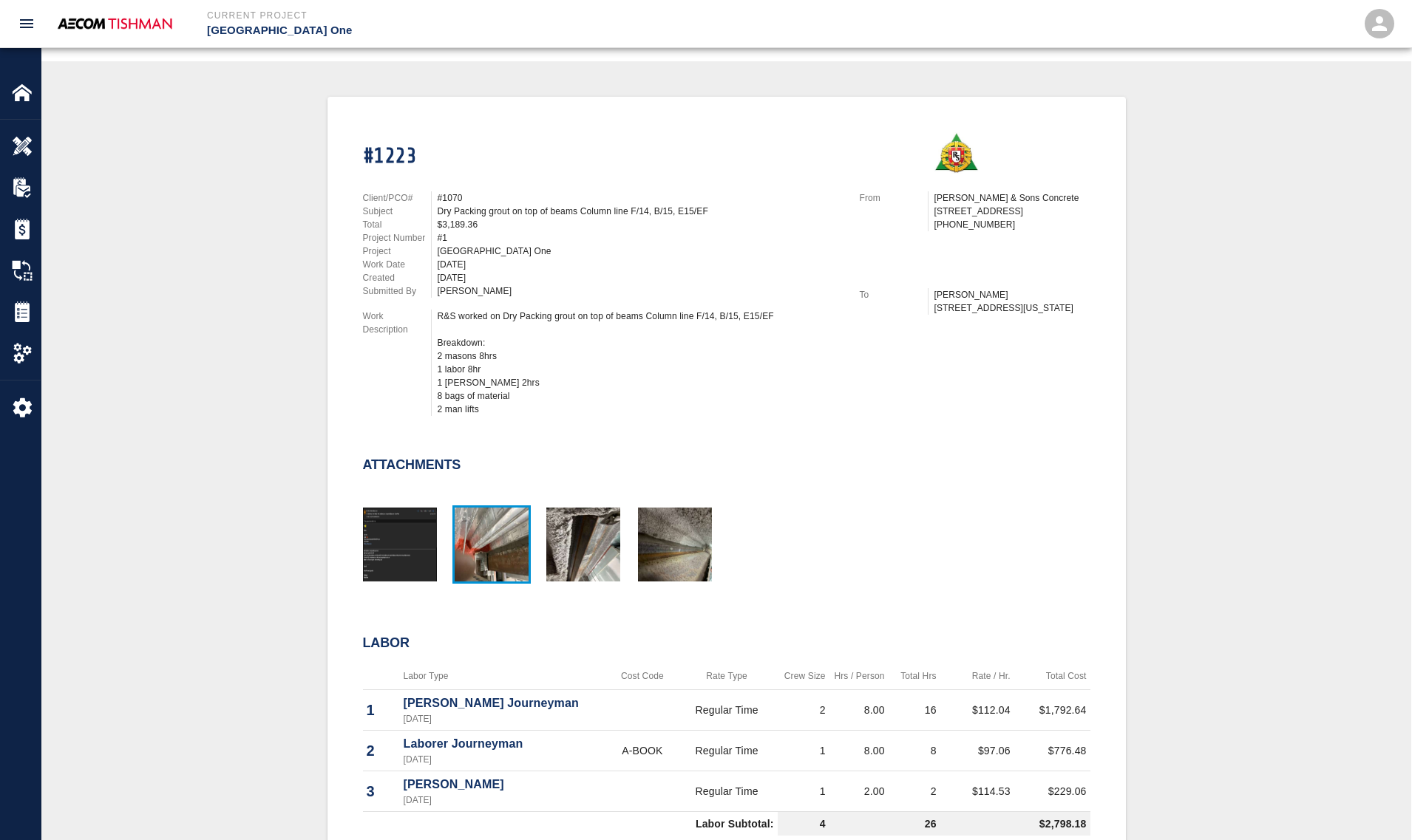
click at [495, 549] on img "button" at bounding box center [491, 545] width 74 height 74
click at [566, 545] on img "button" at bounding box center [583, 545] width 74 height 74
click at [674, 535] on img "button" at bounding box center [675, 545] width 74 height 74
click at [401, 544] on img "button" at bounding box center [400, 545] width 74 height 74
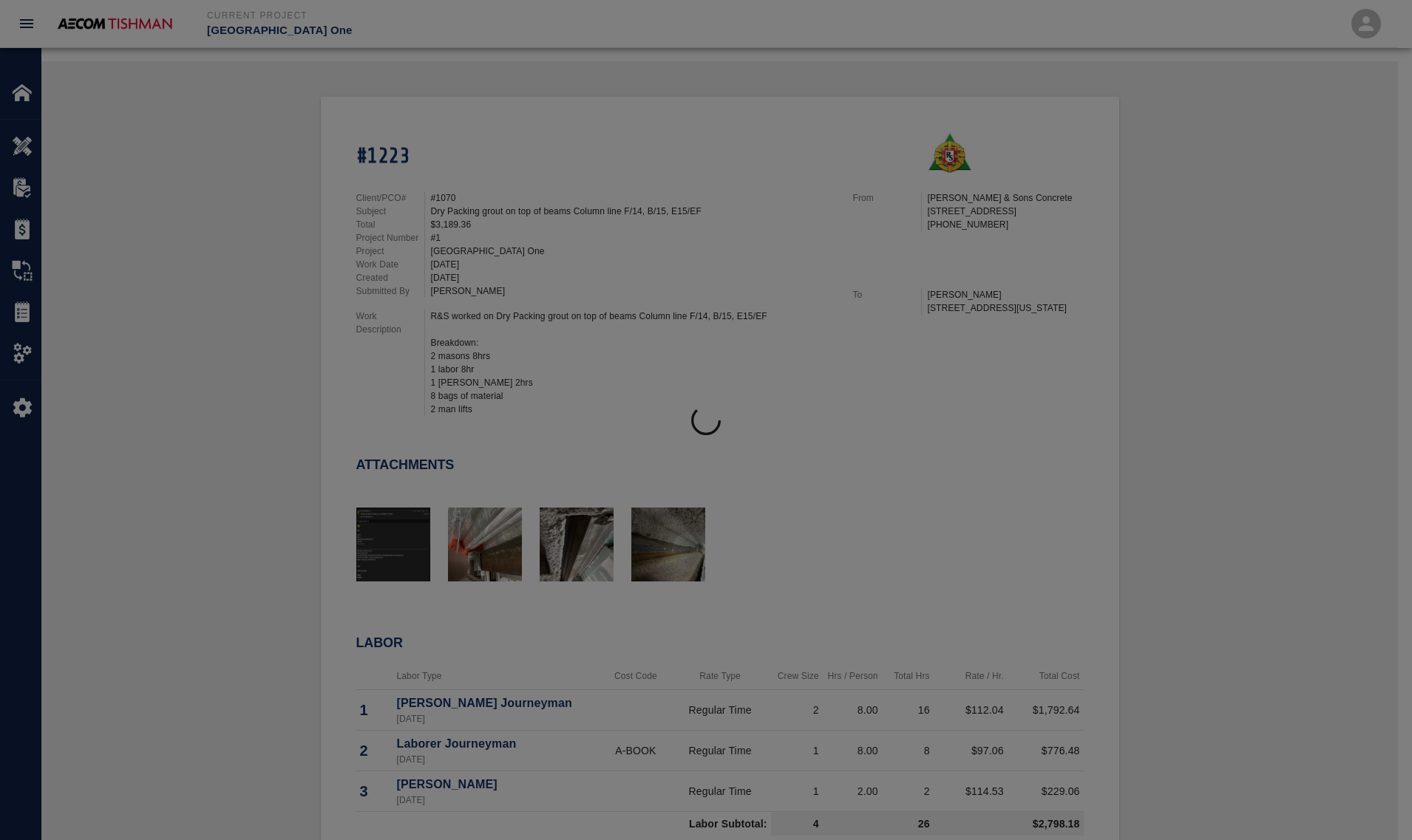
click at [529, 518] on div at bounding box center [567, 538] width 92 height 96
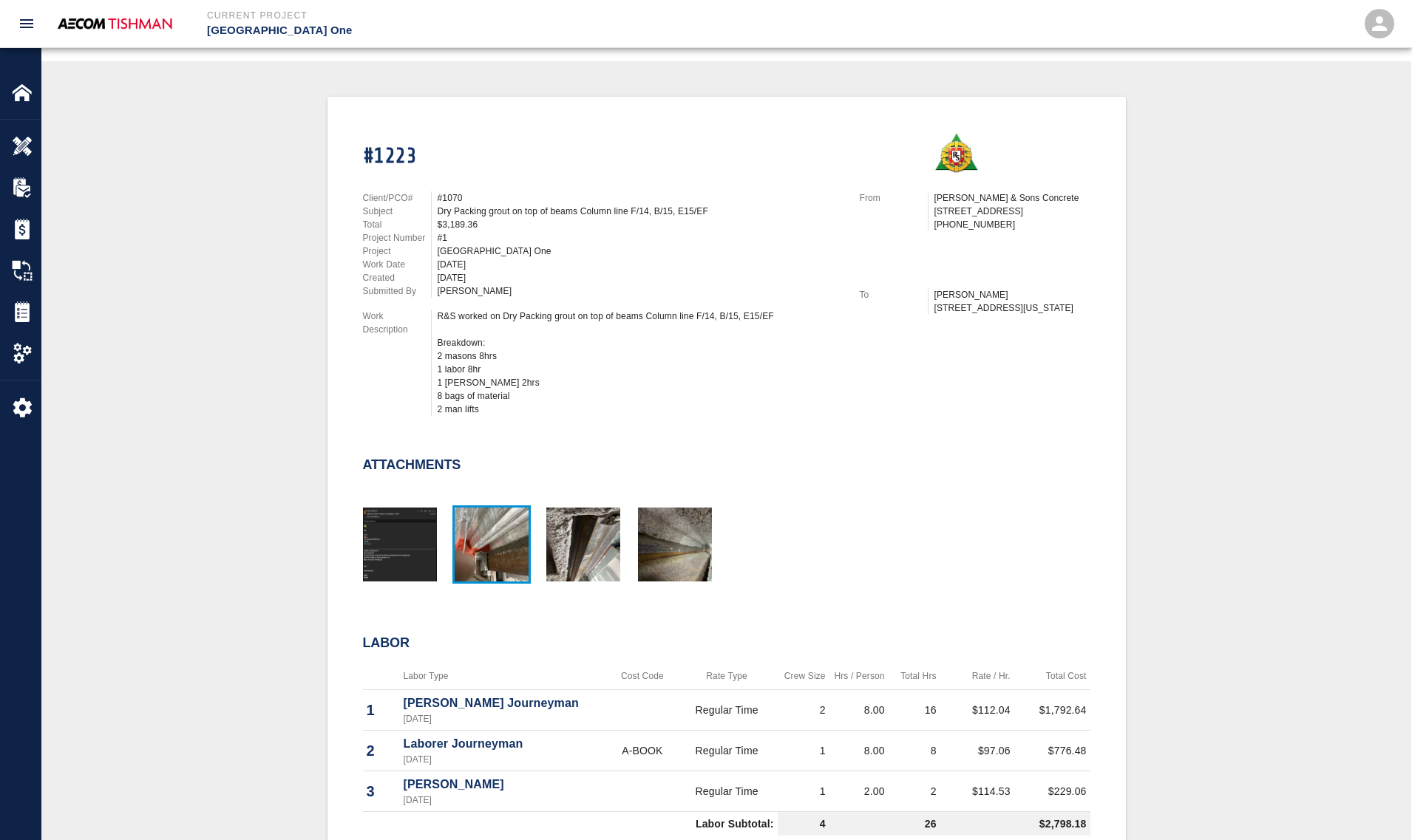
click at [504, 527] on img "button" at bounding box center [491, 545] width 74 height 74
click at [583, 564] on img "button" at bounding box center [583, 545] width 74 height 74
click at [448, 207] on div "Dry Packing grout on top of beams Column line F/14, B/15, E15/EF" at bounding box center [640, 211] width 404 height 13
click at [389, 436] on div "Attachments" at bounding box center [718, 508] width 745 height 159
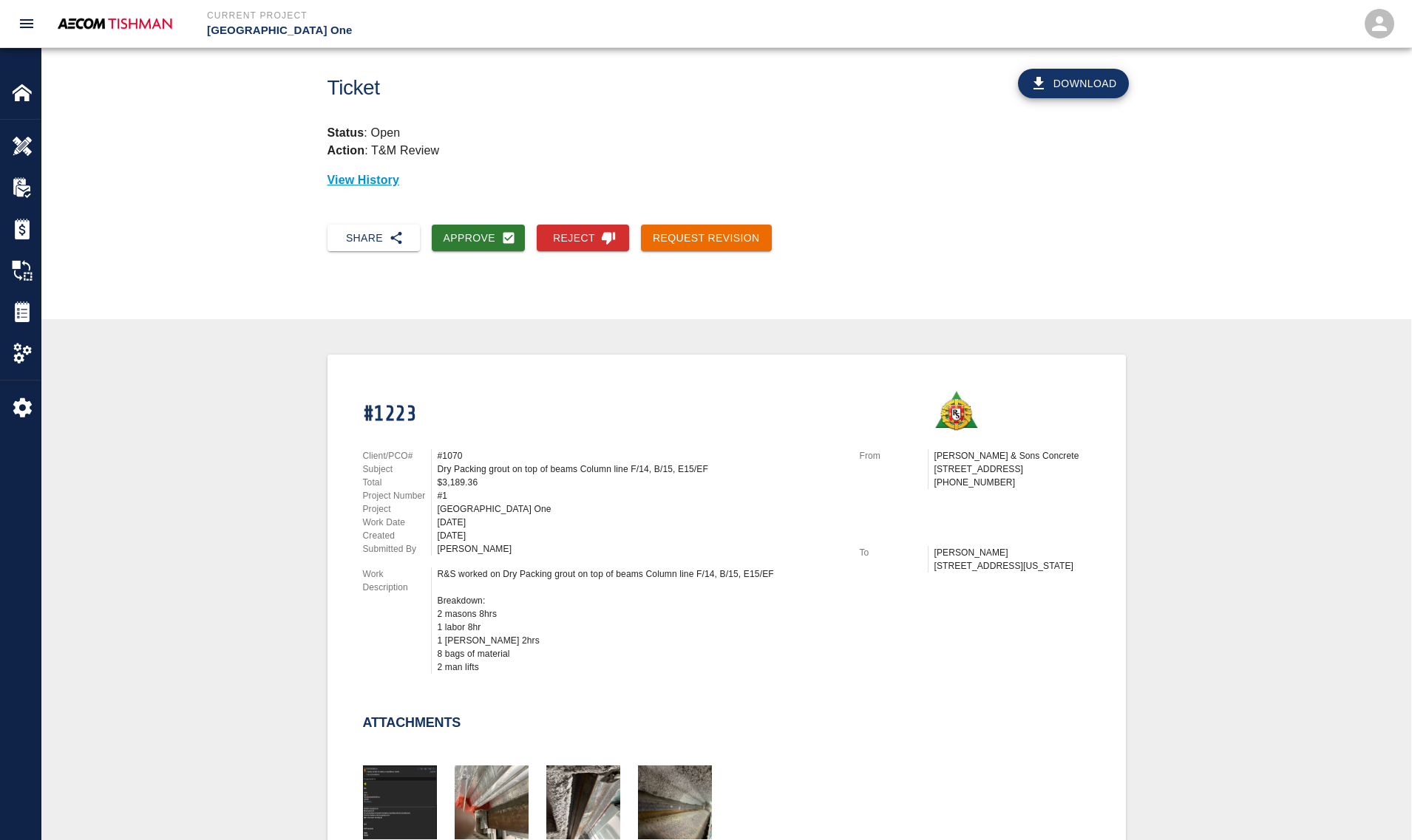
scroll to position [0, 0]
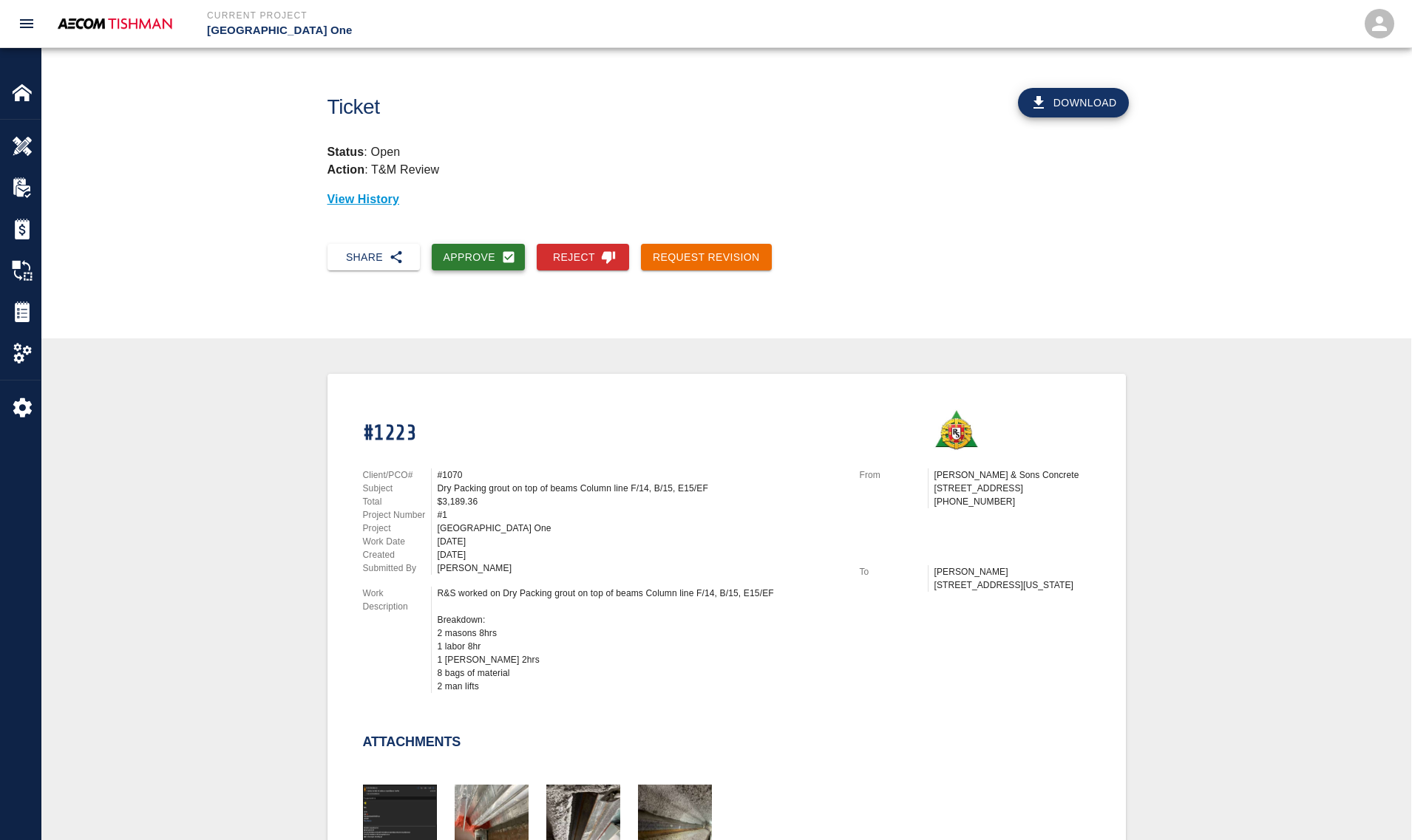
click at [469, 260] on button "Approve" at bounding box center [478, 257] width 94 height 27
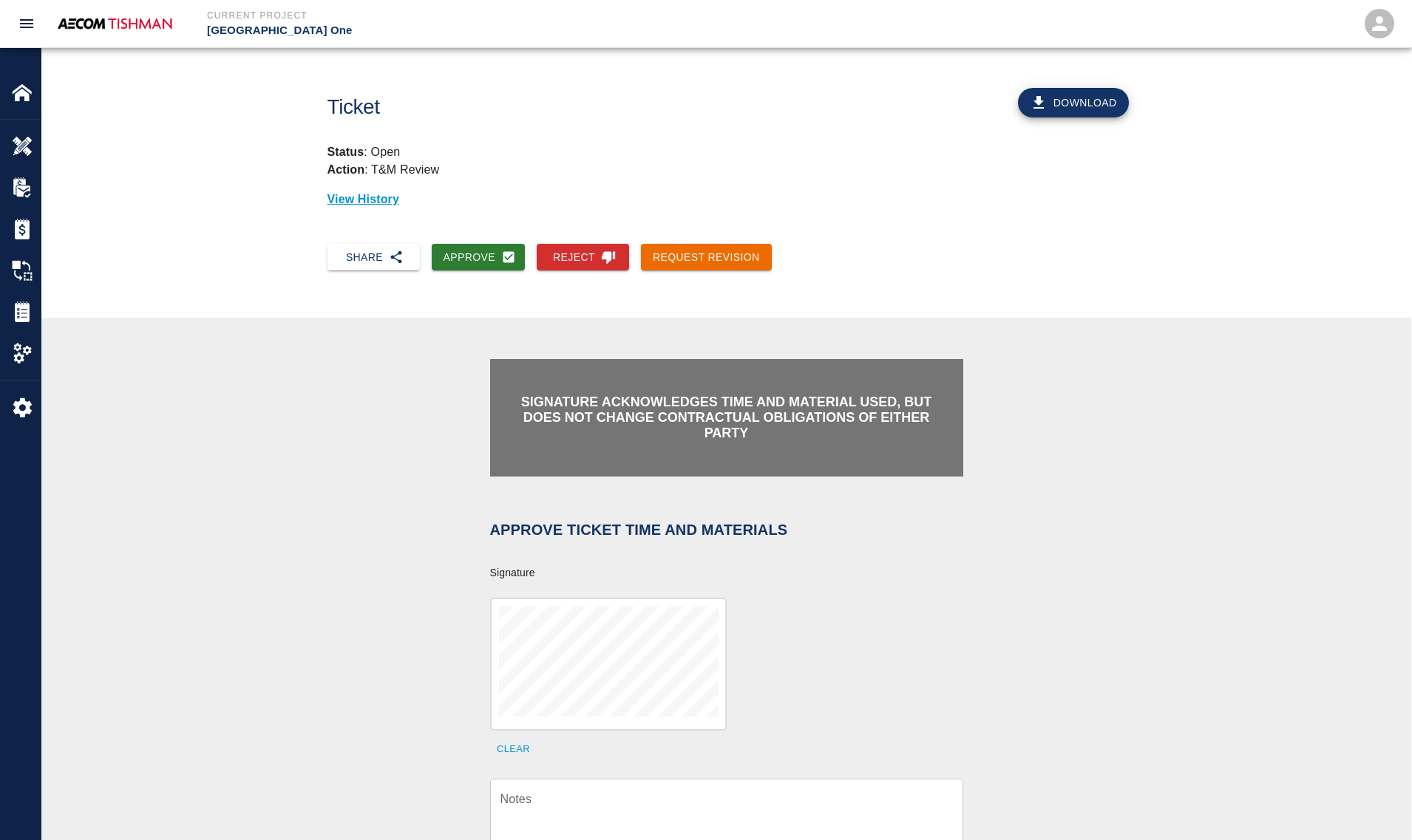
click at [570, 715] on div at bounding box center [608, 664] width 237 height 133
click at [579, 781] on div "x Notes" at bounding box center [726, 817] width 473 height 76
paste textarea "Ticket #969"
type textarea "Ticket #969"
click at [611, 807] on textarea "Notes" at bounding box center [726, 816] width 452 height 51
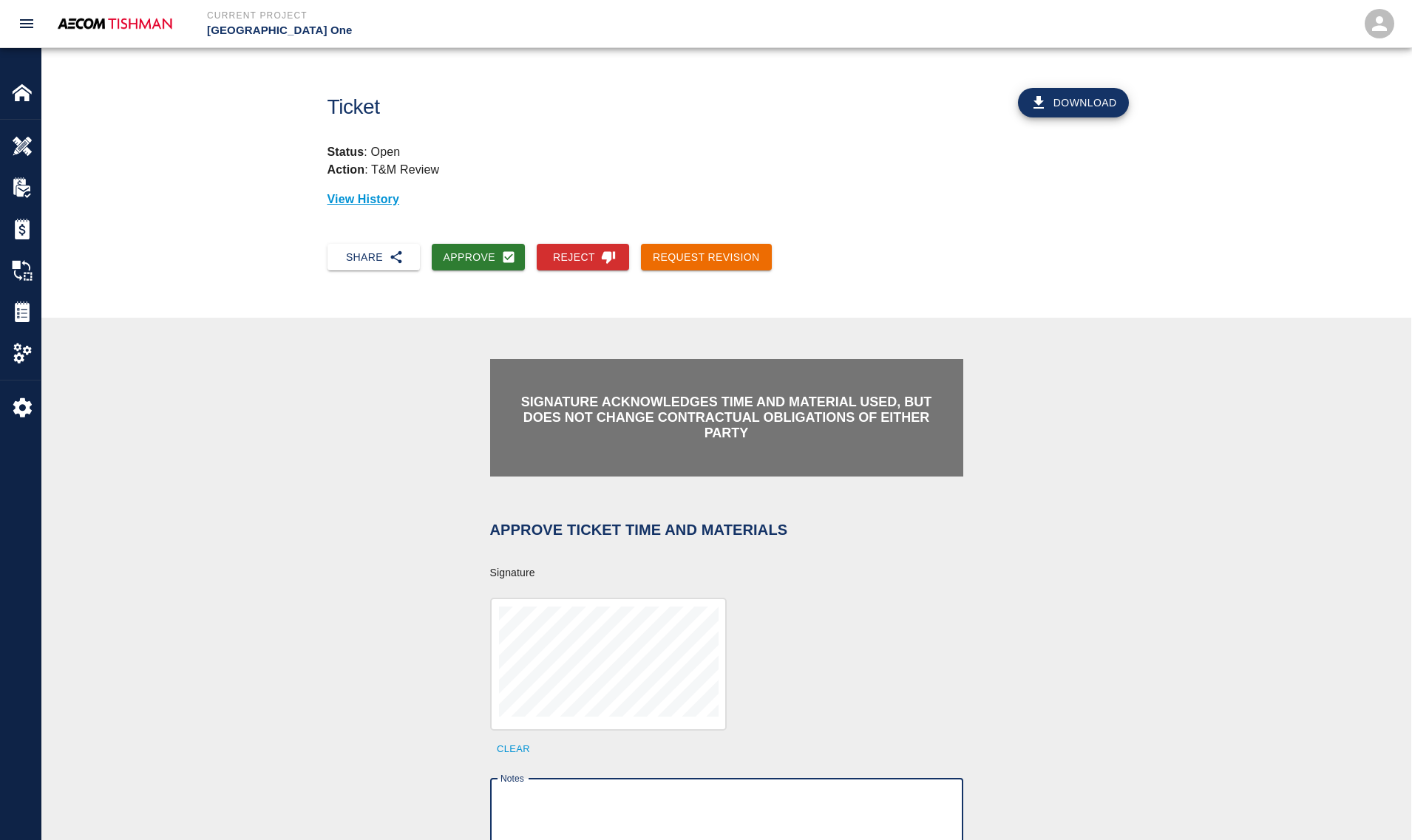
paste textarea "verification of time and material subject to contract review."
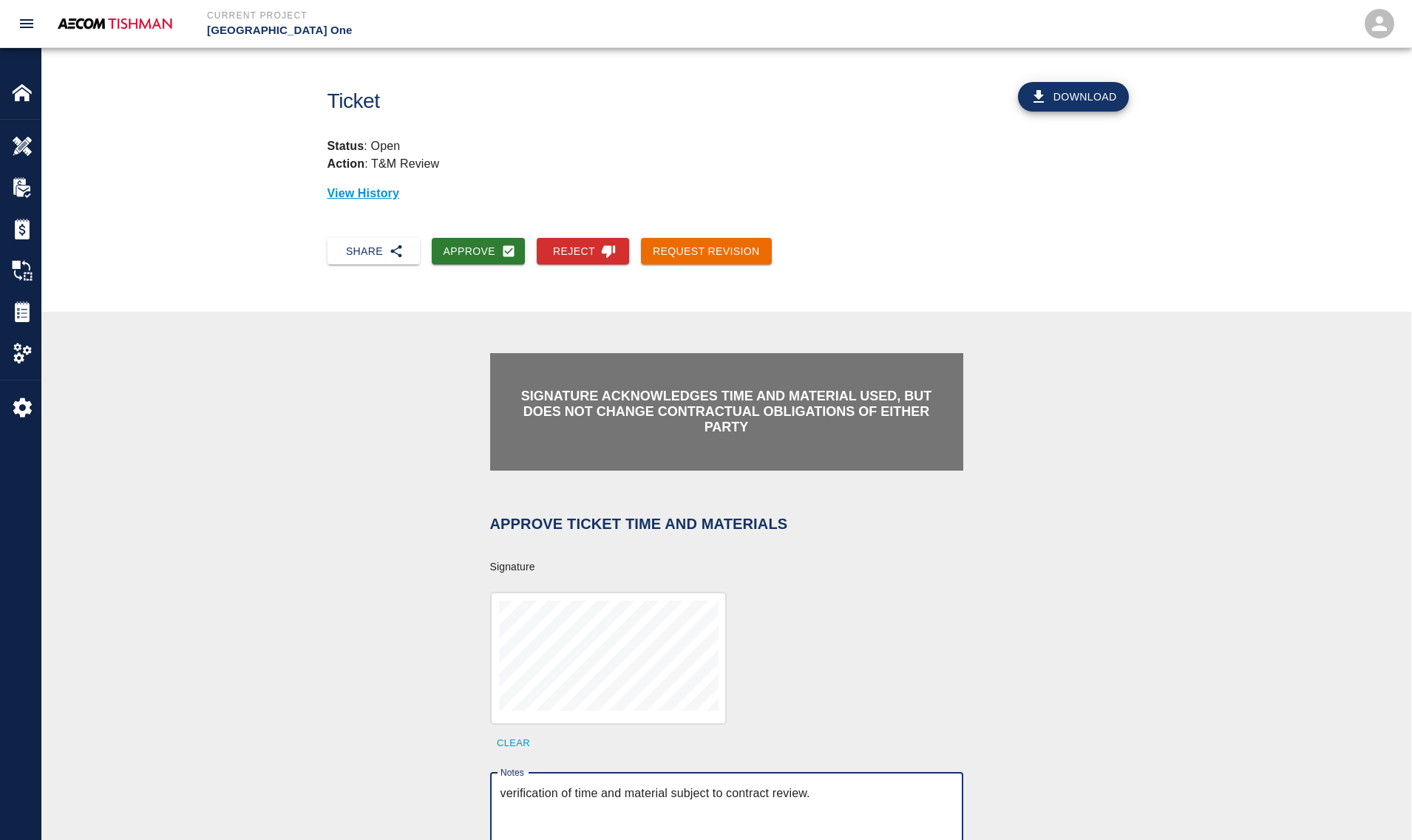
scroll to position [277, 0]
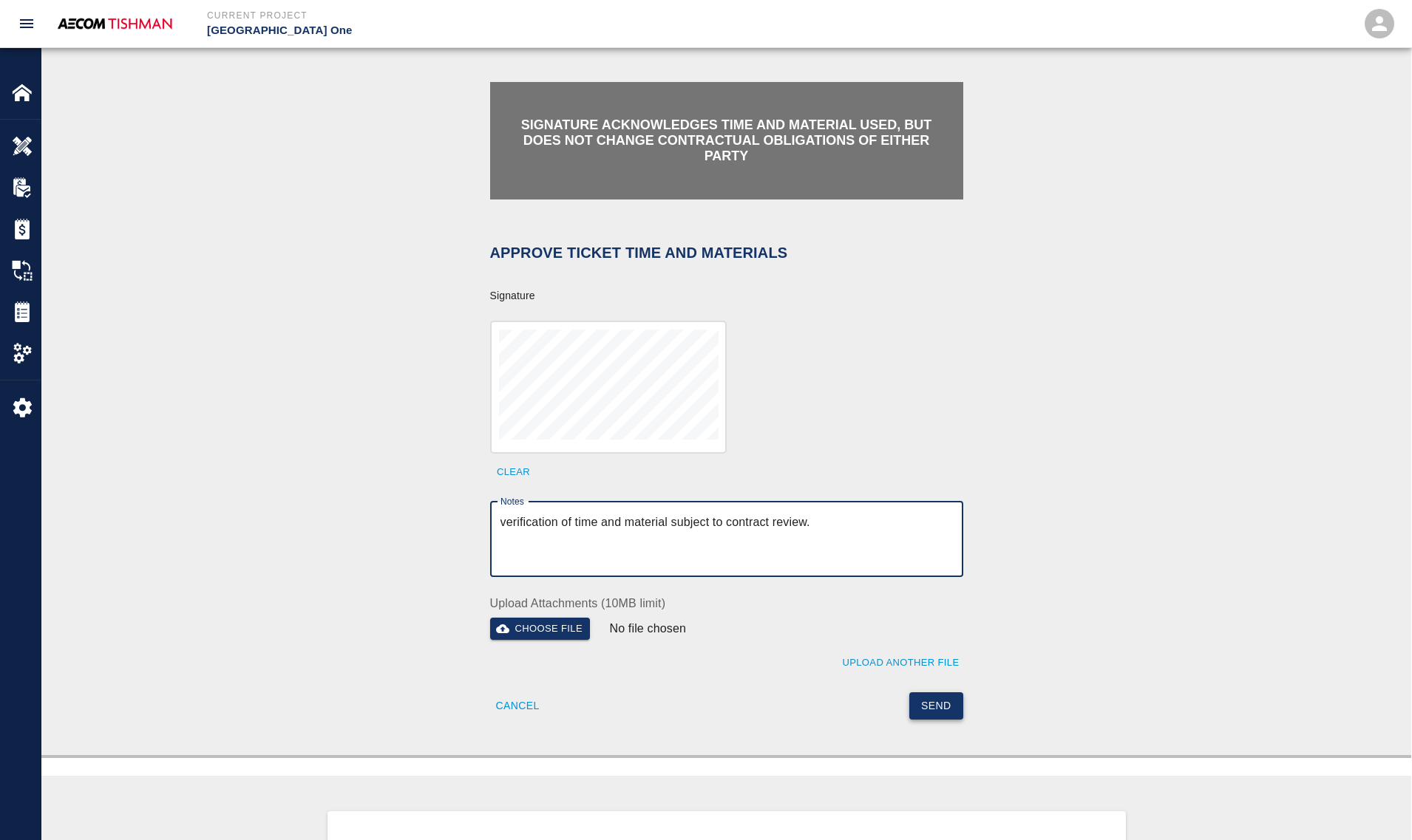
type textarea "verification of time and material subject to contract review."
click at [932, 699] on button "Send" at bounding box center [936, 706] width 54 height 27
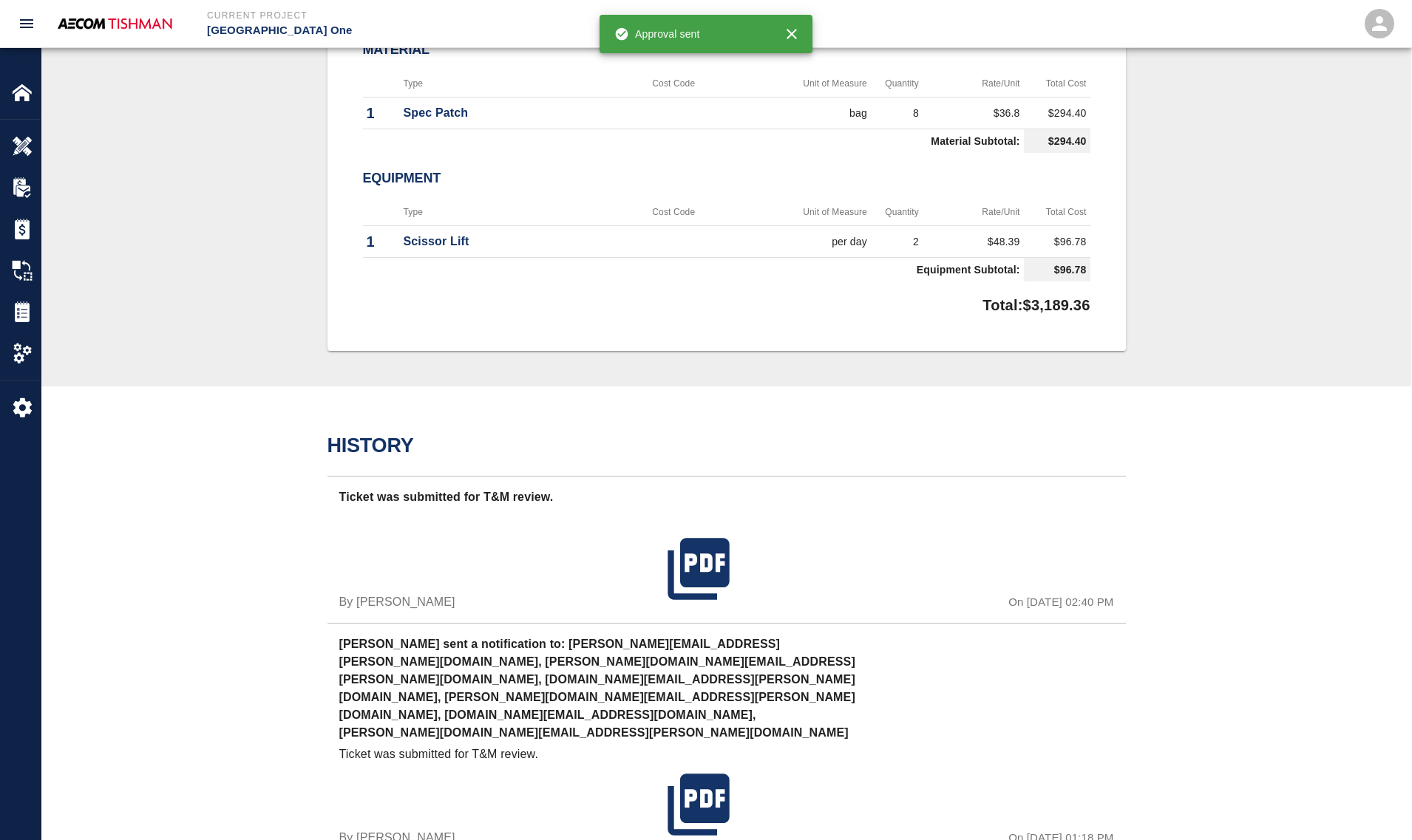
scroll to position [1108, 0]
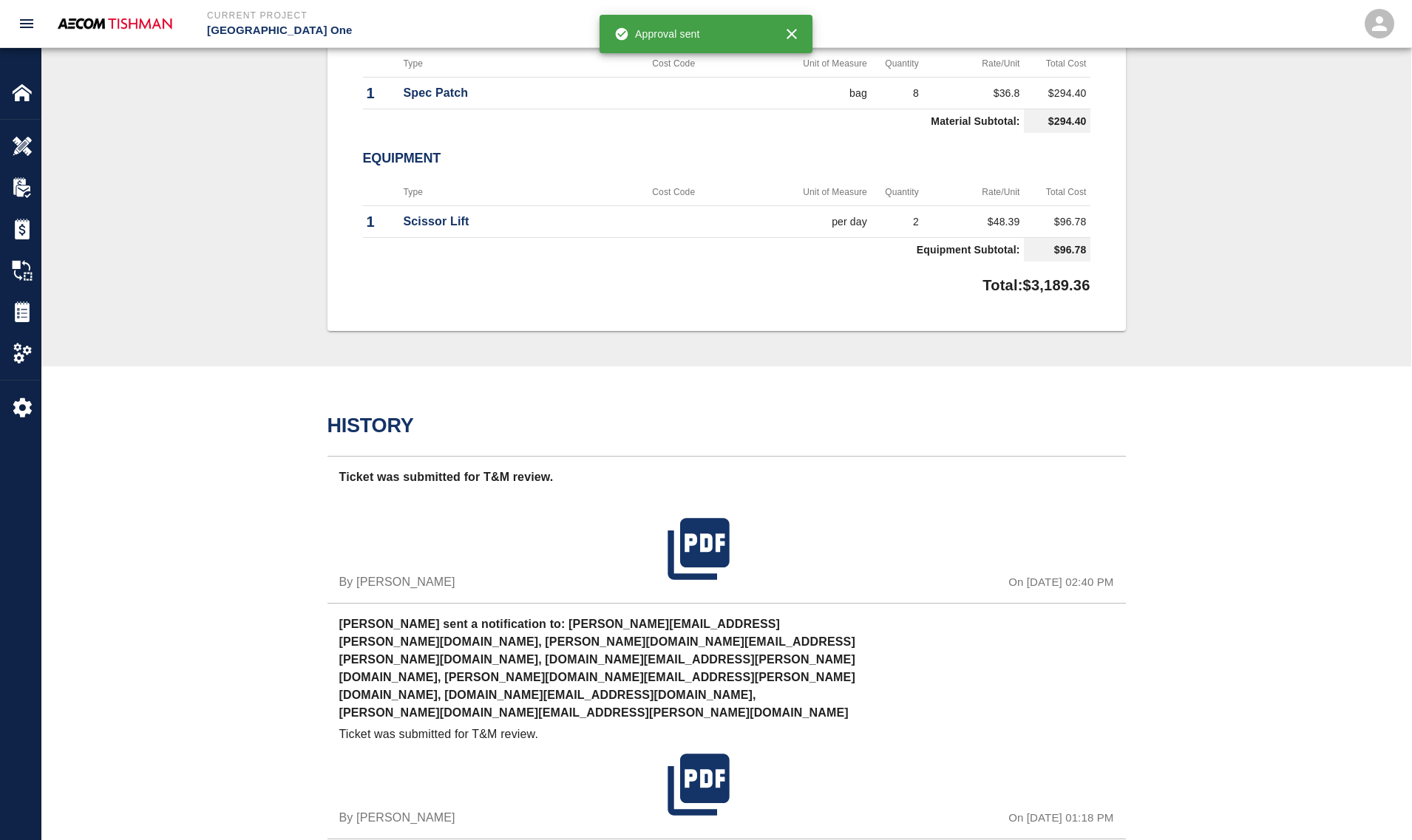
click at [556, 558] on div "By [PERSON_NAME]" at bounding box center [501, 540] width 323 height 101
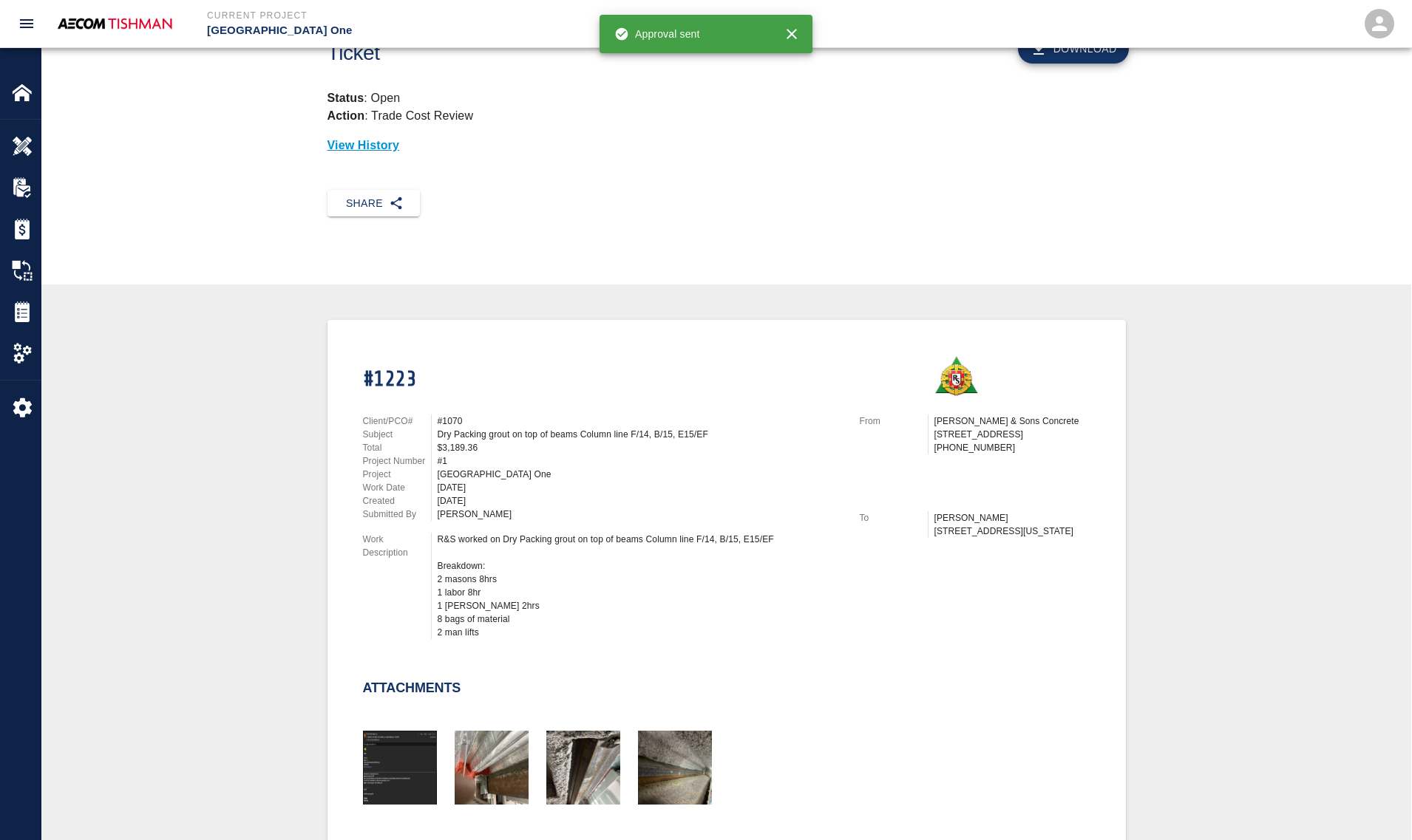
scroll to position [0, 0]
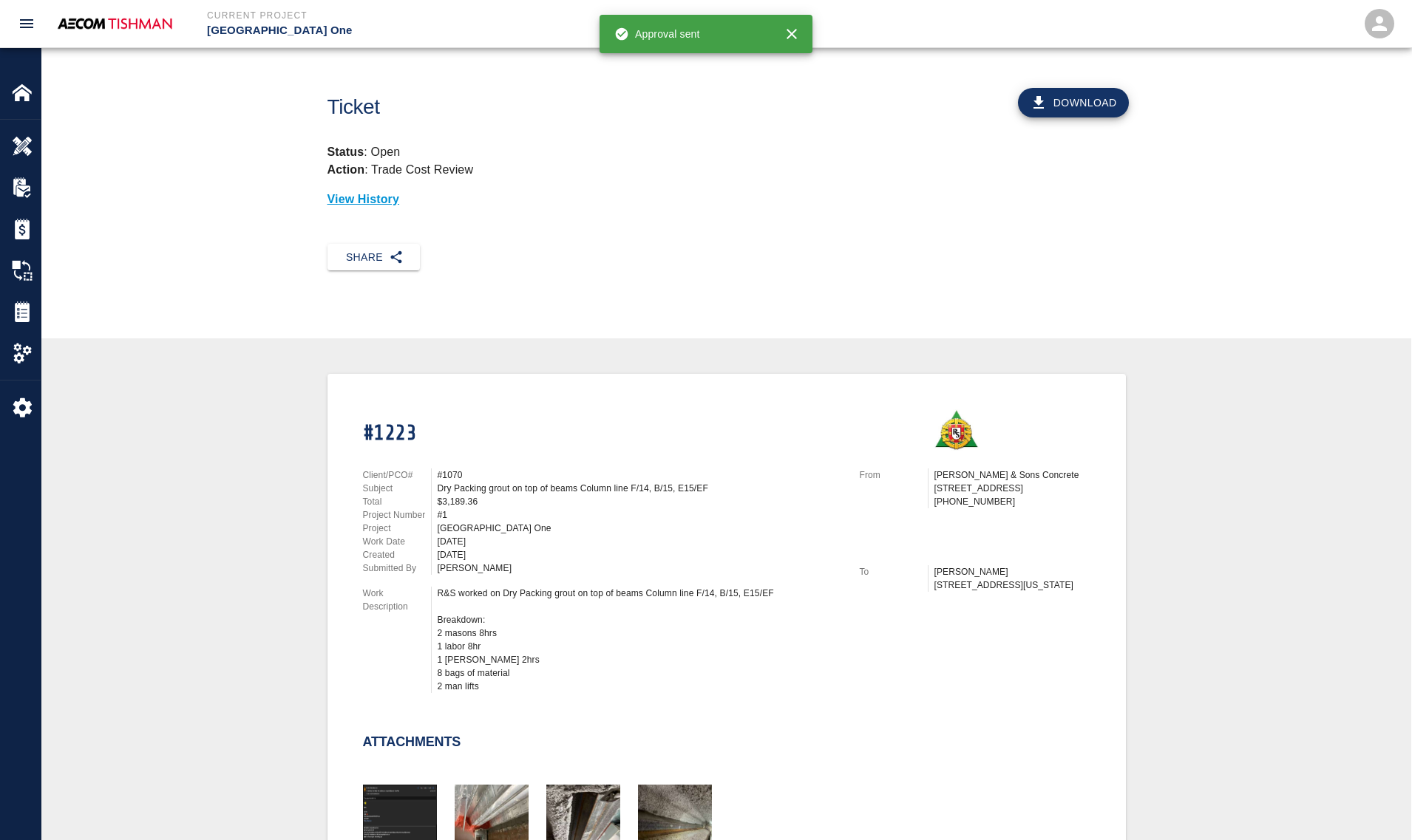
click at [514, 504] on div "$3,189.36" at bounding box center [640, 501] width 404 height 13
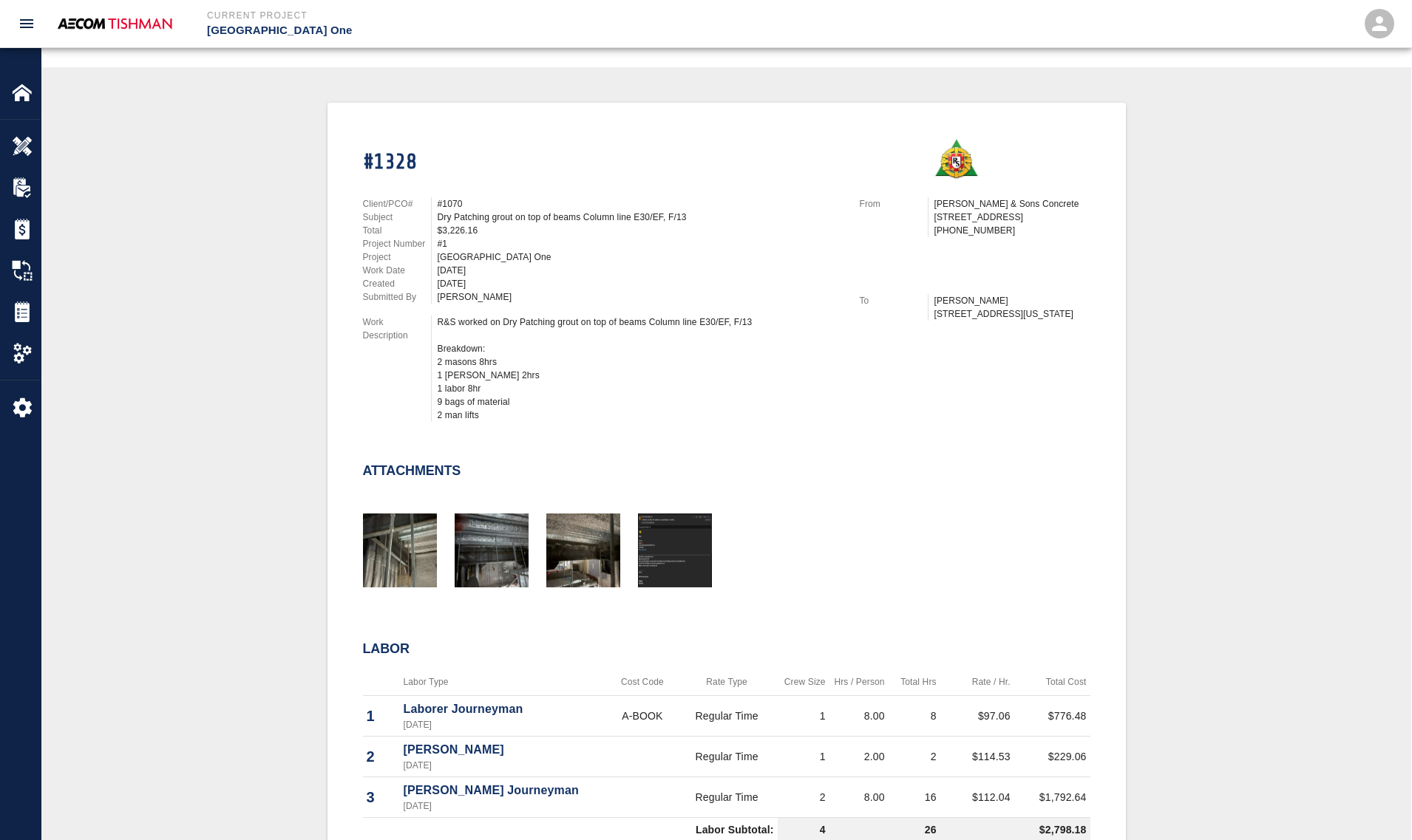
scroll to position [277, 0]
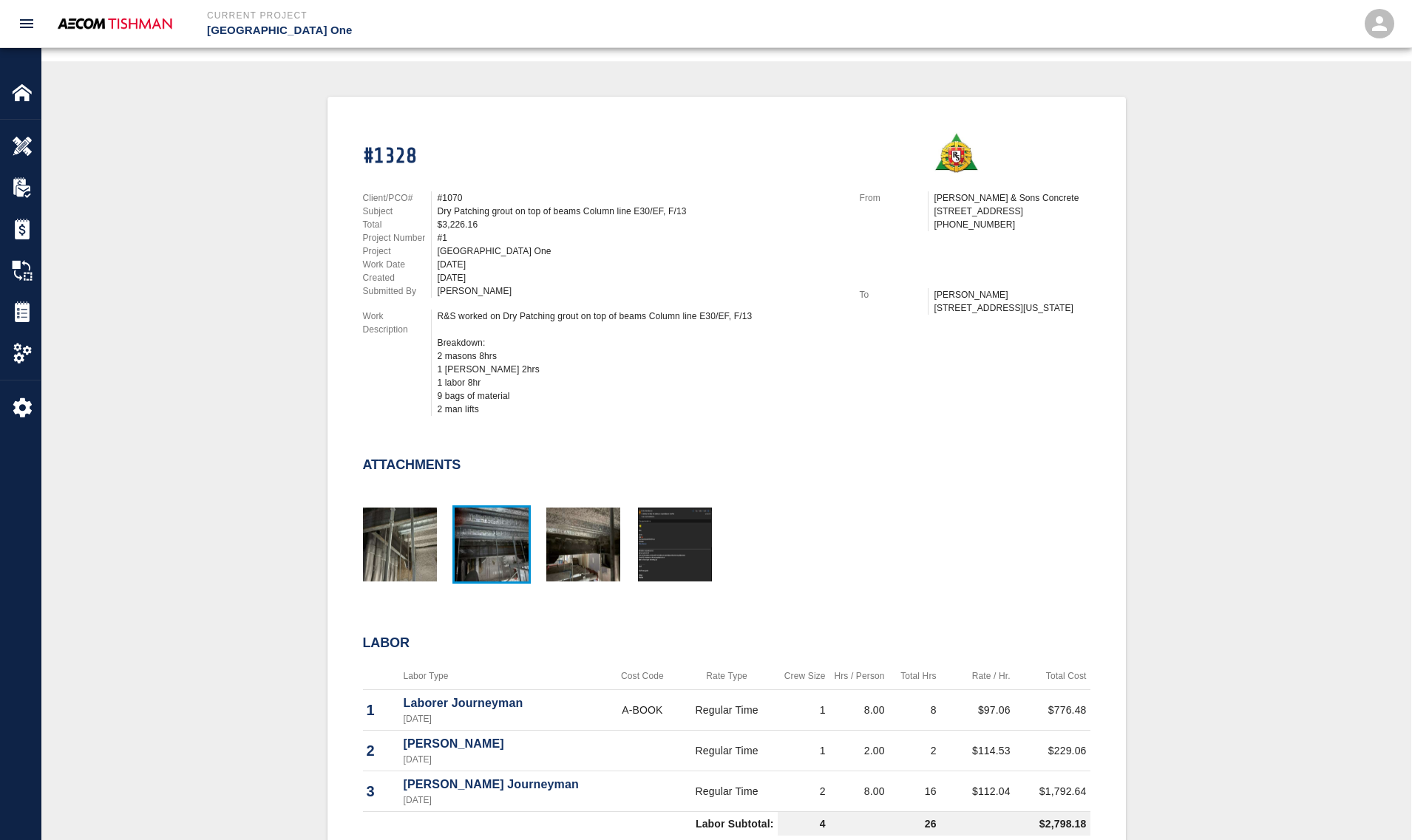
click at [490, 512] on img "button" at bounding box center [491, 545] width 74 height 74
click at [597, 529] on img "button" at bounding box center [583, 545] width 74 height 74
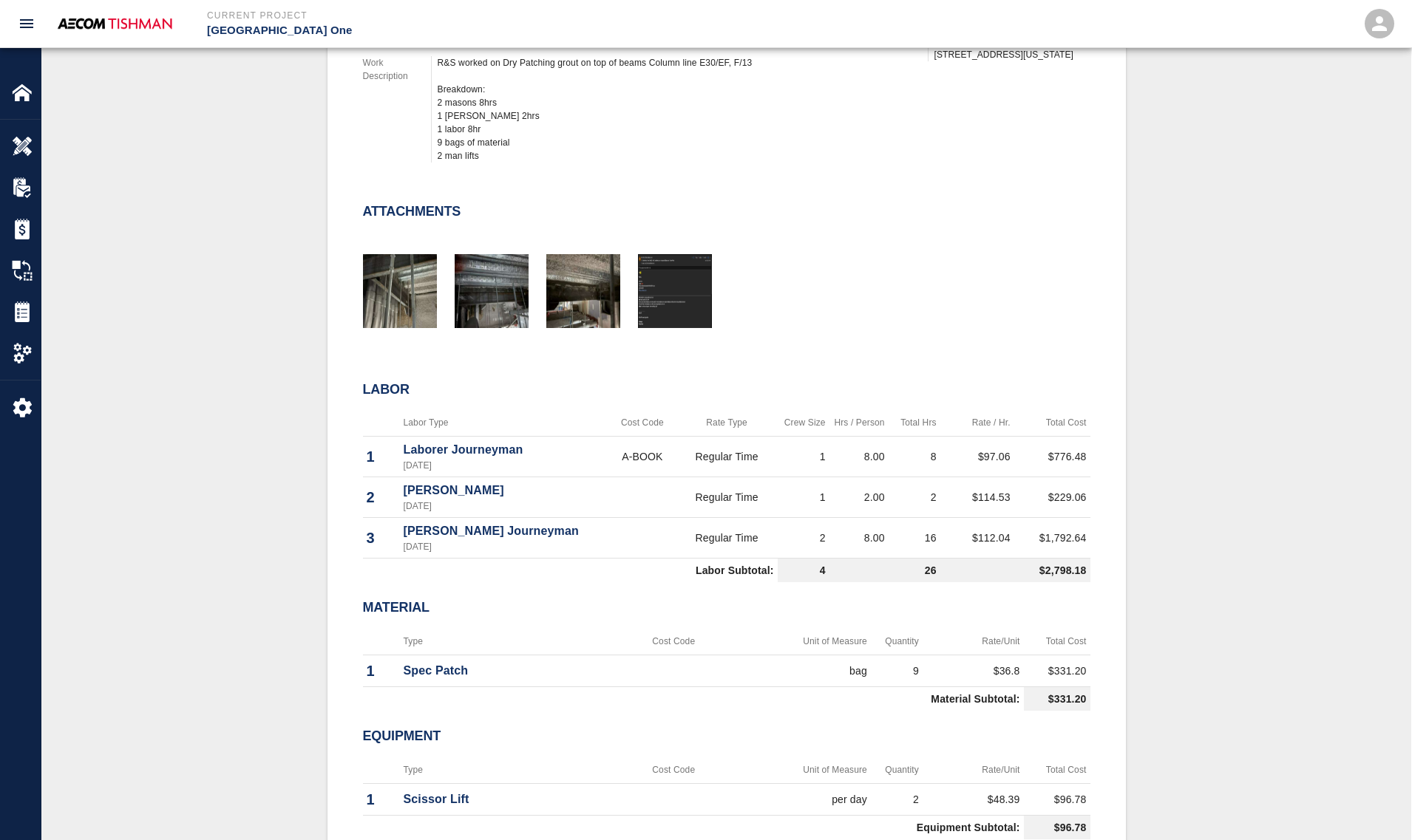
scroll to position [254, 0]
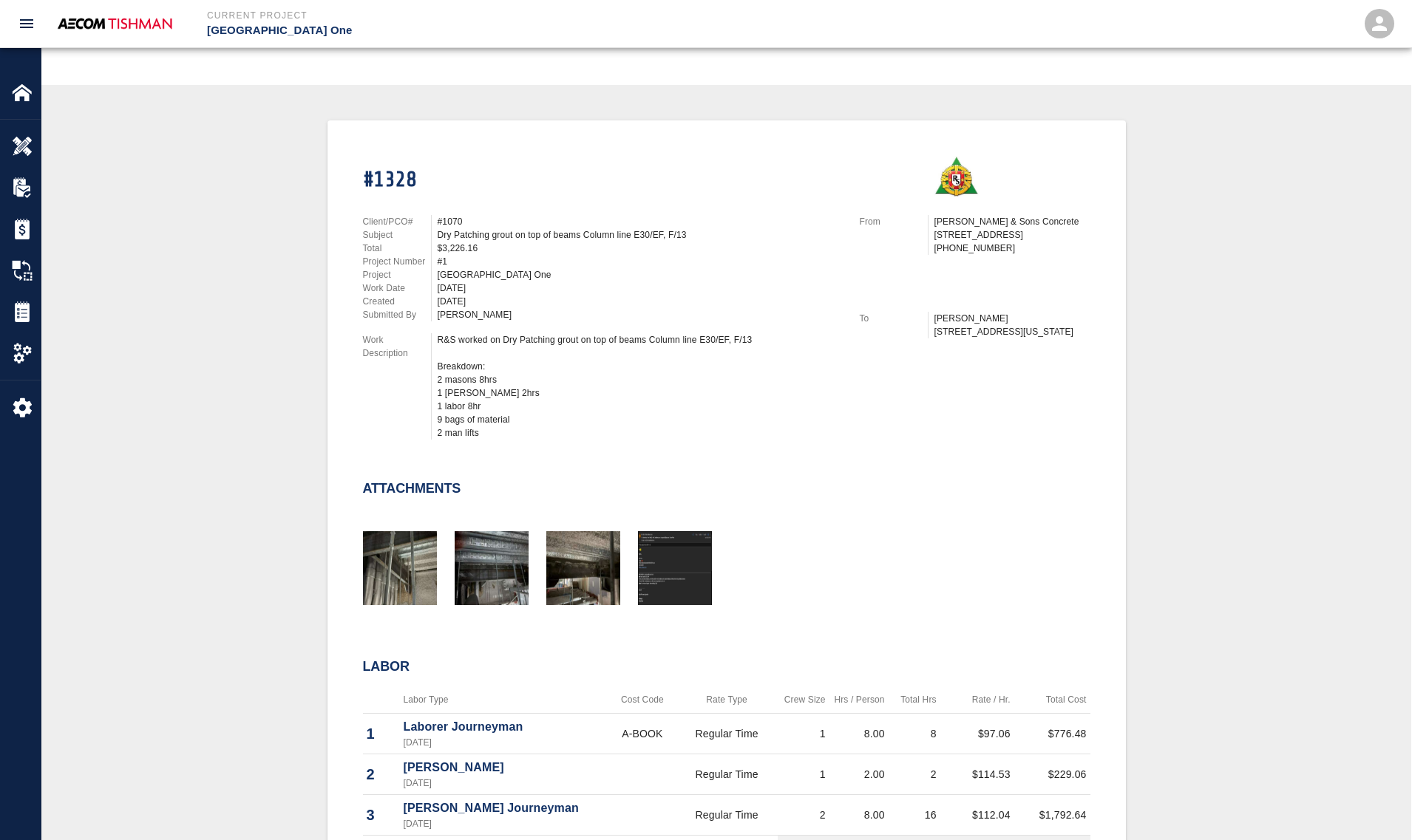
click at [681, 440] on div "#1328 Client/PCO# #1070 Subject Dry Patching grout on top of beams Column line …" at bounding box center [718, 374] width 745 height 472
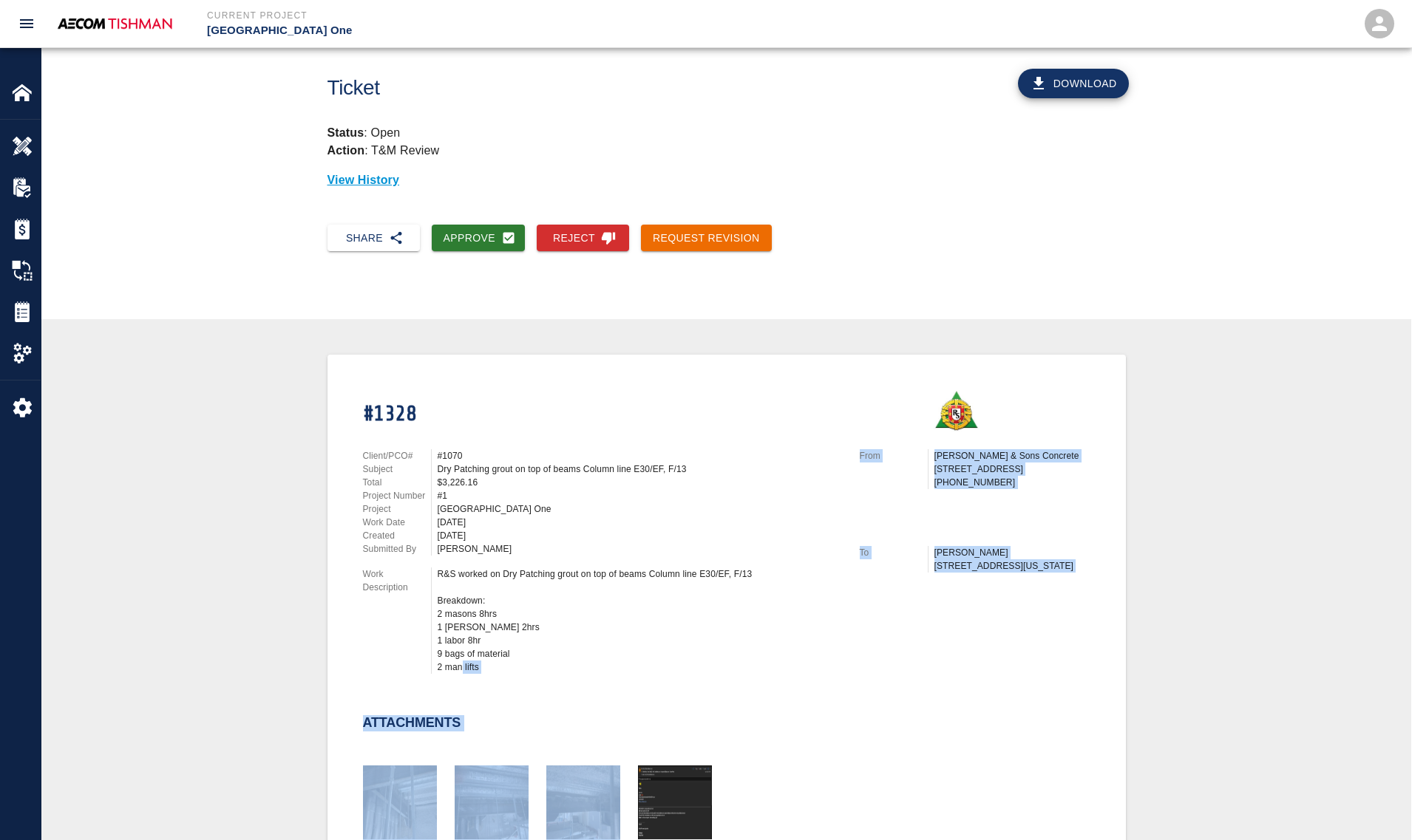
scroll to position [0, 0]
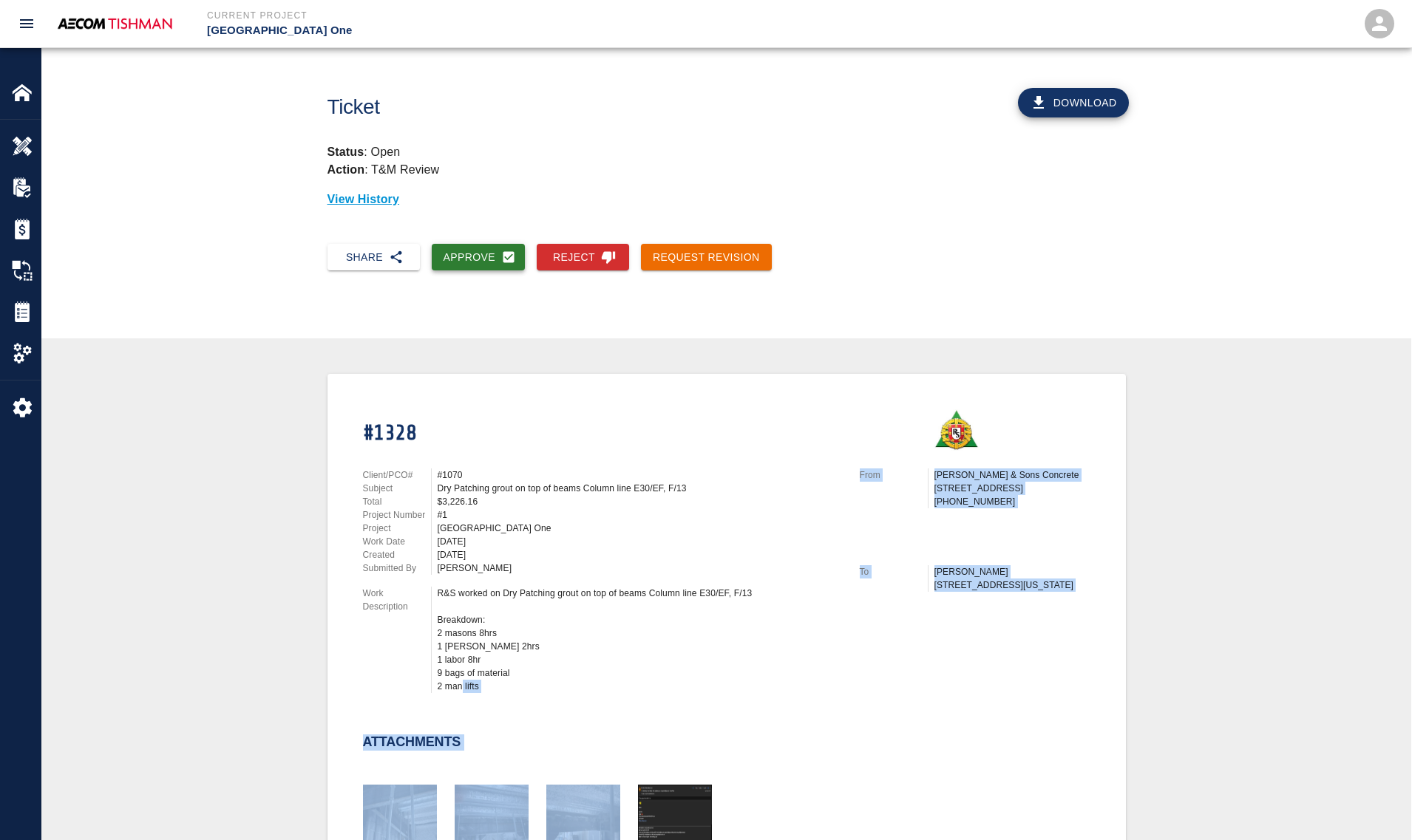
click at [478, 268] on button "Approve" at bounding box center [478, 257] width 94 height 27
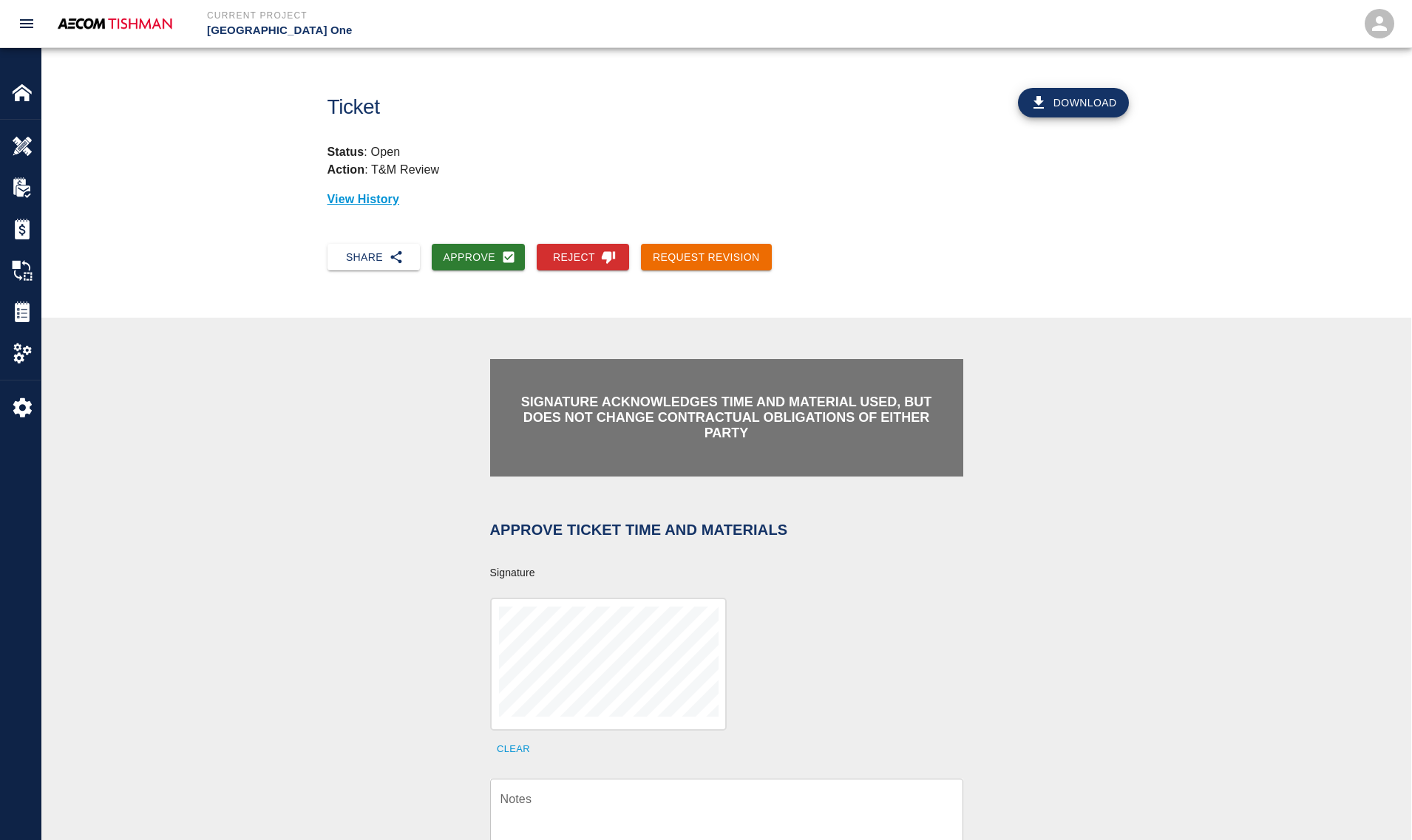
click at [554, 717] on div at bounding box center [608, 664] width 237 height 133
click at [580, 793] on textarea "Notes" at bounding box center [726, 816] width 452 height 51
paste textarea "Ticket #1223"
type textarea "Ticket #1223"
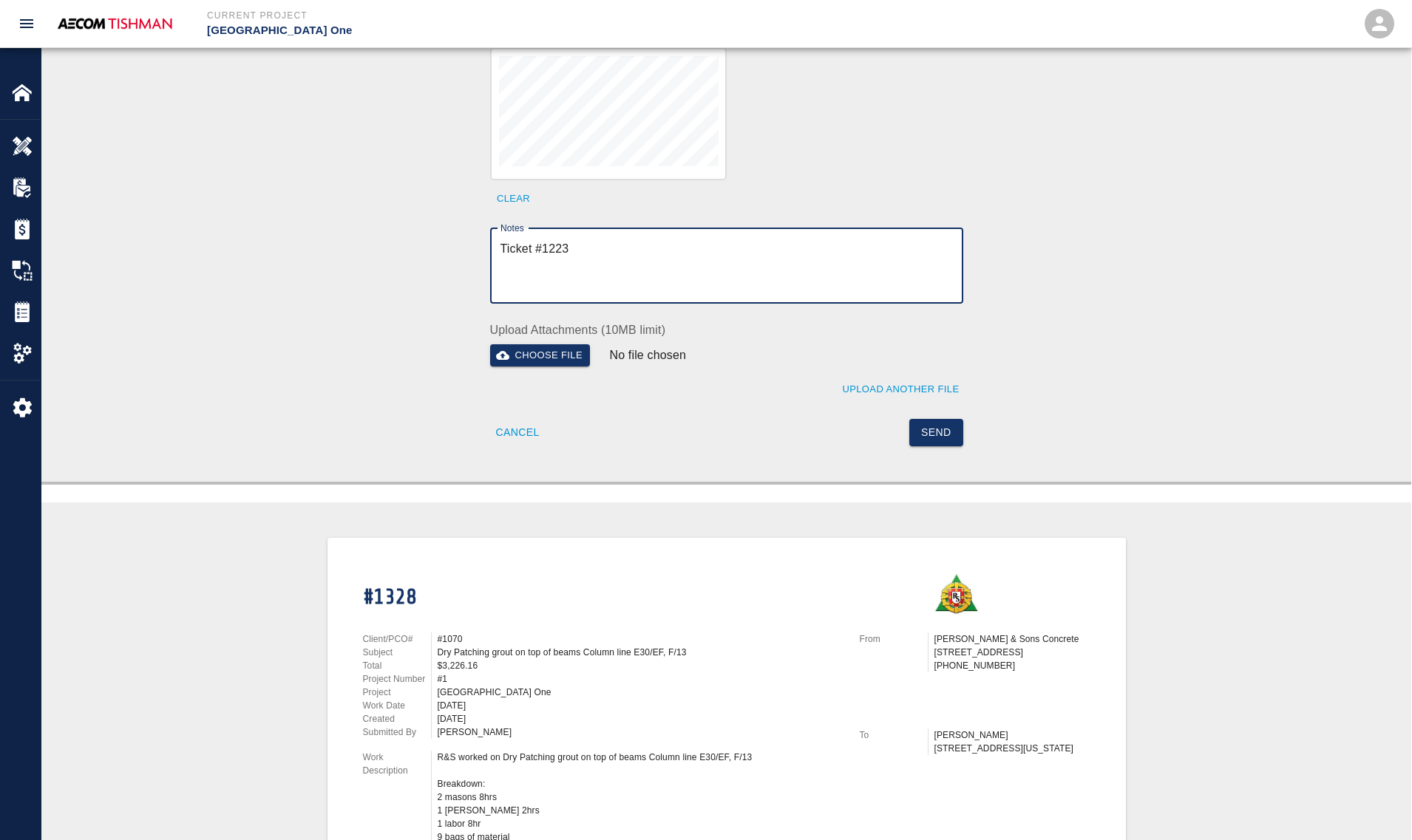
scroll to position [554, 0]
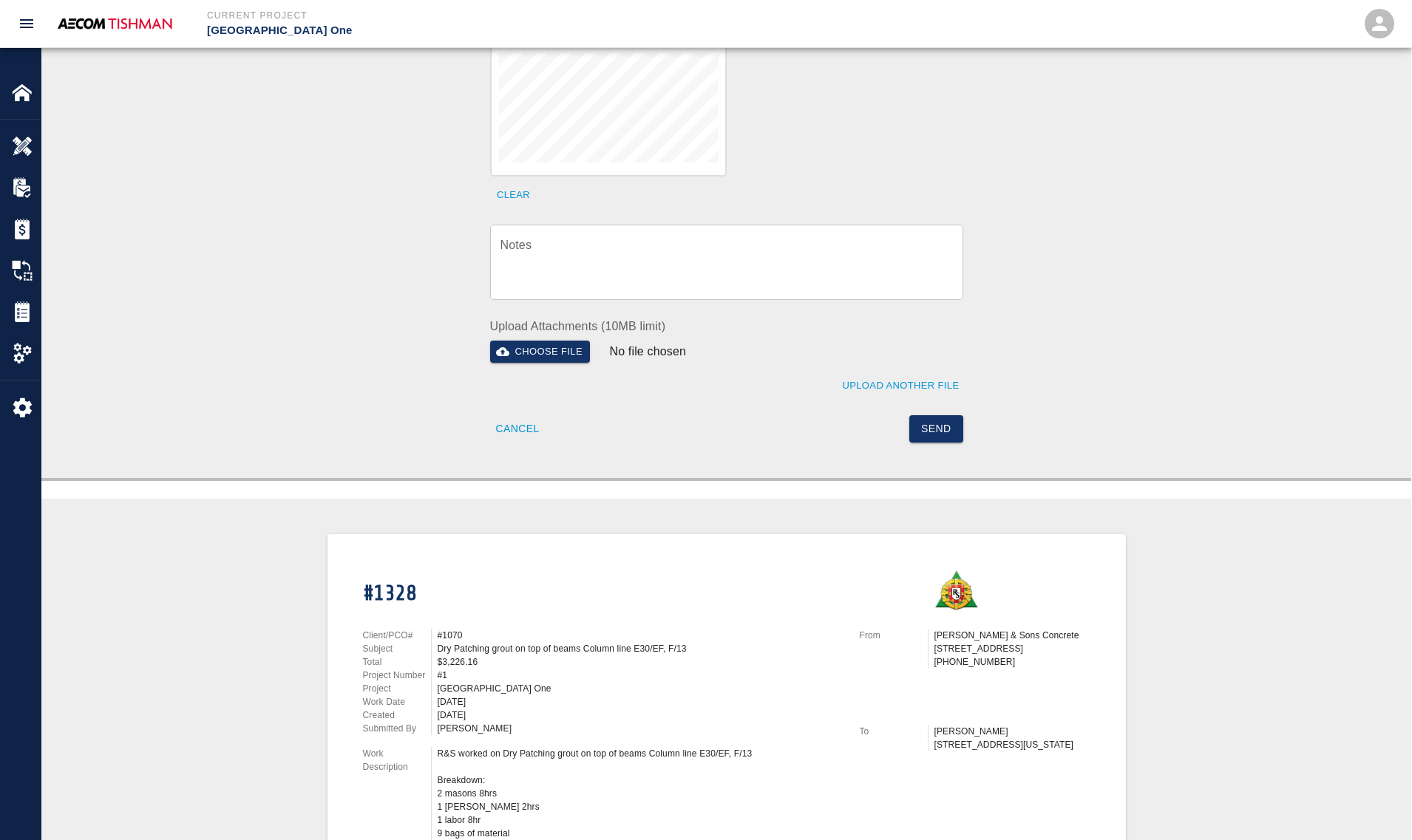
click at [713, 282] on textarea "Notes" at bounding box center [726, 262] width 452 height 51
paste textarea "verification of time and material subject to contract review."
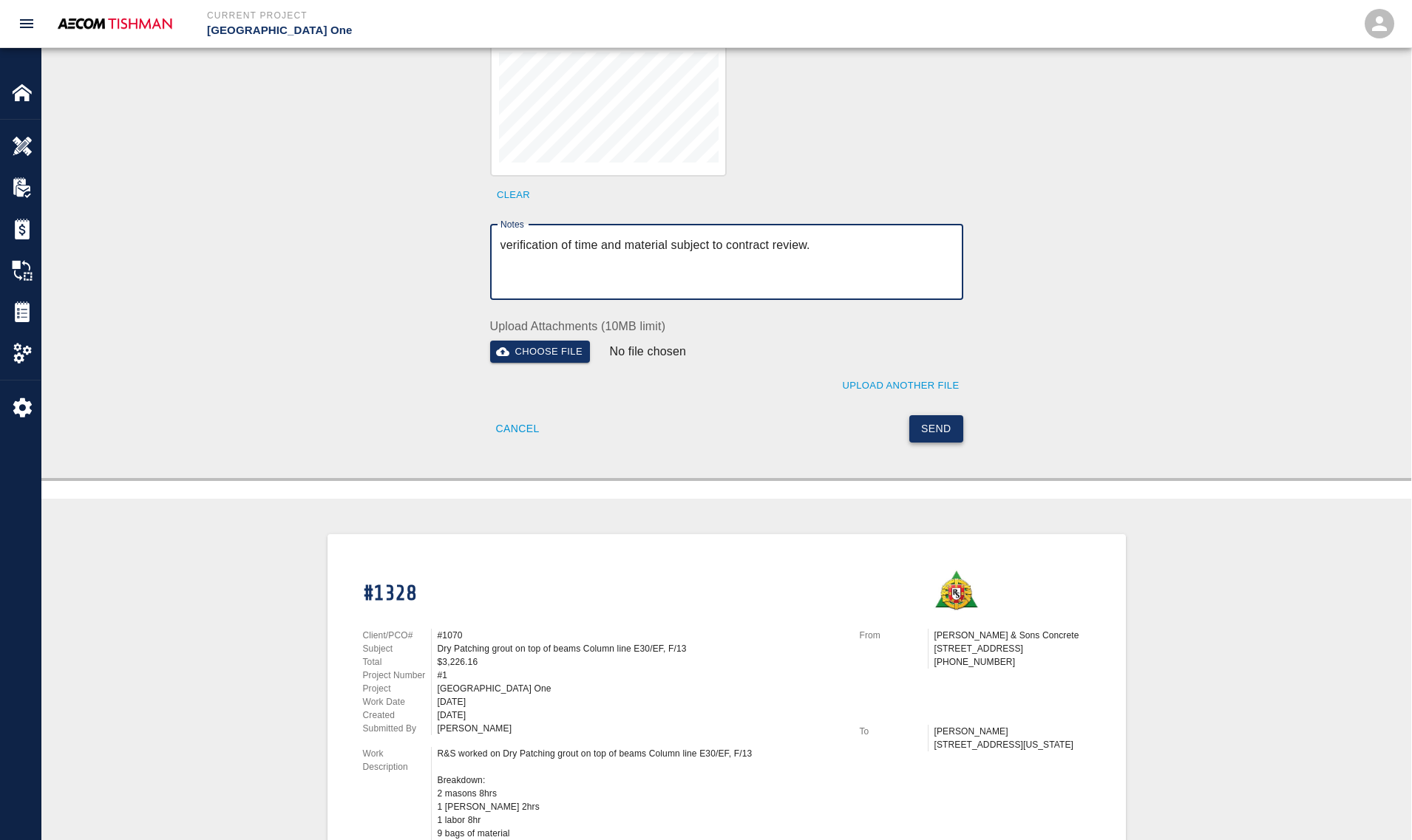
type textarea "verification of time and material subject to contract review."
click at [932, 421] on button "Send" at bounding box center [936, 428] width 54 height 27
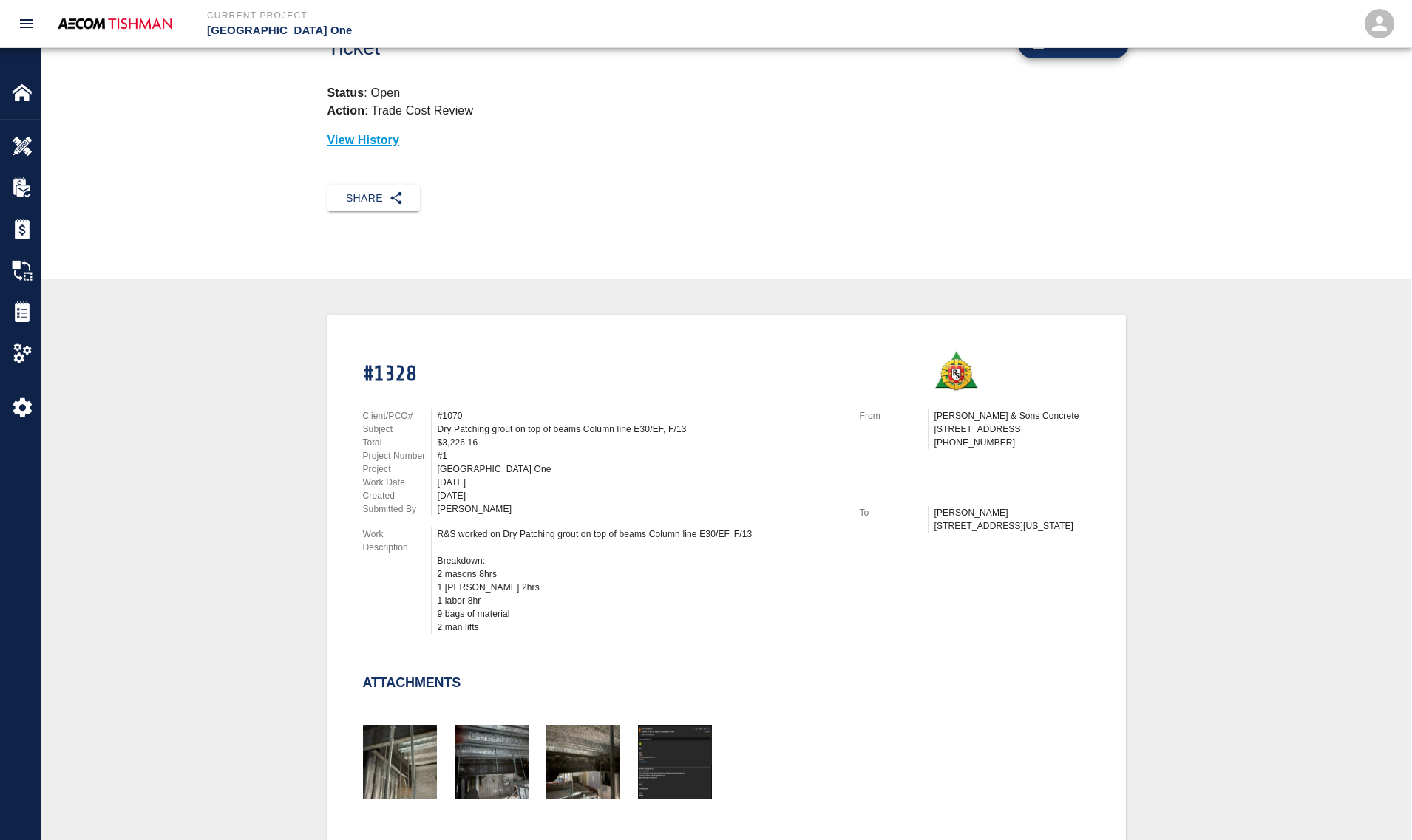
scroll to position [0, 0]
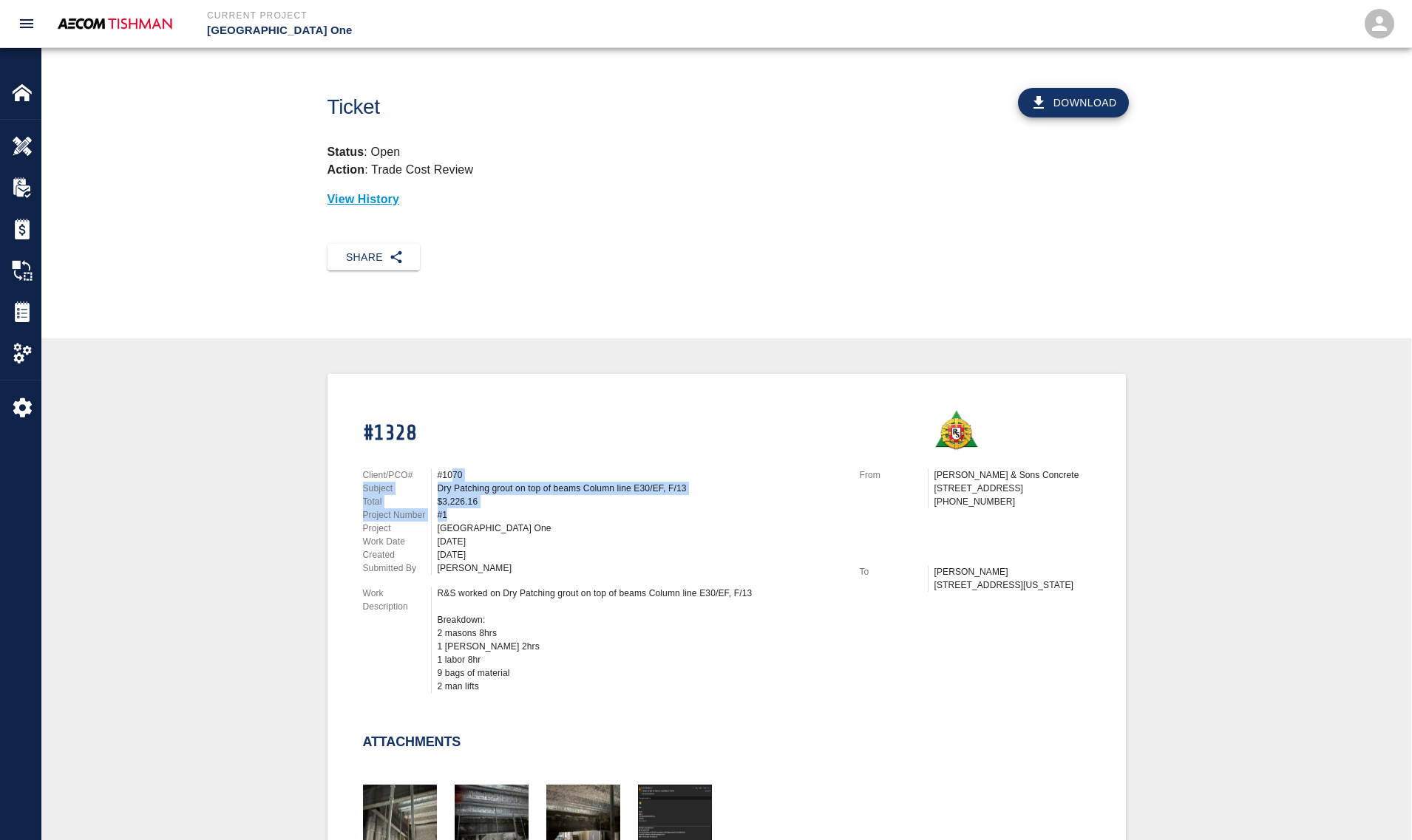
drag, startPoint x: 454, startPoint y: 474, endPoint x: 471, endPoint y: 558, distance: 85.7
click at [471, 558] on div "Client/PCO# #1070 Subject Dry Patching grout on top of beams Column line E30/EF…" at bounding box center [602, 521] width 479 height 106
click at [471, 562] on div "[PERSON_NAME]" at bounding box center [640, 568] width 404 height 13
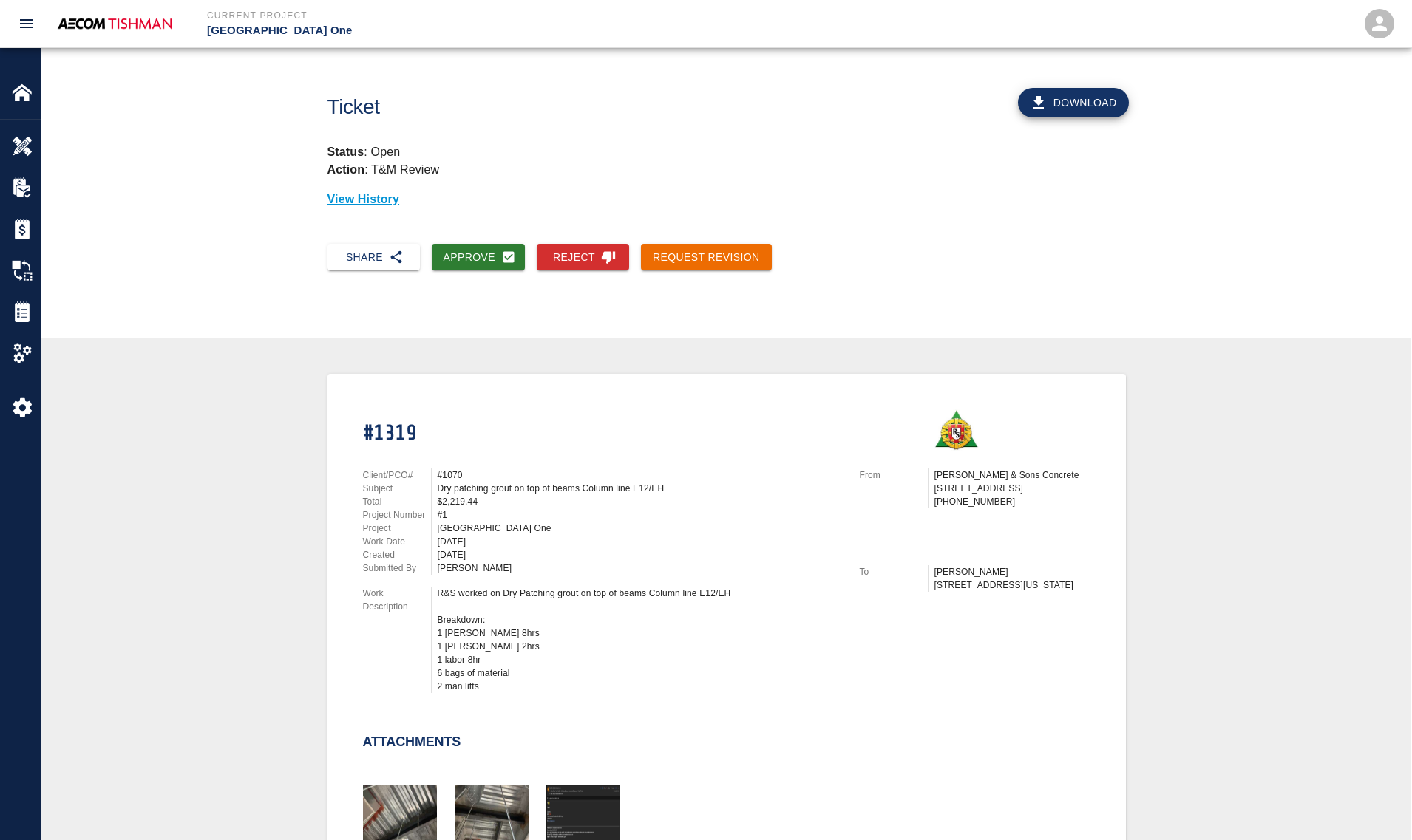
click at [348, 555] on div "Client/PCO# #1070 Subject Dry patching grout on top of beams Column line E12/EH…" at bounding box center [593, 578] width 497 height 255
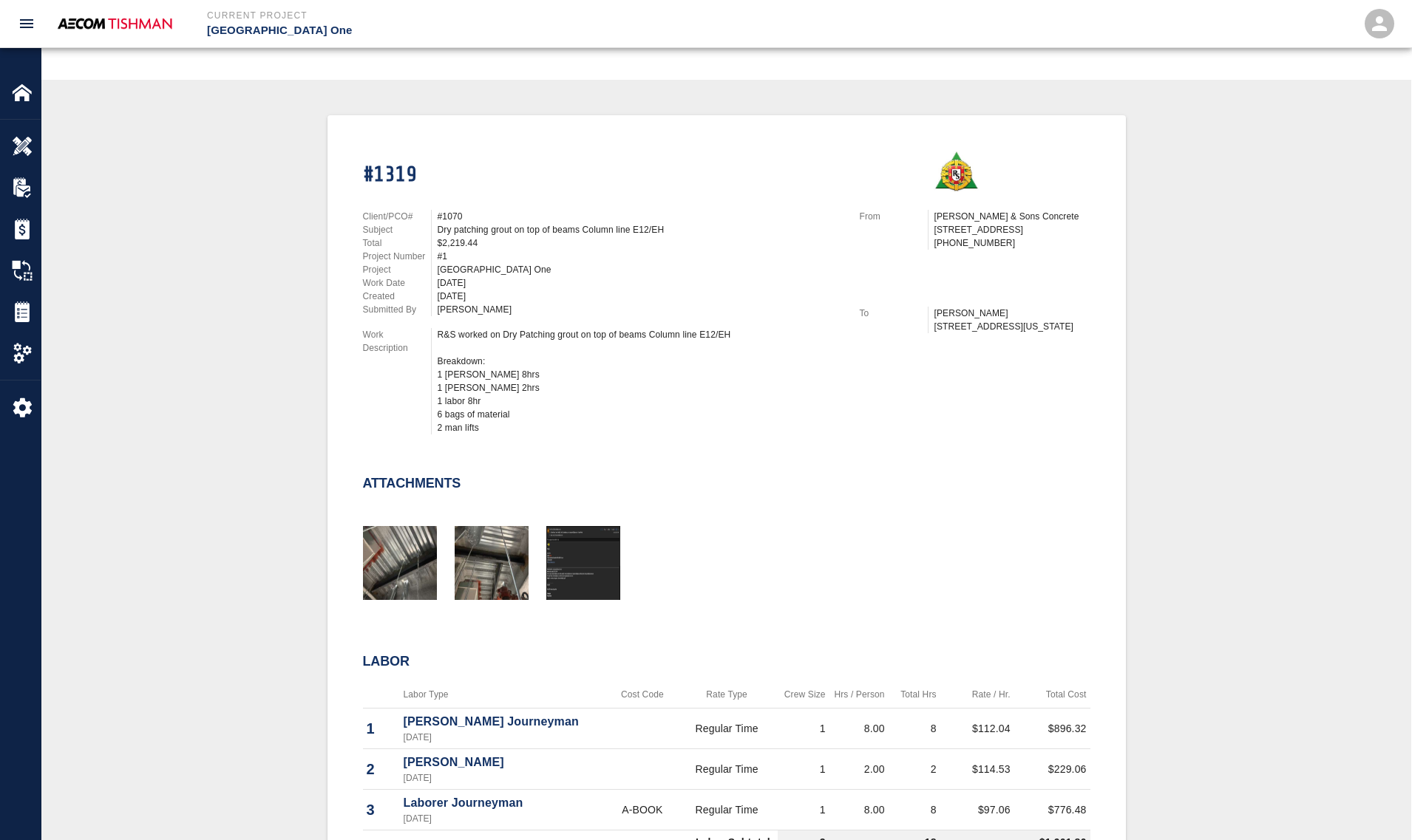
scroll to position [277, 0]
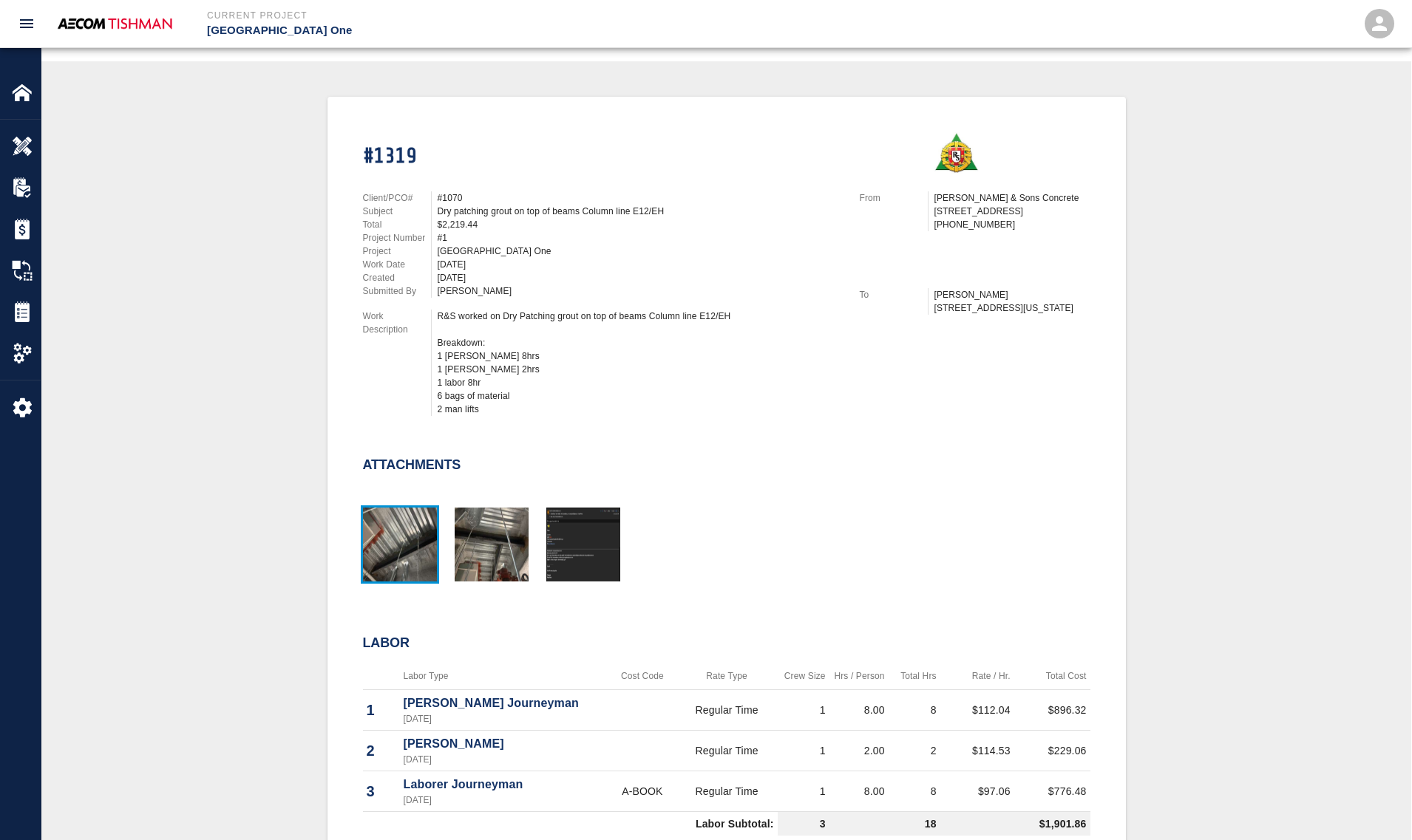
click at [404, 537] on img "button" at bounding box center [400, 545] width 74 height 74
click at [511, 571] on img "button" at bounding box center [491, 545] width 74 height 74
click at [510, 564] on img "button" at bounding box center [491, 545] width 74 height 74
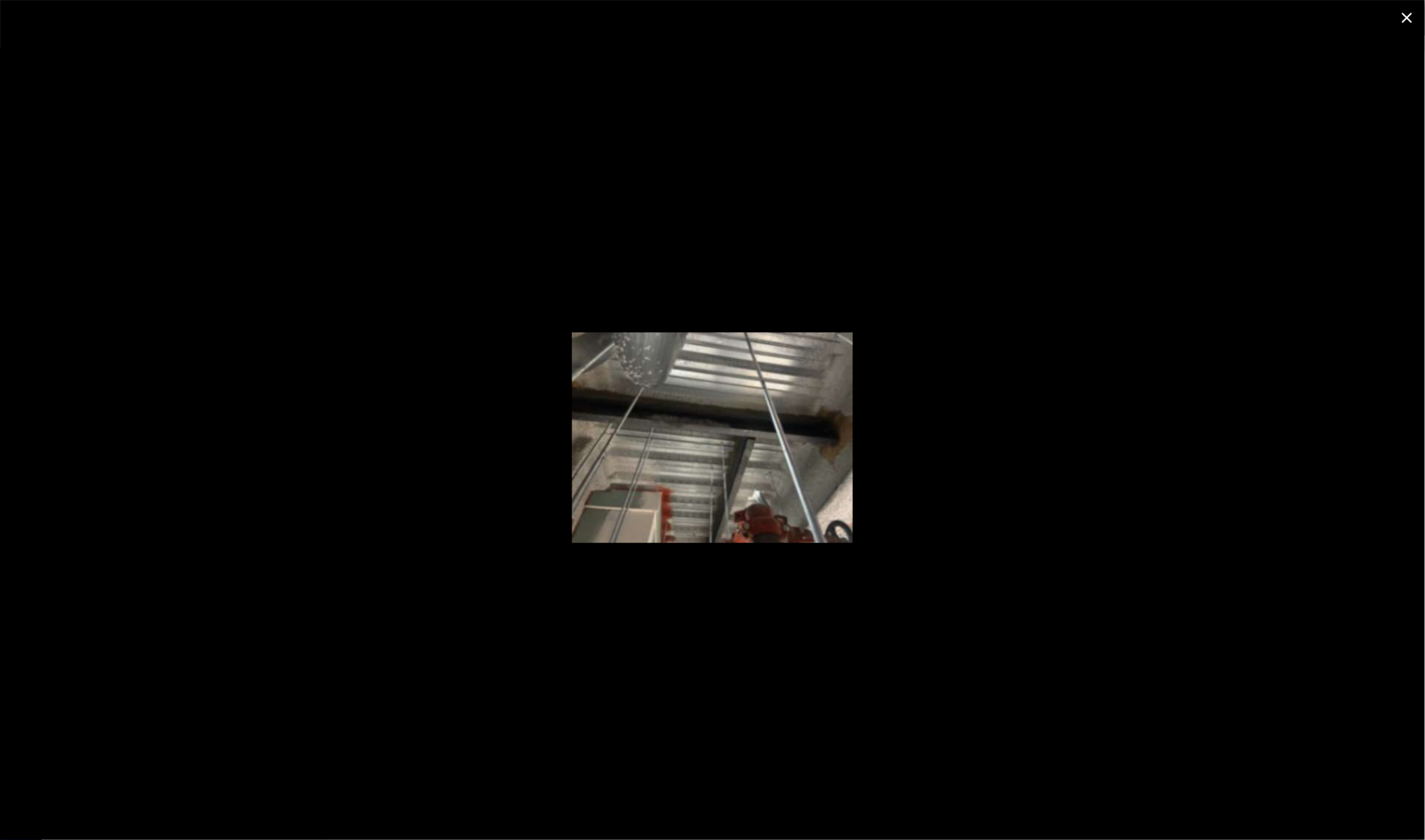
click at [184, 477] on div at bounding box center [712, 437] width 1425 height 805
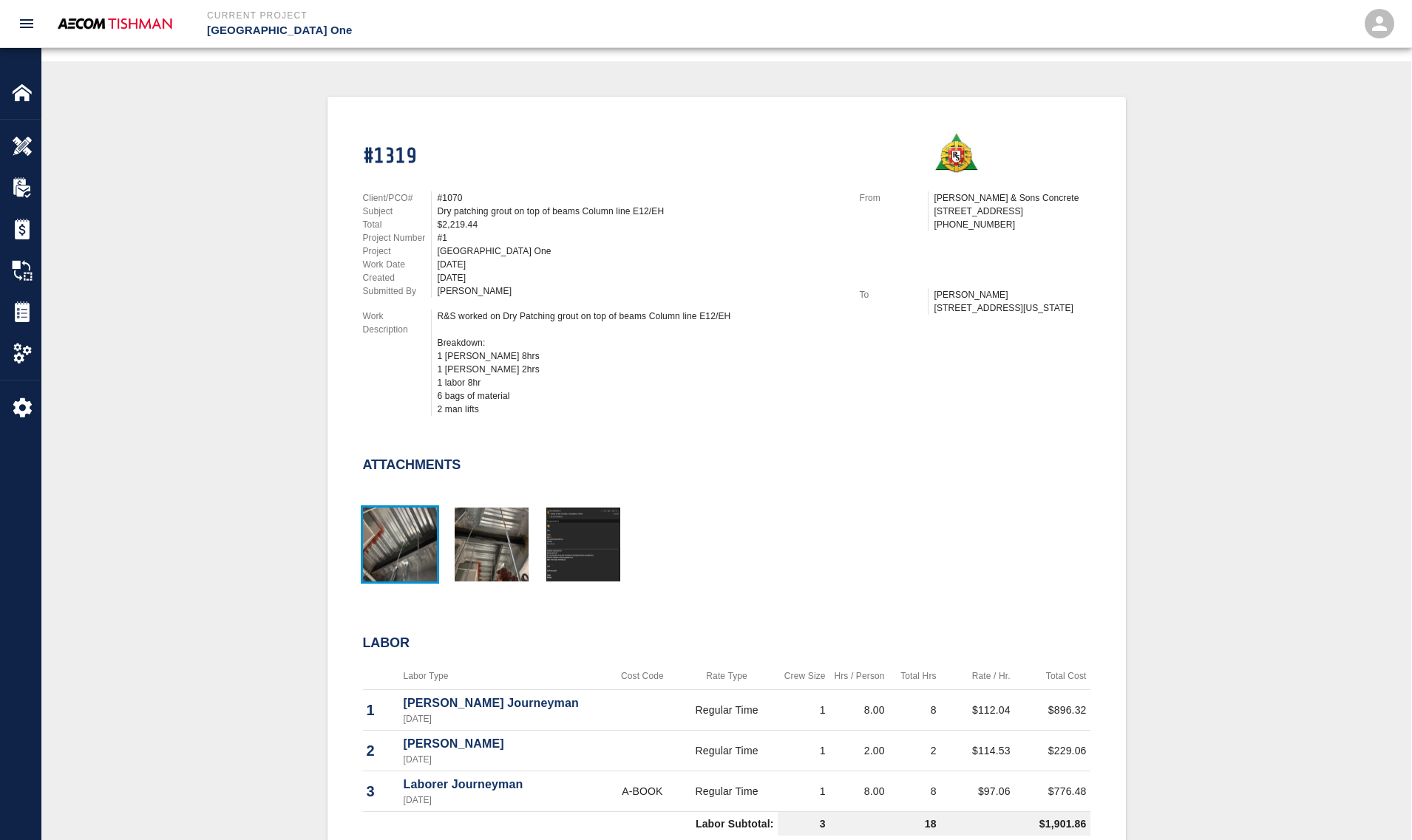
click at [371, 547] on img "button" at bounding box center [400, 545] width 74 height 74
click at [325, 569] on div "#1319 Client/PCO# #1070 Subject Dry patching grout on top of beams Column line …" at bounding box center [726, 629] width 1299 height 1065
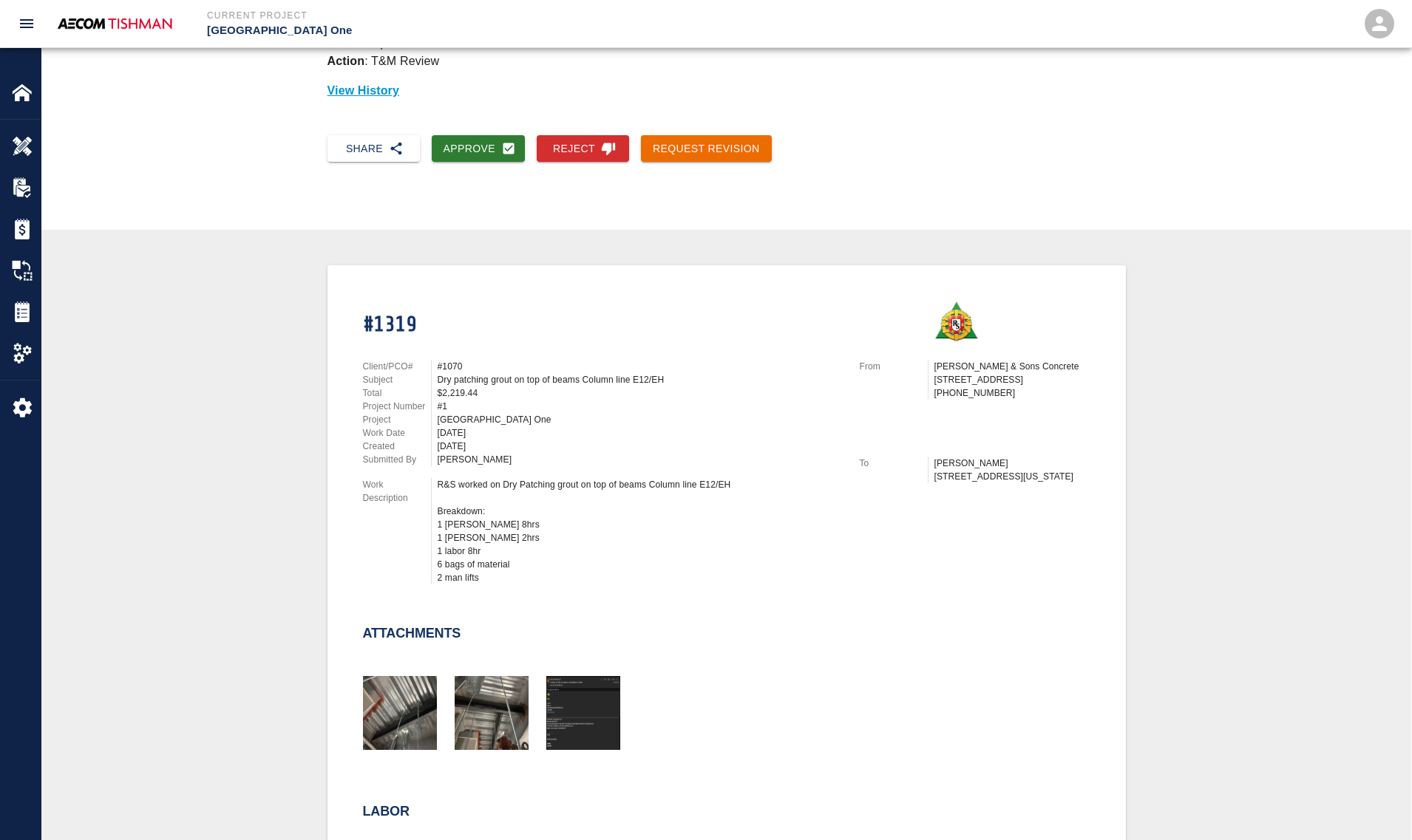
scroll to position [0, 0]
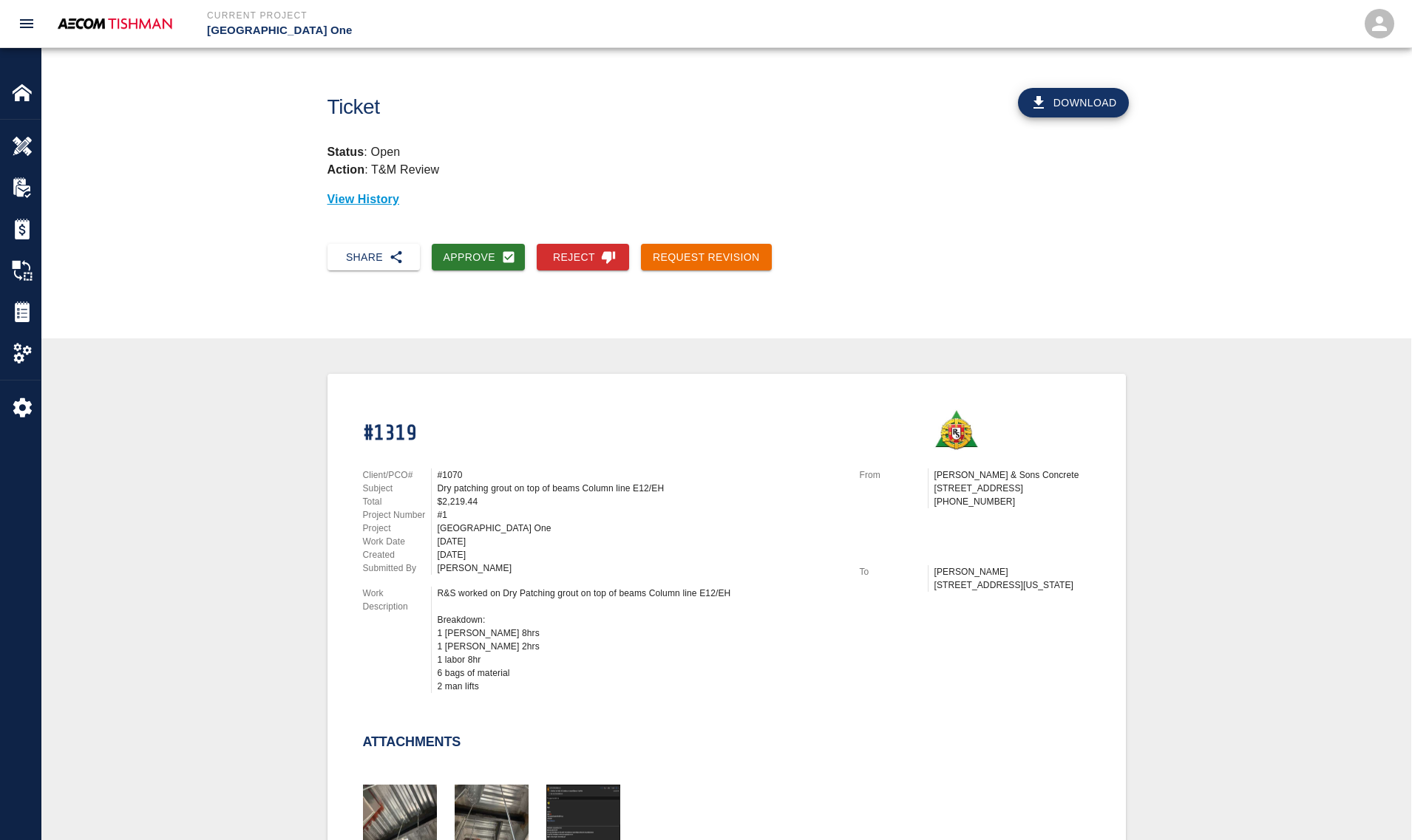
click at [407, 575] on div "Client/PCO# #1070 Subject Dry patching grout on top of beams Column line E12/EH…" at bounding box center [593, 578] width 497 height 255
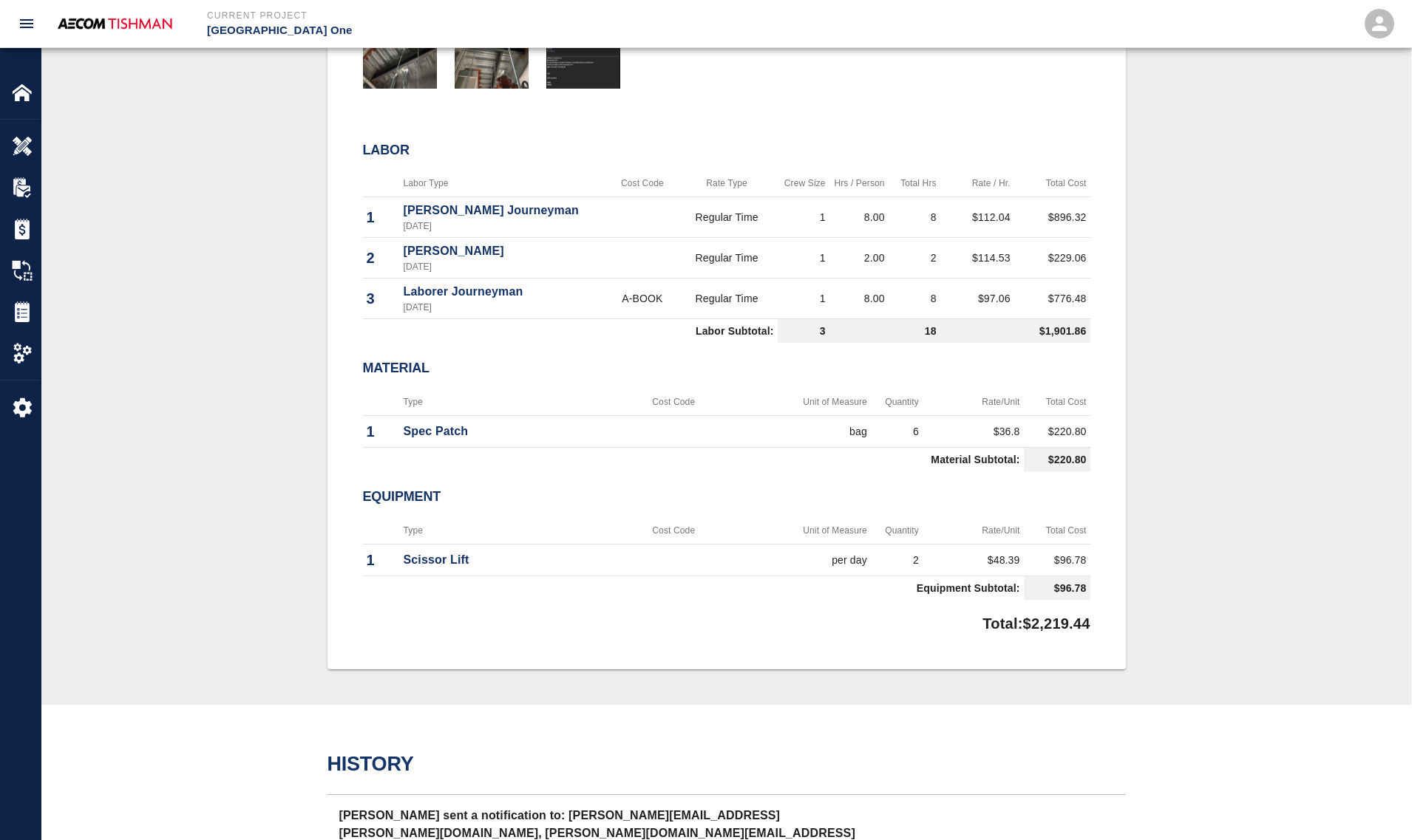
scroll to position [832, 0]
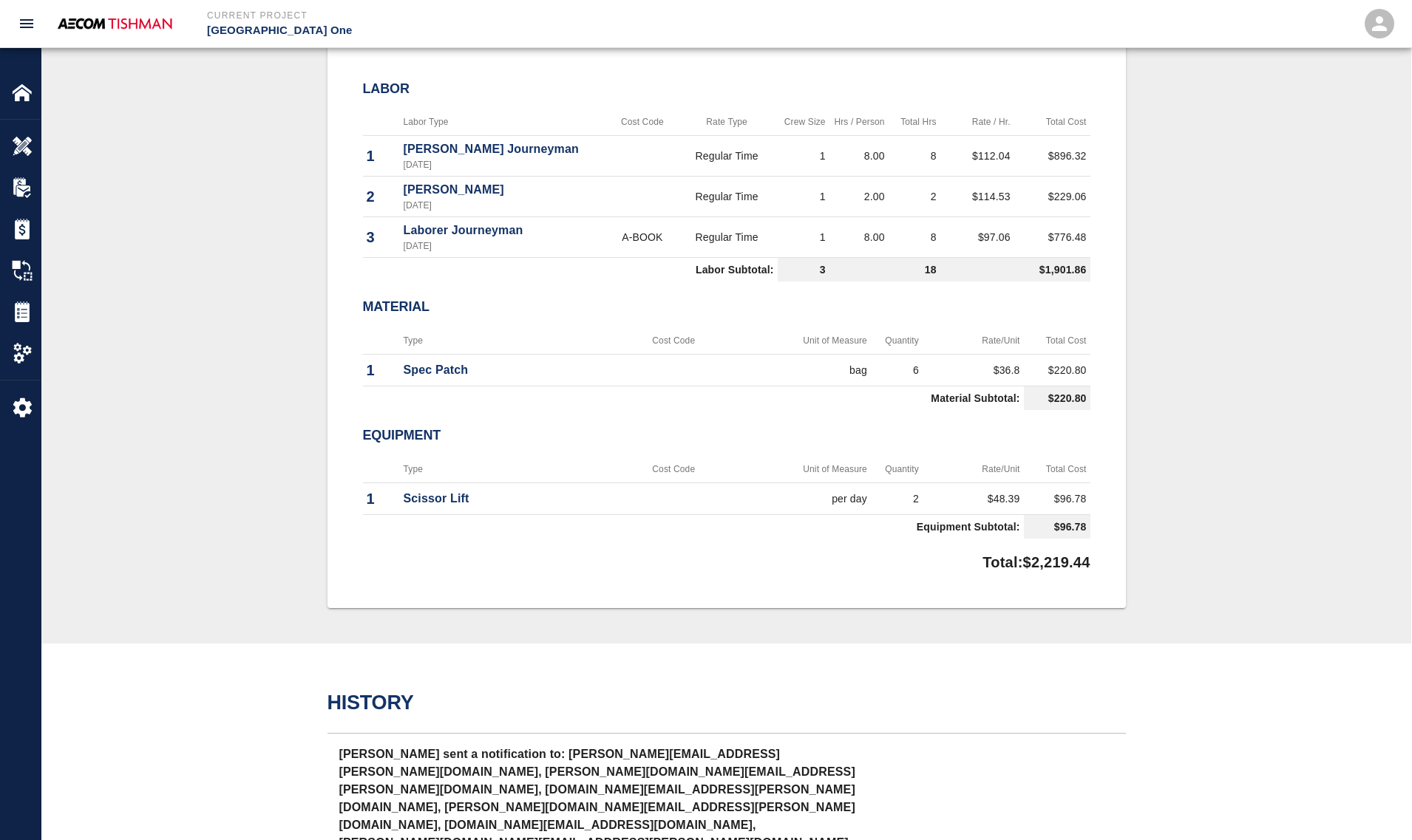
click at [320, 544] on div "#1319 Client/PCO# #1070 Subject Dry patching grout on top of beams Column line …" at bounding box center [726, 75] width 1299 height 1065
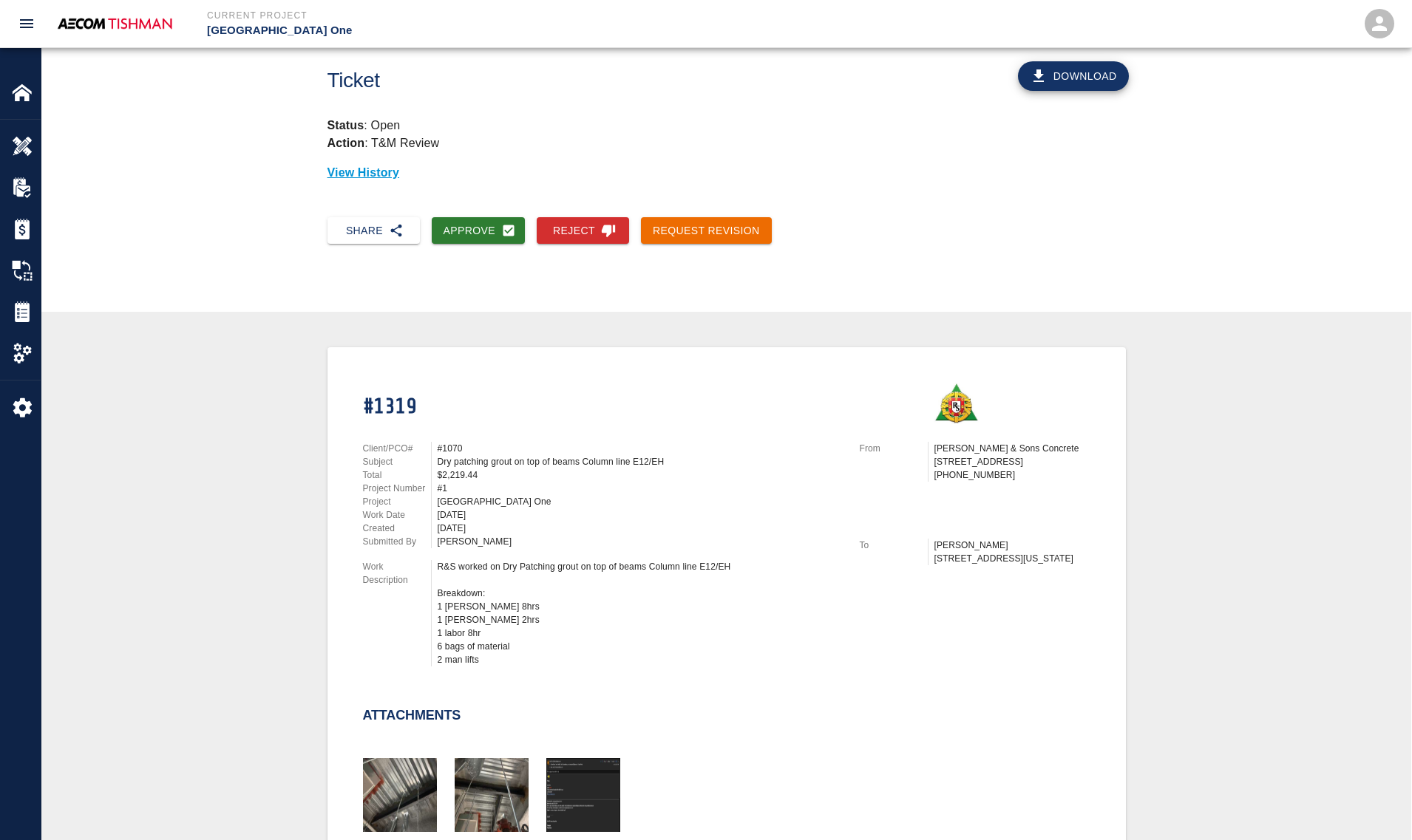
scroll to position [0, 0]
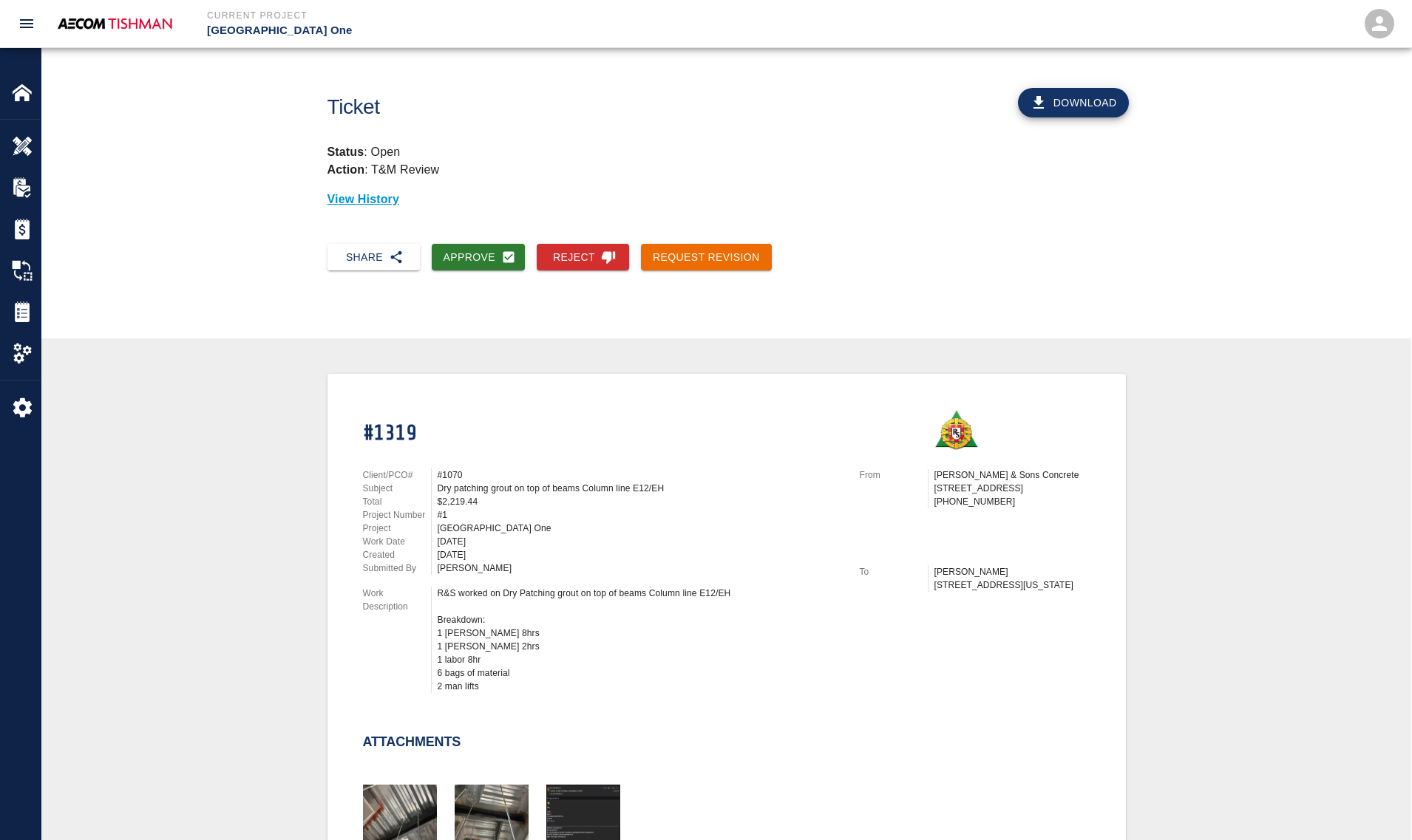
click at [454, 264] on button "Approve" at bounding box center [478, 257] width 94 height 27
click at [458, 248] on button "Approve" at bounding box center [478, 257] width 94 height 27
click at [495, 258] on button "Approve" at bounding box center [478, 257] width 94 height 27
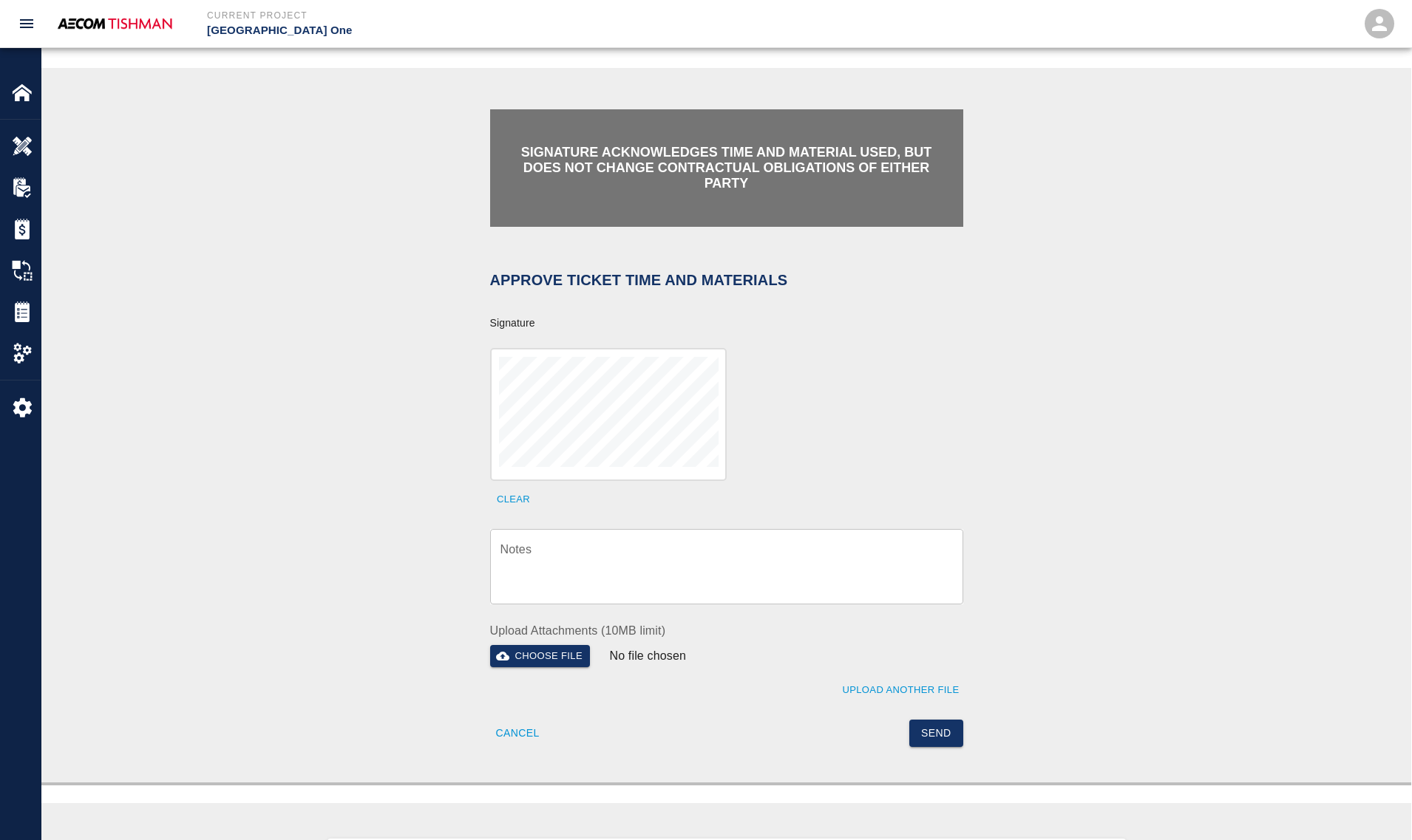
scroll to position [277, 0]
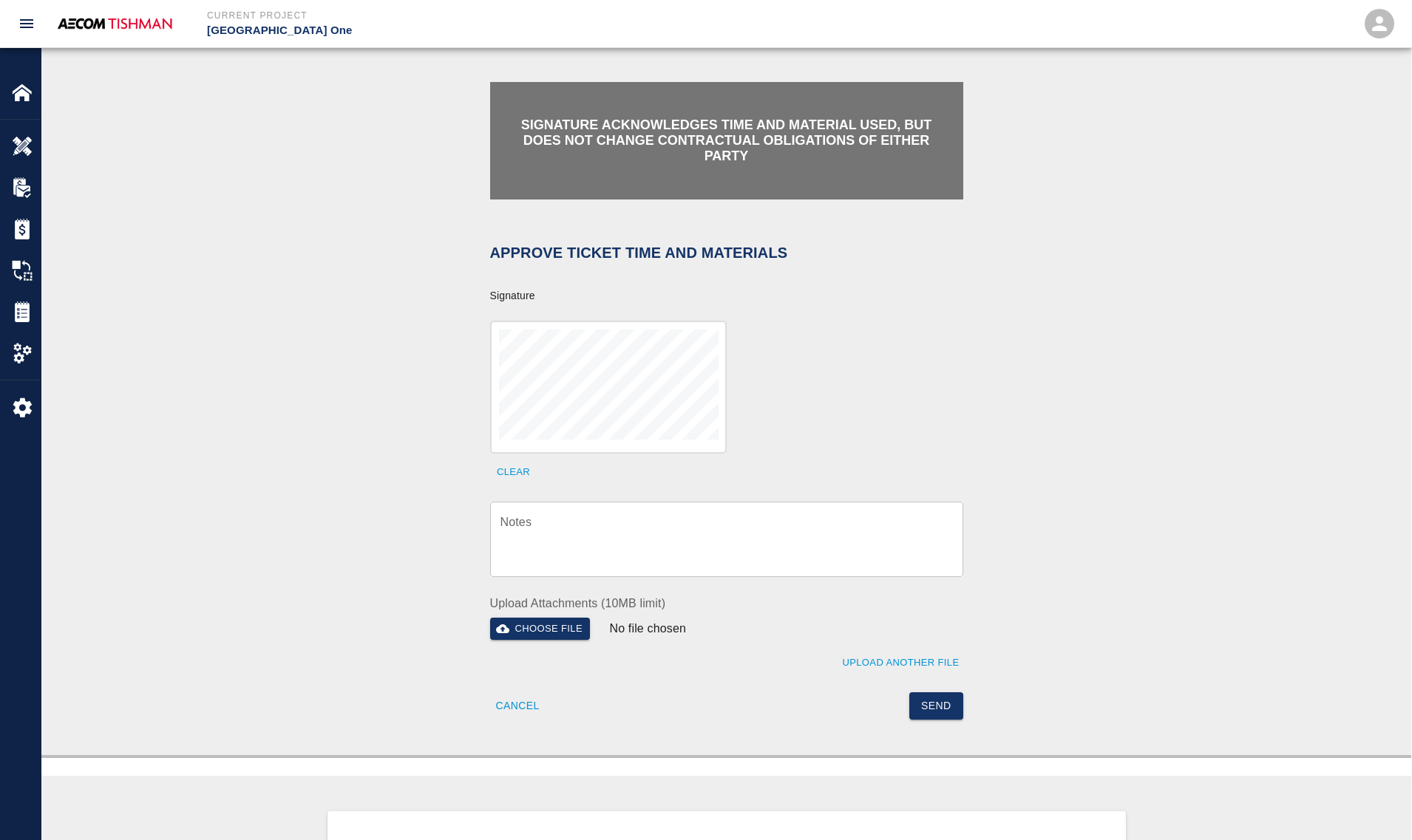
drag, startPoint x: 733, startPoint y: 535, endPoint x: 857, endPoint y: 680, distance: 190.8
click at [733, 535] on textarea "Notes" at bounding box center [726, 539] width 452 height 51
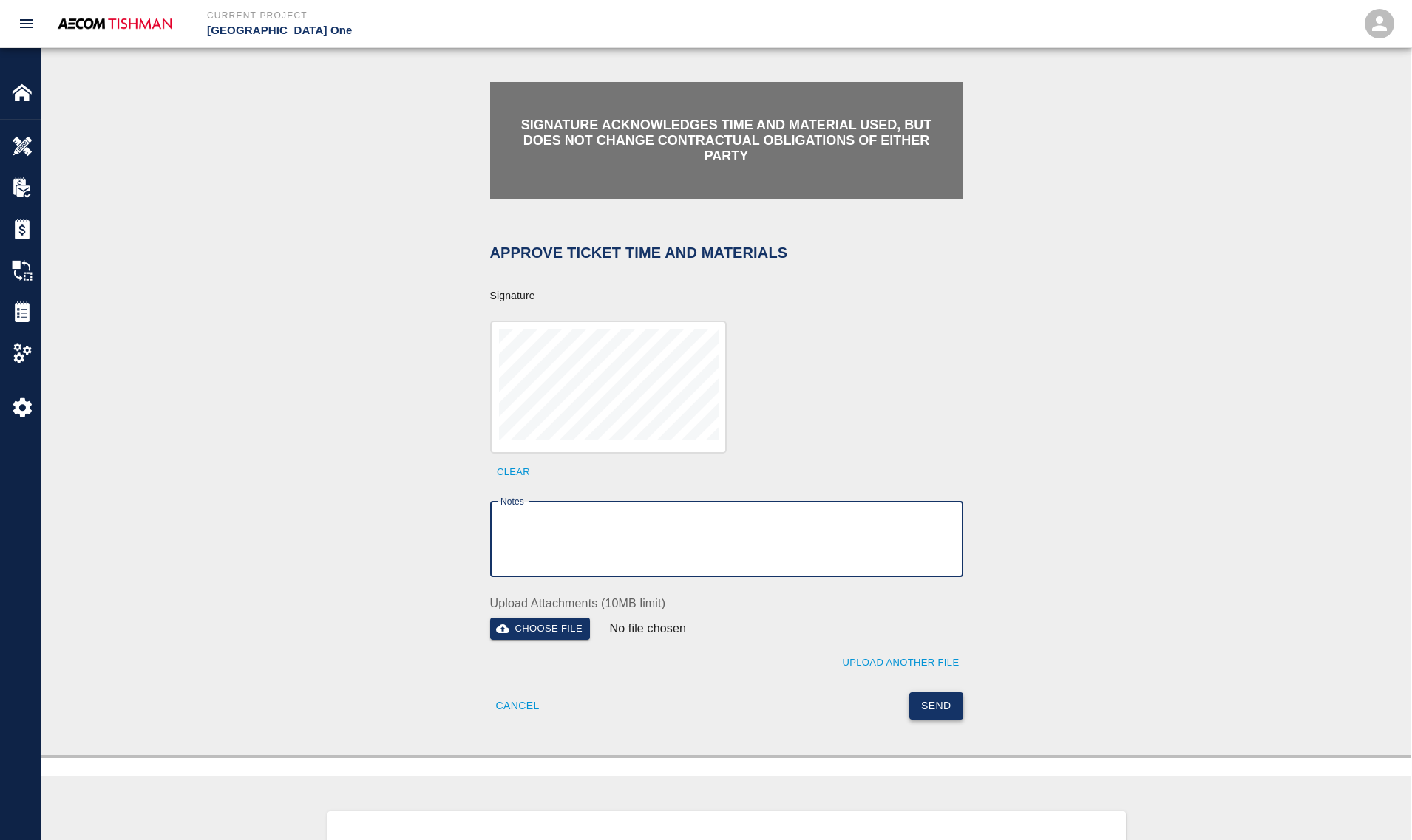
paste textarea "verification of time and material subject to contract review."
type textarea "verification of time and material subject to contract review."
click at [939, 707] on button "Send" at bounding box center [936, 706] width 54 height 27
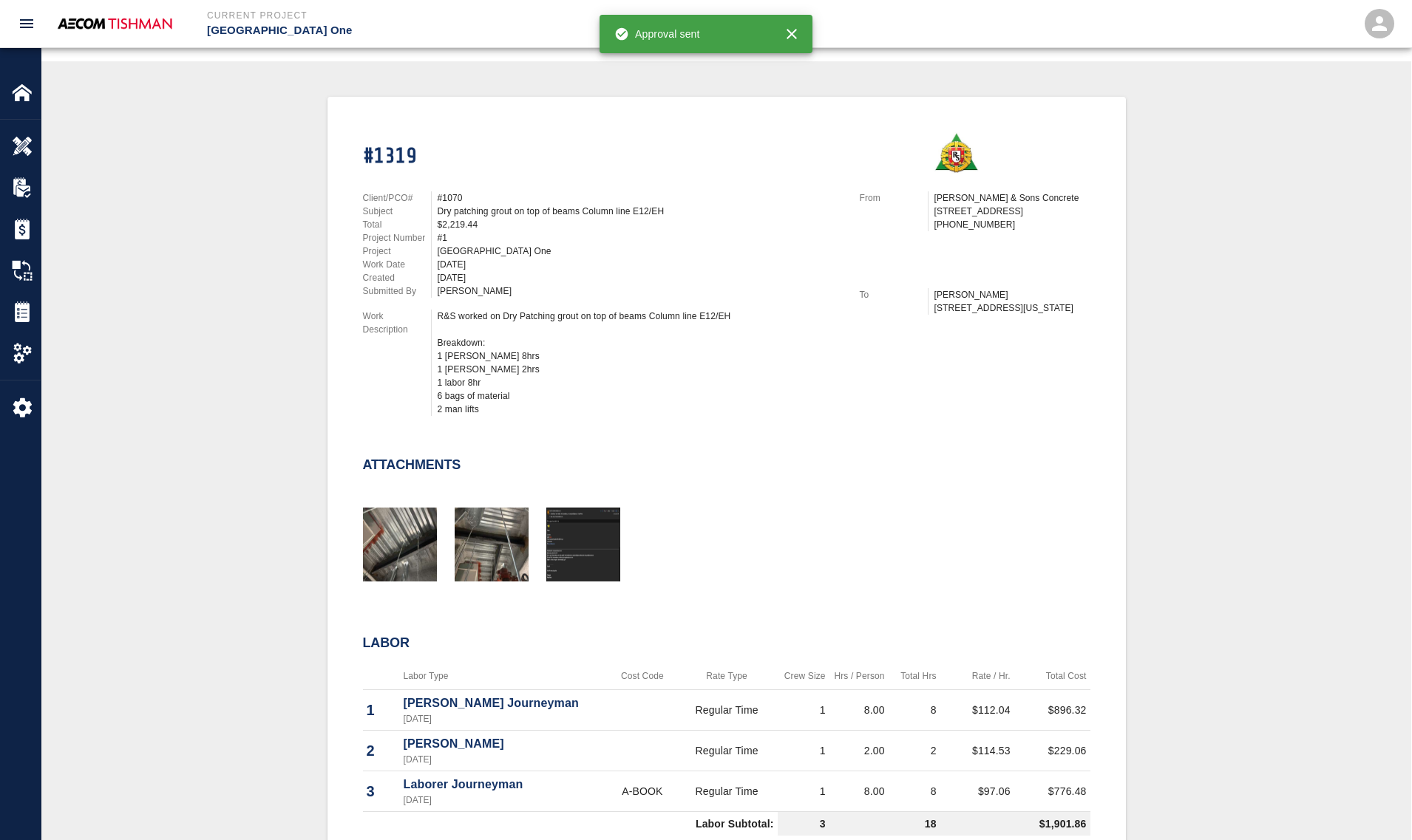
click at [248, 475] on div "#1319 Client/PCO# #1070 Subject Dry patching grout on top of beams Column line …" at bounding box center [726, 629] width 1299 height 1065
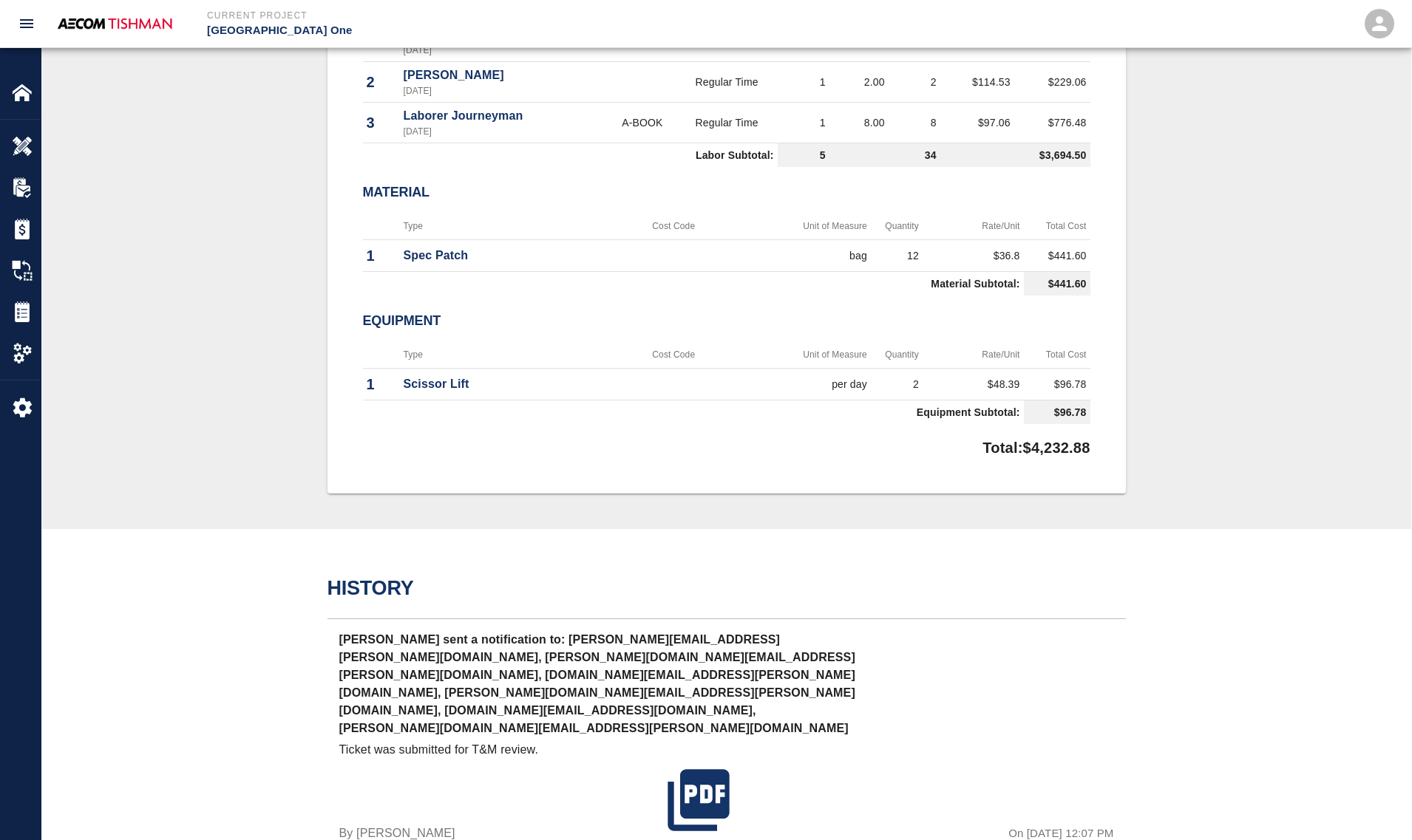
scroll to position [1085, 0]
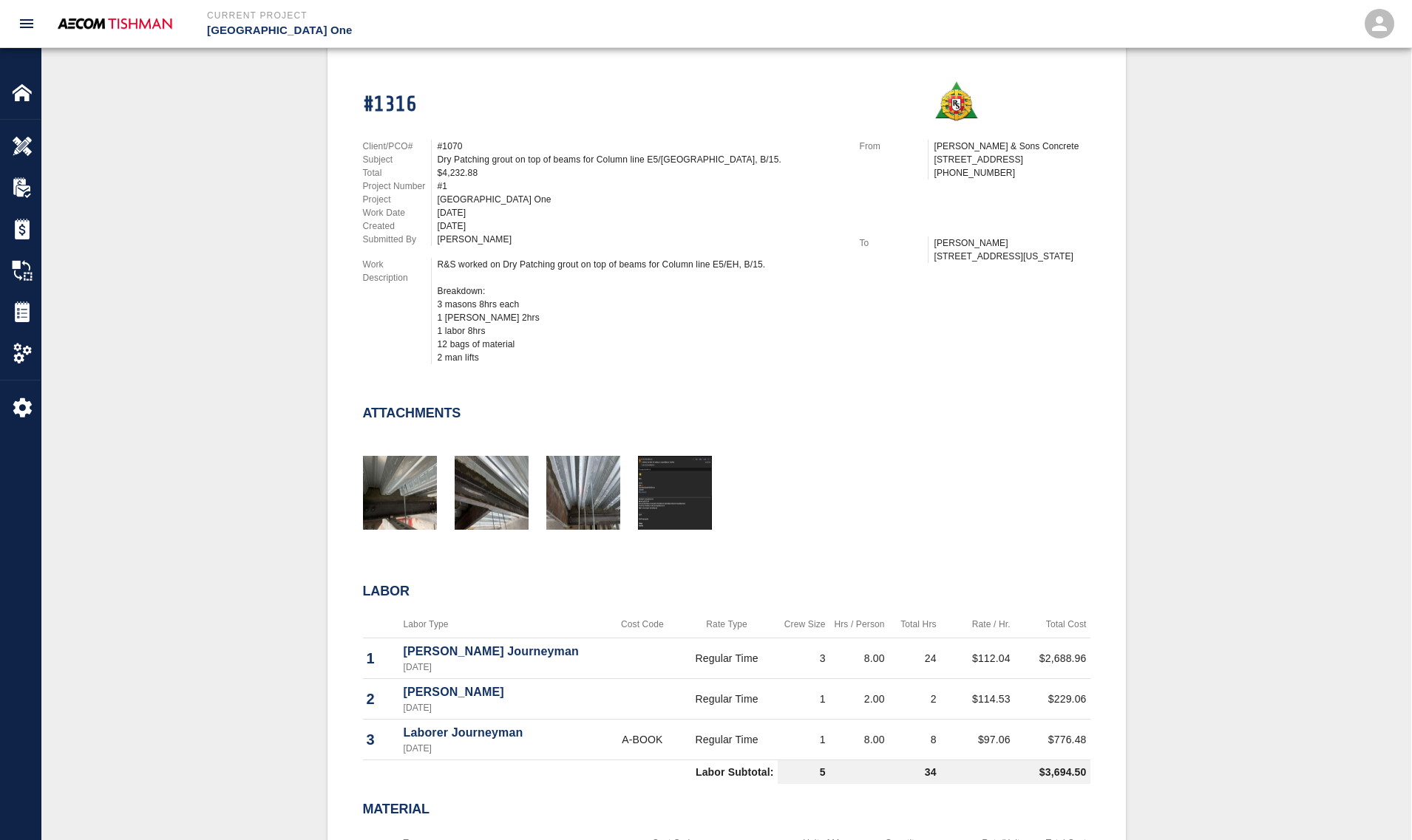
scroll to position [0, 0]
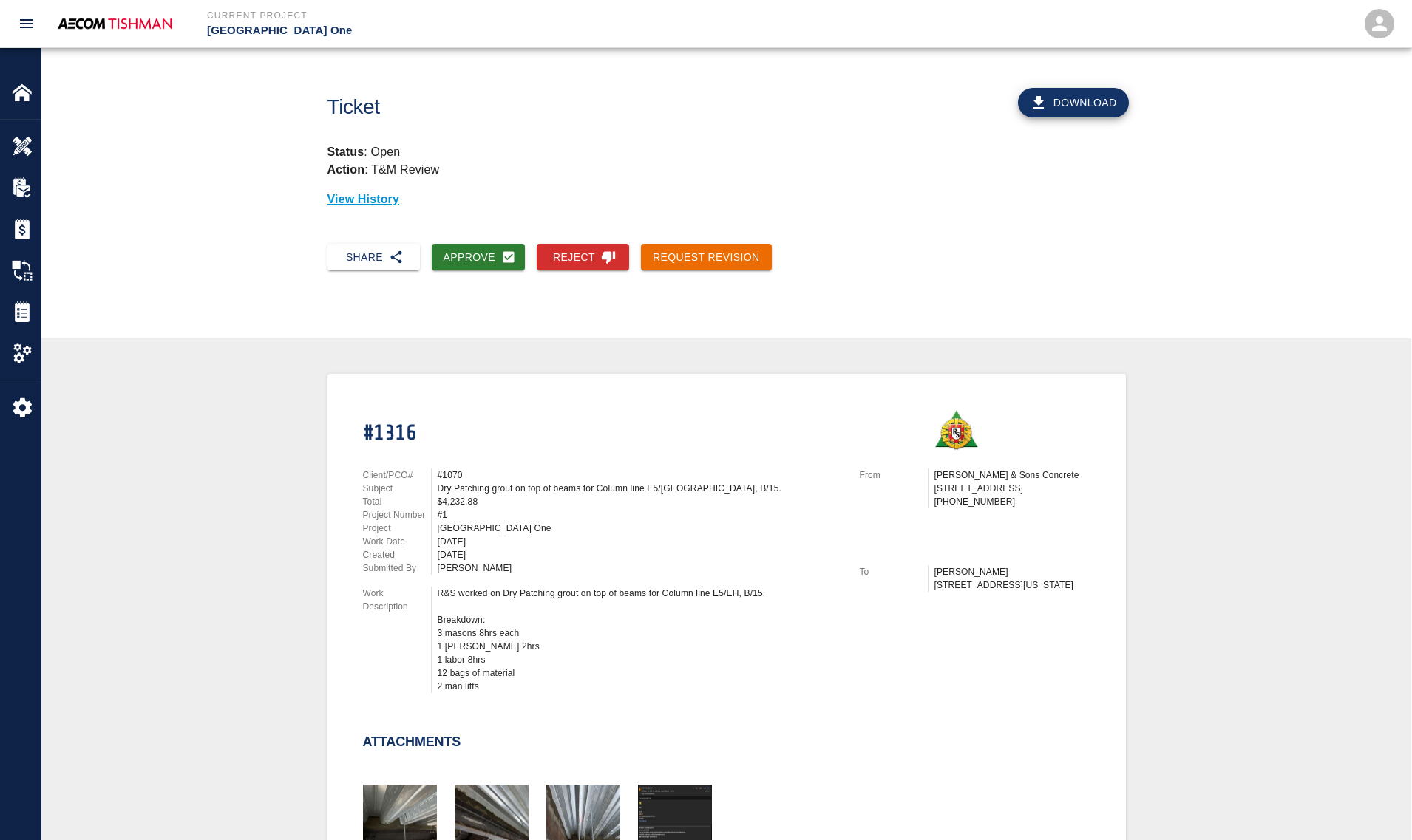
click at [504, 587] on div "R&S worked on Dry Patching grout on top of beams for Column line E5/EH, B/15. B…" at bounding box center [640, 640] width 404 height 106
drag, startPoint x: 555, startPoint y: 521, endPoint x: 556, endPoint y: 552, distance: 31.0
click at [555, 521] on div "[GEOGRAPHIC_DATA] One" at bounding box center [640, 528] width 404 height 13
click at [729, 515] on div "#1" at bounding box center [640, 514] width 404 height 13
click at [492, 253] on button "Approve" at bounding box center [478, 257] width 94 height 27
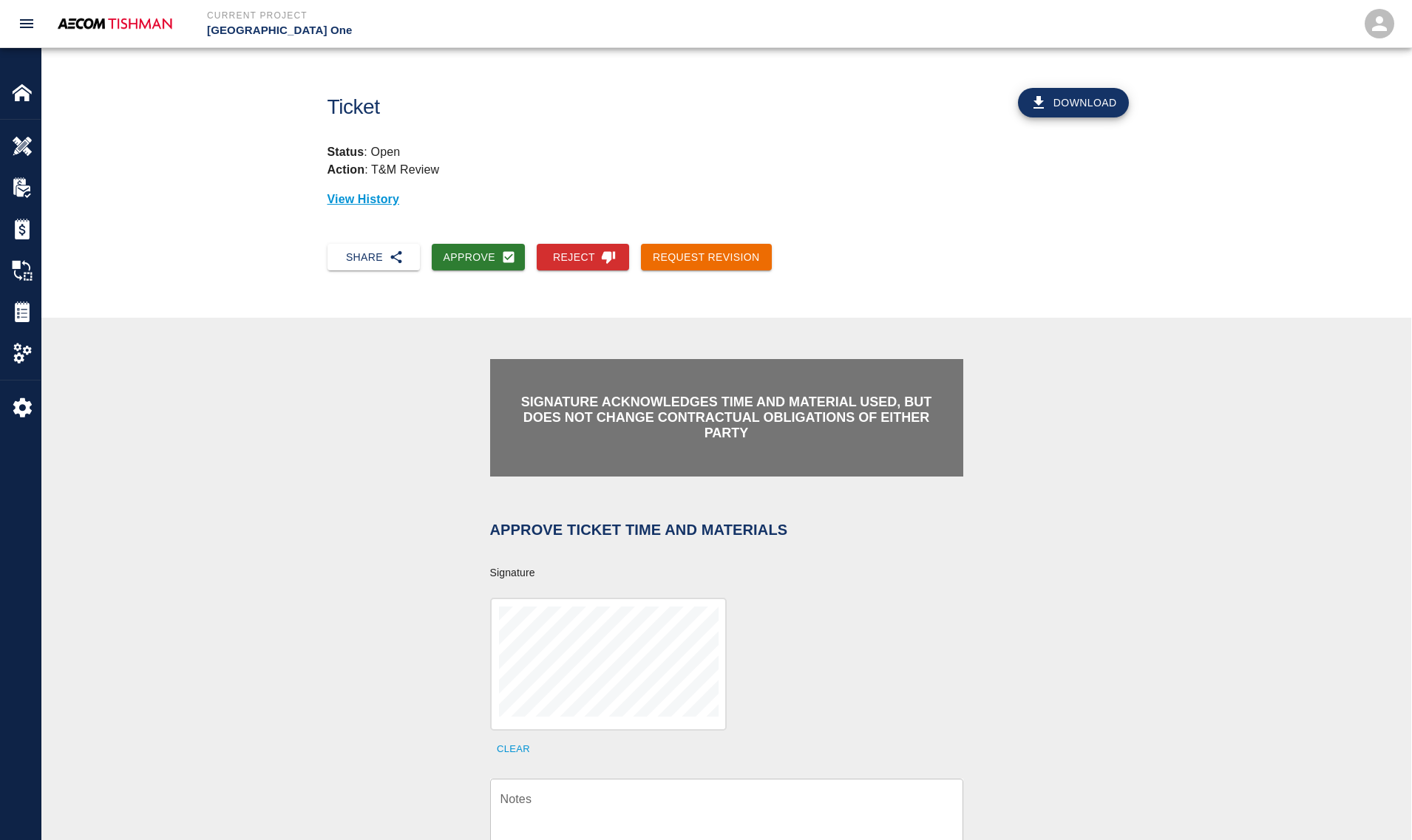
click at [519, 743] on button "Clear" at bounding box center [513, 750] width 47 height 23
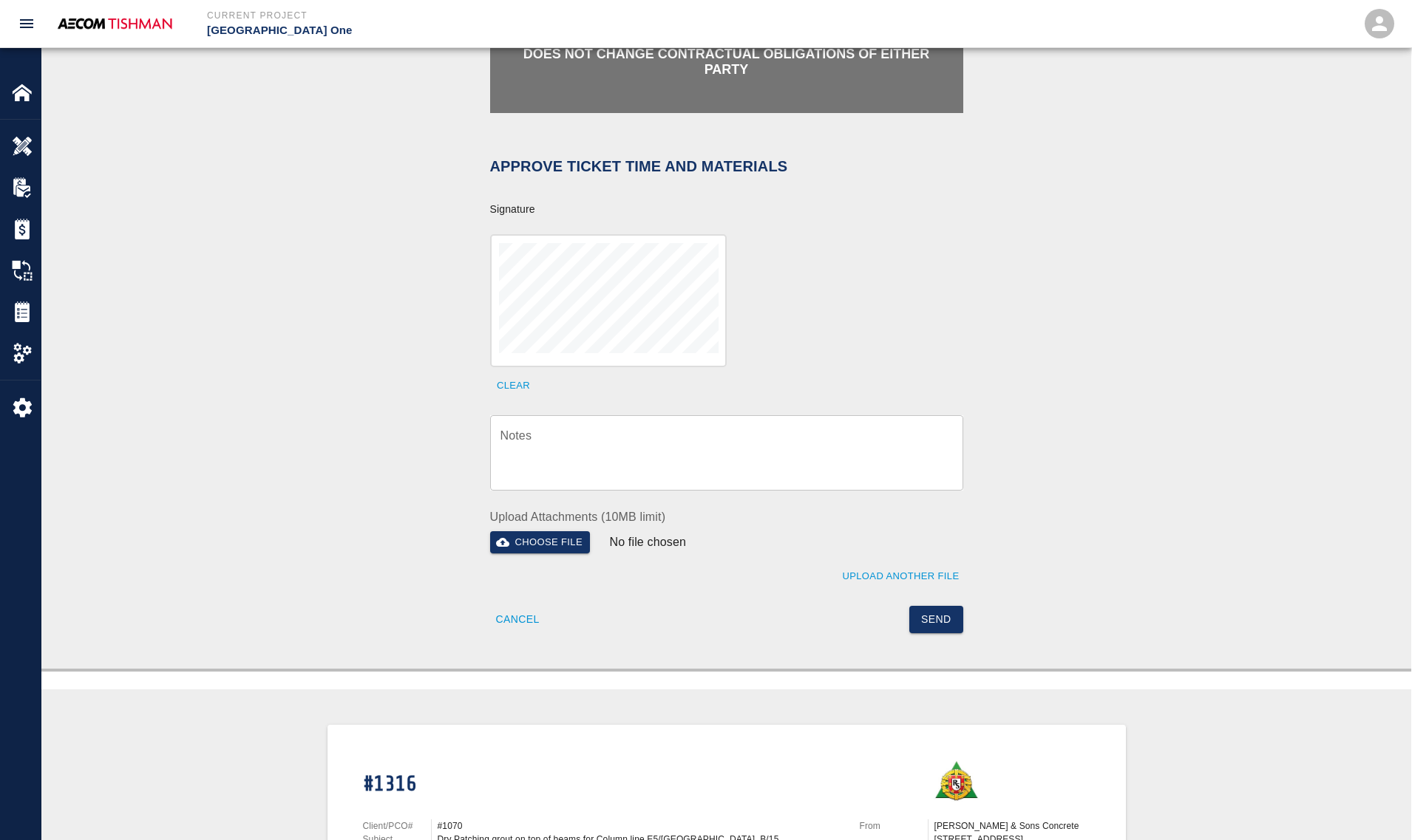
scroll to position [554, 0]
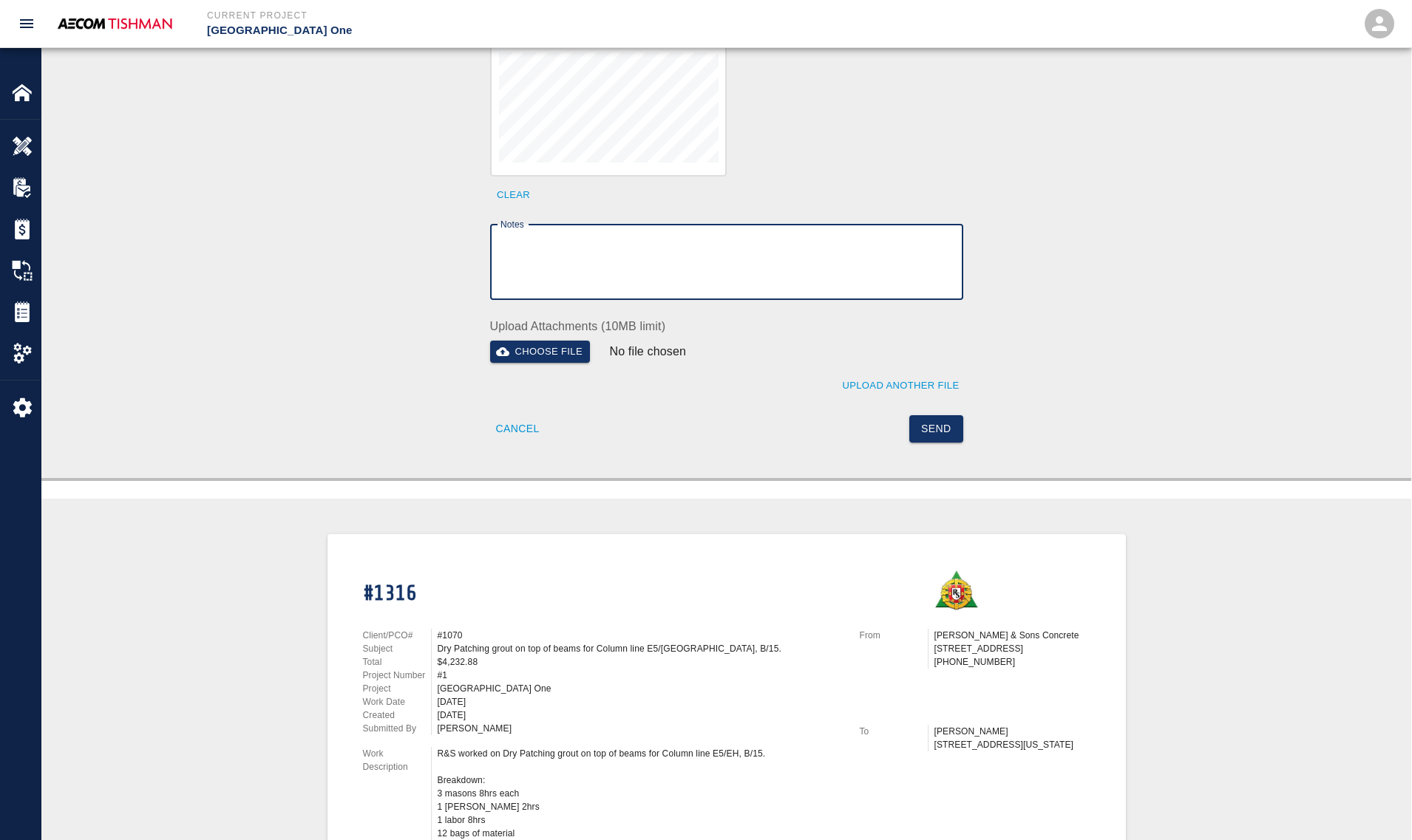
click at [702, 261] on textarea "Notes" at bounding box center [726, 262] width 452 height 51
paste textarea "verification of time and material subject to contract review."
type textarea "verification of time and material subject to contract review."
click at [937, 432] on button "Send" at bounding box center [936, 428] width 54 height 27
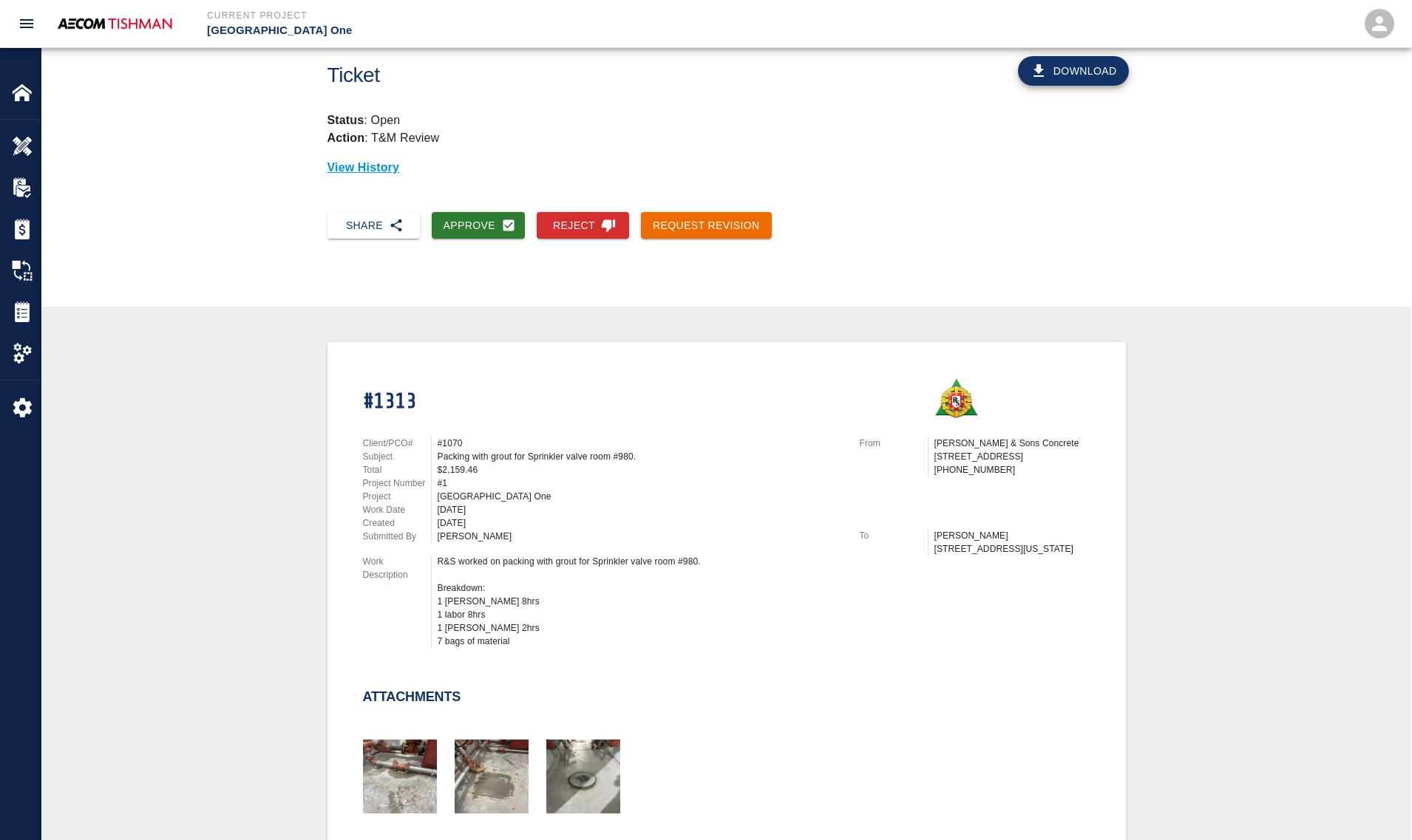
scroll to position [277, 0]
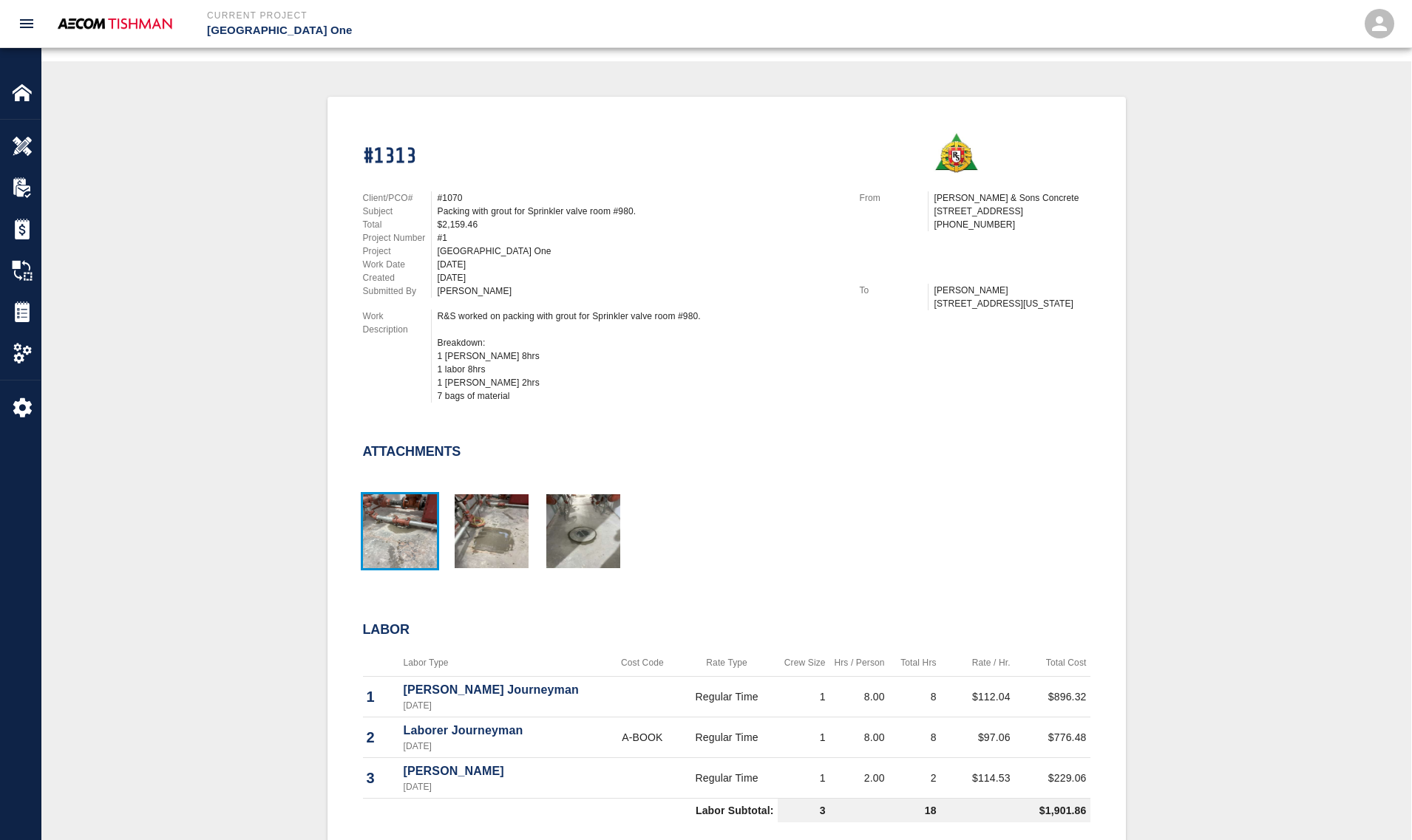
click at [416, 535] on img "button" at bounding box center [400, 531] width 74 height 74
click at [514, 519] on img "button" at bounding box center [491, 531] width 74 height 74
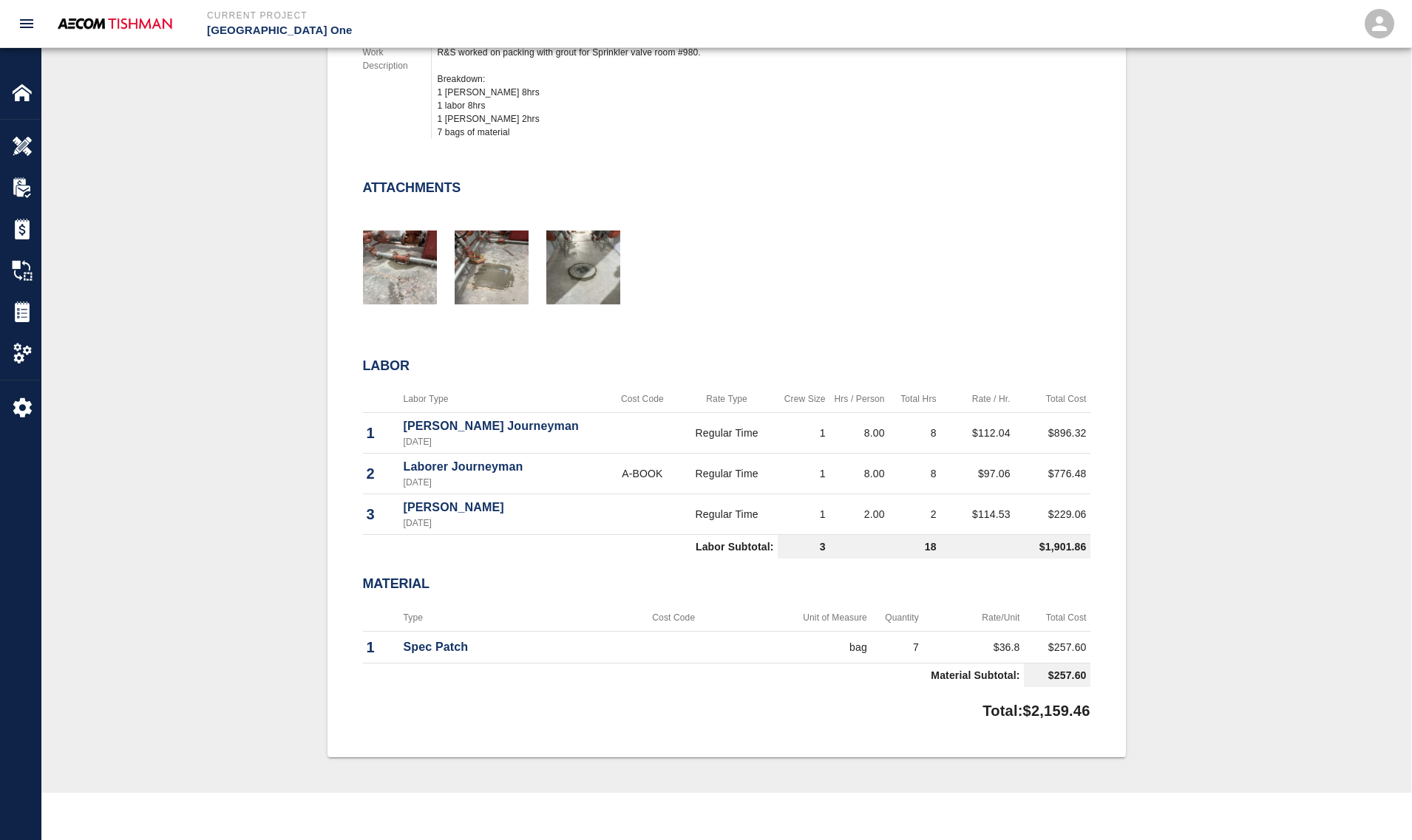
scroll to position [554, 0]
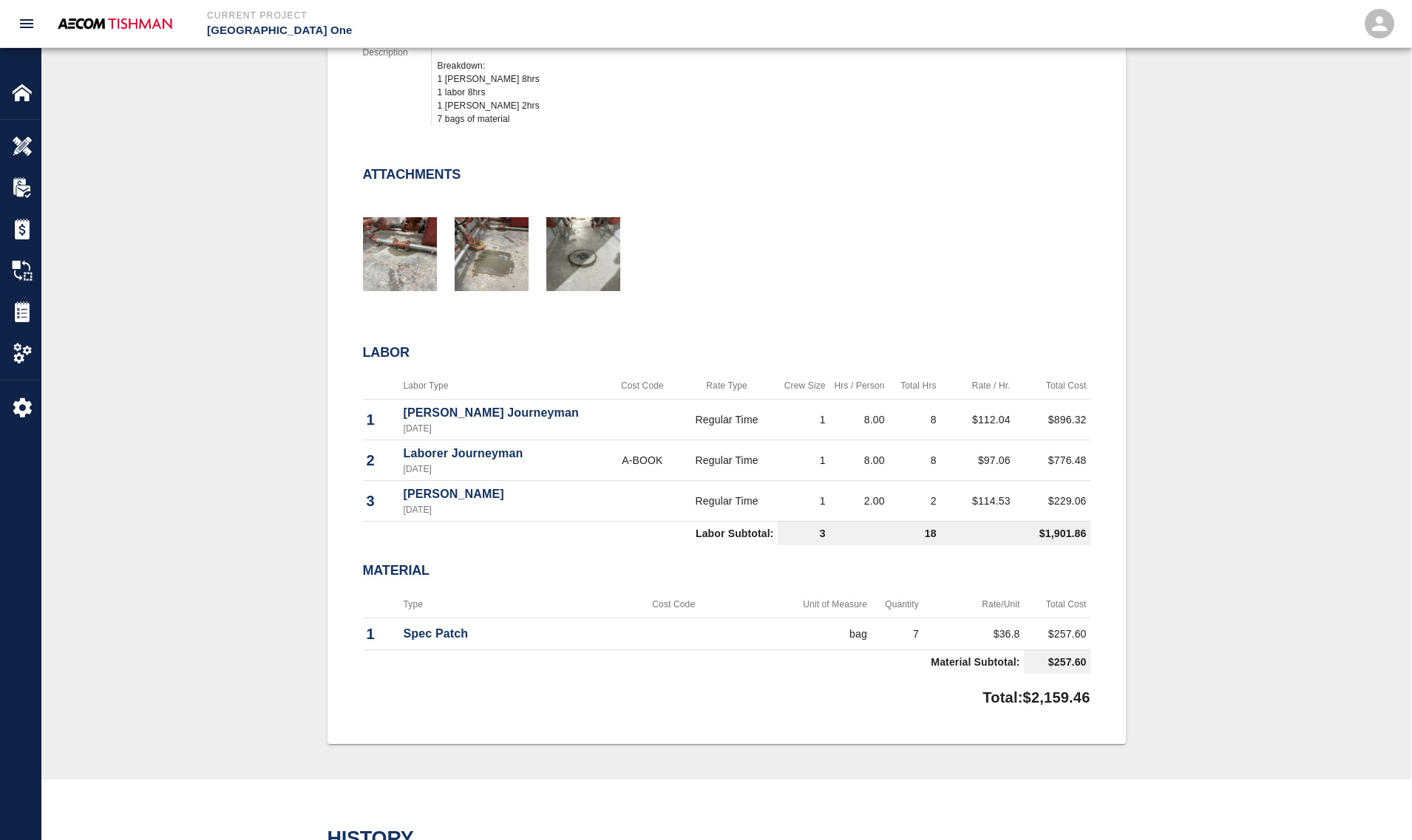
drag, startPoint x: 279, startPoint y: 492, endPoint x: 257, endPoint y: 555, distance: 66.7
click at [279, 492] on div "#1313 Client/PCO# #1070 Subject Packing with grout for Sprinkler valve room #98…" at bounding box center [726, 281] width 1299 height 923
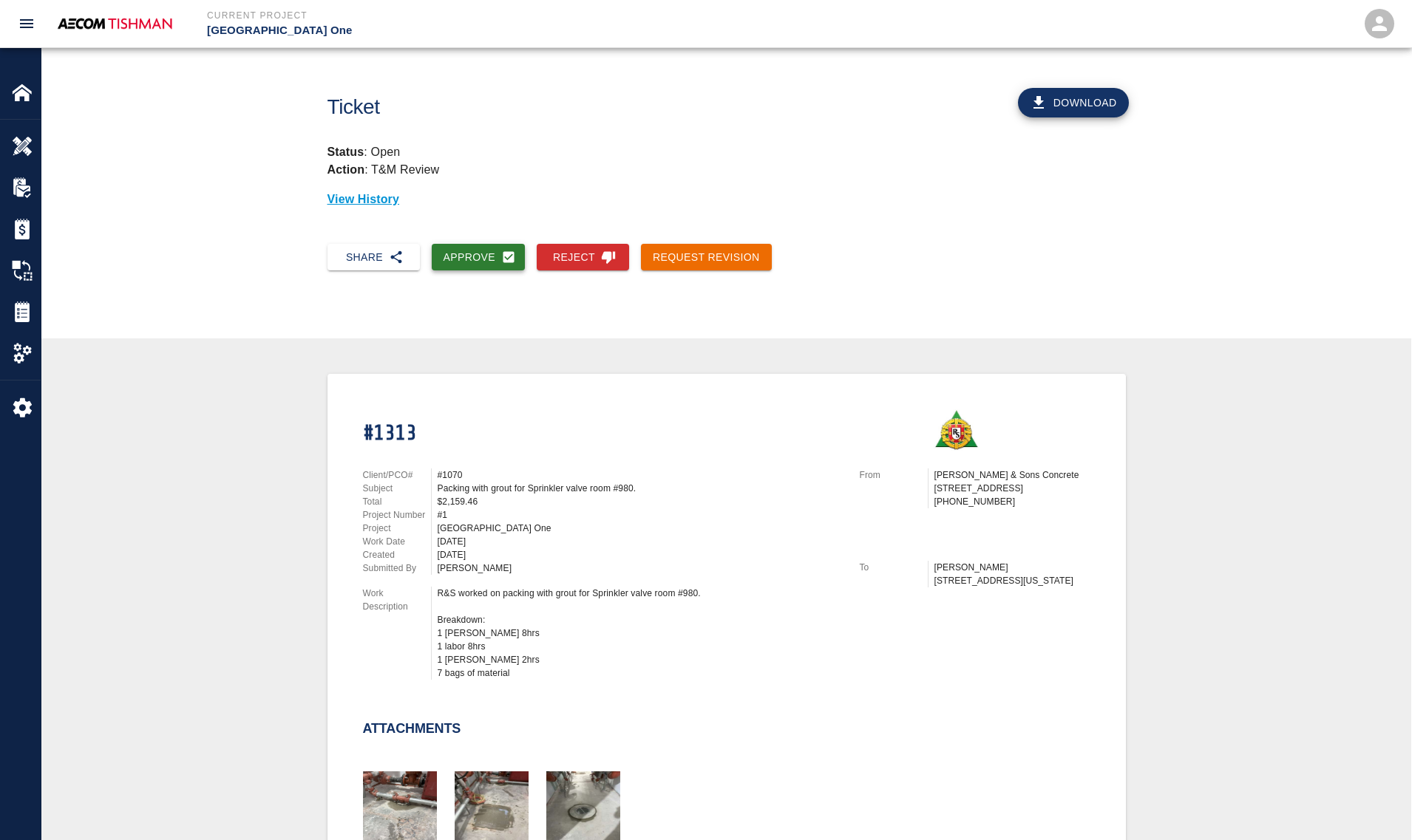
click at [464, 252] on button "Approve" at bounding box center [478, 257] width 94 height 27
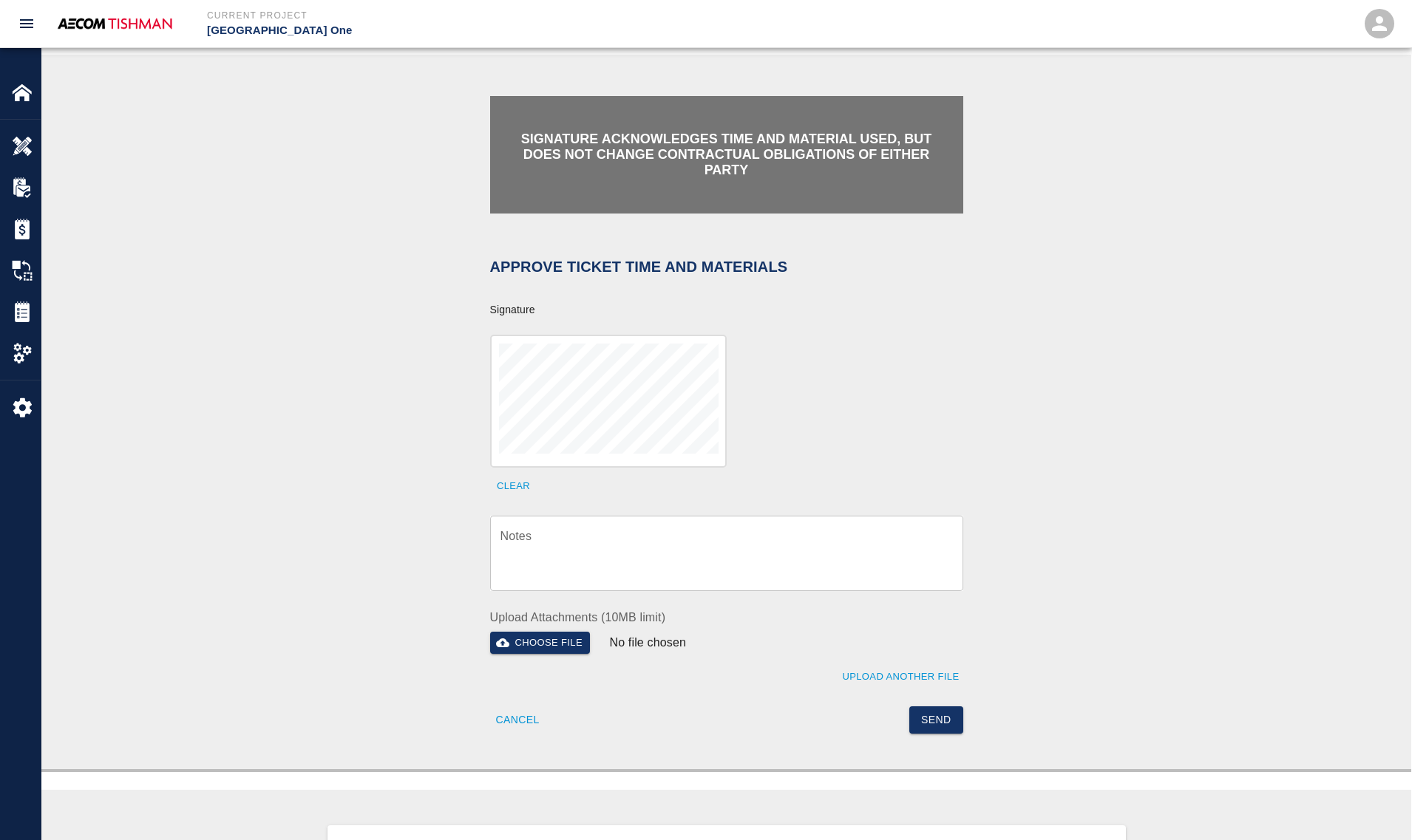
scroll to position [277, 0]
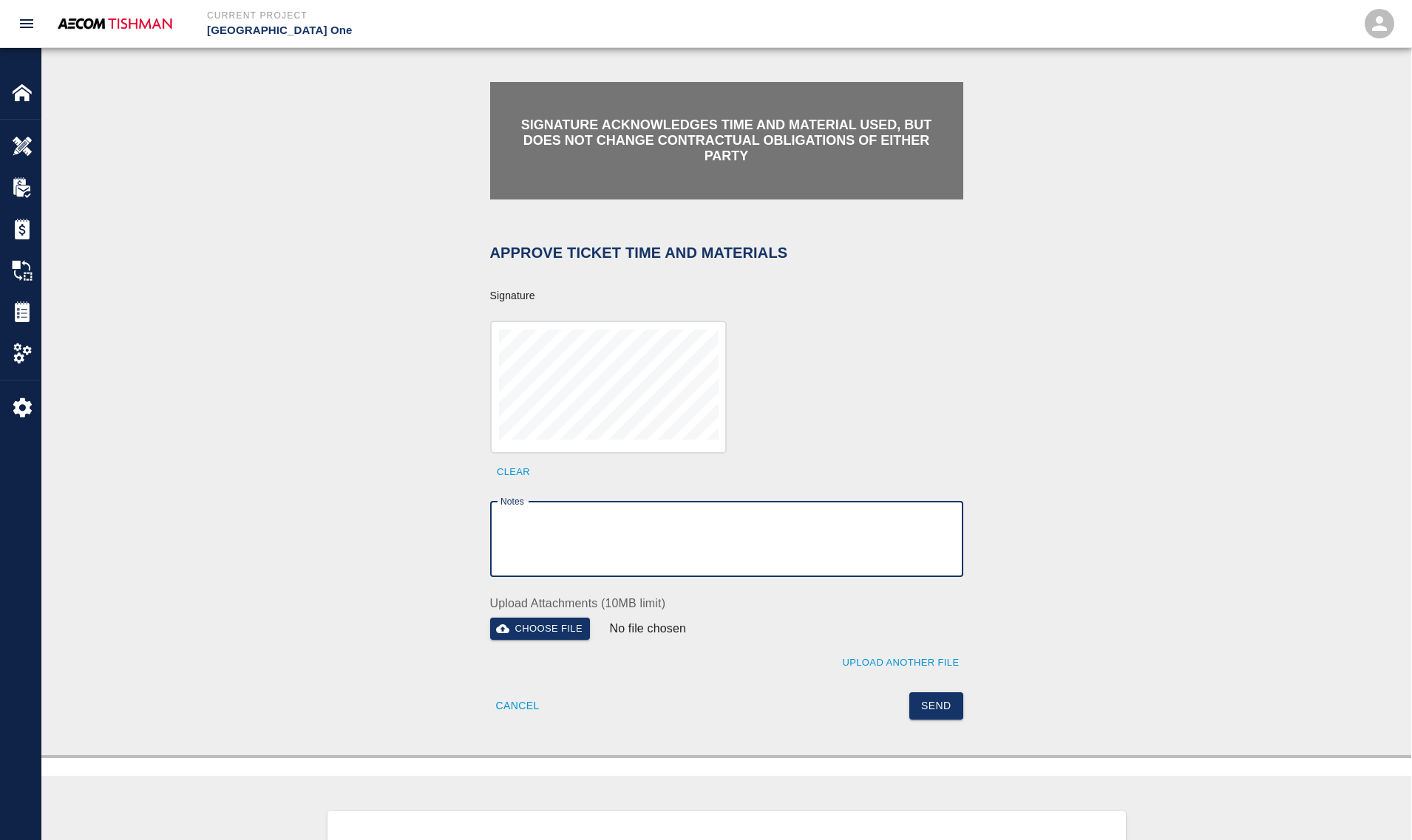
click at [591, 534] on textarea "Notes" at bounding box center [726, 539] width 452 height 51
paste textarea "v"
type textarea "verification of time and material subject to contract review."
click at [941, 707] on button "Send" at bounding box center [936, 706] width 54 height 27
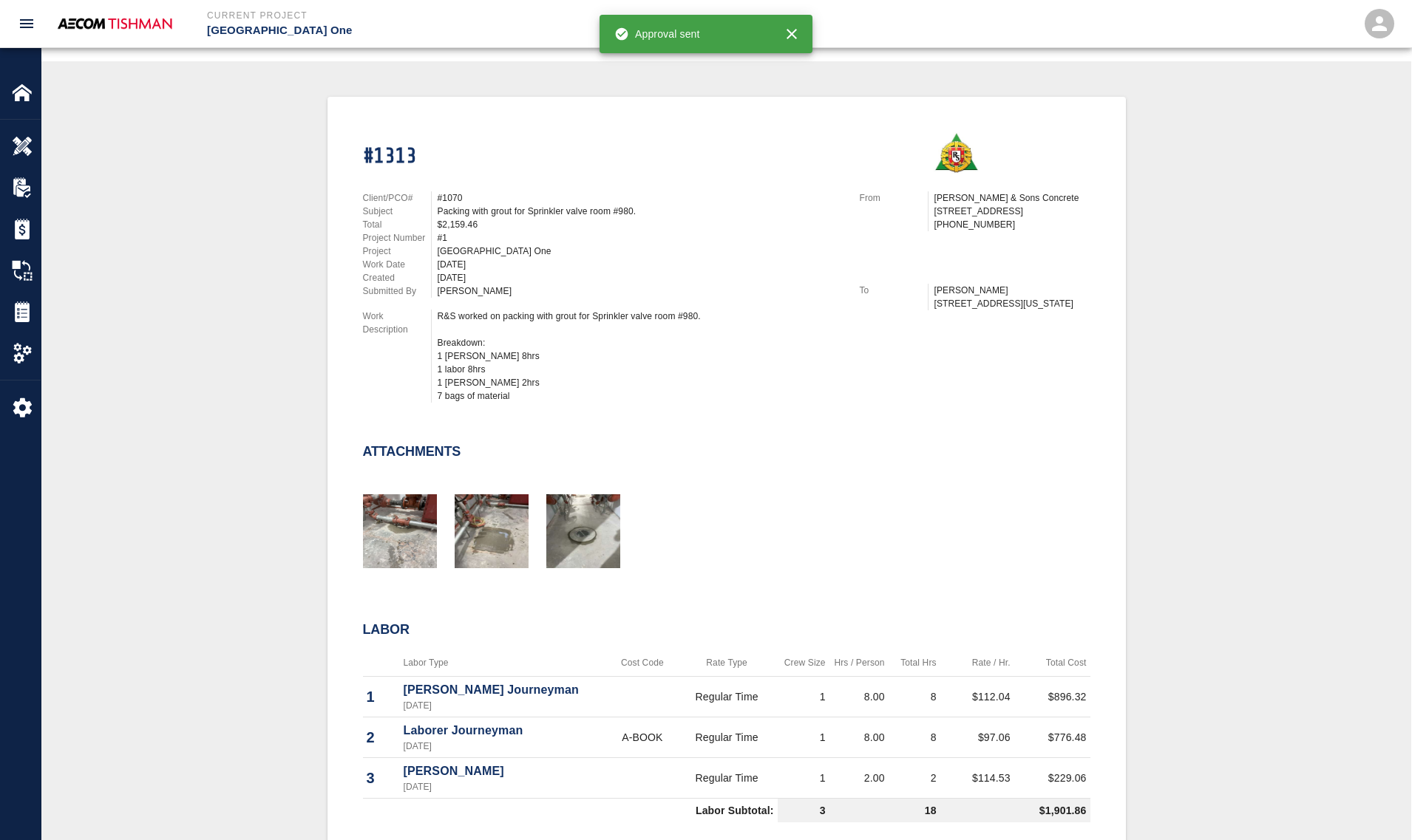
click at [209, 265] on div "#1313 Client/PCO# #1070 Subject Packing with grout for Sprinkler valve room #98…" at bounding box center [726, 558] width 1299 height 923
click at [4, 79] on div "Home" at bounding box center [20, 93] width 41 height 42
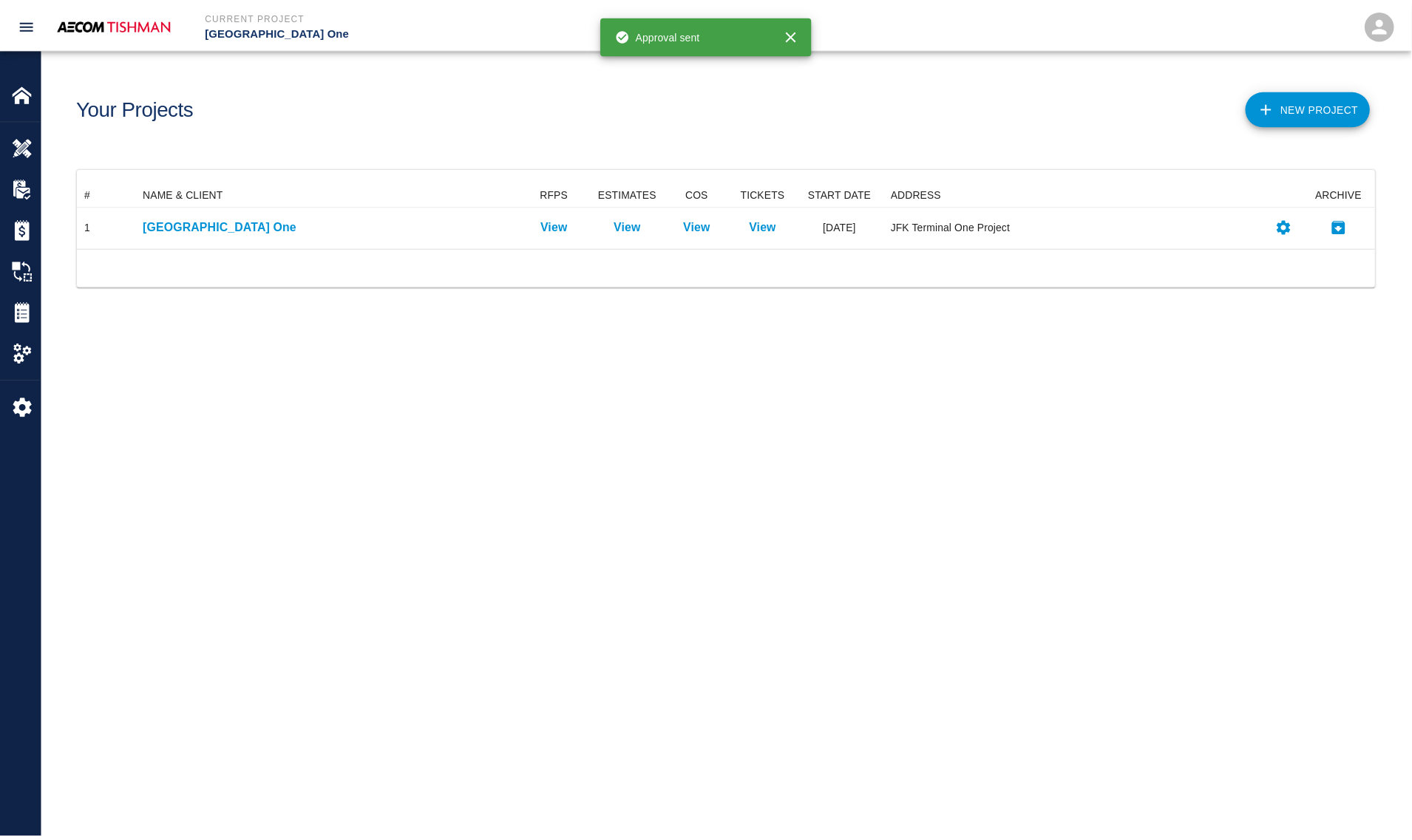
scroll to position [52, 1295]
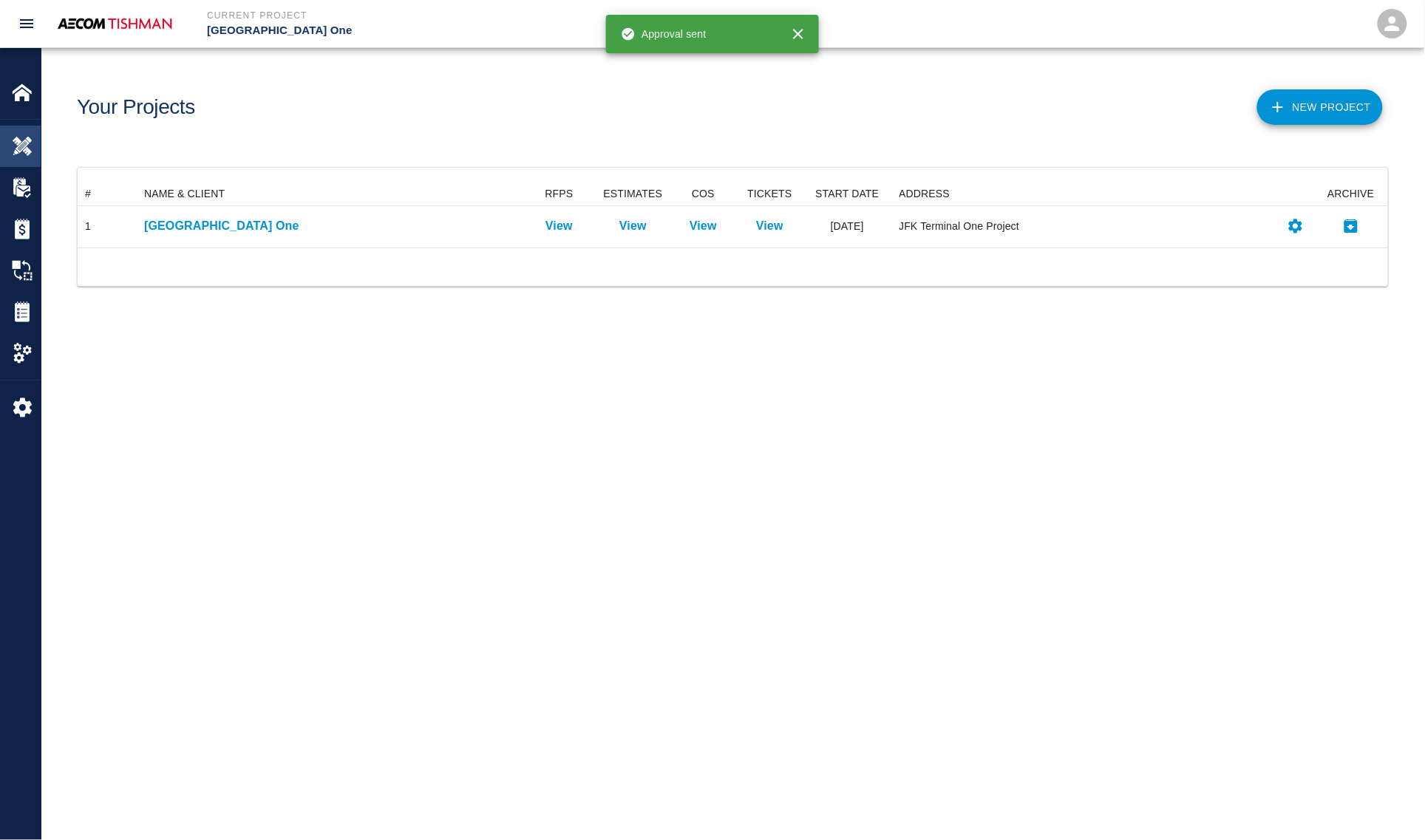
click at [26, 145] on img at bounding box center [22, 146] width 21 height 21
